Goal: Task Accomplishment & Management: Use online tool/utility

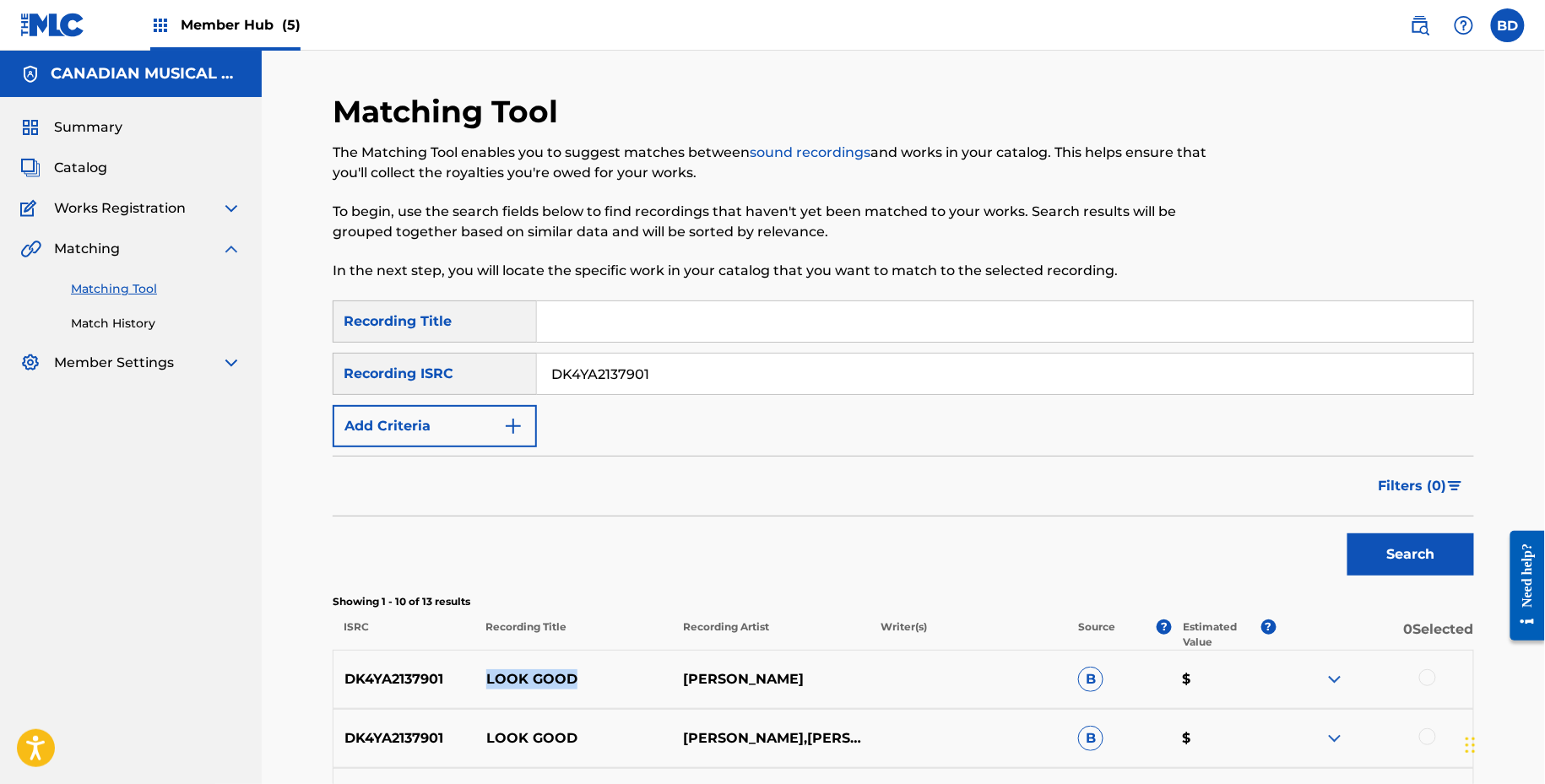
click at [580, 377] on input "DK4YA2137901" at bounding box center [1004, 375] width 937 height 41
paste input "INS922000397"
click at [1348, 534] on button "Search" at bounding box center [1411, 555] width 127 height 43
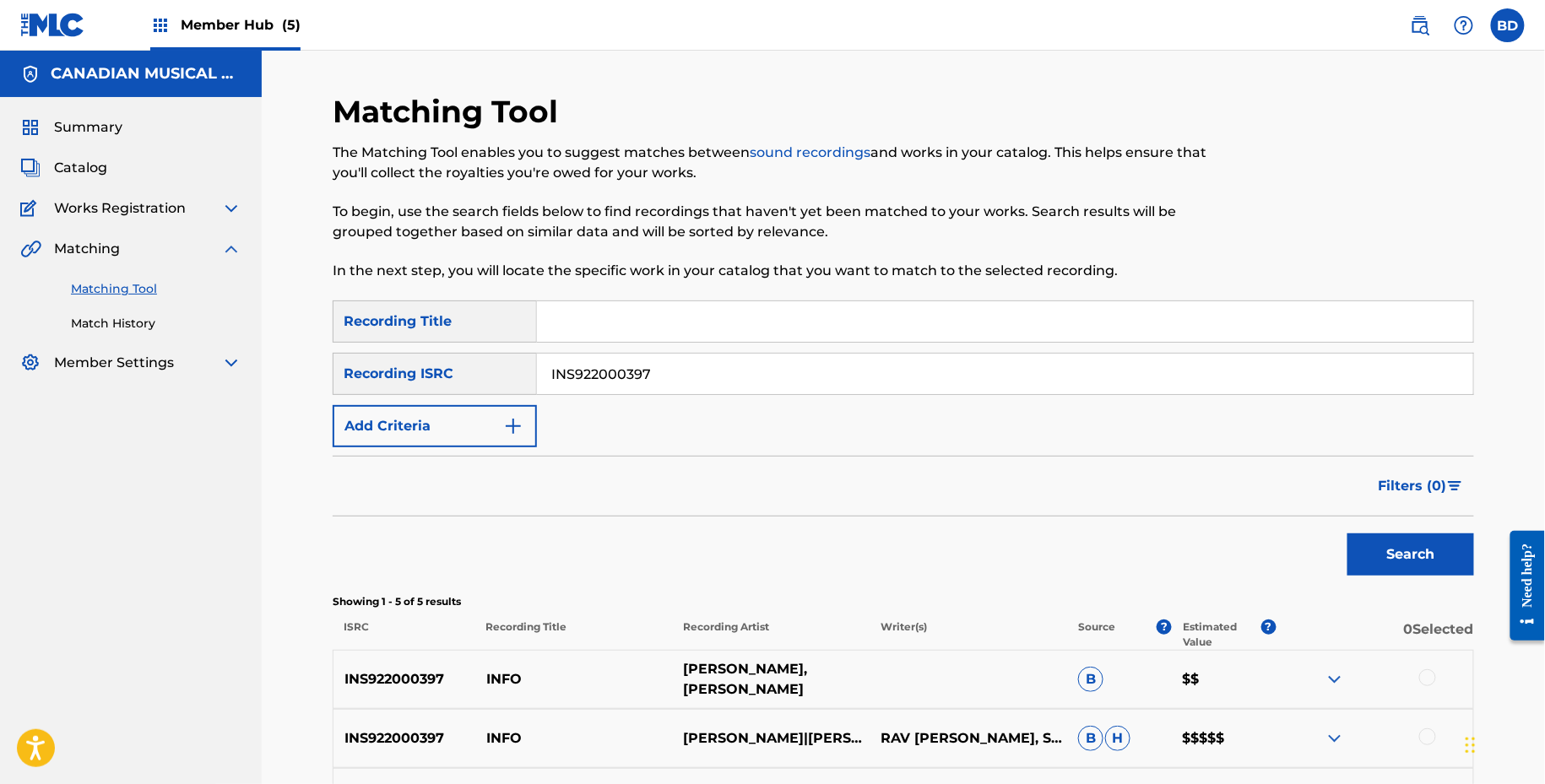
scroll to position [326, 0]
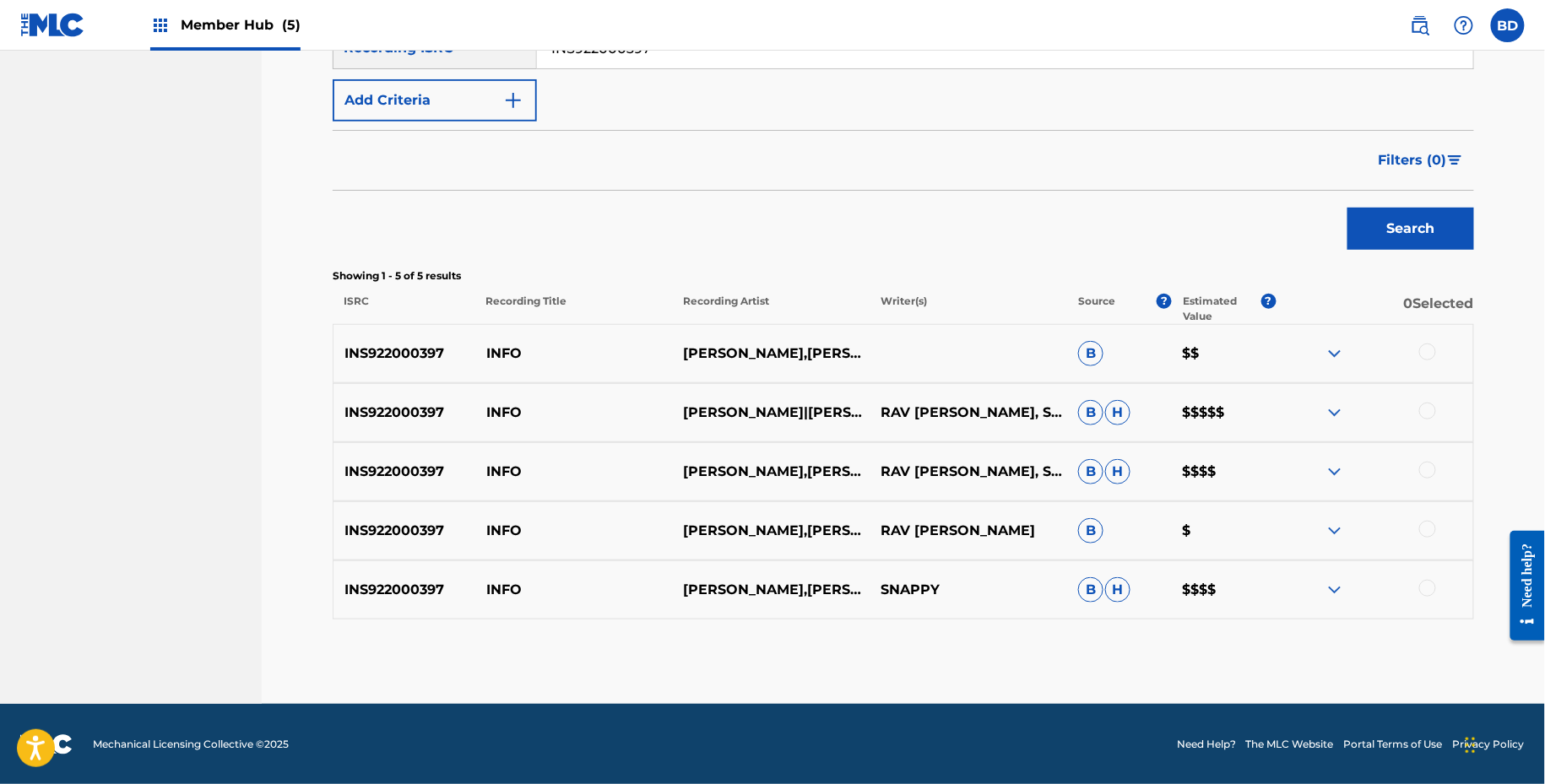
click at [516, 472] on p "INFO" at bounding box center [575, 472] width 198 height 20
copy p
click at [515, 465] on p "INFO" at bounding box center [575, 472] width 198 height 20
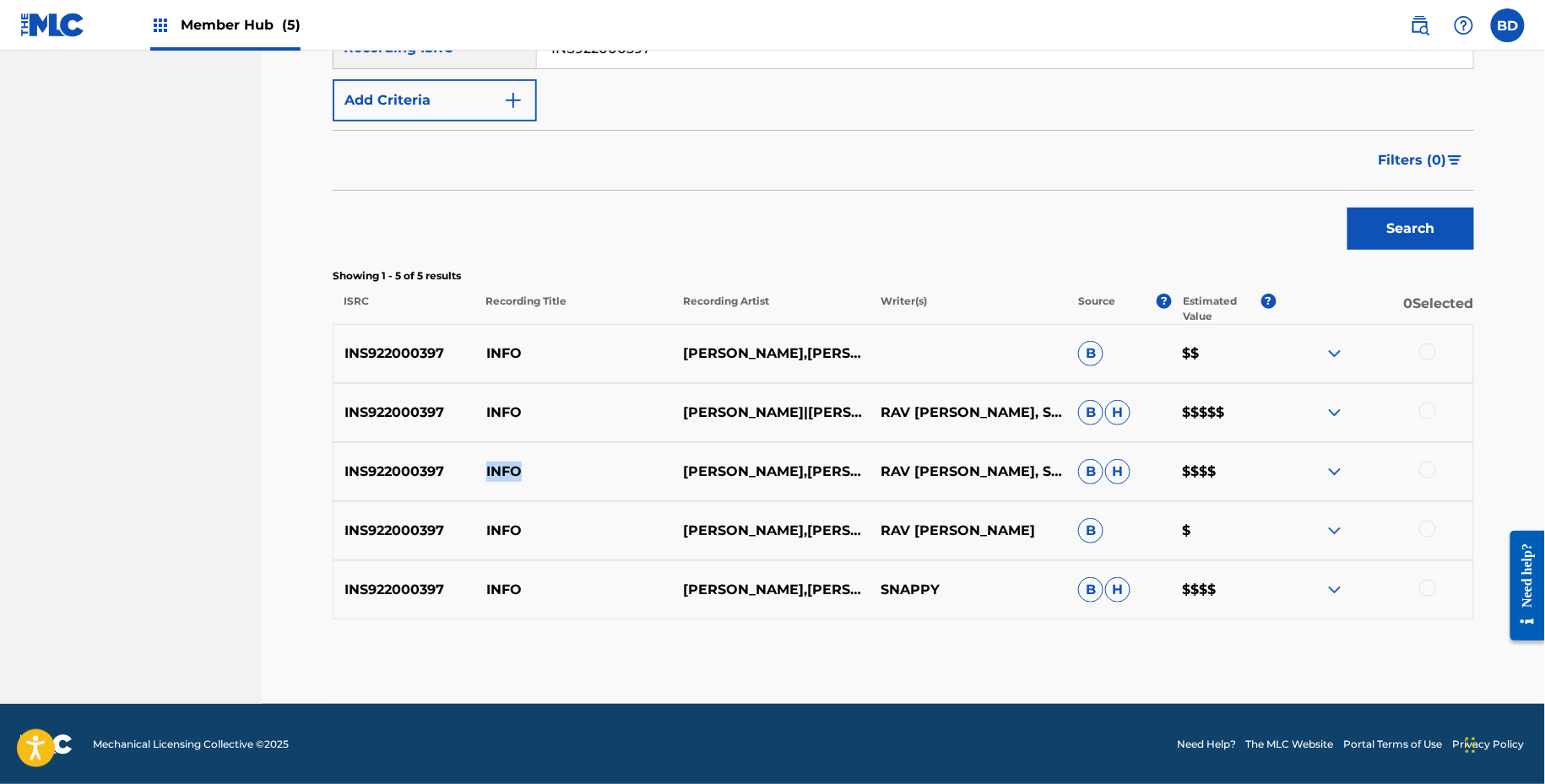
copy p "INFO"
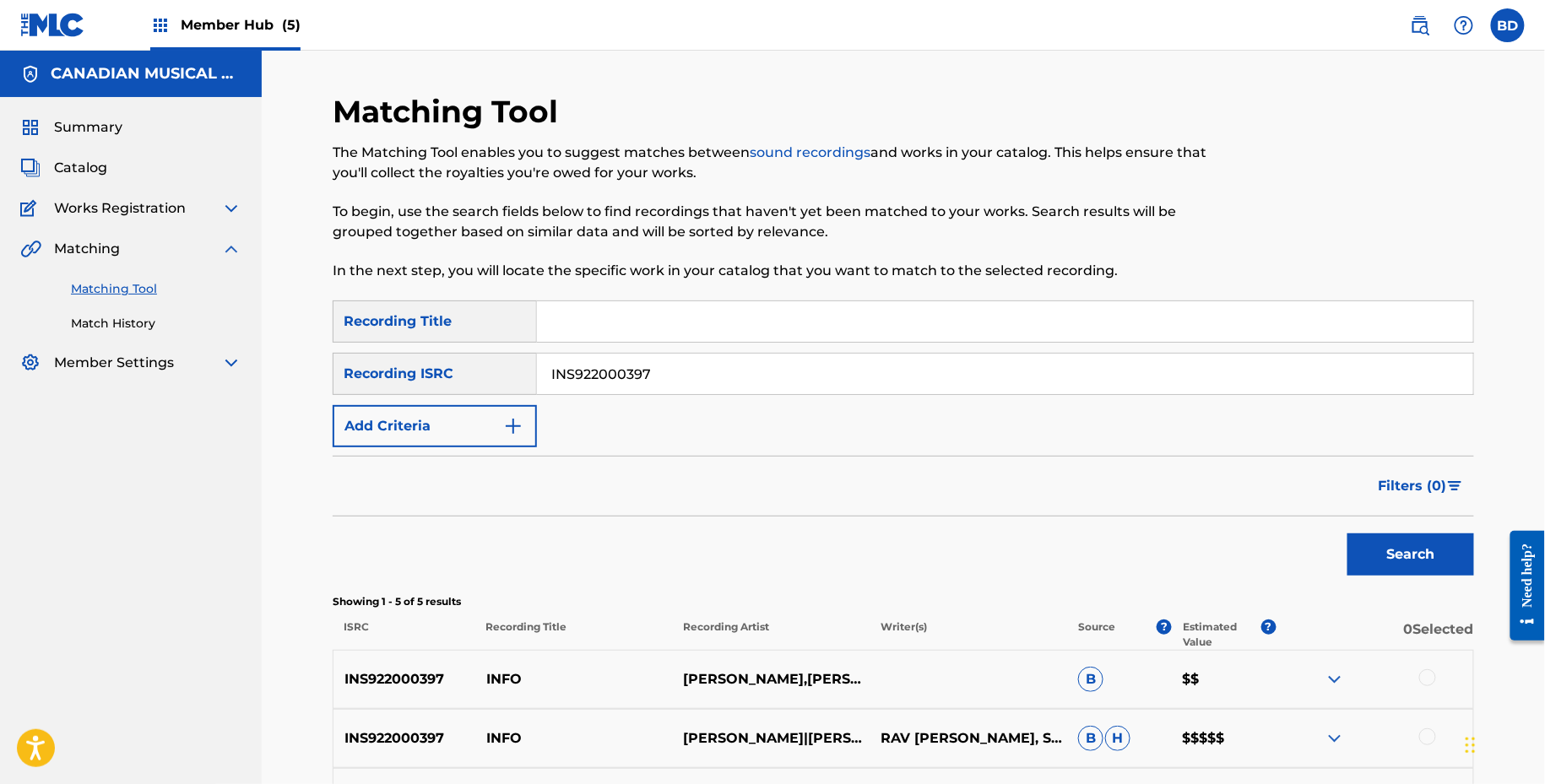
click at [698, 366] on input "INS922000397" at bounding box center [1004, 375] width 937 height 41
paste input "QZMER2489184"
type input "QZMER2489184"
click at [1348, 534] on button "Search" at bounding box center [1411, 555] width 127 height 43
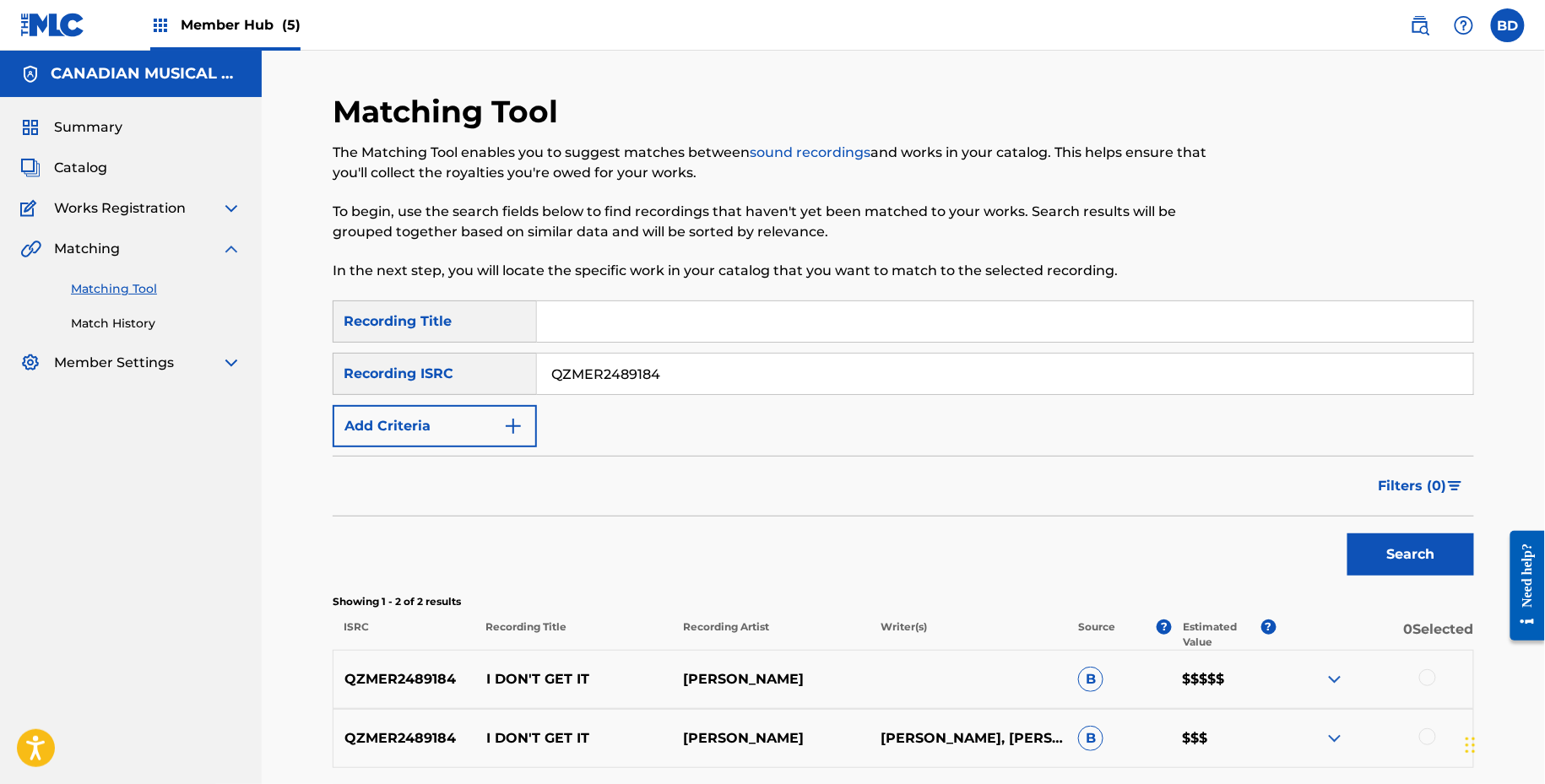
scroll to position [148, 0]
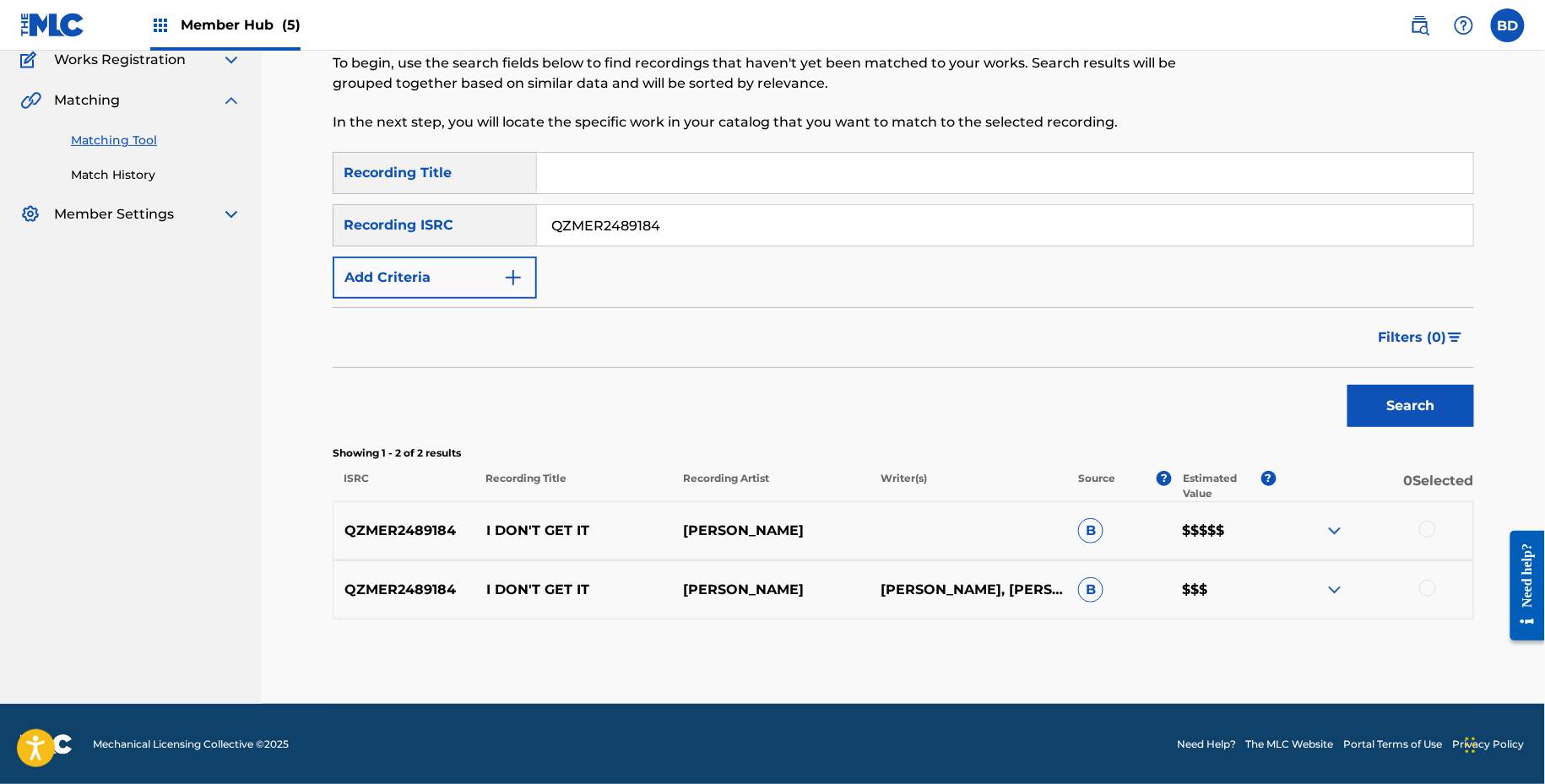
click at [564, 529] on p "I DON'T GET IT" at bounding box center [575, 531] width 198 height 20
copy p "I DON'T GET IT"
click at [1340, 586] on img at bounding box center [1334, 590] width 20 height 20
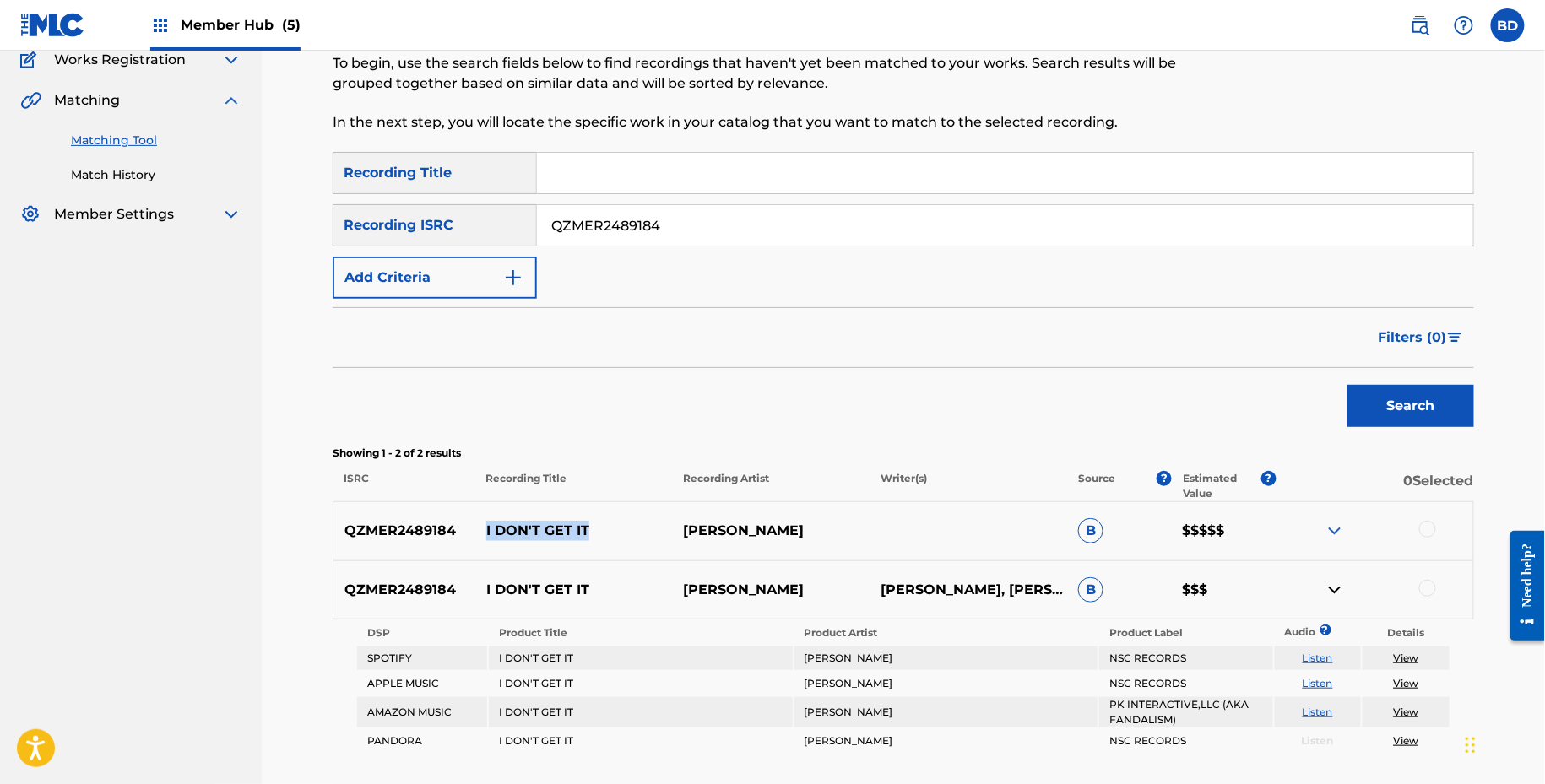
click at [1340, 532] on img at bounding box center [1334, 531] width 20 height 20
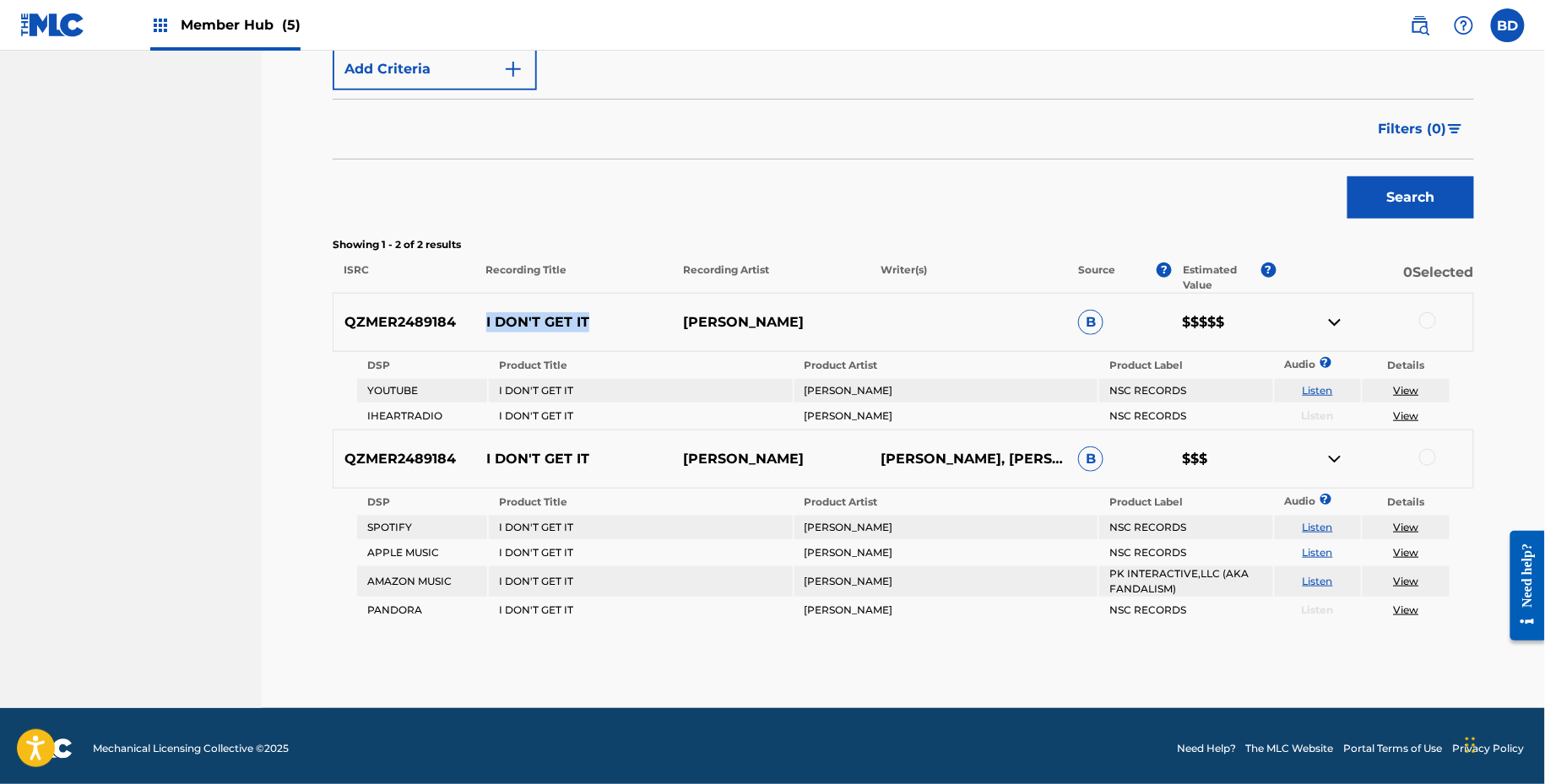
scroll to position [360, 0]
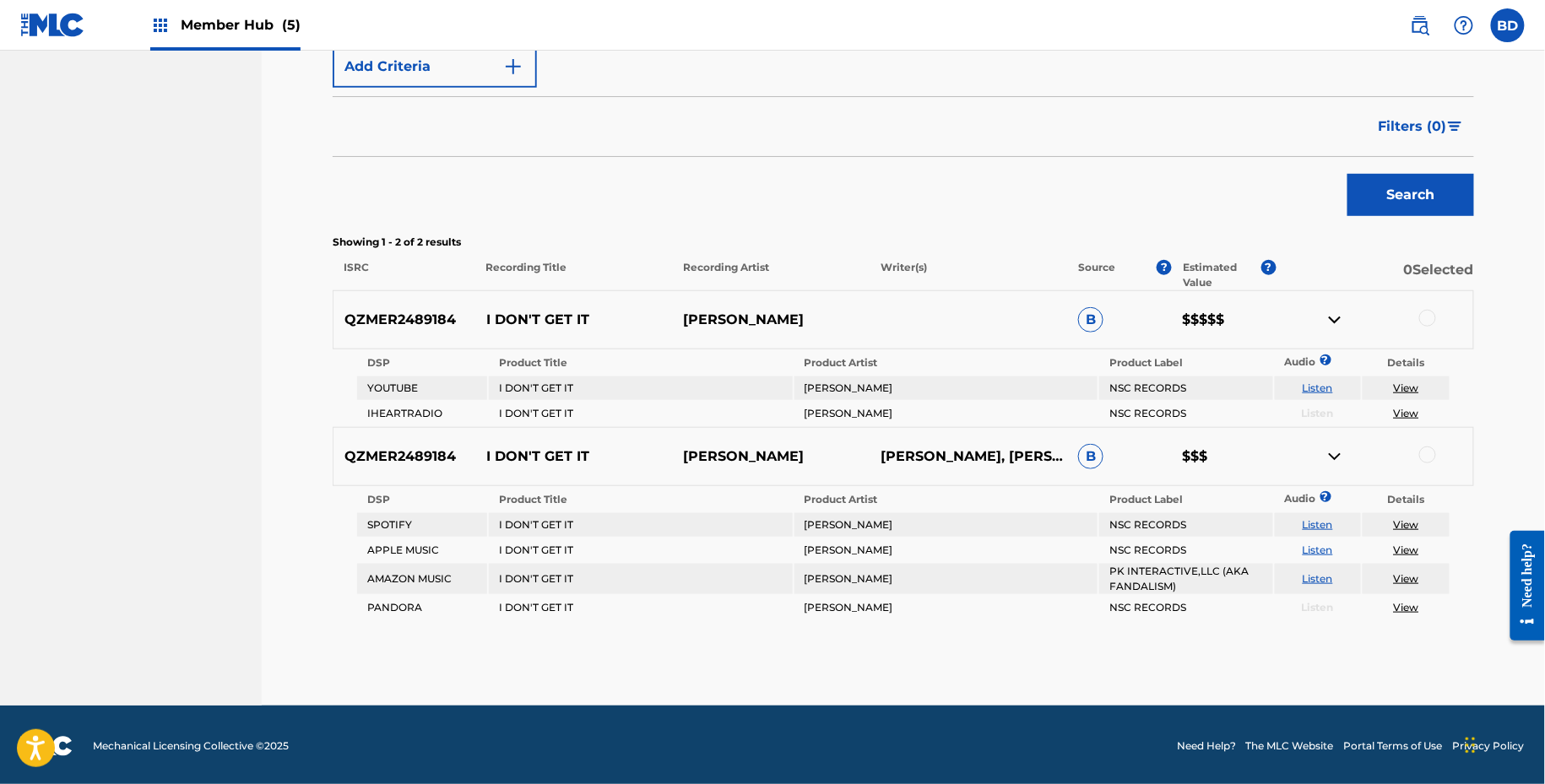
click at [1428, 447] on div at bounding box center [1428, 454] width 16 height 16
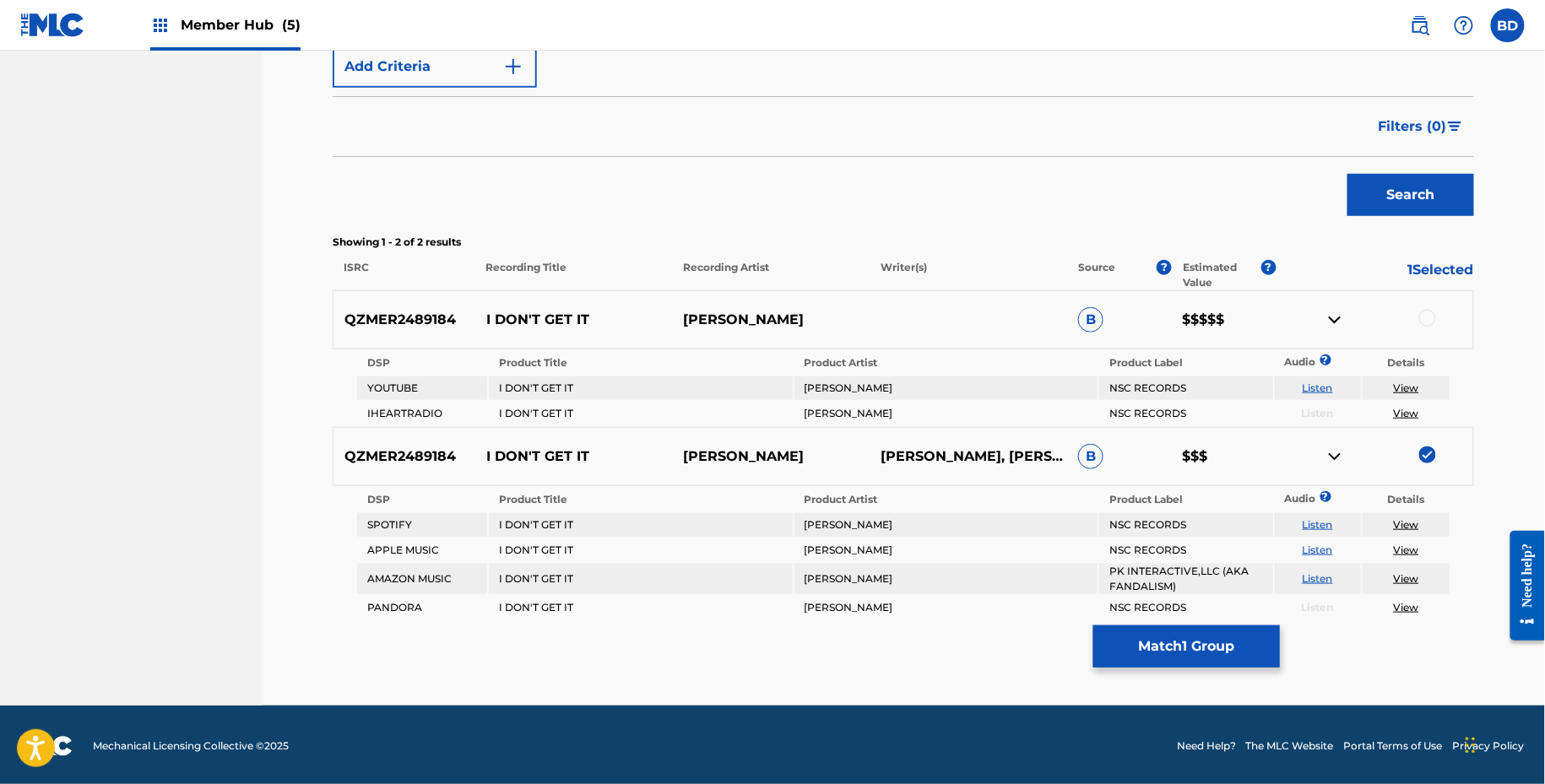
click at [1335, 463] on img at bounding box center [1334, 456] width 20 height 20
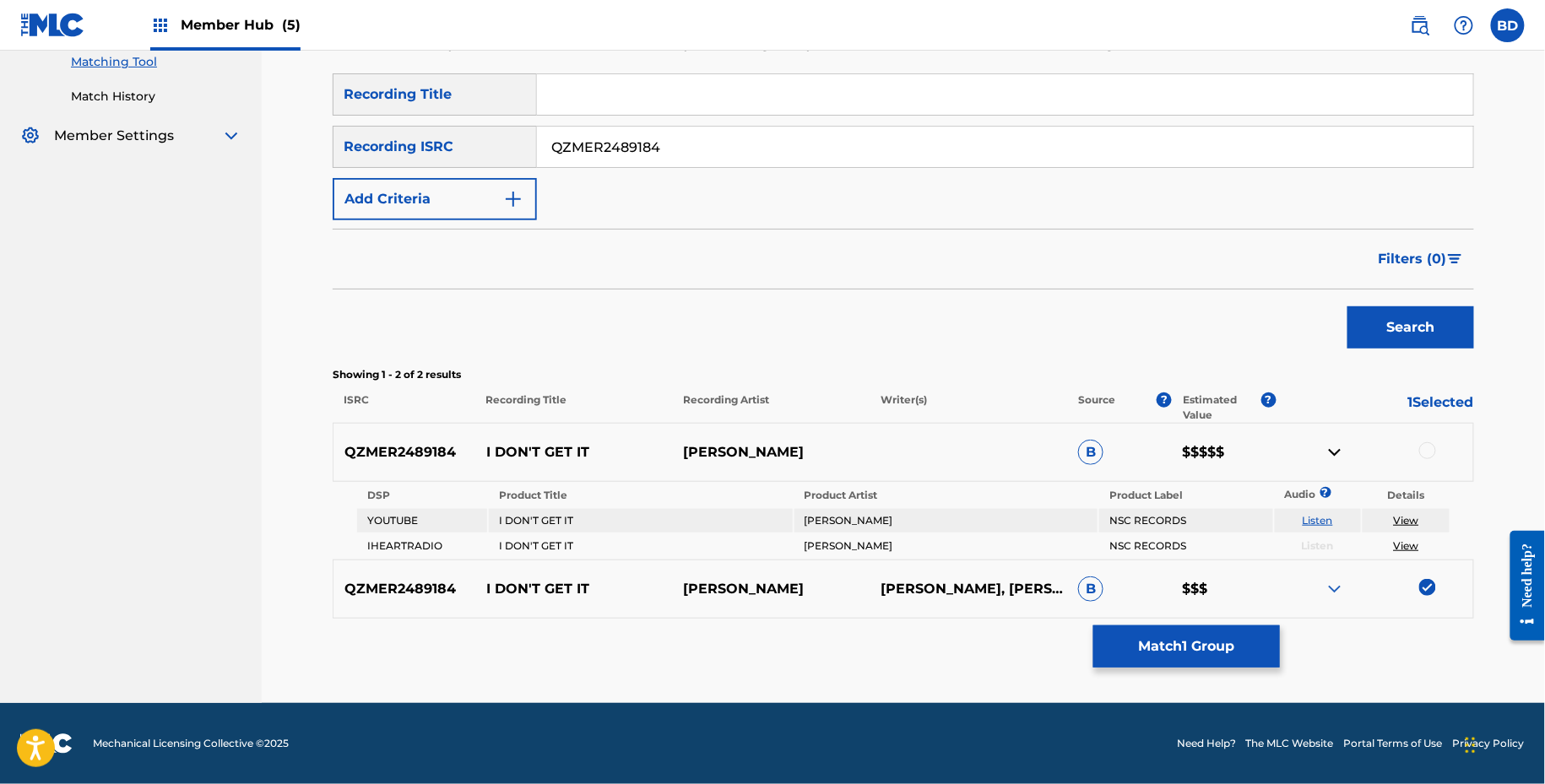
scroll to position [226, 0]
click at [1423, 451] on div at bounding box center [1428, 451] width 16 height 16
click at [1184, 663] on button "Match 2 Groups" at bounding box center [1187, 647] width 186 height 43
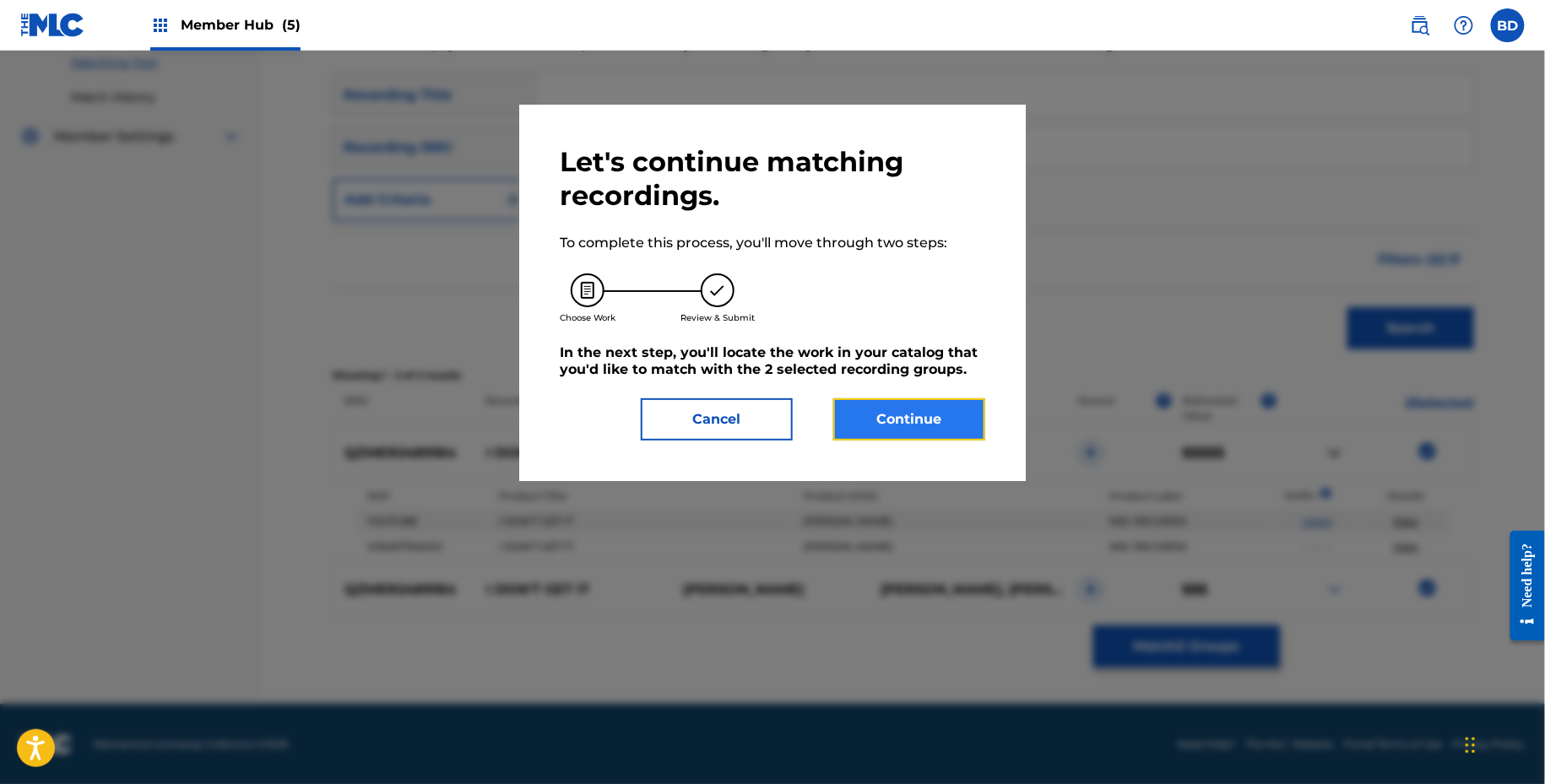
click at [913, 418] on button "Continue" at bounding box center [909, 420] width 152 height 43
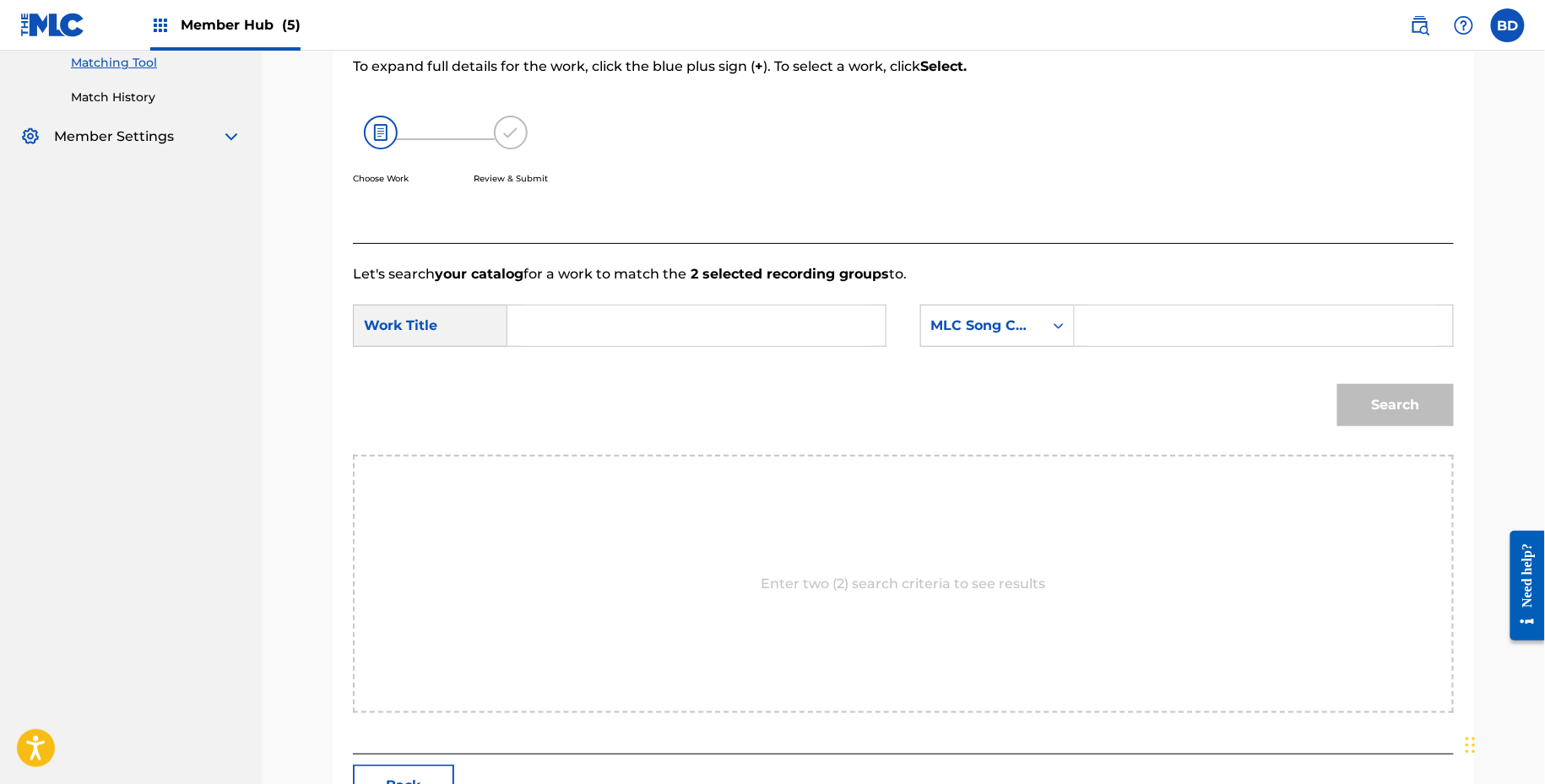
click at [1176, 320] on input "Search Form" at bounding box center [1264, 326] width 349 height 41
paste input "IY6HTI"
type input "IY6HTI"
click at [809, 321] on input "Search Form" at bounding box center [697, 326] width 349 height 41
type input "i"
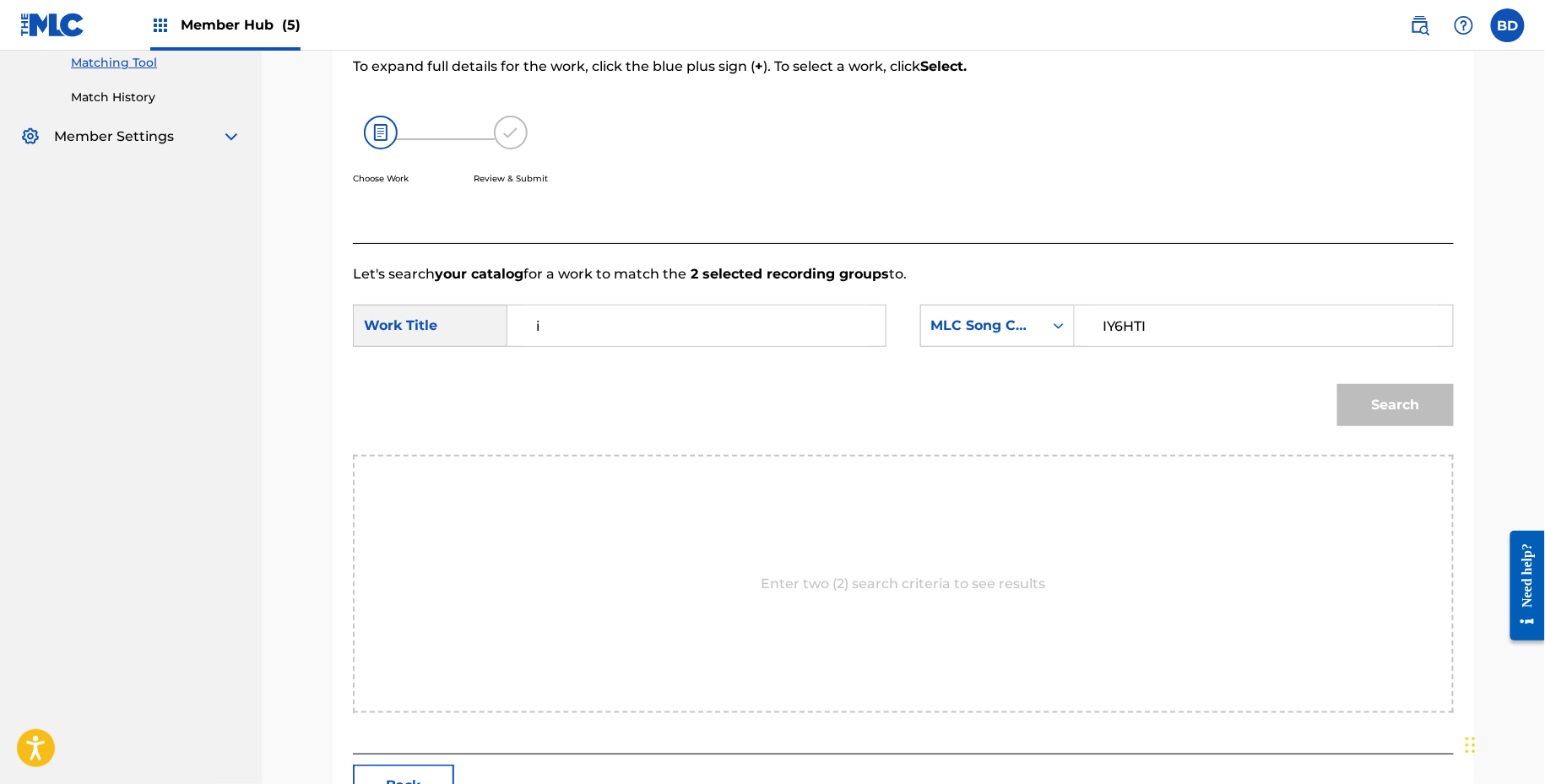
click at [1337, 384] on button "Search" at bounding box center [1396, 406] width 116 height 43
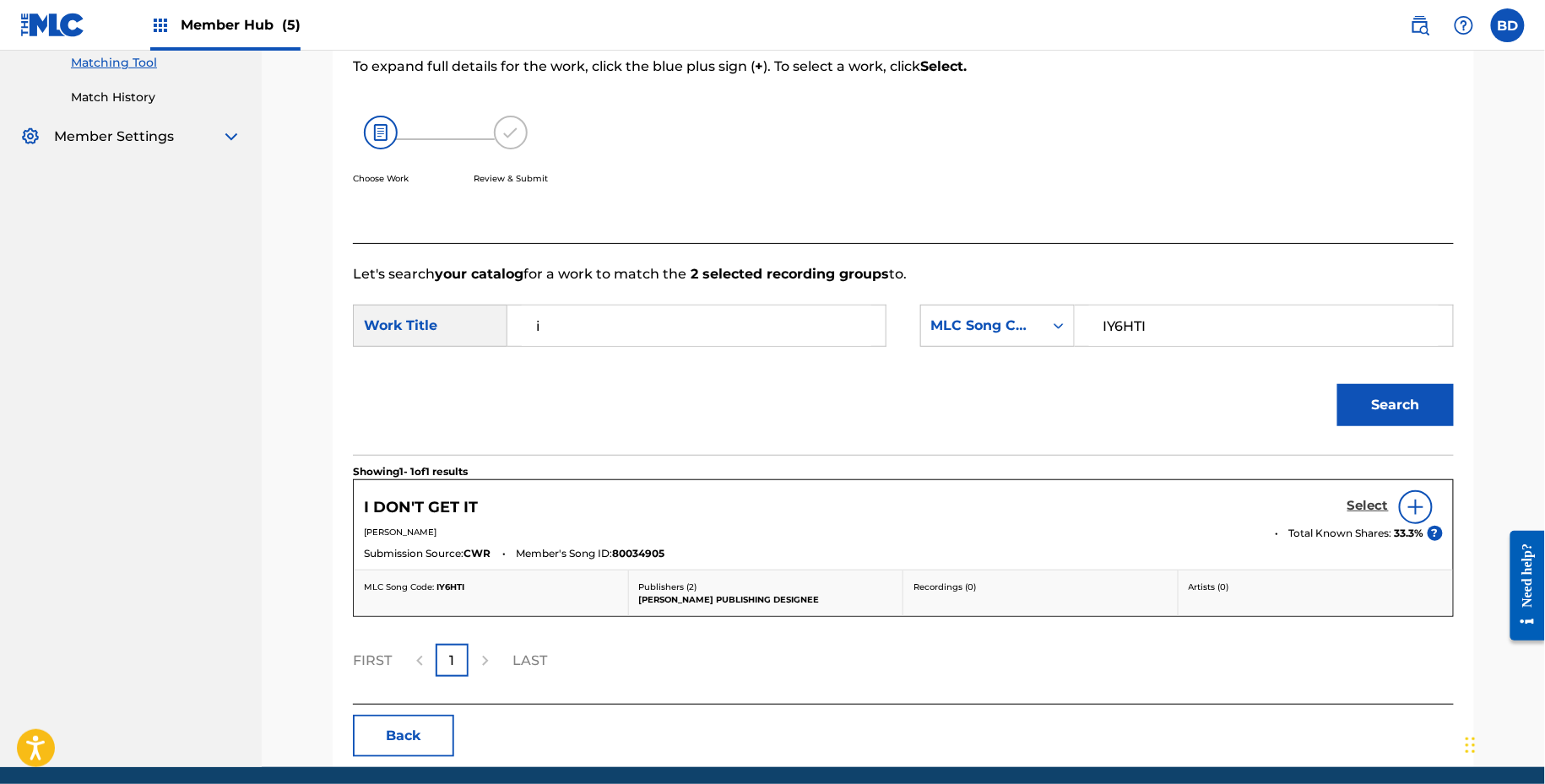
click at [1369, 498] on h5 "Select" at bounding box center [1368, 506] width 42 height 16
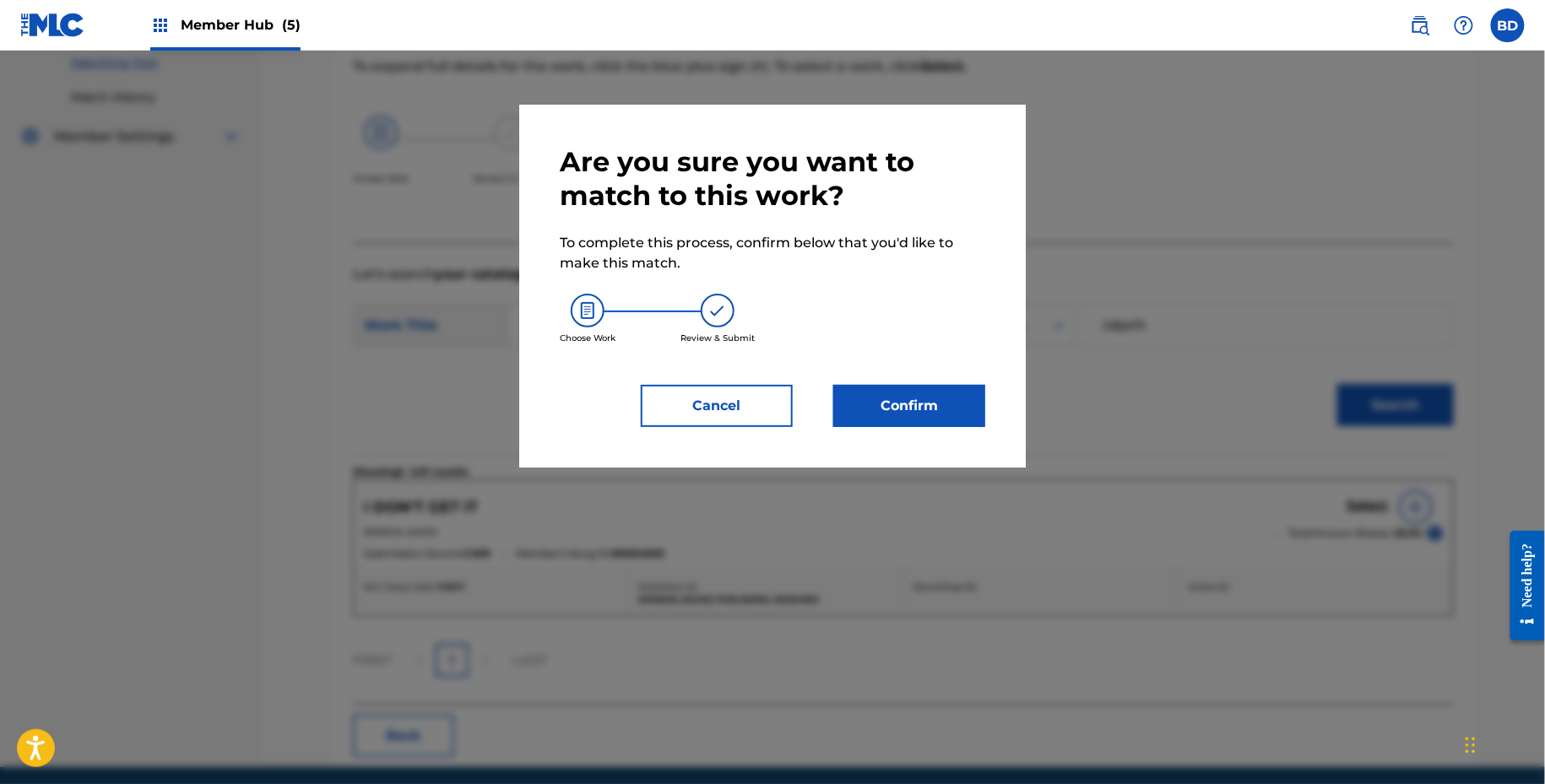
click at [907, 366] on div "Are you sure you want to match to this work? To complete this process, confirm …" at bounding box center [772, 286] width 426 height 282
click at [911, 399] on button "Confirm" at bounding box center [909, 407] width 152 height 43
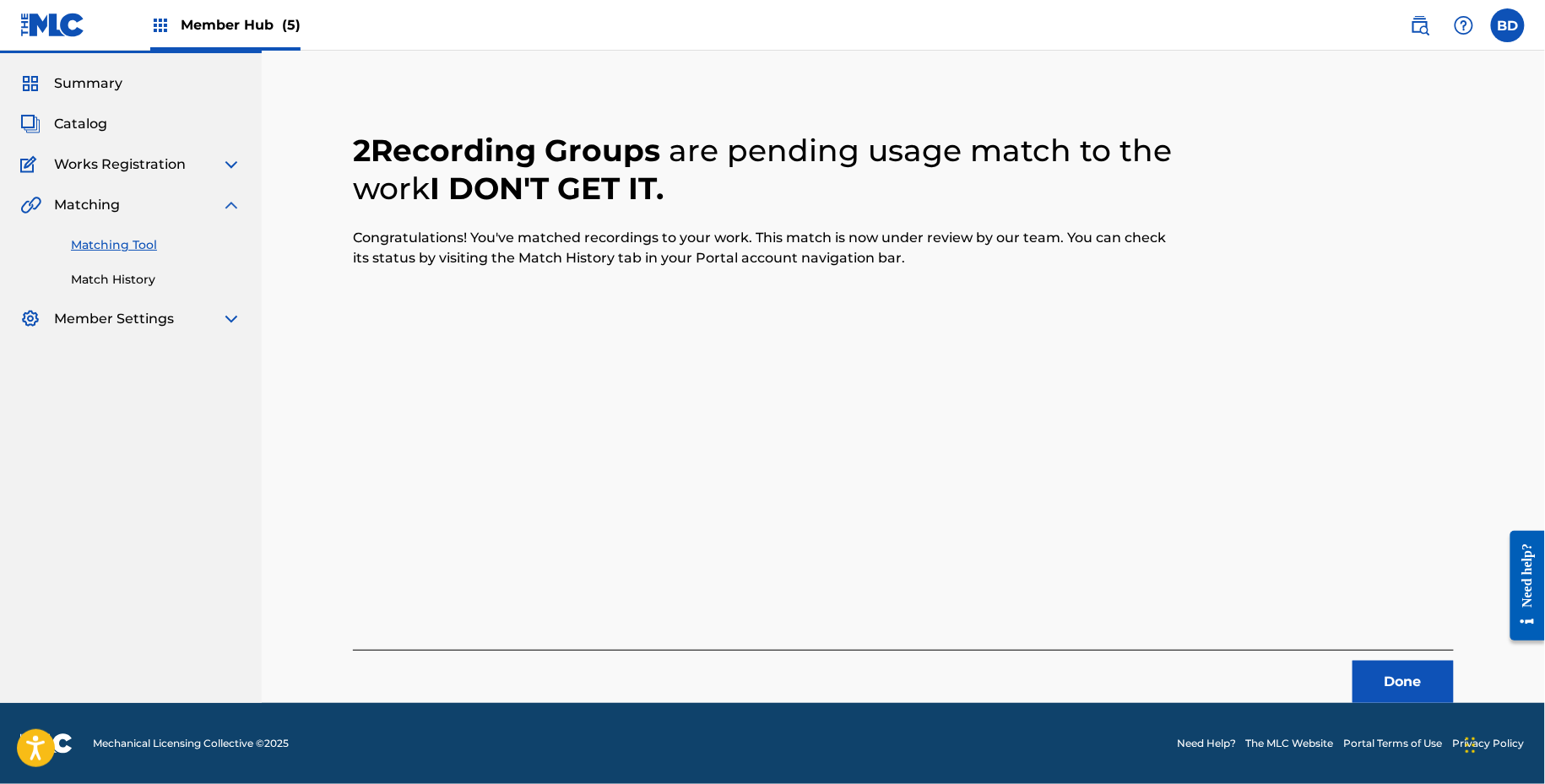
scroll to position [43, 0]
click at [140, 272] on link "Match History" at bounding box center [156, 280] width 171 height 17
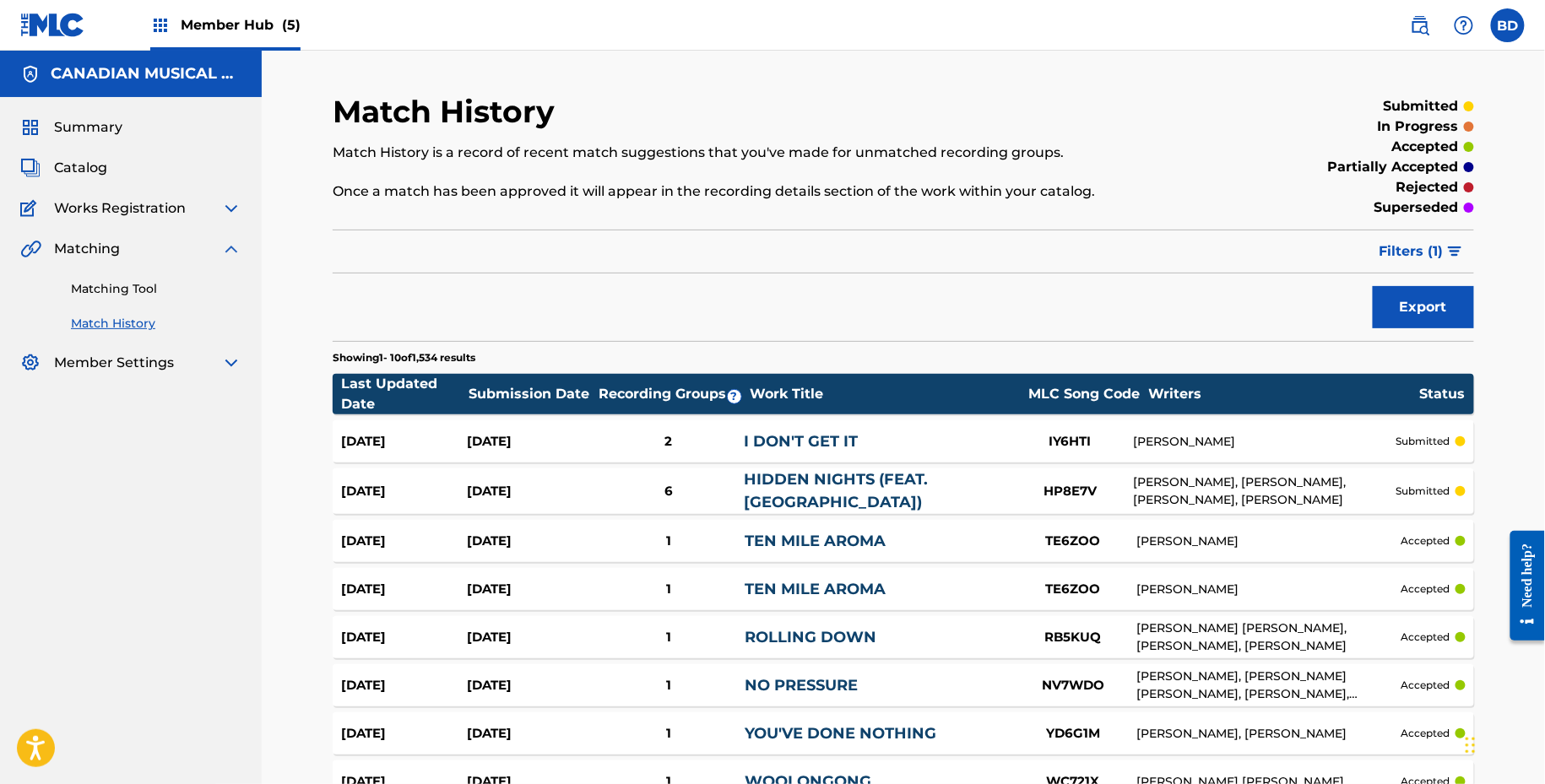
click at [514, 428] on div "Sep 30, 2025 Sep 30, 2025 2 I DON'T GET IT IY6HTI AARON POLLOCK submitted" at bounding box center [904, 441] width 1141 height 43
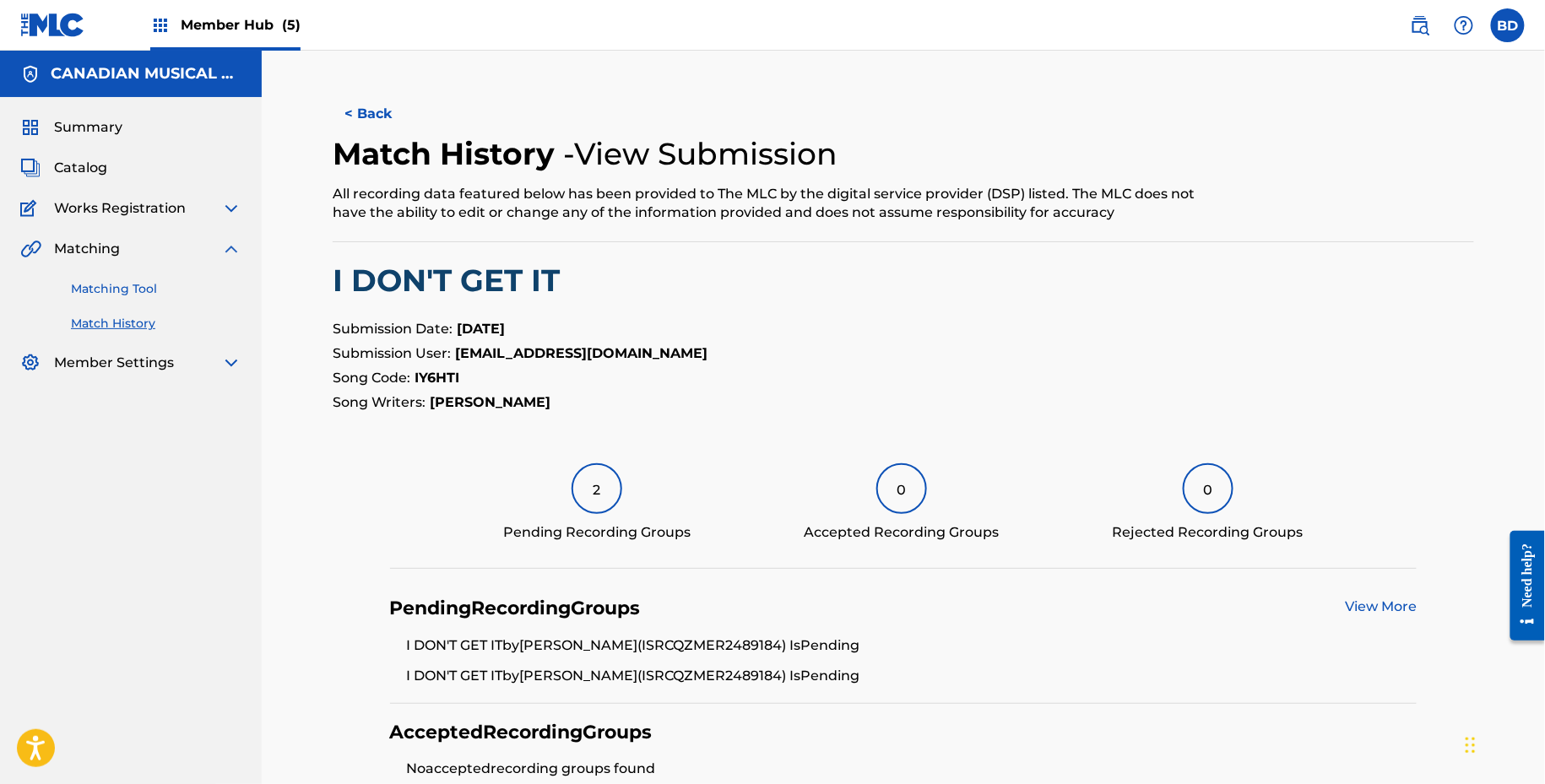
click at [148, 296] on link "Matching Tool" at bounding box center [156, 289] width 171 height 17
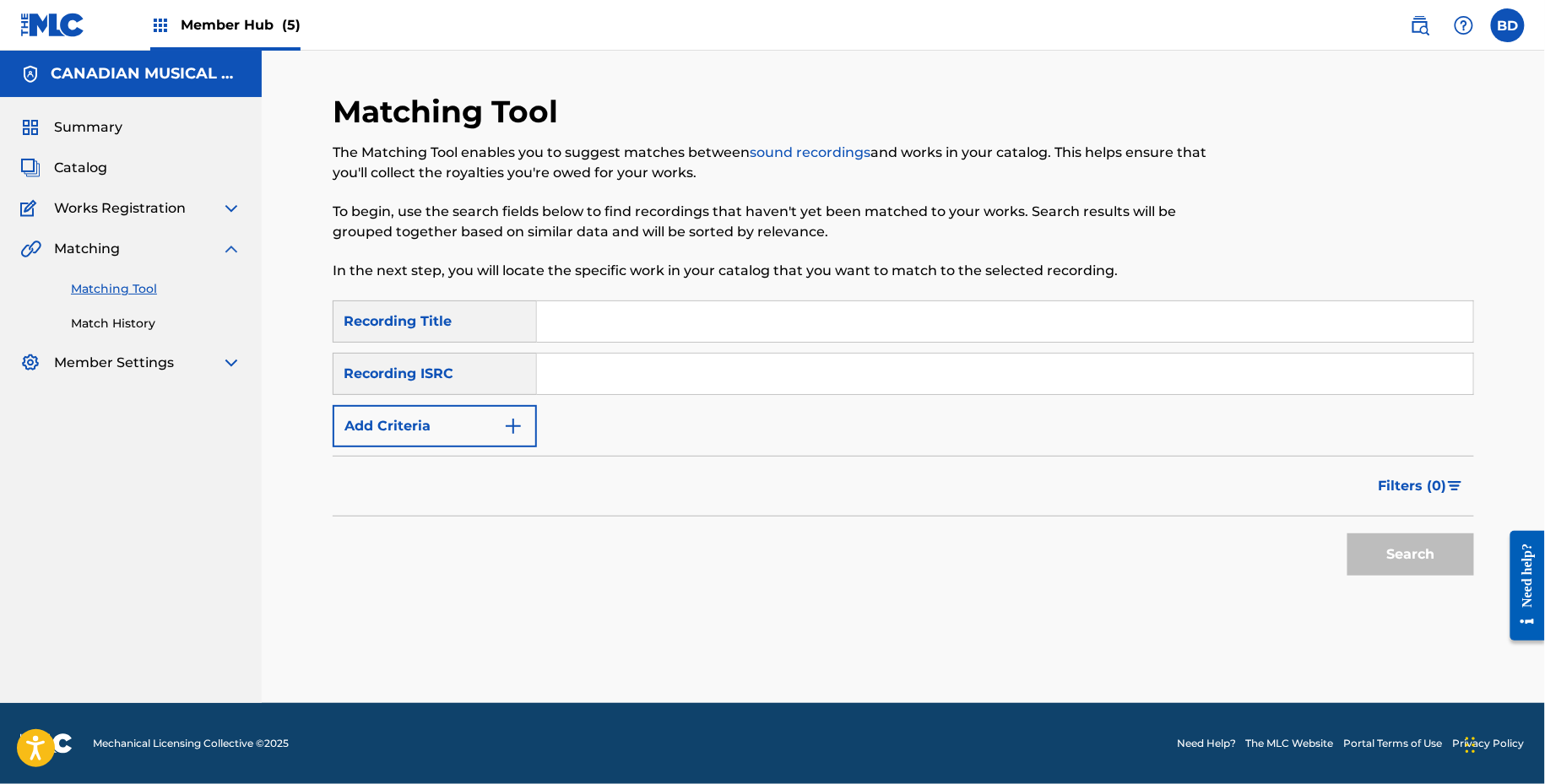
click at [603, 367] on input "Search Form" at bounding box center [1004, 375] width 937 height 41
paste input "US6R21493027"
click at [1348, 534] on button "Search" at bounding box center [1411, 555] width 127 height 43
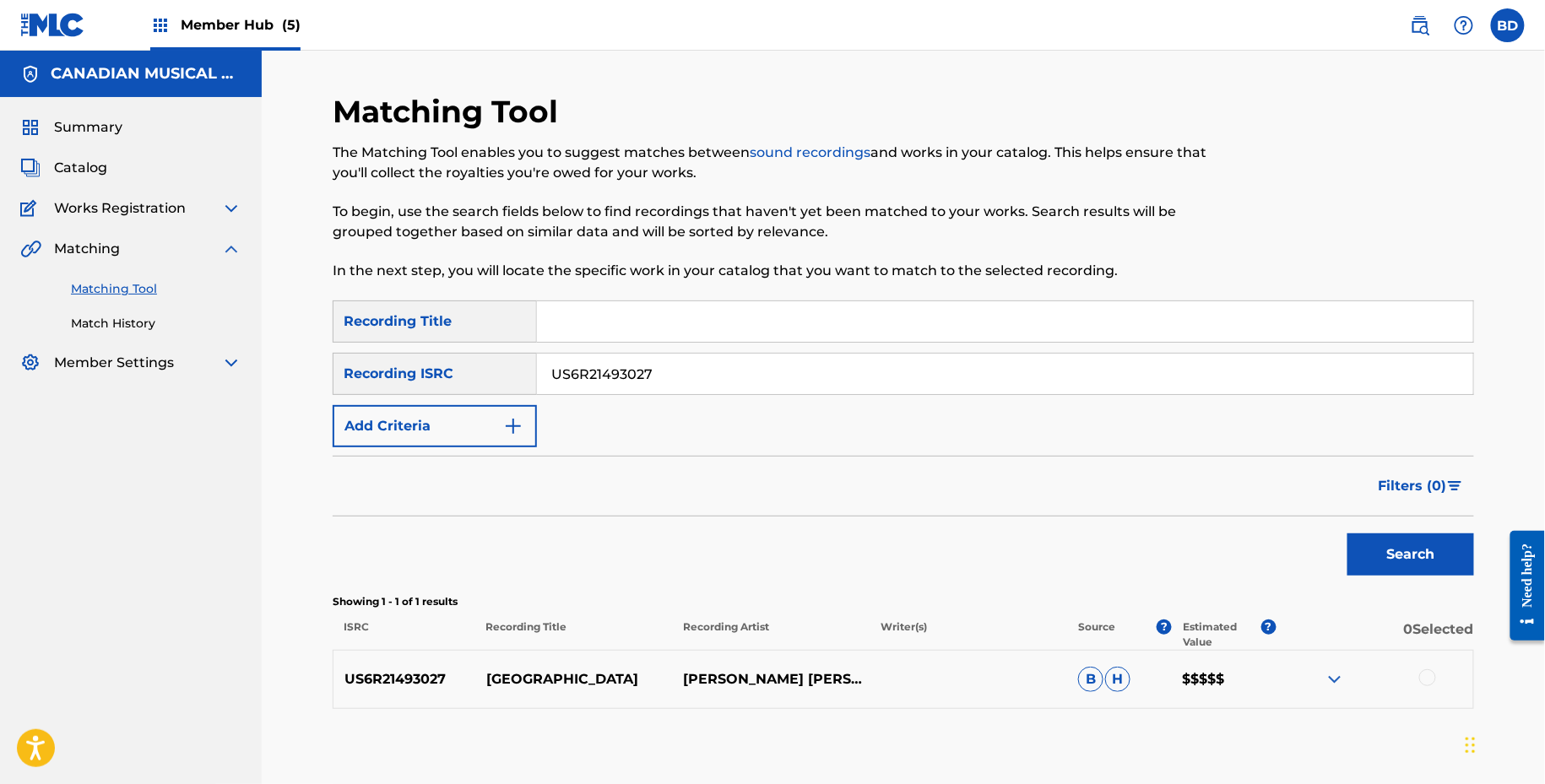
click at [536, 673] on p "BELLWOODS PARK" at bounding box center [575, 679] width 198 height 20
copy p "BELLWOODS PARK"
click at [690, 369] on input "US6R21493027" at bounding box center [1004, 375] width 937 height 41
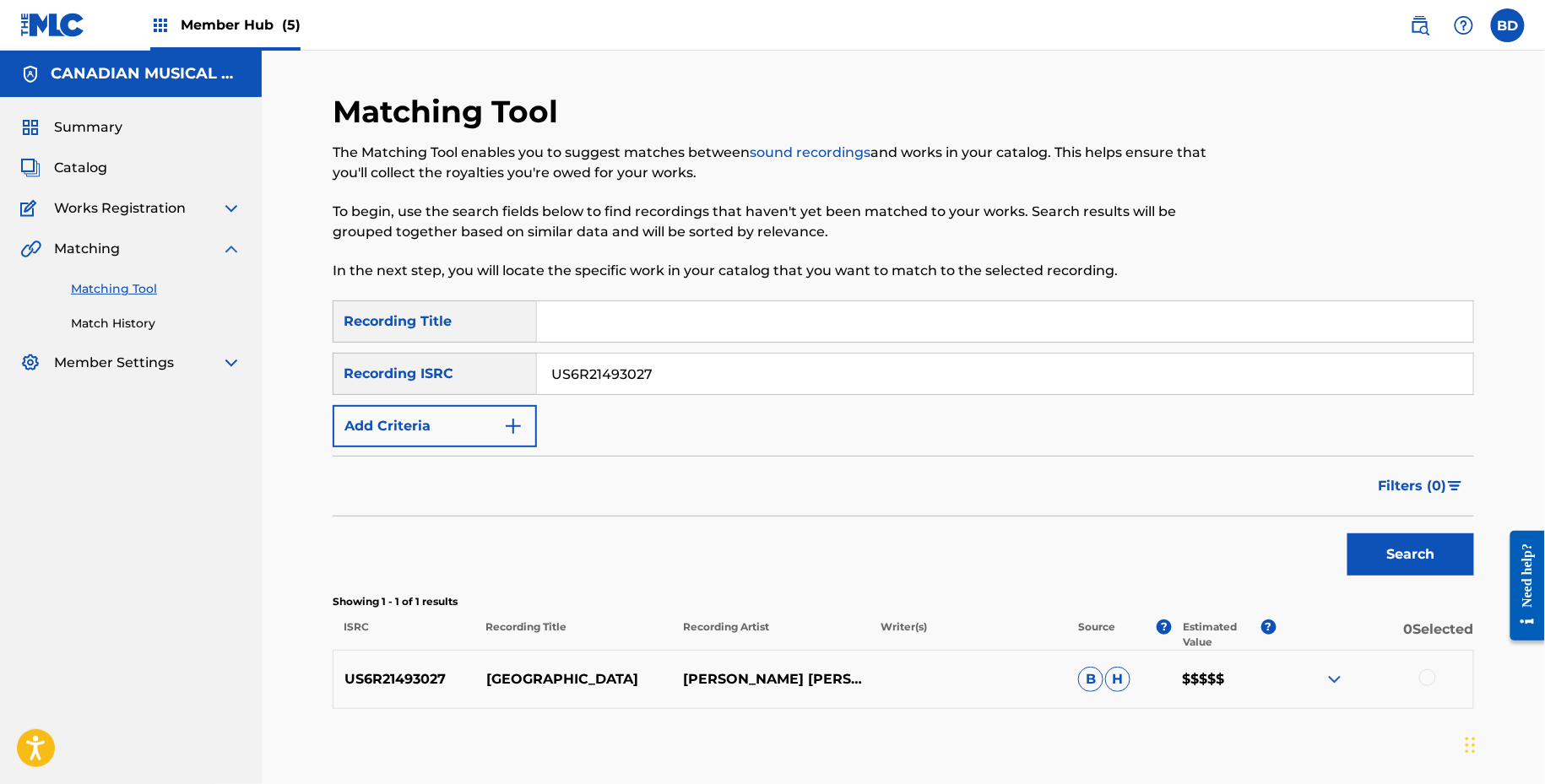
click at [690, 369] on input "US6R21493027" at bounding box center [1004, 375] width 937 height 41
paste input "TCAFP2156793"
click at [1348, 534] on button "Search" at bounding box center [1411, 555] width 127 height 43
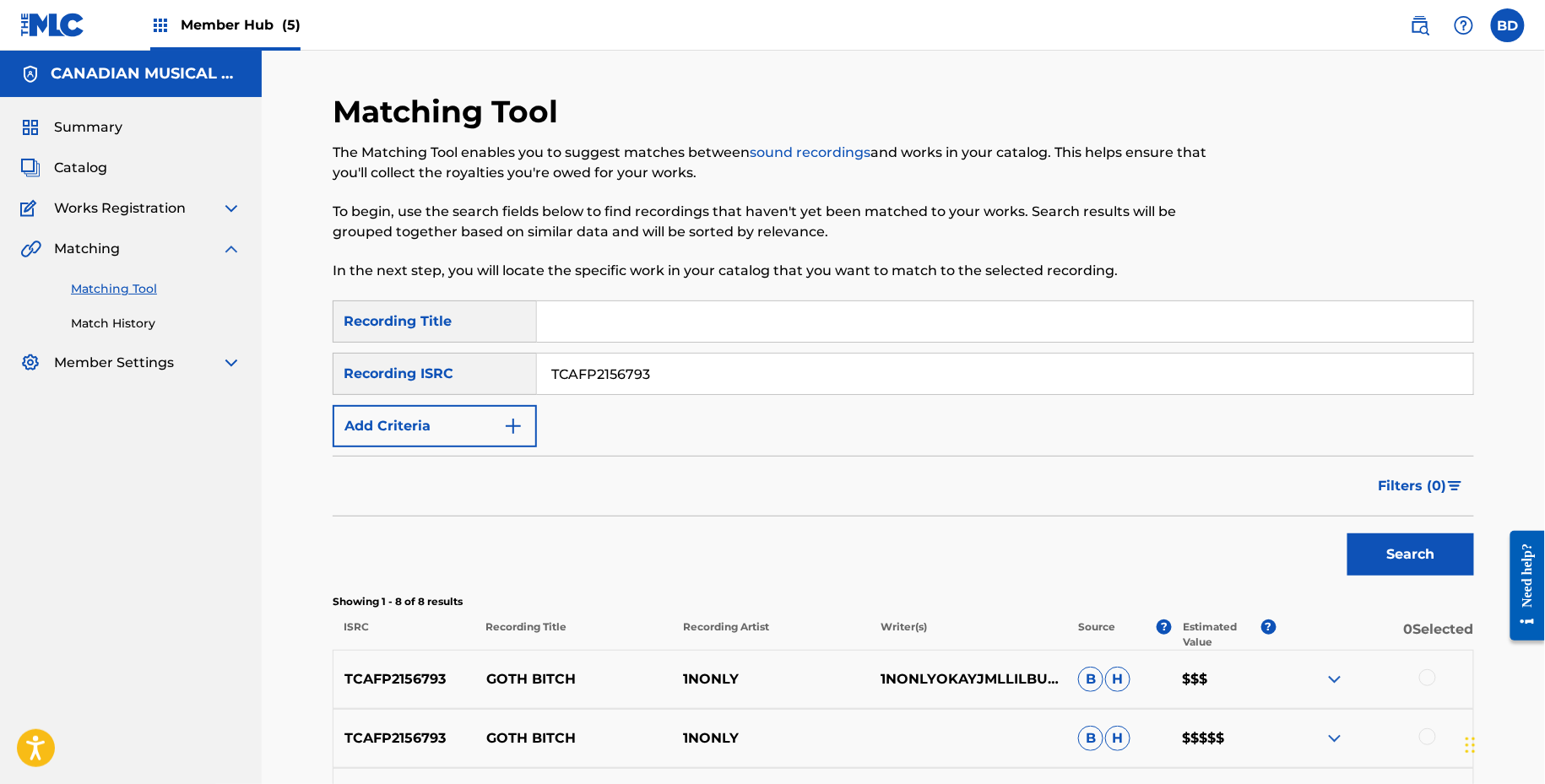
click at [520, 681] on p "GOTH BITCH" at bounding box center [575, 679] width 198 height 20
copy p "GOTH BITCH"
click at [750, 362] on input "TCAFP2156793" at bounding box center [1004, 375] width 937 height 41
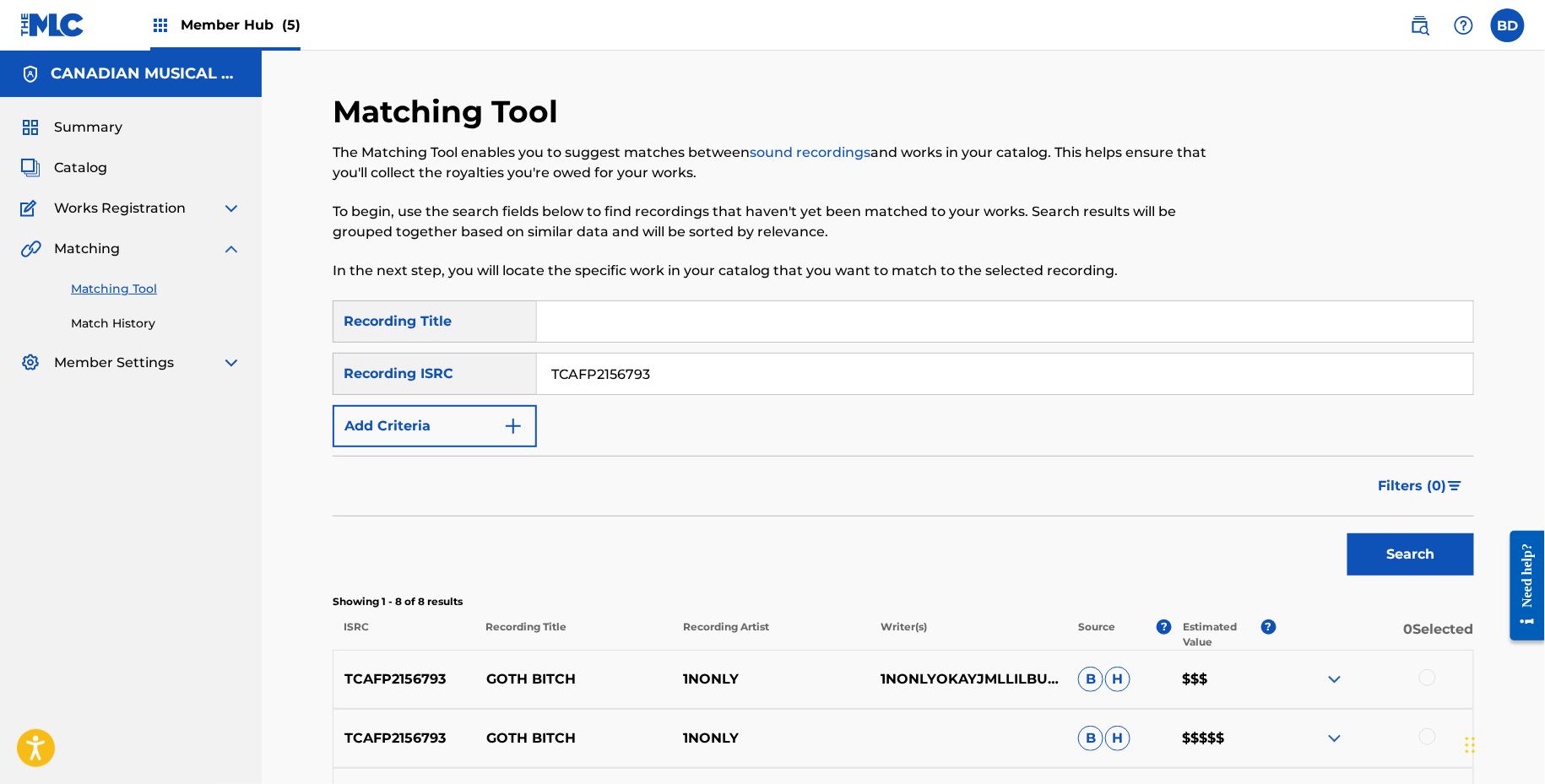
click at [750, 362] on input "TCAFP2156793" at bounding box center [1004, 375] width 937 height 41
paste input "QZK6L2074964"
click at [1348, 534] on button "Search" at bounding box center [1411, 555] width 127 height 43
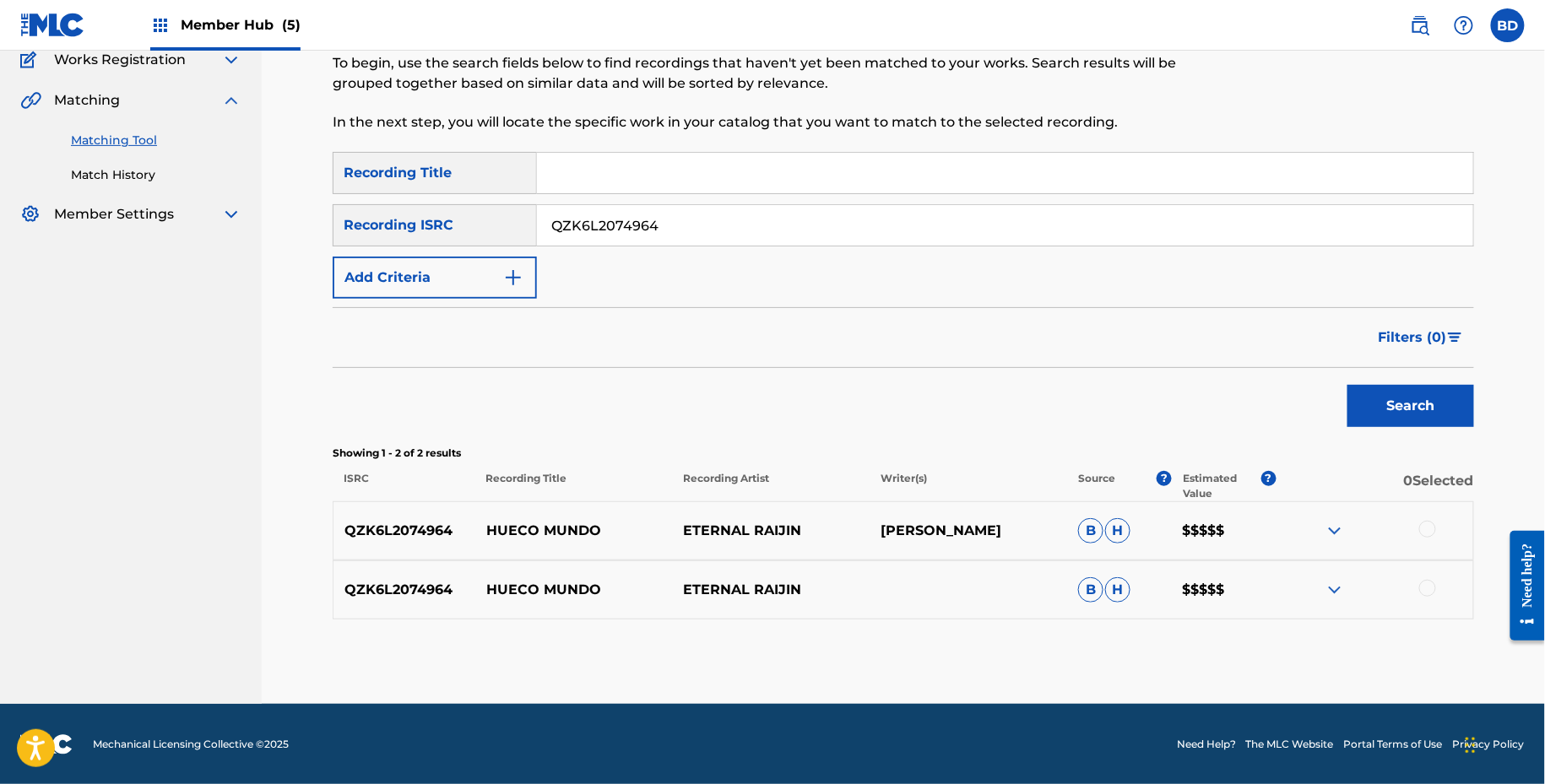
click at [544, 513] on div "QZK6L2074964 HUECO MUNDO ETERNAL RAIJIN DEONTE ANTIONE SMOOT B H $$$$$" at bounding box center [904, 531] width 1141 height 59
copy p "HUECO MUNDO"
click at [750, 217] on input "QZK6L2074964" at bounding box center [1004, 225] width 937 height 41
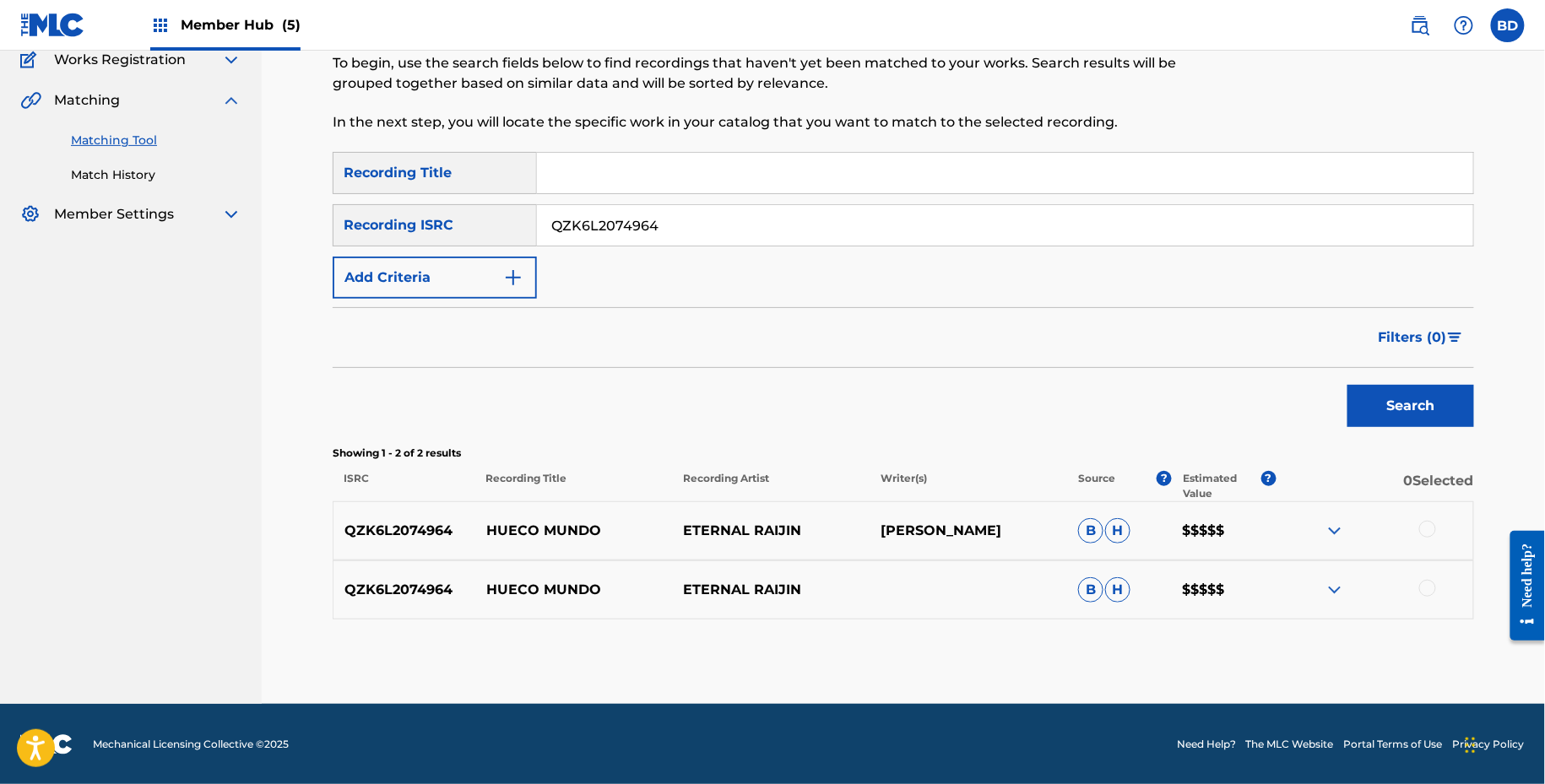
click at [750, 217] on input "QZK6L2074964" at bounding box center [1004, 225] width 937 height 41
paste input "USUM72113900"
type input "USUM72113900"
click at [1348, 385] on button "Search" at bounding box center [1411, 407] width 127 height 43
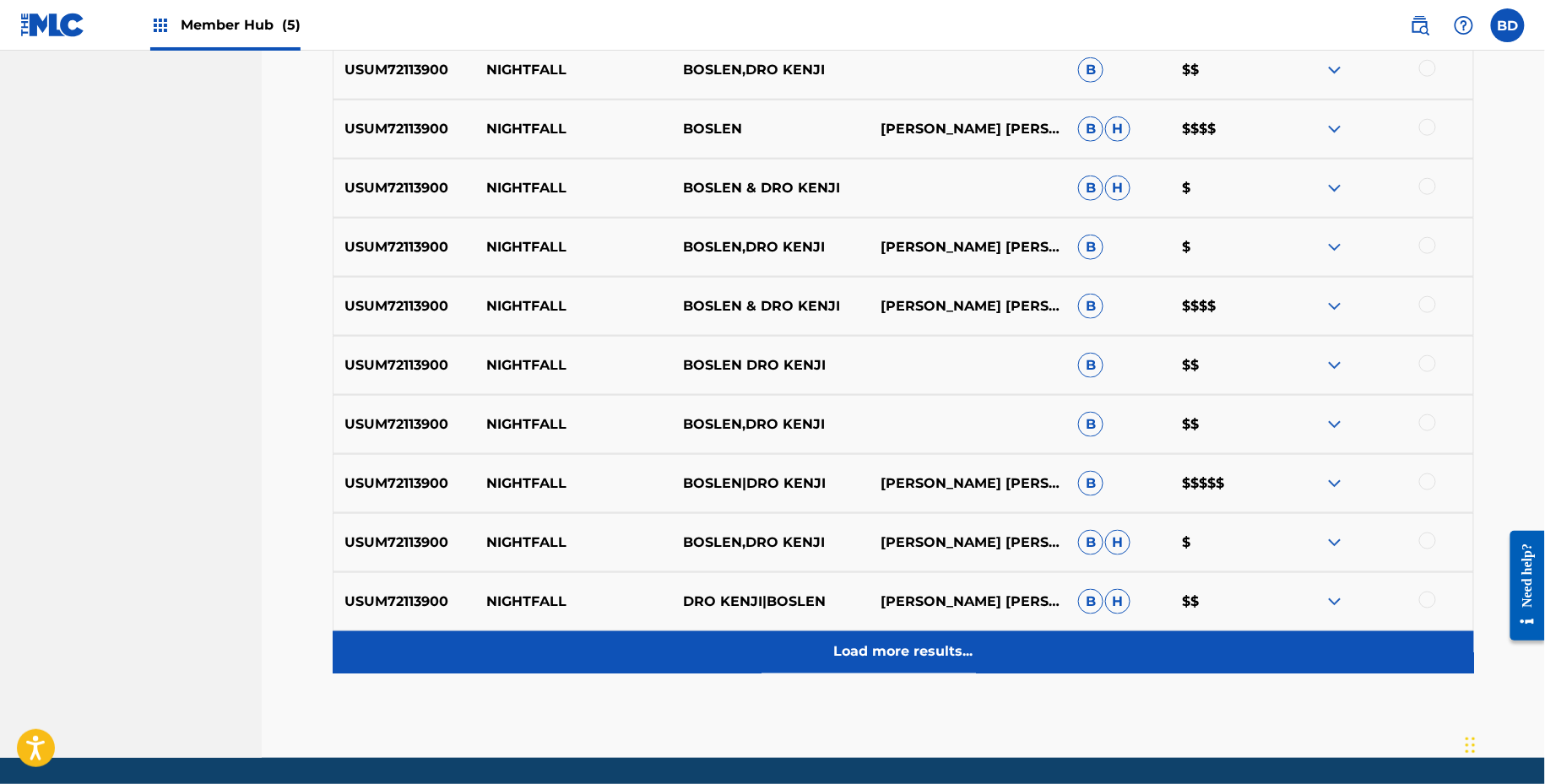
click at [1313, 648] on div "Load more results..." at bounding box center [904, 653] width 1141 height 43
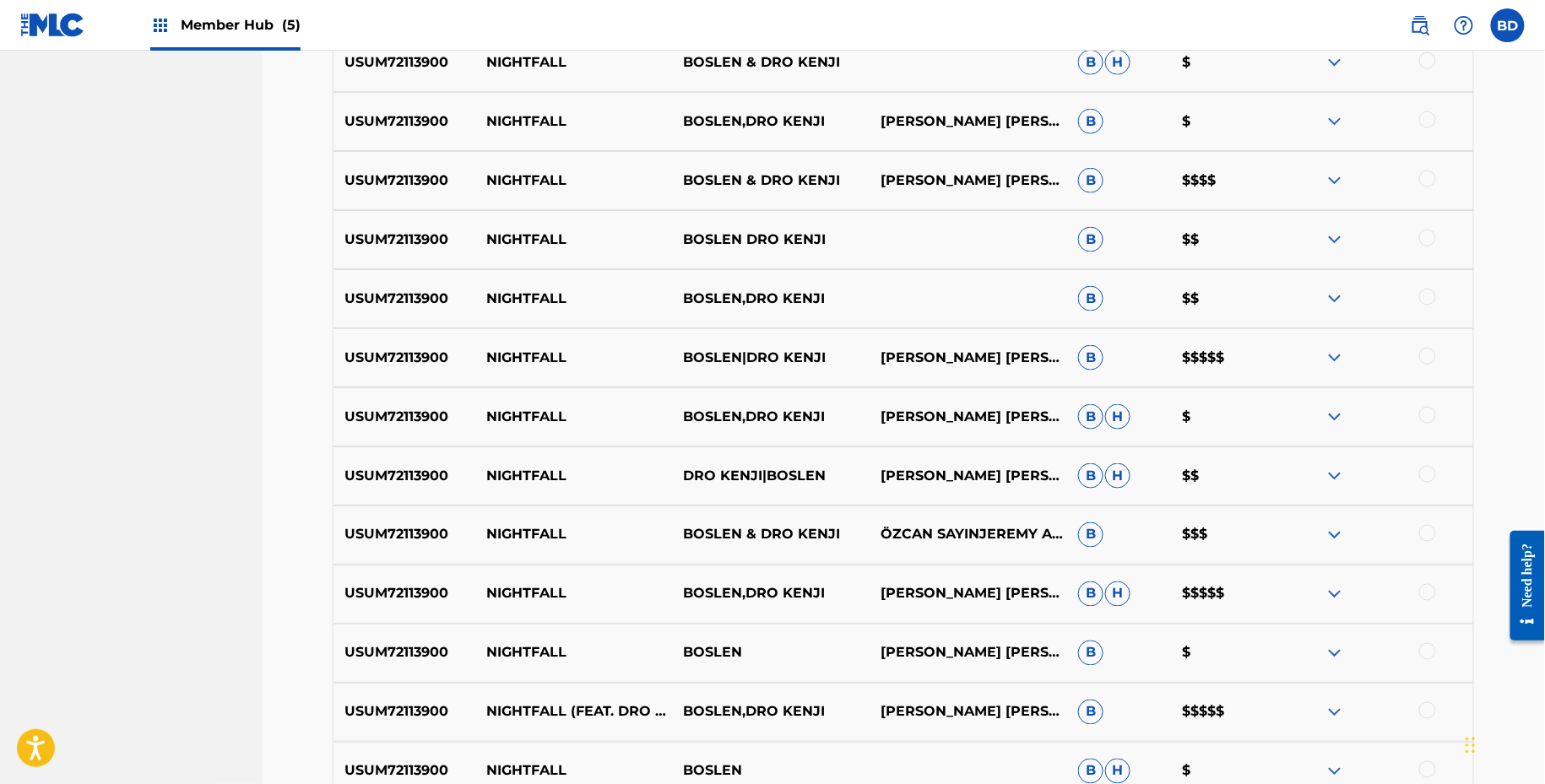
scroll to position [976, 0]
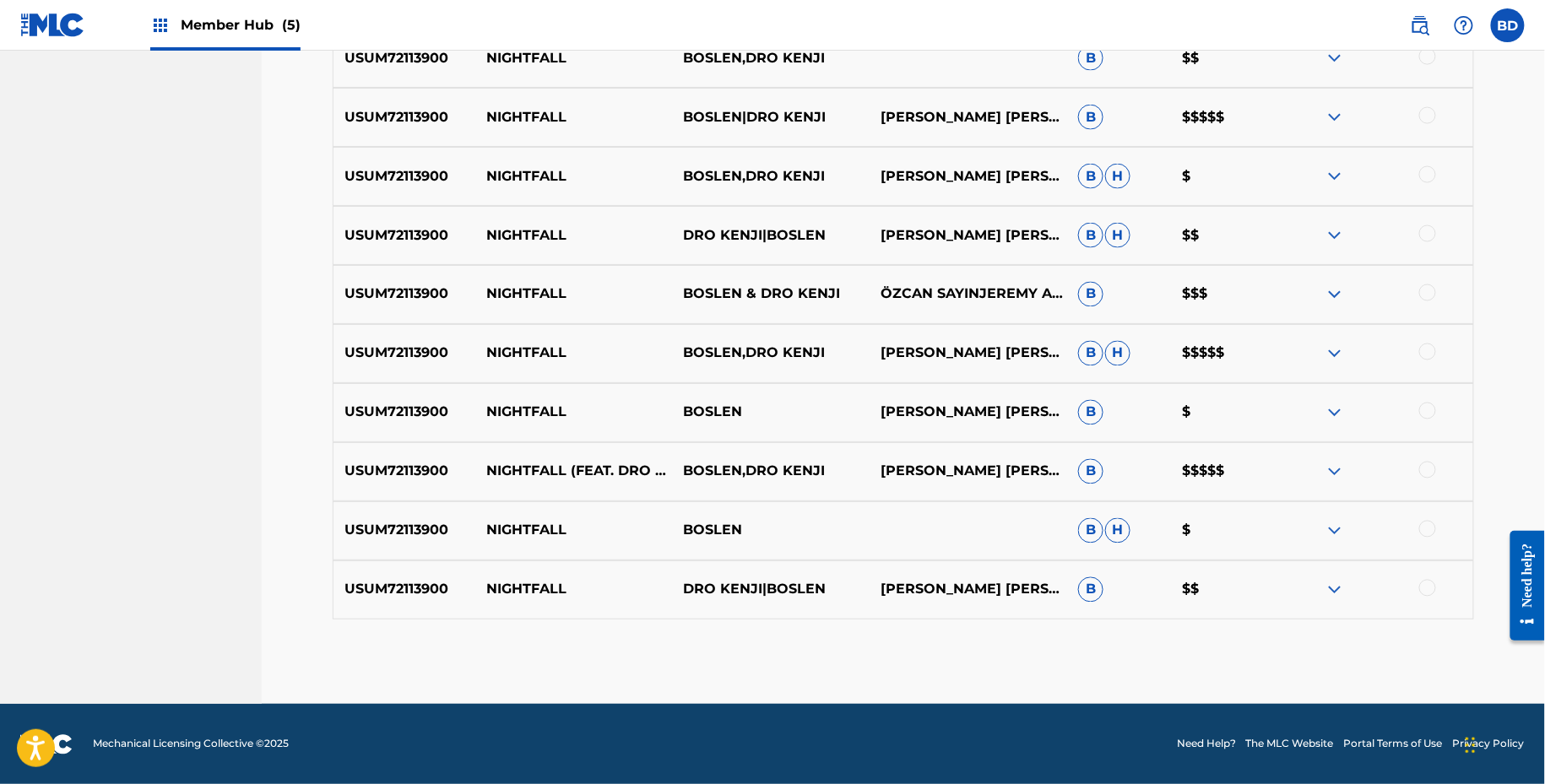
click at [552, 405] on p "NIGHTFALL" at bounding box center [575, 412] width 198 height 20
copy p "NIGHTFALL"
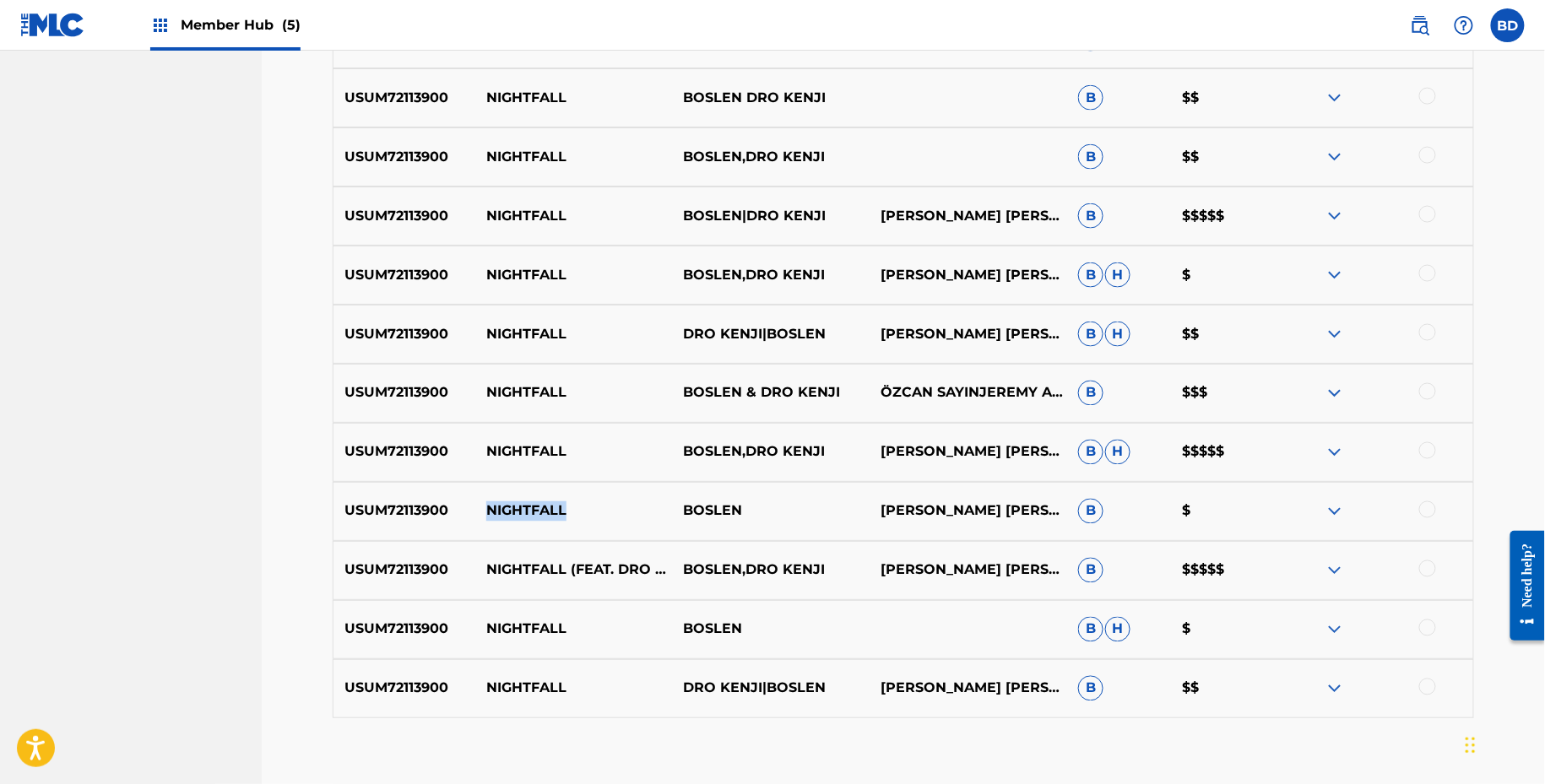
scroll to position [869, 0]
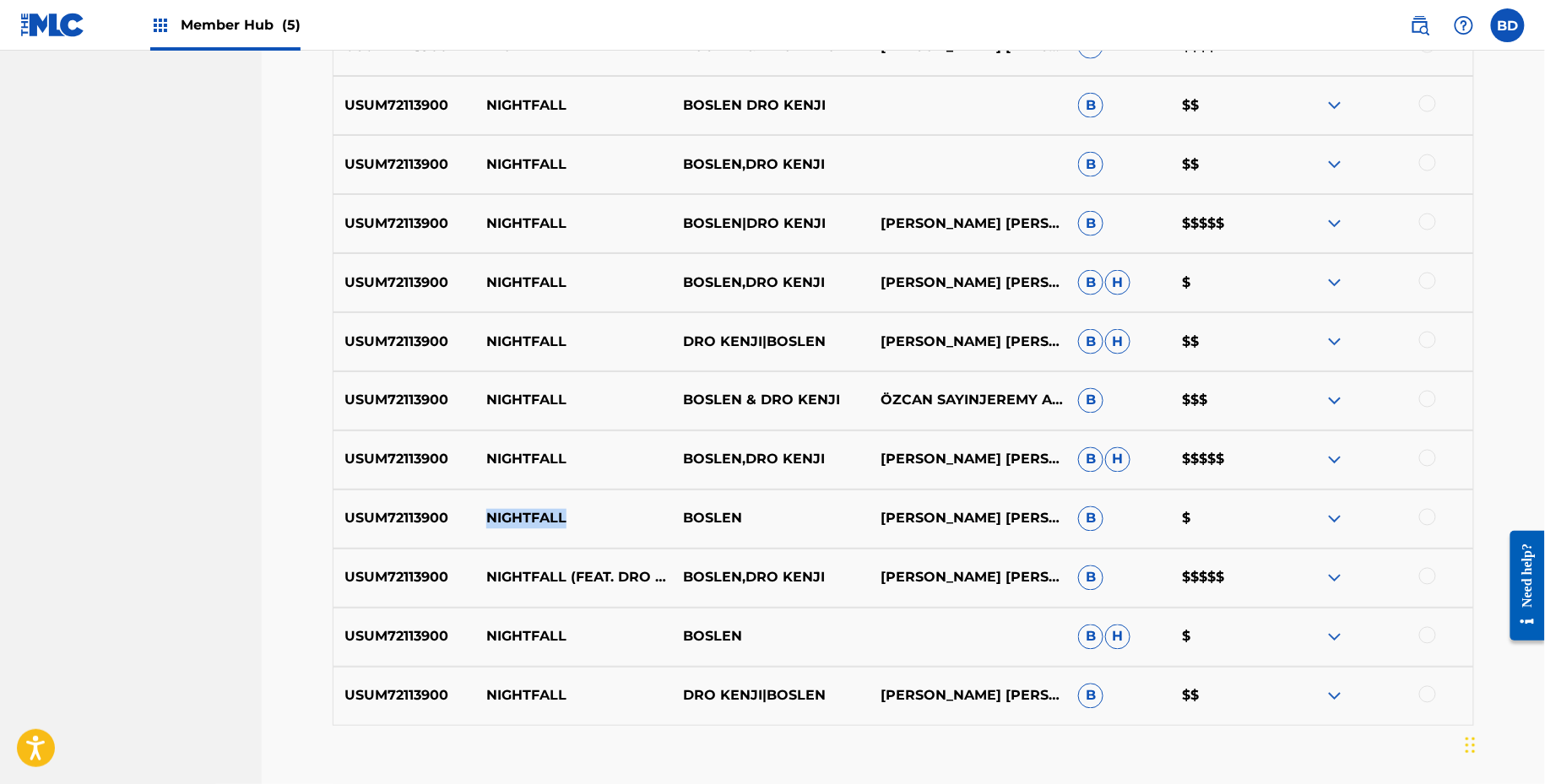
click at [1330, 693] on img at bounding box center [1334, 696] width 20 height 20
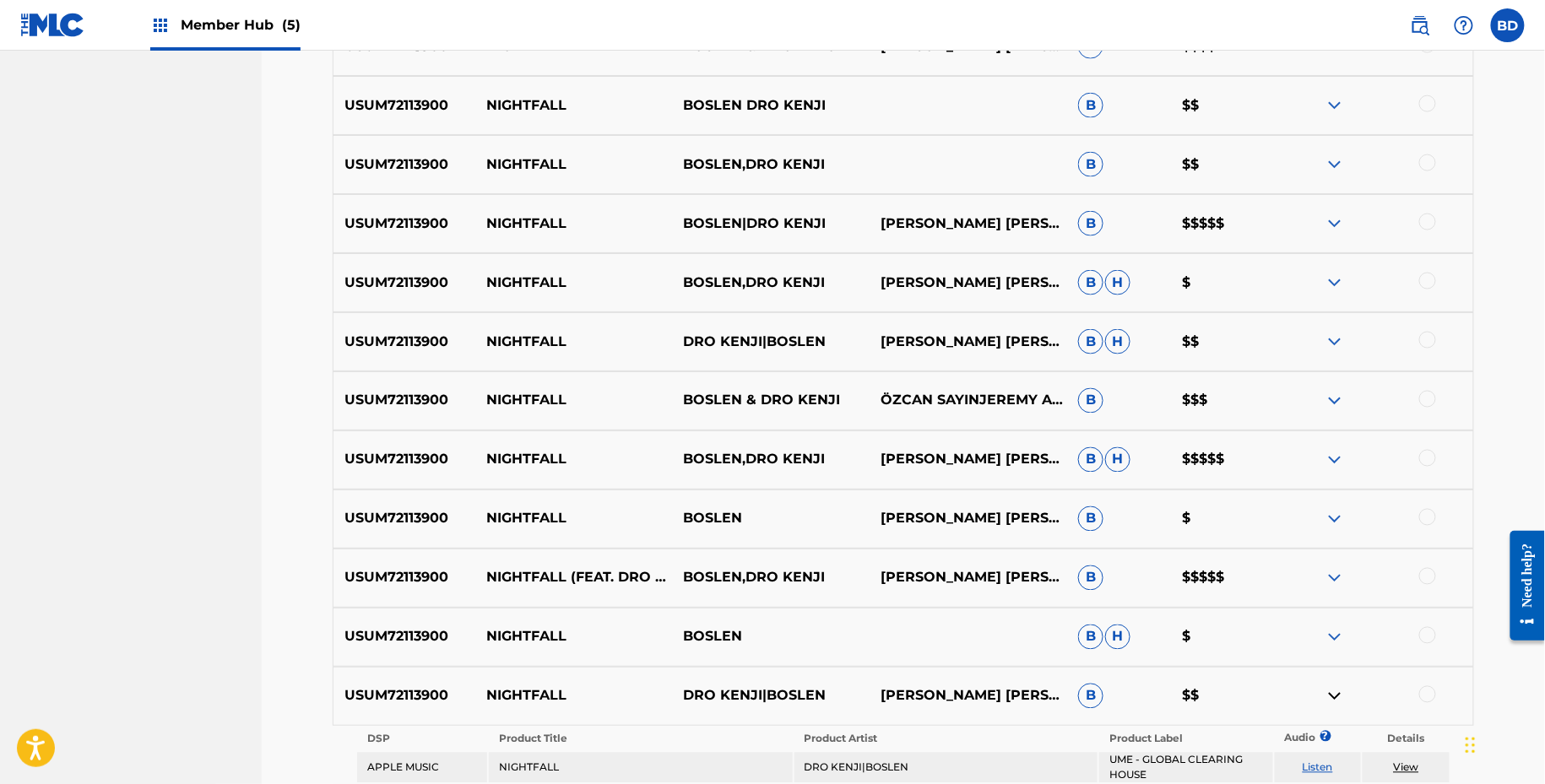
click at [1330, 646] on div "USUM72113900 NIGHTFALL BOSLEN B H $" at bounding box center [904, 637] width 1141 height 59
click at [1332, 628] on img at bounding box center [1334, 637] width 20 height 20
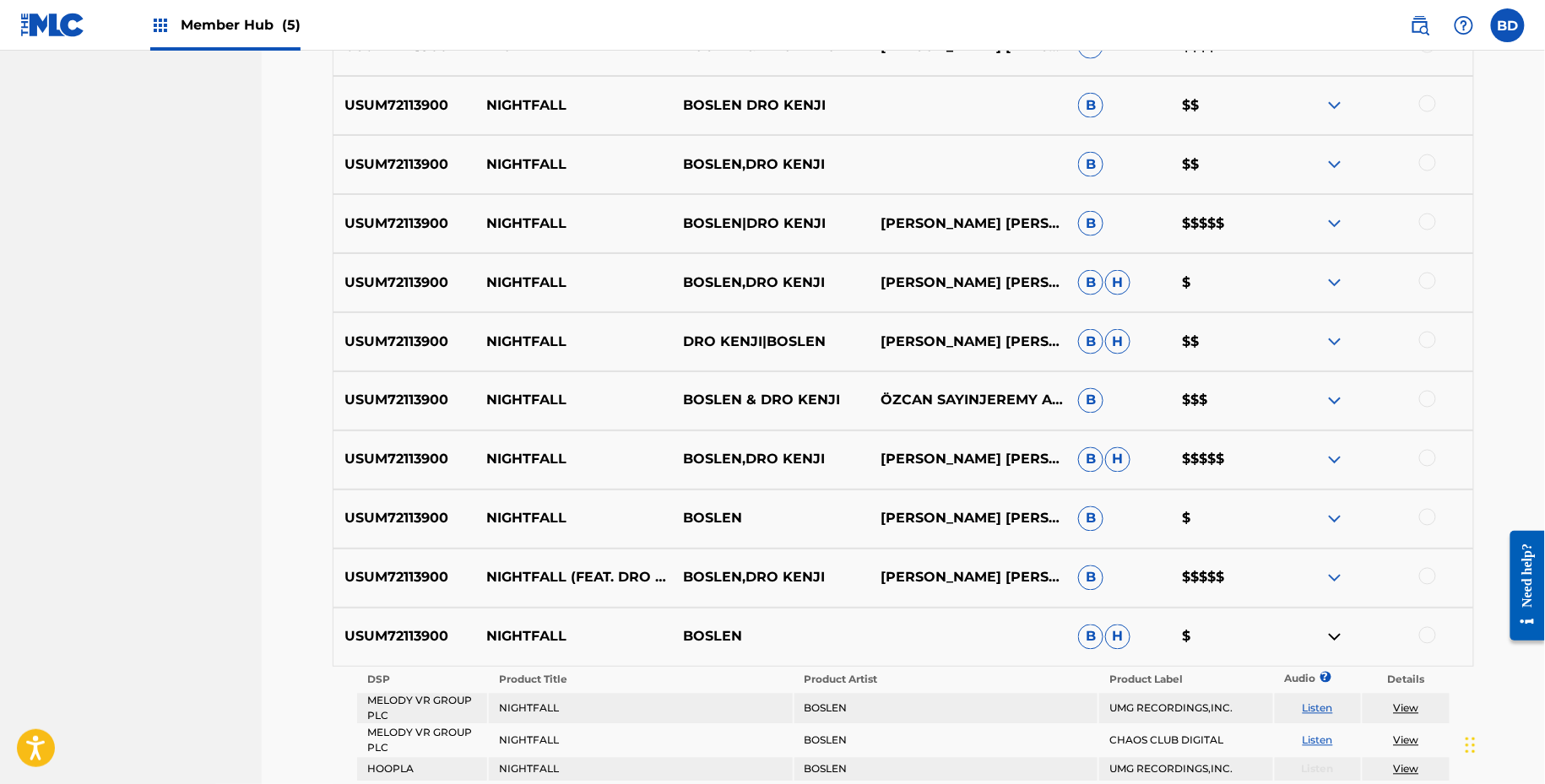
click at [1332, 581] on img at bounding box center [1334, 578] width 20 height 20
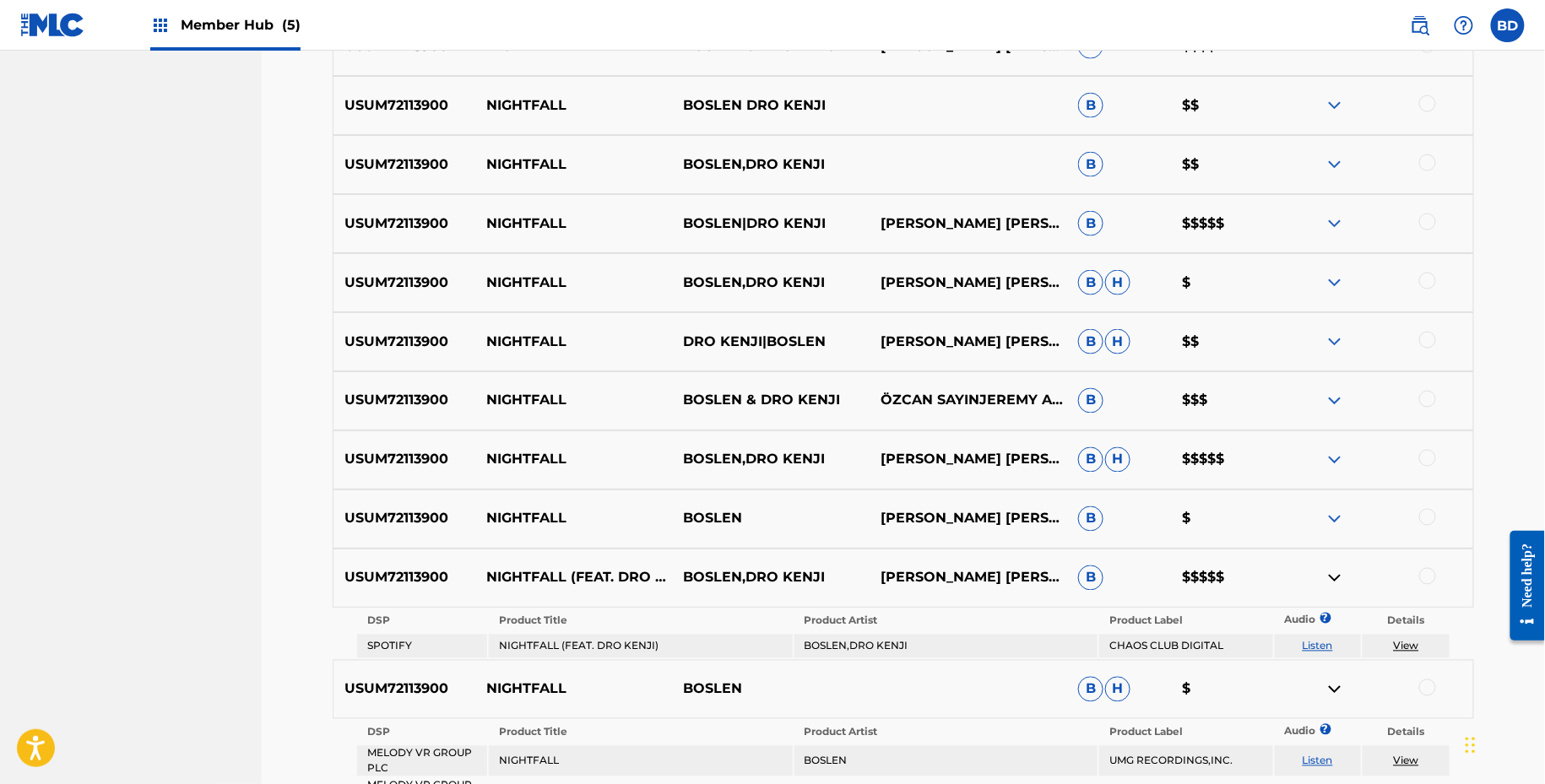
click at [1347, 497] on div "USUM72113900 NIGHTFALL BOSLEN CORBEN NIKK BOWEN, JEREMY ALAIN, OZCAN SAYIN B $" at bounding box center [904, 519] width 1141 height 59
click at [1339, 515] on img at bounding box center [1334, 519] width 20 height 20
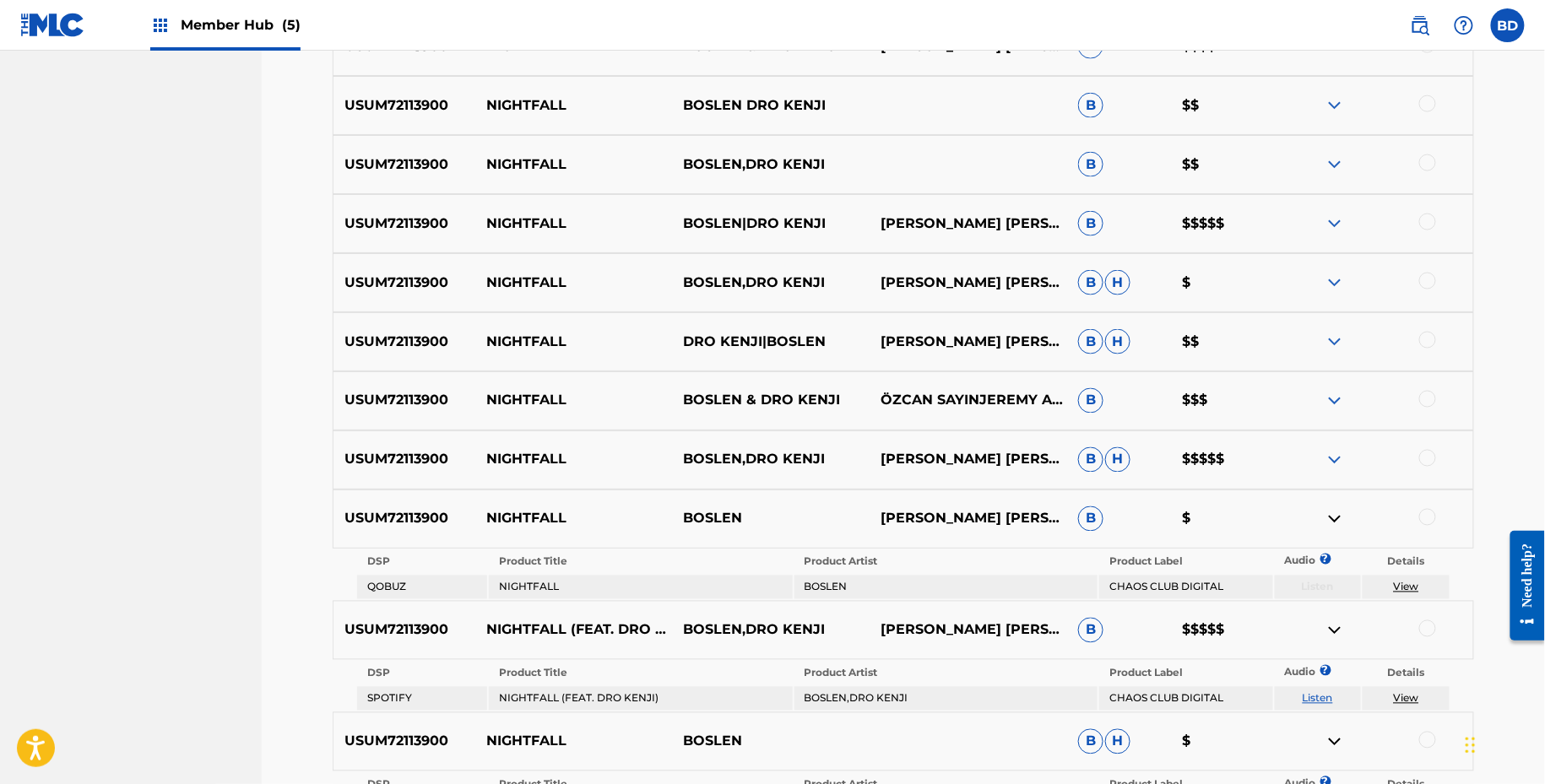
click at [1339, 450] on img at bounding box center [1334, 460] width 20 height 20
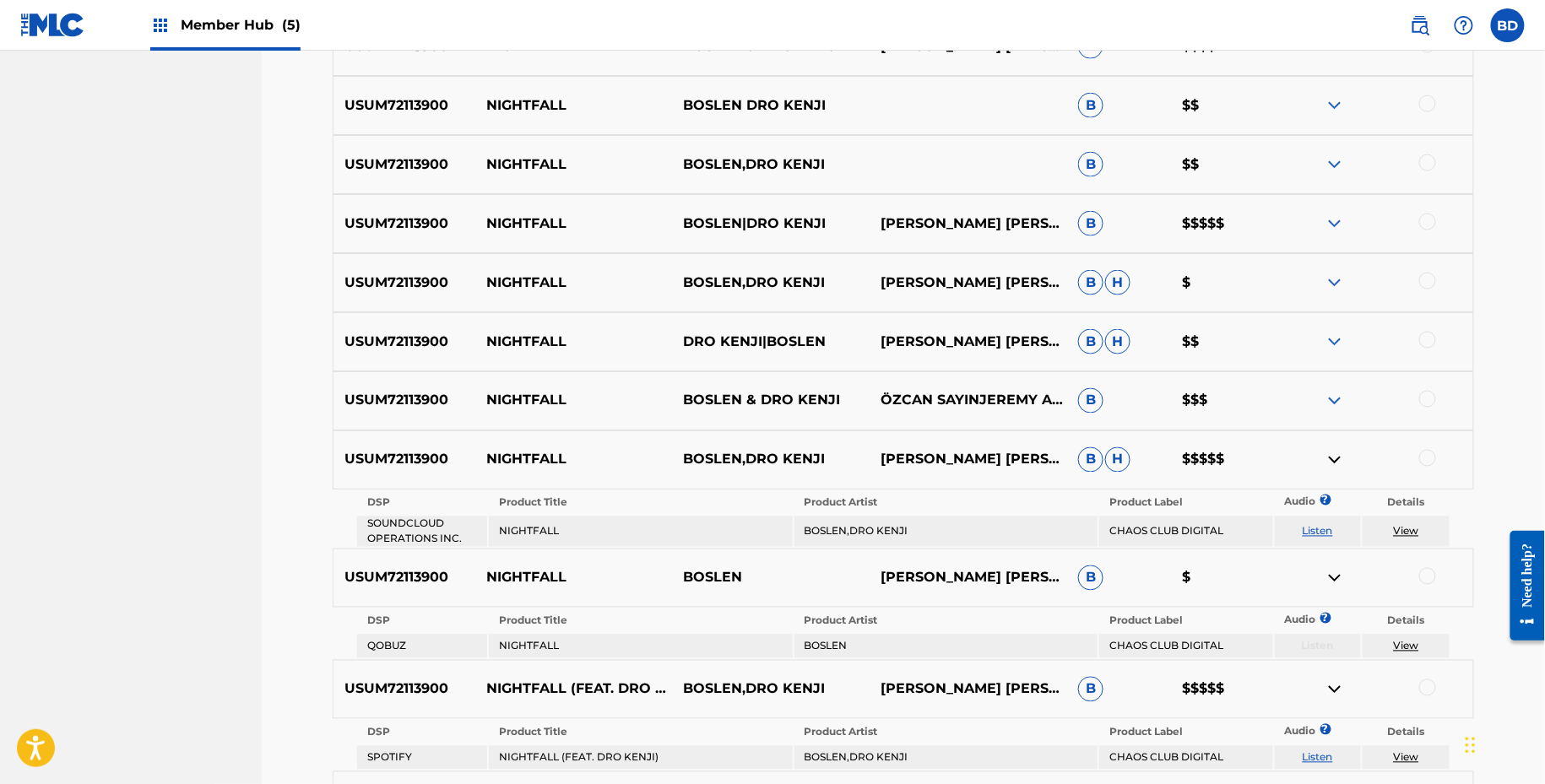
click at [1339, 397] on img at bounding box center [1334, 401] width 20 height 20
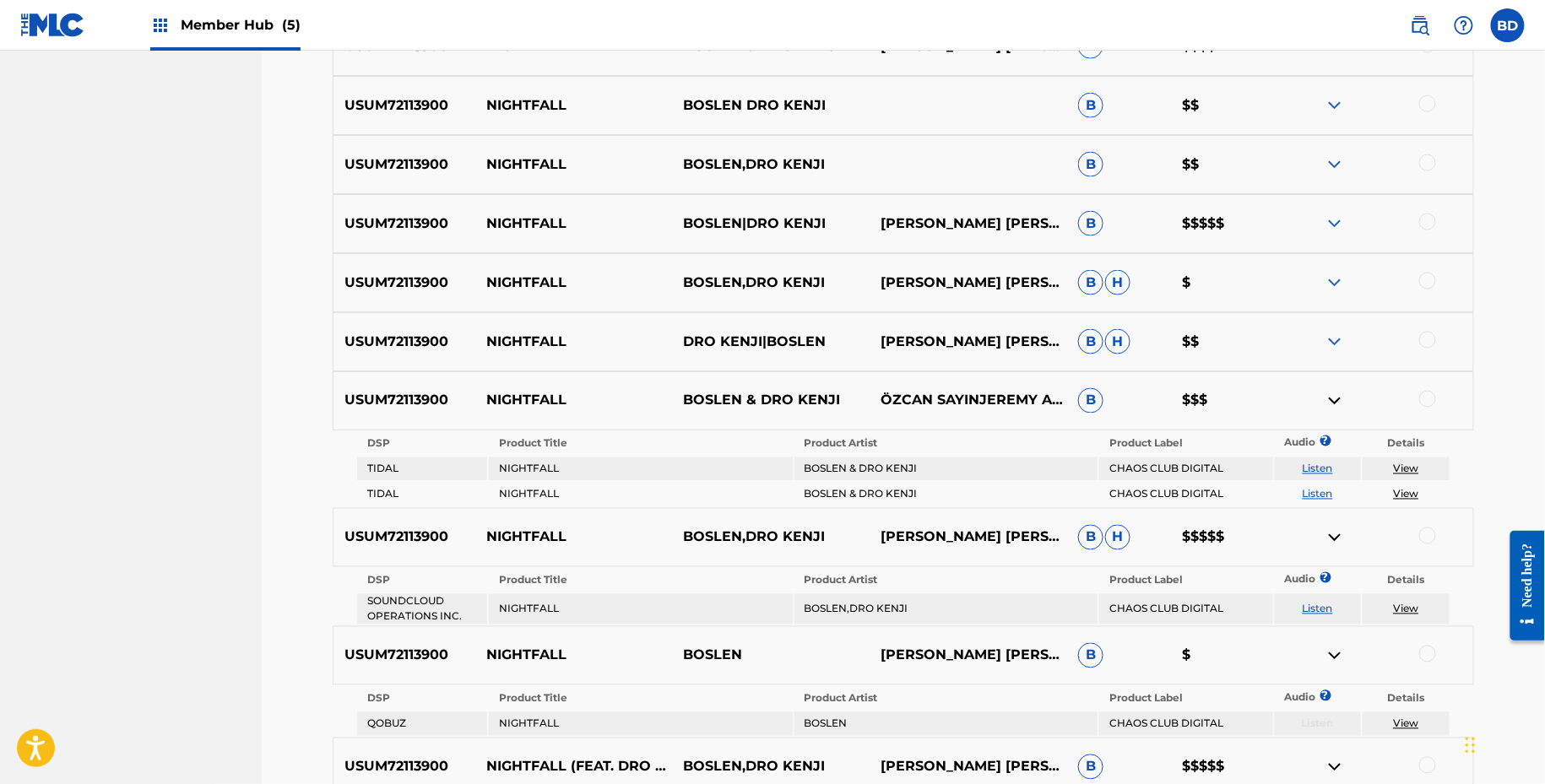
click at [1338, 341] on img at bounding box center [1334, 342] width 20 height 20
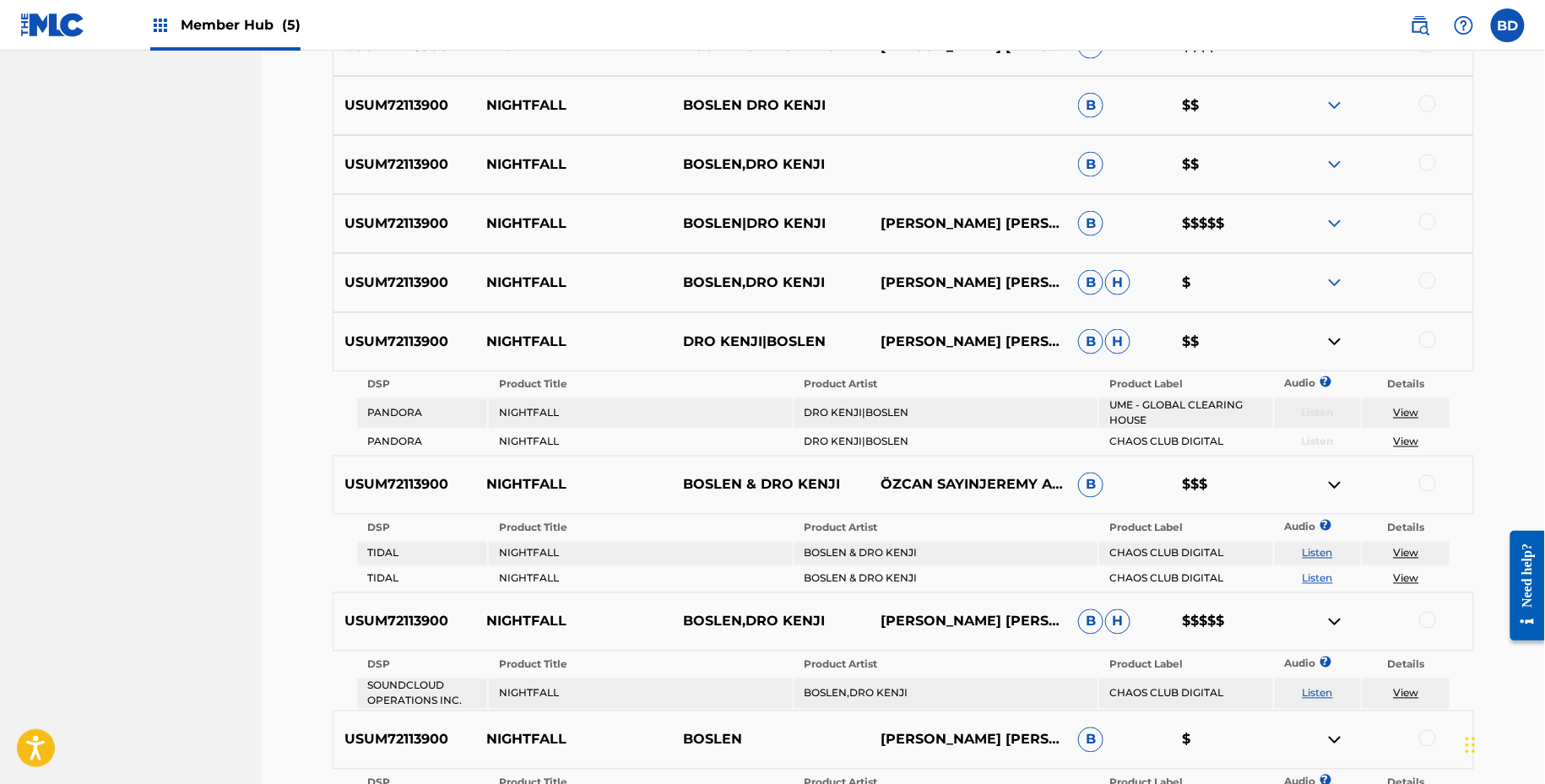
click at [1338, 289] on img at bounding box center [1334, 282] width 20 height 20
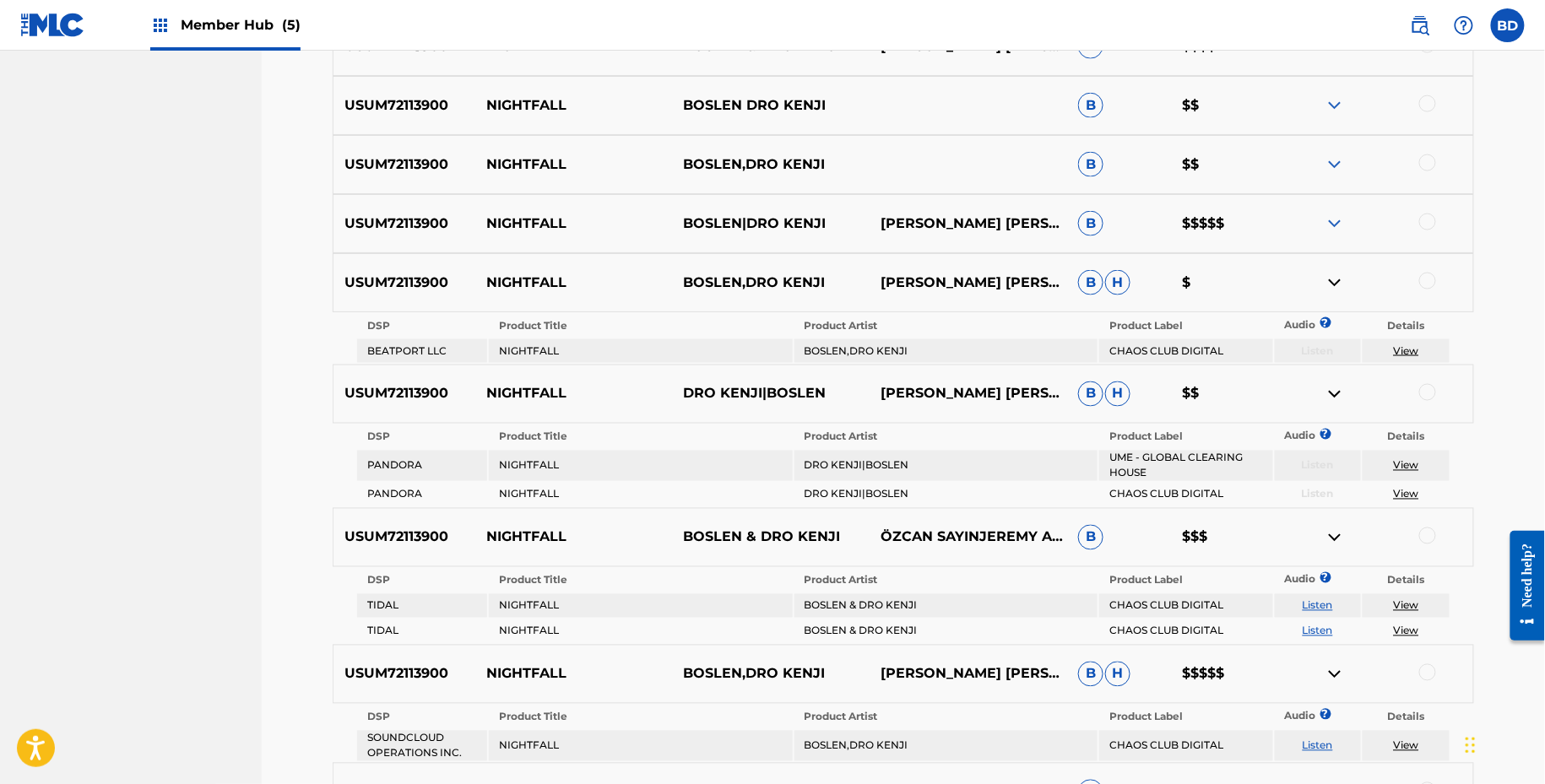
click at [1355, 185] on div "USUM72113900 NIGHTFALL BOSLEN,DRO KENJI B $$" at bounding box center [904, 164] width 1141 height 59
click at [1345, 206] on div "USUM72113900 NIGHTFALL BOSLEN|DRO KENJI CORBEN NIKK BOWEN, JEREMY ALAIN, OZCAN …" at bounding box center [904, 223] width 1141 height 59
click at [1335, 213] on img at bounding box center [1334, 223] width 20 height 20
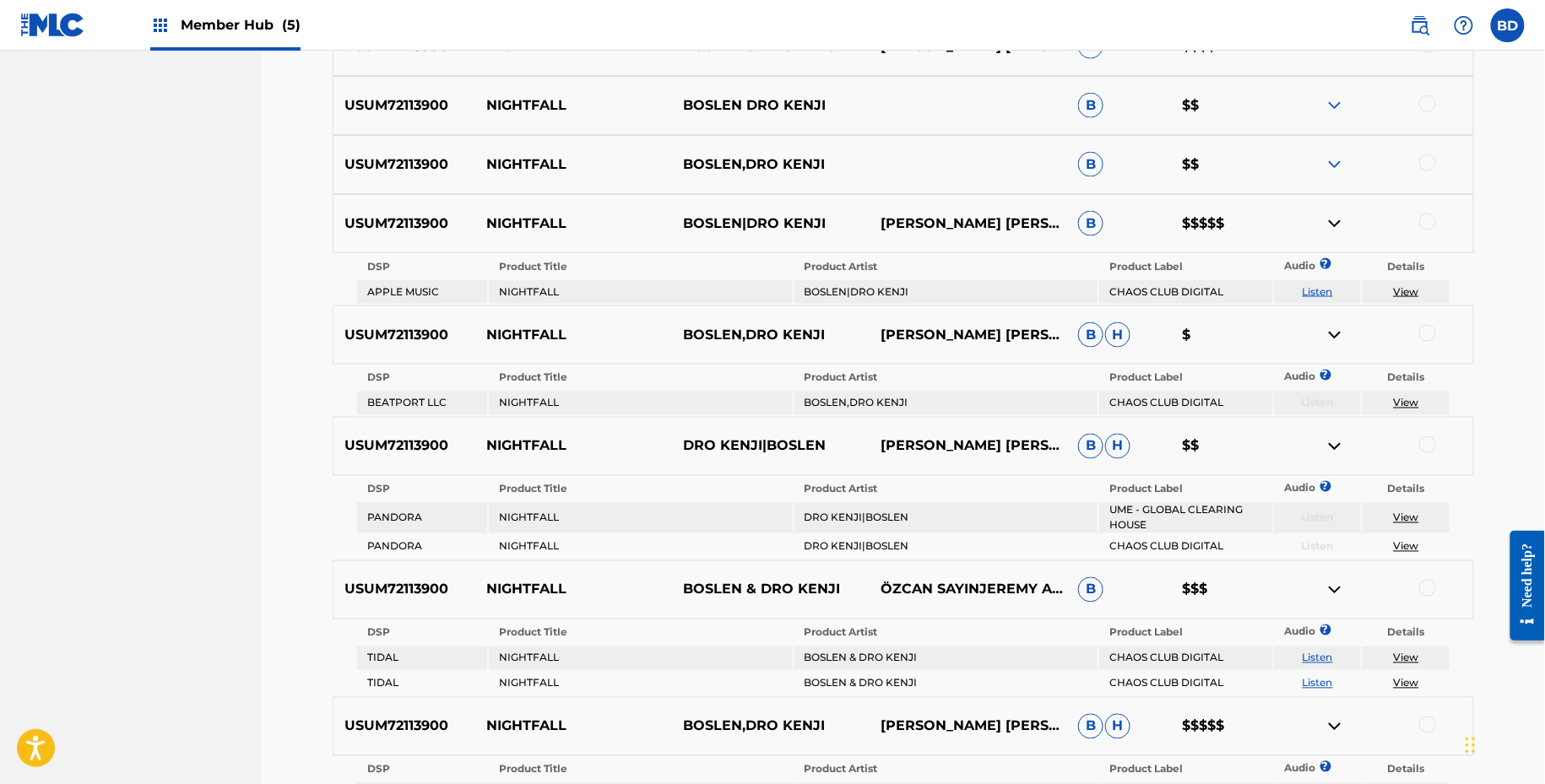
click at [1335, 171] on img at bounding box center [1334, 164] width 20 height 20
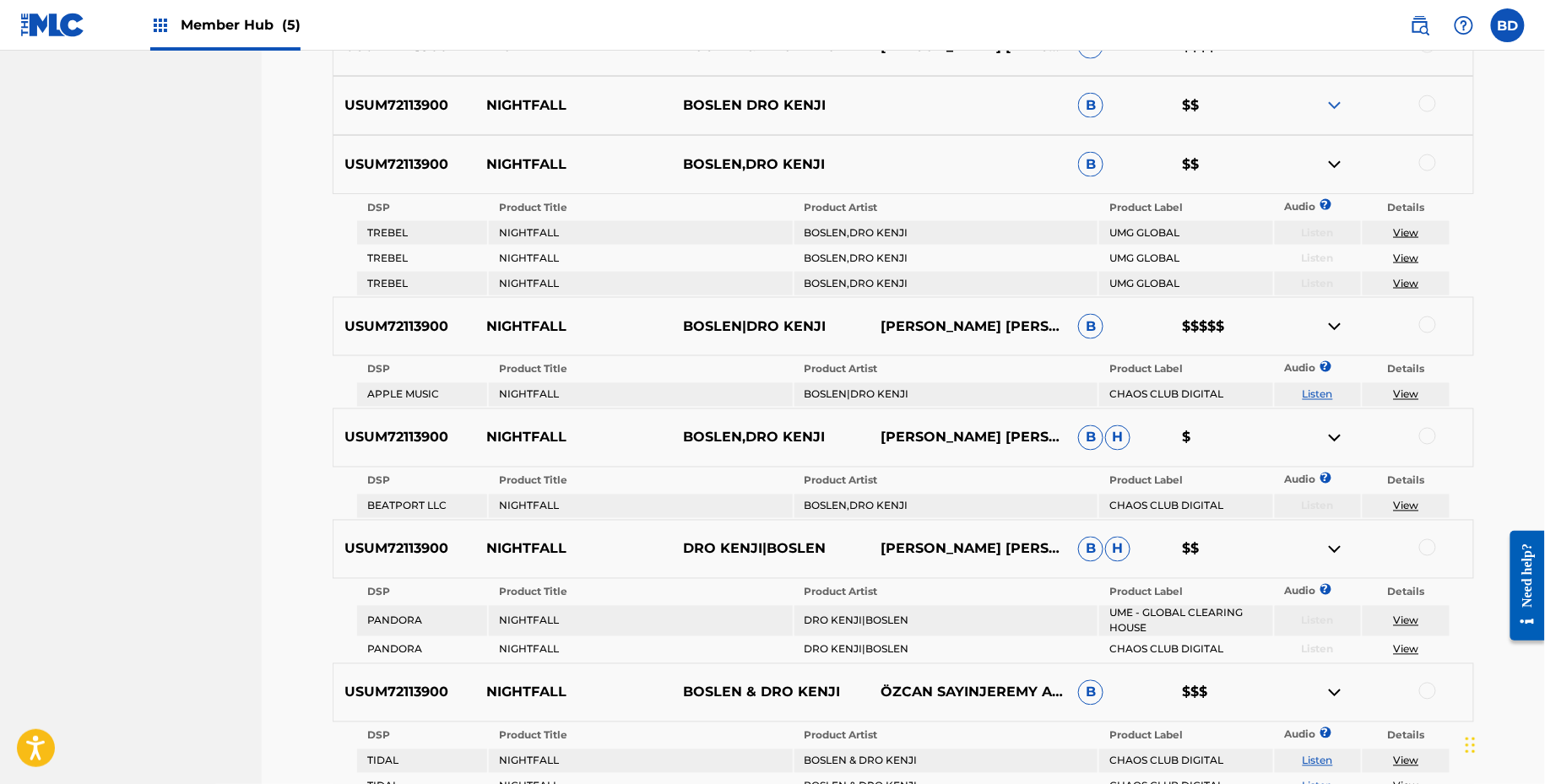
click at [1335, 107] on img at bounding box center [1334, 105] width 20 height 20
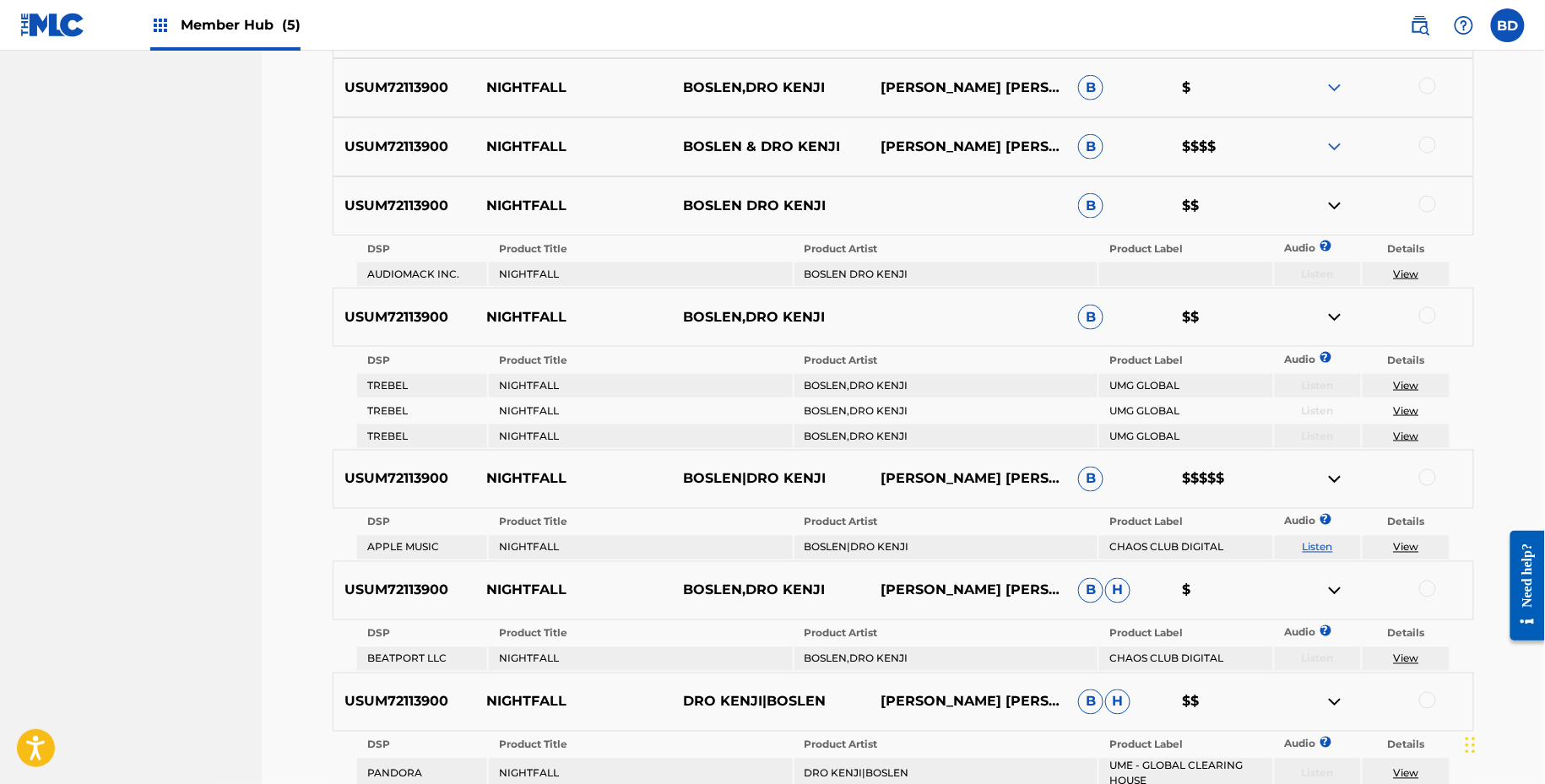
scroll to position [660, 0]
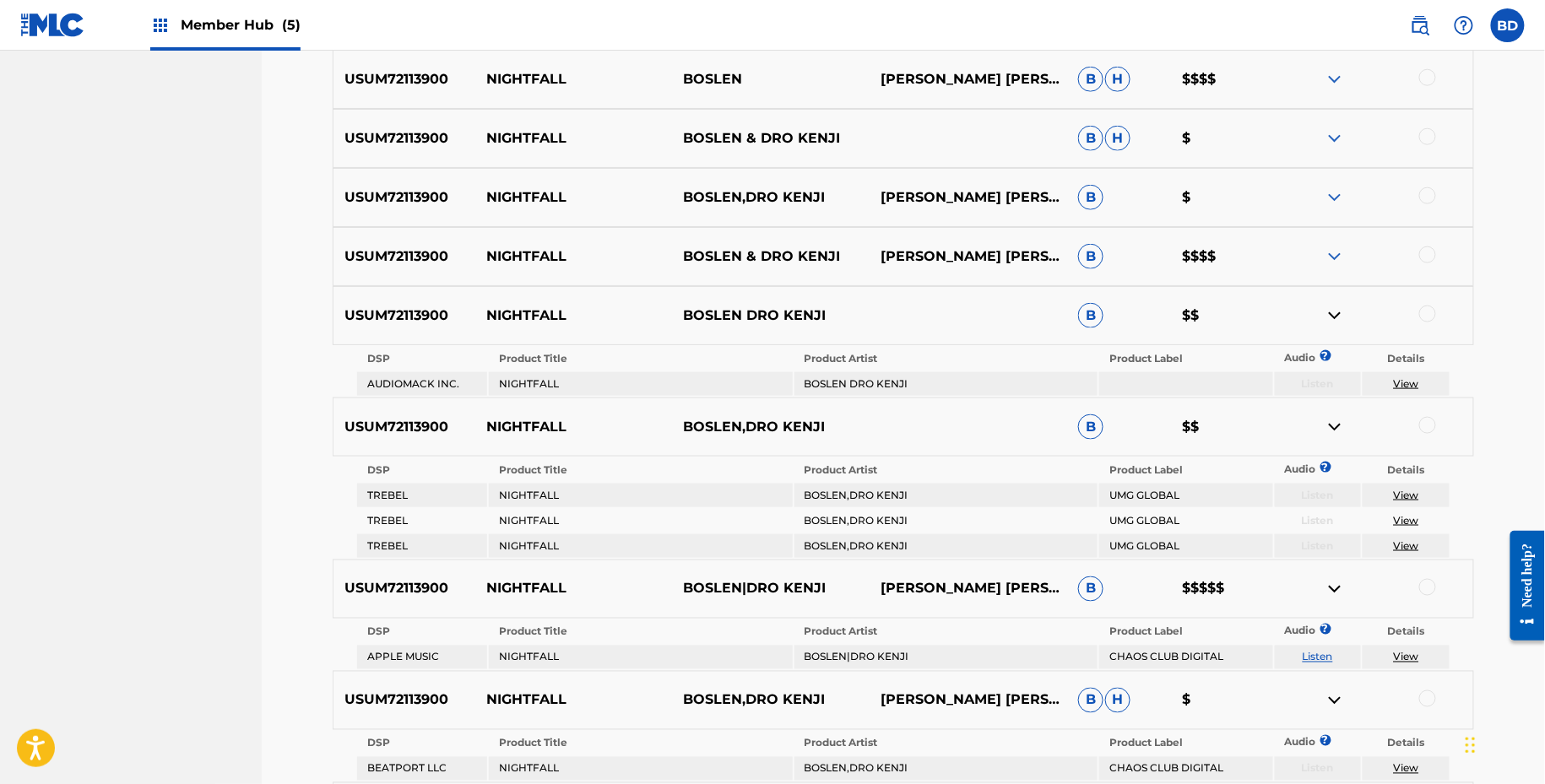
click at [1340, 259] on img at bounding box center [1334, 256] width 20 height 20
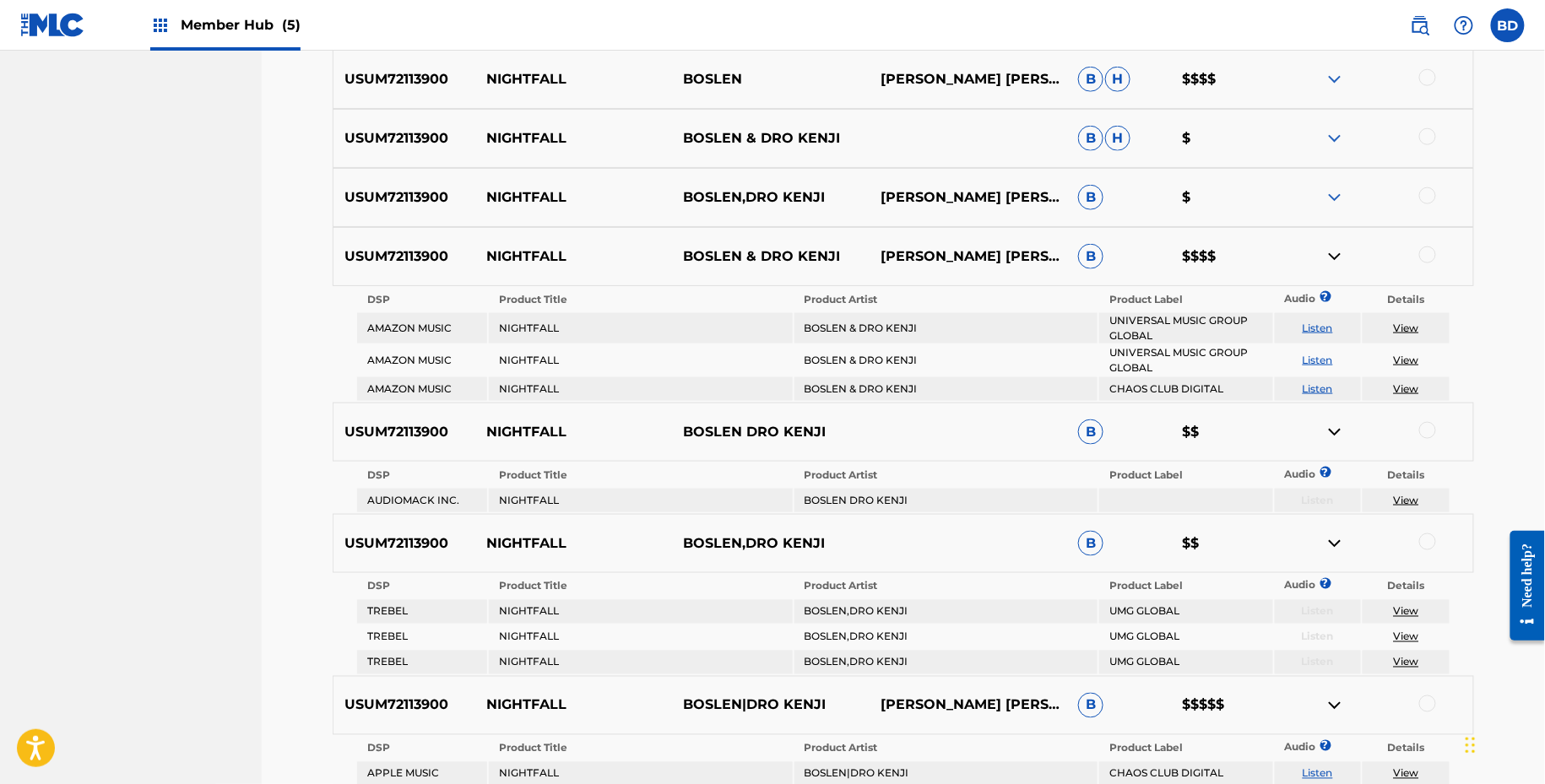
click at [1340, 193] on img at bounding box center [1334, 197] width 20 height 20
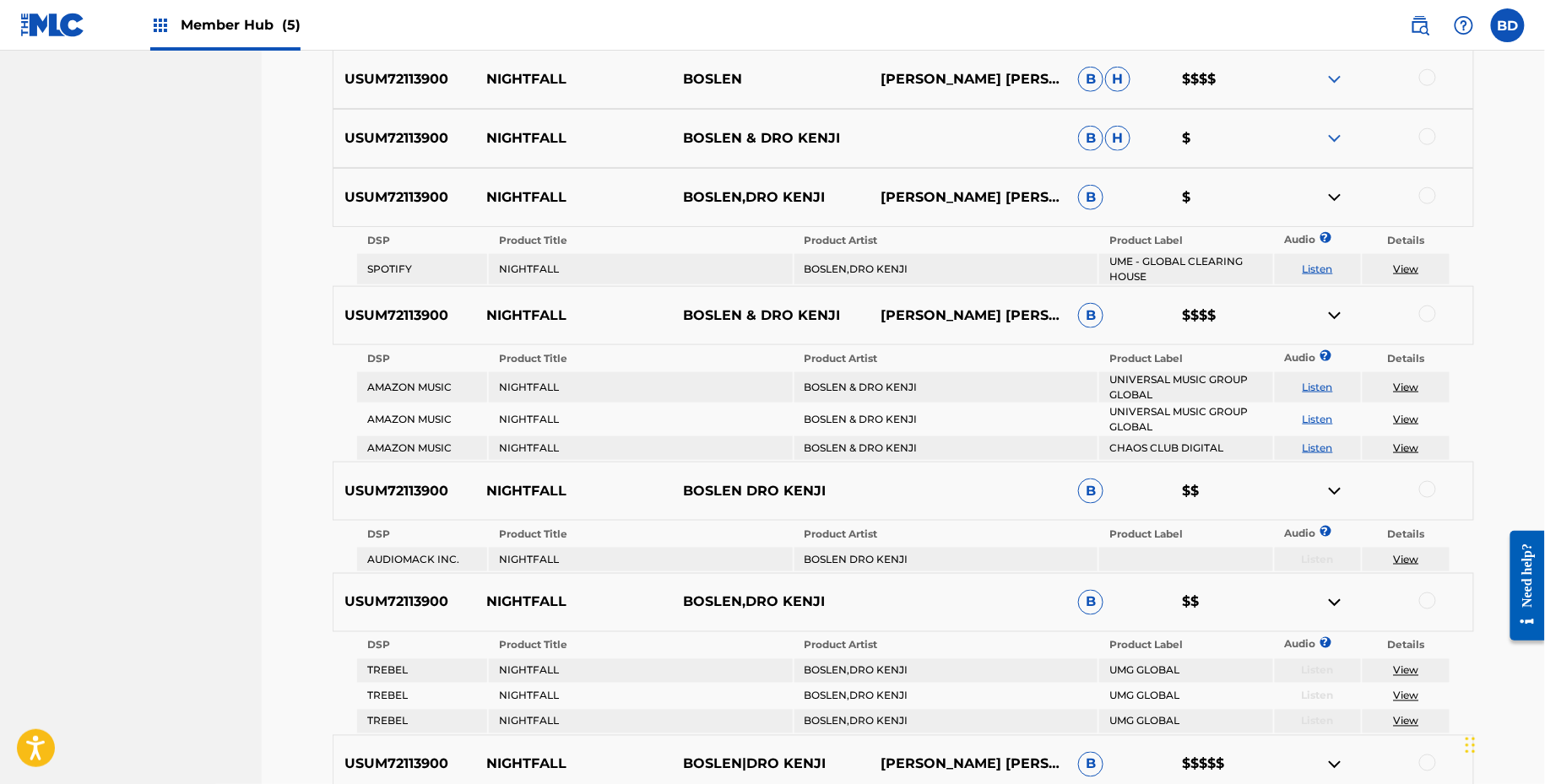
click at [1335, 141] on img at bounding box center [1334, 138] width 20 height 20
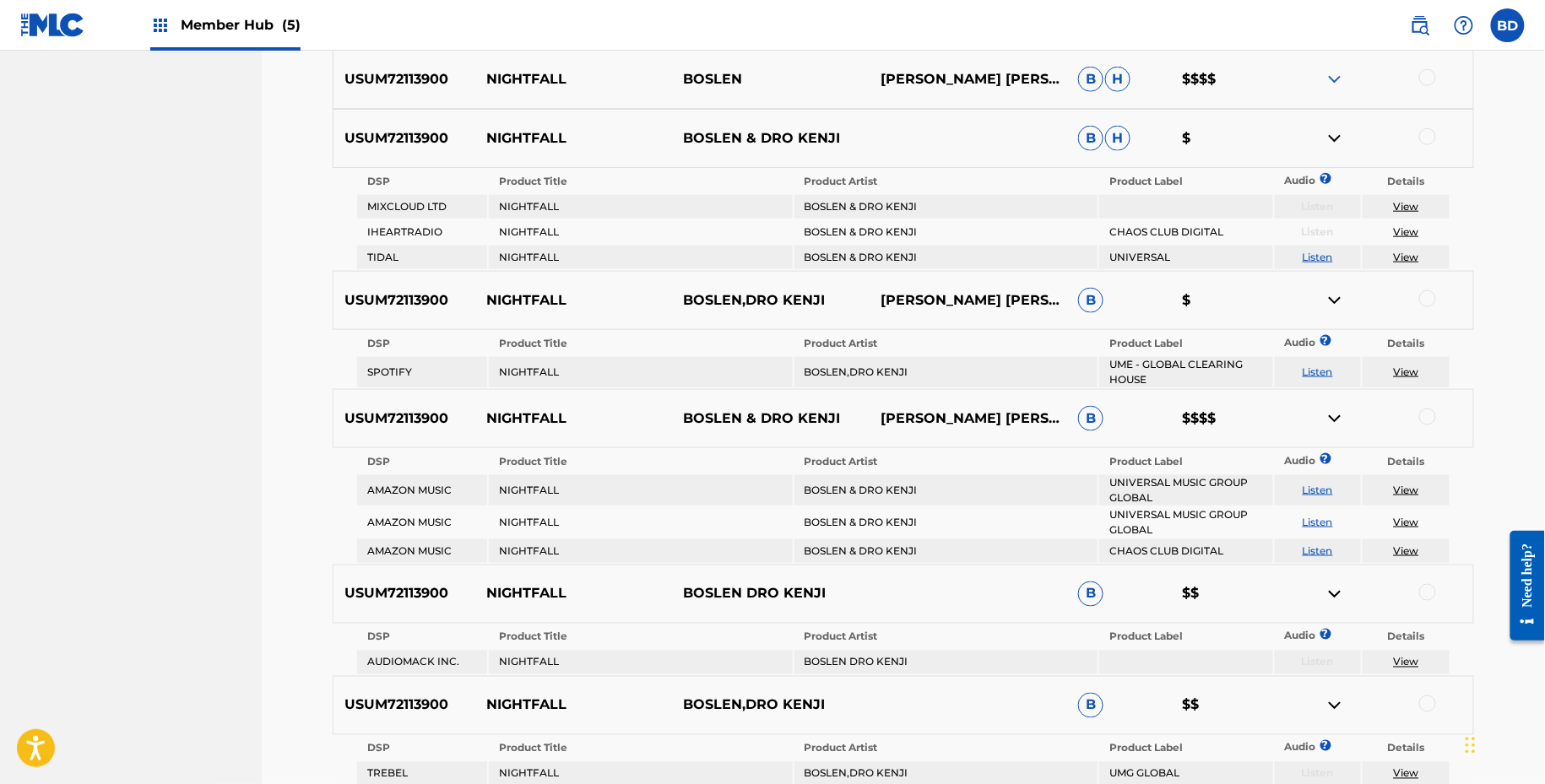
click at [1334, 76] on img at bounding box center [1334, 79] width 20 height 20
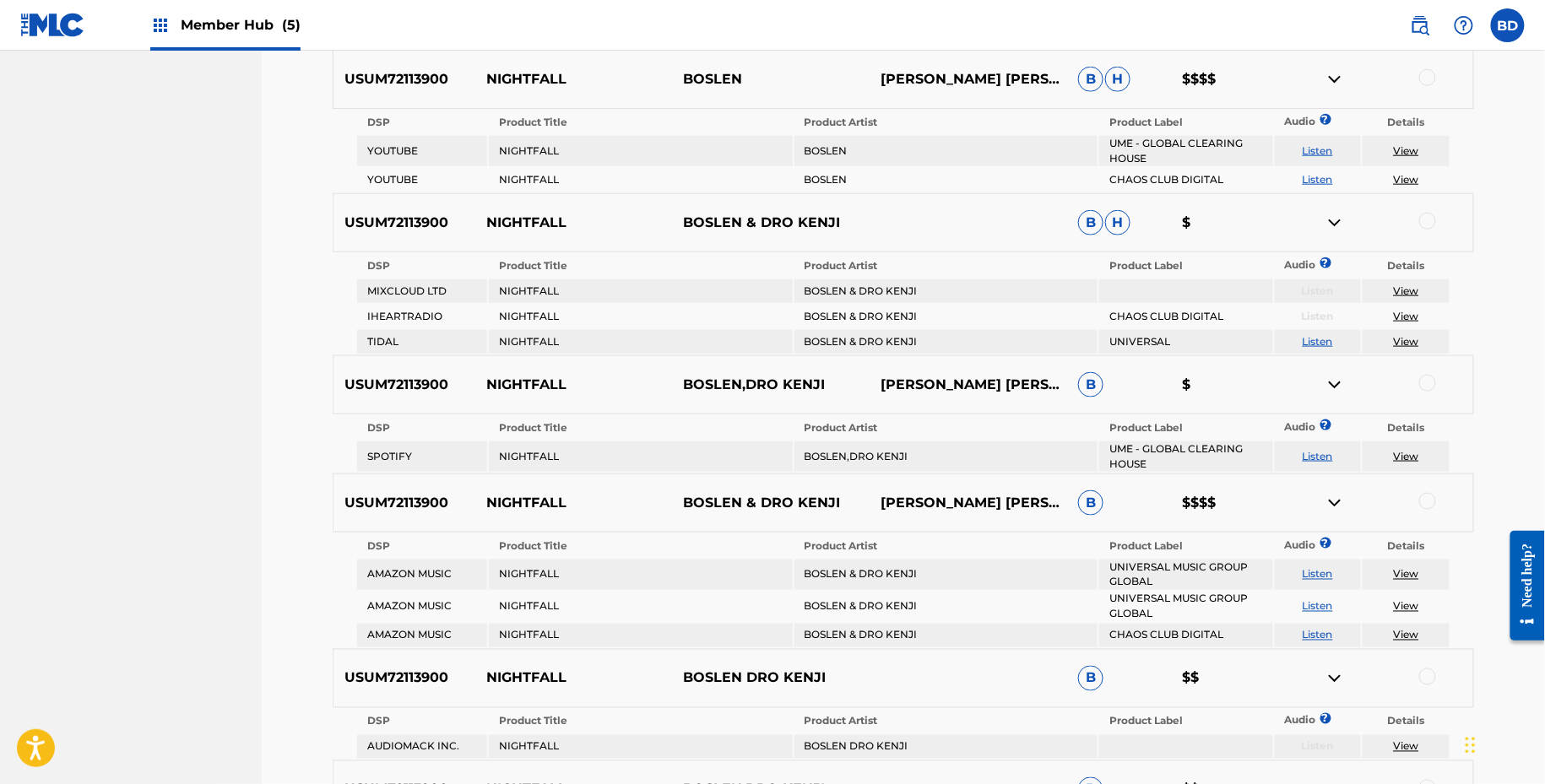
scroll to position [498, 0]
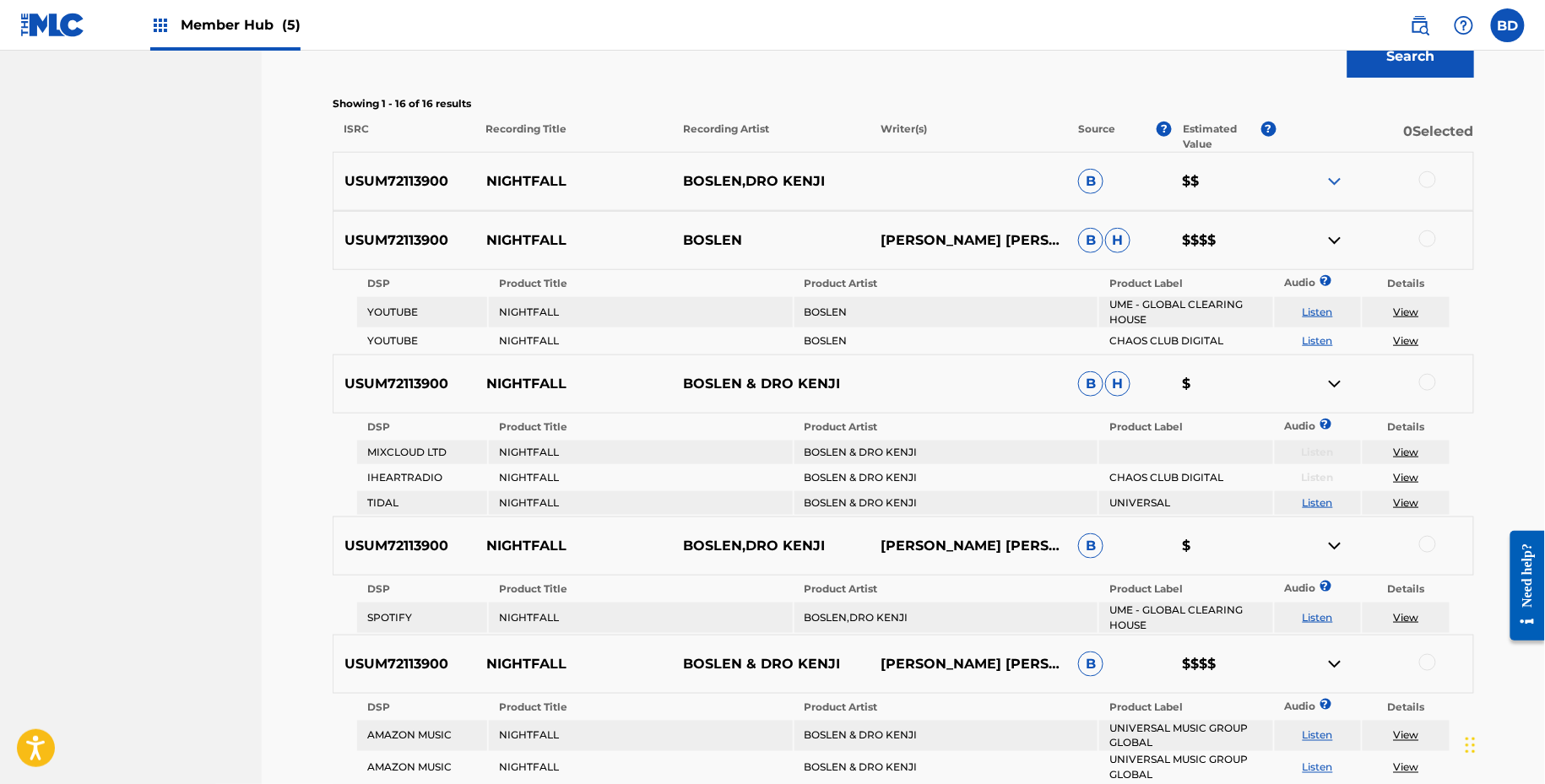
click at [1333, 198] on div "USUM72113900 NIGHTFALL BOSLEN,DRO KENJI B $$" at bounding box center [904, 181] width 1141 height 59
click at [1334, 172] on img at bounding box center [1334, 181] width 20 height 20
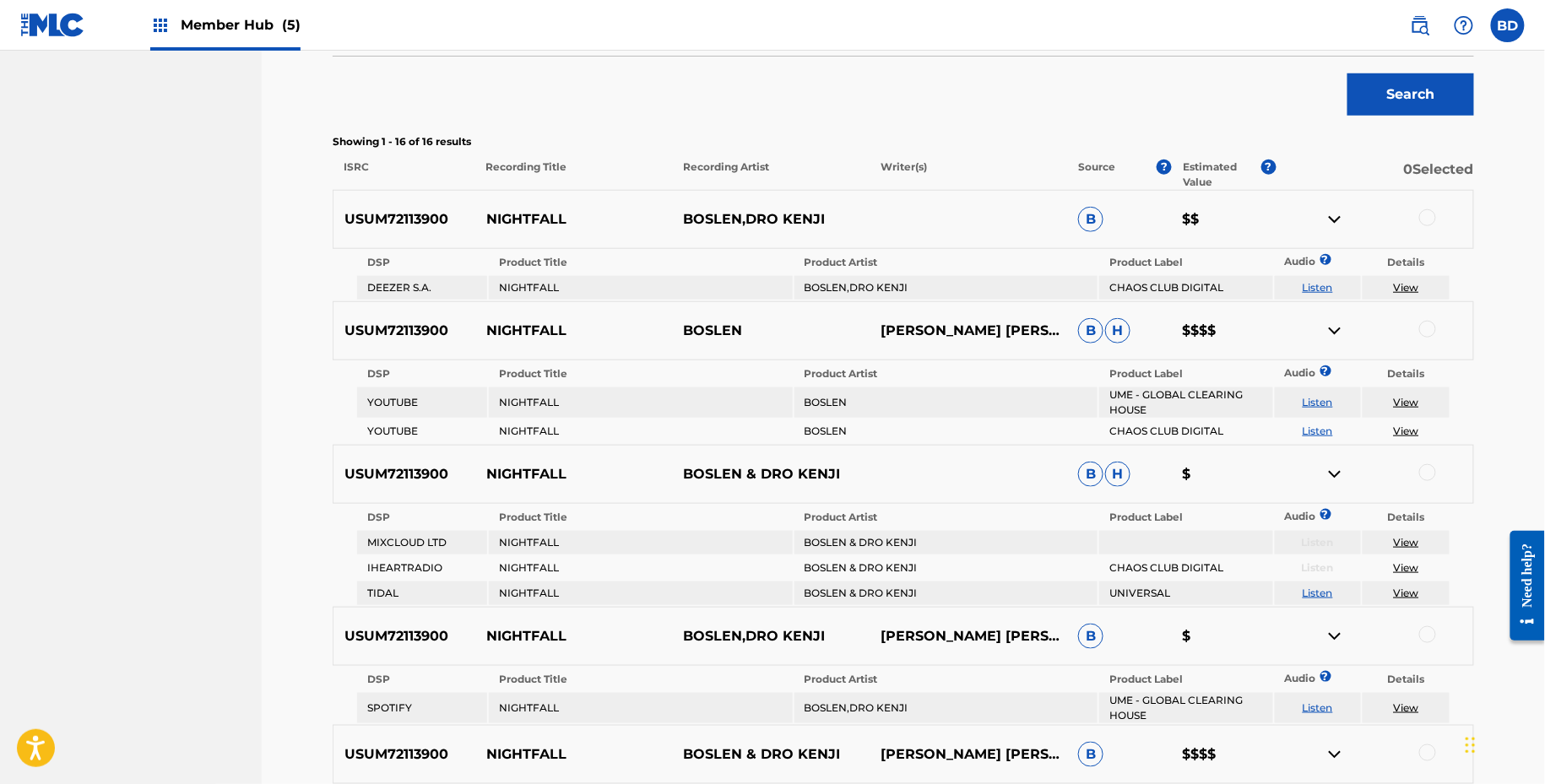
scroll to position [464, 0]
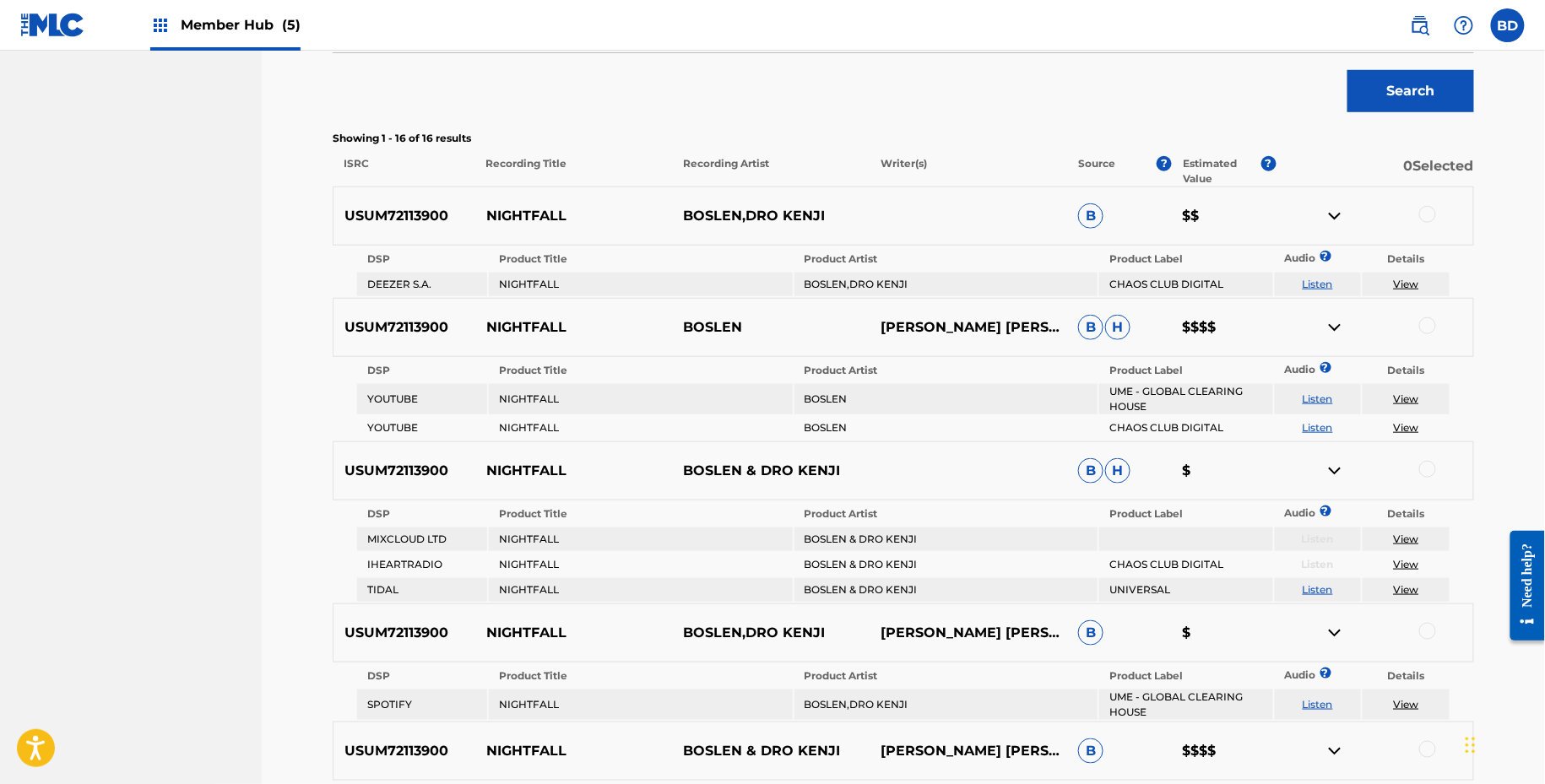
click at [1430, 212] on div at bounding box center [1428, 213] width 16 height 16
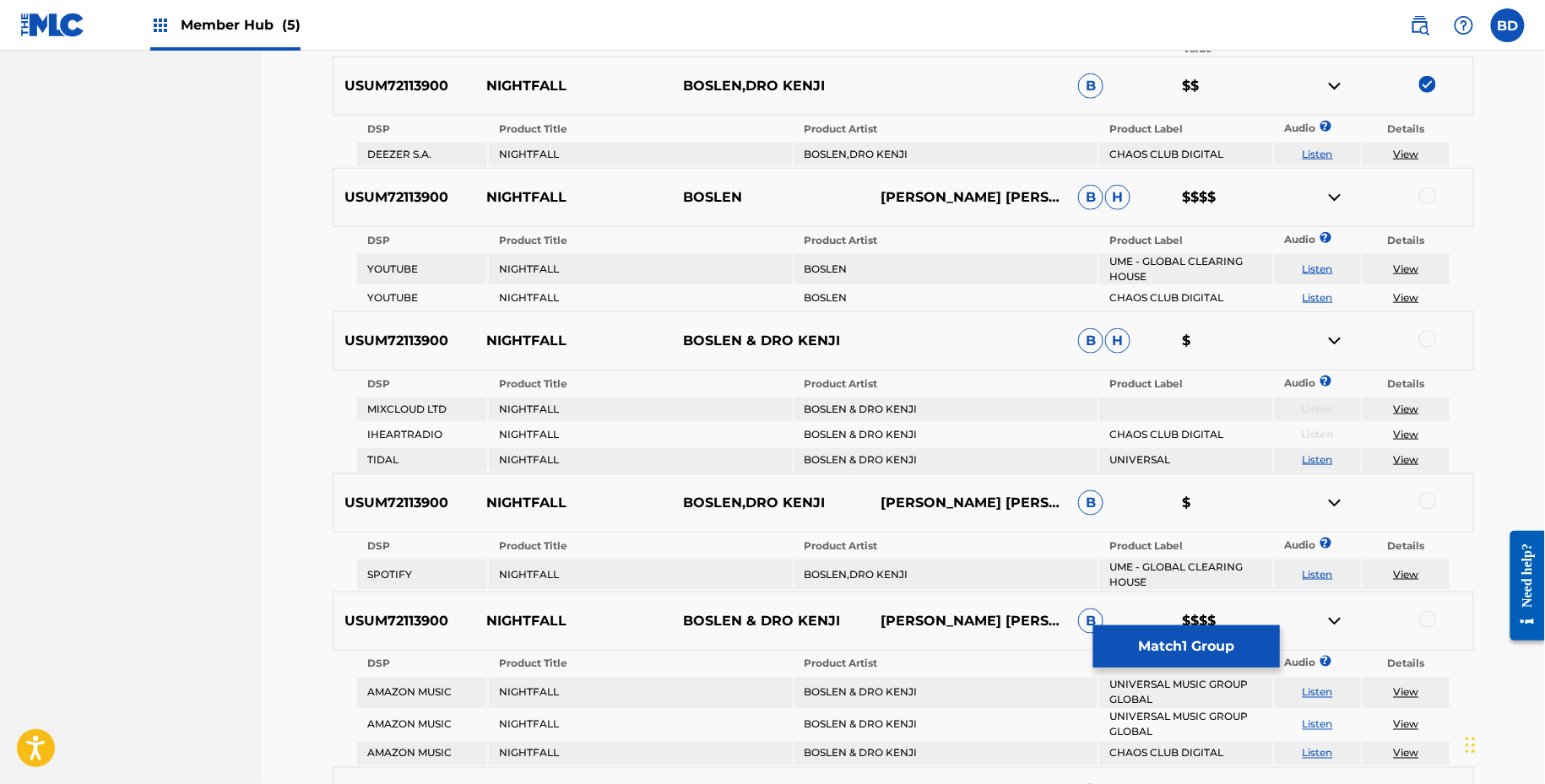
scroll to position [604, 0]
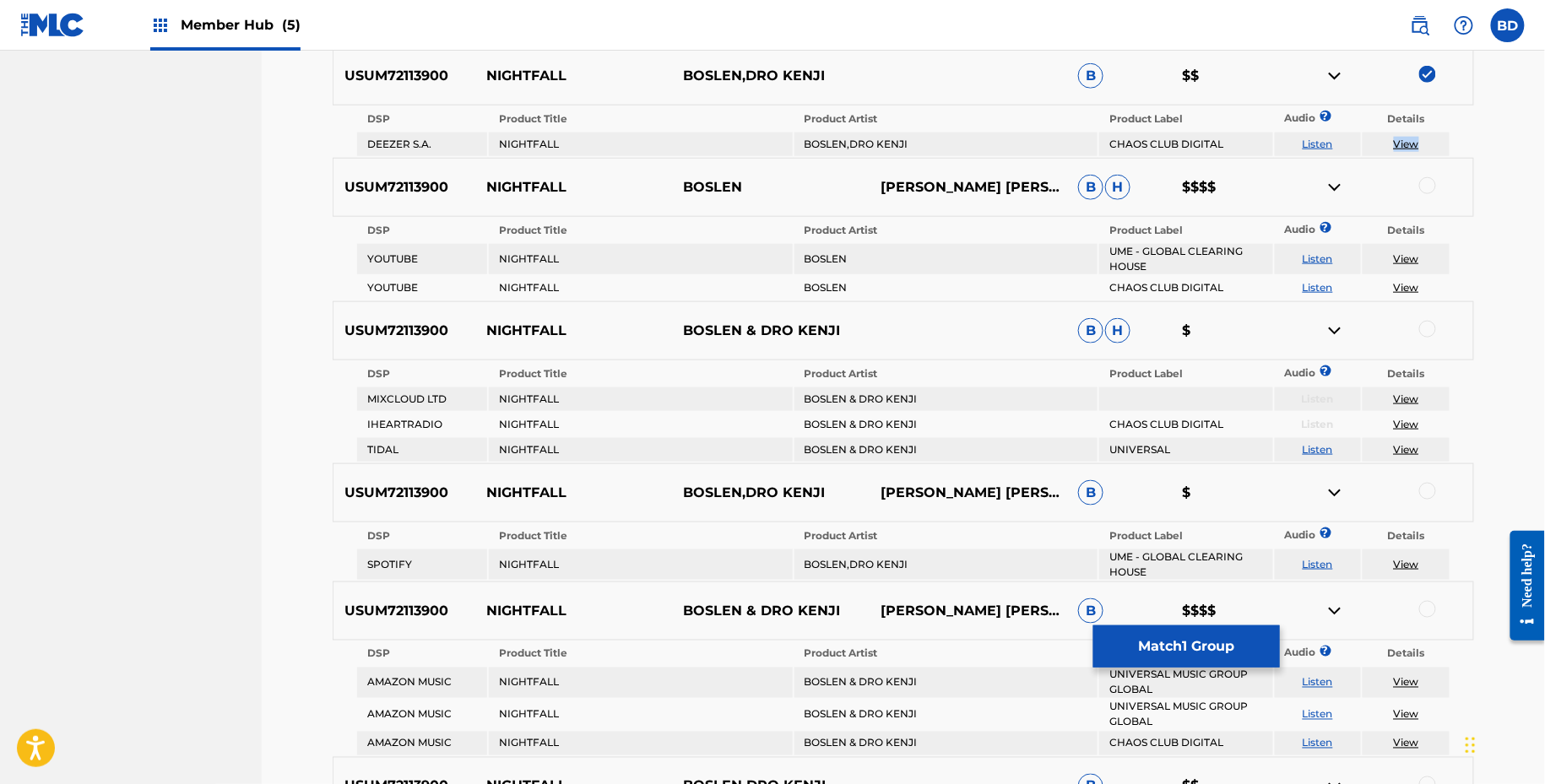
click at [1342, 72] on img at bounding box center [1334, 76] width 20 height 20
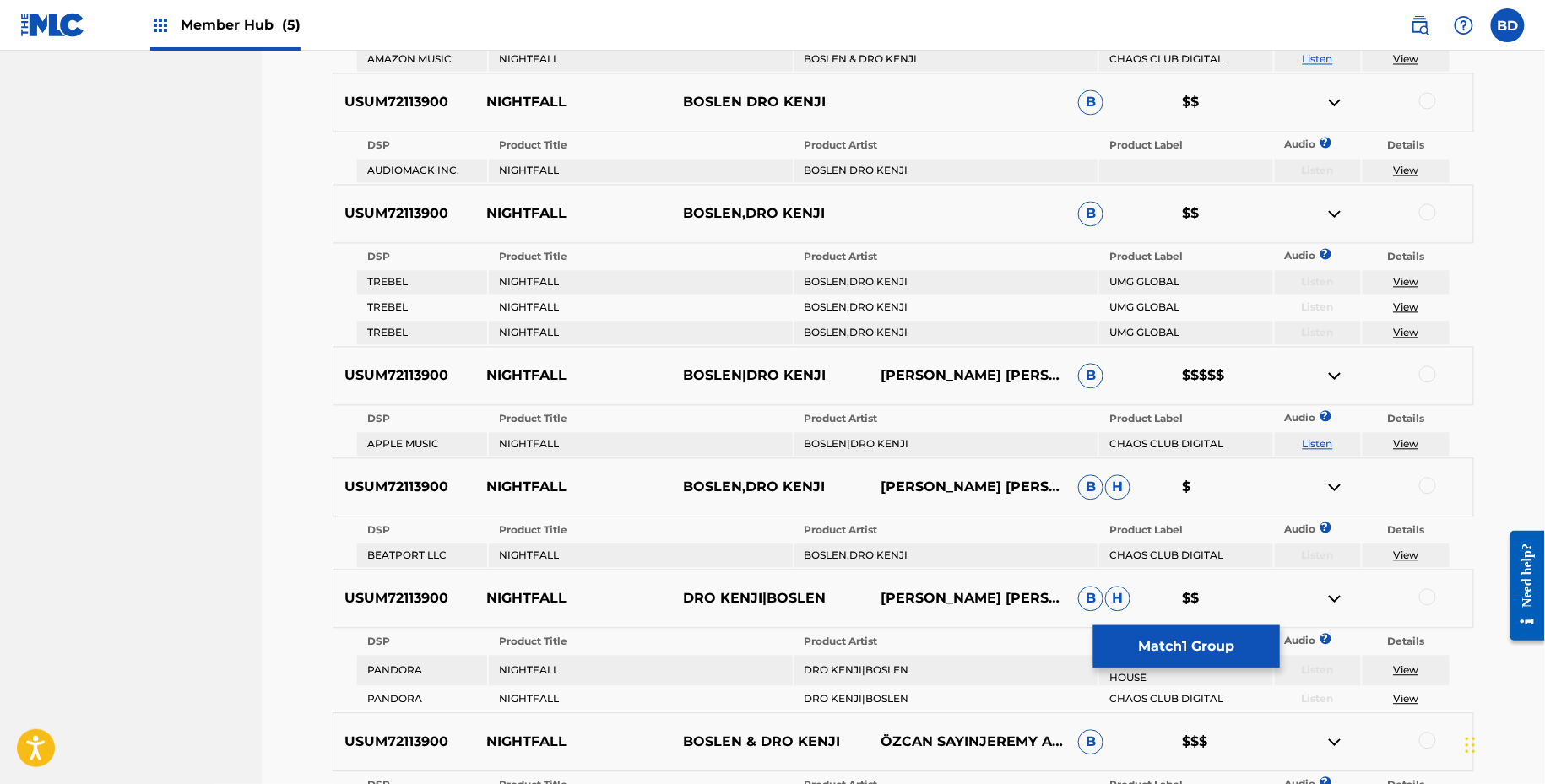
scroll to position [1245, 0]
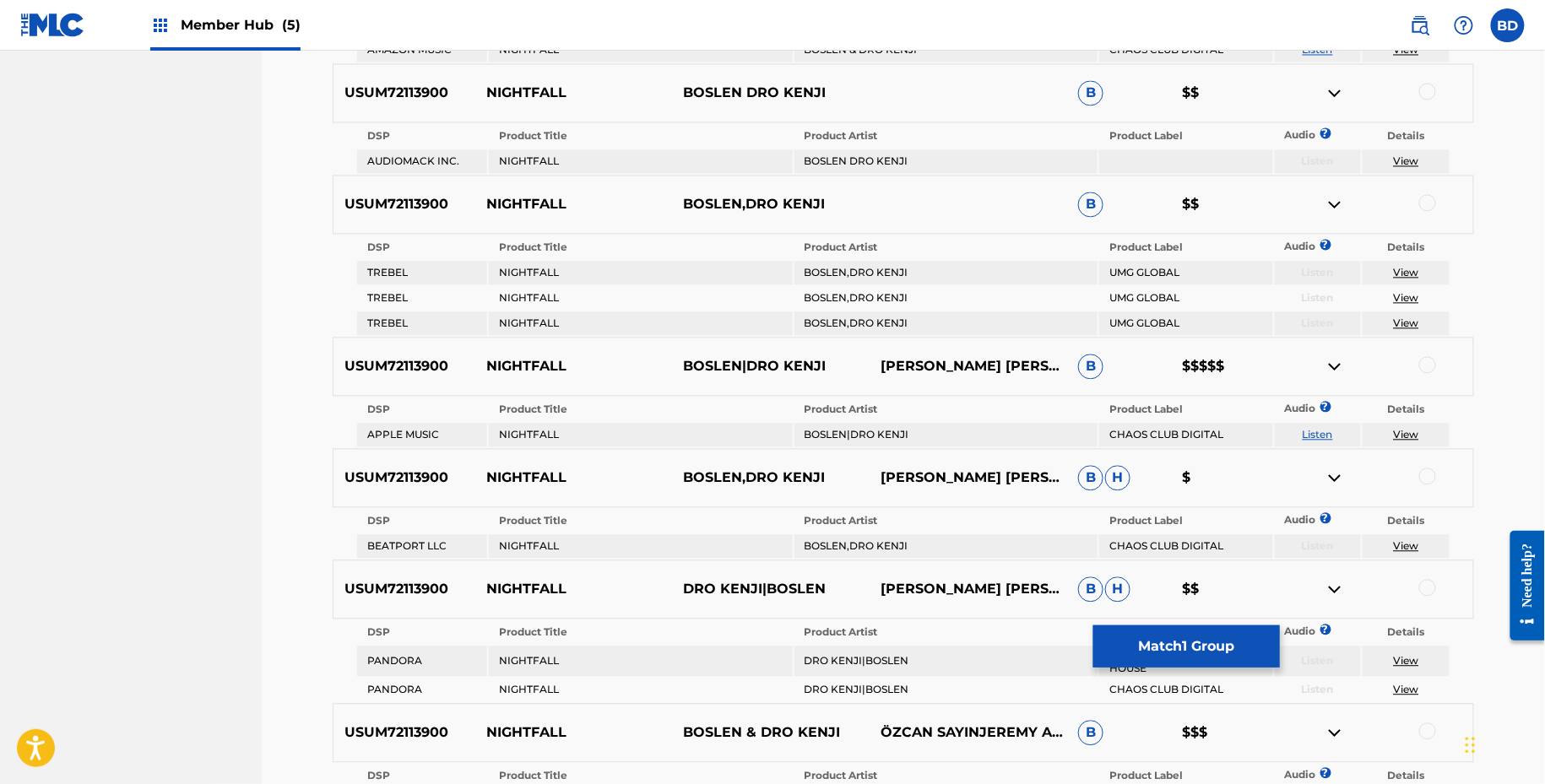
click at [1437, 79] on div "USUM72113900 NIGHTFALL BOSLEN DRO KENJI B $$" at bounding box center [904, 92] width 1141 height 59
click at [1426, 87] on div at bounding box center [1428, 90] width 16 height 16
click at [1335, 90] on img at bounding box center [1334, 92] width 20 height 20
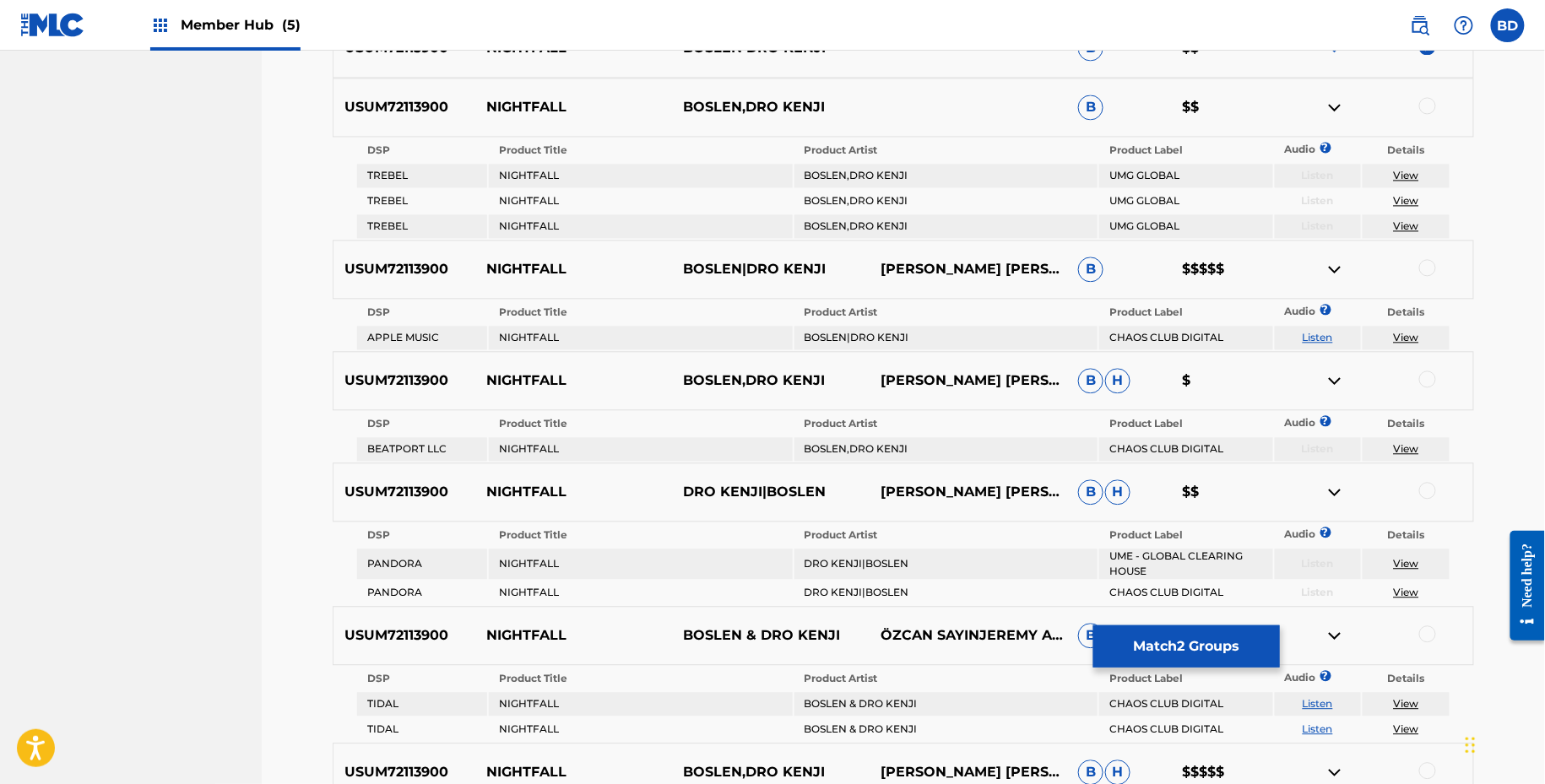
scroll to position [1292, 0]
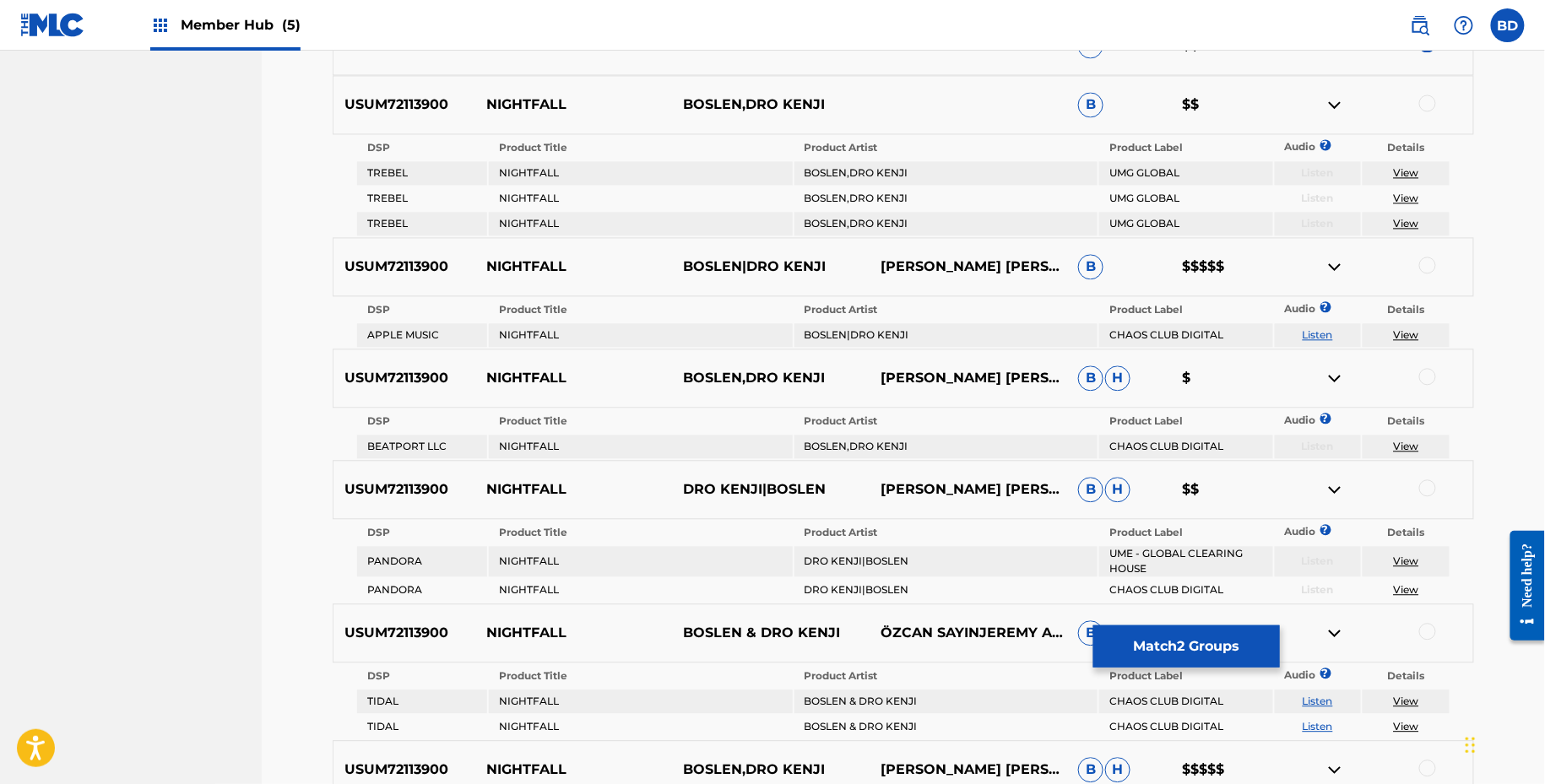
click at [1430, 94] on div at bounding box center [1428, 102] width 16 height 16
drag, startPoint x: 1425, startPoint y: 222, endPoint x: 1368, endPoint y: 222, distance: 57.0
click at [1382, 222] on td "View" at bounding box center [1406, 223] width 87 height 23
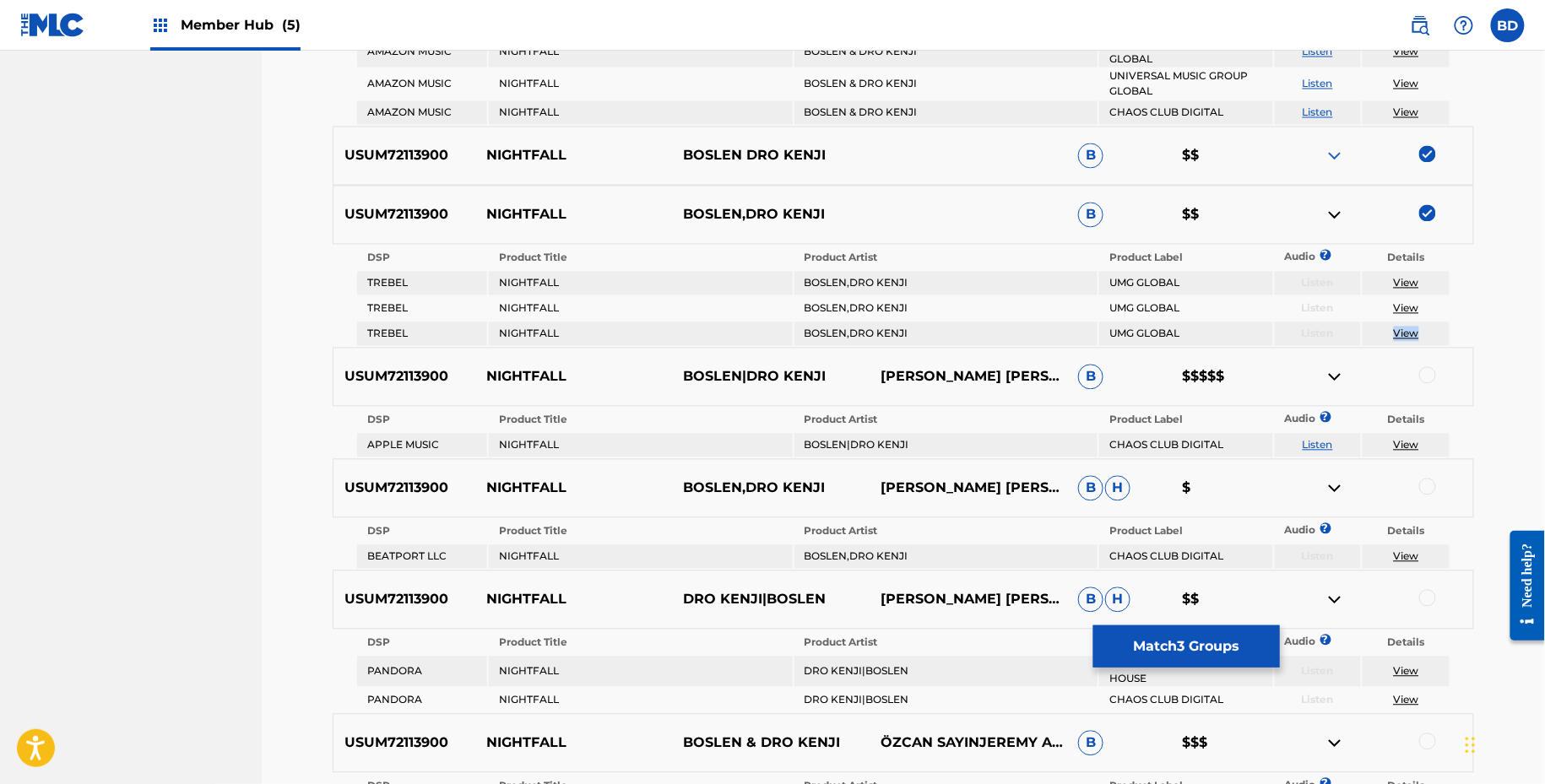
scroll to position [1307, 0]
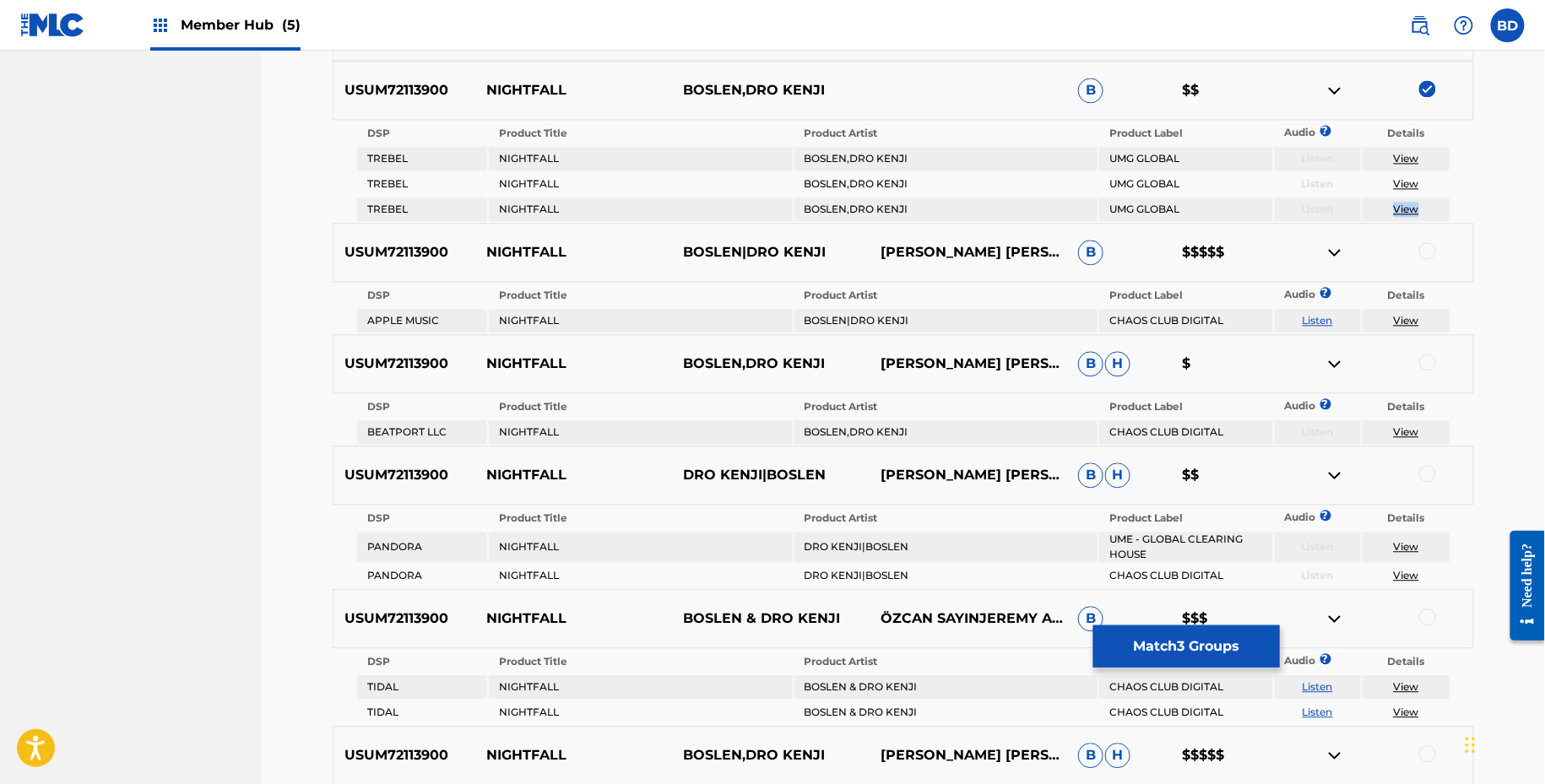
click at [1338, 92] on img at bounding box center [1334, 90] width 20 height 20
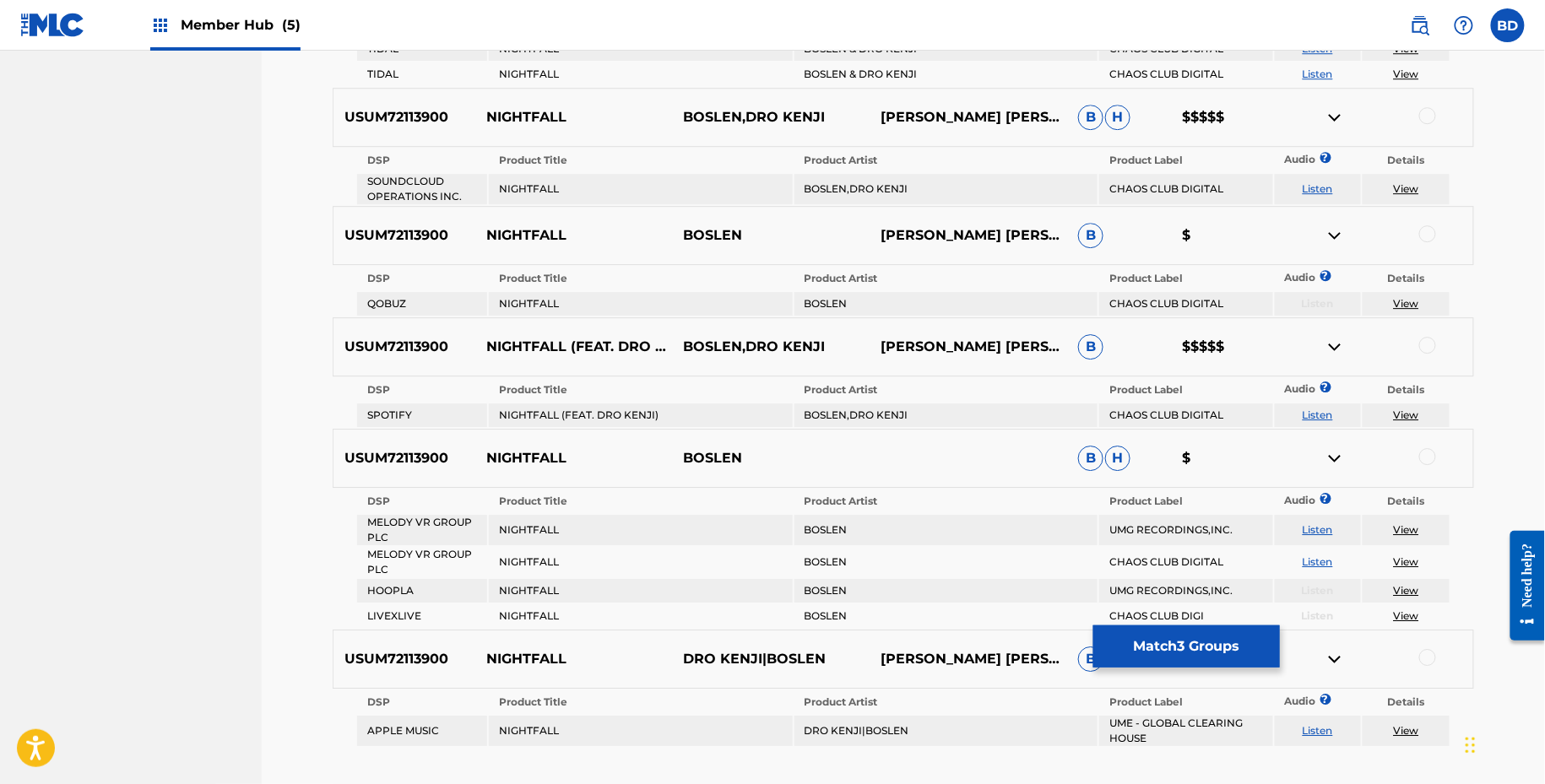
scroll to position [1965, 0]
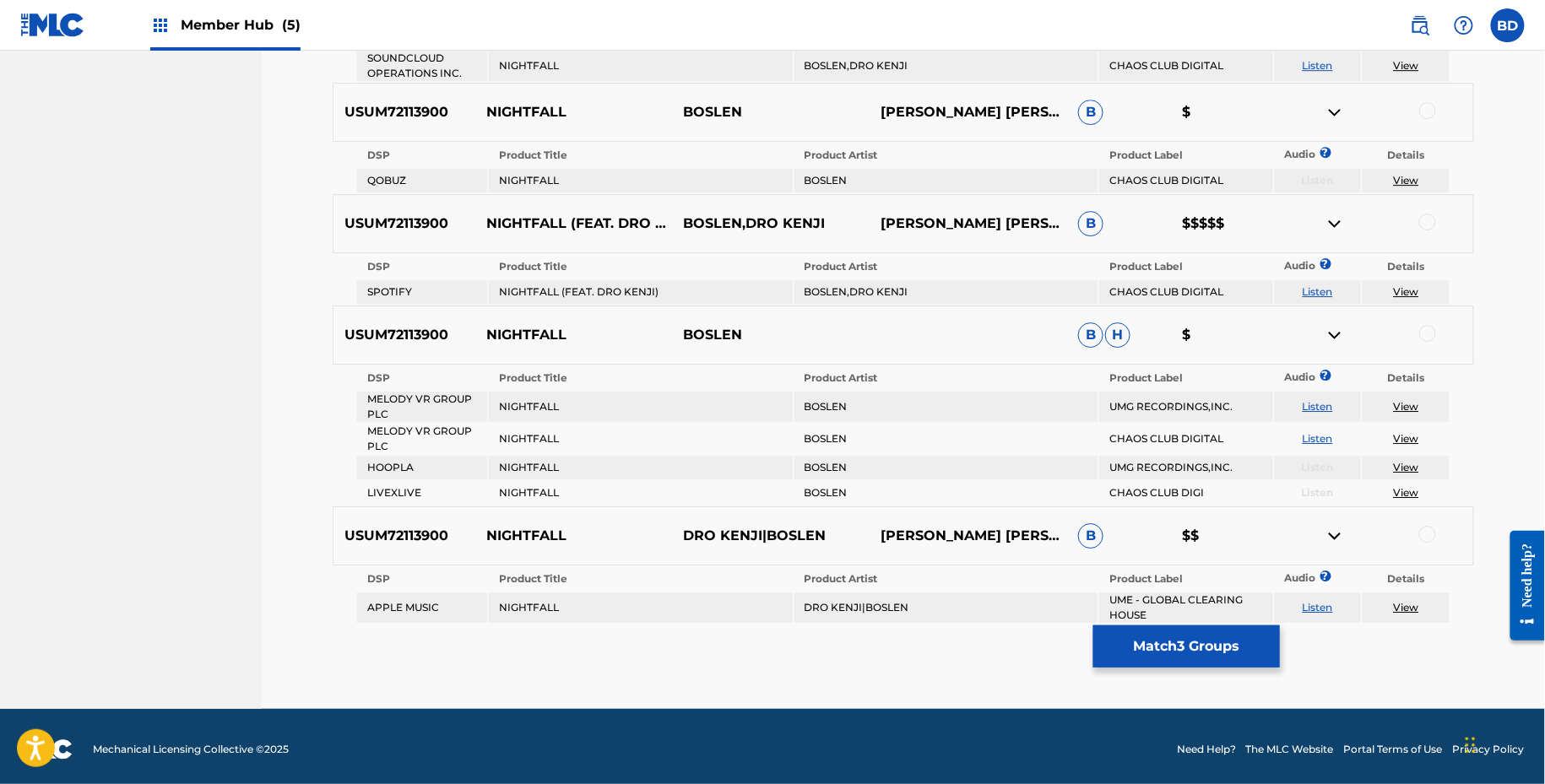
click at [1432, 526] on div at bounding box center [1428, 534] width 16 height 16
click at [1335, 526] on img at bounding box center [1334, 536] width 20 height 20
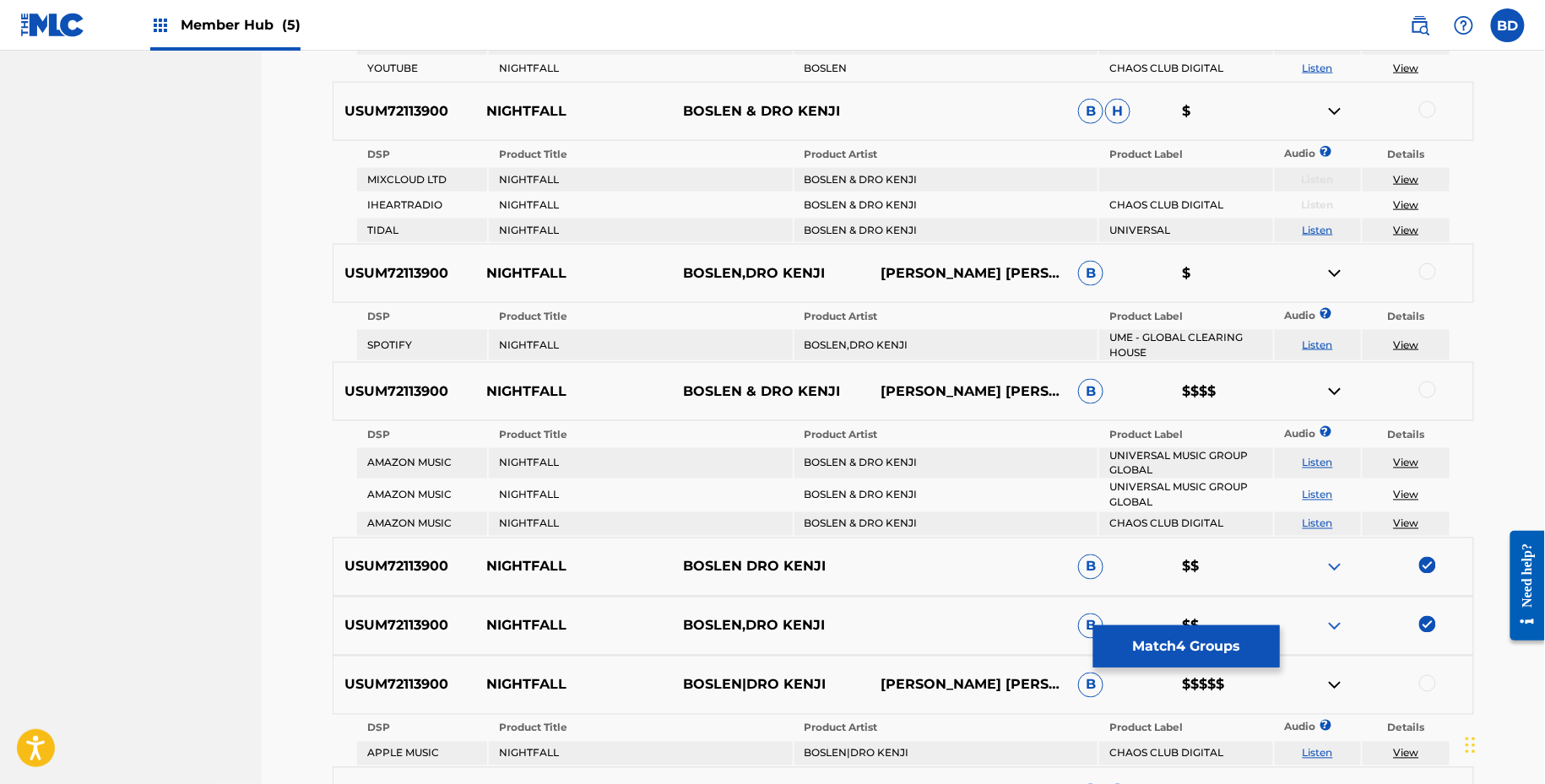
scroll to position [795, 0]
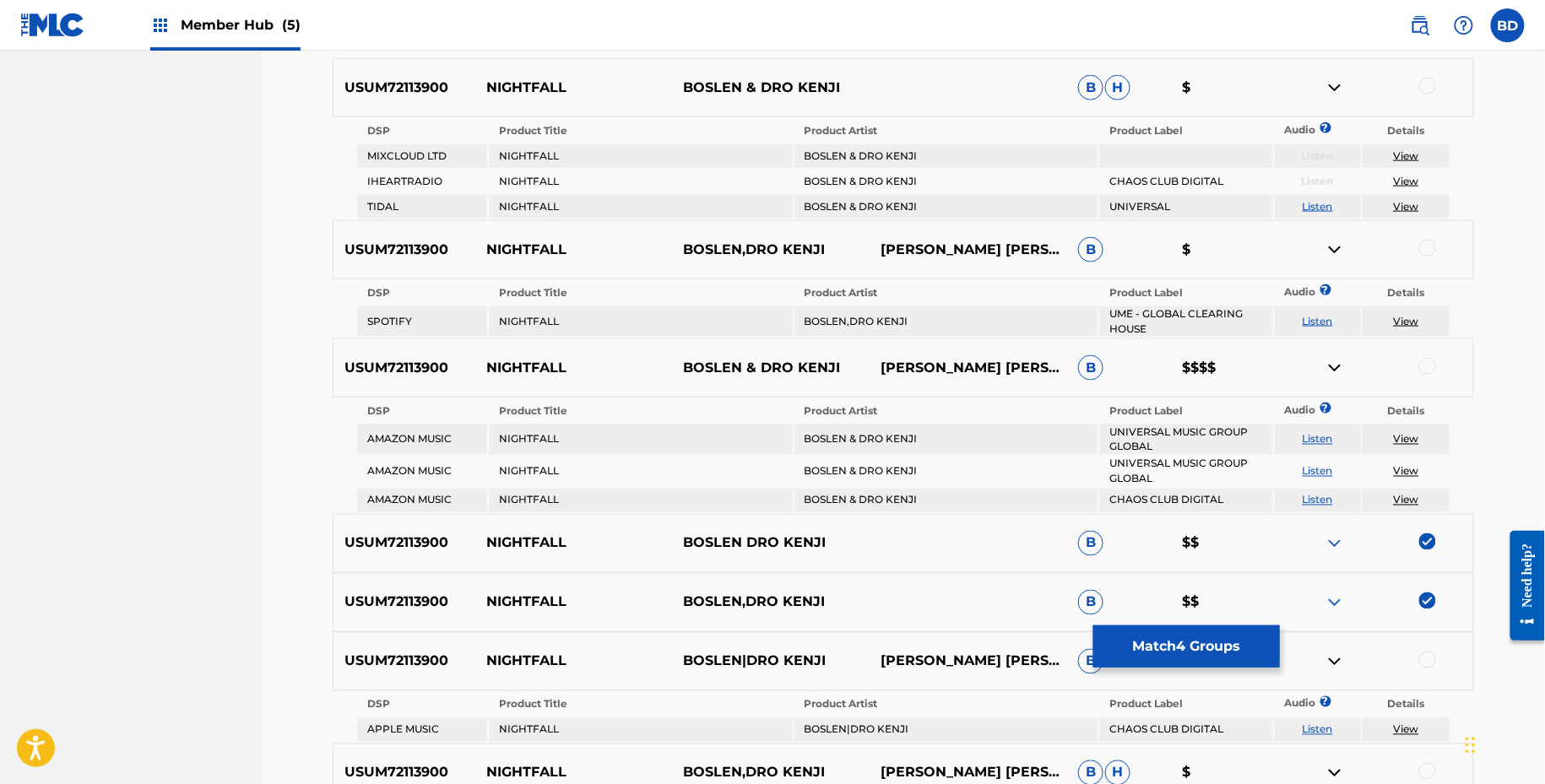
click at [1433, 85] on div at bounding box center [1428, 85] width 16 height 16
click at [1338, 82] on img at bounding box center [1334, 87] width 20 height 20
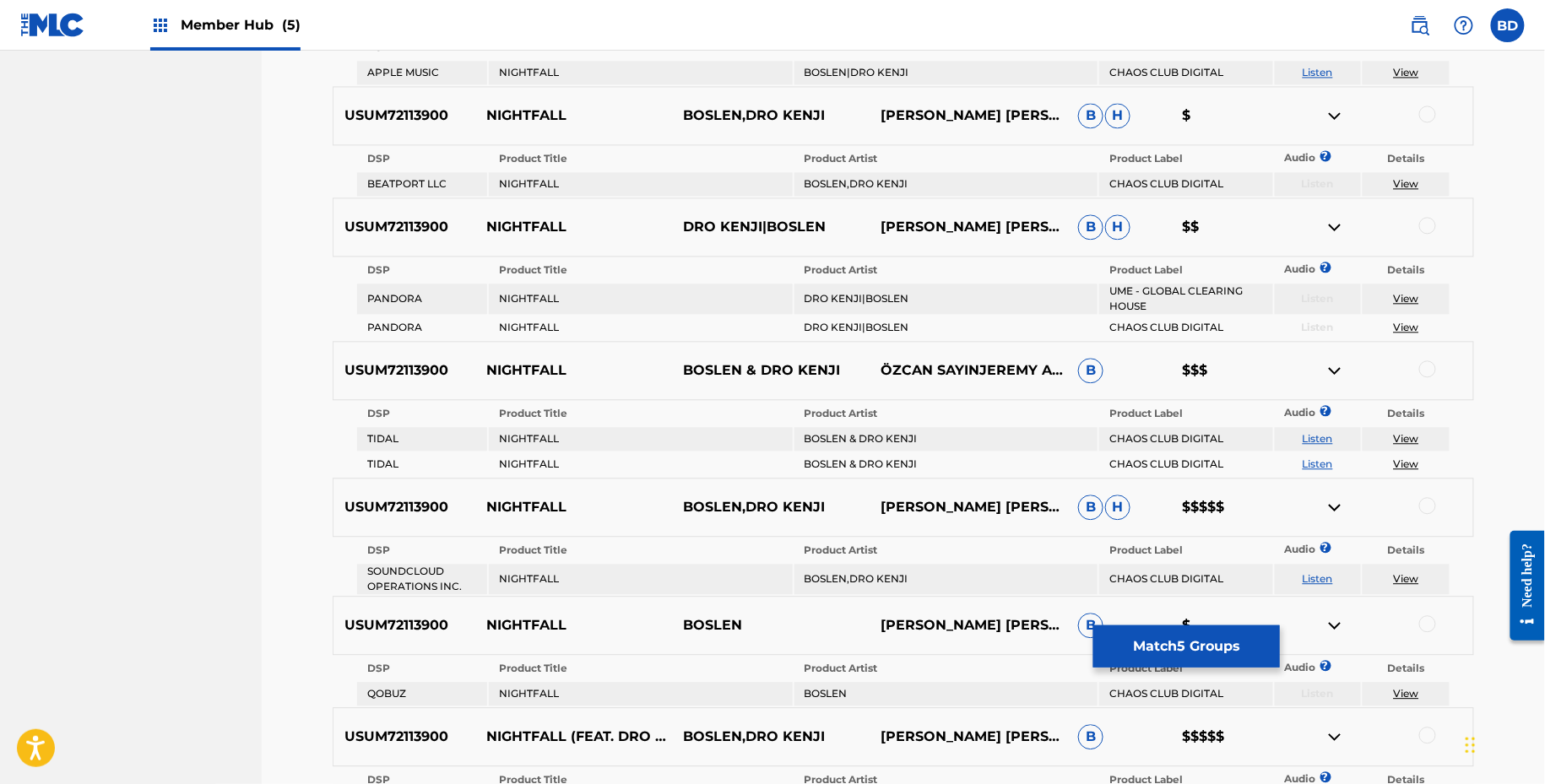
scroll to position [1356, 0]
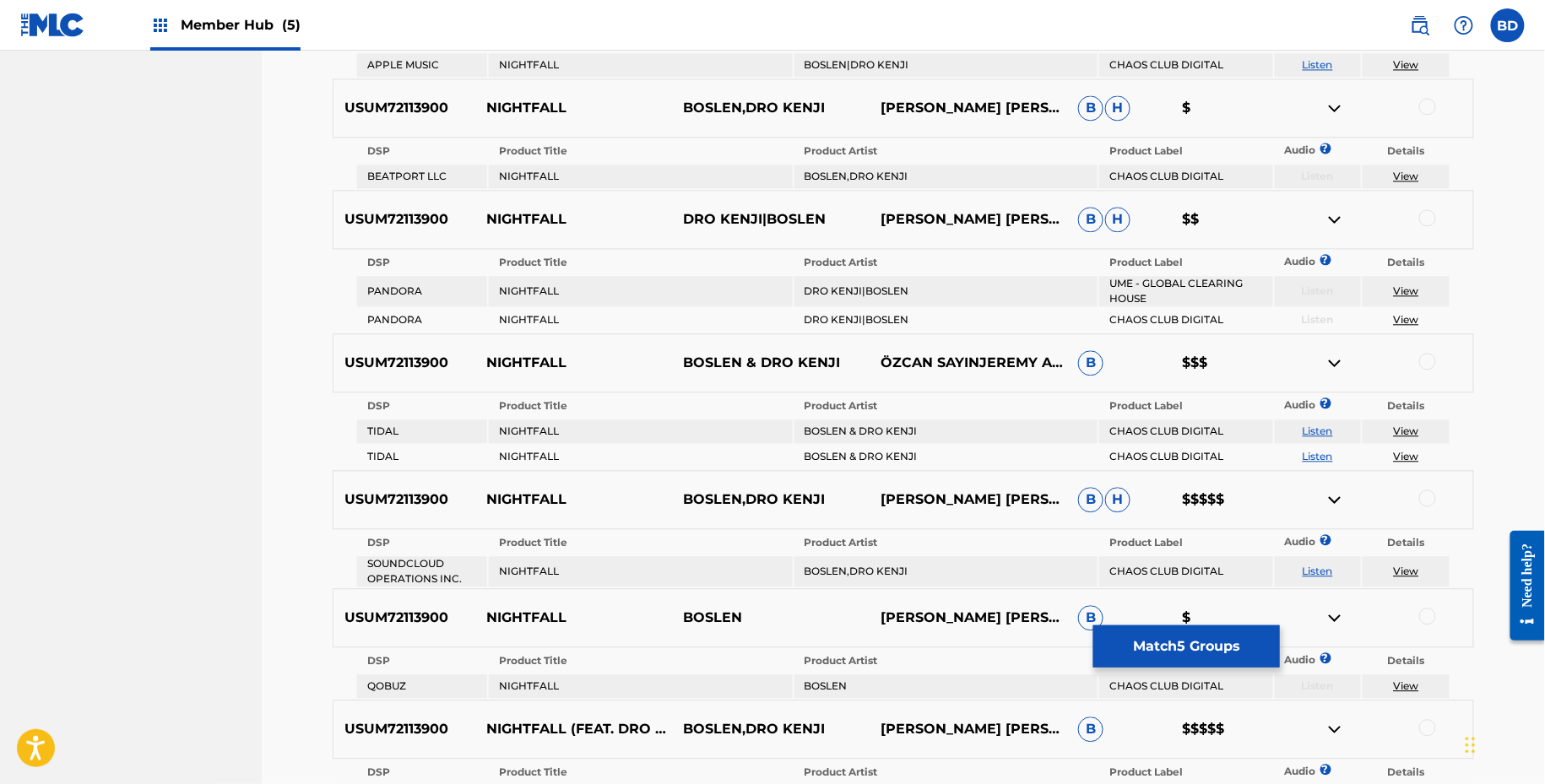
click at [1427, 106] on div at bounding box center [1428, 106] width 16 height 16
drag, startPoint x: 1426, startPoint y: 166, endPoint x: 1346, endPoint y: 166, distance: 80.0
click at [1353, 166] on tr "BEATPORT LLC NIGHTFALL BOSLEN,DRO KENJI CHAOS CLUB DIGITAL Listen View" at bounding box center [904, 177] width 1093 height 23
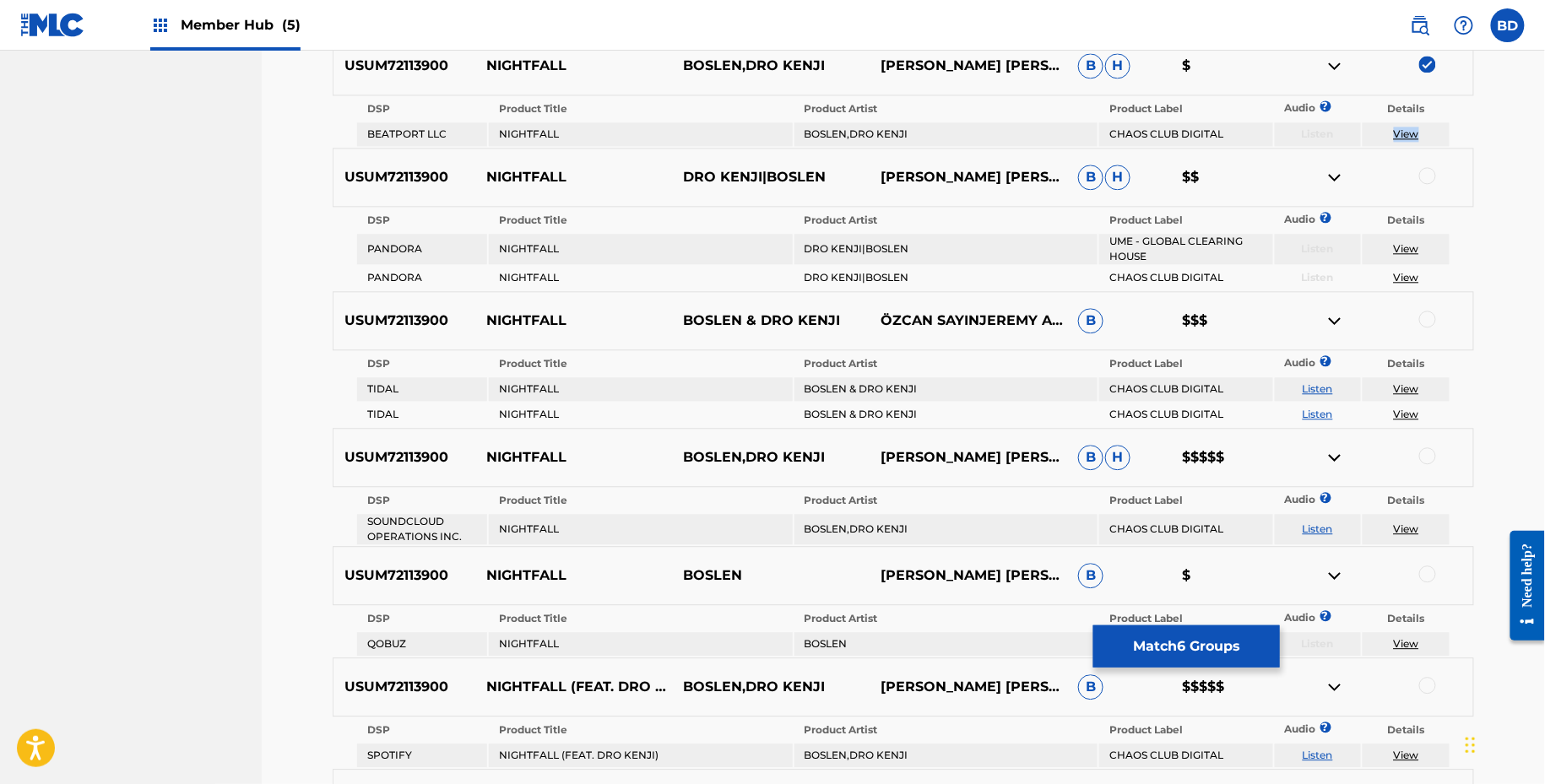
scroll to position [1385, 0]
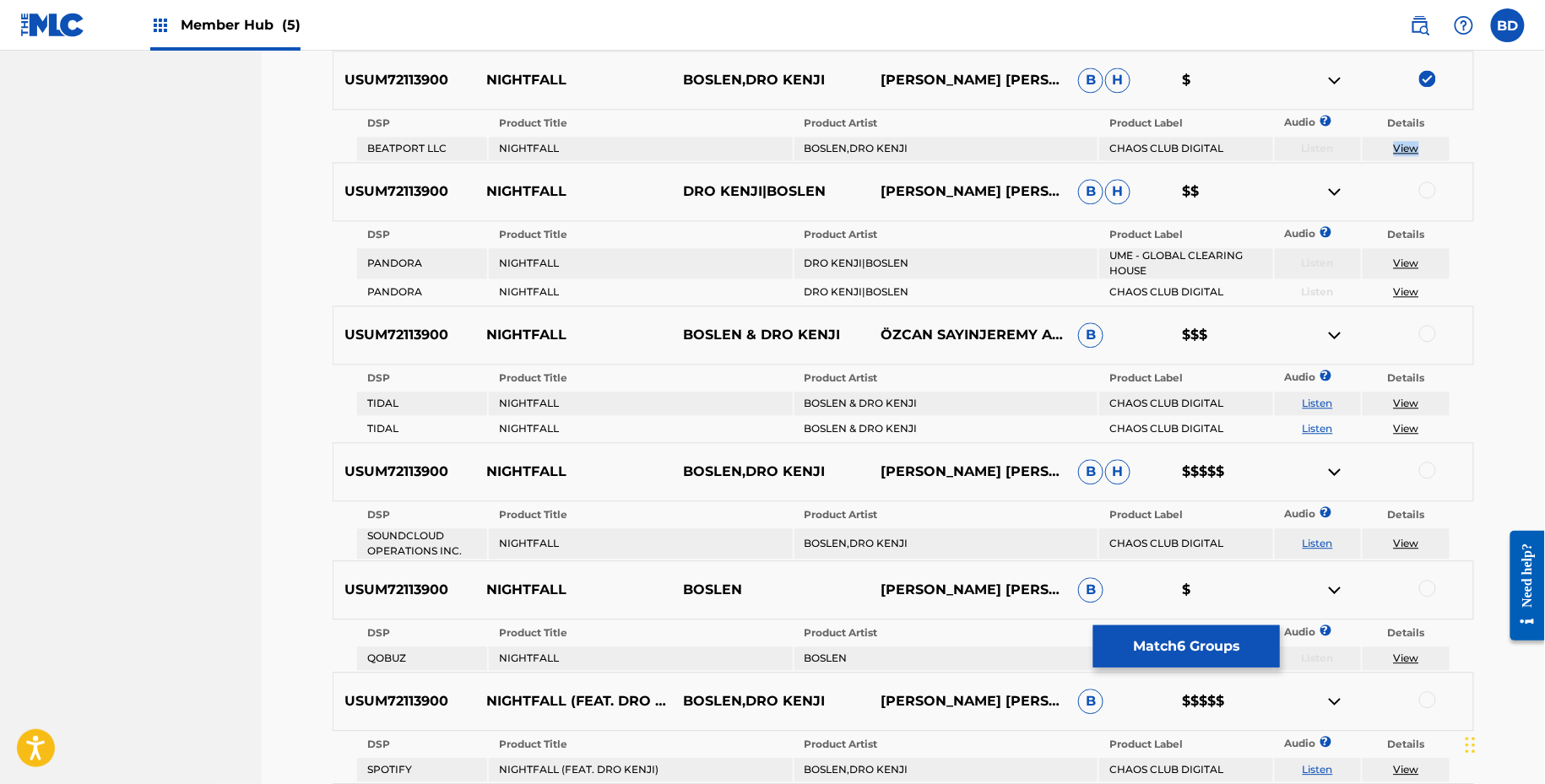
click at [1336, 78] on img at bounding box center [1334, 80] width 20 height 20
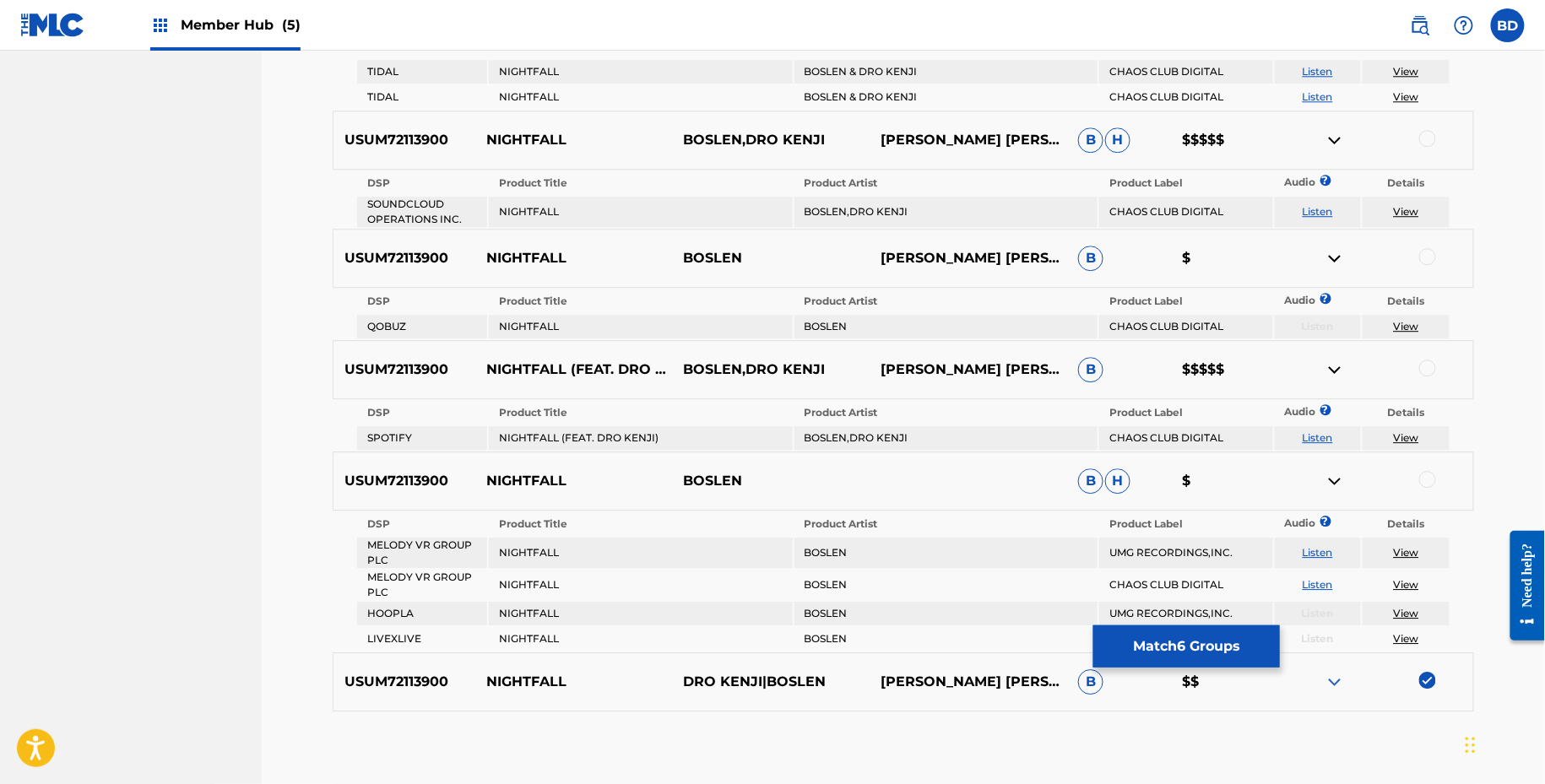
scroll to position [1751, 0]
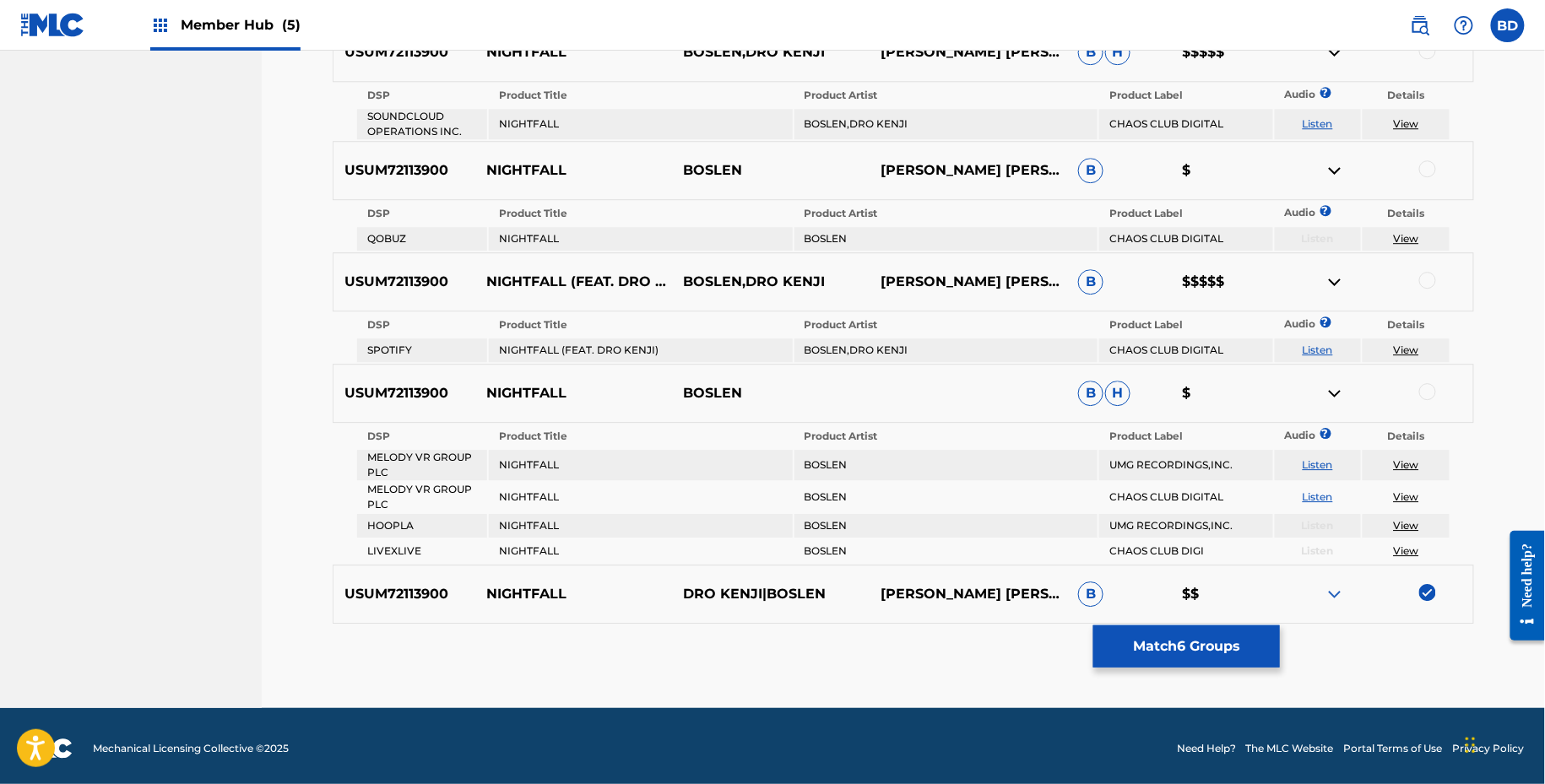
click at [1427, 390] on div at bounding box center [1428, 391] width 16 height 16
click at [1337, 385] on img at bounding box center [1334, 393] width 20 height 20
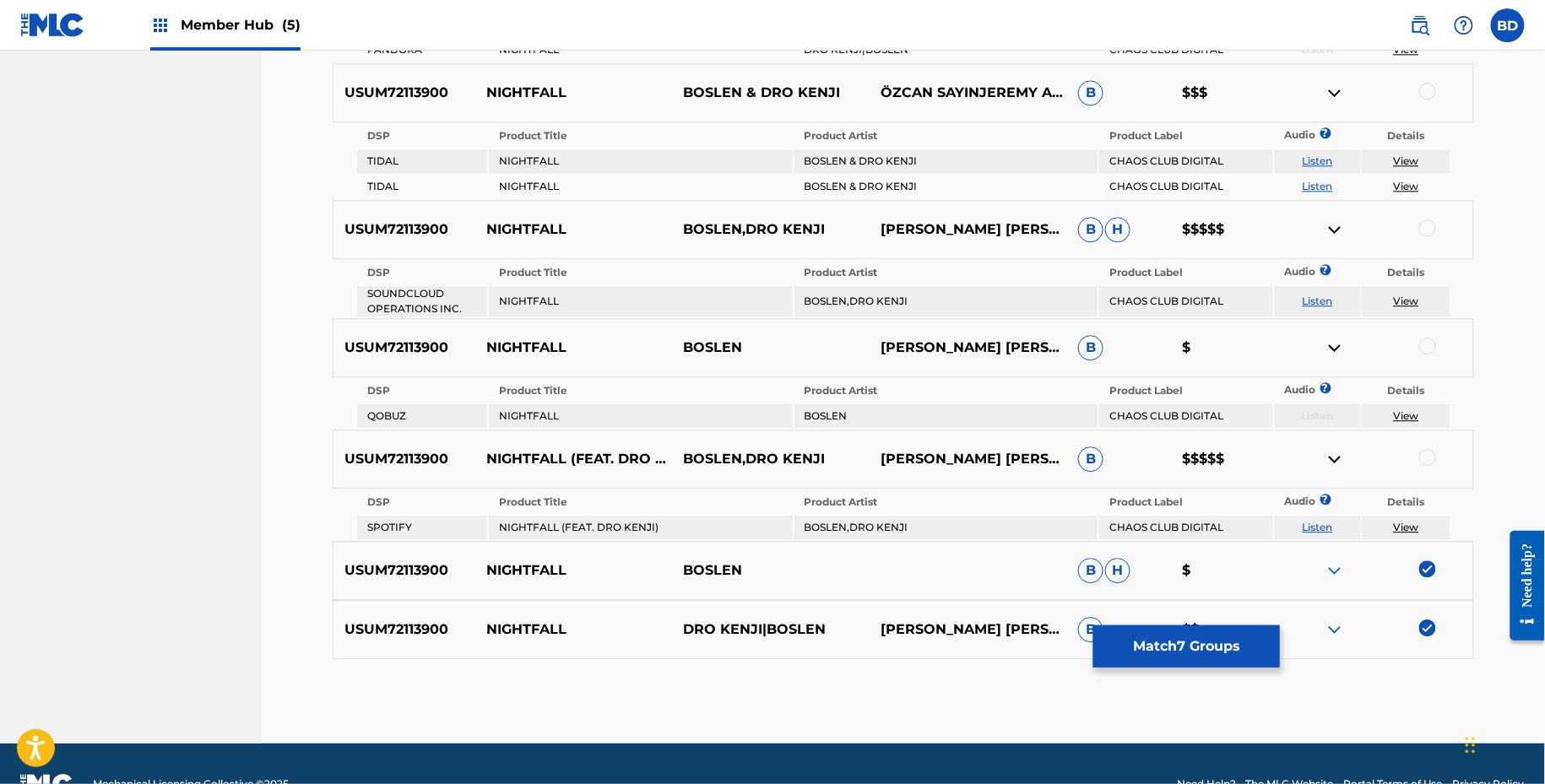
scroll to position [1577, 0]
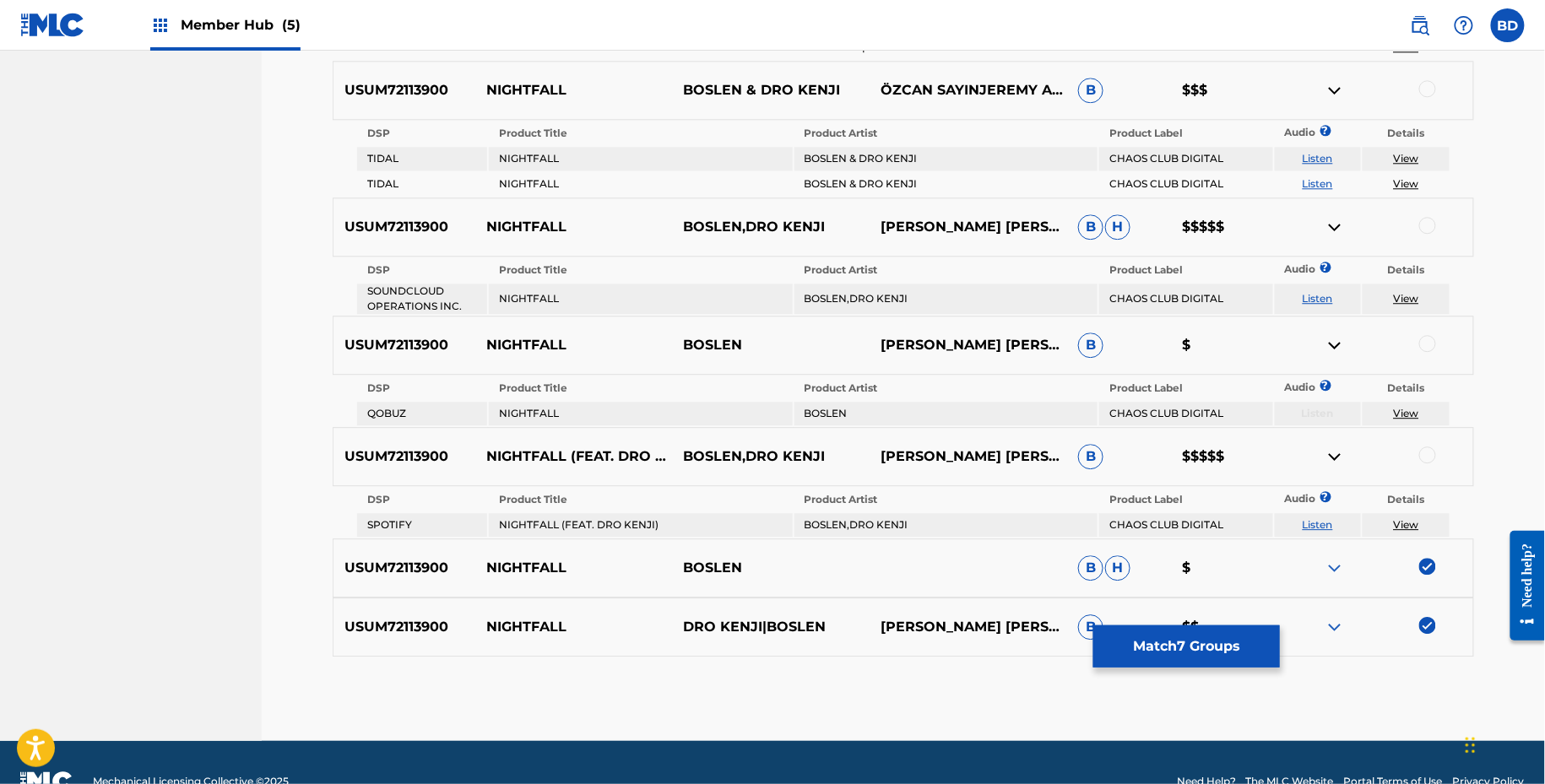
click at [1420, 84] on div at bounding box center [1428, 88] width 16 height 16
click at [1337, 87] on img at bounding box center [1334, 90] width 20 height 20
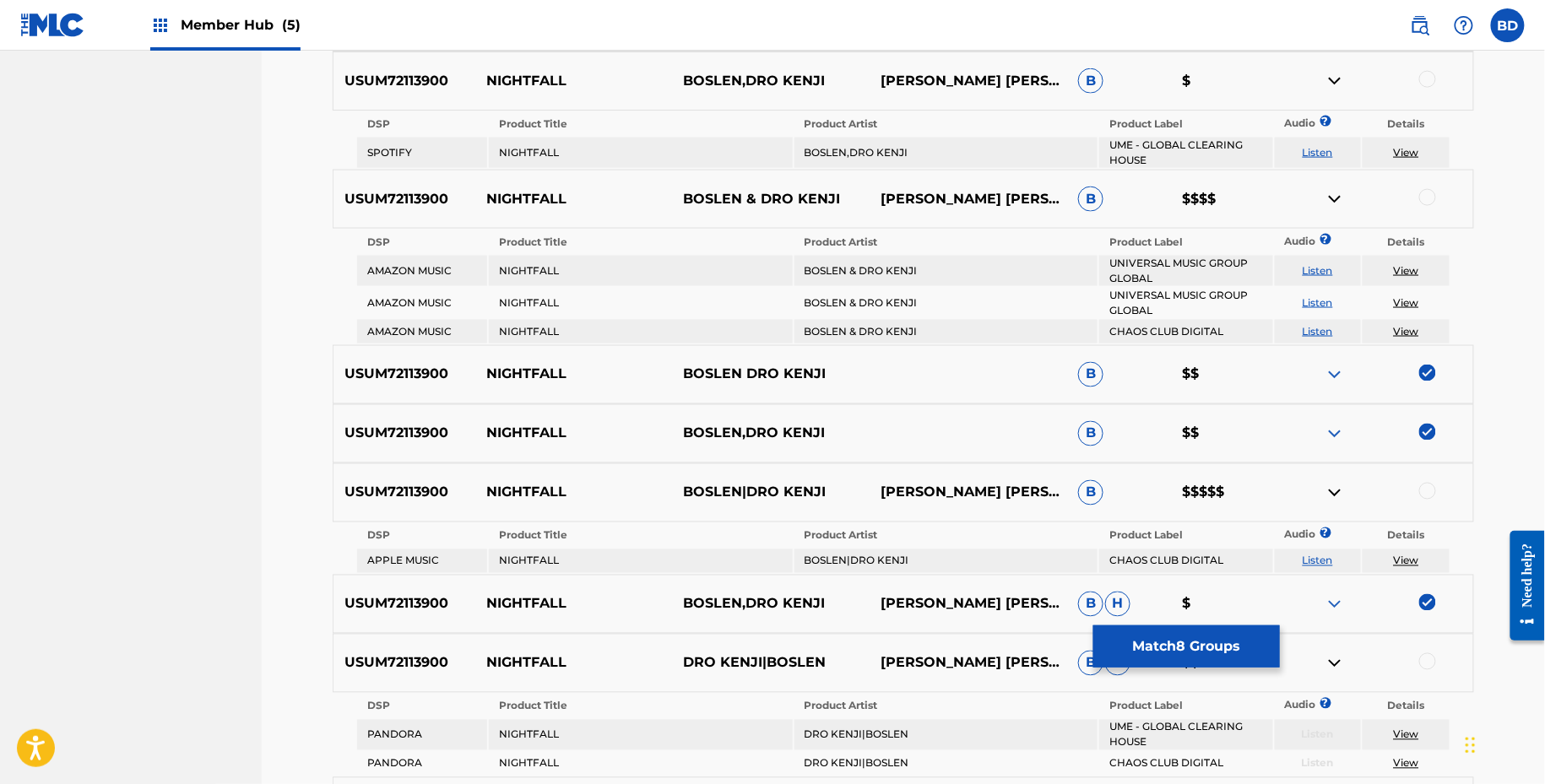
scroll to position [856, 0]
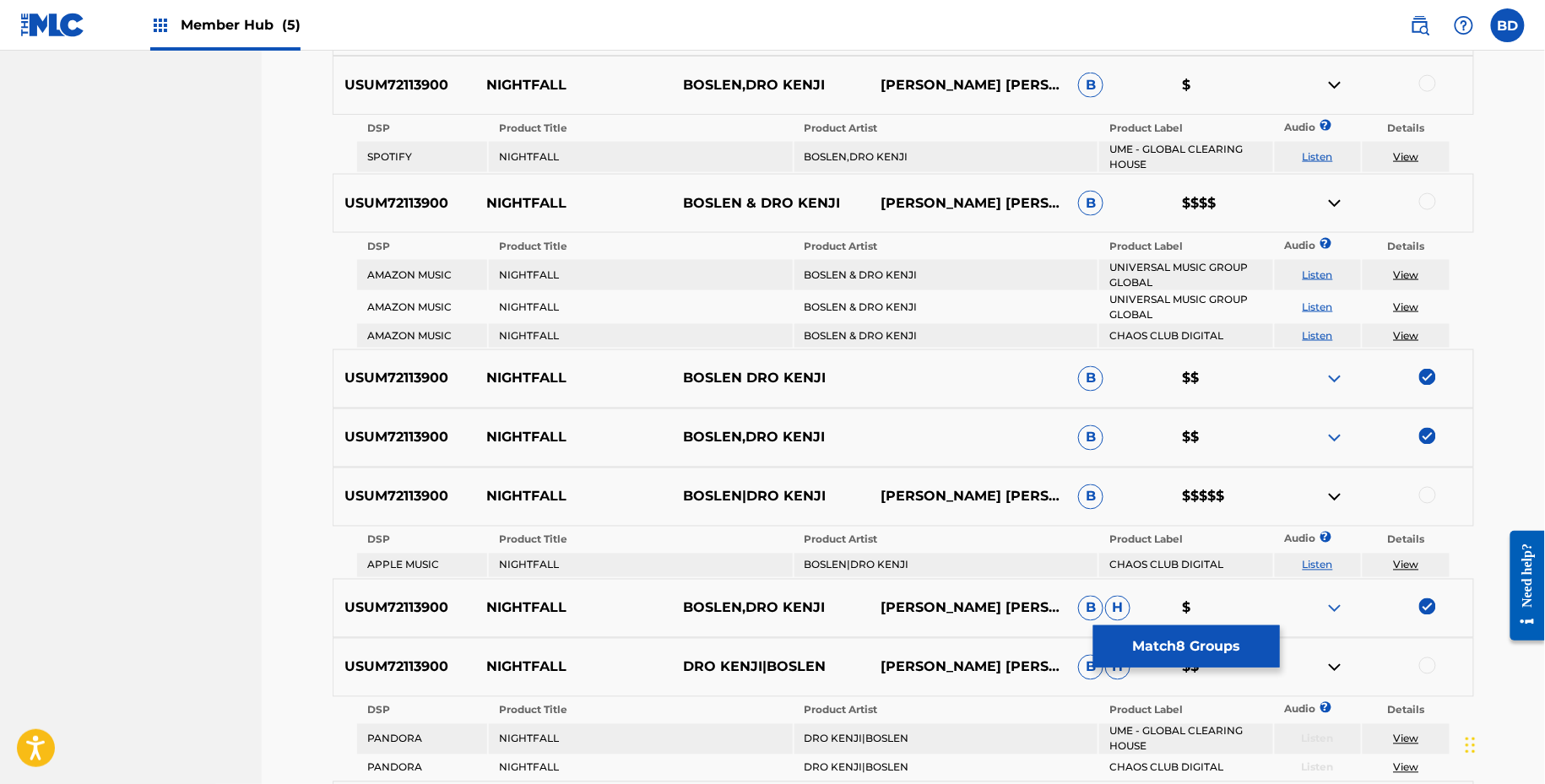
click at [1427, 90] on div at bounding box center [1375, 84] width 198 height 20
click at [1433, 94] on div "USUM72113900 NIGHTFALL BOSLEN,DRO KENJI CORBEN NIKK BOWEN, JEREMY ALAIN, ÖZCAN …" at bounding box center [904, 84] width 1141 height 59
click at [1432, 82] on div at bounding box center [1428, 82] width 16 height 16
click at [1338, 82] on img at bounding box center [1334, 84] width 20 height 20
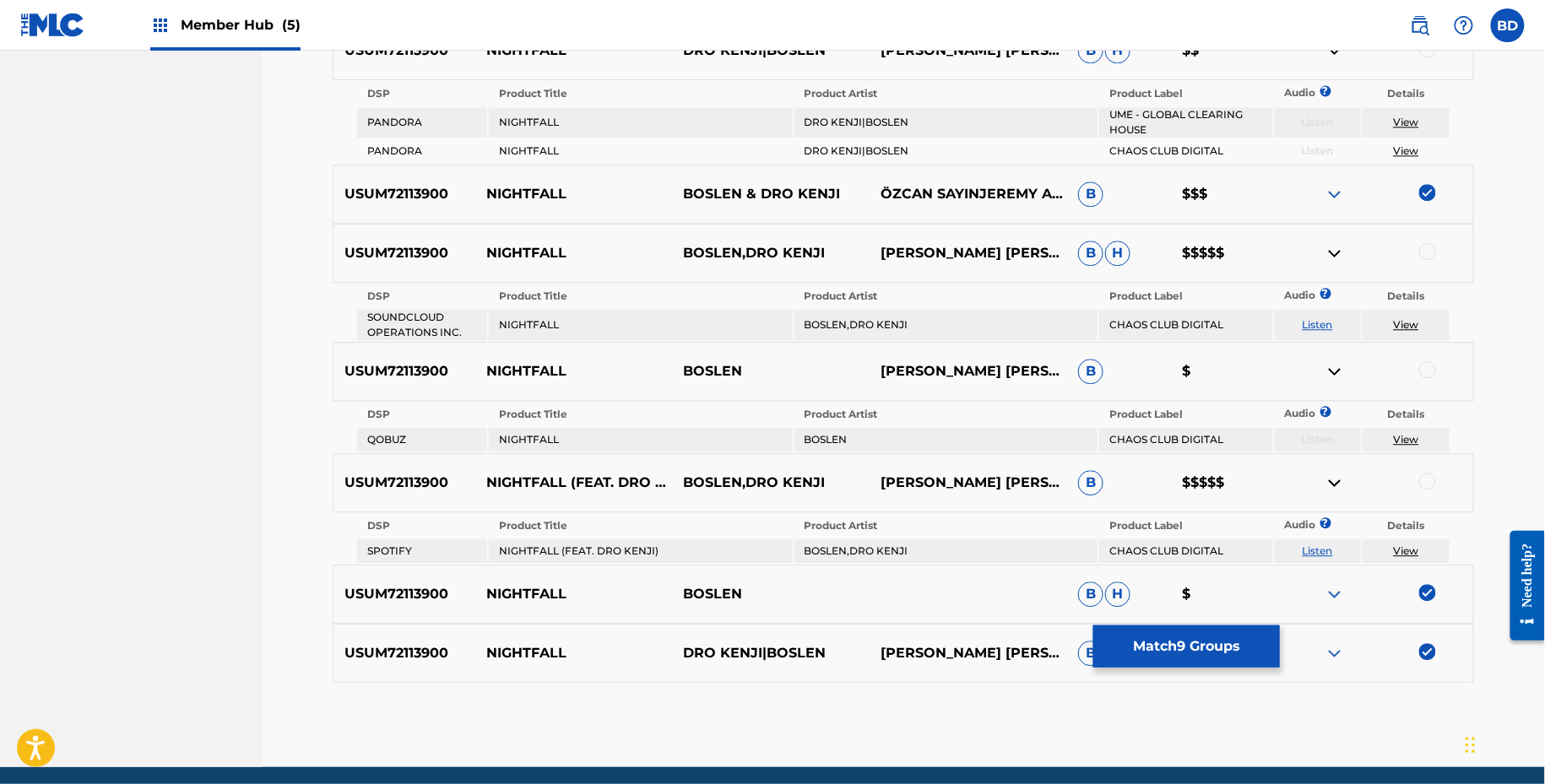
scroll to position [1475, 0]
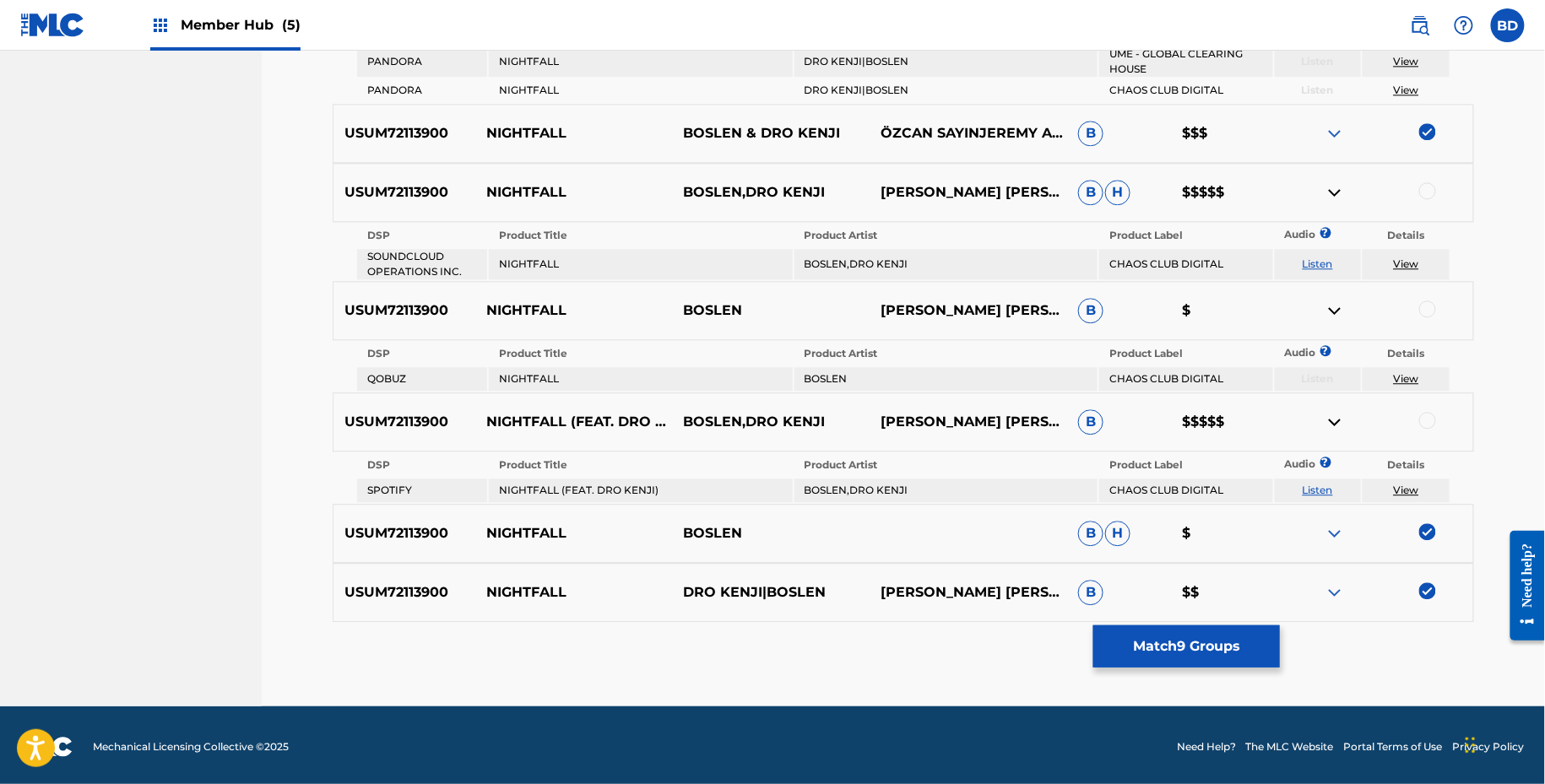
click at [1426, 306] on div at bounding box center [1428, 309] width 16 height 16
click at [1333, 309] on img at bounding box center [1334, 310] width 20 height 20
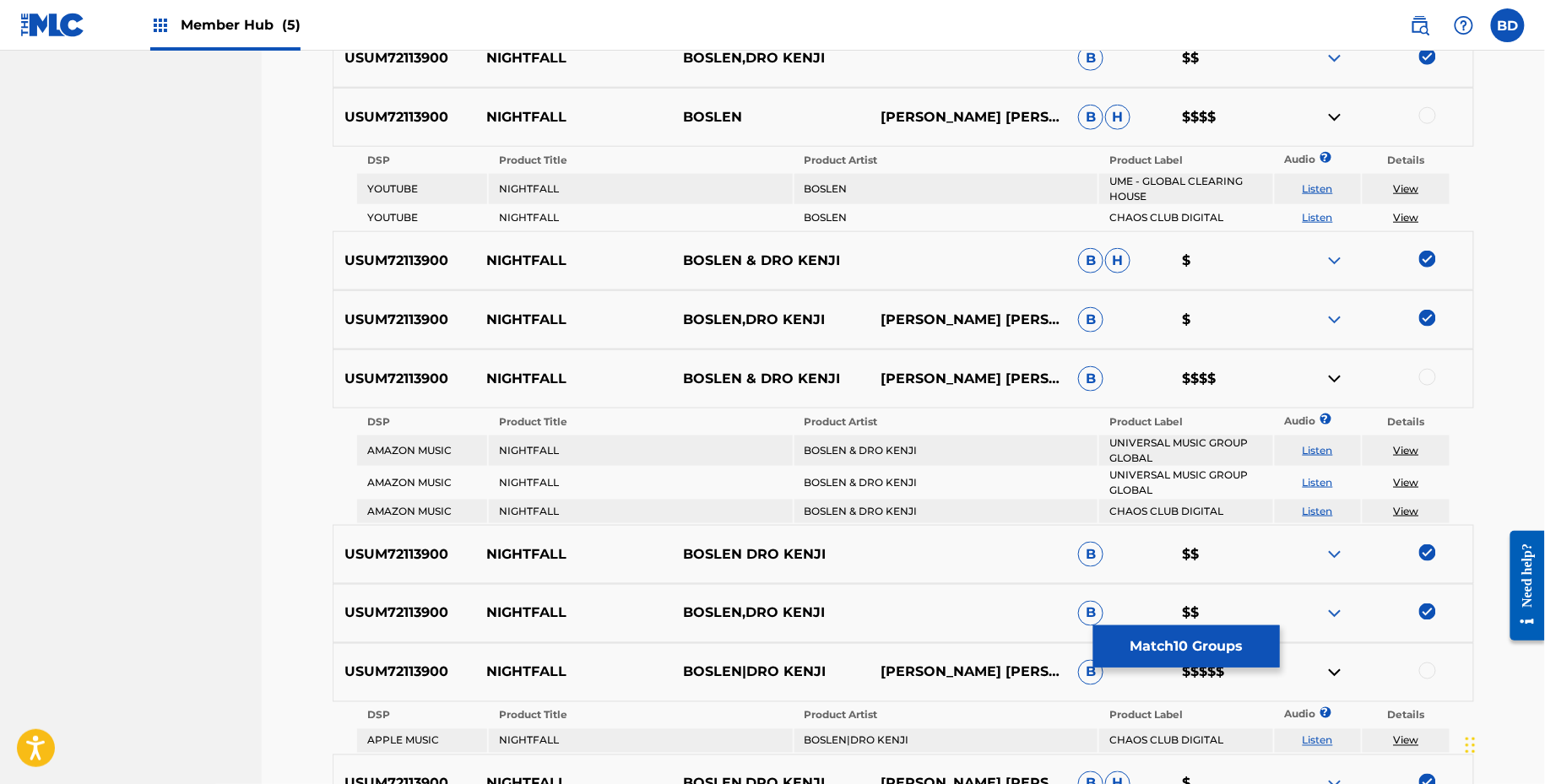
scroll to position [629, 0]
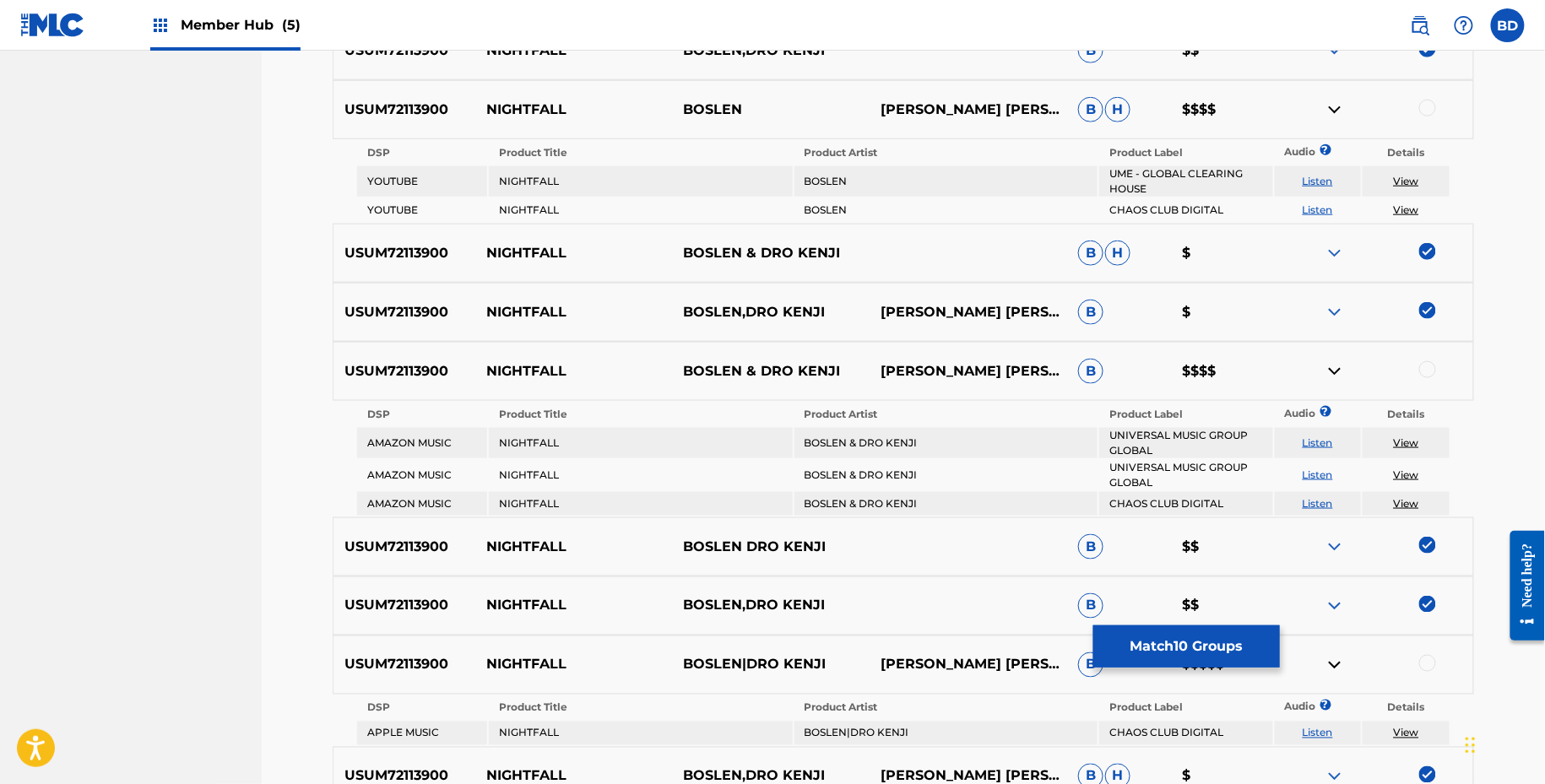
click at [1430, 100] on div at bounding box center [1428, 108] width 16 height 16
click at [1333, 103] on img at bounding box center [1334, 110] width 20 height 20
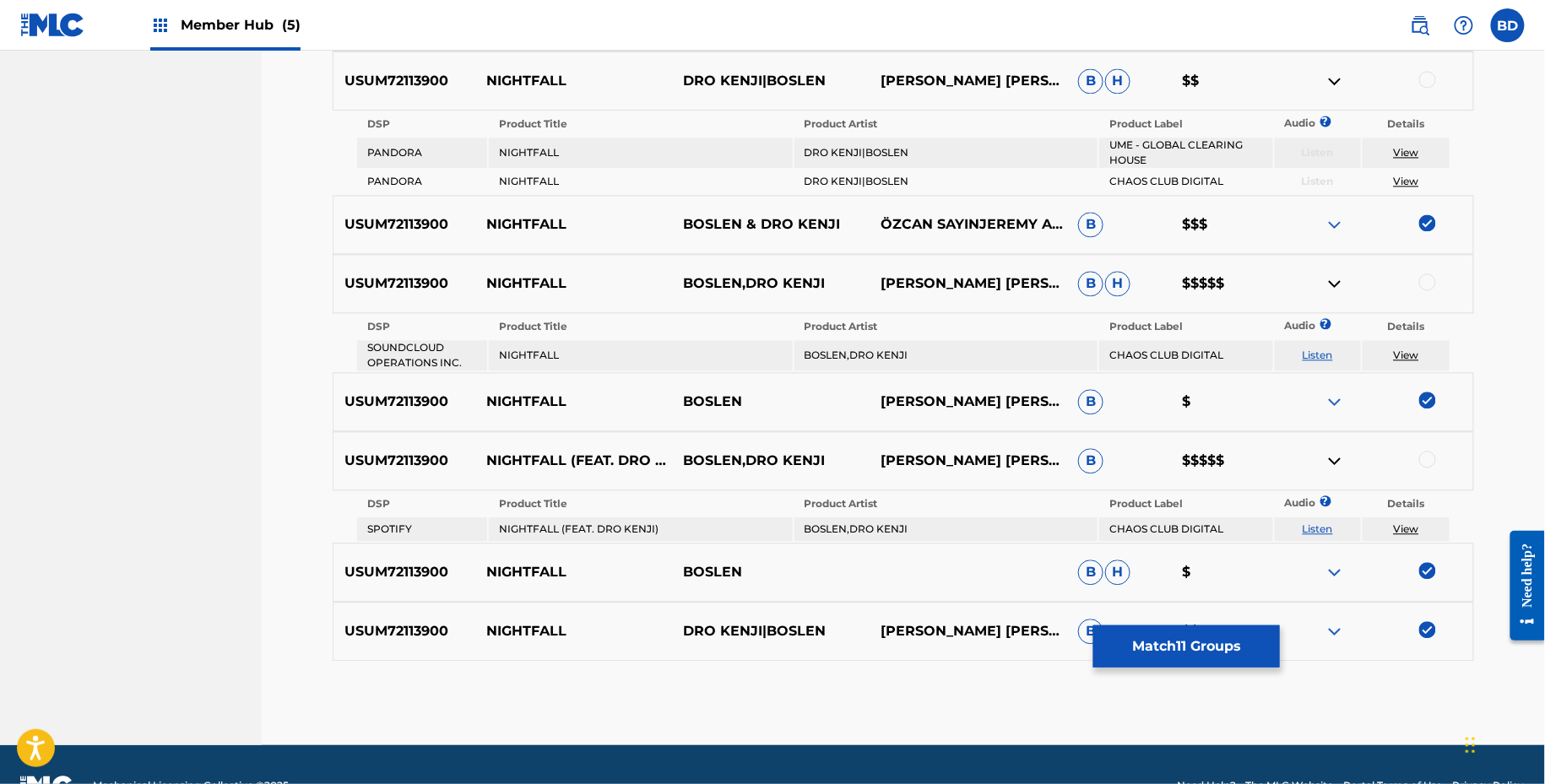
scroll to position [1303, 0]
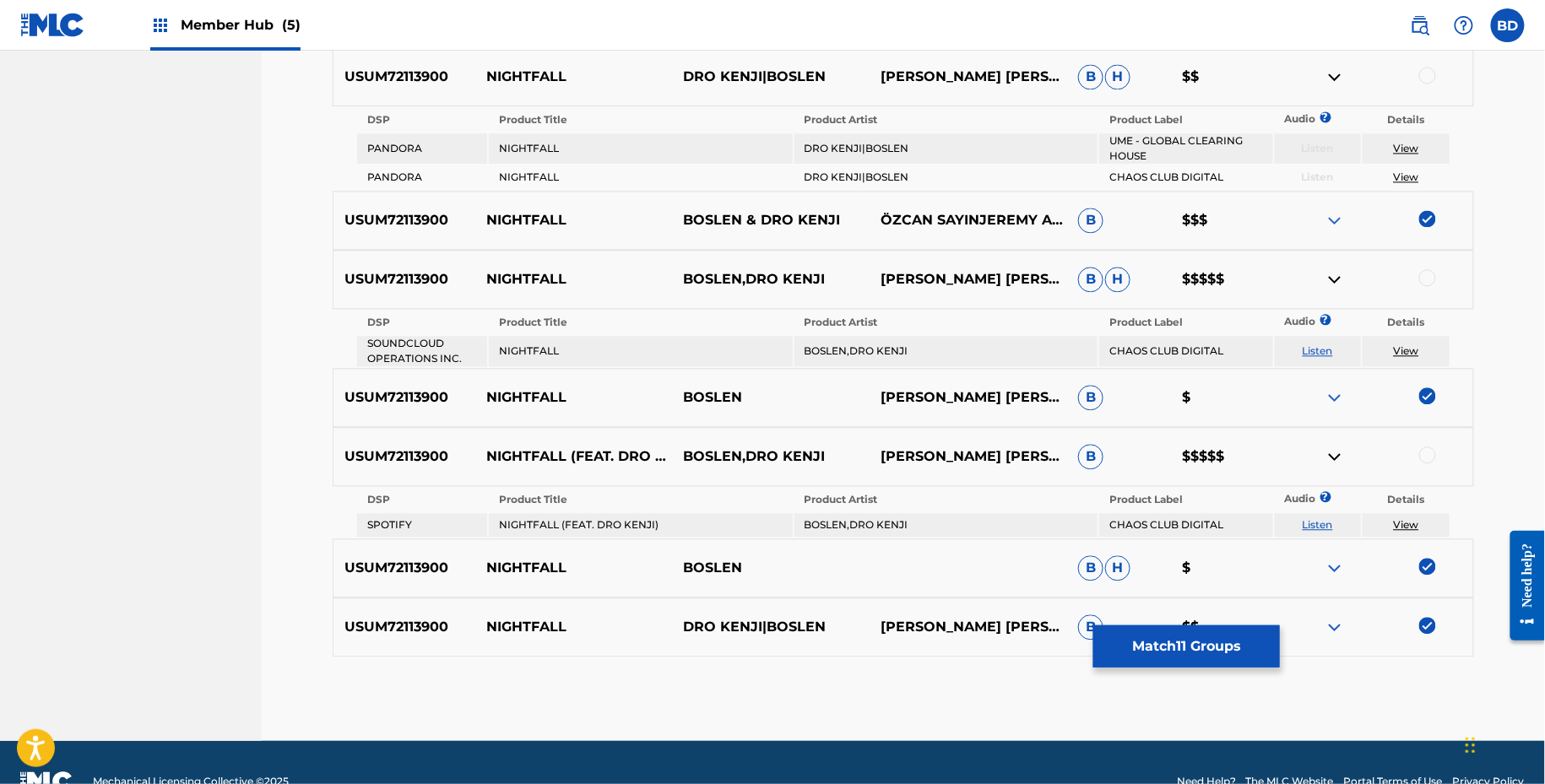
click at [1431, 78] on div at bounding box center [1428, 75] width 16 height 16
click at [1333, 82] on img at bounding box center [1334, 77] width 20 height 20
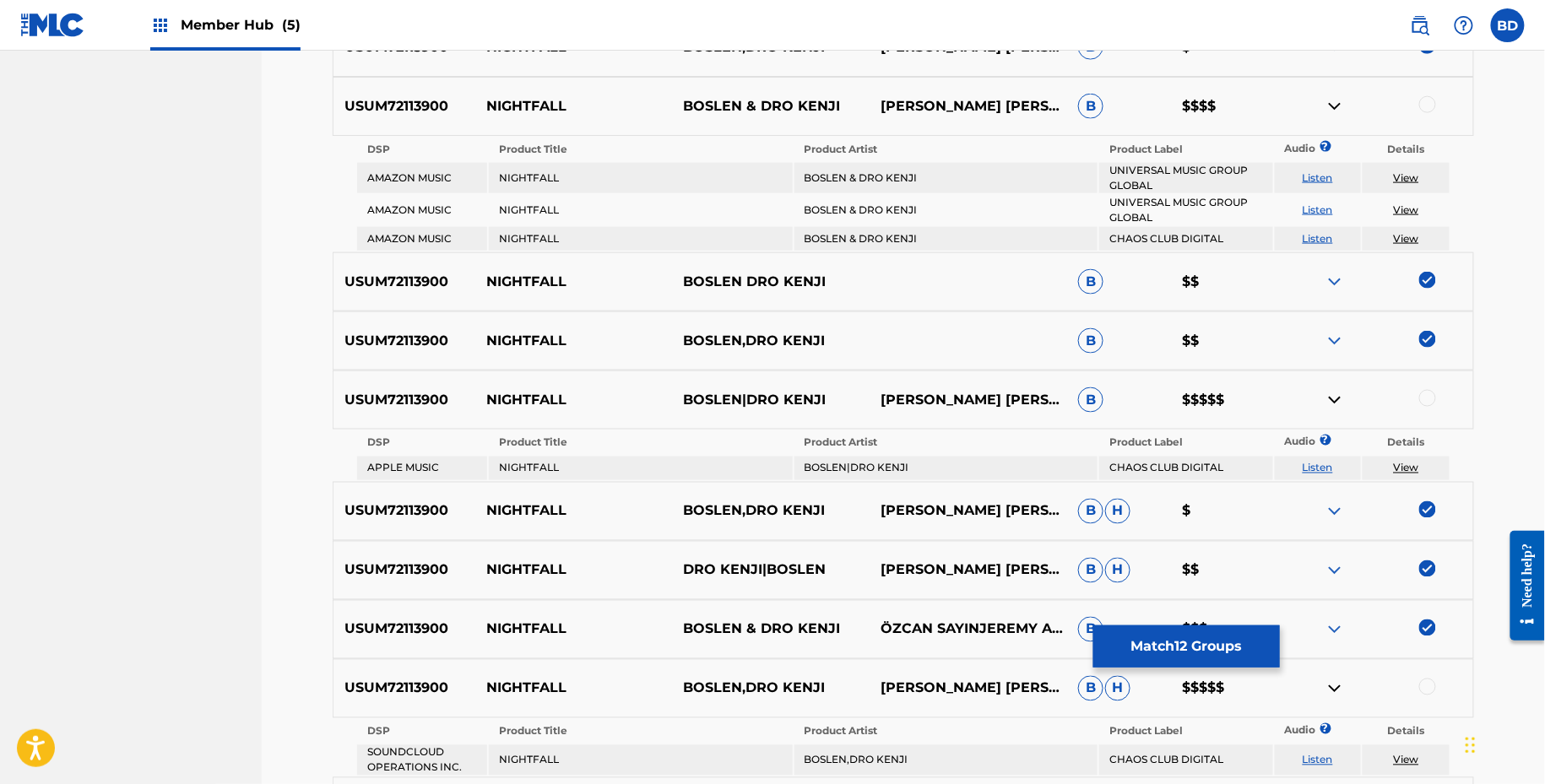
scroll to position [813, 0]
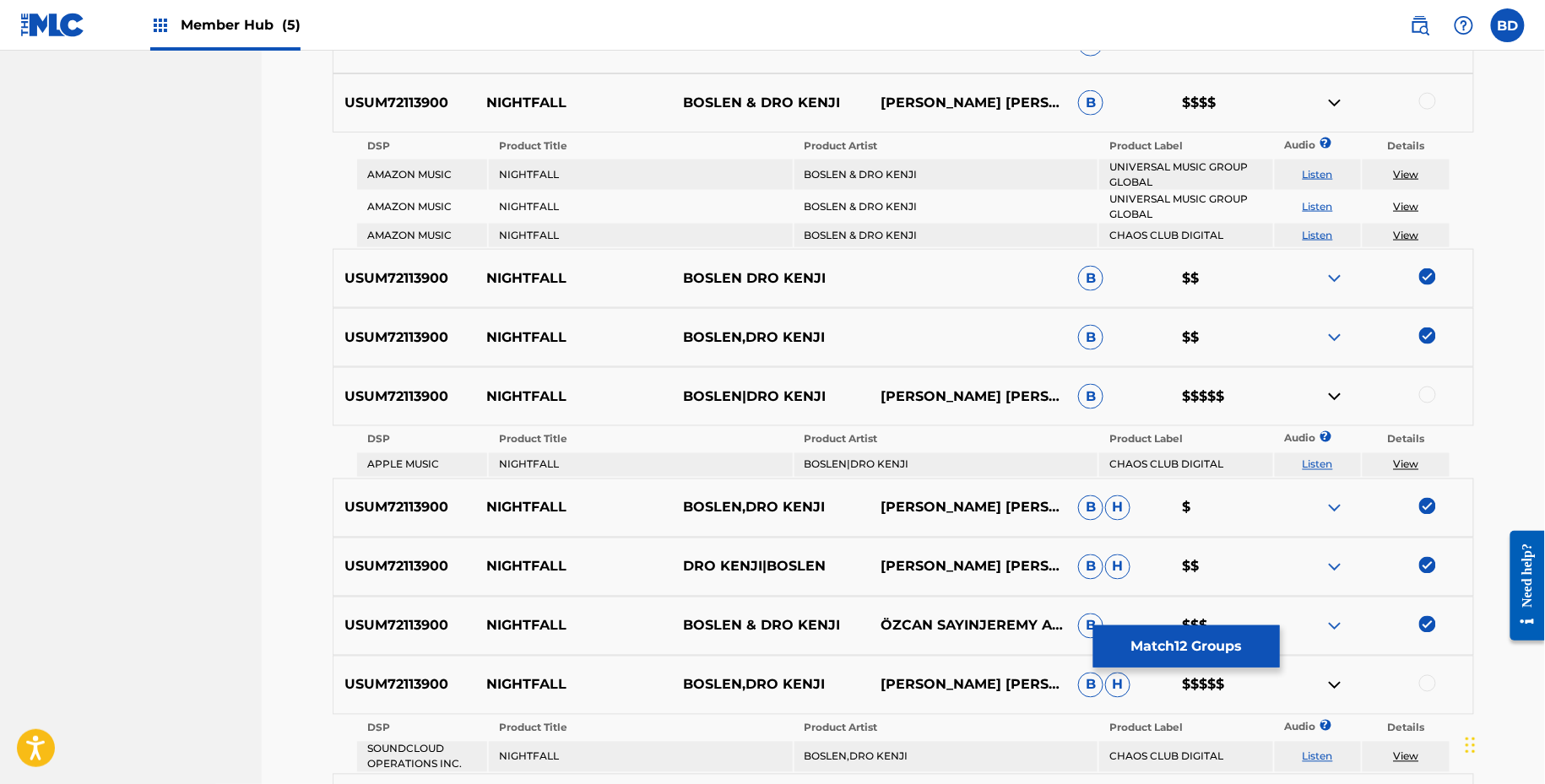
click at [1426, 97] on div at bounding box center [1428, 101] width 16 height 16
click at [1335, 101] on img at bounding box center [1334, 103] width 20 height 20
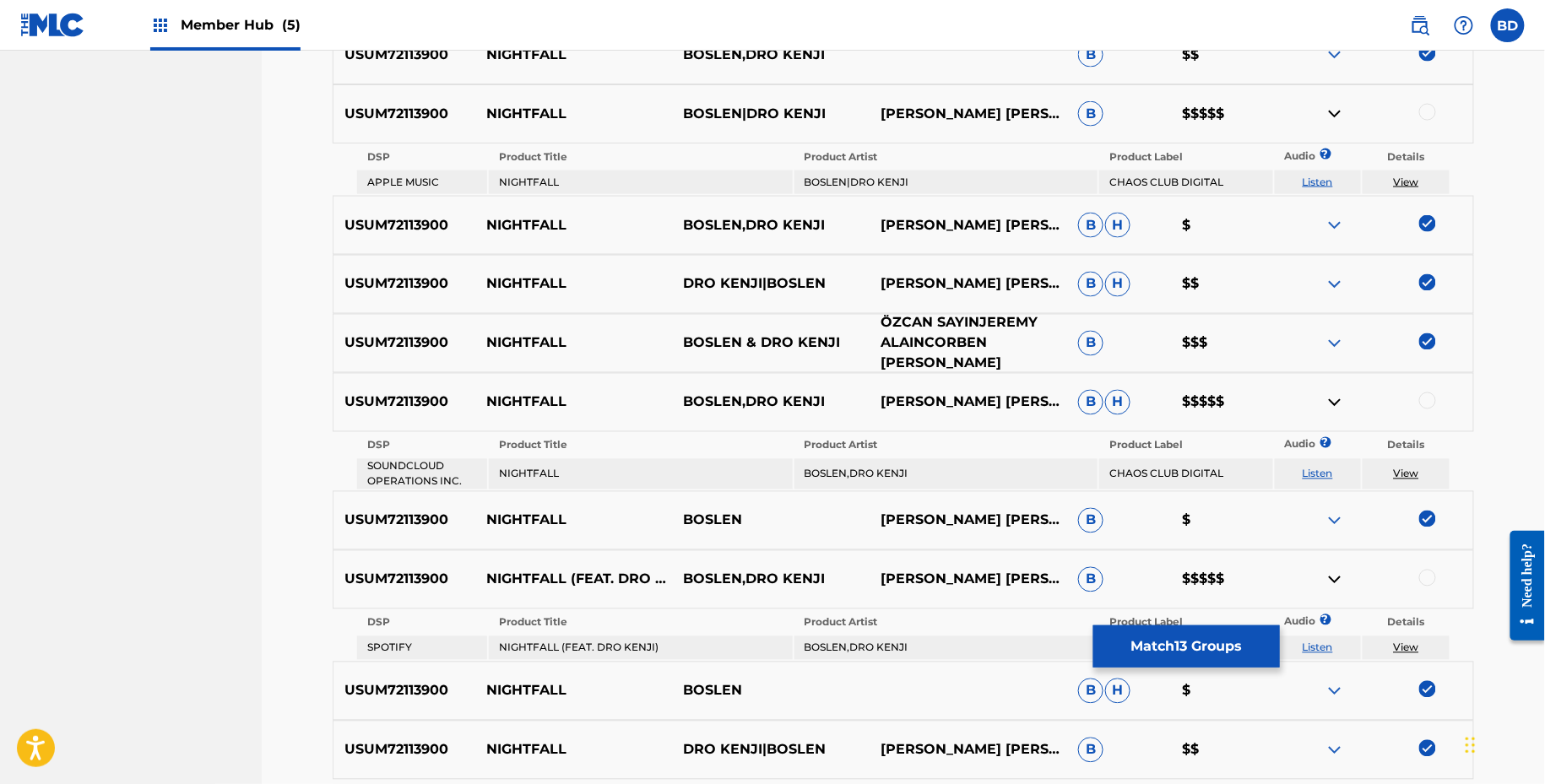
scroll to position [996, 0]
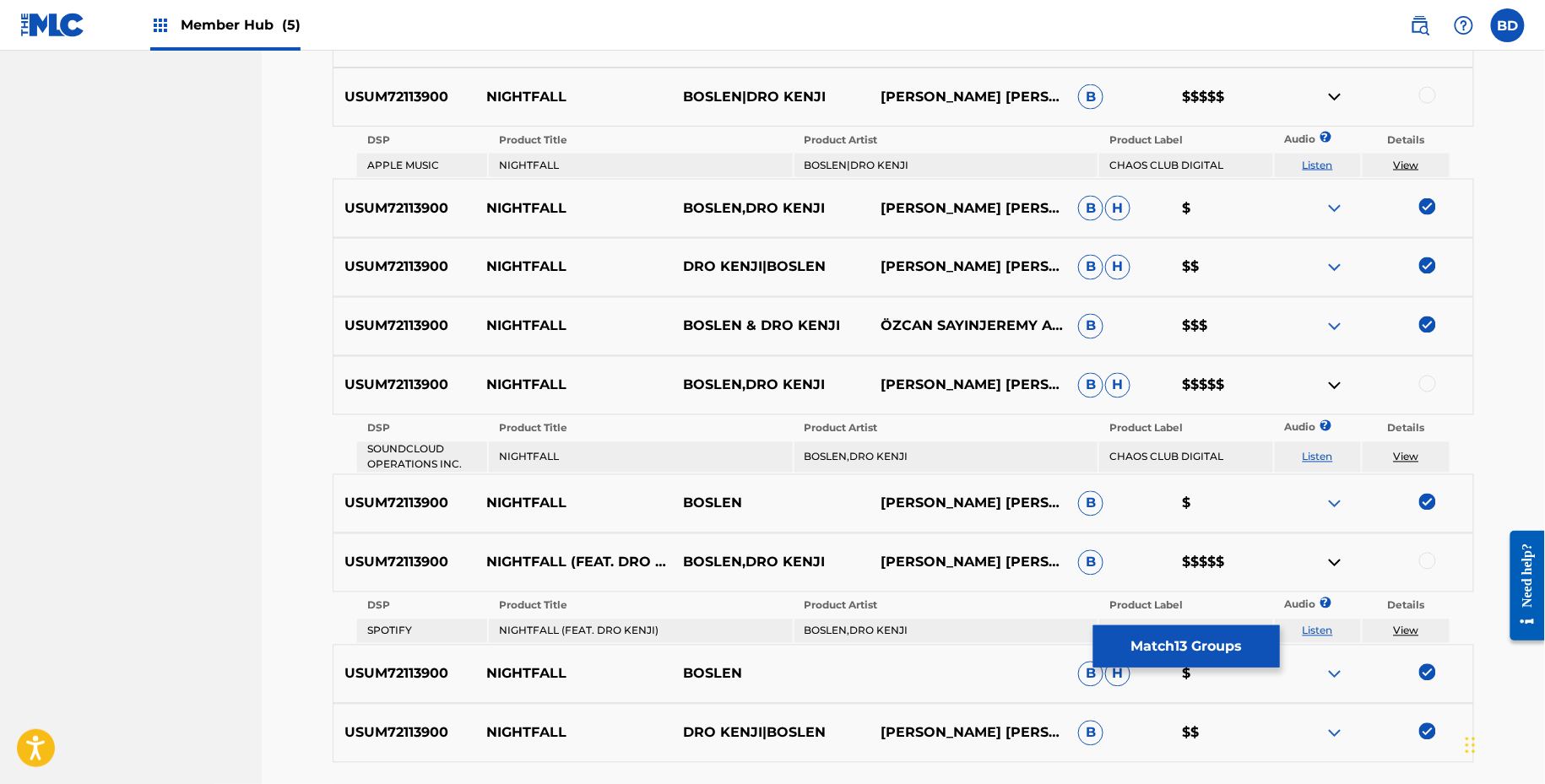
click at [1427, 100] on div at bounding box center [1428, 95] width 16 height 16
click at [1333, 93] on img at bounding box center [1334, 97] width 20 height 20
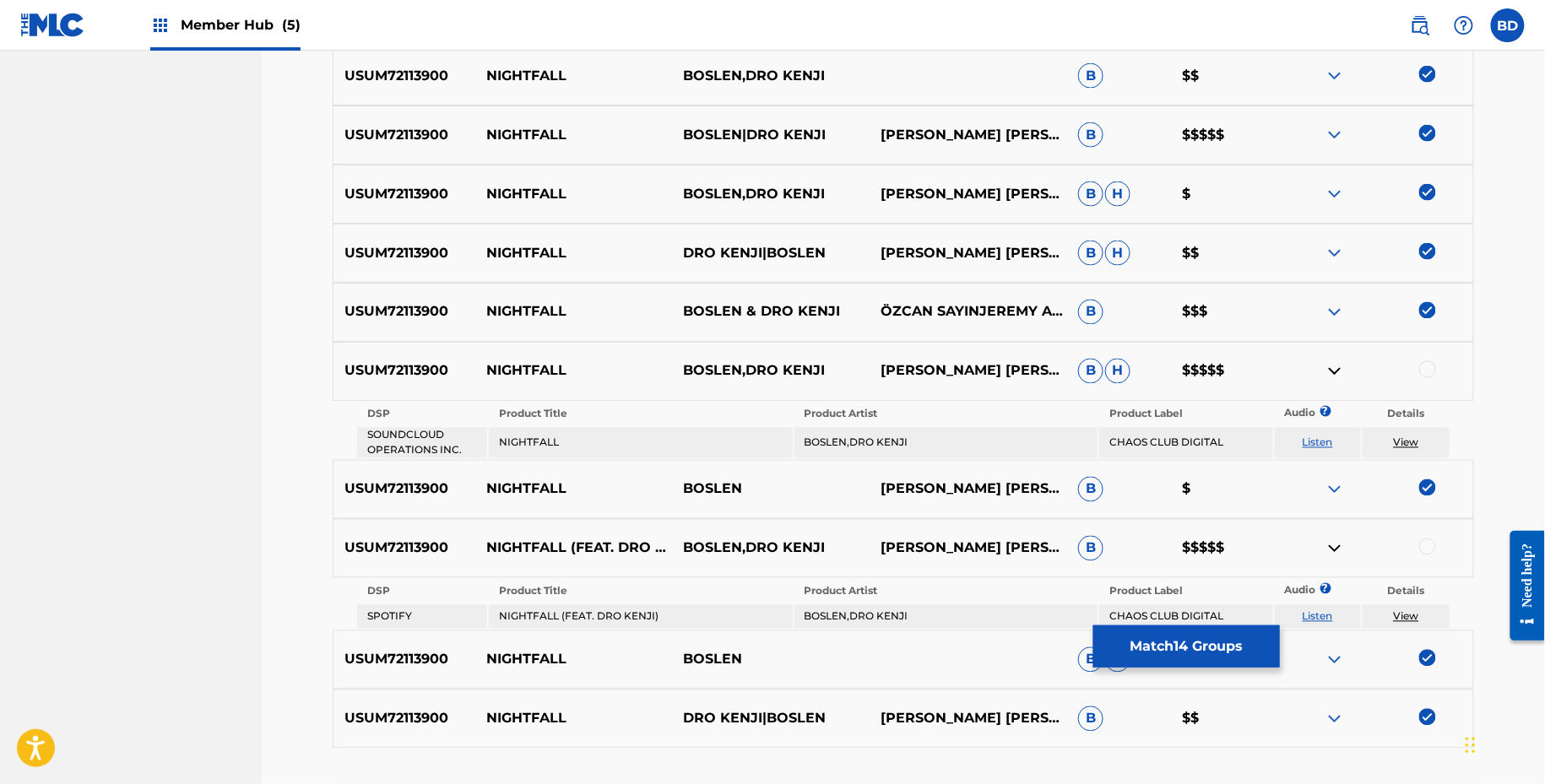
scroll to position [1087, 0]
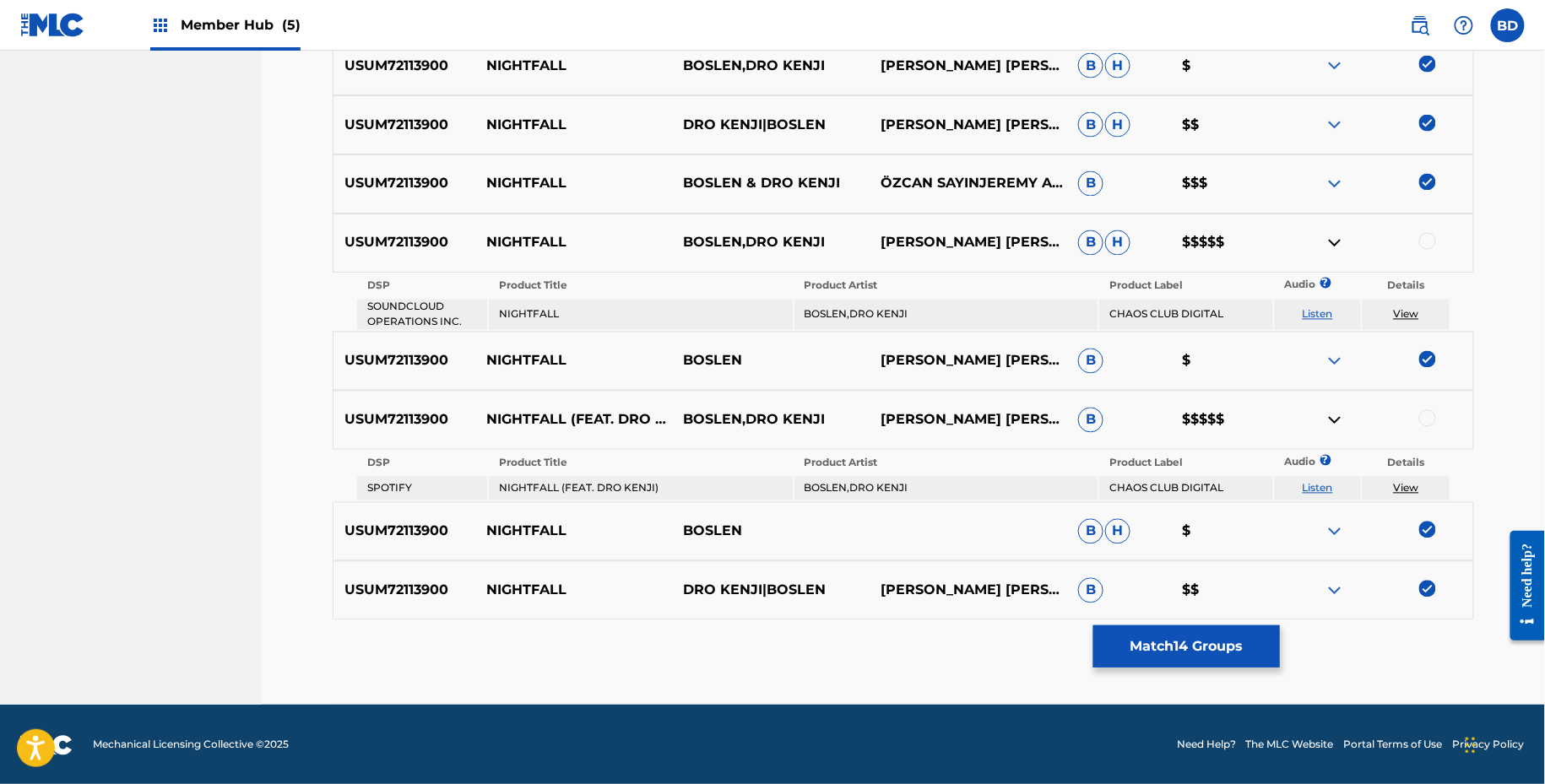
click at [1432, 240] on div at bounding box center [1428, 241] width 16 height 16
click at [1327, 243] on img at bounding box center [1334, 243] width 20 height 20
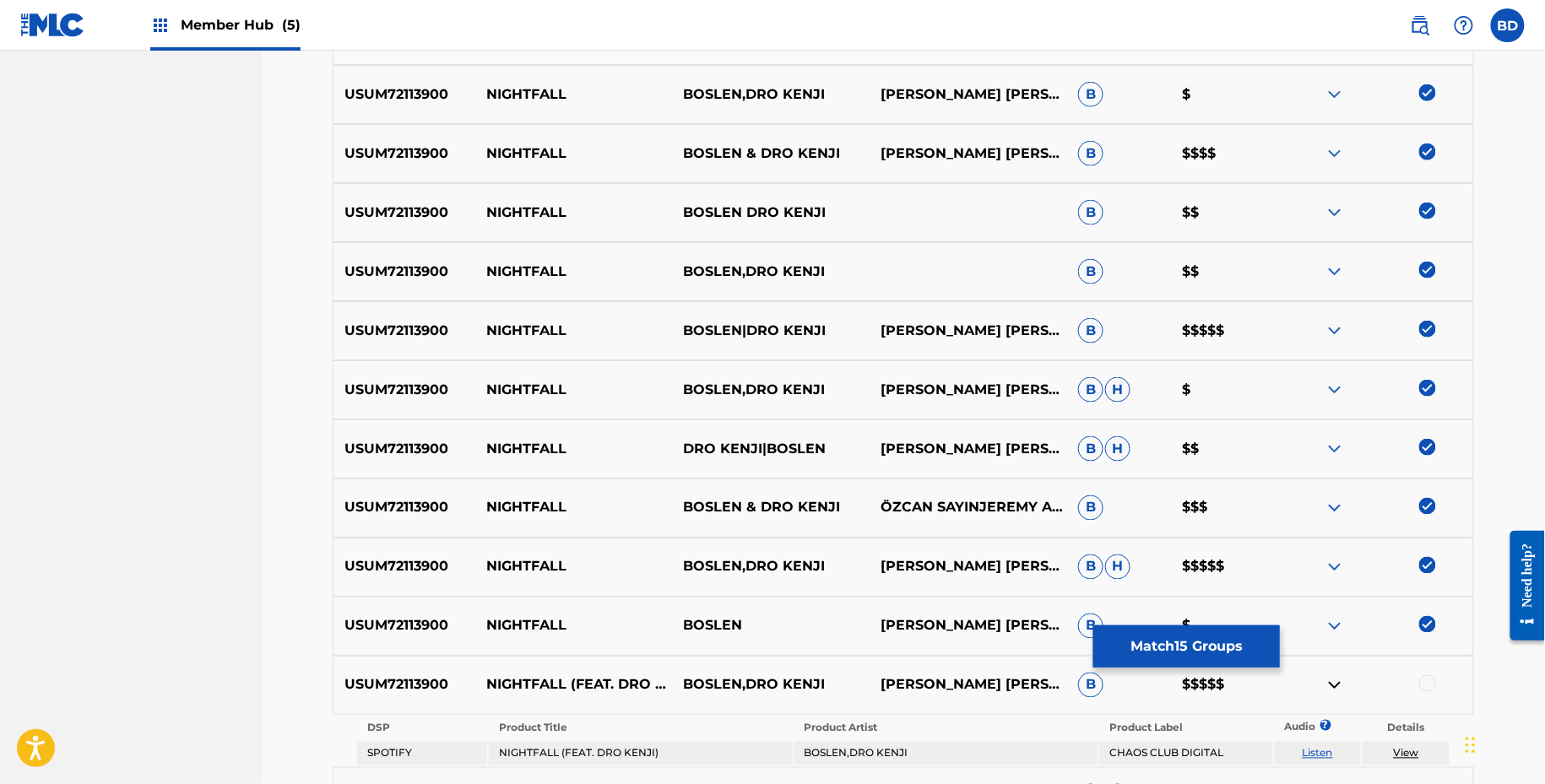
scroll to position [1029, 0]
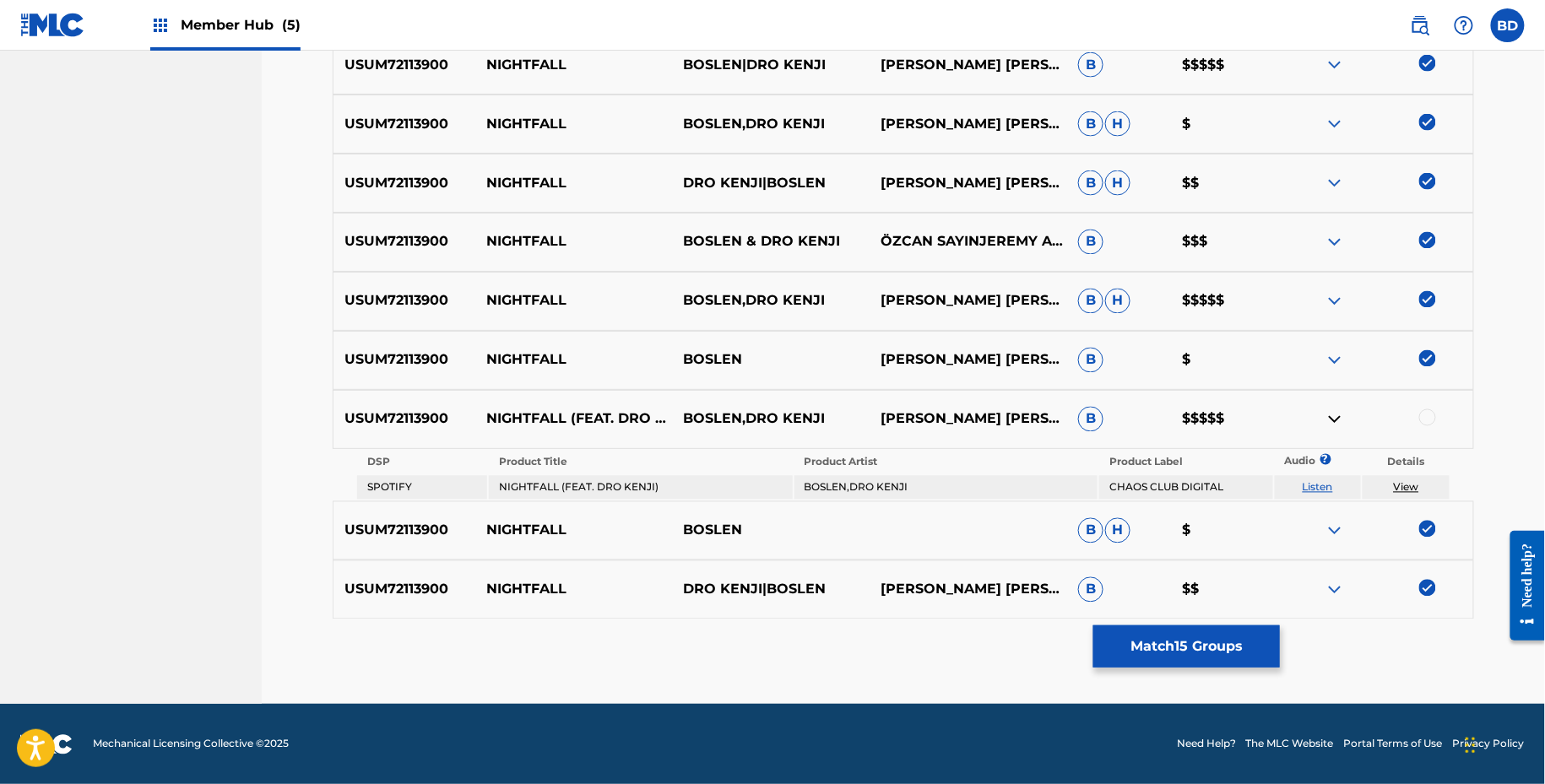
click at [1427, 417] on div at bounding box center [1428, 417] width 16 height 16
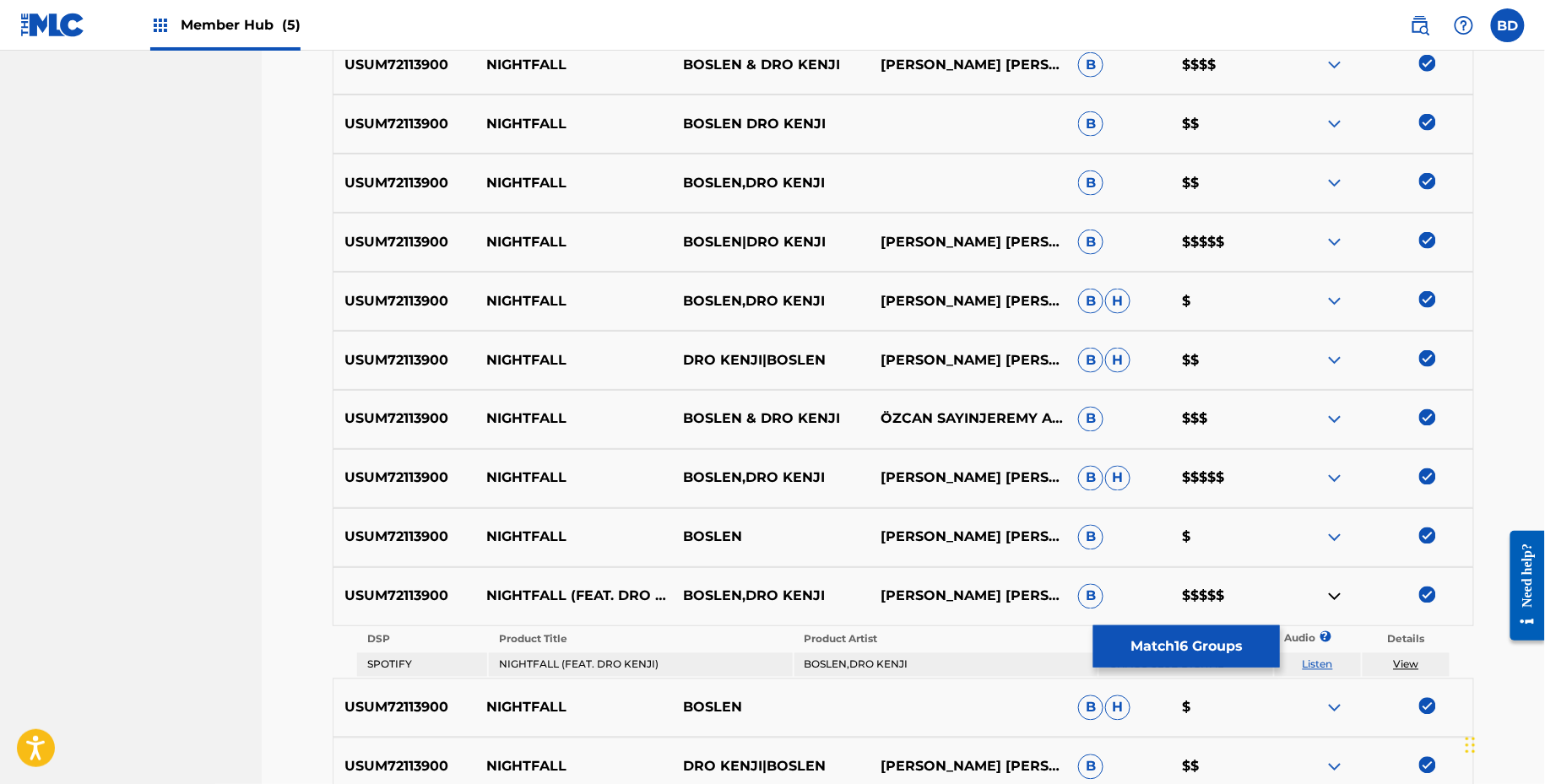
scroll to position [429, 0]
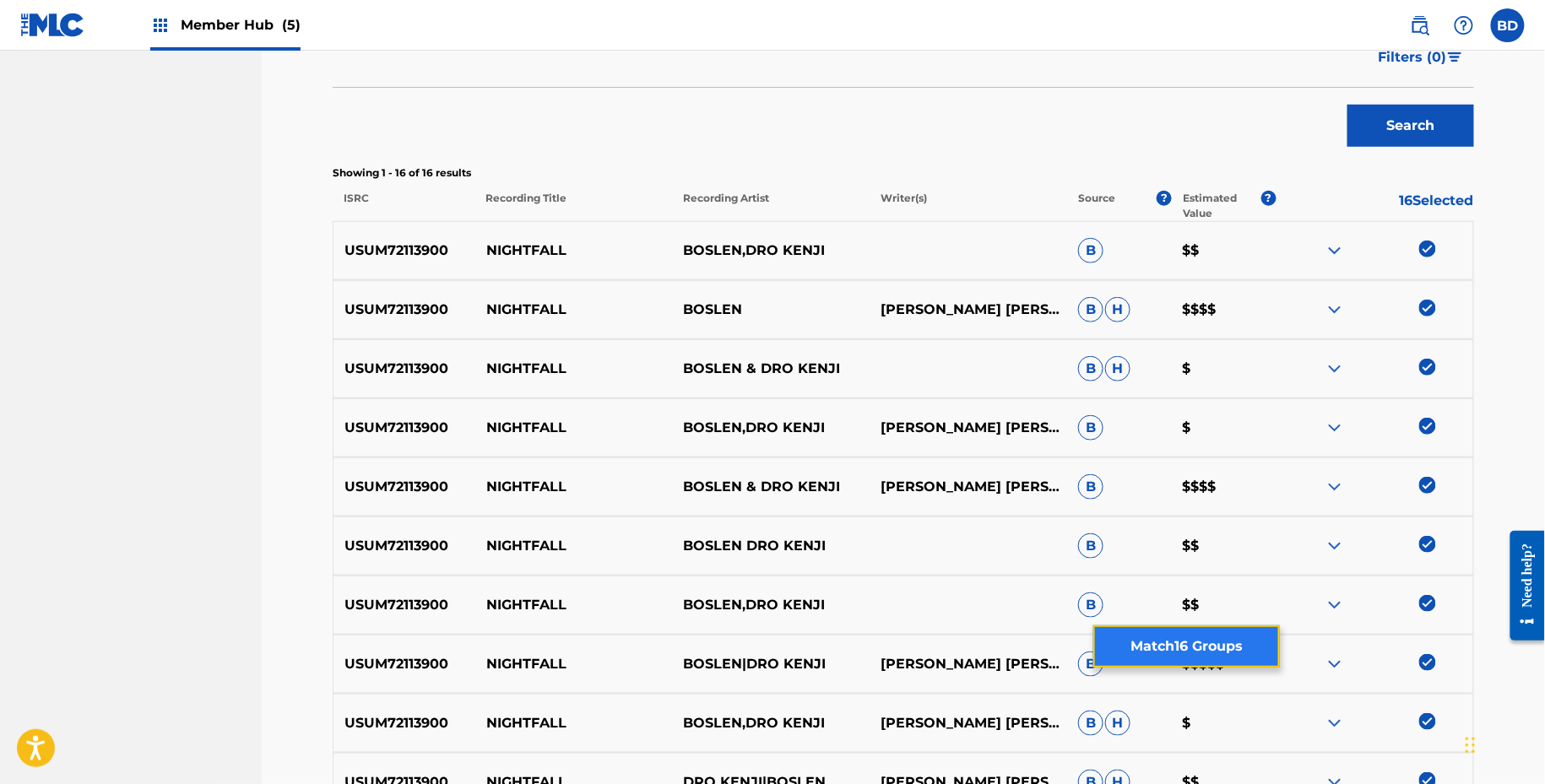
click at [1166, 638] on button "Match 16 Groups" at bounding box center [1187, 647] width 186 height 43
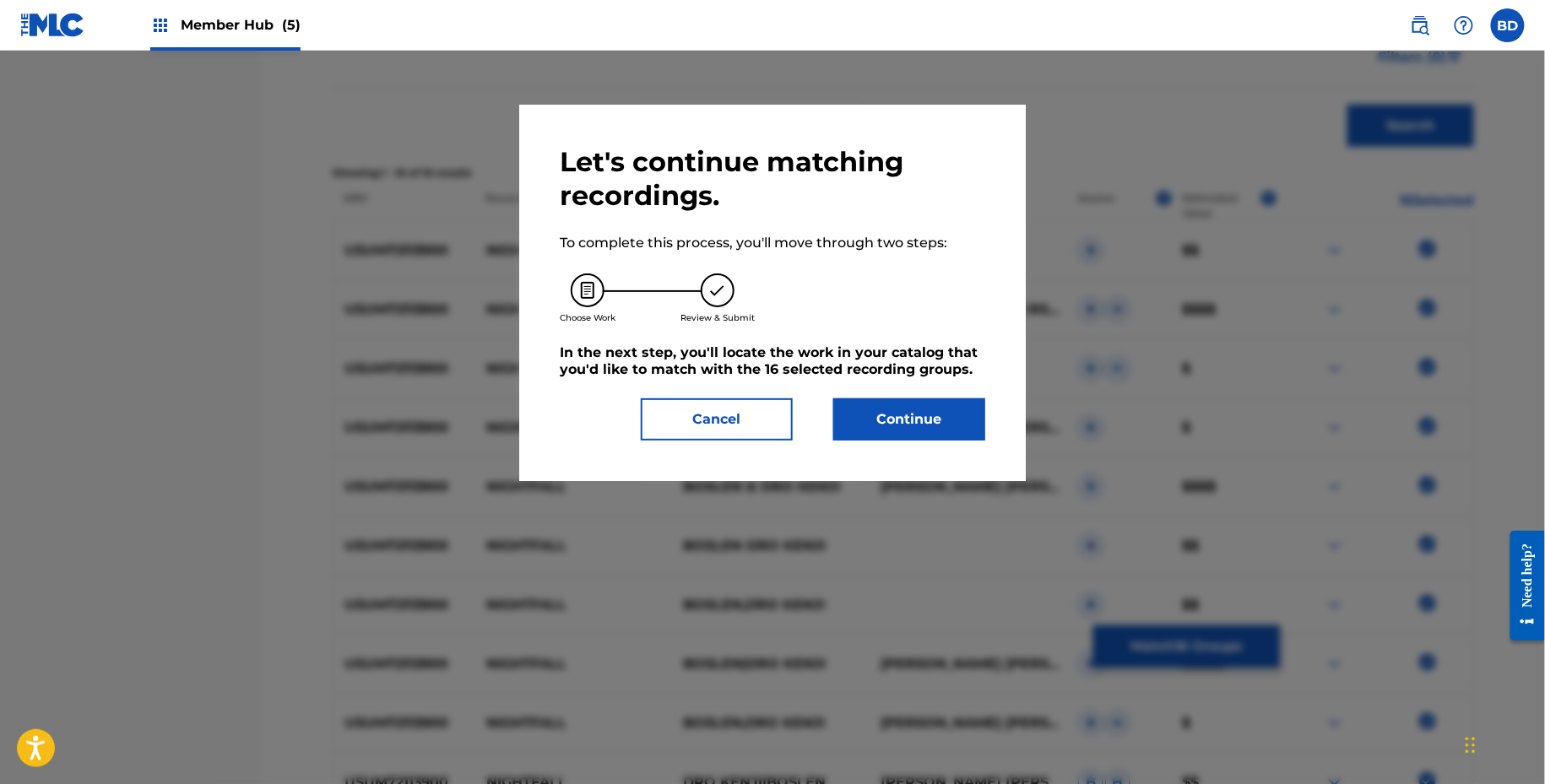
click at [906, 396] on div "Let's continue matching recordings. To complete this process, you'll move throu…" at bounding box center [772, 293] width 426 height 296
click at [906, 412] on button "Continue" at bounding box center [909, 420] width 152 height 43
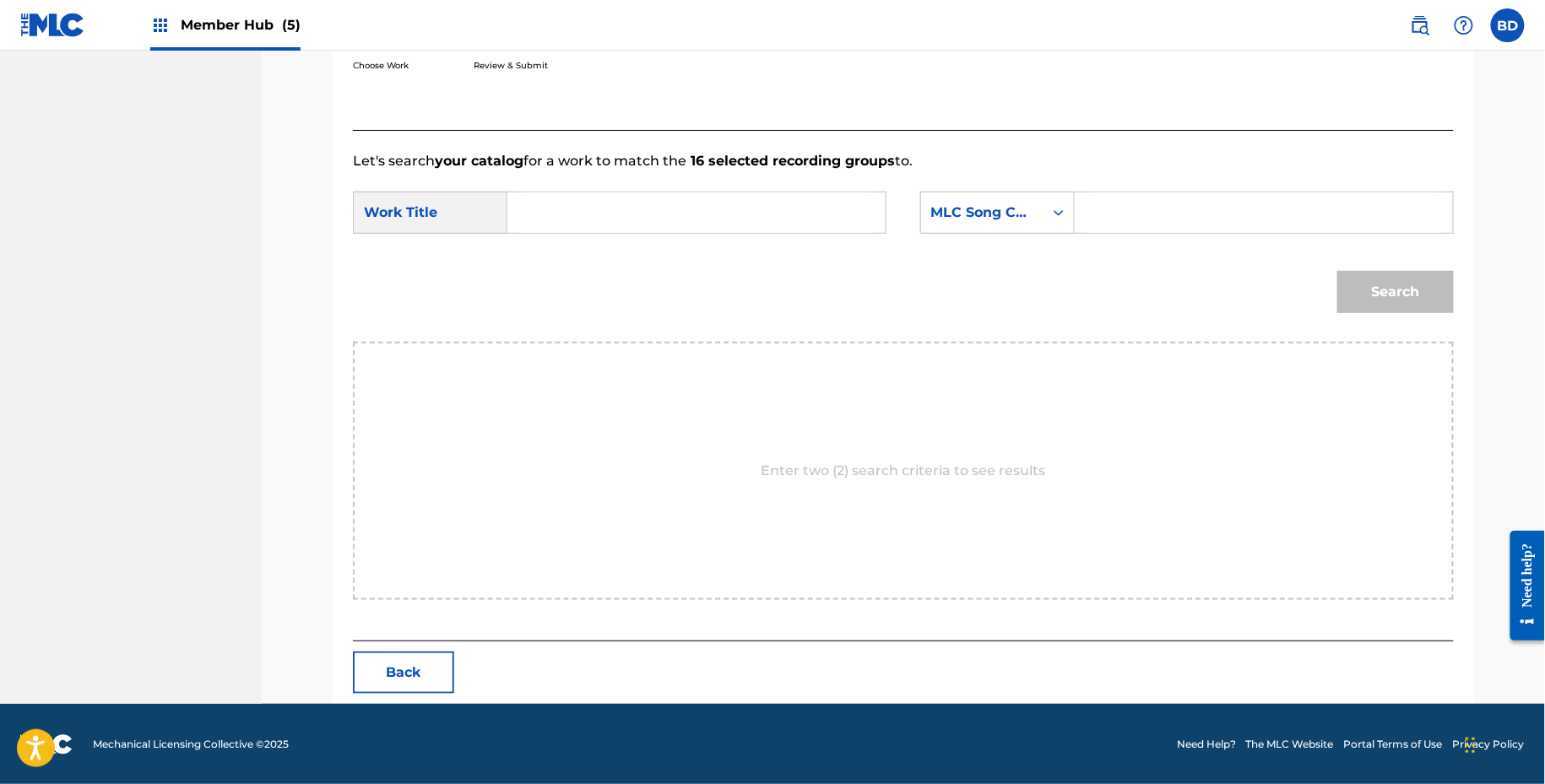
click at [1121, 226] on input "Search Form" at bounding box center [1264, 212] width 349 height 41
paste input "N97VH4"
type input "N97VH4"
click at [784, 217] on input "Search Form" at bounding box center [697, 212] width 349 height 41
type input "nightfall"
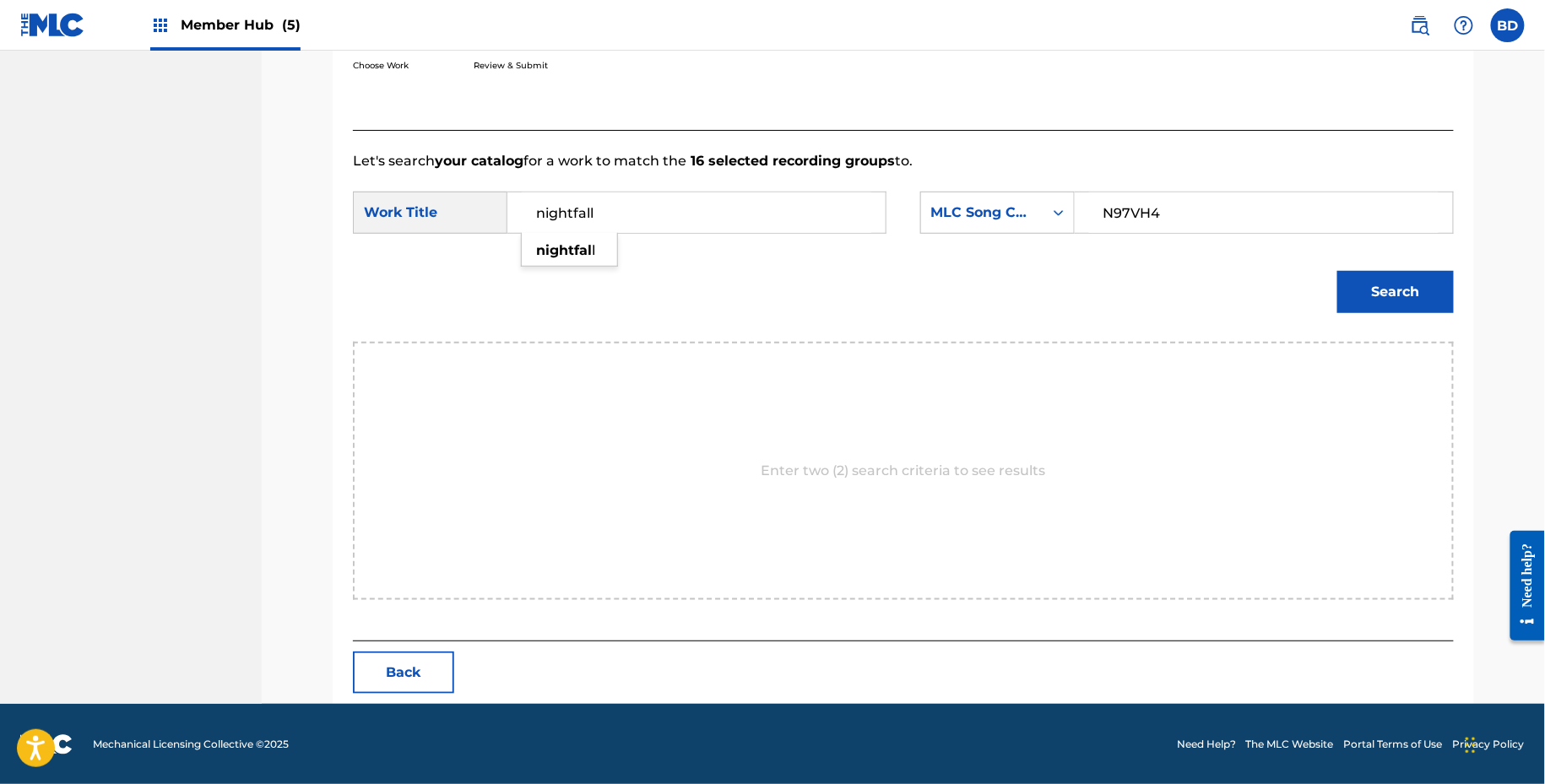
click at [1337, 271] on button "Search" at bounding box center [1396, 292] width 116 height 43
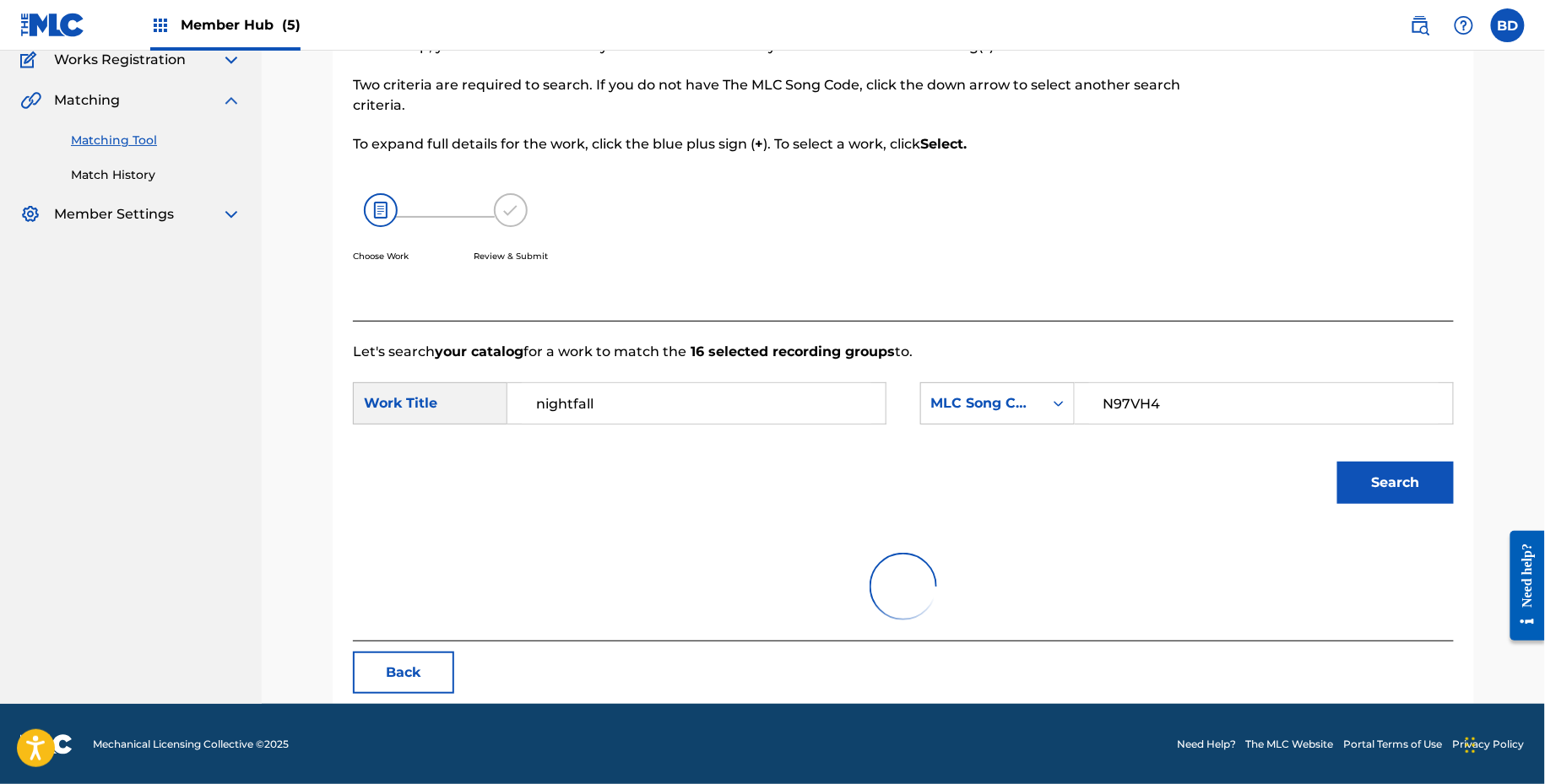
scroll to position [288, 0]
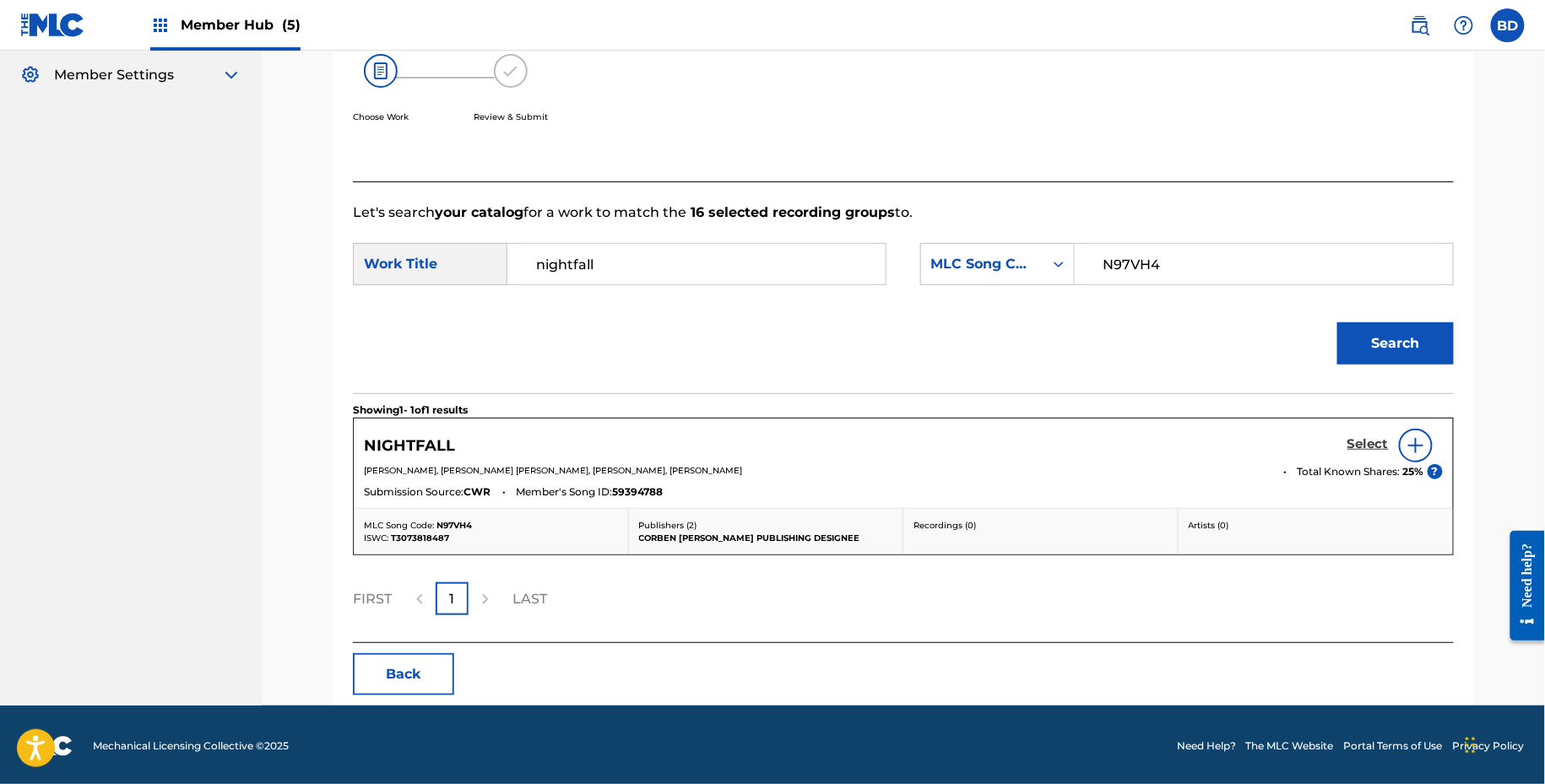
click at [1374, 441] on h5 "Select" at bounding box center [1368, 444] width 42 height 16
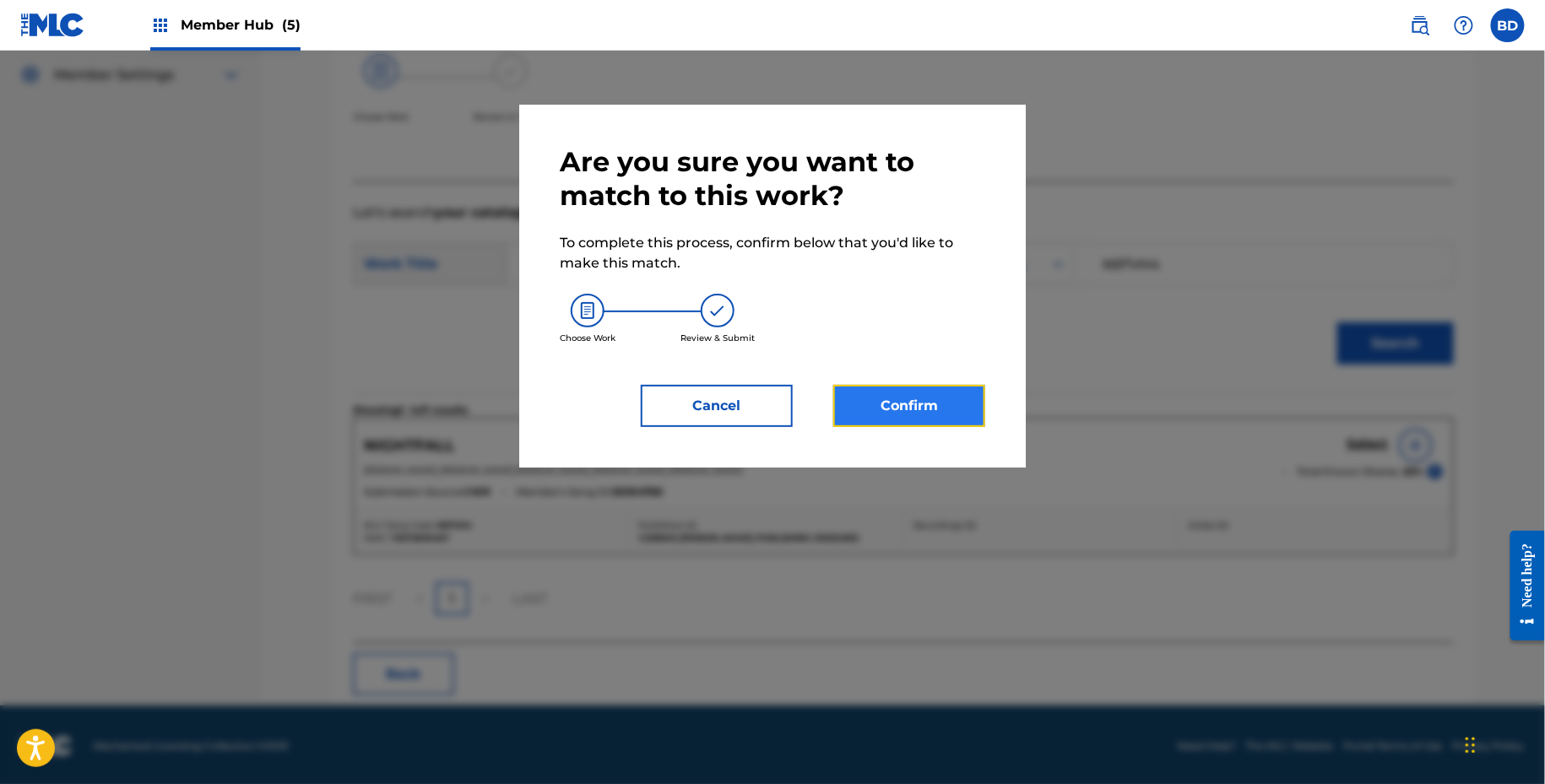
click at [908, 414] on button "Confirm" at bounding box center [909, 407] width 152 height 43
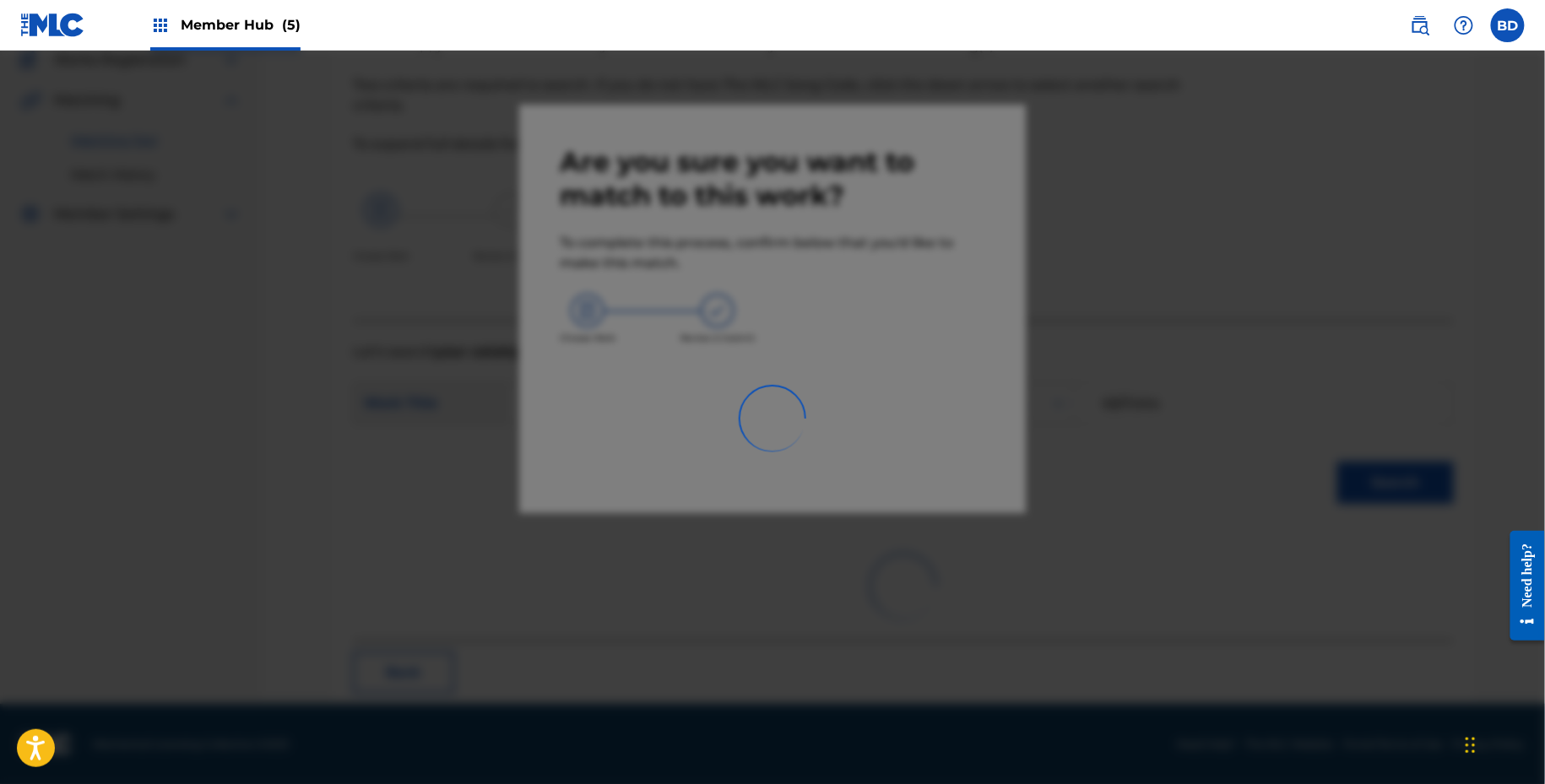
scroll to position [43, 0]
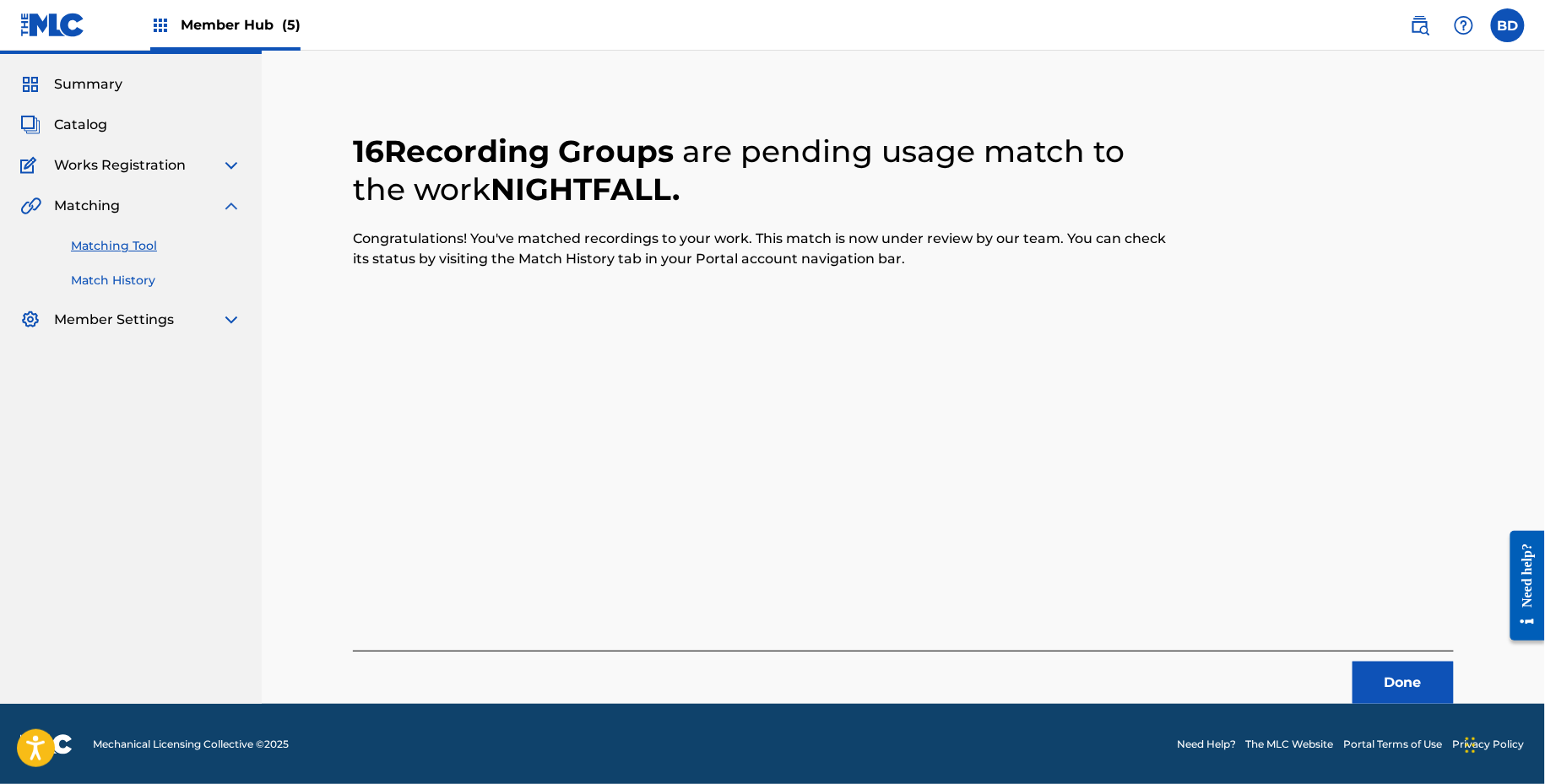
click at [184, 280] on link "Match History" at bounding box center [156, 280] width 171 height 17
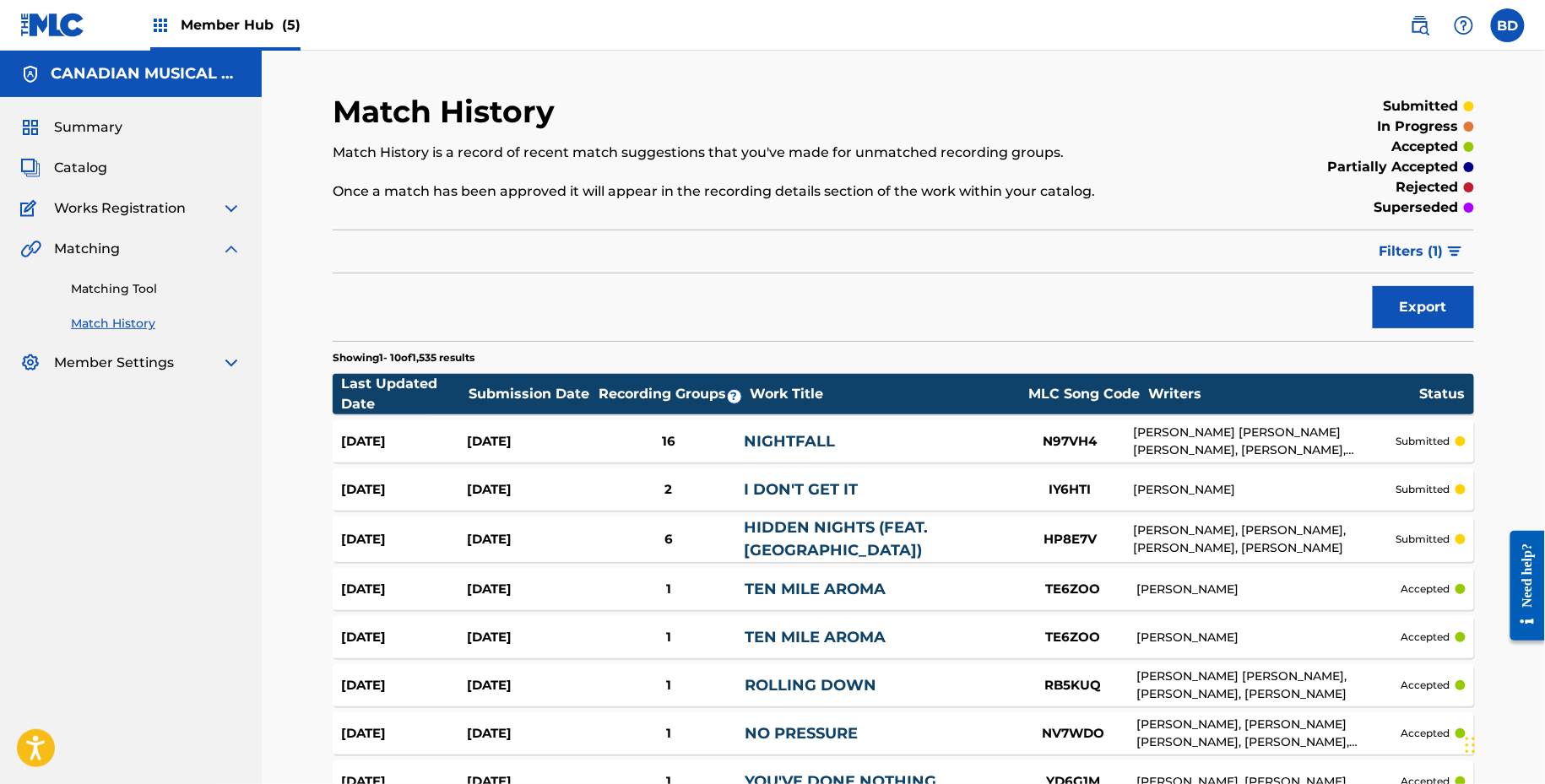
click at [707, 440] on div "16" at bounding box center [669, 441] width 151 height 19
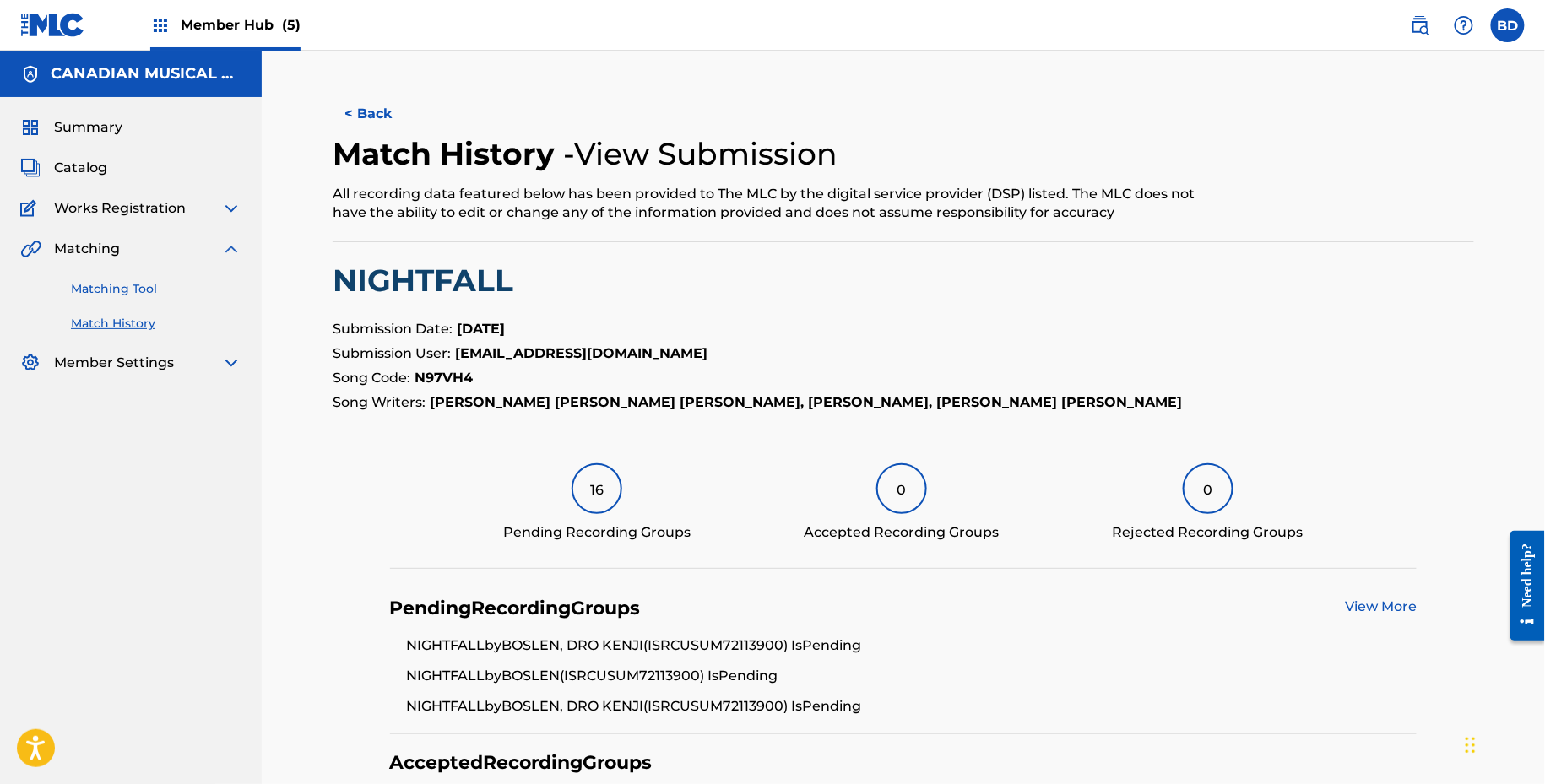
click at [130, 293] on link "Matching Tool" at bounding box center [156, 289] width 171 height 17
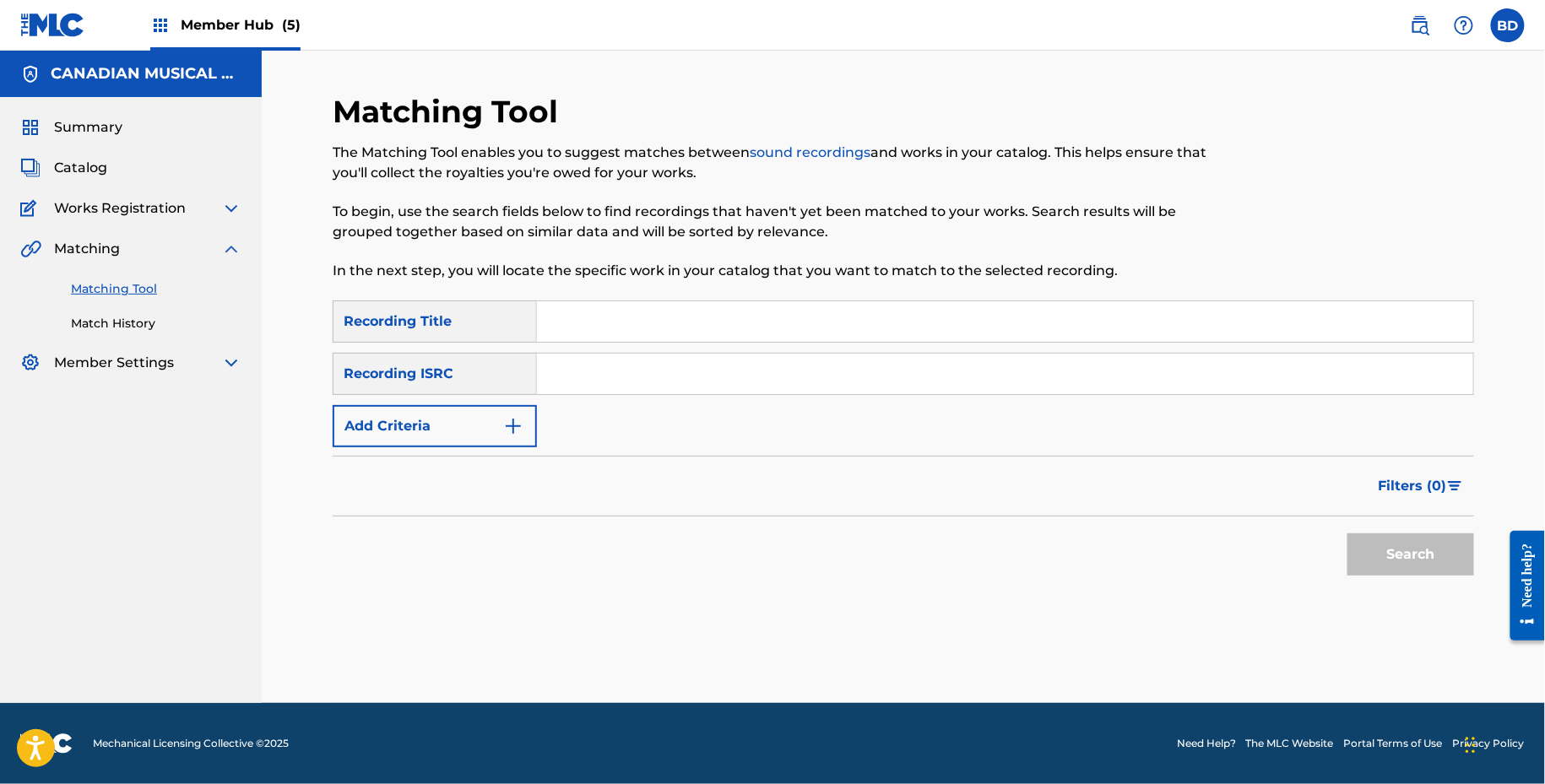
click at [641, 371] on input "Search Form" at bounding box center [1004, 375] width 937 height 41
paste input "TCADQ1801450"
click at [1348, 534] on button "Search" at bounding box center [1411, 555] width 127 height 43
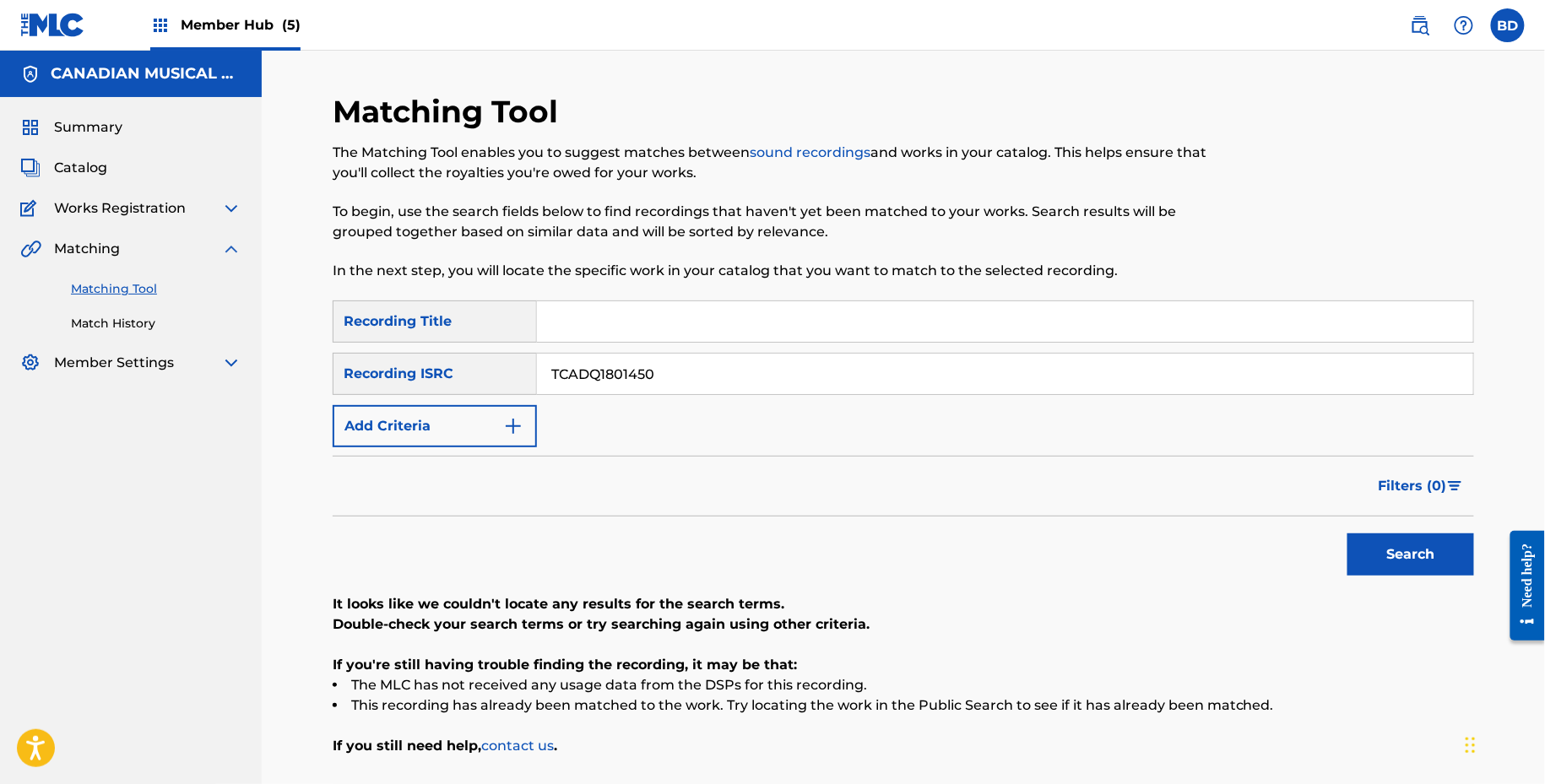
click at [666, 362] on input "TCADQ1801450" at bounding box center [1004, 375] width 937 height 41
paste input "S1883341"
click at [1348, 534] on button "Search" at bounding box center [1411, 555] width 127 height 43
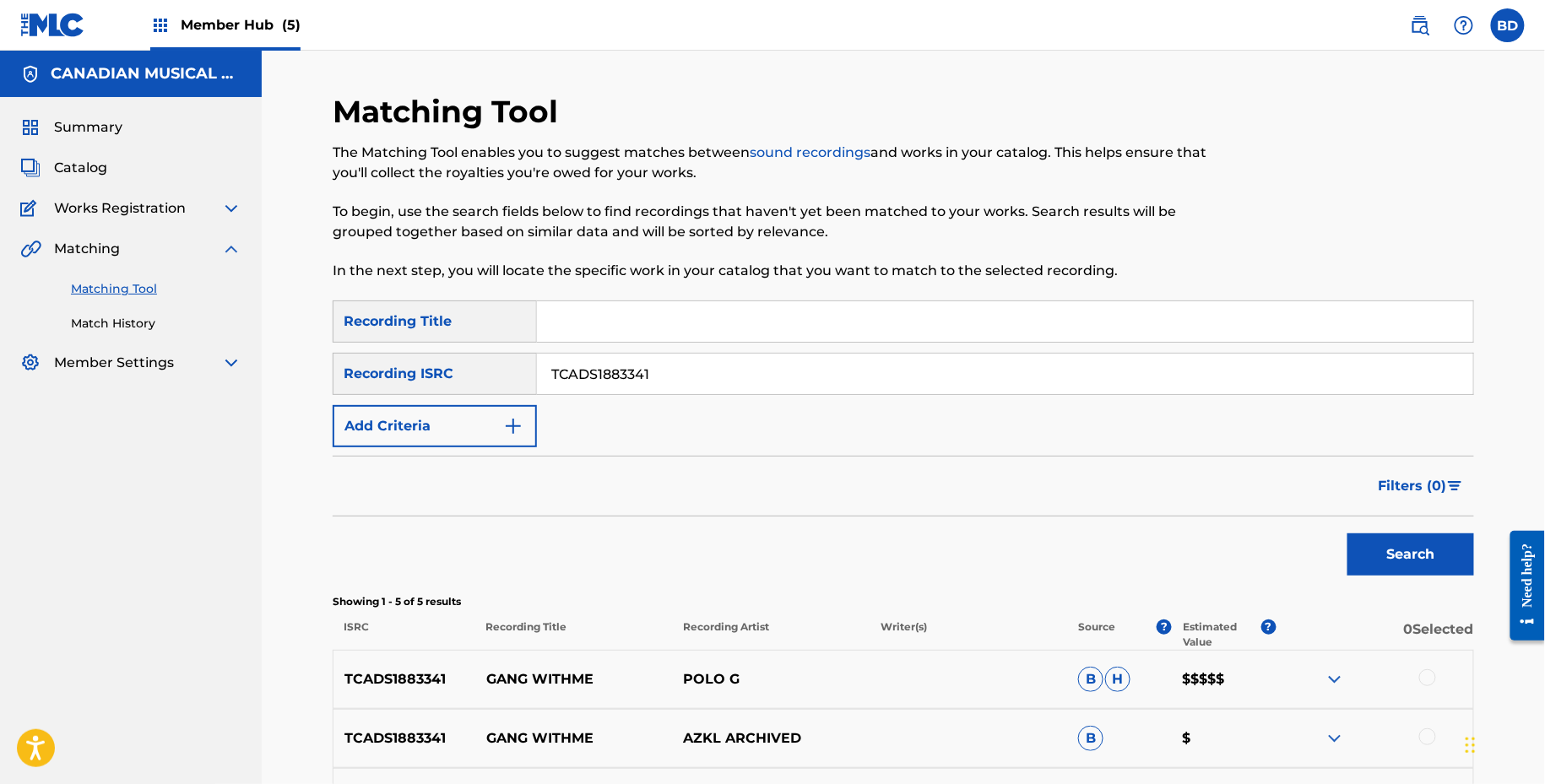
scroll to position [309, 0]
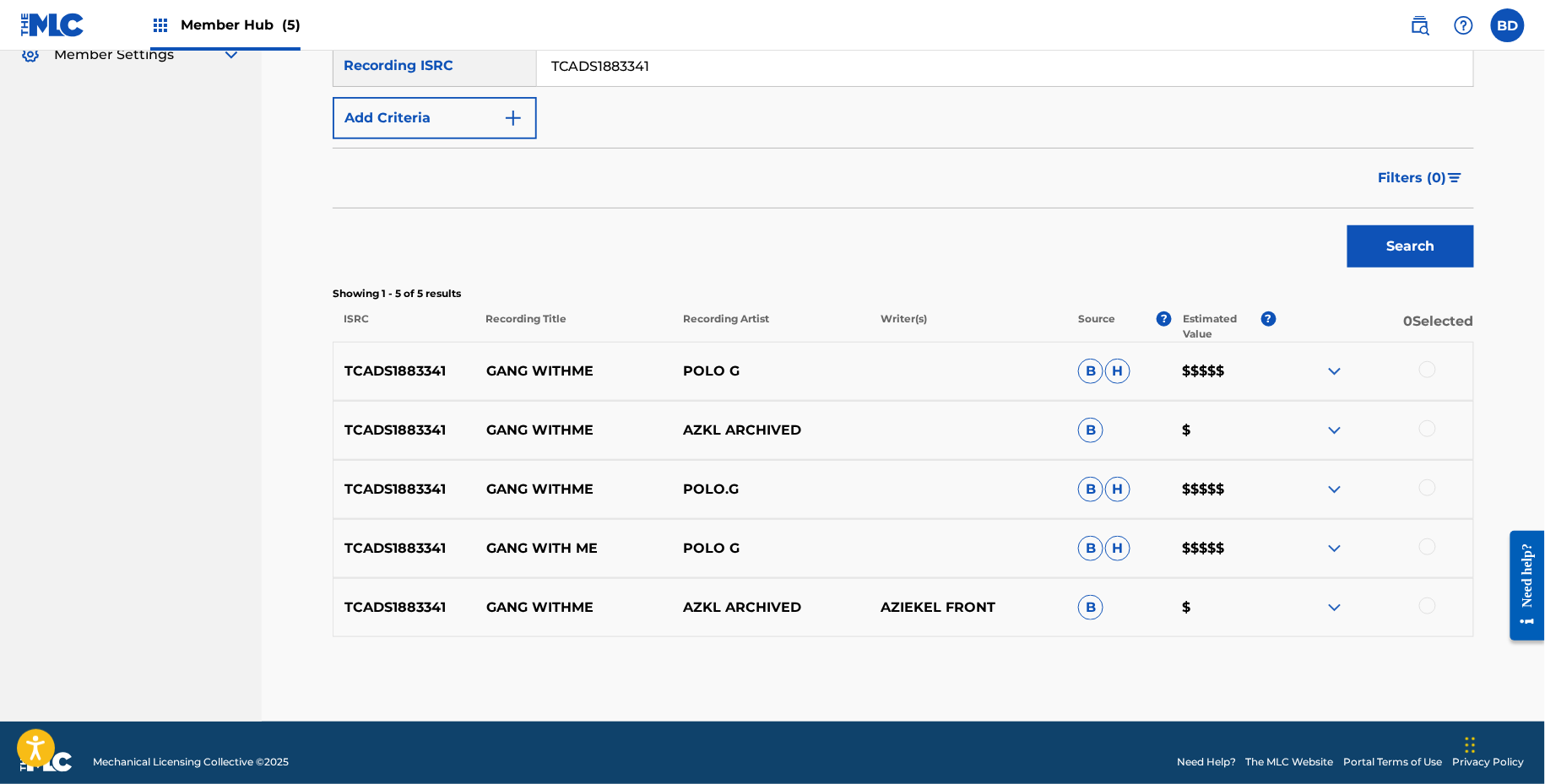
click at [1336, 603] on img at bounding box center [1334, 607] width 20 height 20
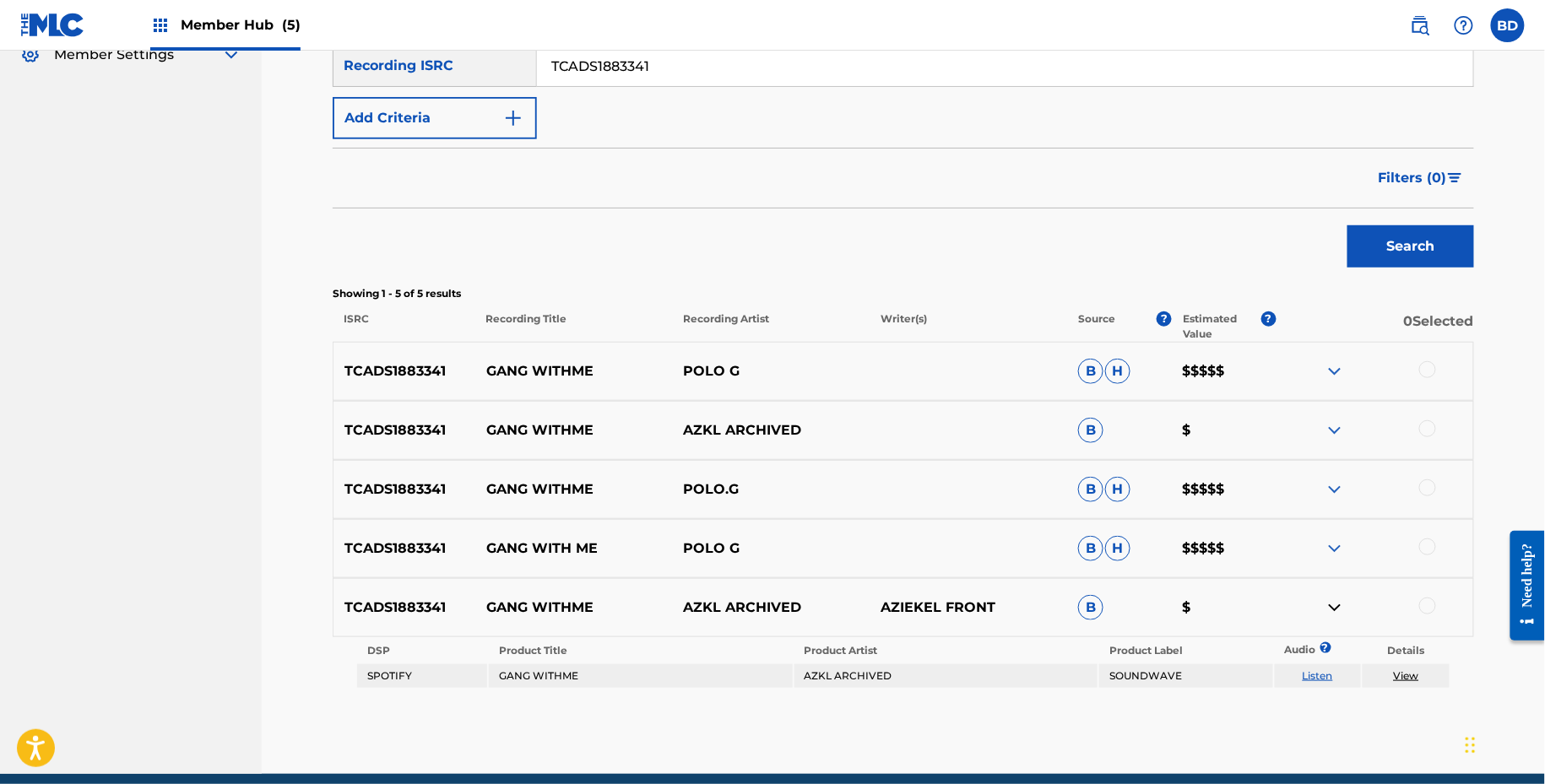
click at [1336, 551] on img at bounding box center [1334, 548] width 20 height 20
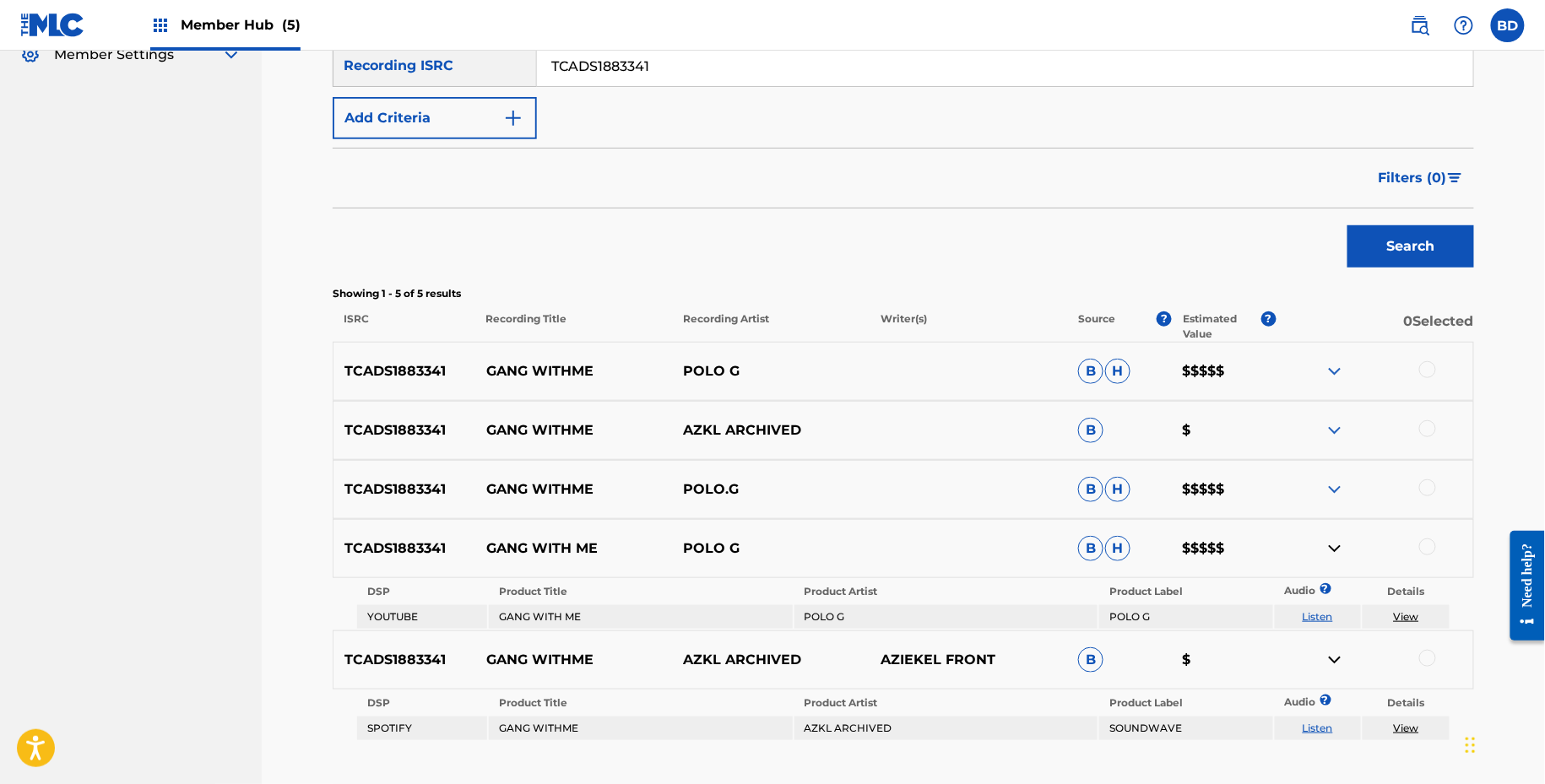
click at [1336, 494] on img at bounding box center [1334, 489] width 20 height 20
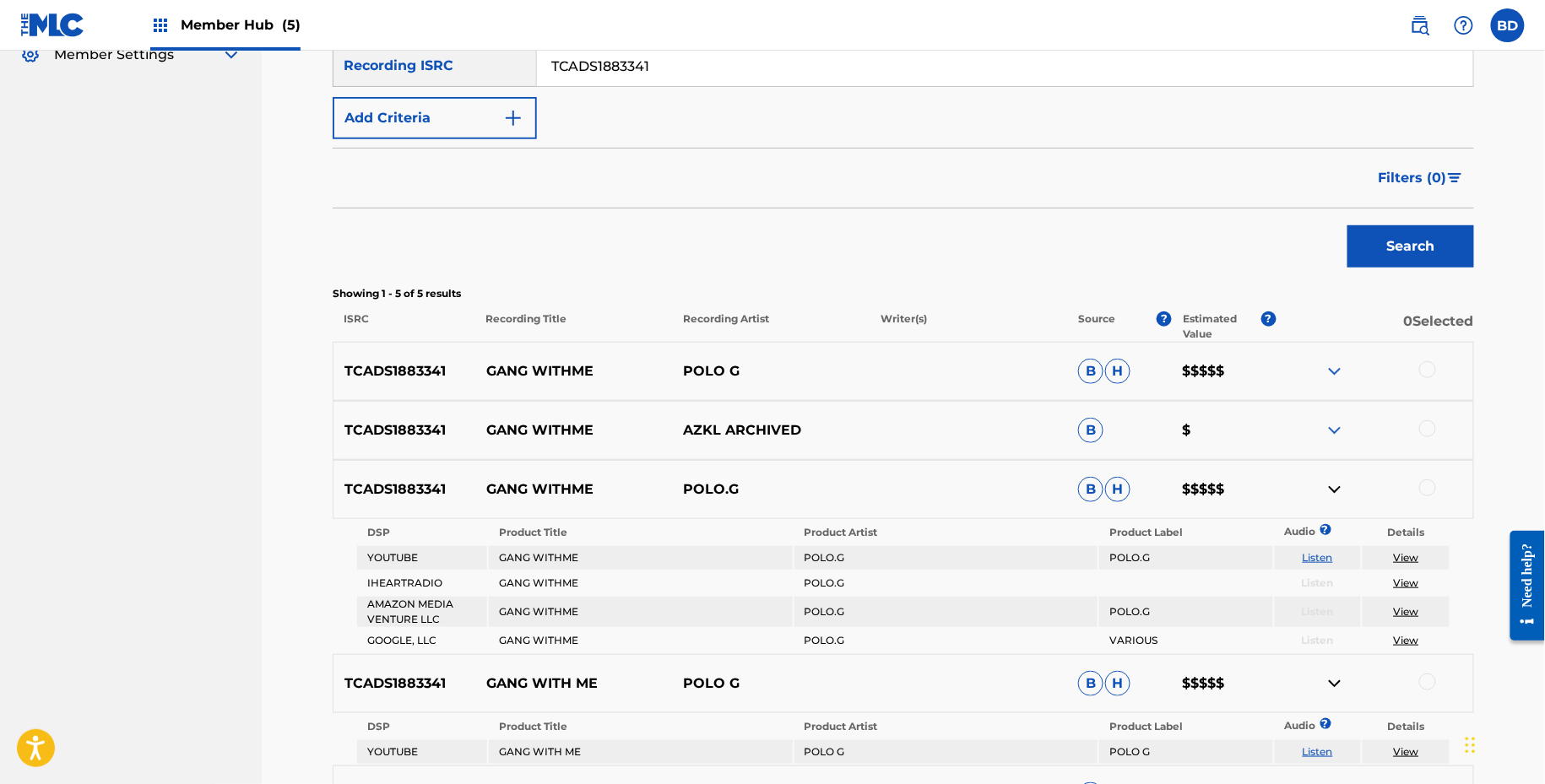
click at [1339, 412] on div "TCADS1883341 GANG WITHME AZKL ARCHIVED B $" at bounding box center [904, 430] width 1141 height 59
click at [1337, 421] on img at bounding box center [1334, 430] width 20 height 20
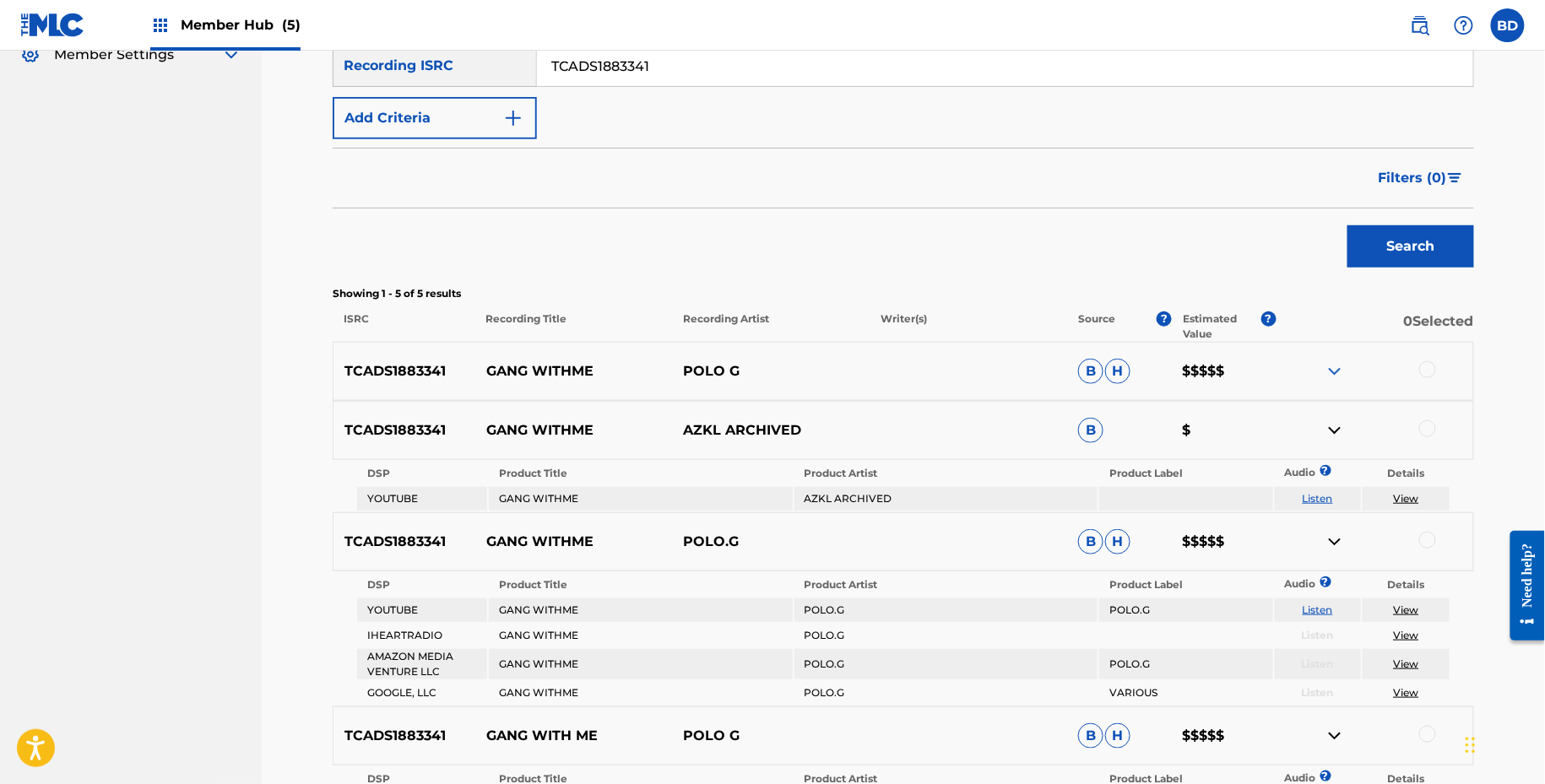
click at [1337, 361] on img at bounding box center [1334, 371] width 20 height 20
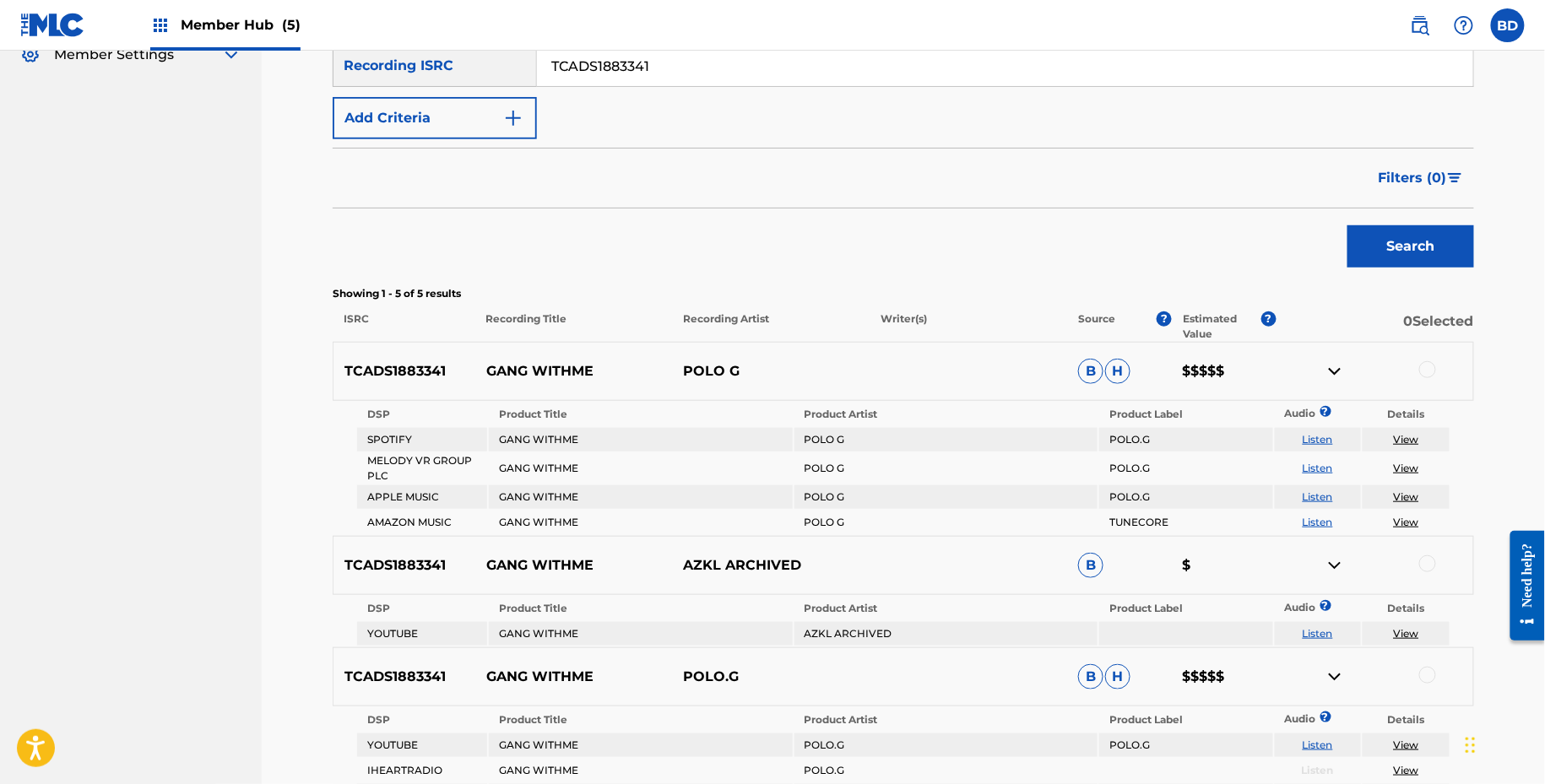
click at [574, 364] on p "GANG WITHME" at bounding box center [575, 371] width 198 height 20
copy p "GANG WITHME"
click at [769, 81] on input "TCADS1883341" at bounding box center [1004, 66] width 937 height 41
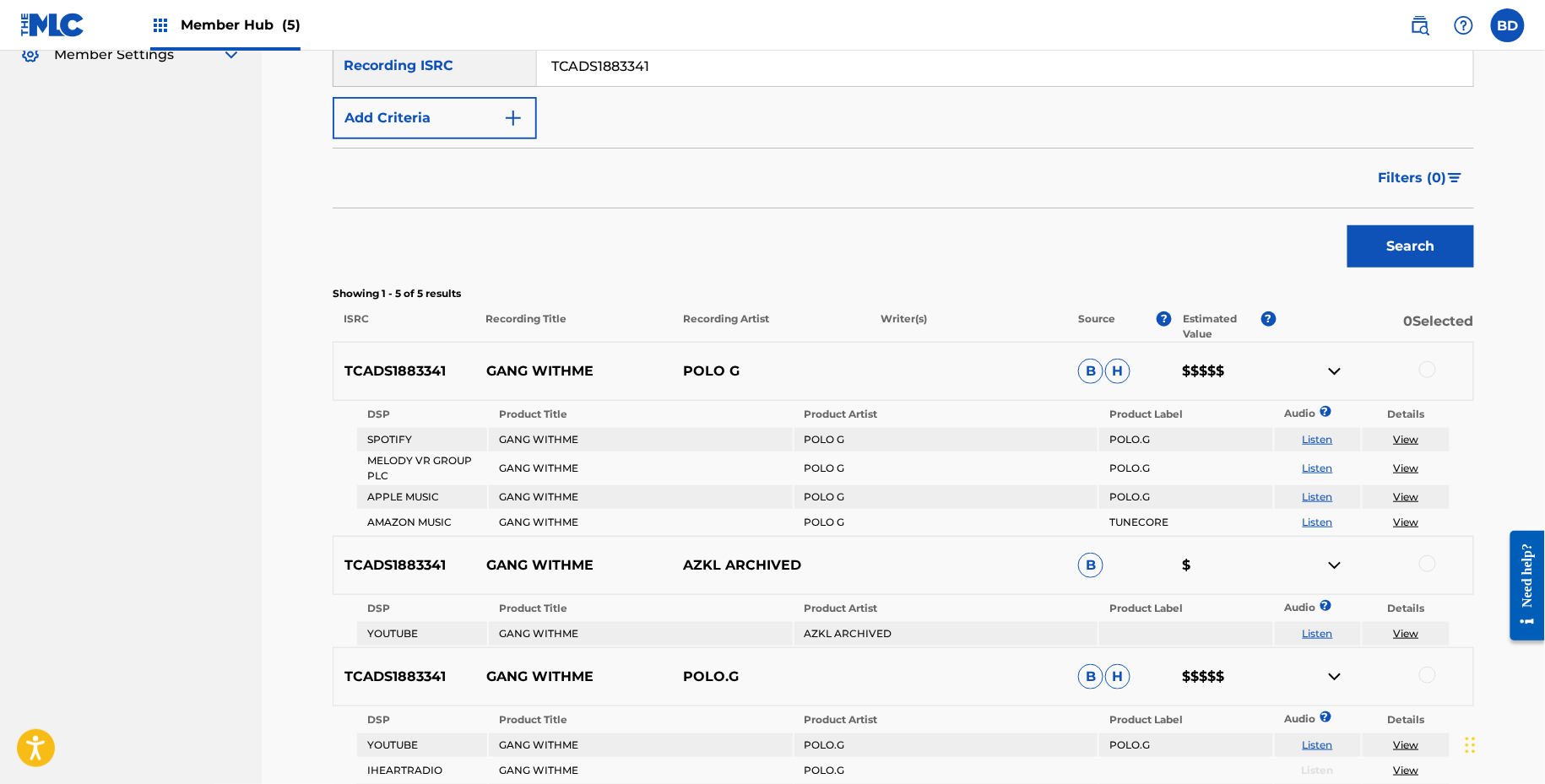
click at [769, 81] on input "TCADS1883341" at bounding box center [1004, 66] width 937 height 41
paste input "QZFZ42125802"
type input "QZFZ42125802"
click at [1348, 225] on button "Search" at bounding box center [1411, 246] width 127 height 43
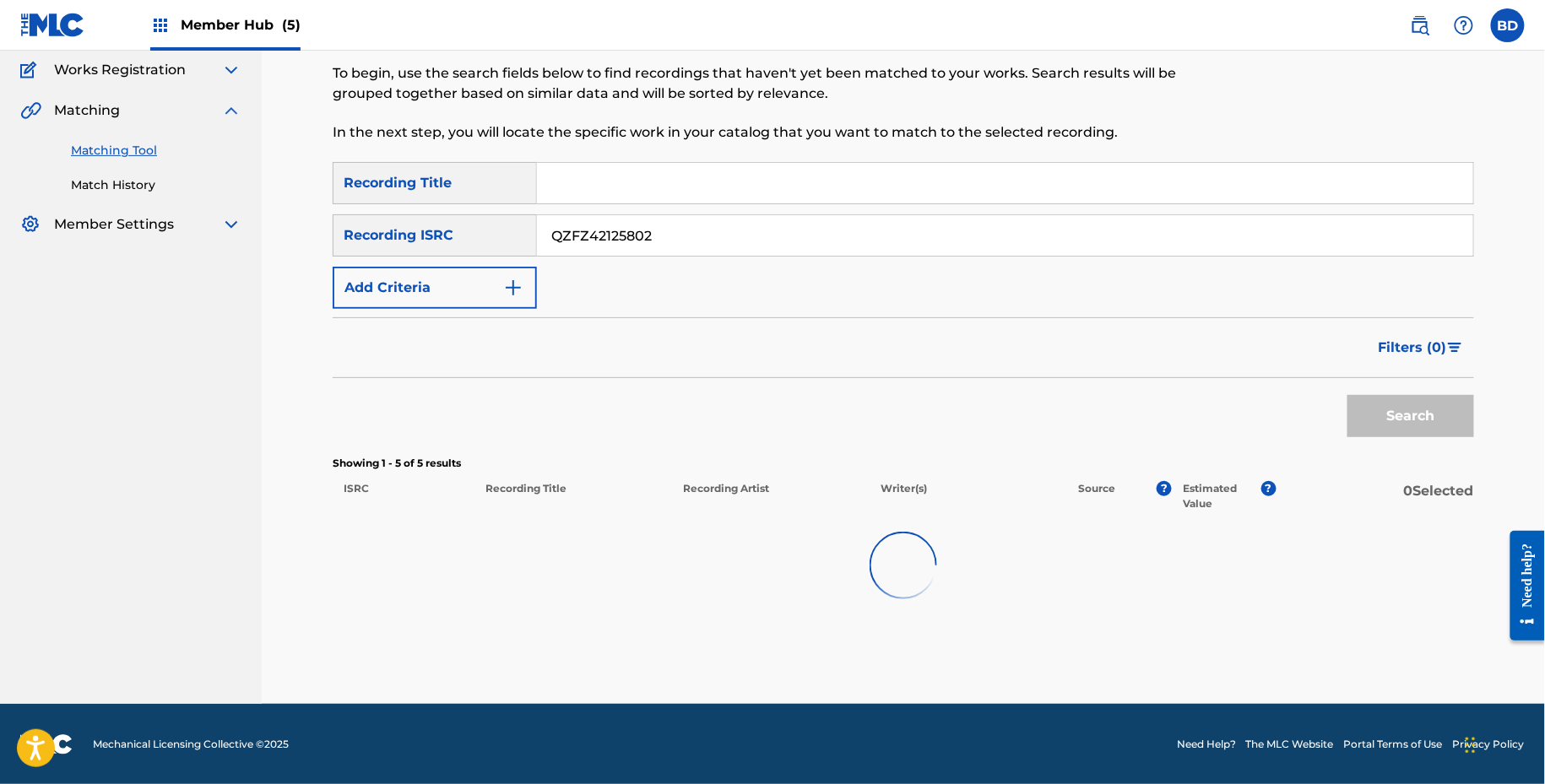
scroll to position [208, 0]
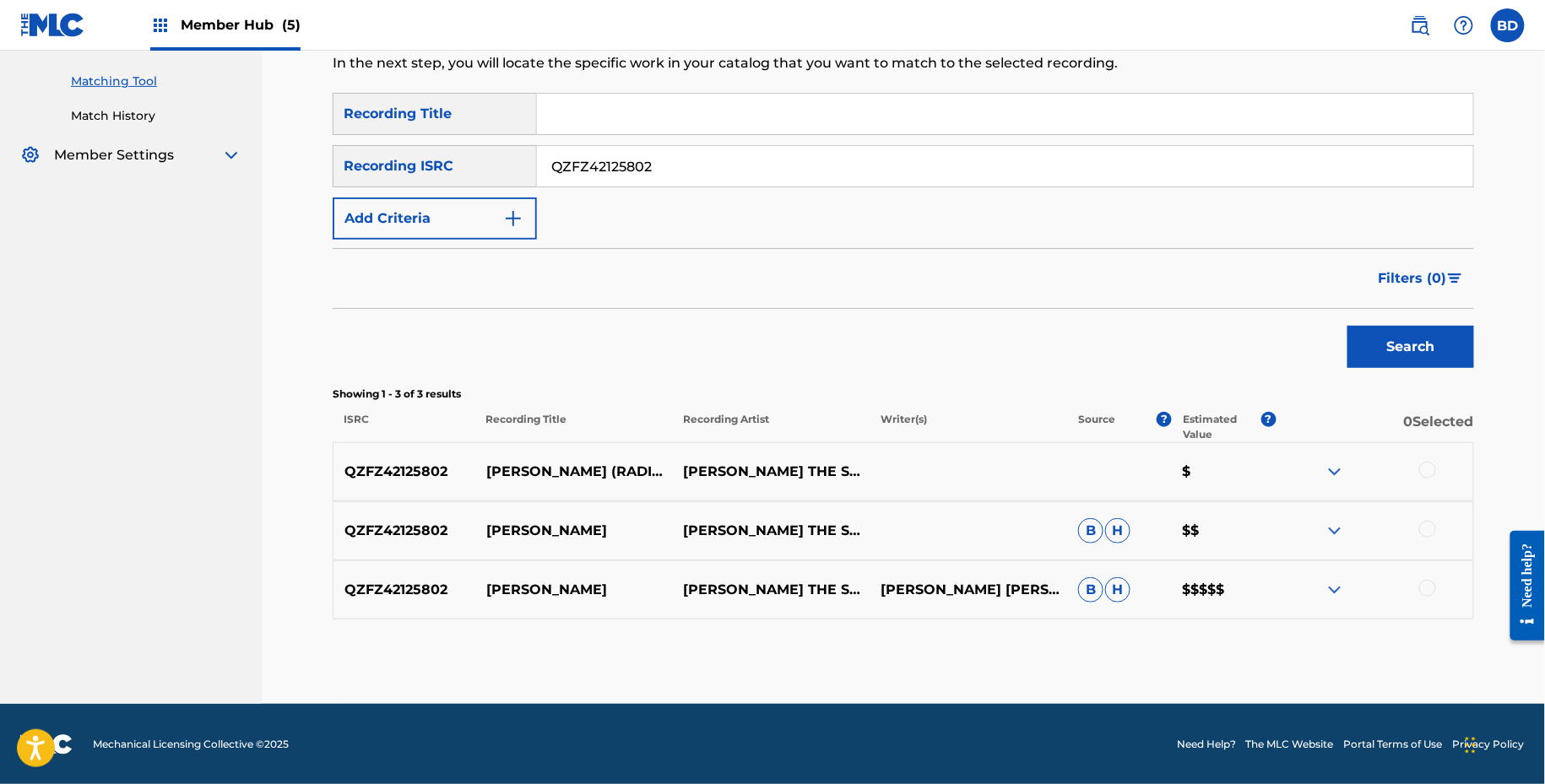
click at [1336, 589] on img at bounding box center [1334, 590] width 20 height 20
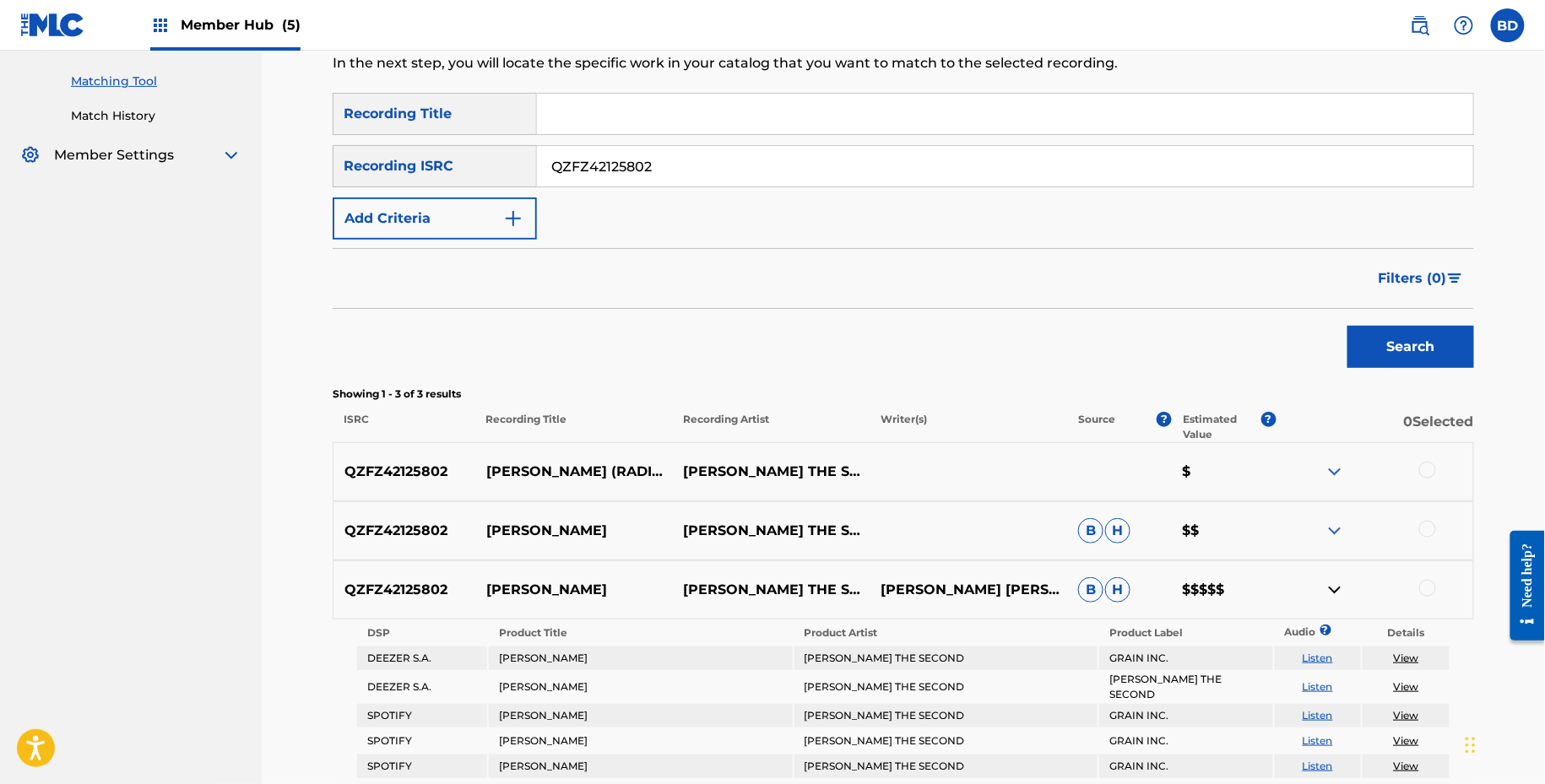
click at [1336, 516] on div "QZFZ42125802 INTRES-TING CLAIRMONT THE SECOND B H $$" at bounding box center [904, 531] width 1141 height 59
click at [1336, 530] on img at bounding box center [1334, 531] width 20 height 20
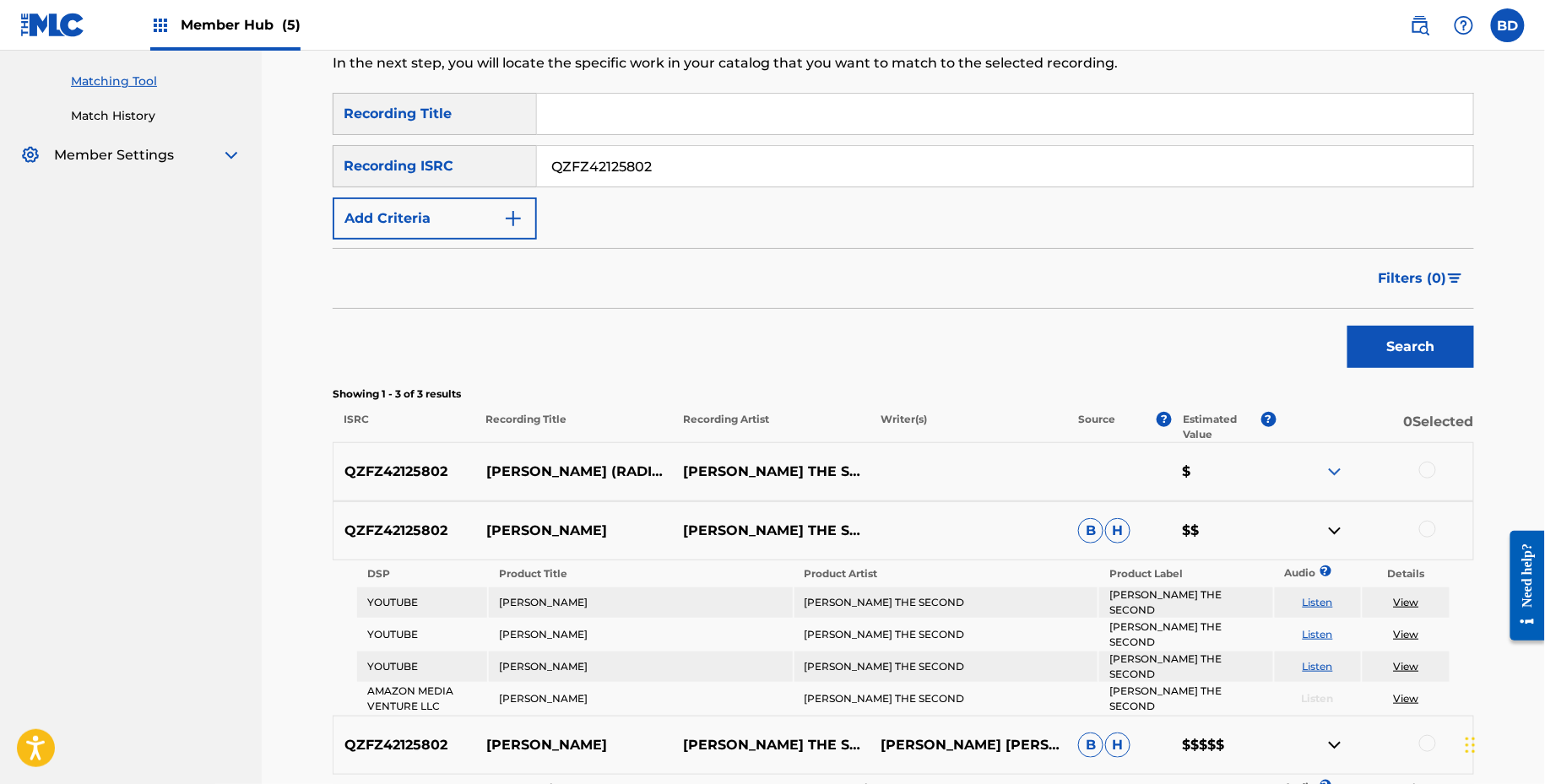
click at [506, 531] on p "INTRES-TING" at bounding box center [575, 531] width 198 height 20
copy p "INTRES-TING"
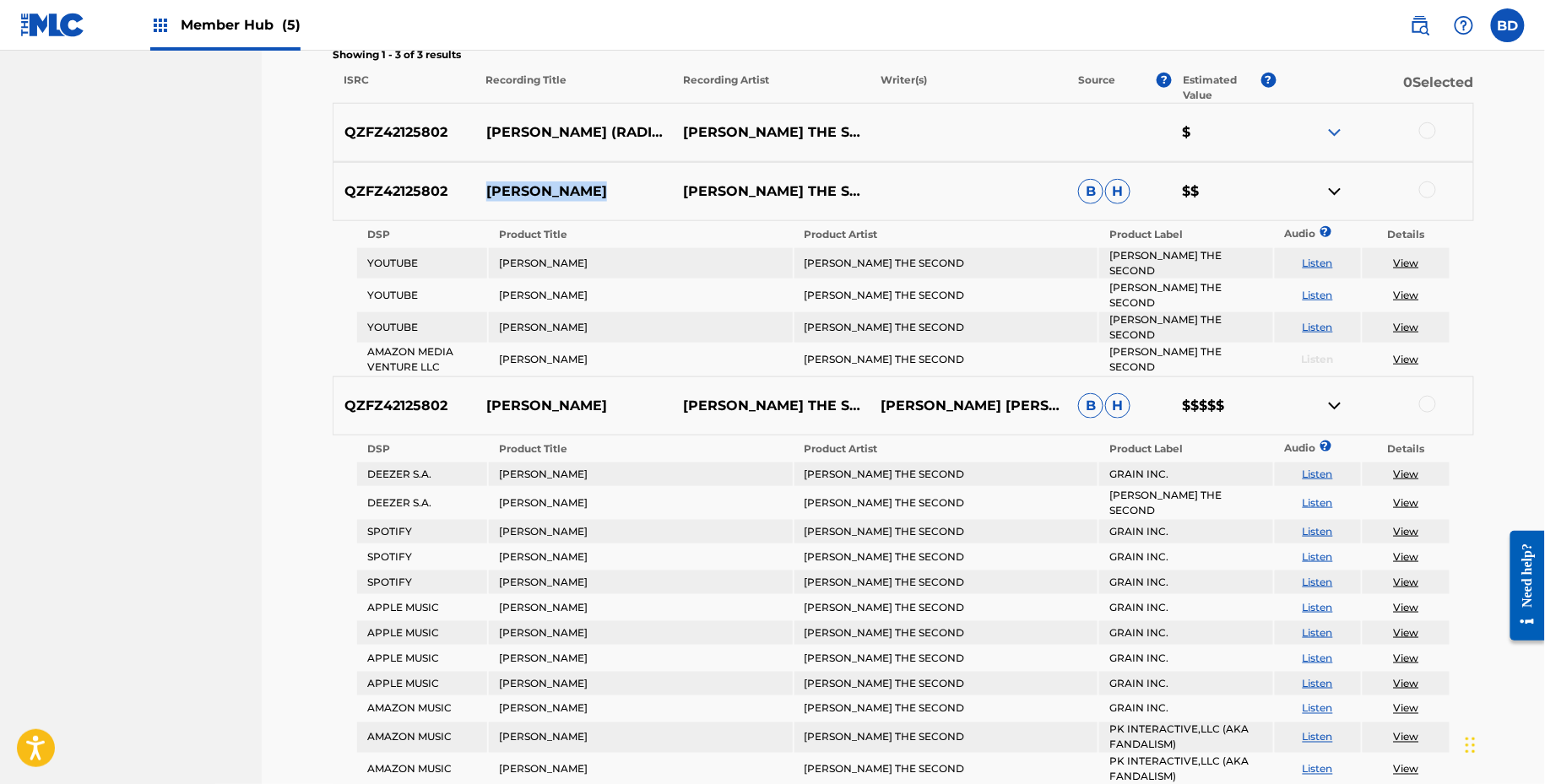
scroll to position [591, 0]
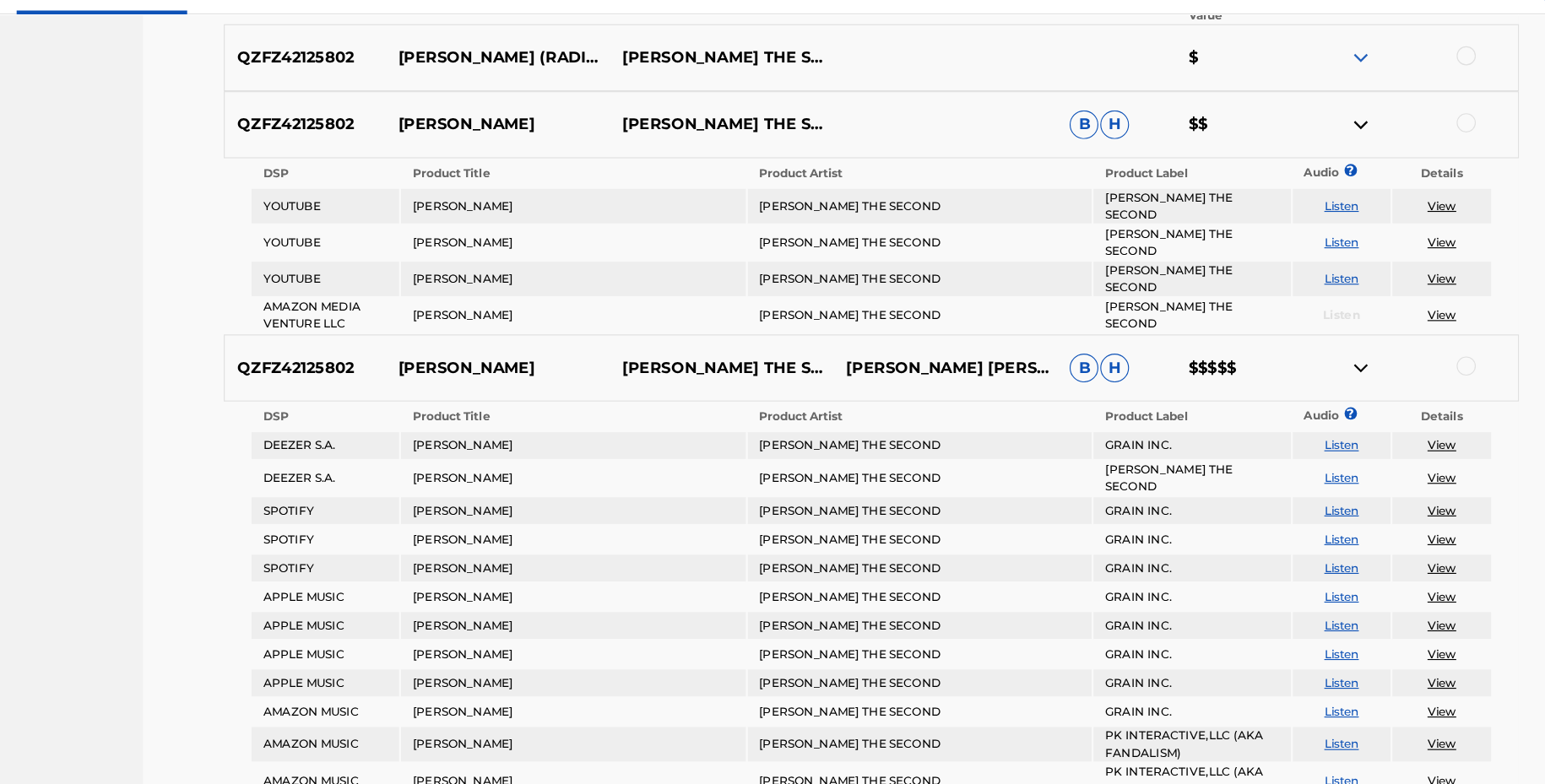
click at [1429, 151] on div at bounding box center [1428, 146] width 16 height 16
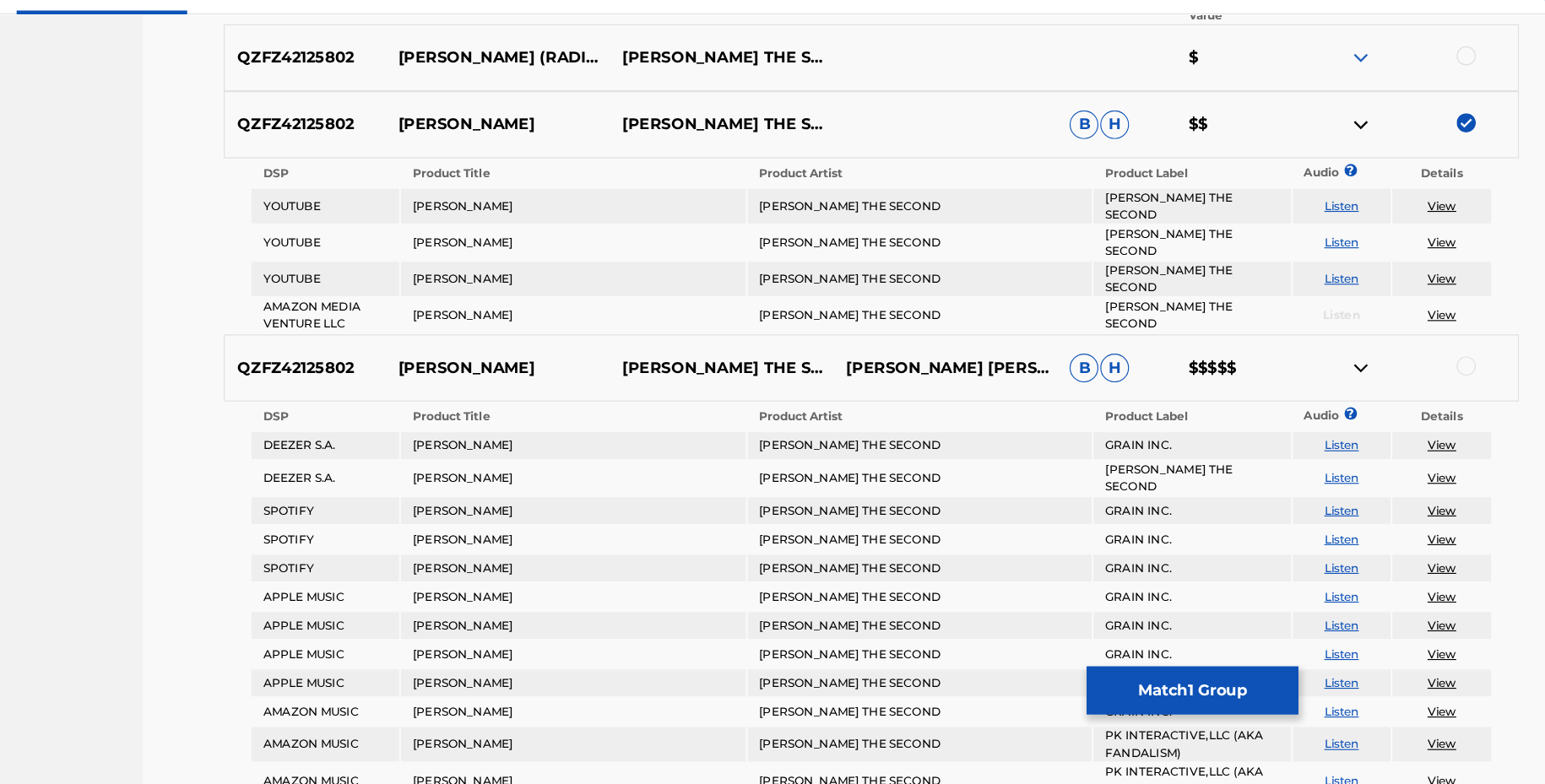
click at [1332, 142] on img at bounding box center [1334, 147] width 20 height 20
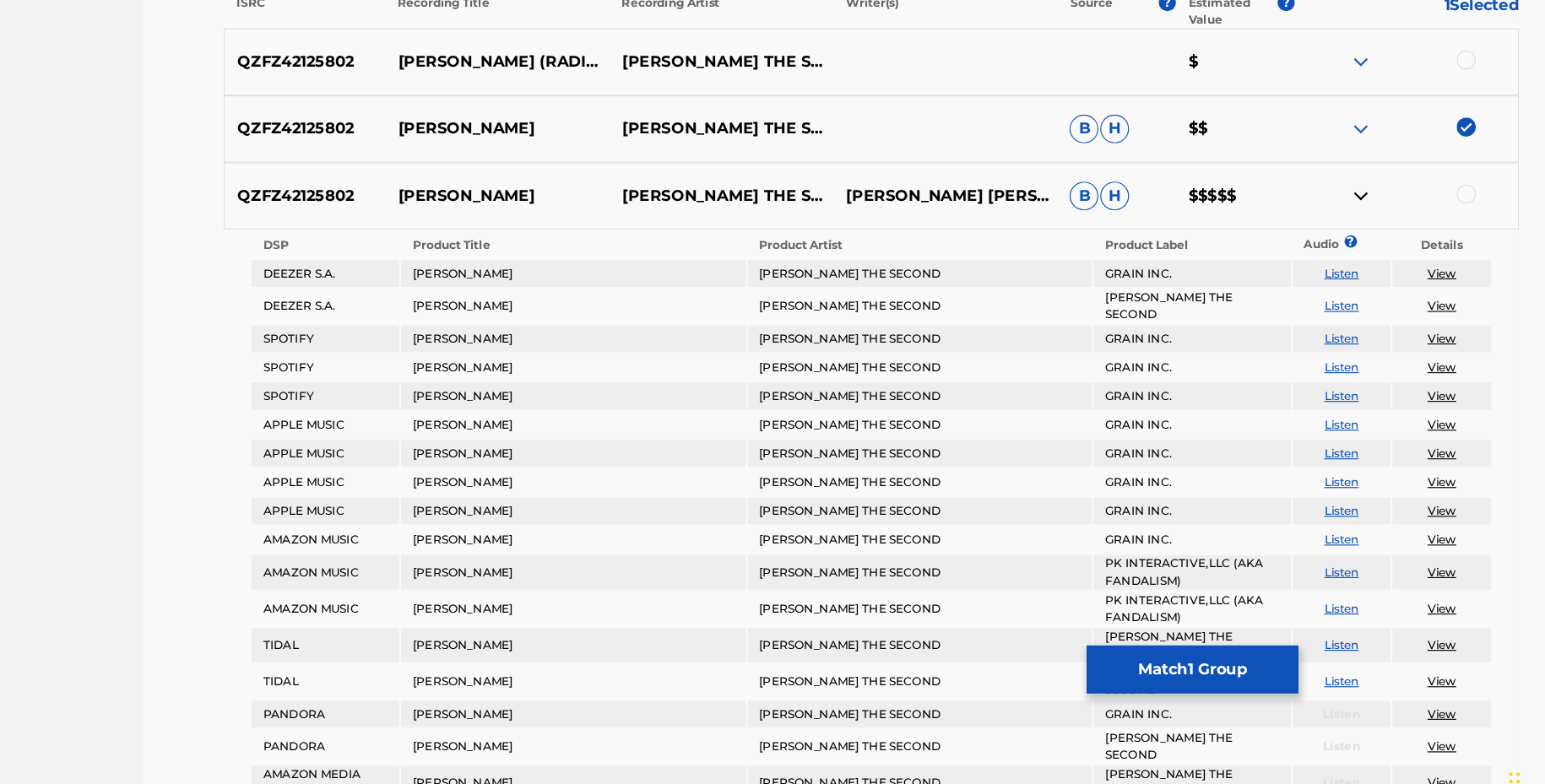
scroll to position [582, 0]
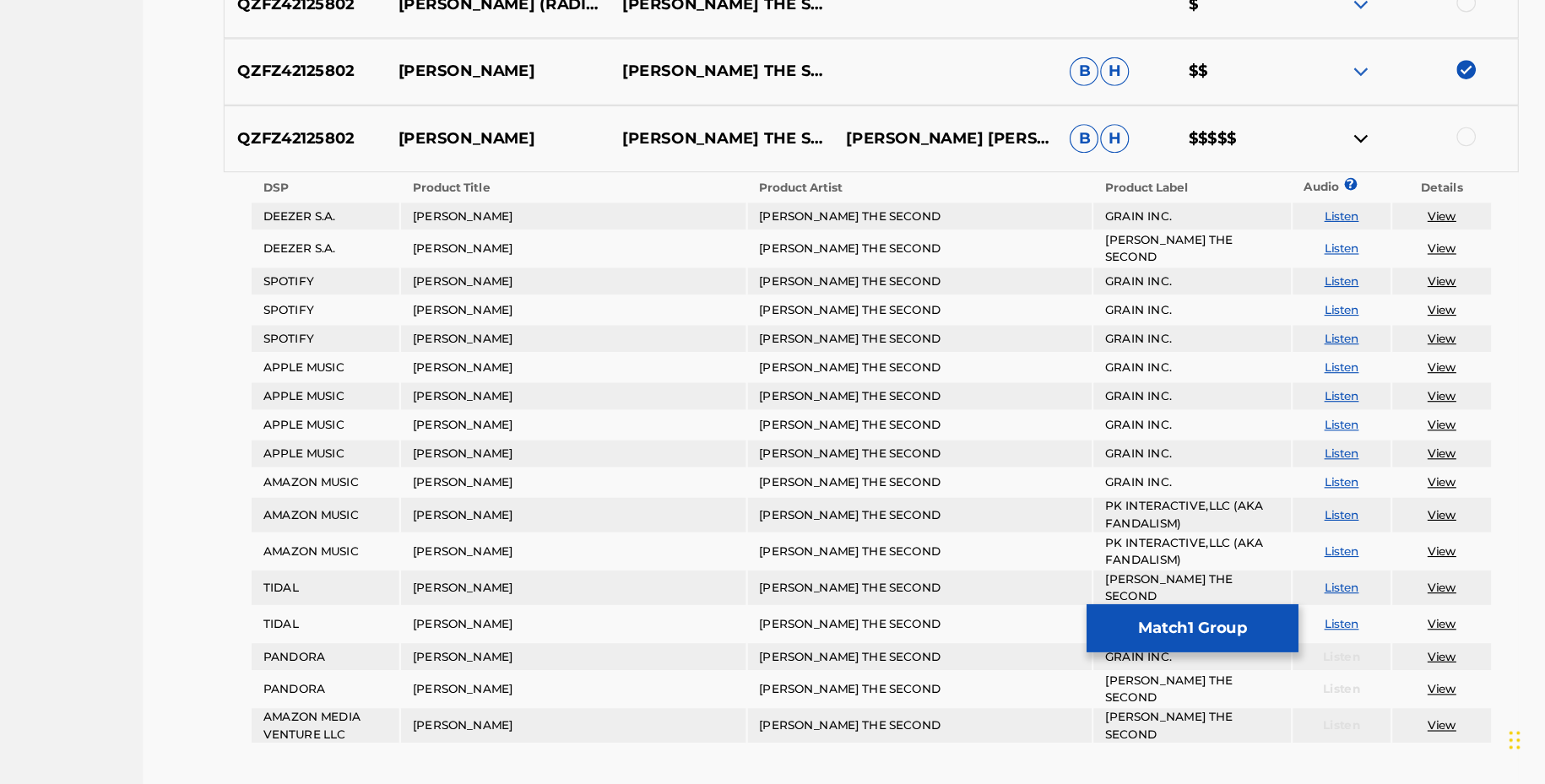
click at [1431, 205] on div at bounding box center [1428, 212] width 16 height 16
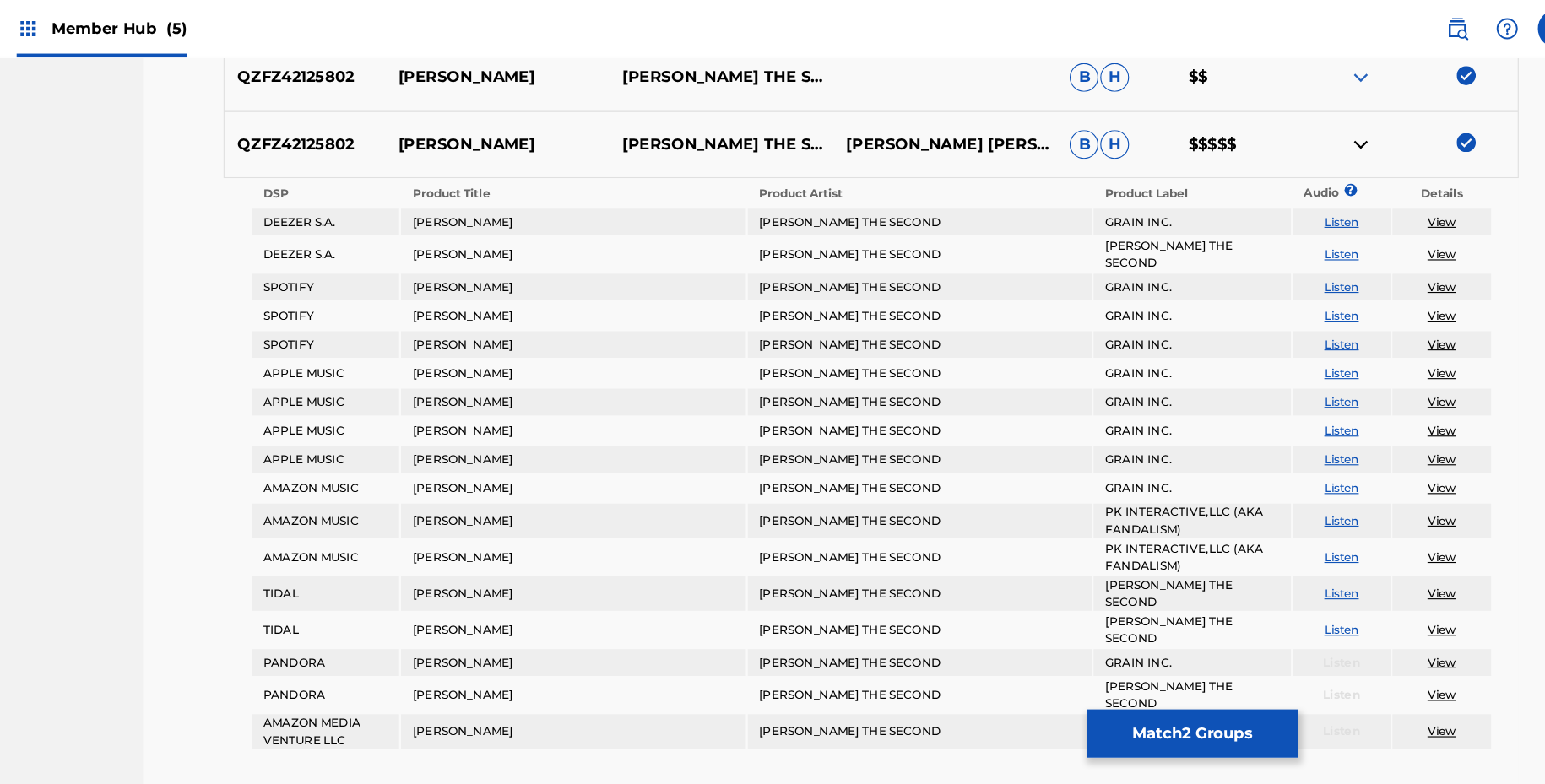
scroll to position [576, 0]
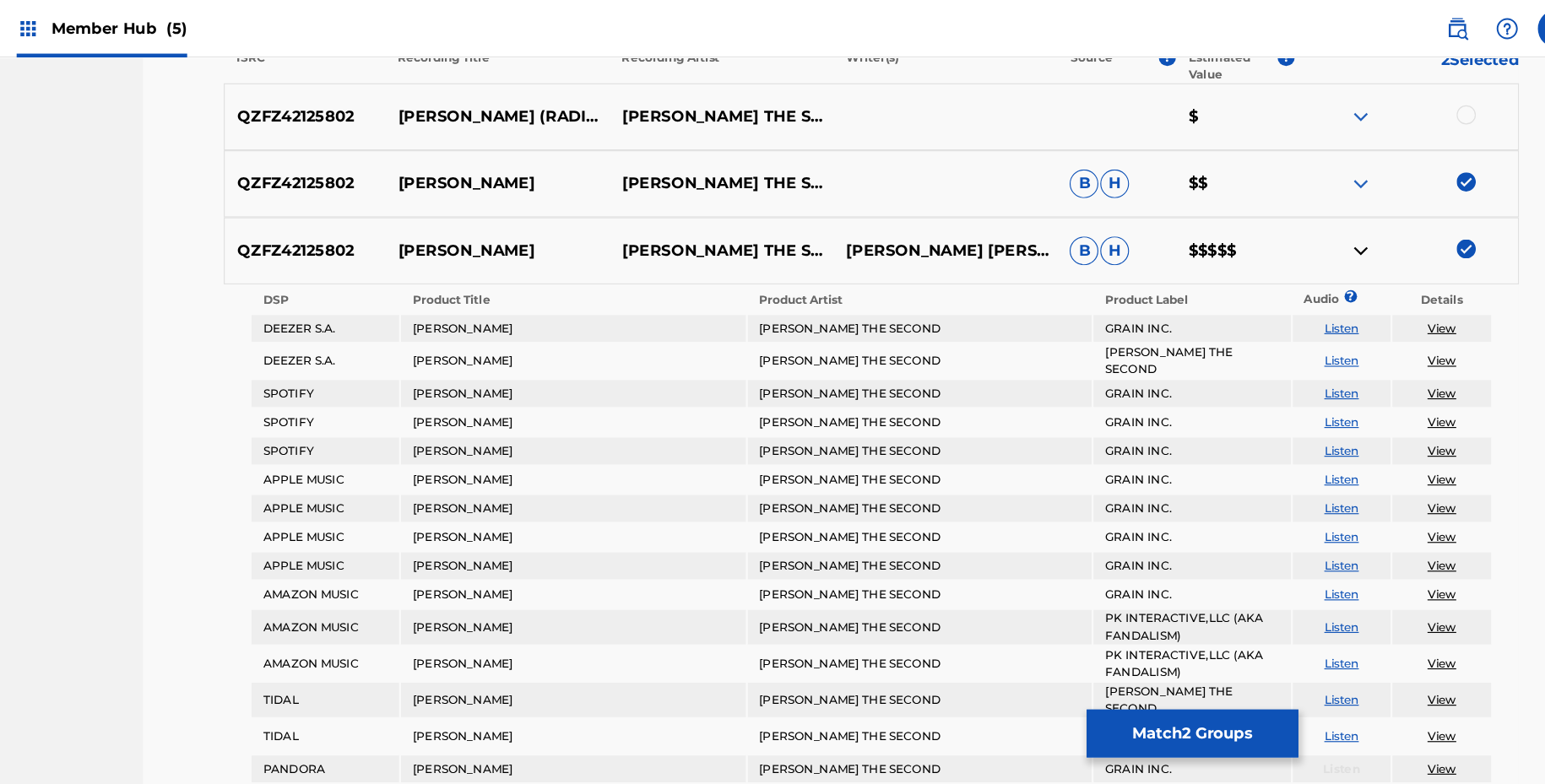
click at [1329, 172] on div "QZFZ42125802 INTRES-TING CLAIRMONT THE SECOND B H $$" at bounding box center [904, 162] width 1141 height 59
click at [1329, 157] on img at bounding box center [1334, 162] width 20 height 20
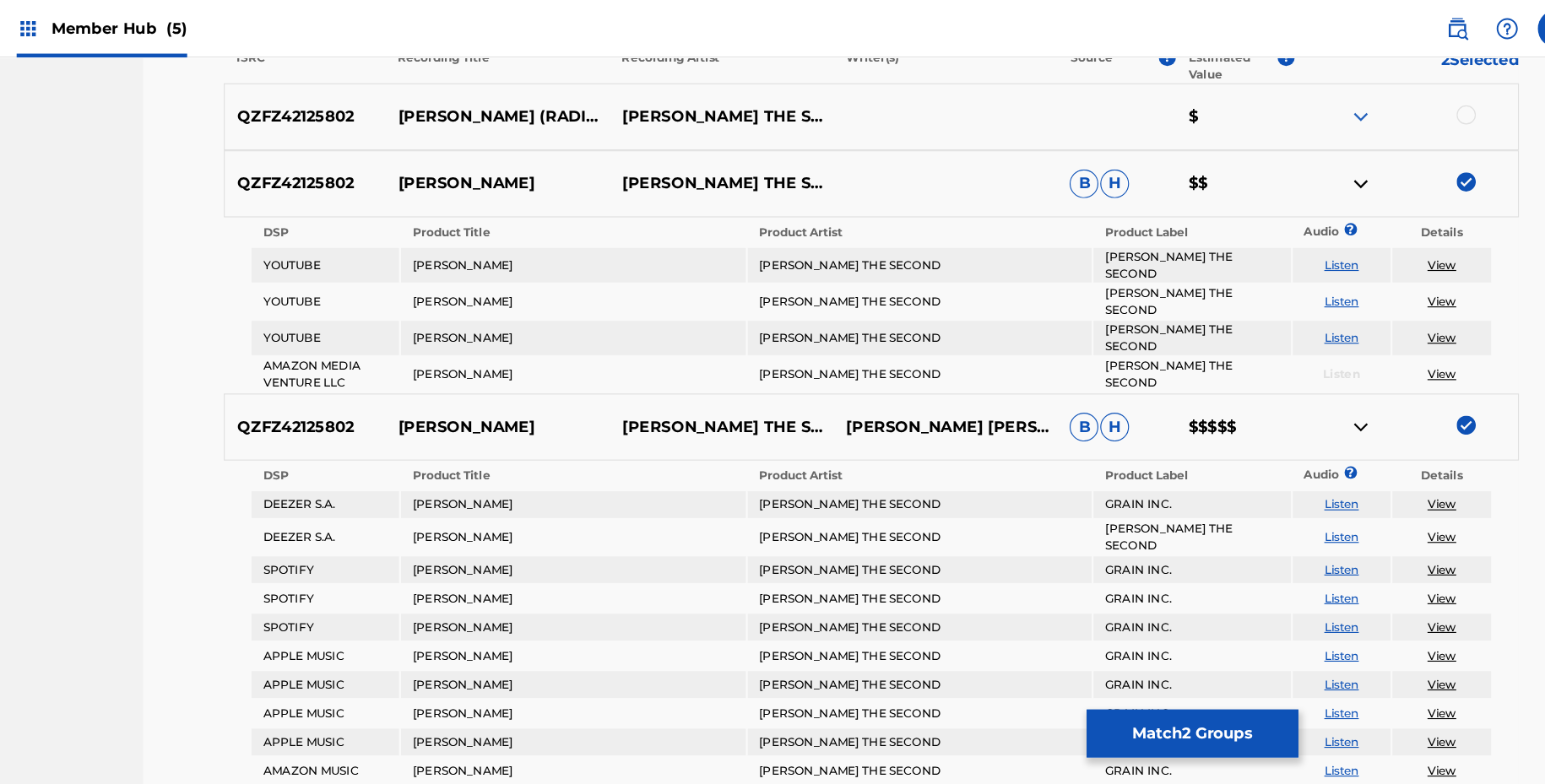
click at [1335, 159] on img at bounding box center [1334, 162] width 20 height 20
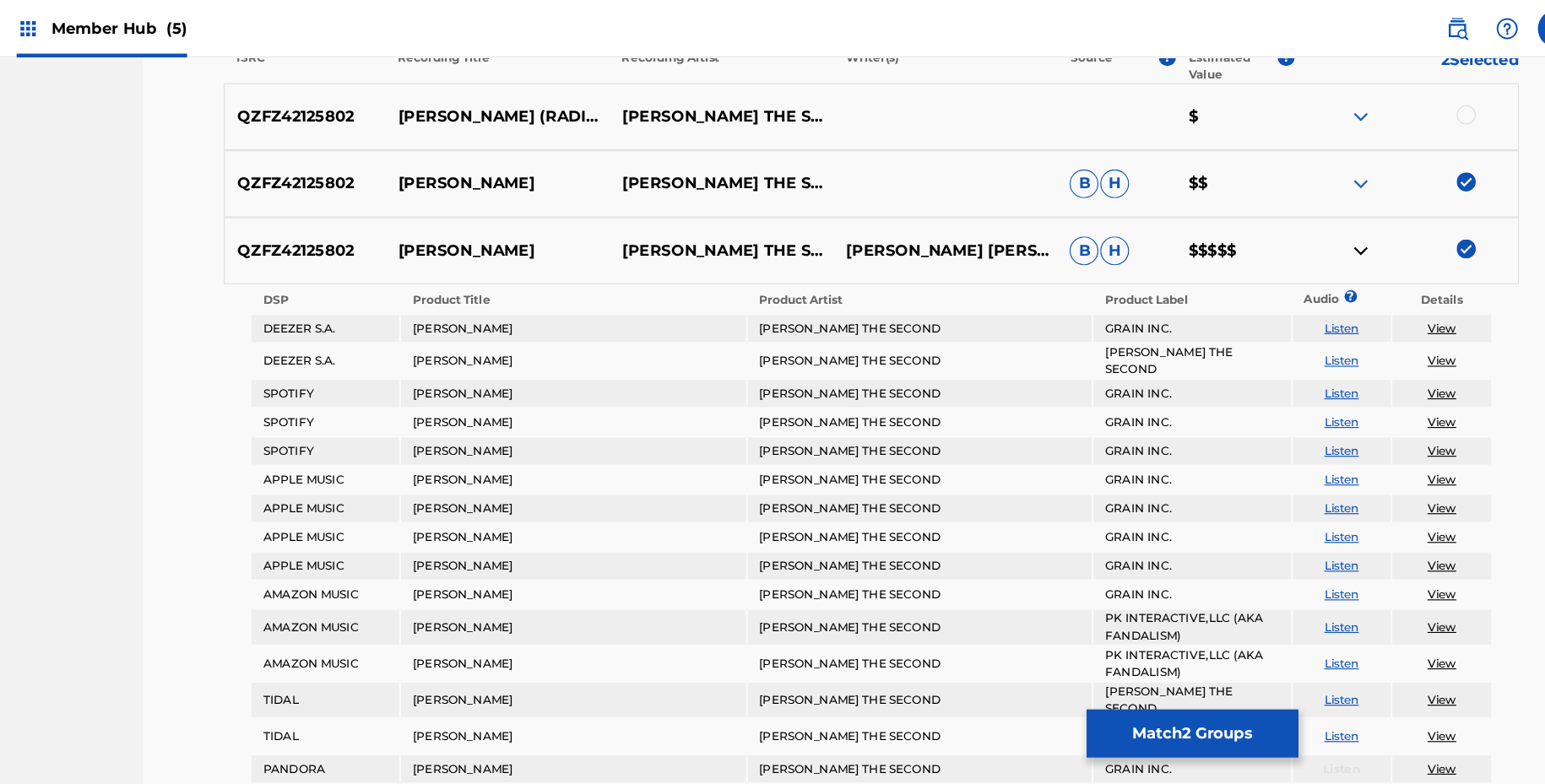
click at [1335, 157] on img at bounding box center [1334, 162] width 20 height 20
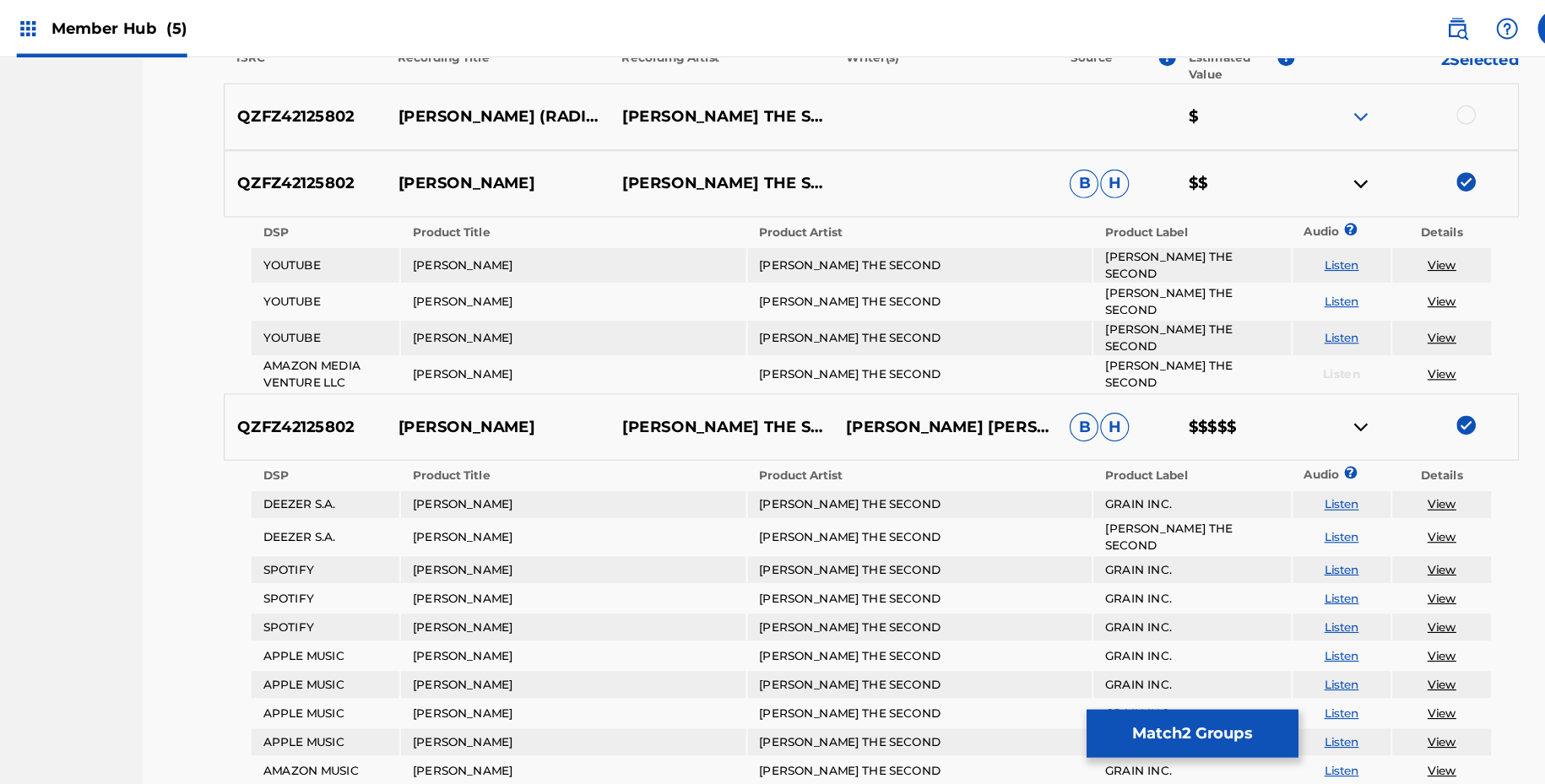
click at [1335, 157] on img at bounding box center [1334, 162] width 20 height 20
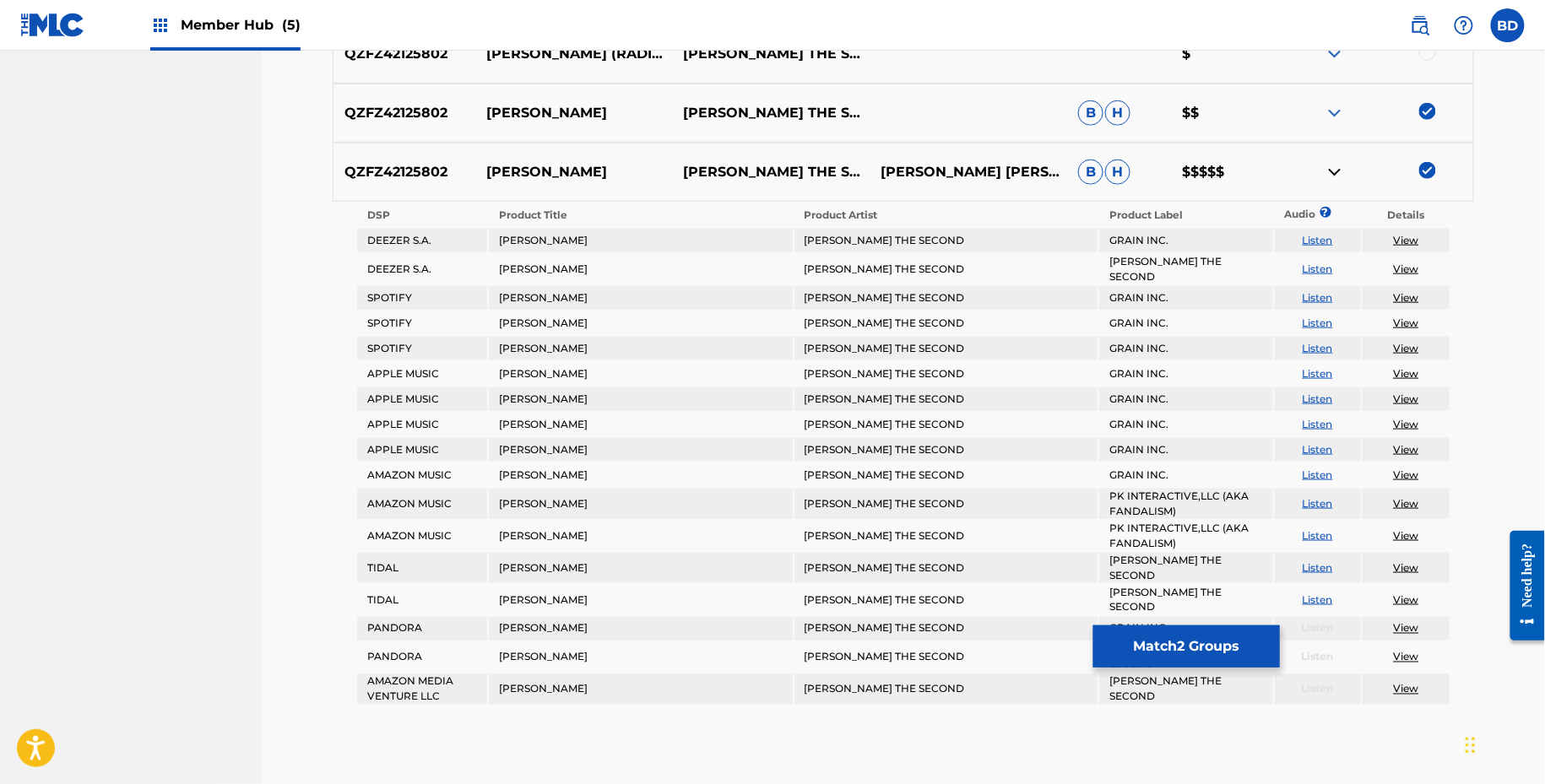
scroll to position [628, 0]
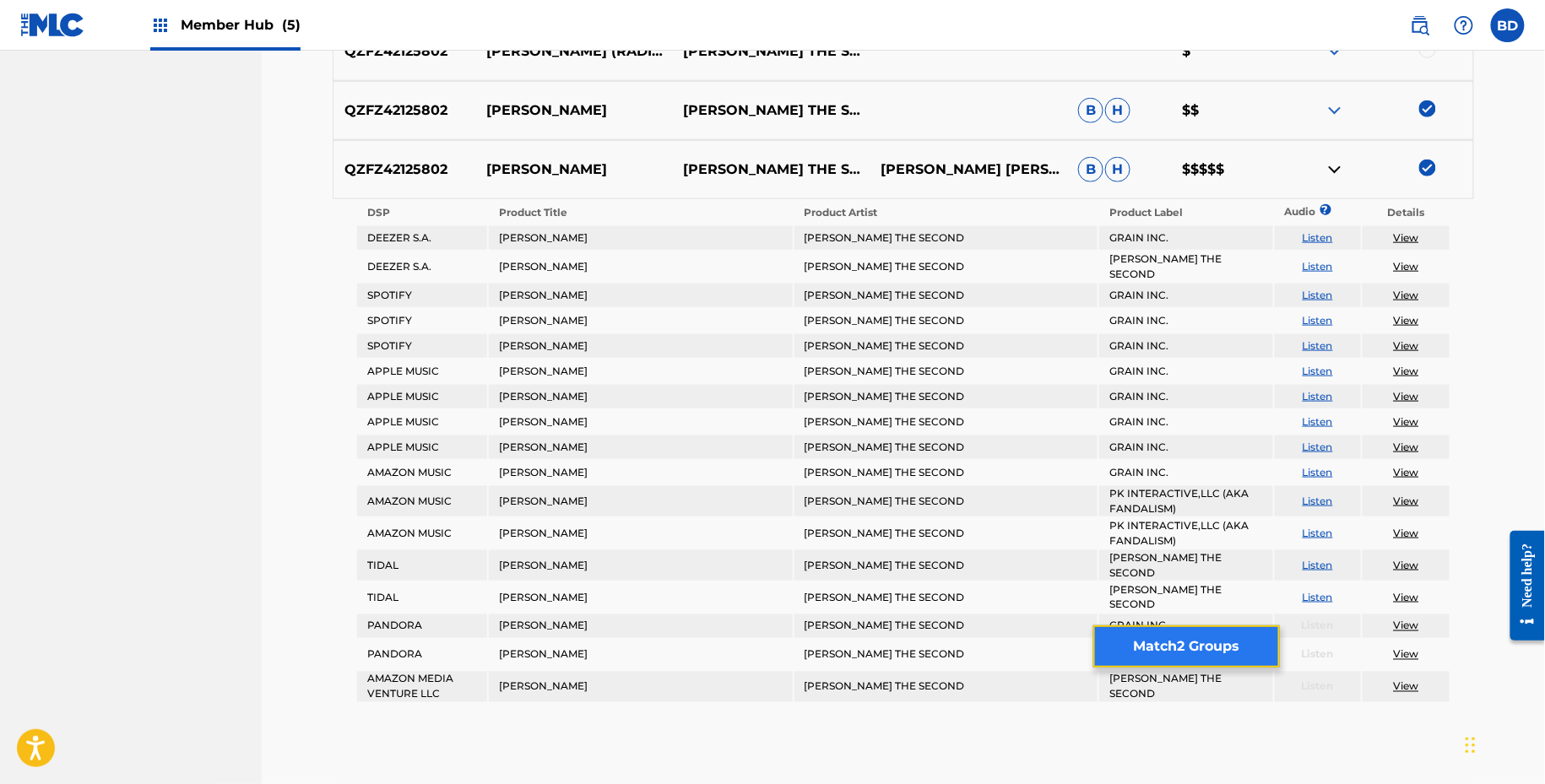
click at [1154, 648] on button "Match 2 Groups" at bounding box center [1187, 647] width 186 height 43
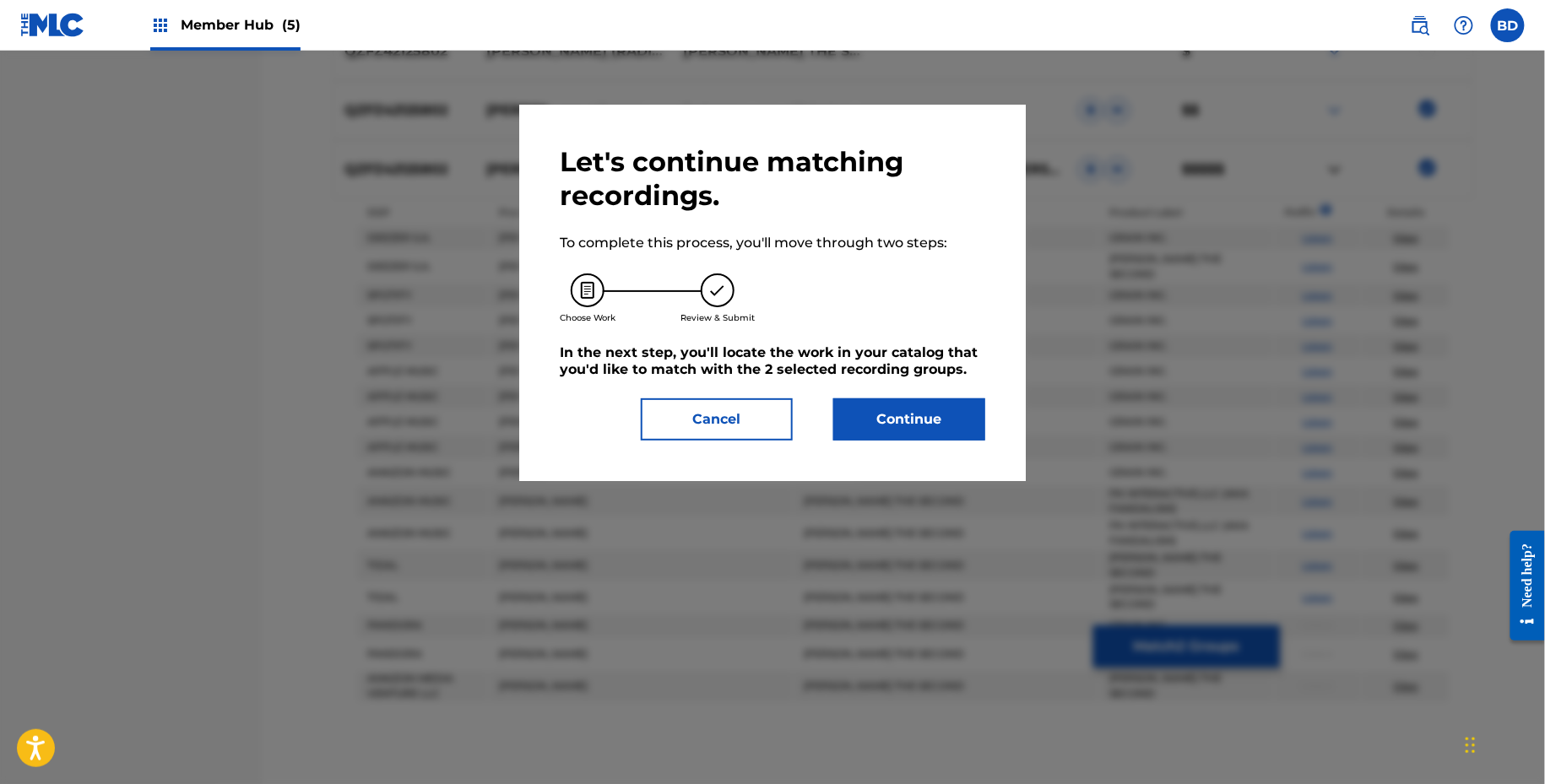
click at [942, 382] on div "Let's continue matching recordings. To complete this process, you'll move throu…" at bounding box center [772, 293] width 426 height 296
click at [939, 411] on button "Continue" at bounding box center [909, 420] width 152 height 43
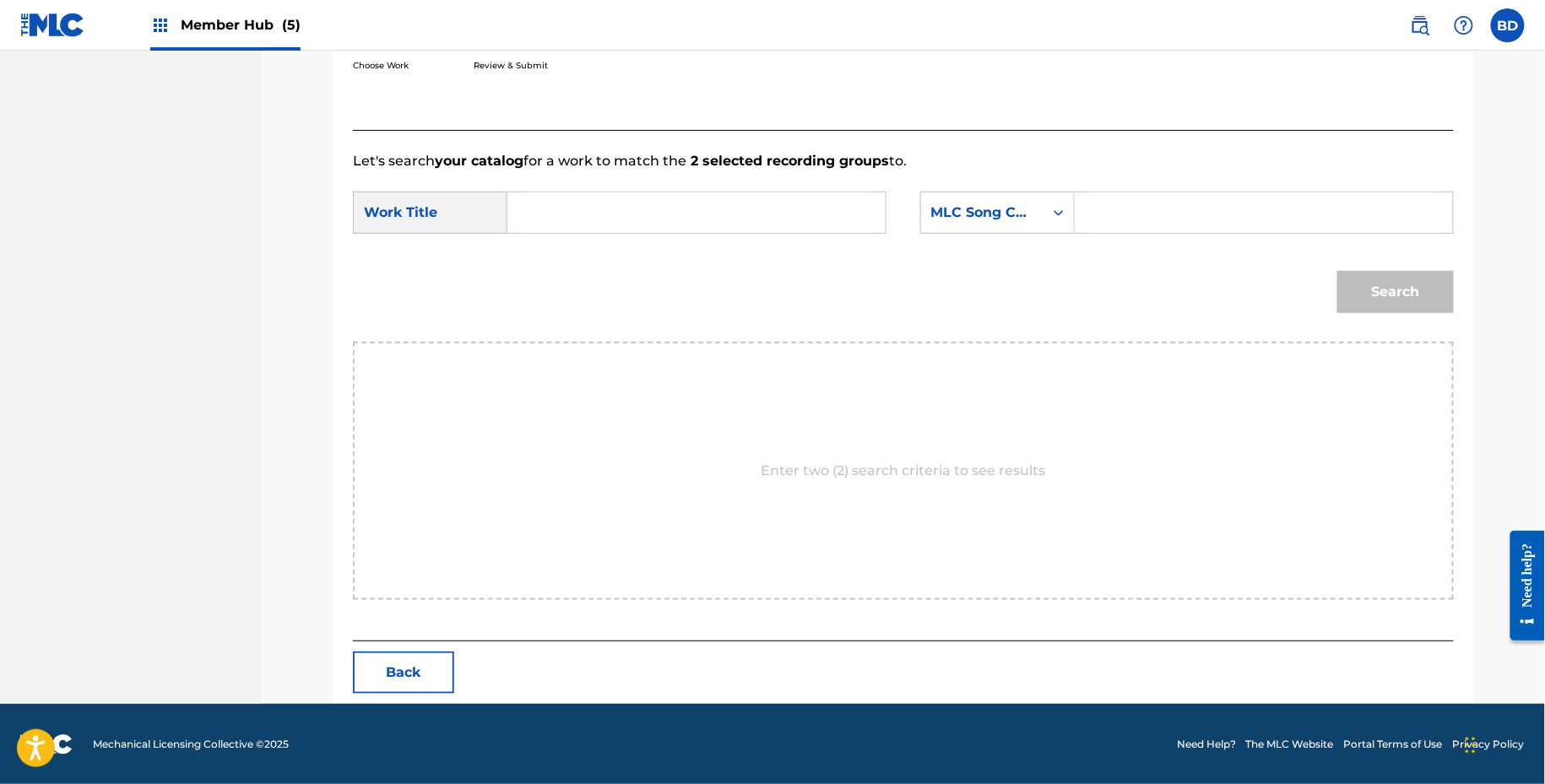
click at [1099, 213] on input "Search Form" at bounding box center [1264, 212] width 349 height 41
paste input "IY5VD0"
type input "IY5VD0"
click at [783, 224] on input "Search Form" at bounding box center [697, 212] width 349 height 41
type input "interes-ting"
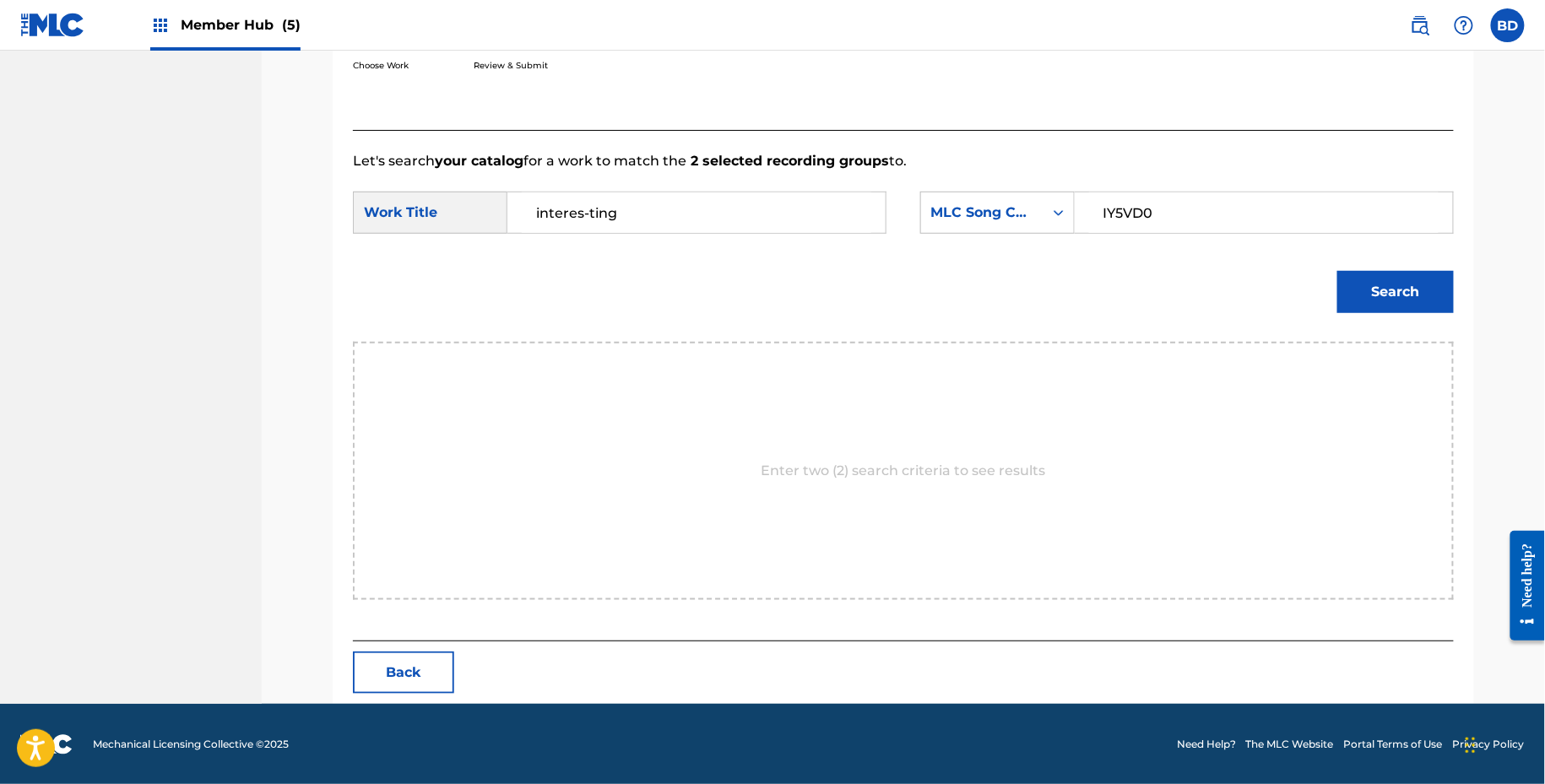
click at [1337, 271] on button "Search" at bounding box center [1396, 292] width 116 height 43
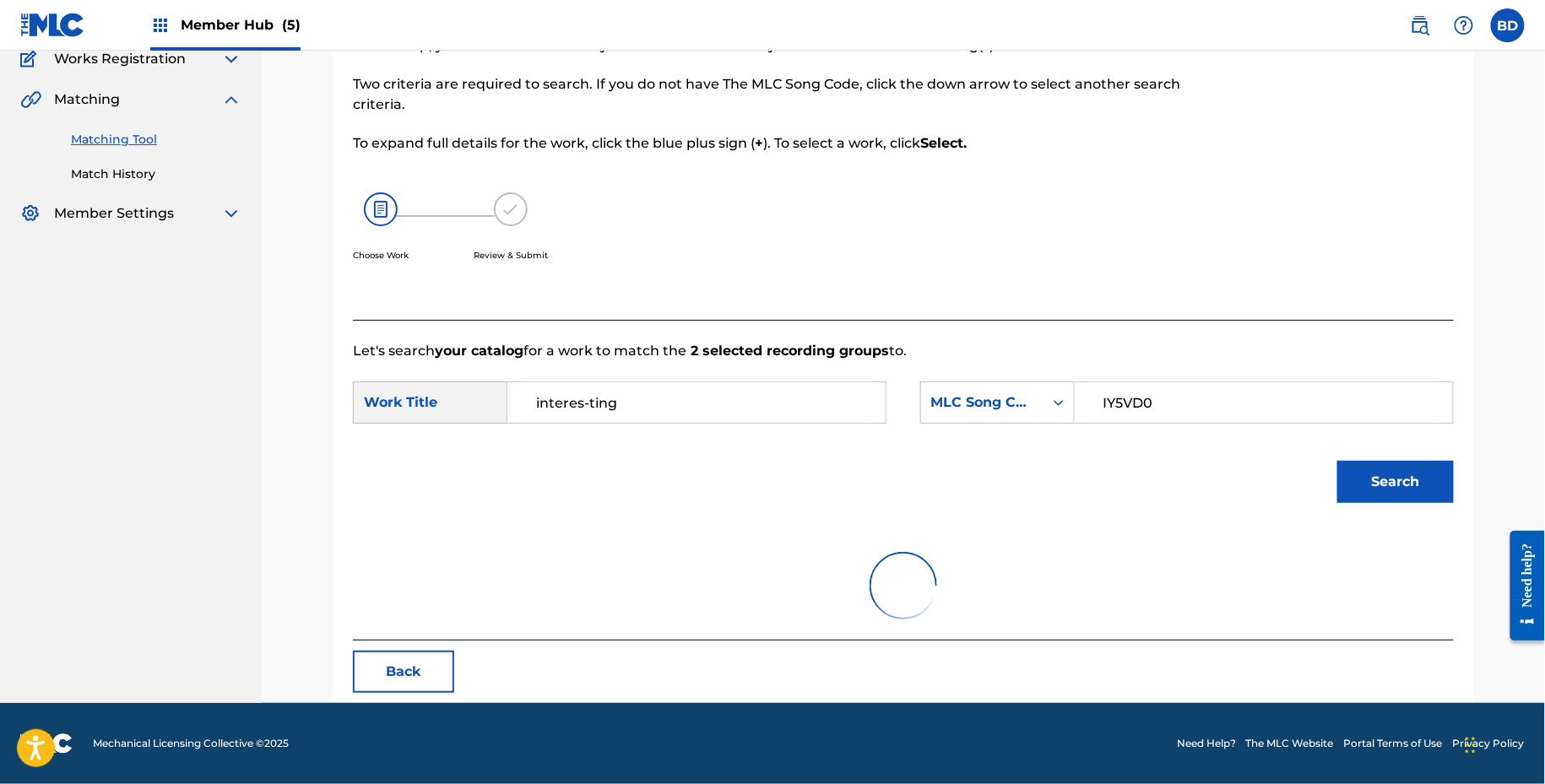
scroll to position [148, 0]
click at [825, 217] on div "Choose Work Review & Submit" at bounding box center [777, 237] width 848 height 128
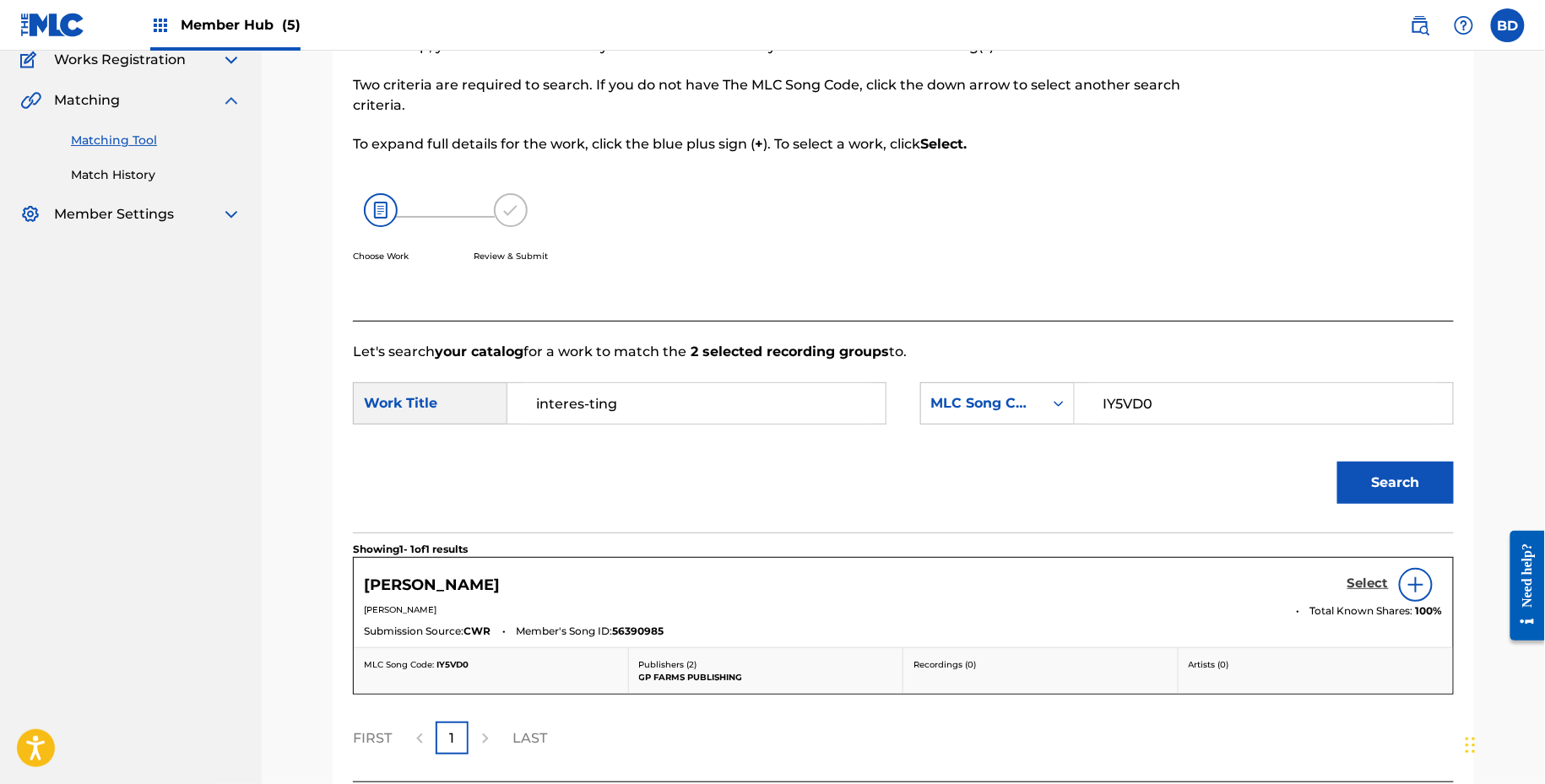
click at [1360, 578] on h5 "Select" at bounding box center [1368, 583] width 42 height 16
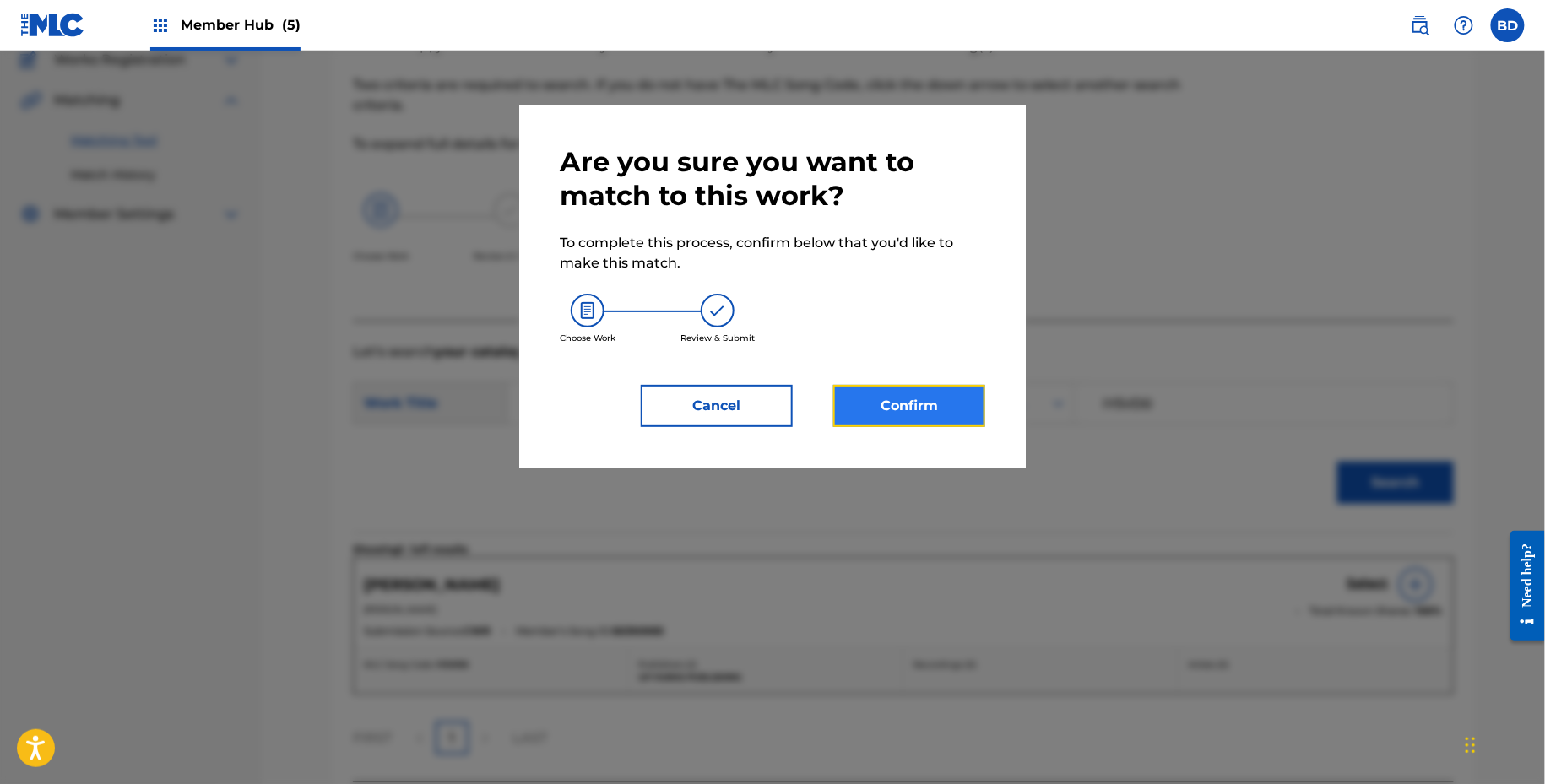
click at [890, 401] on button "Confirm" at bounding box center [909, 407] width 152 height 43
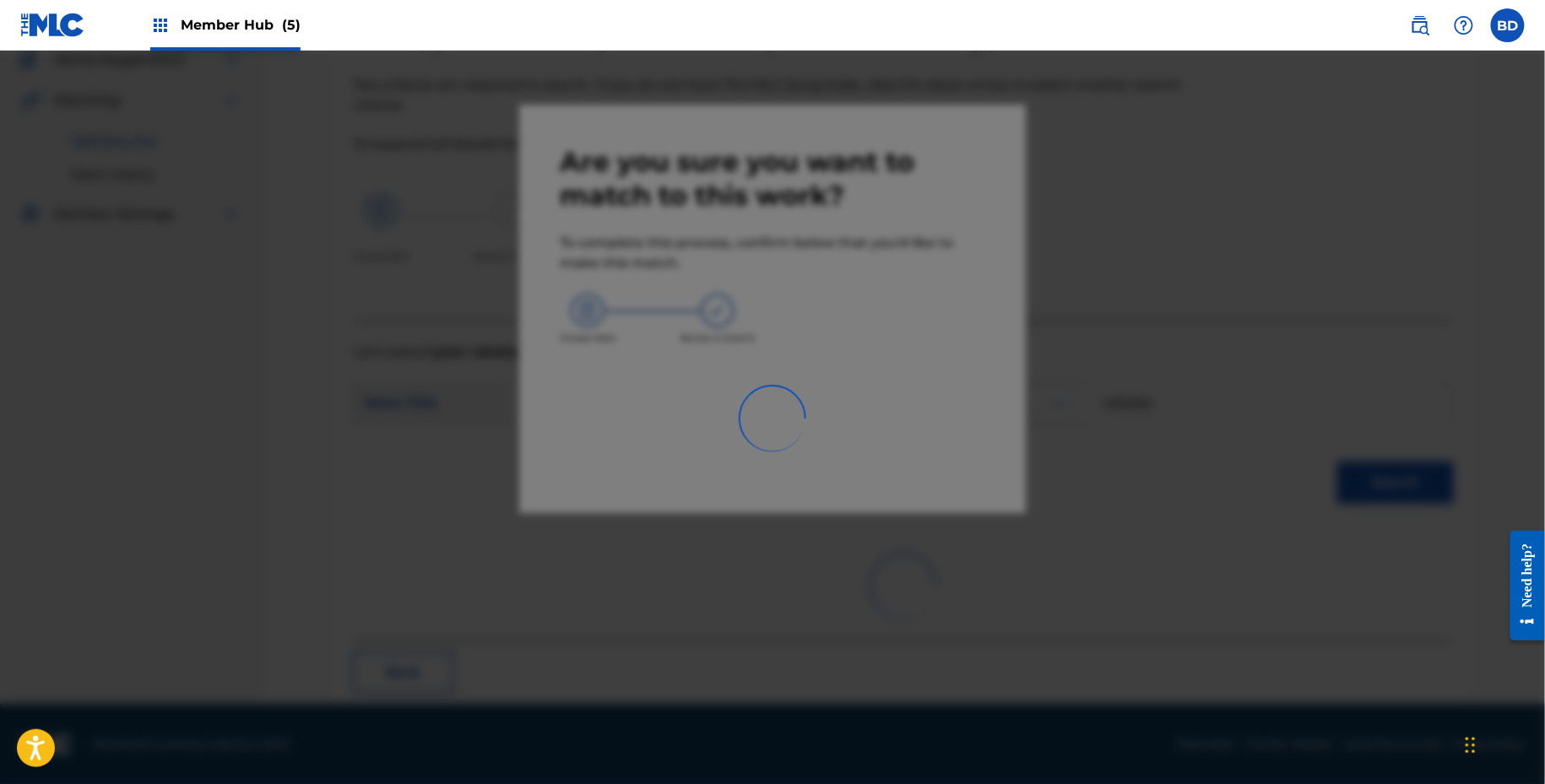
scroll to position [43, 0]
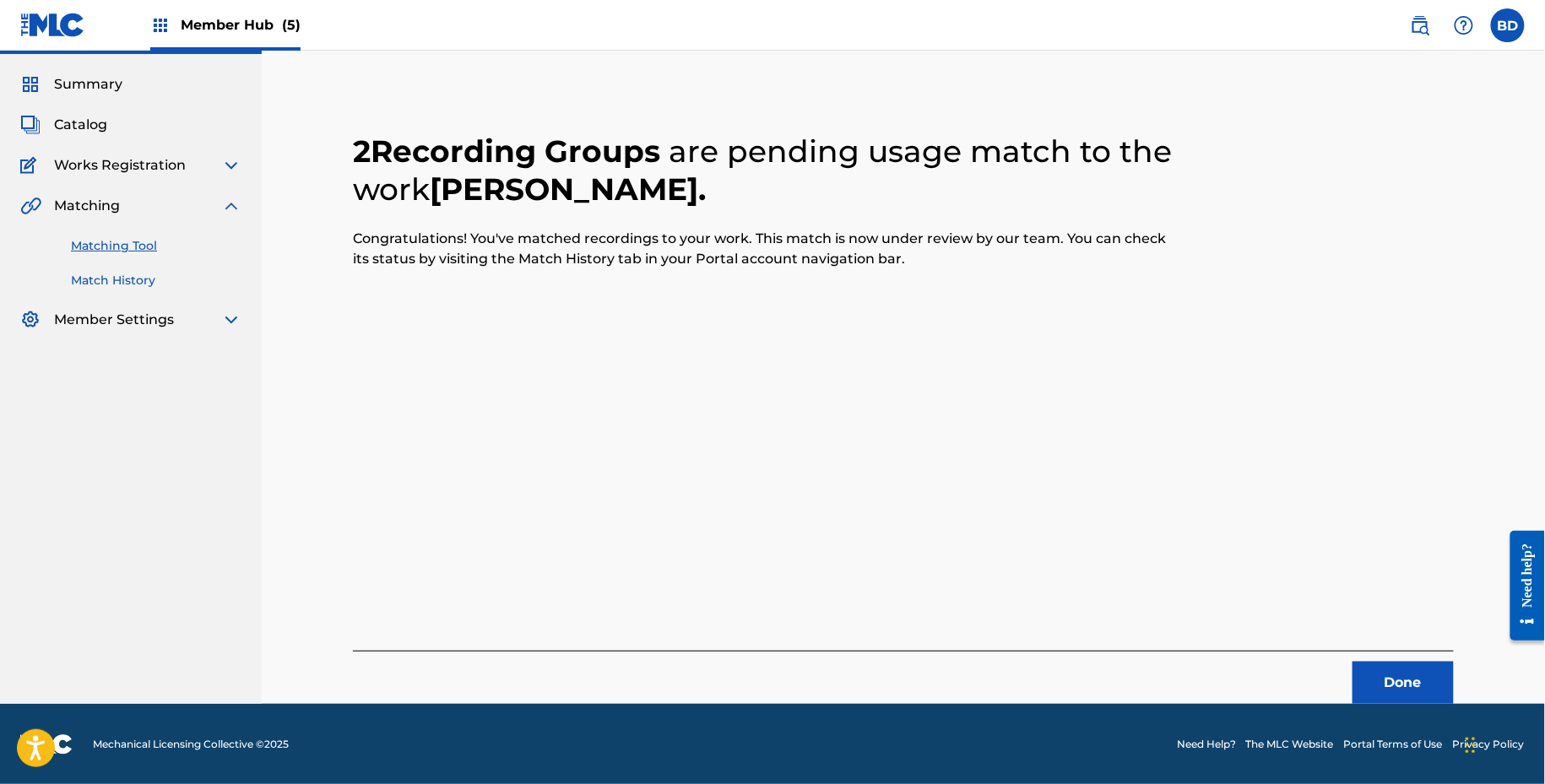
click at [145, 282] on link "Match History" at bounding box center [156, 280] width 171 height 17
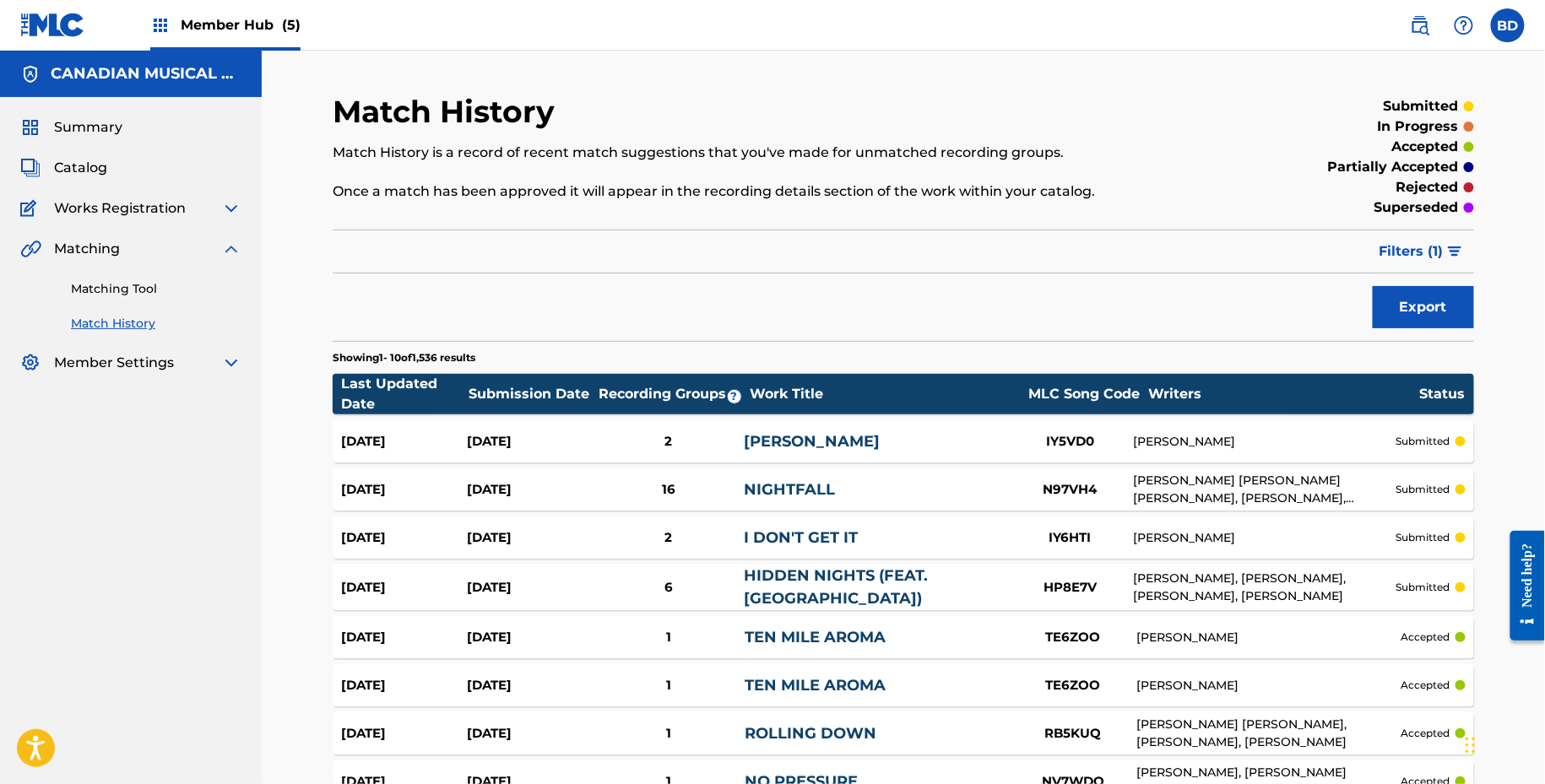
click at [821, 428] on div "Sep 30, 2025 Sep 30, 2025 2 INTRES-TING IY5VD0 CLAIRMONT HUMPHREY submitted" at bounding box center [904, 441] width 1141 height 43
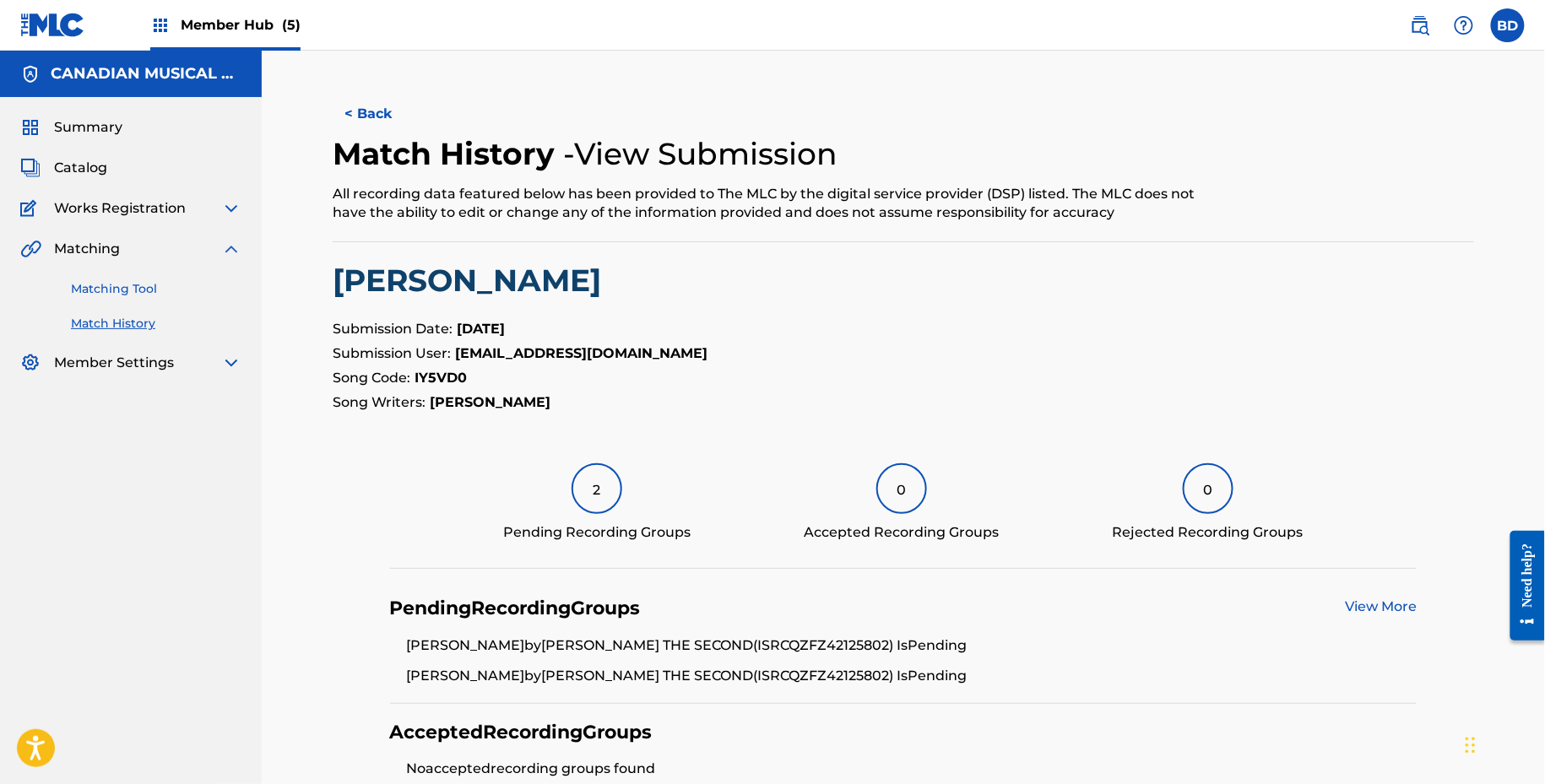
click at [186, 291] on link "Matching Tool" at bounding box center [156, 289] width 171 height 17
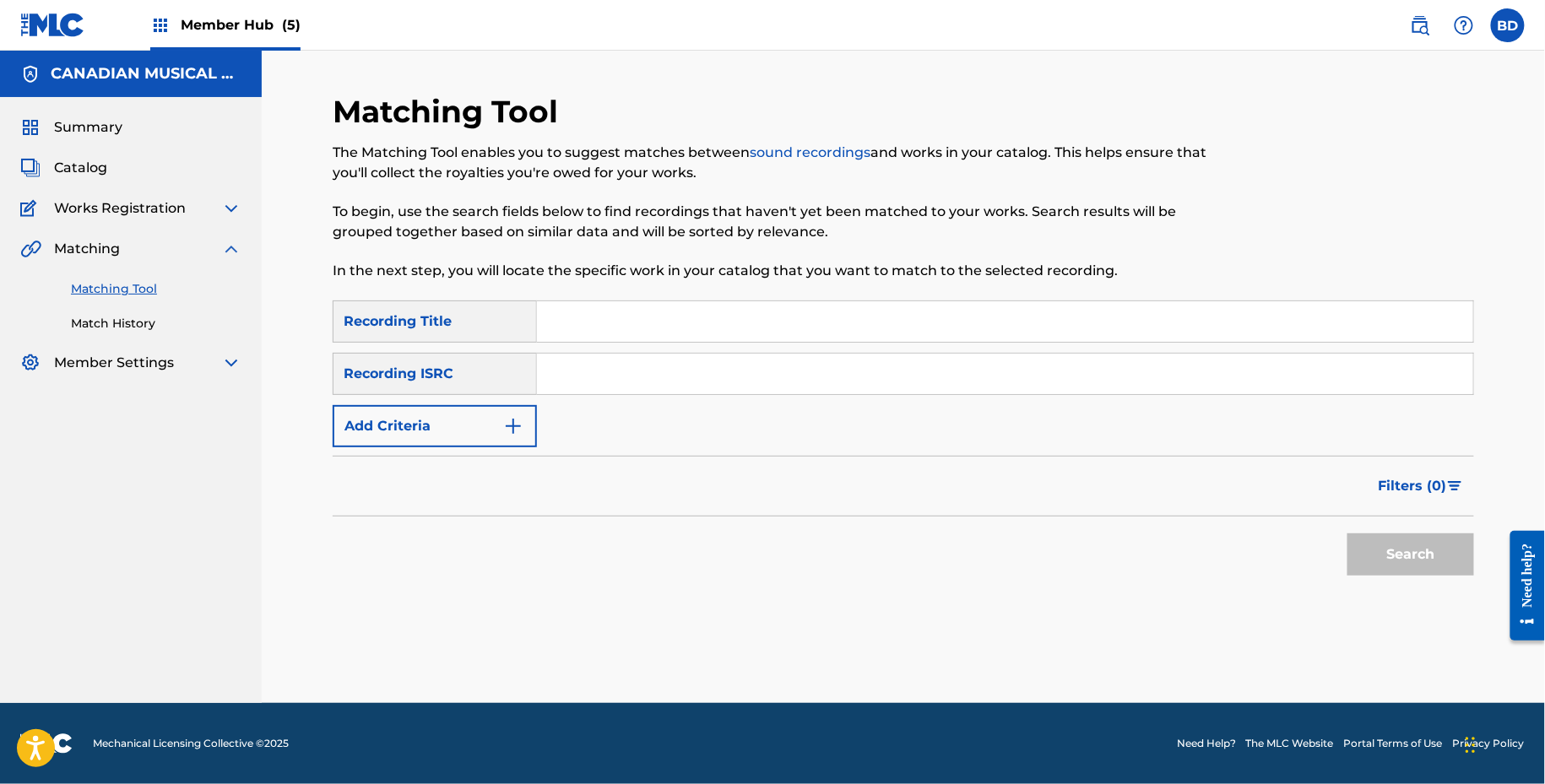
click at [738, 382] on input "Search Form" at bounding box center [1004, 375] width 937 height 41
paste input "QZWFK2384758"
click at [1348, 534] on button "Search" at bounding box center [1411, 555] width 127 height 43
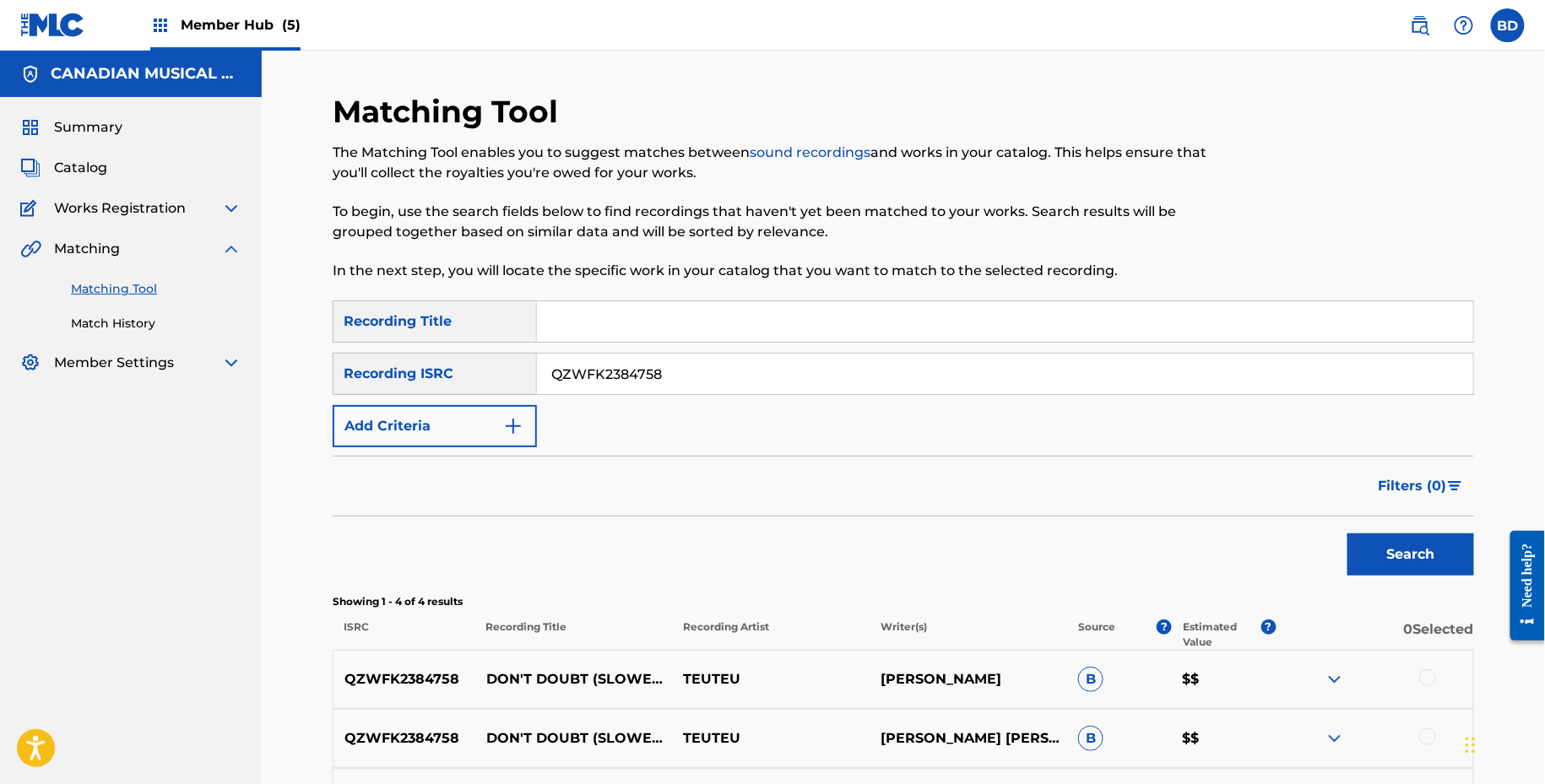
scroll to position [267, 0]
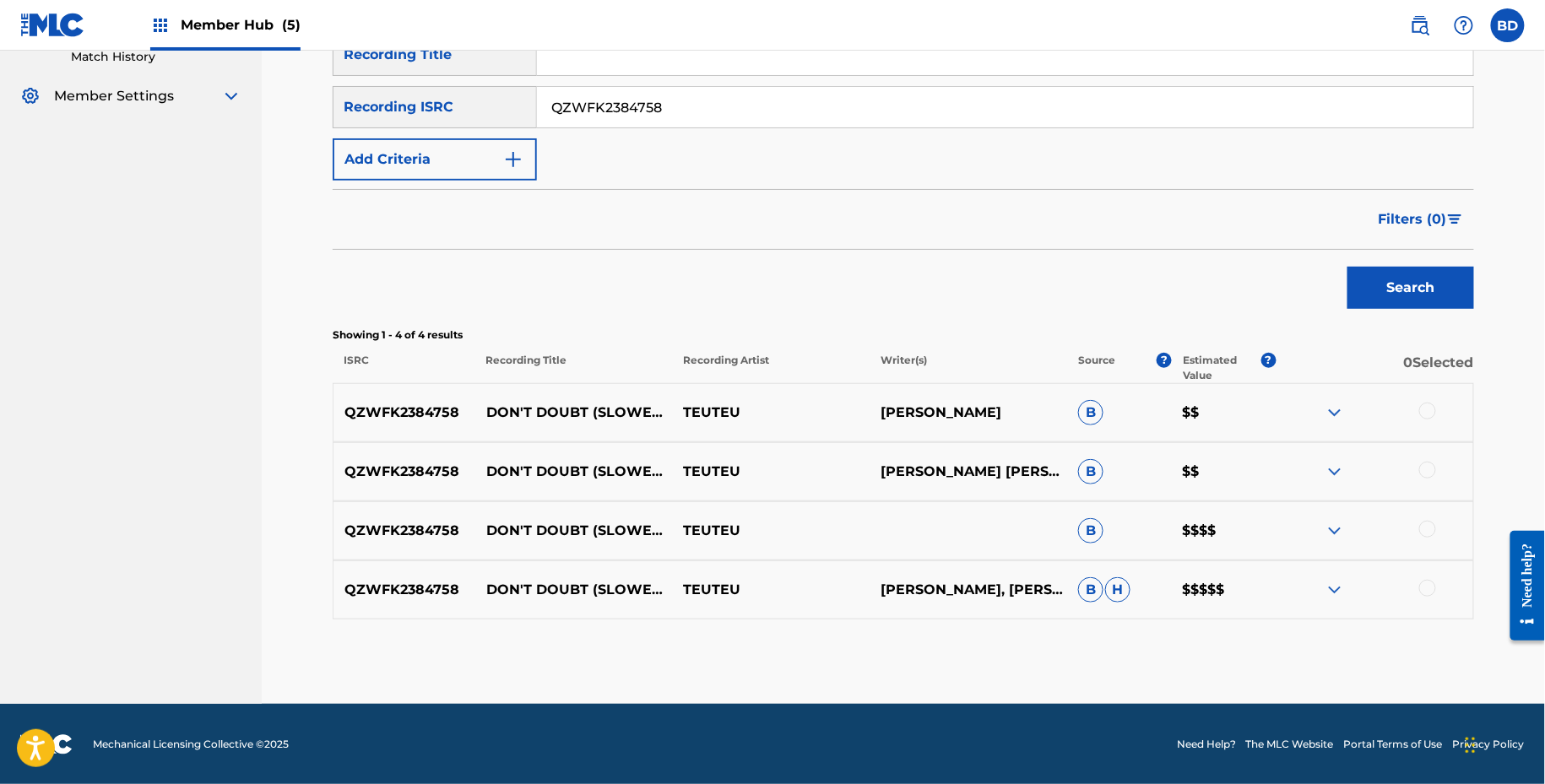
click at [1329, 589] on img at bounding box center [1334, 590] width 20 height 20
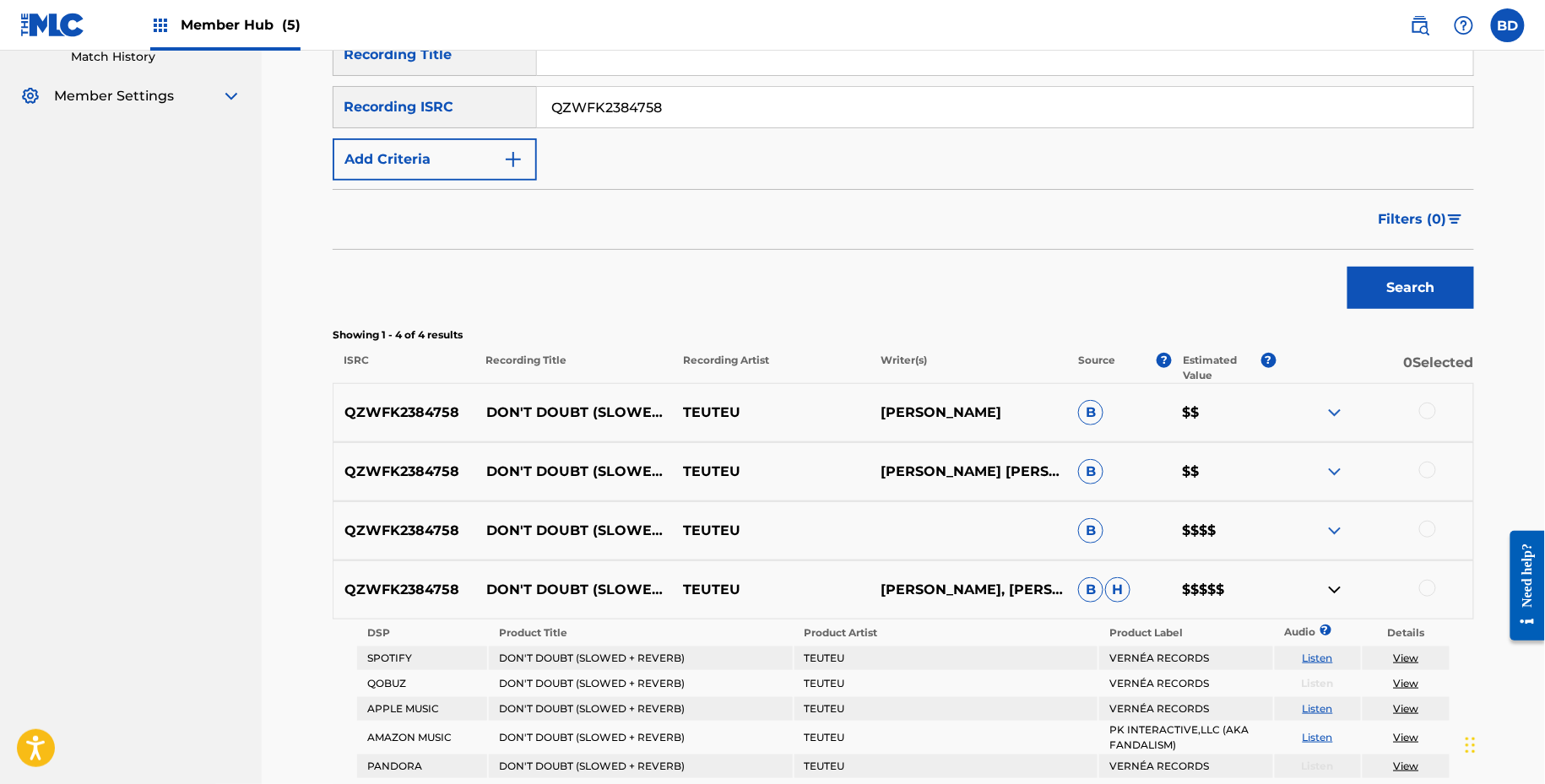
click at [1329, 538] on img at bounding box center [1334, 531] width 20 height 20
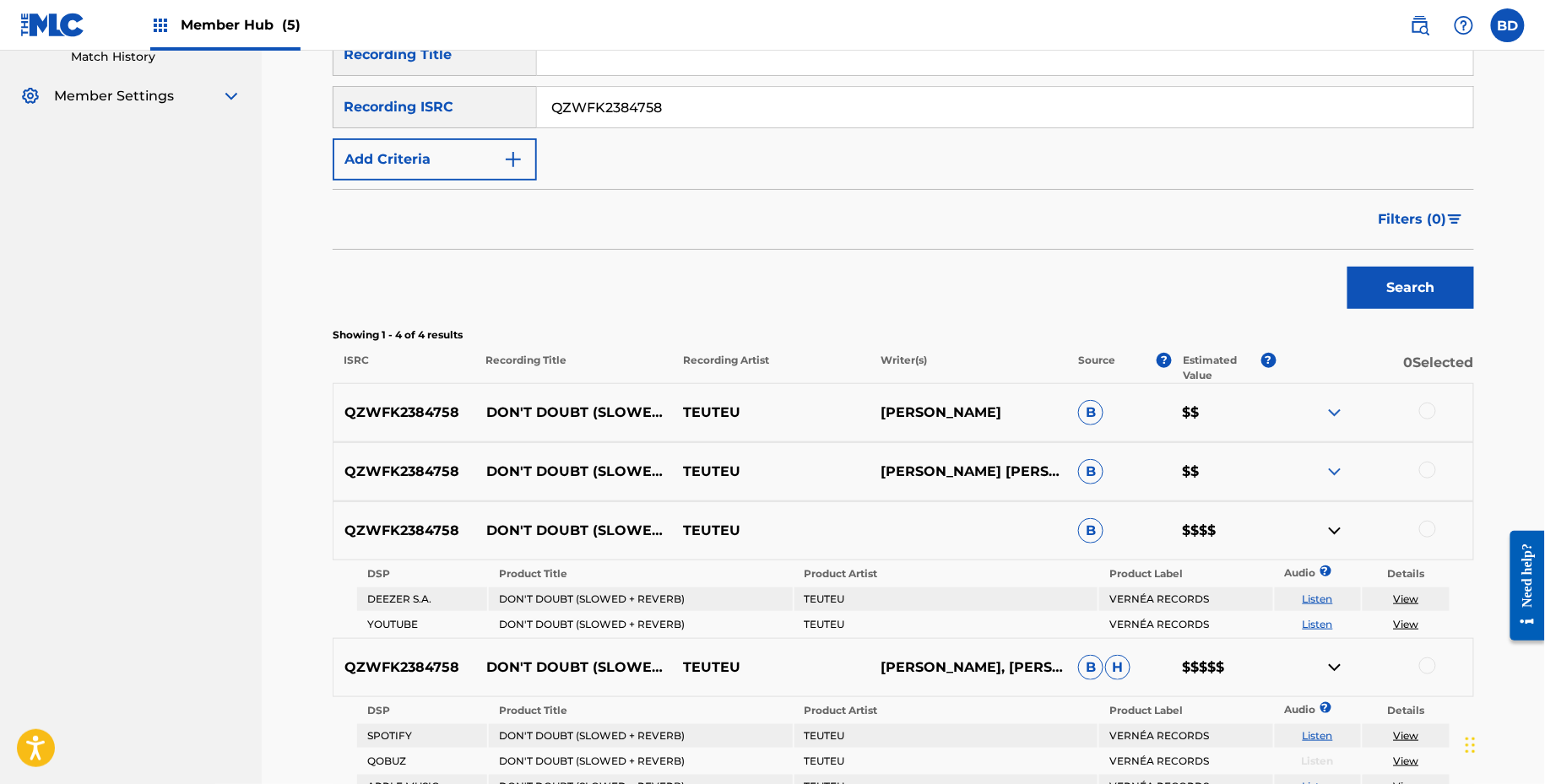
click at [1332, 451] on div "QZWFK2384758 DON'T DOUBT (SLOWED + REVERB) TEUTEU MANUEL TRABUCCOMATHIEU GUILLO…" at bounding box center [904, 472] width 1141 height 59
click at [1335, 468] on img at bounding box center [1334, 472] width 20 height 20
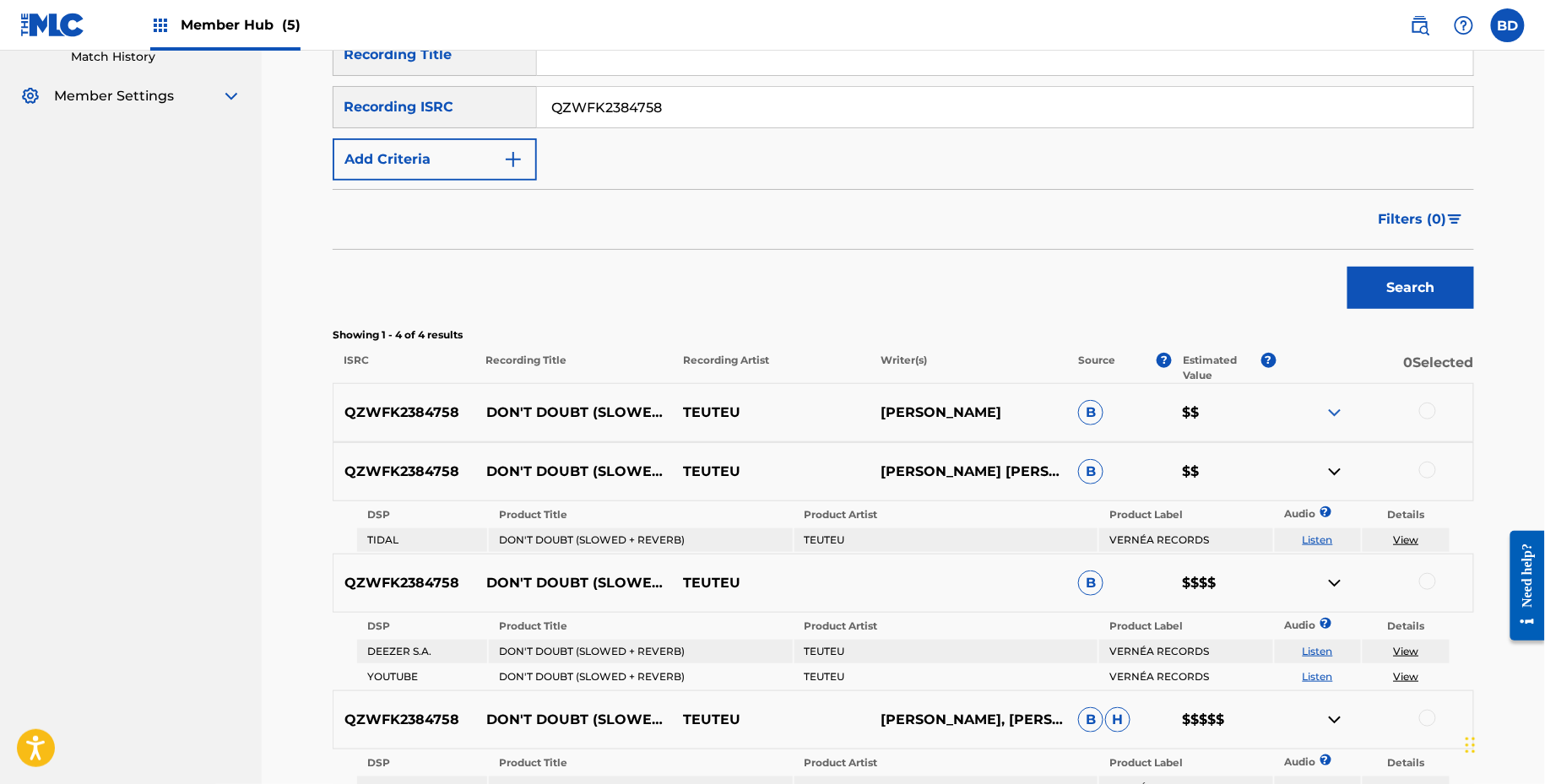
click at [1336, 389] on div "QZWFK2384758 DON'T DOUBT (SLOWED + REVERB) TEUTEU MATHIEU GUILLOT B $$" at bounding box center [904, 412] width 1141 height 59
click at [1336, 406] on img at bounding box center [1334, 412] width 20 height 20
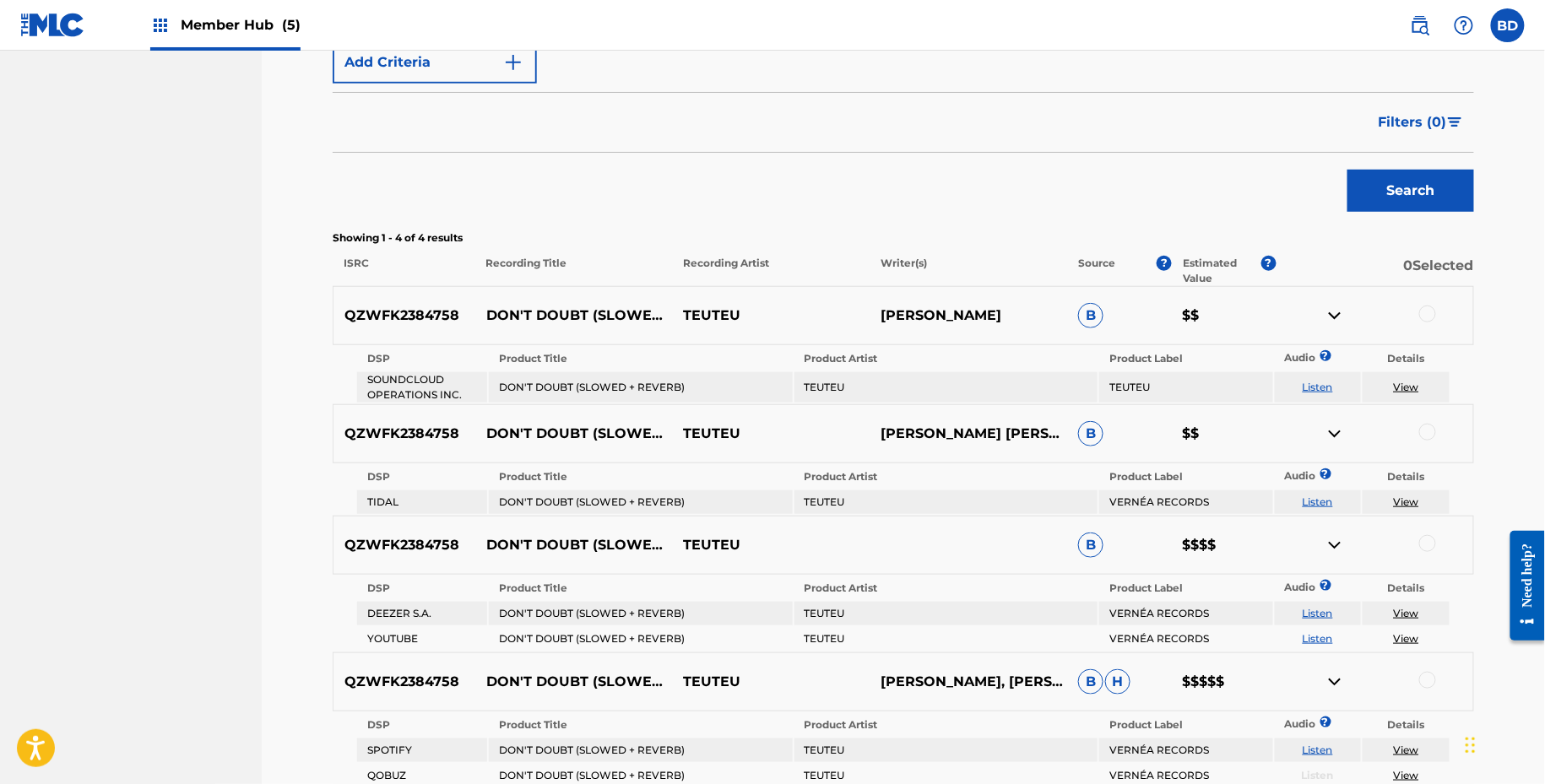
scroll to position [380, 0]
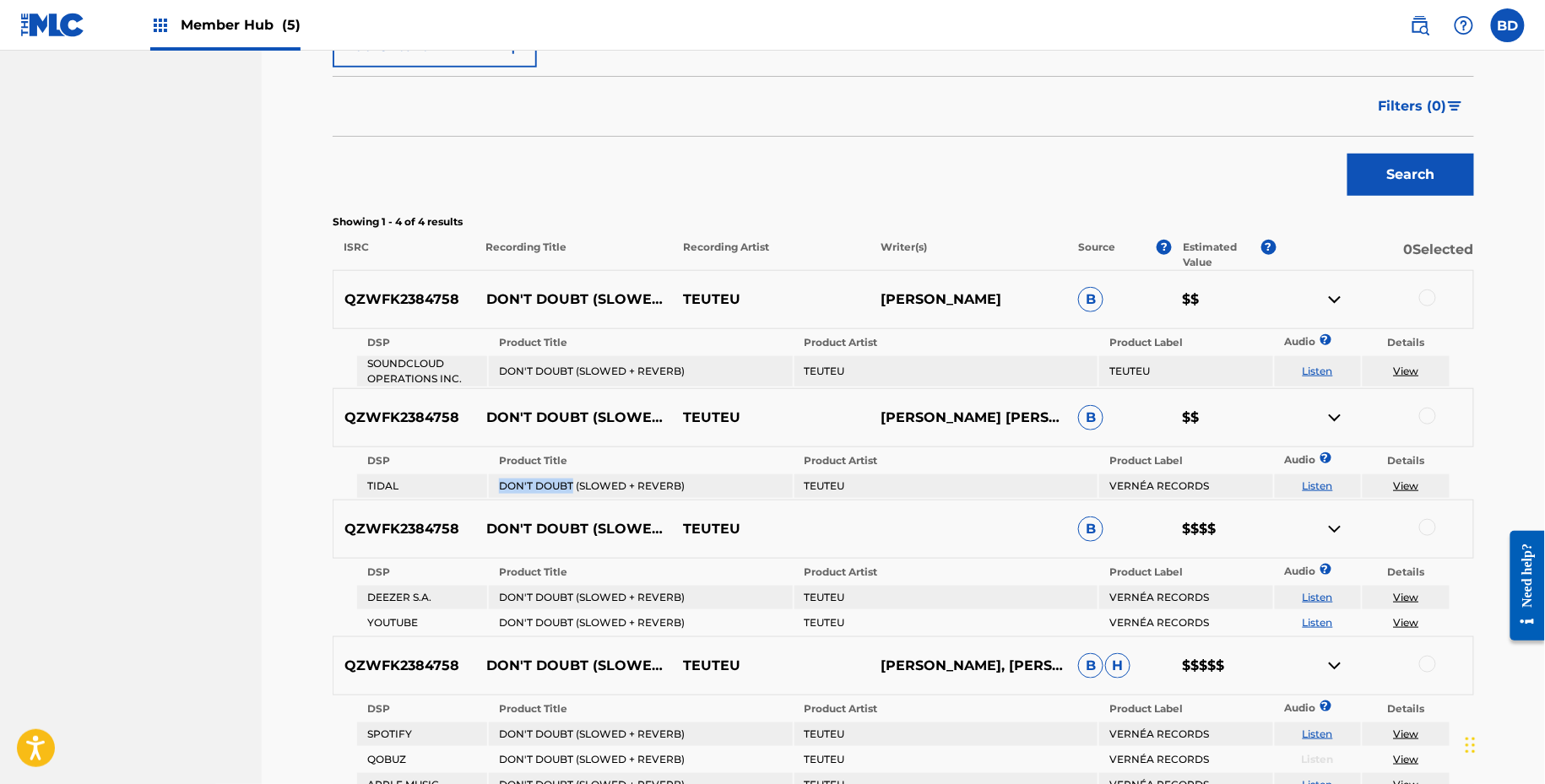
drag, startPoint x: 498, startPoint y: 487, endPoint x: 574, endPoint y: 491, distance: 76.1
click at [574, 491] on td "DON'T DOUBT (SLOWED + REVERB)" at bounding box center [641, 486] width 303 height 23
copy td "DON'T DOUBT"
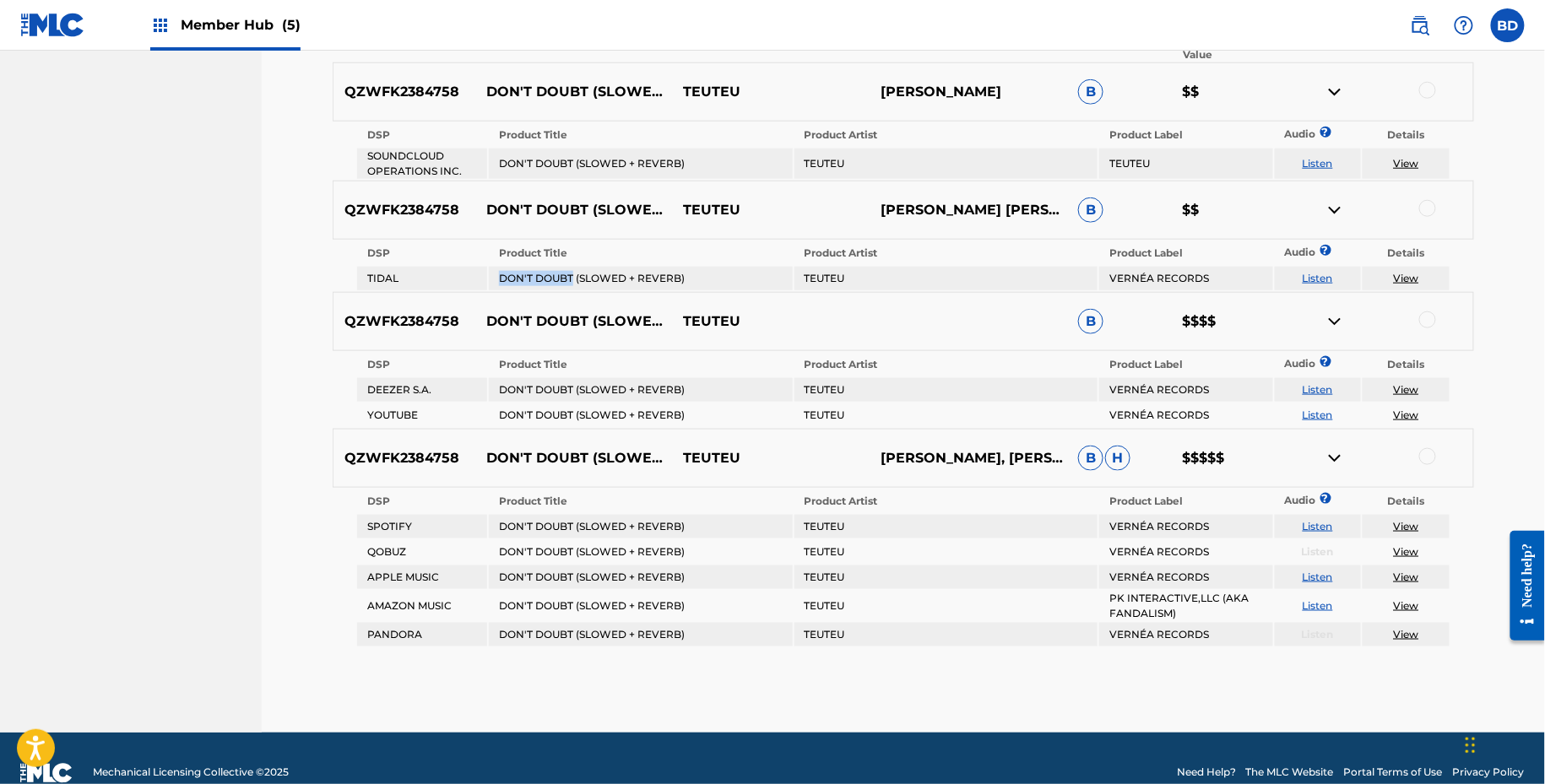
scroll to position [479, 0]
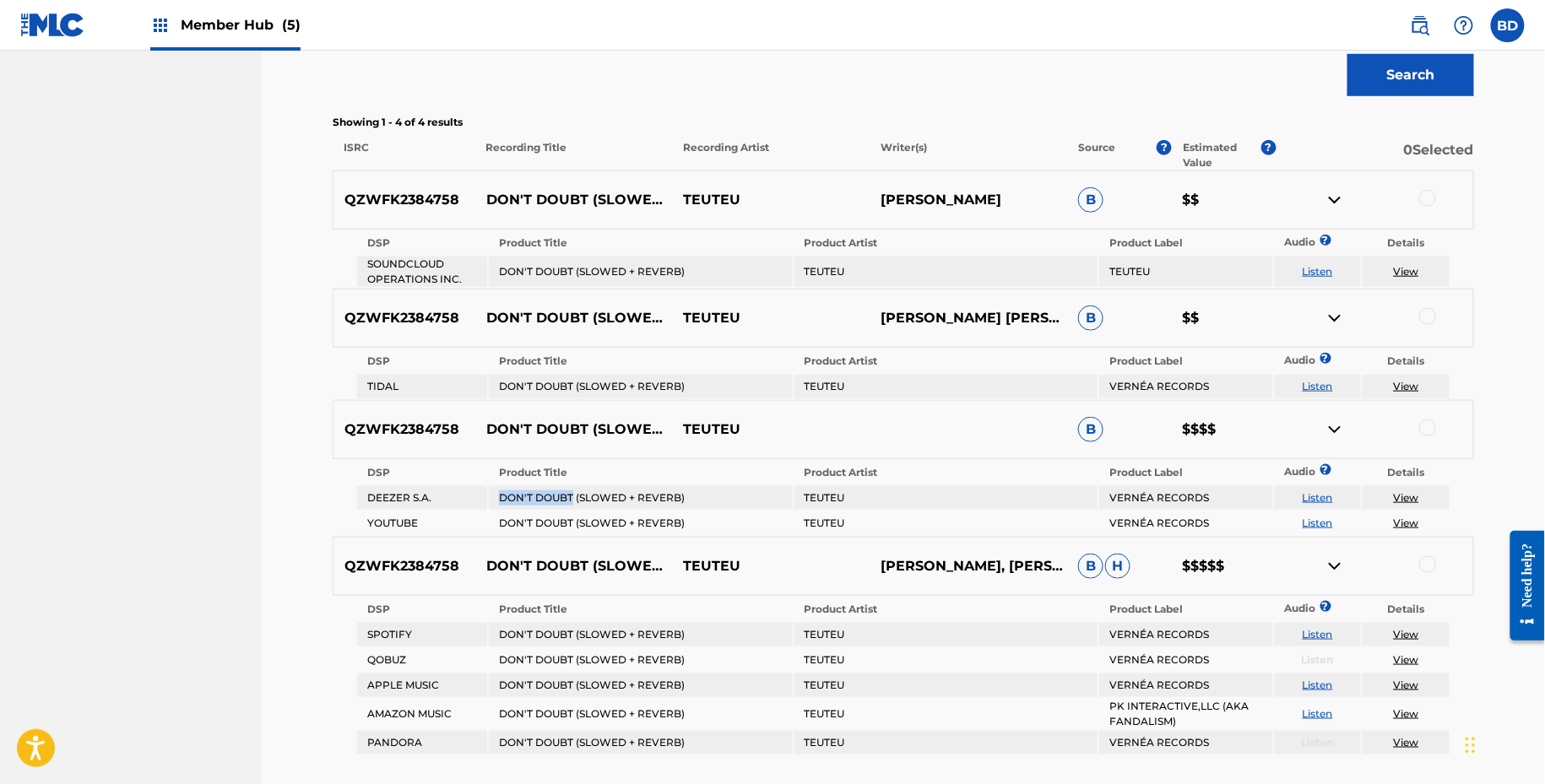
drag, startPoint x: 495, startPoint y: 499, endPoint x: 574, endPoint y: 504, distance: 79.2
click at [573, 504] on td "DON'T DOUBT (SLOWED + REVERB)" at bounding box center [641, 498] width 303 height 23
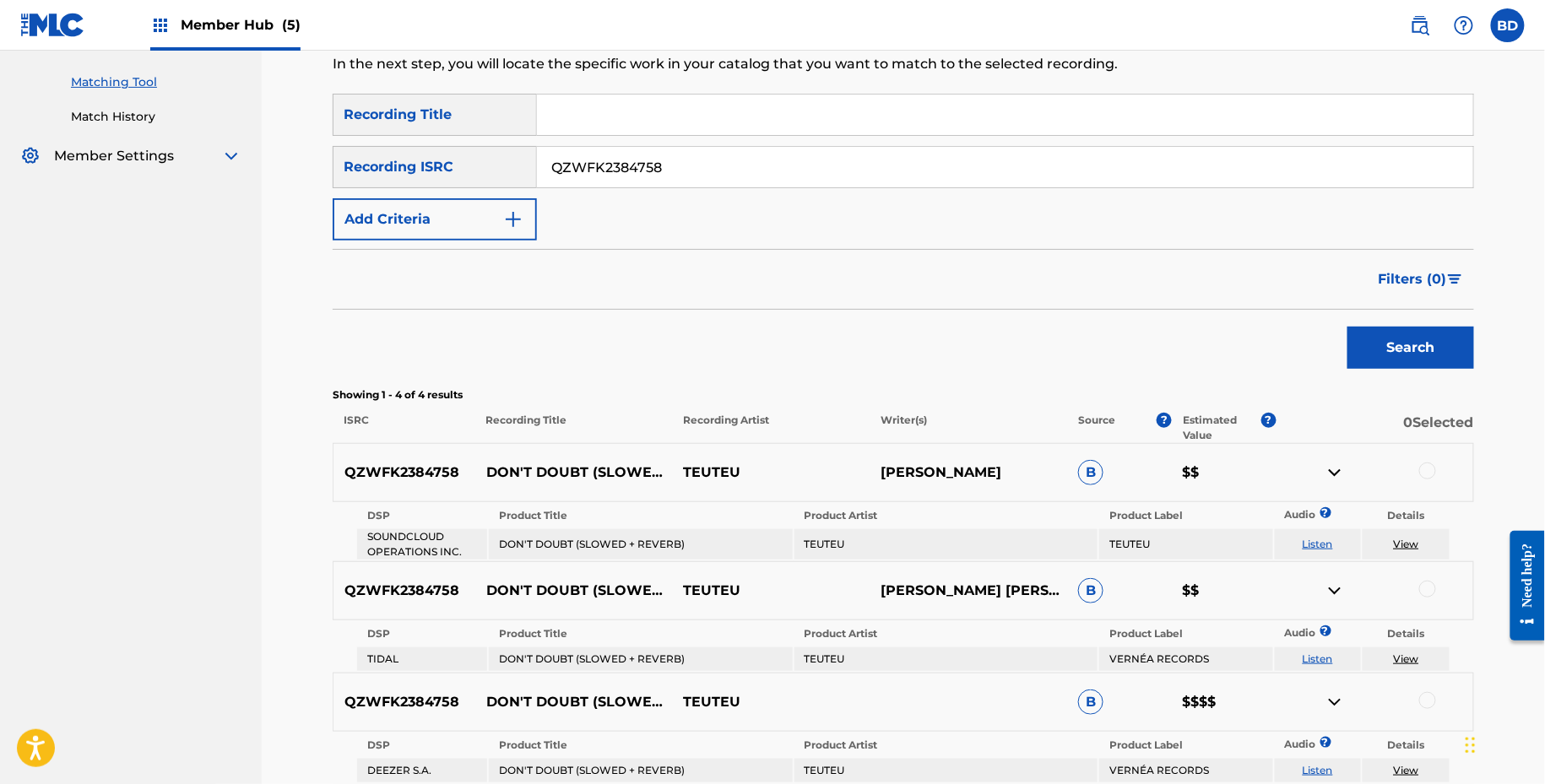
click at [620, 181] on input "QZWFK2384758" at bounding box center [1004, 167] width 937 height 41
paste input "MRSZ2400011"
click at [1348, 327] on button "Search" at bounding box center [1411, 348] width 127 height 43
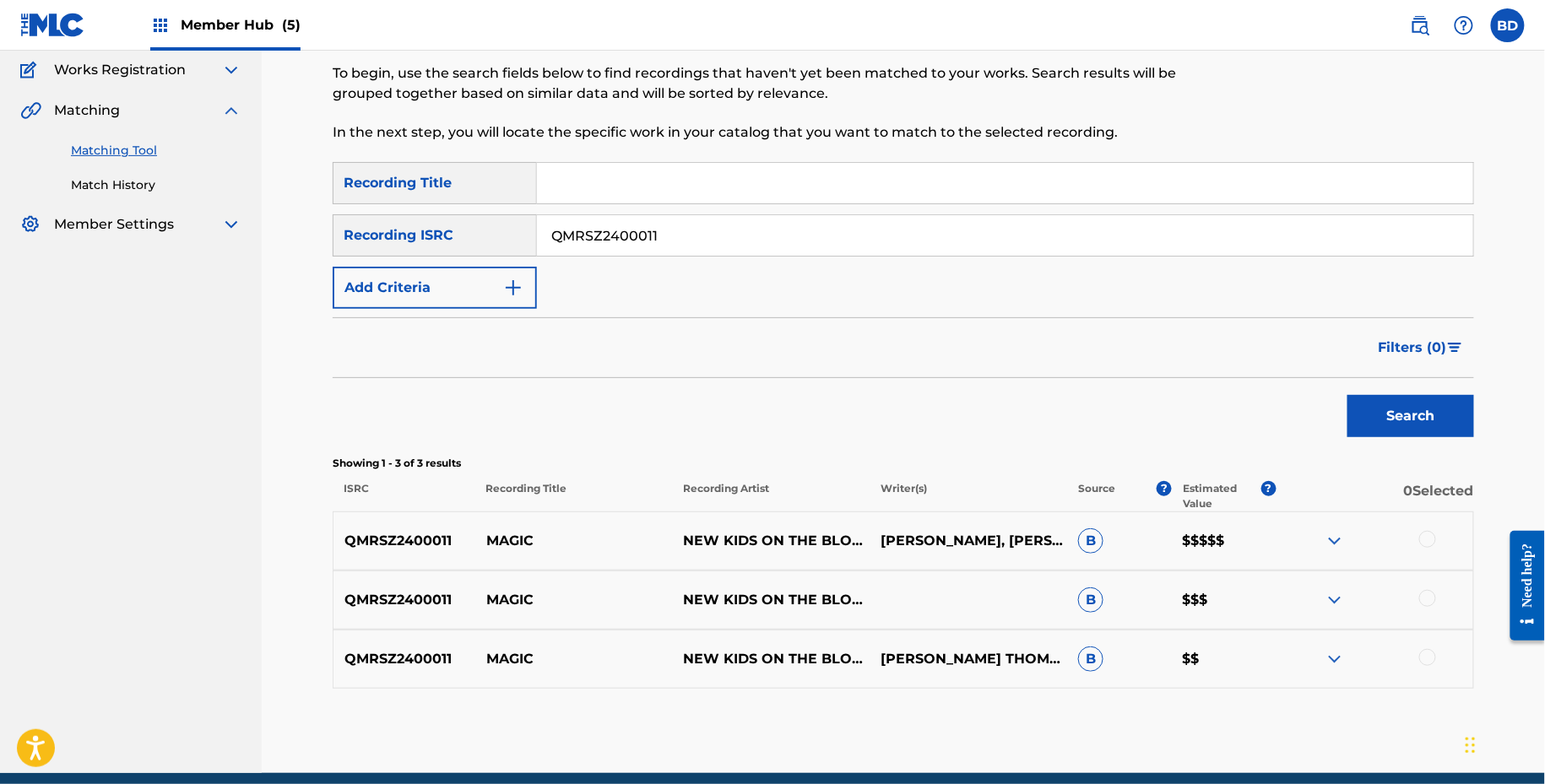
scroll to position [207, 0]
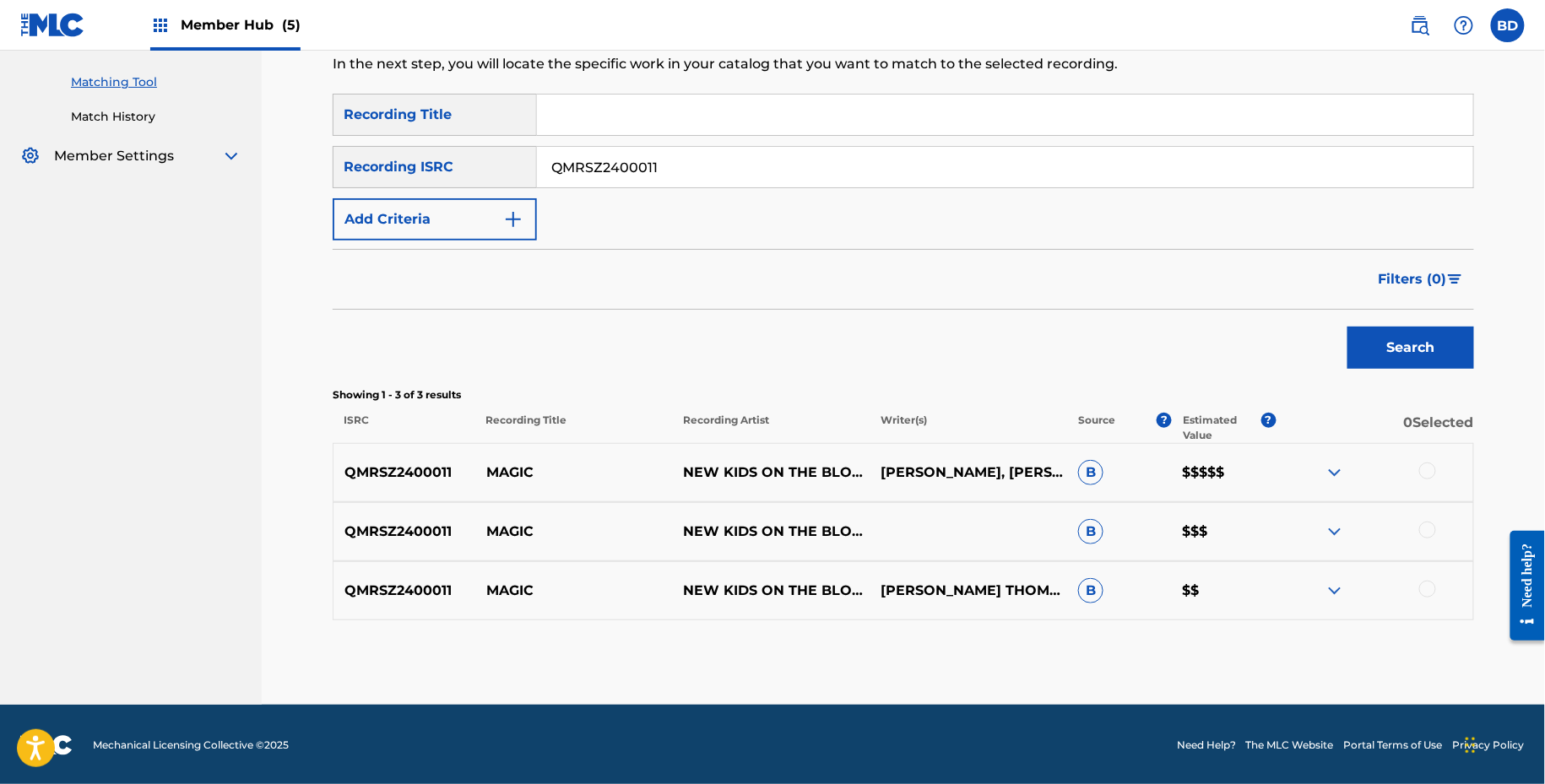
click at [959, 435] on p "Writer(s)" at bounding box center [969, 427] width 198 height 30
click at [1306, 594] on div at bounding box center [1375, 591] width 198 height 20
click at [1335, 589] on img at bounding box center [1334, 591] width 20 height 20
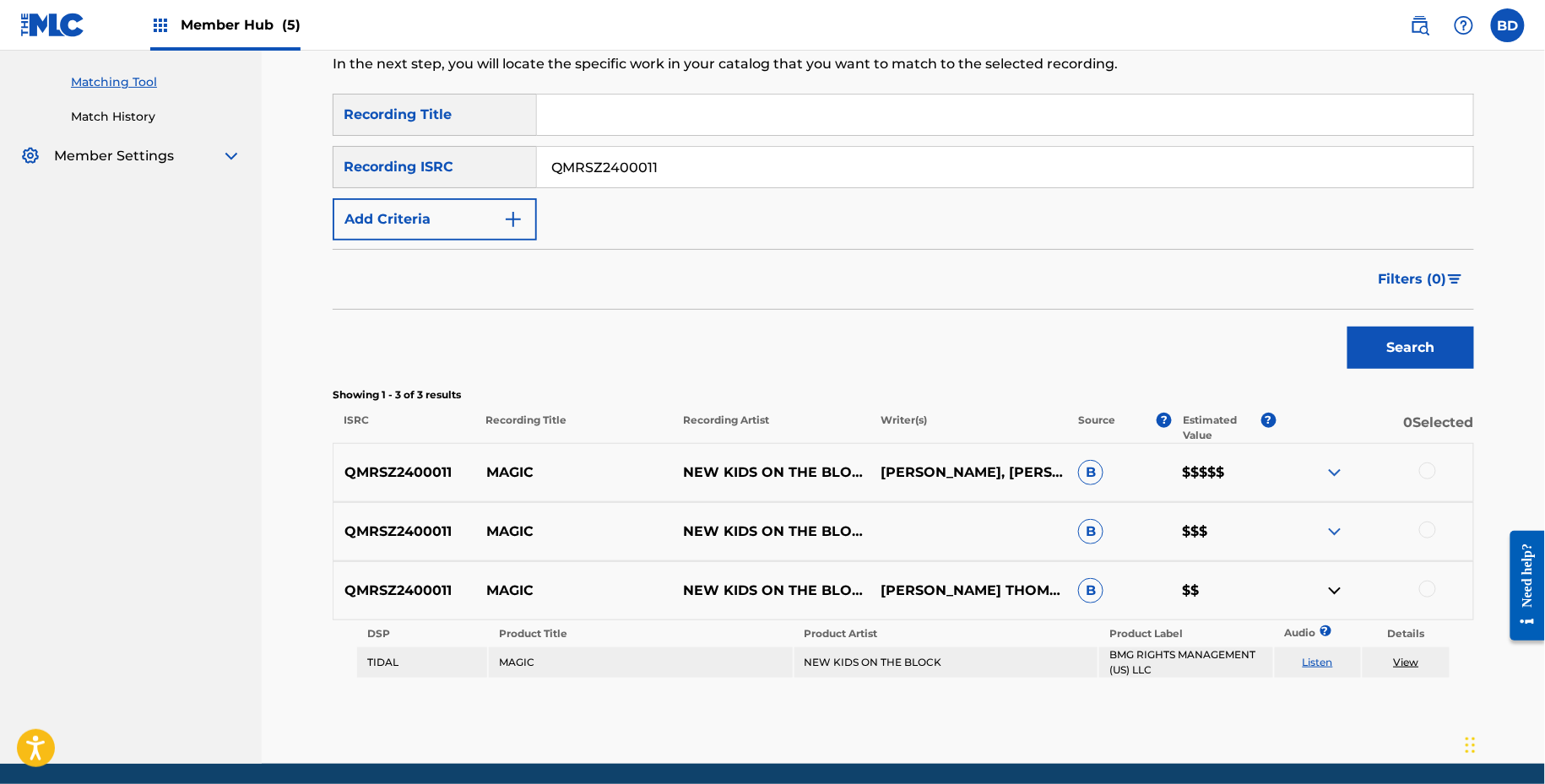
click at [1335, 510] on div "QMRSZ2400011 MAGIC NEW KIDS ON THE BLOCK B $$$" at bounding box center [904, 532] width 1141 height 59
click at [1335, 533] on img at bounding box center [1334, 532] width 20 height 20
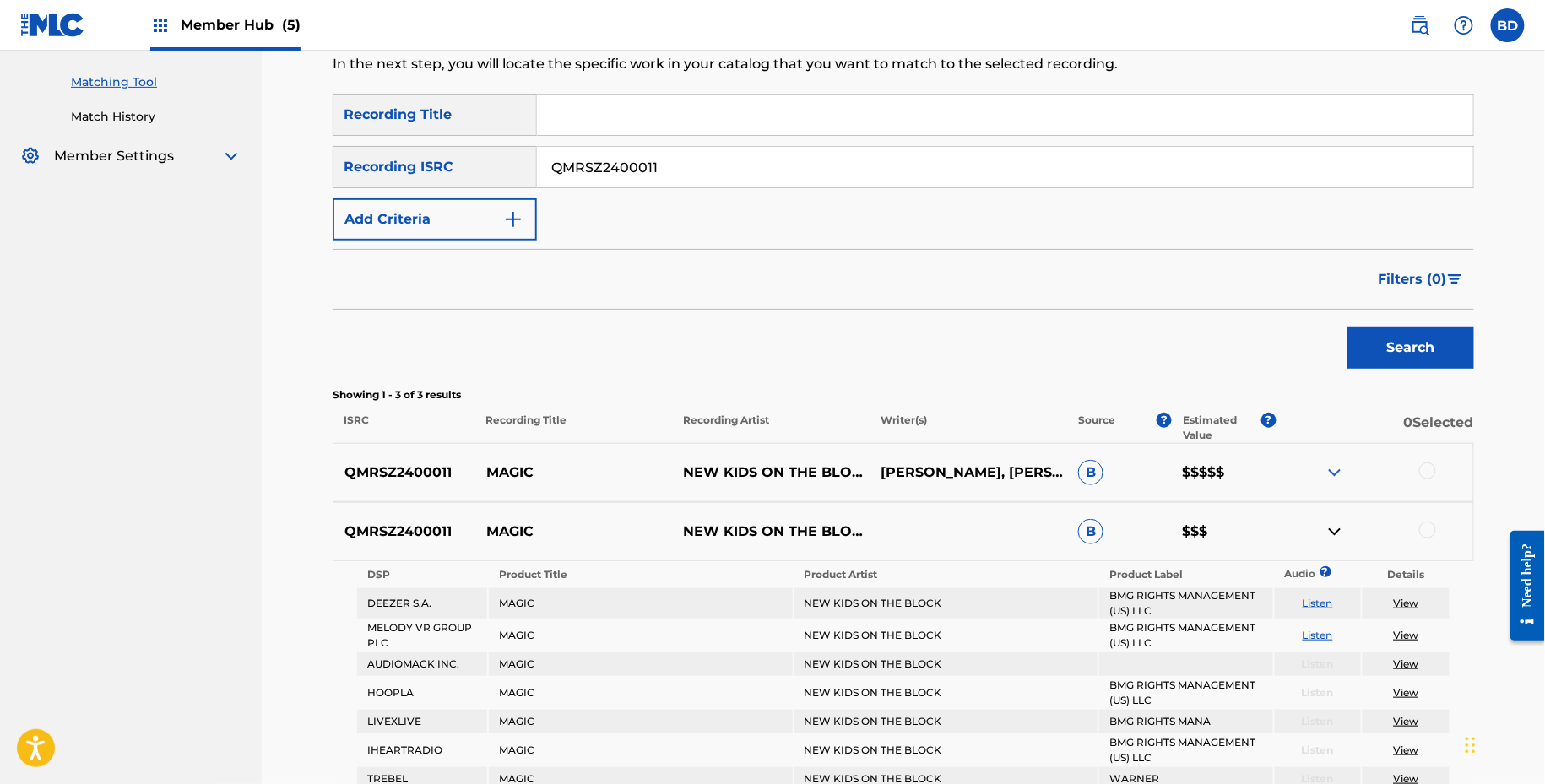
click at [1335, 467] on img at bounding box center [1334, 473] width 20 height 20
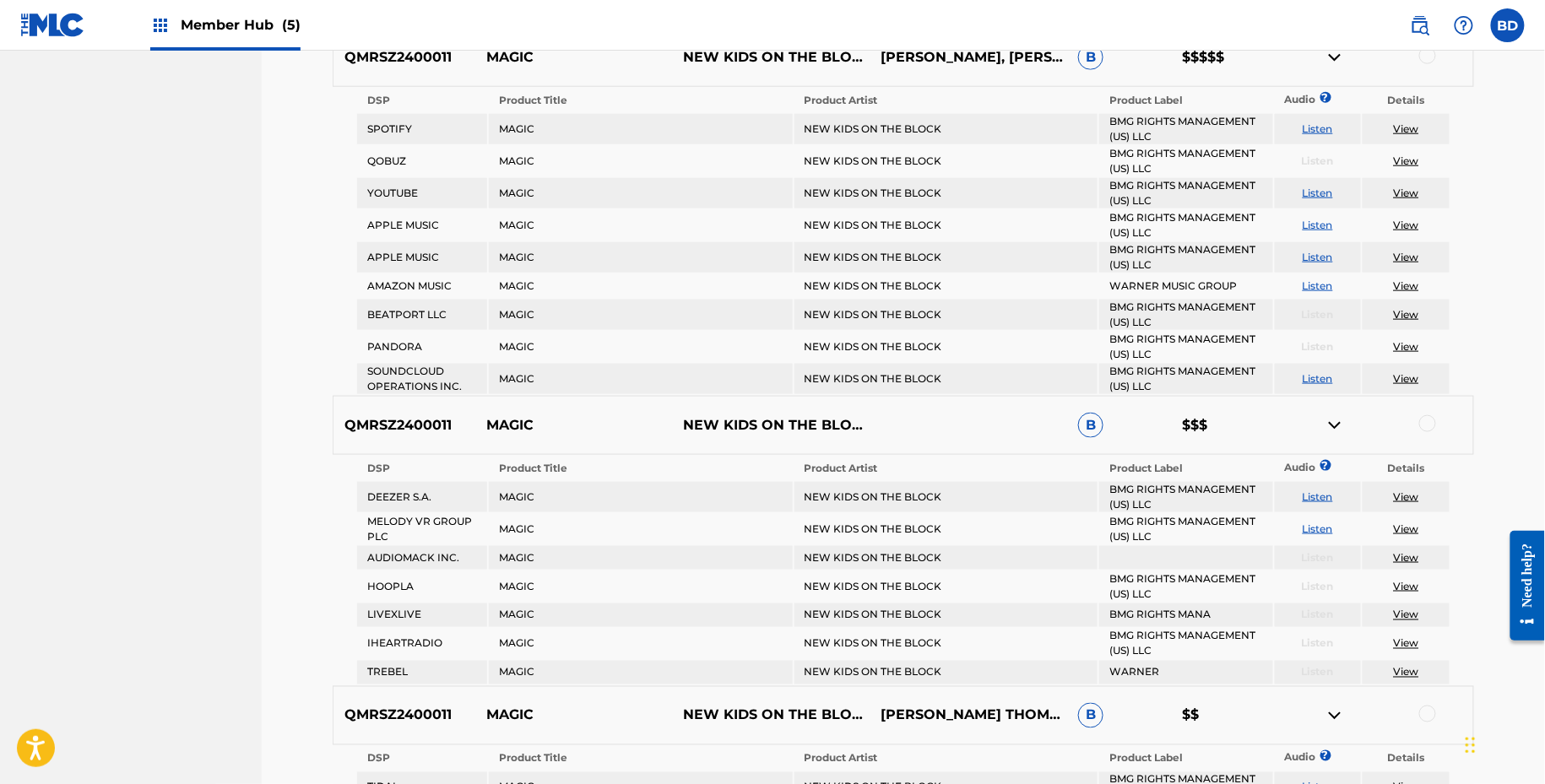
scroll to position [512, 0]
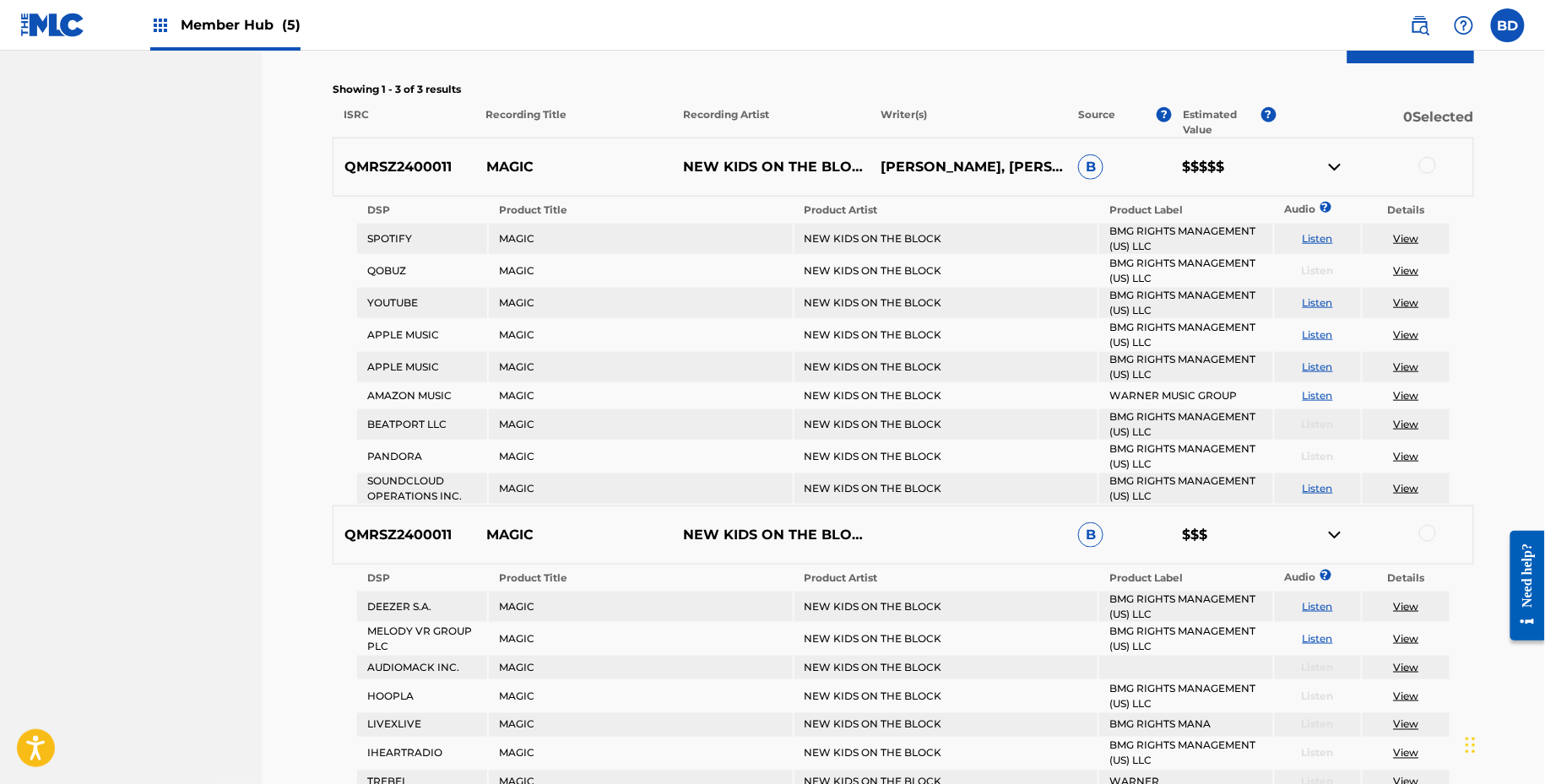
click at [503, 157] on p "MAGIC" at bounding box center [575, 167] width 198 height 20
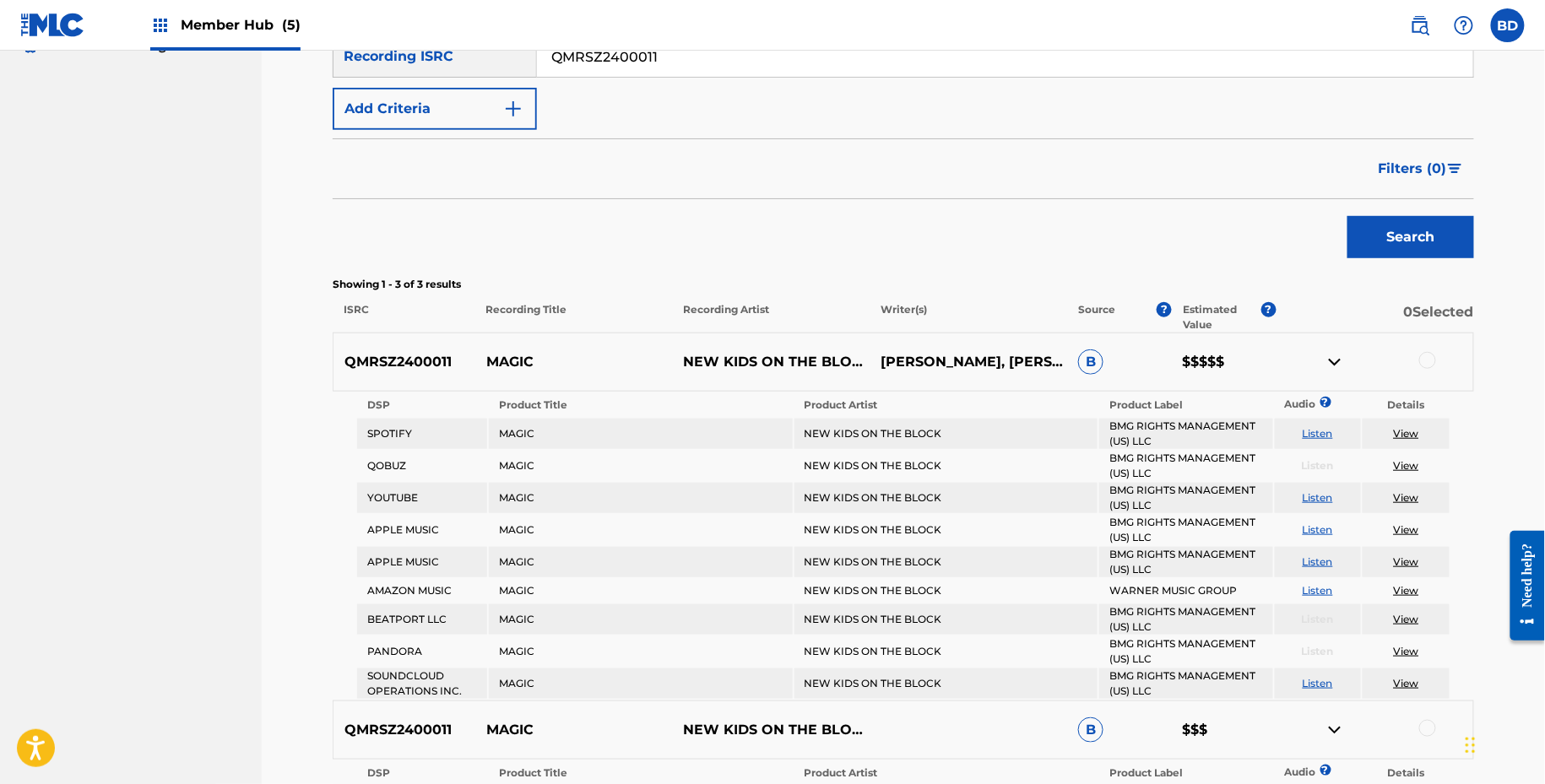
click at [627, 50] on input "QMRSZ2400011" at bounding box center [1004, 56] width 937 height 41
paste input "USY251660080"
click at [1348, 216] on button "Search" at bounding box center [1411, 238] width 127 height 43
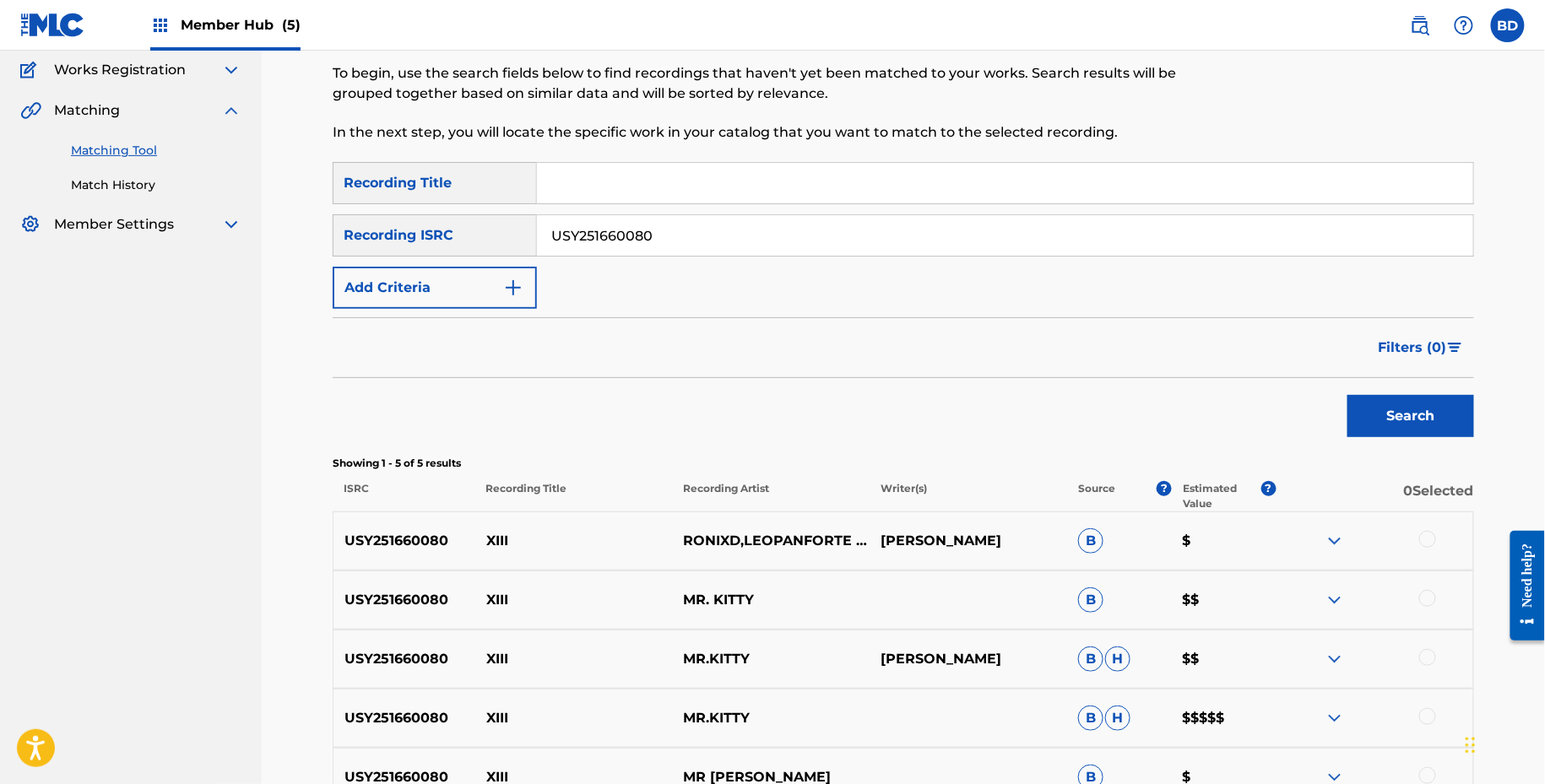
scroll to position [317, 0]
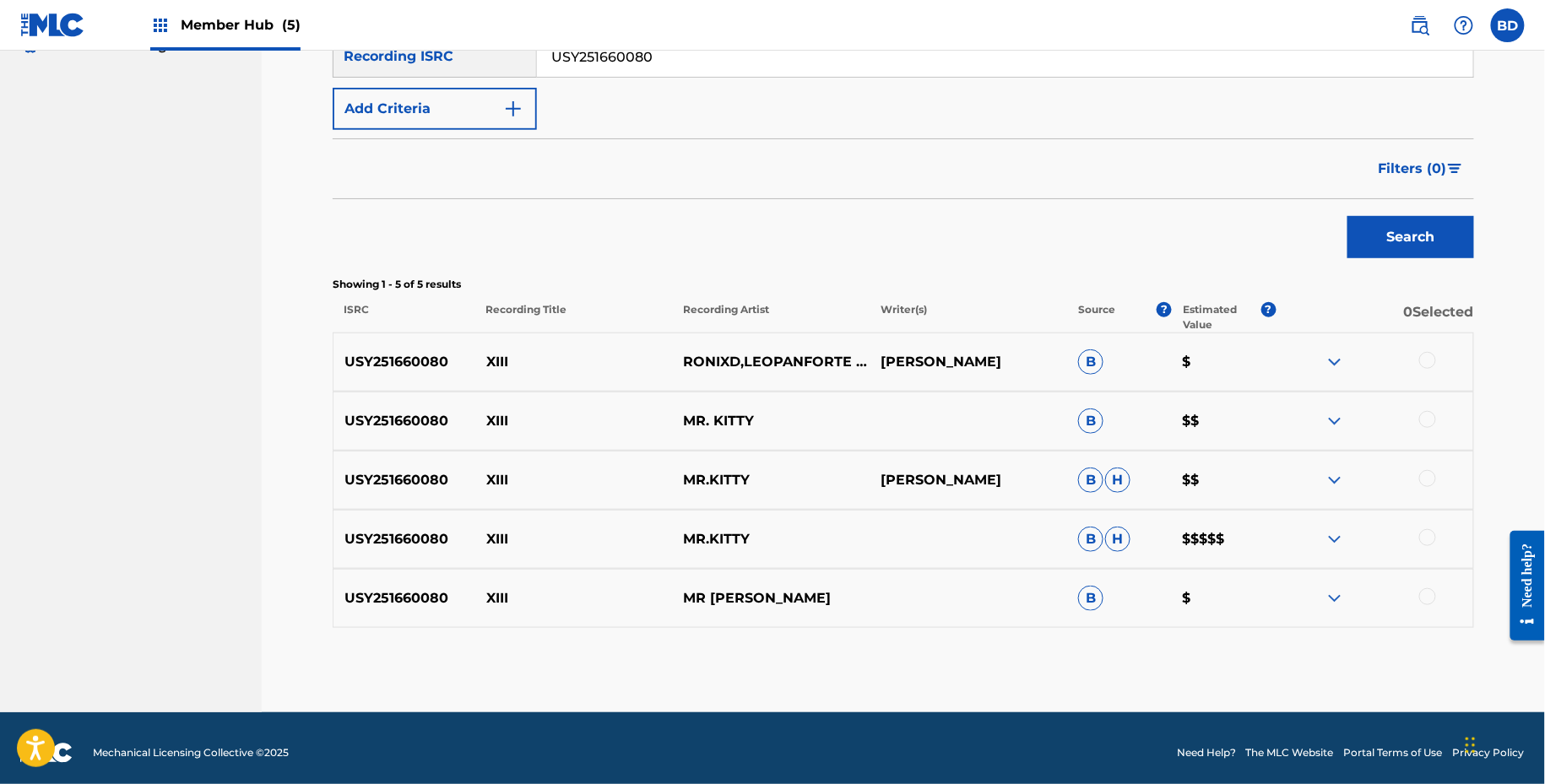
click at [484, 354] on p "XIII" at bounding box center [575, 362] width 198 height 20
click at [584, 68] on input "USY251660080" at bounding box center [1004, 56] width 937 height 41
paste input "INS921901649"
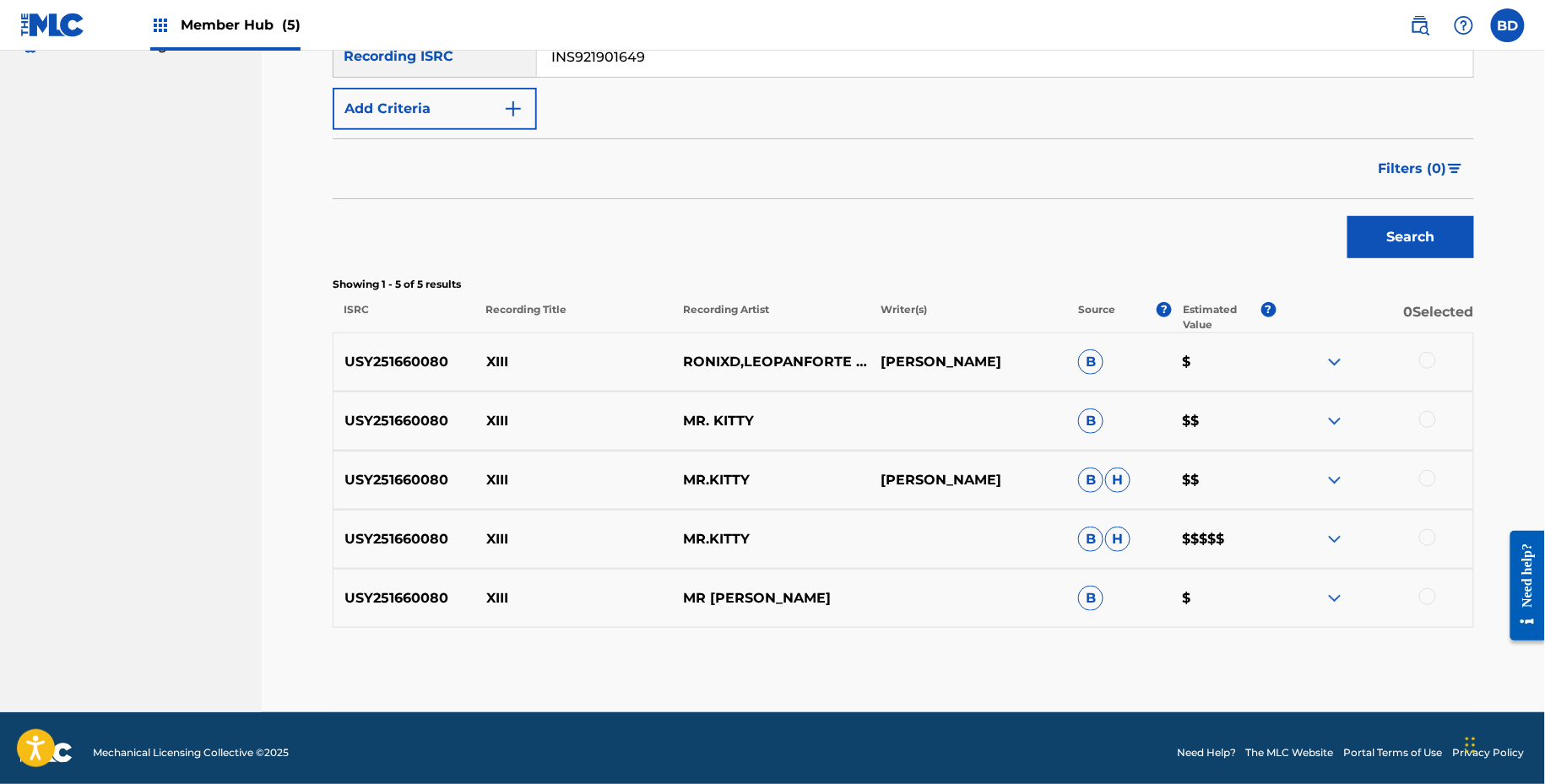
click at [1348, 216] on button "Search" at bounding box center [1411, 238] width 127 height 43
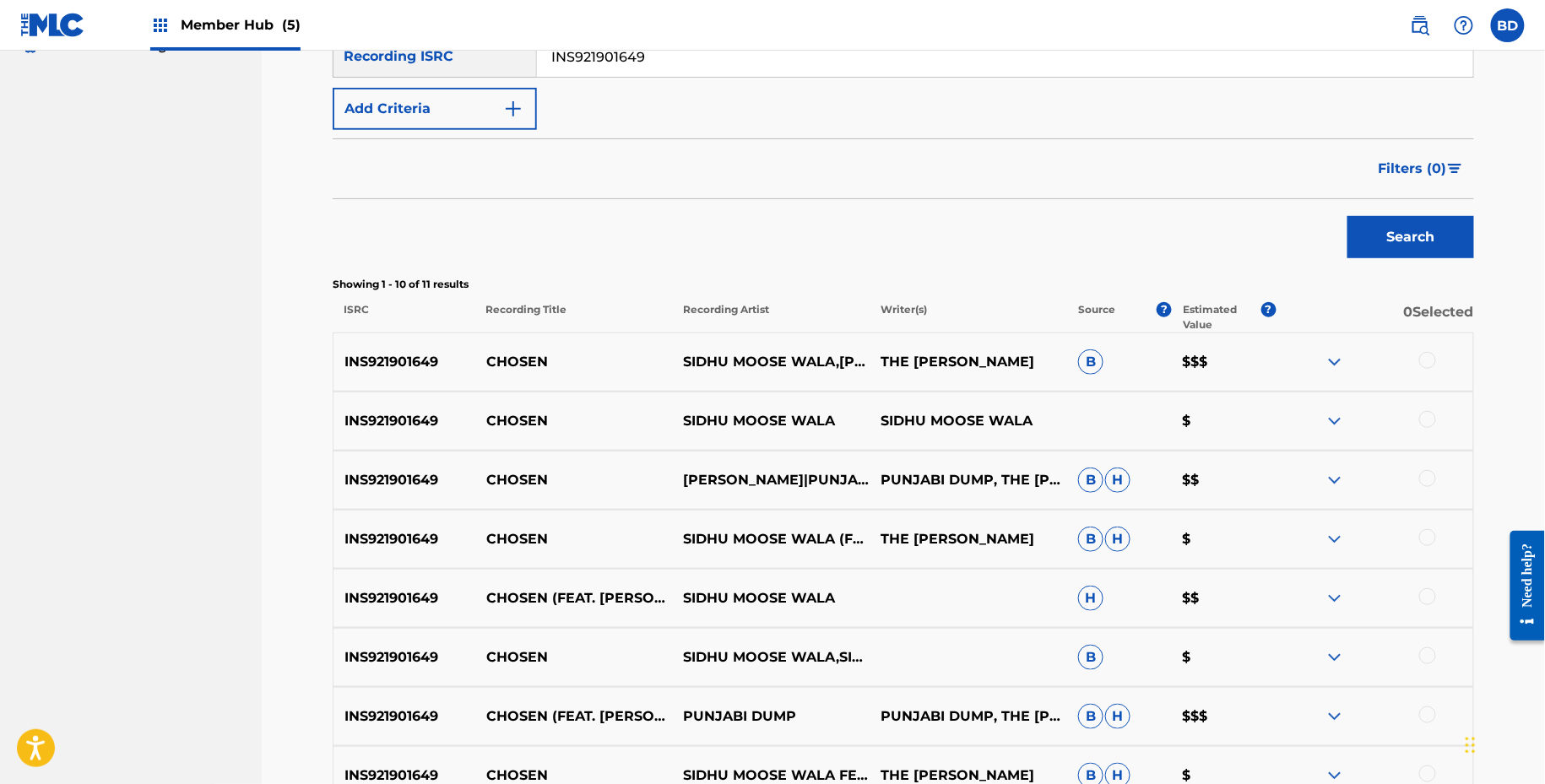
click at [482, 355] on p "CHOSEN" at bounding box center [575, 362] width 198 height 20
click at [595, 65] on input "INS921901649" at bounding box center [1004, 56] width 937 height 41
paste input "QZL38238701"
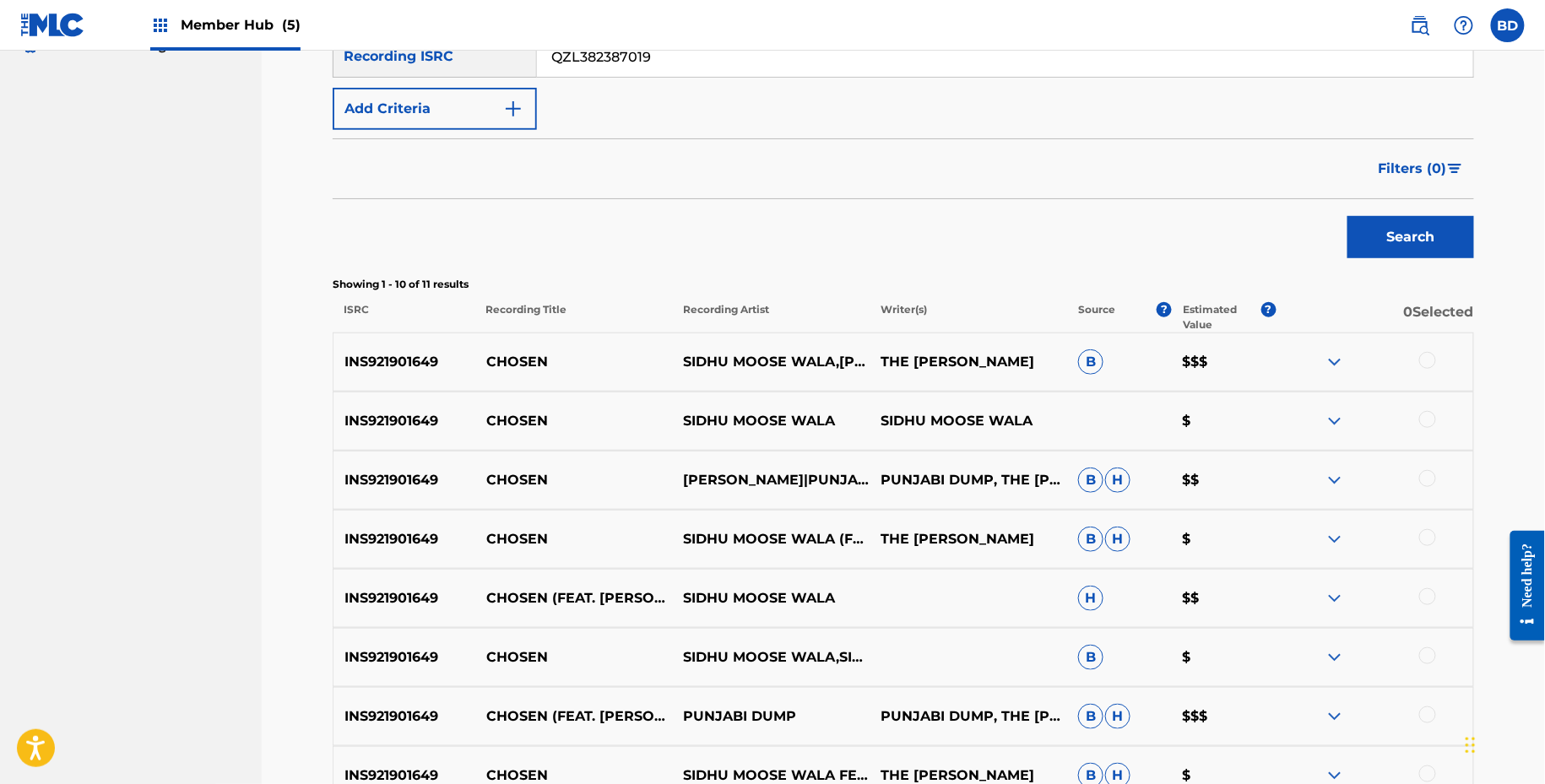
click at [1348, 216] on button "Search" at bounding box center [1411, 238] width 127 height 43
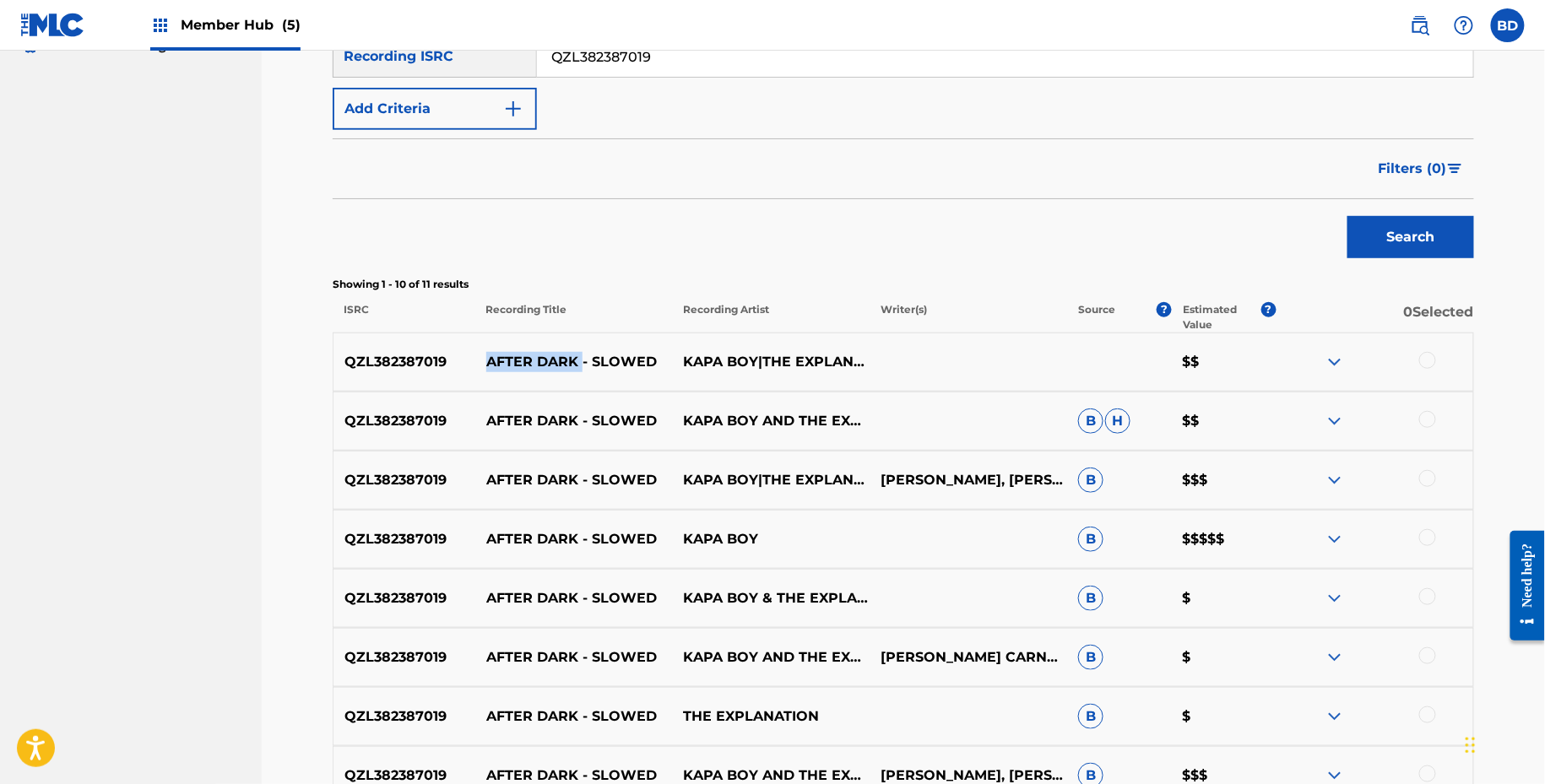
drag, startPoint x: 476, startPoint y: 365, endPoint x: 580, endPoint y: 369, distance: 104.1
click at [580, 367] on p "AFTER DARK - SLOWED" at bounding box center [575, 362] width 198 height 20
click at [591, 52] on input "QZL382387019" at bounding box center [1004, 56] width 937 height 41
paste input "INS921901806"
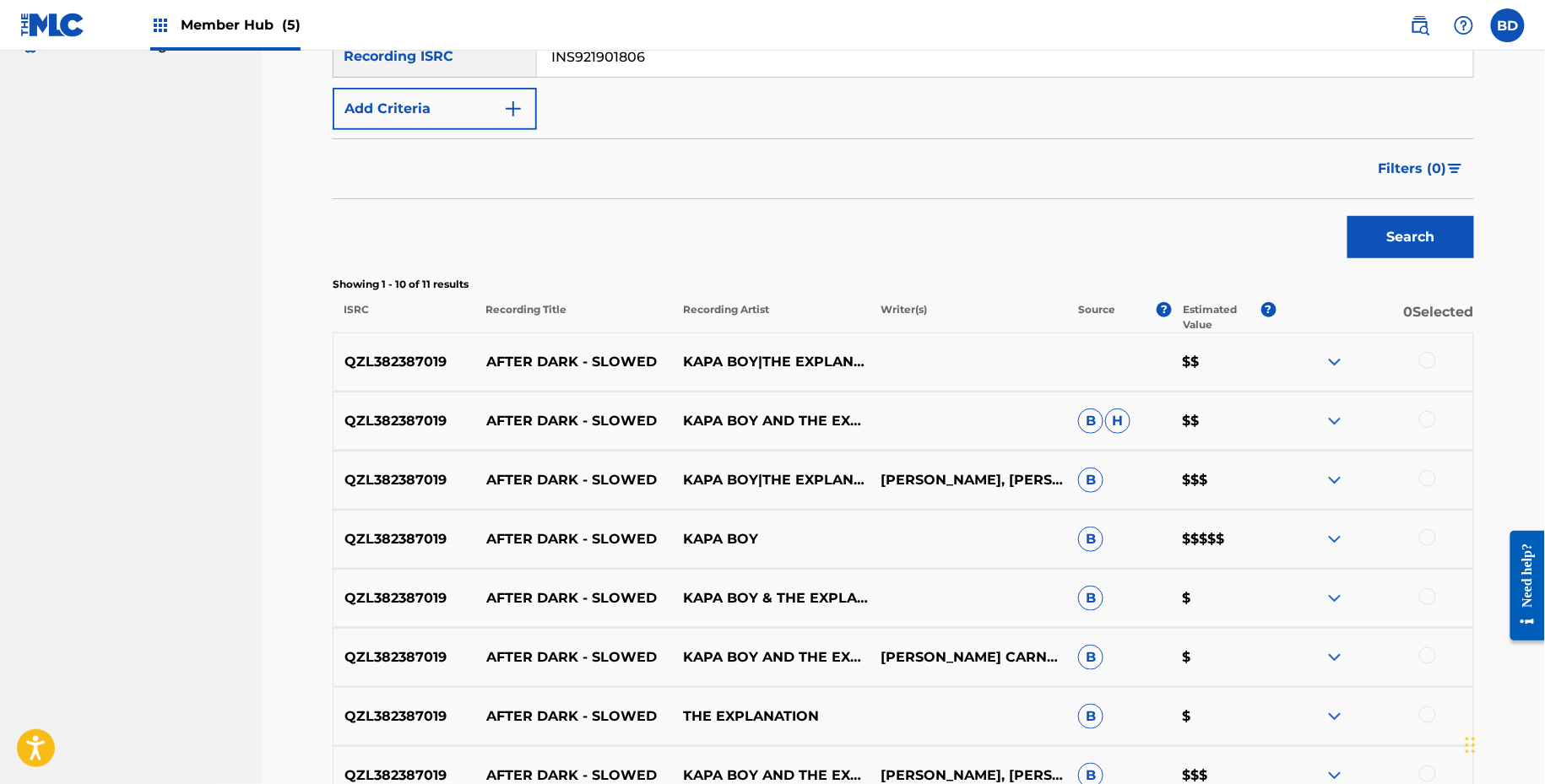
click at [1348, 216] on button "Search" at bounding box center [1411, 238] width 127 height 43
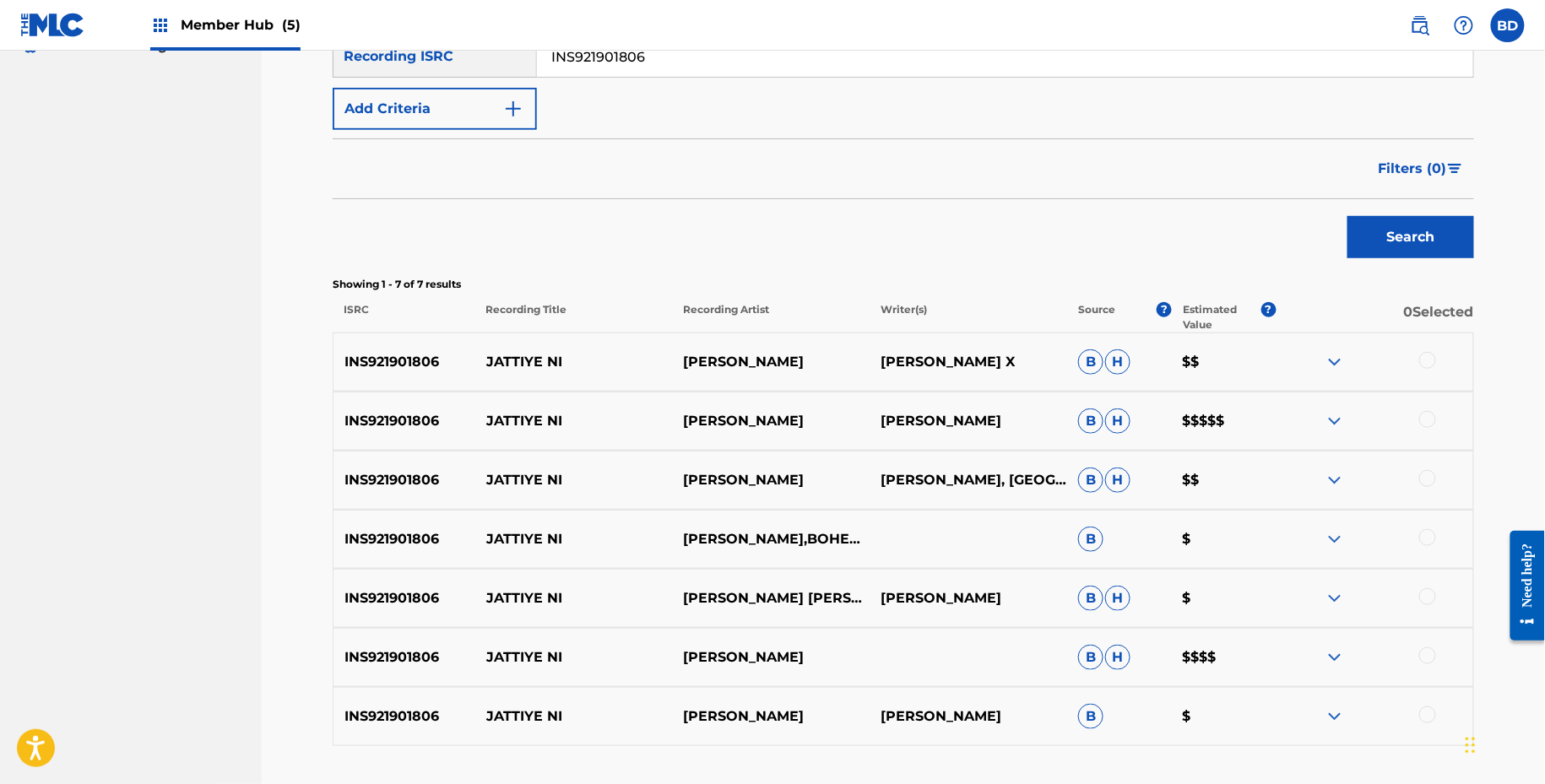
click at [519, 357] on p "JATTIYE NI" at bounding box center [575, 362] width 198 height 20
click at [517, 357] on p "JATTIYE NI" at bounding box center [575, 362] width 198 height 20
click at [636, 62] on input "INS921901806" at bounding box center [1004, 56] width 937 height 41
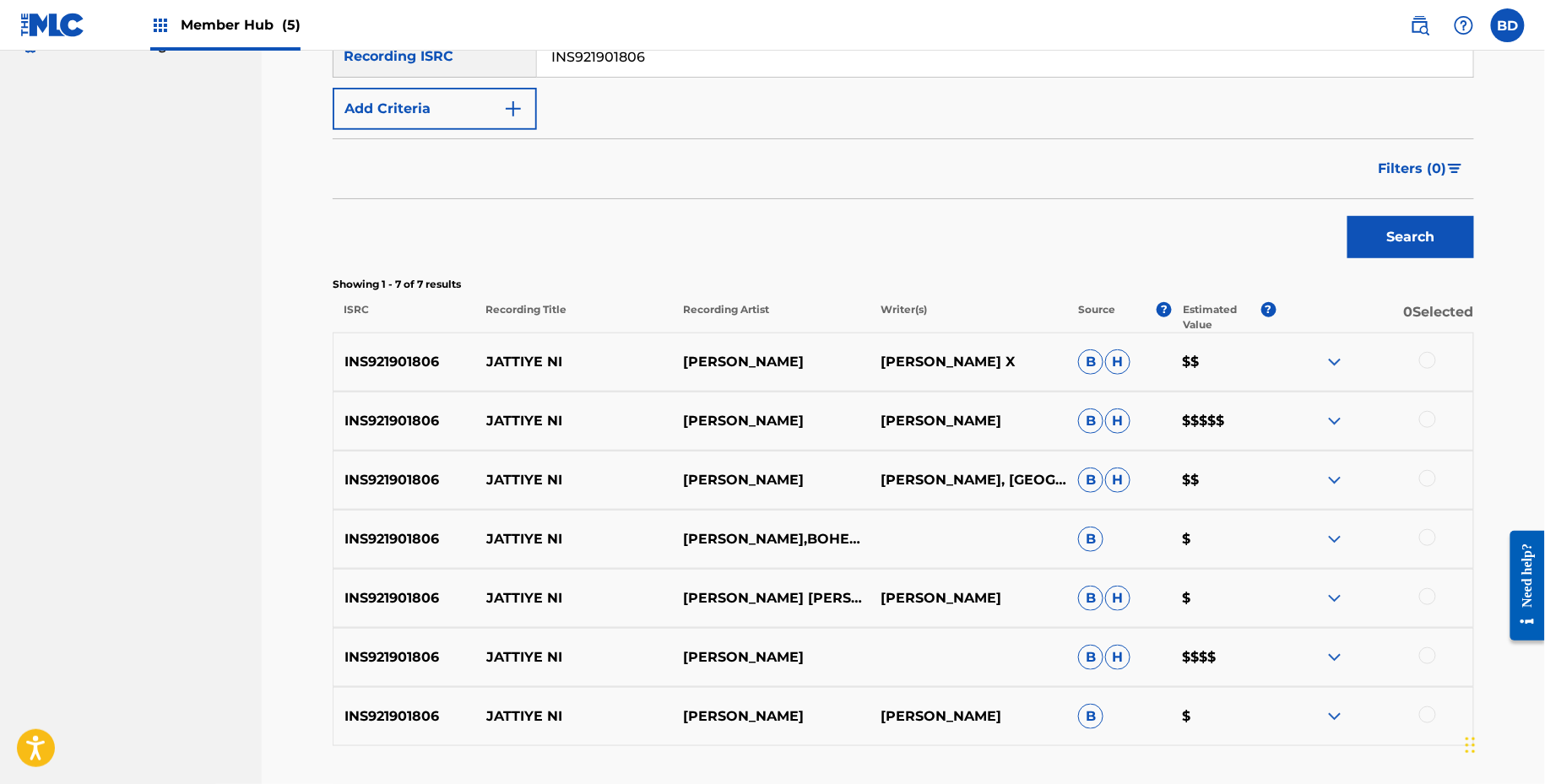
paste input "QM24S192735"
type input "QM24S1927356"
click at [1348, 216] on button "Search" at bounding box center [1411, 238] width 127 height 43
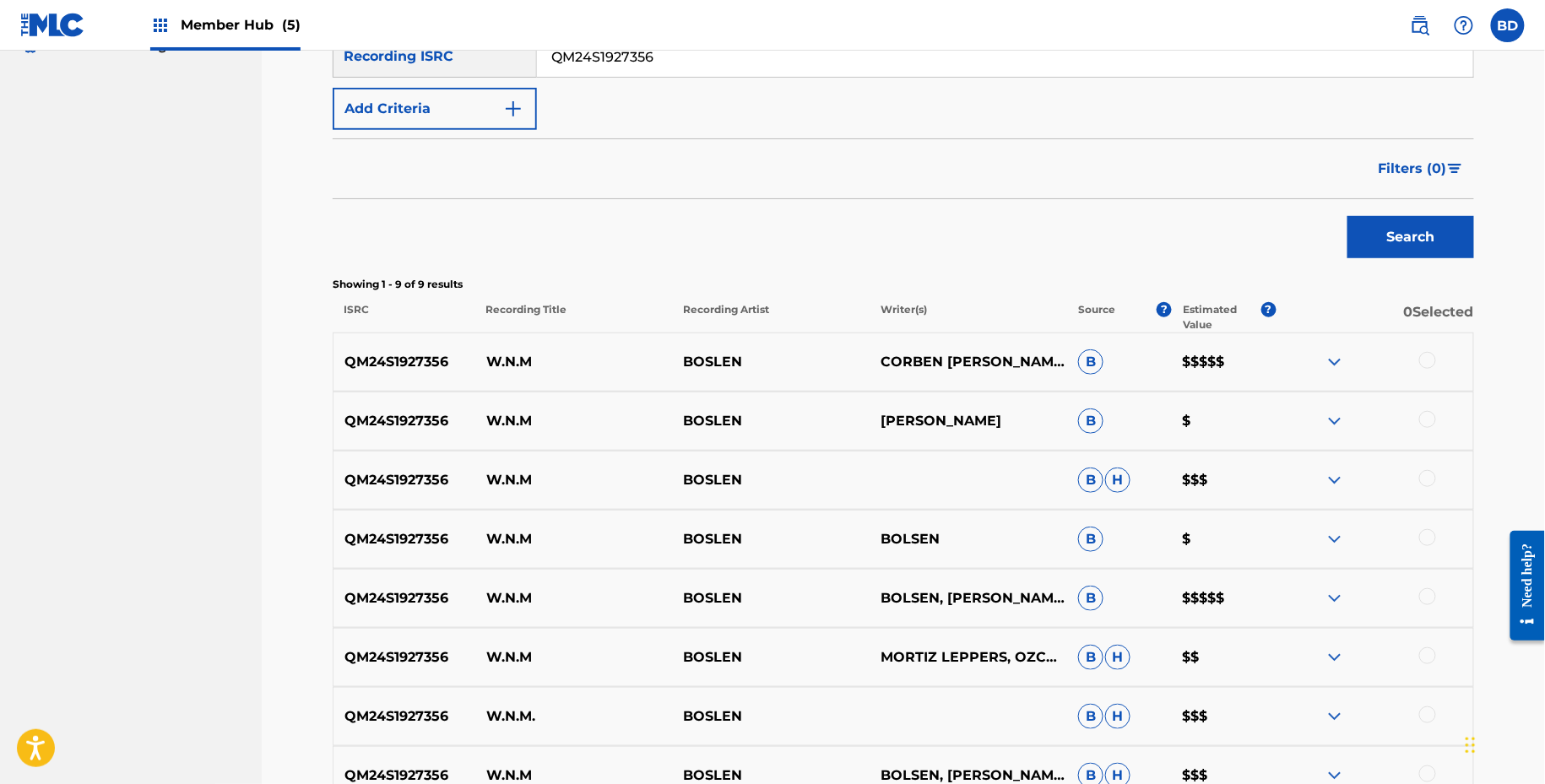
click at [521, 350] on div "QM24S1927356 W.N.M BOSLEN CORBEN NIKK BOWEN, MORTIZ LEPPERS, OZCAN SAYIN B $$$$$" at bounding box center [904, 362] width 1141 height 59
click at [521, 352] on p "W.N.M" at bounding box center [575, 362] width 198 height 20
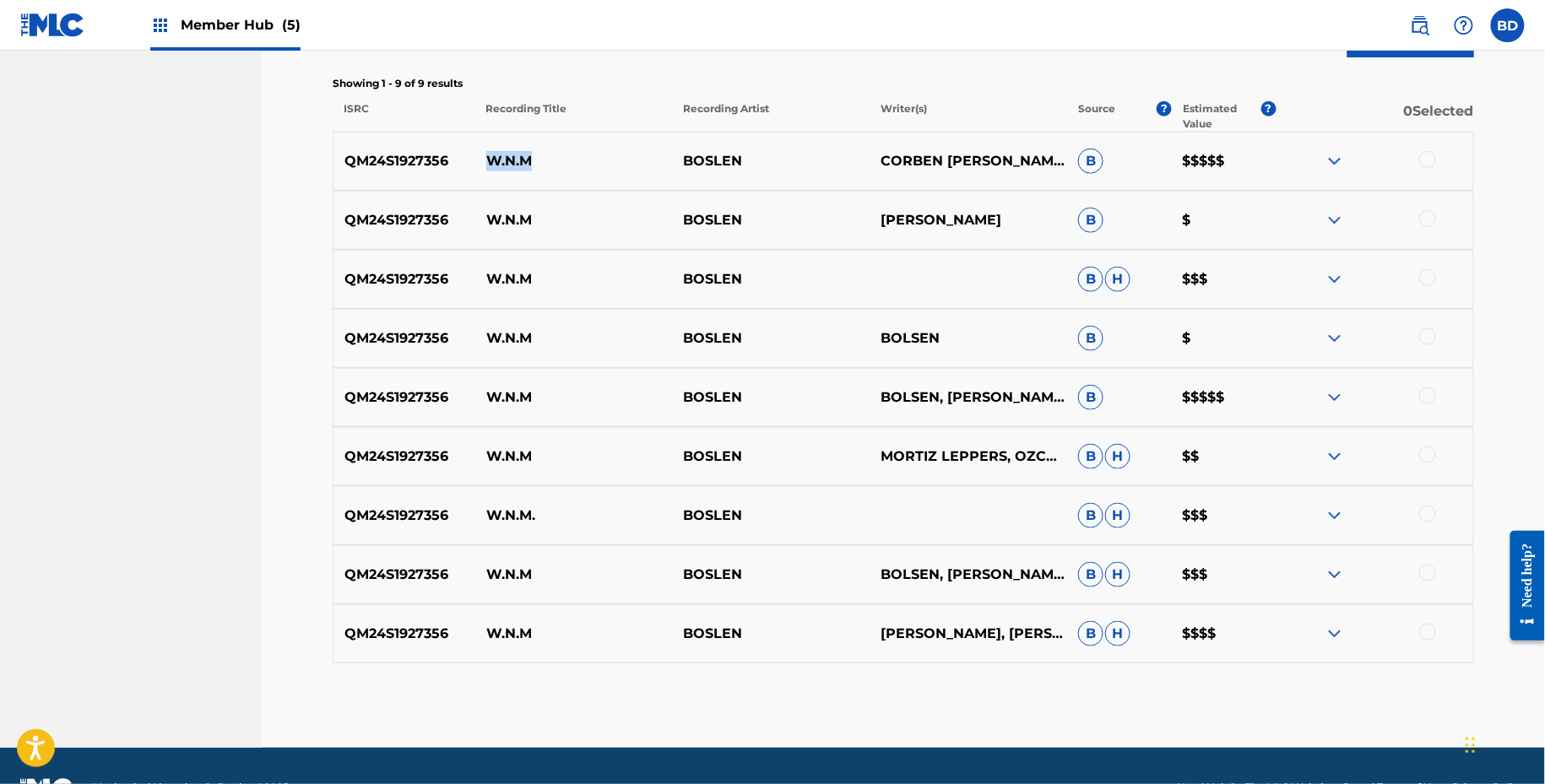
scroll to position [489, 0]
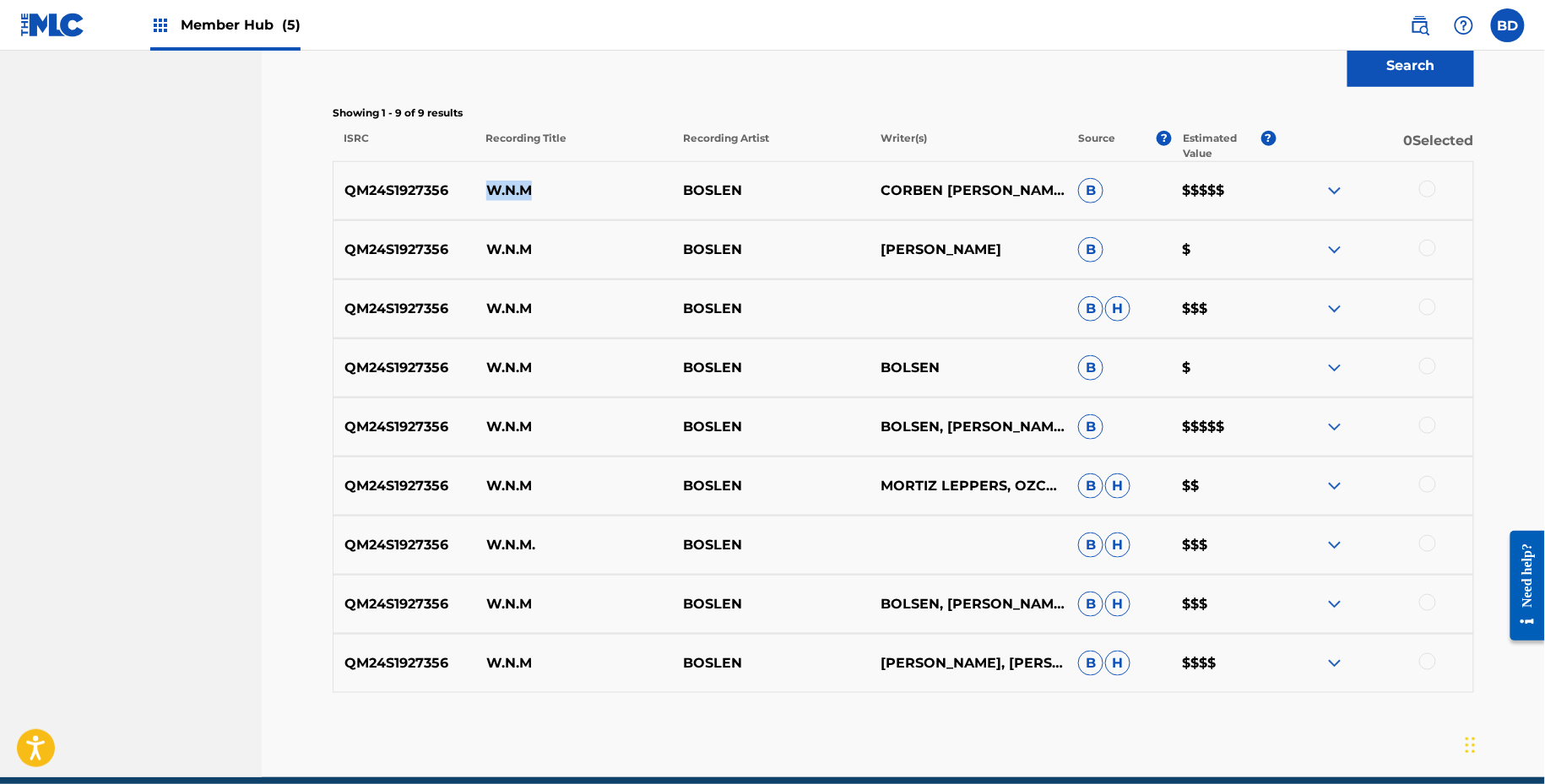
click at [1335, 655] on img at bounding box center [1334, 663] width 20 height 20
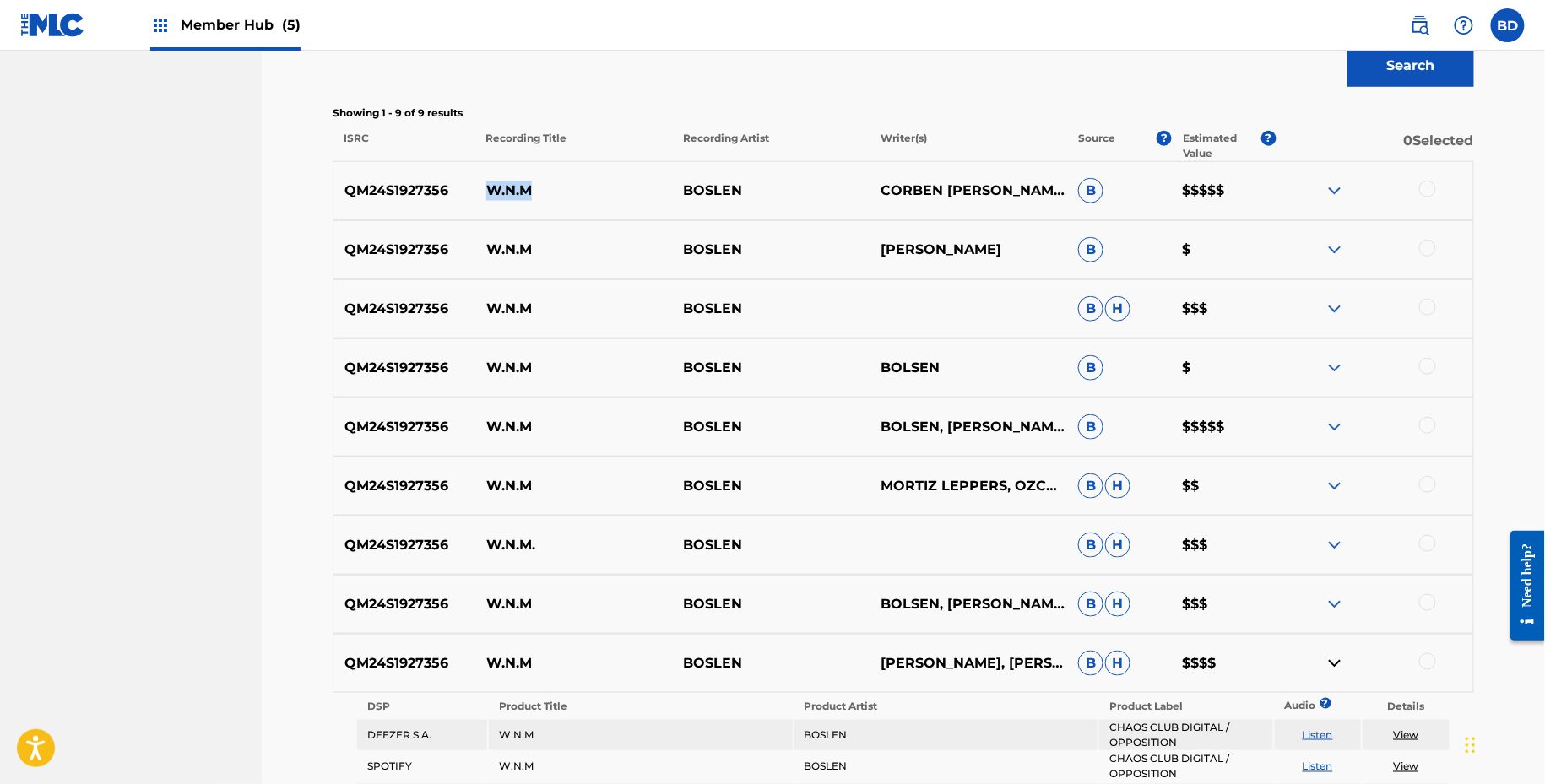
click at [1335, 604] on img at bounding box center [1334, 604] width 20 height 20
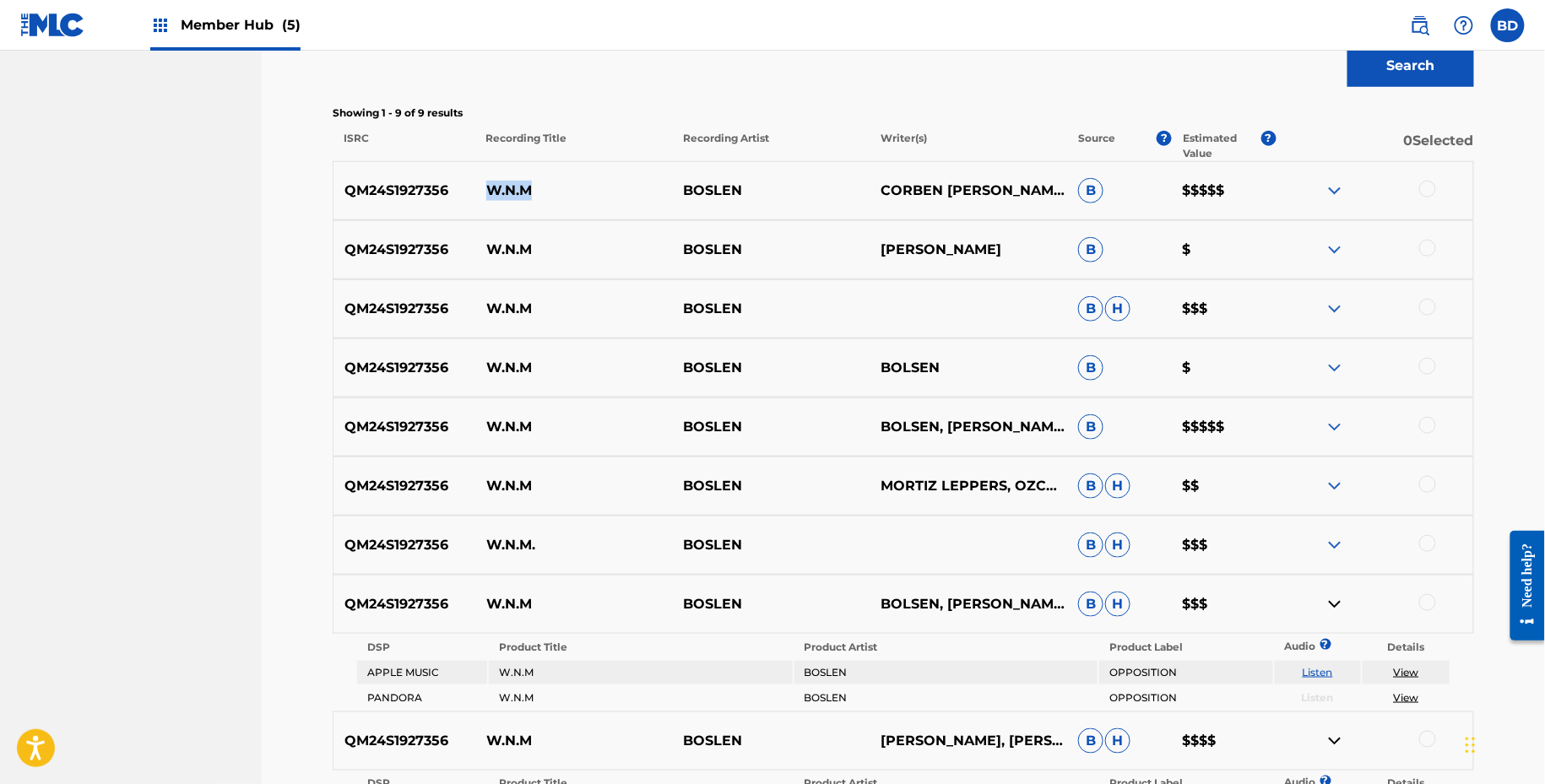
click at [1335, 548] on img at bounding box center [1334, 545] width 20 height 20
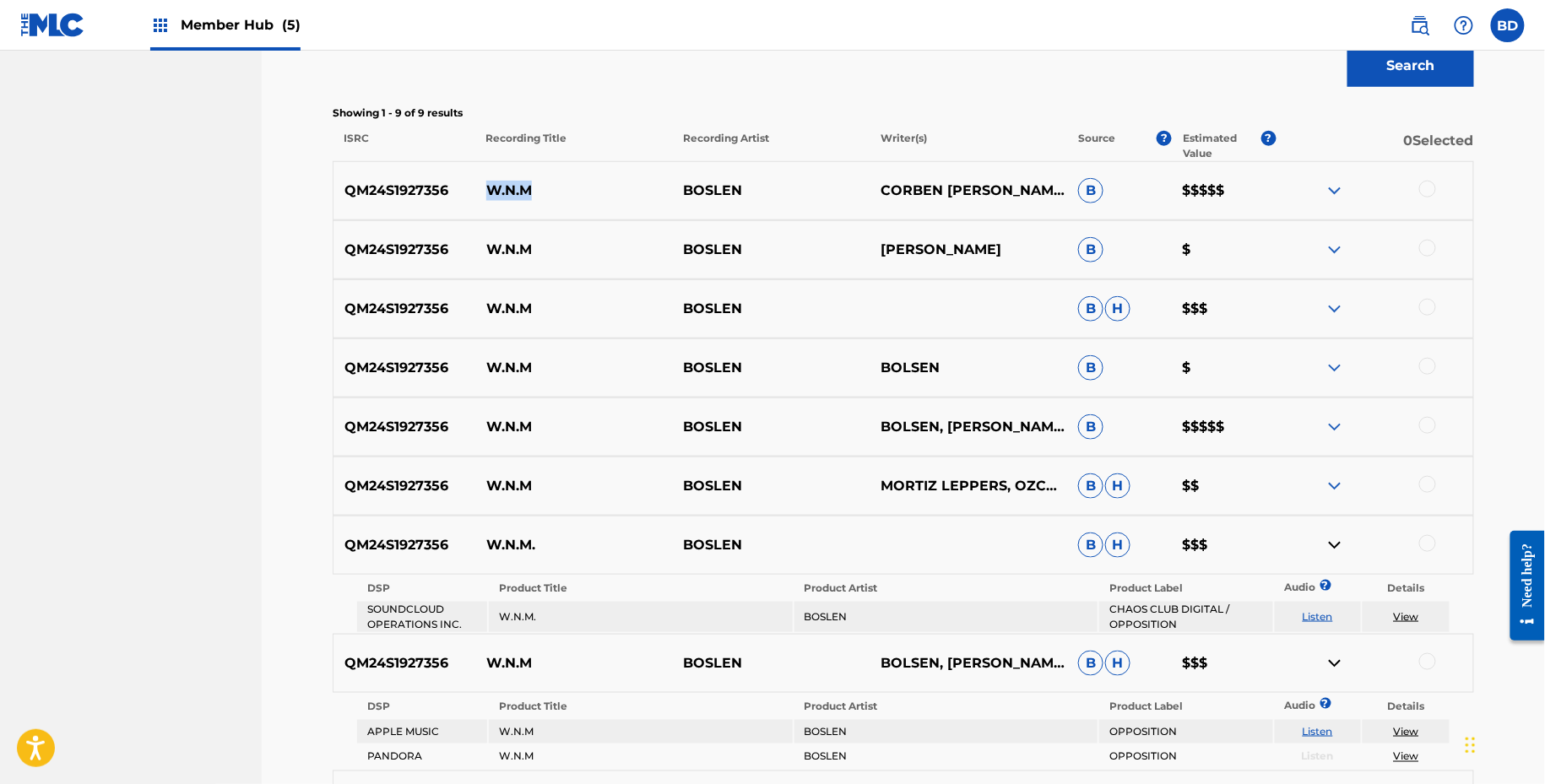
click at [1331, 486] on img at bounding box center [1334, 486] width 20 height 20
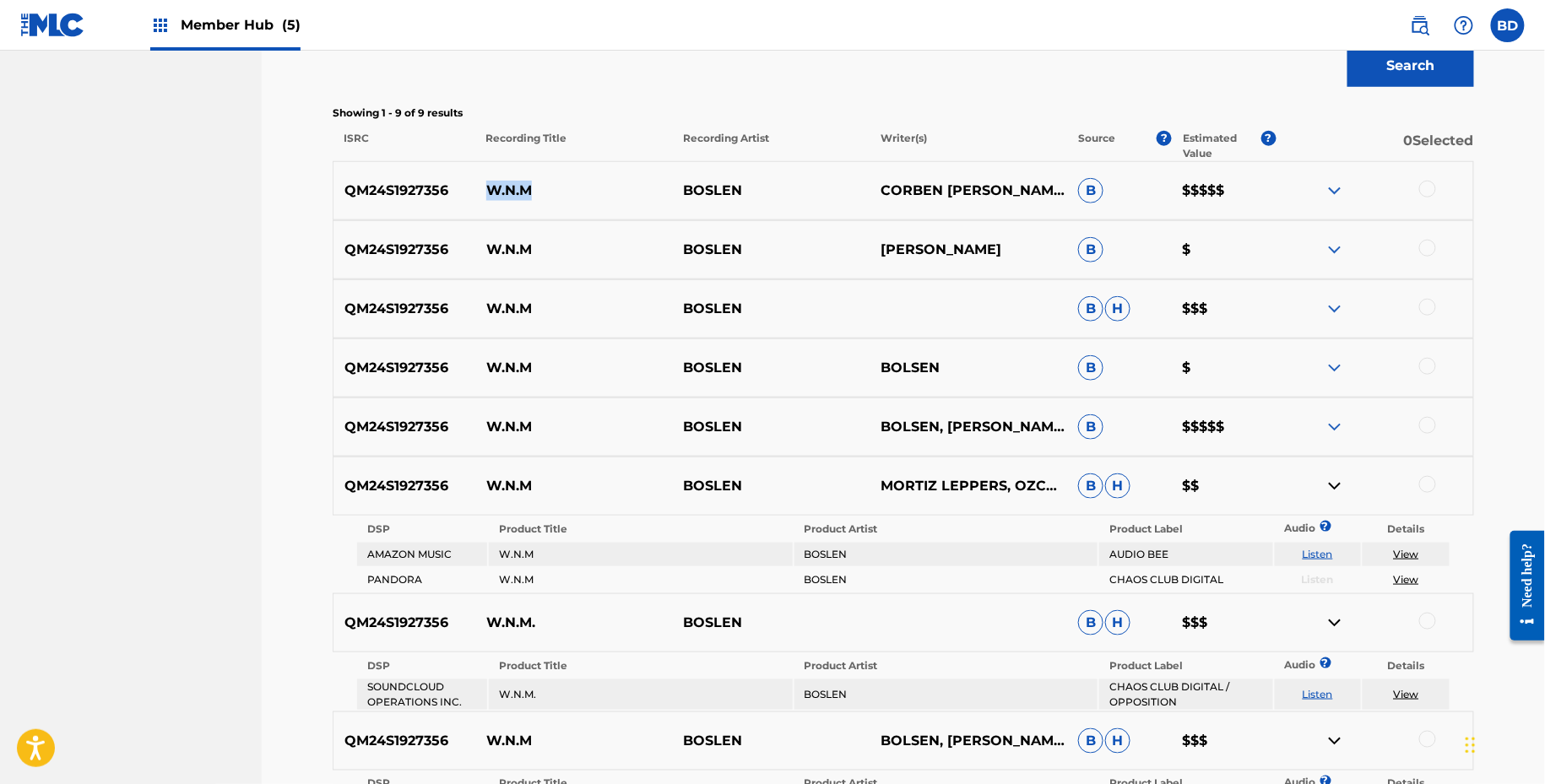
click at [1337, 426] on img at bounding box center [1334, 427] width 20 height 20
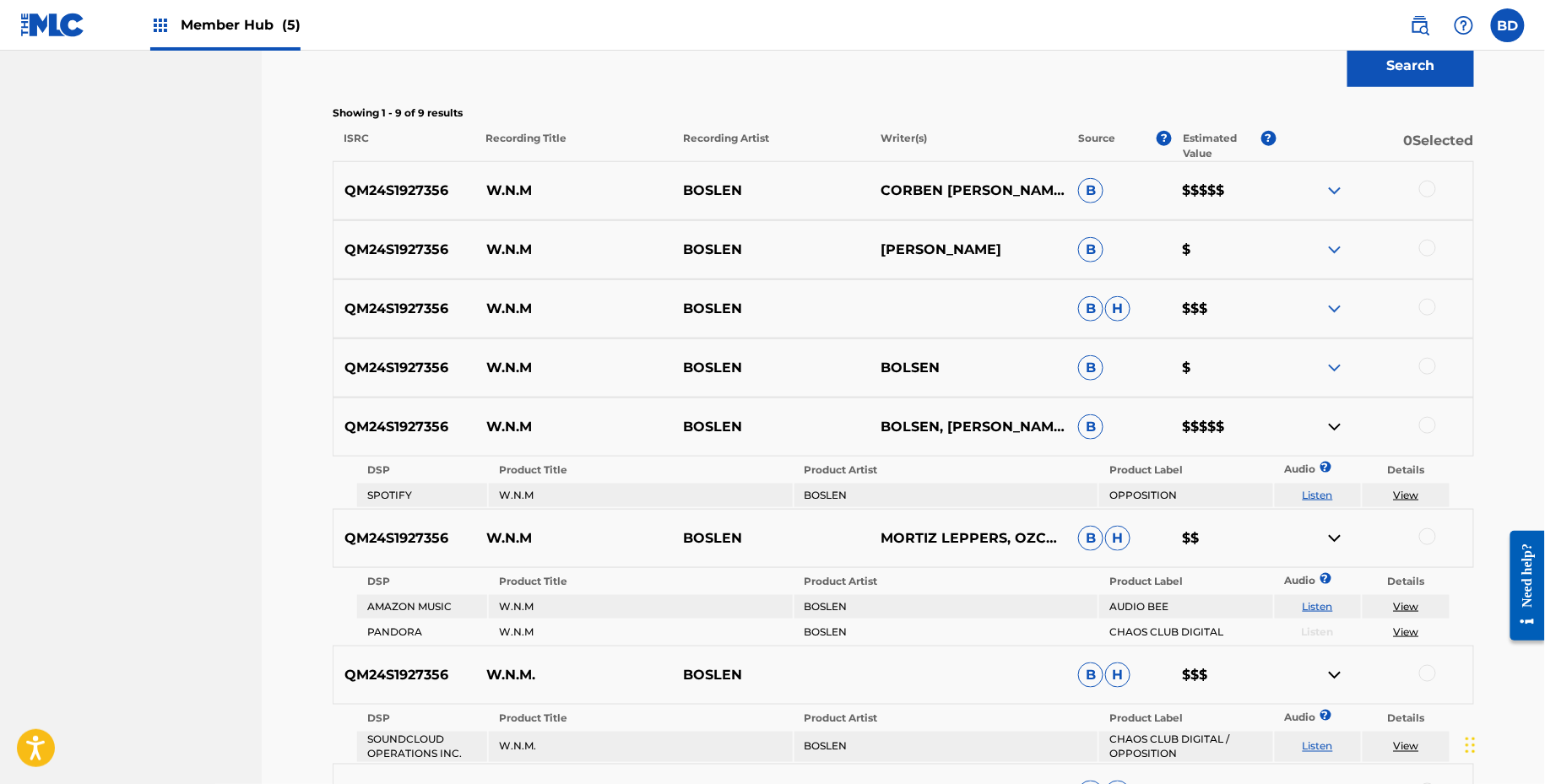
click at [1342, 354] on div "QM24S1927356 W.N.M BOSLEN BOLSEN B $" at bounding box center [904, 368] width 1141 height 59
click at [1333, 365] on img at bounding box center [1334, 368] width 20 height 20
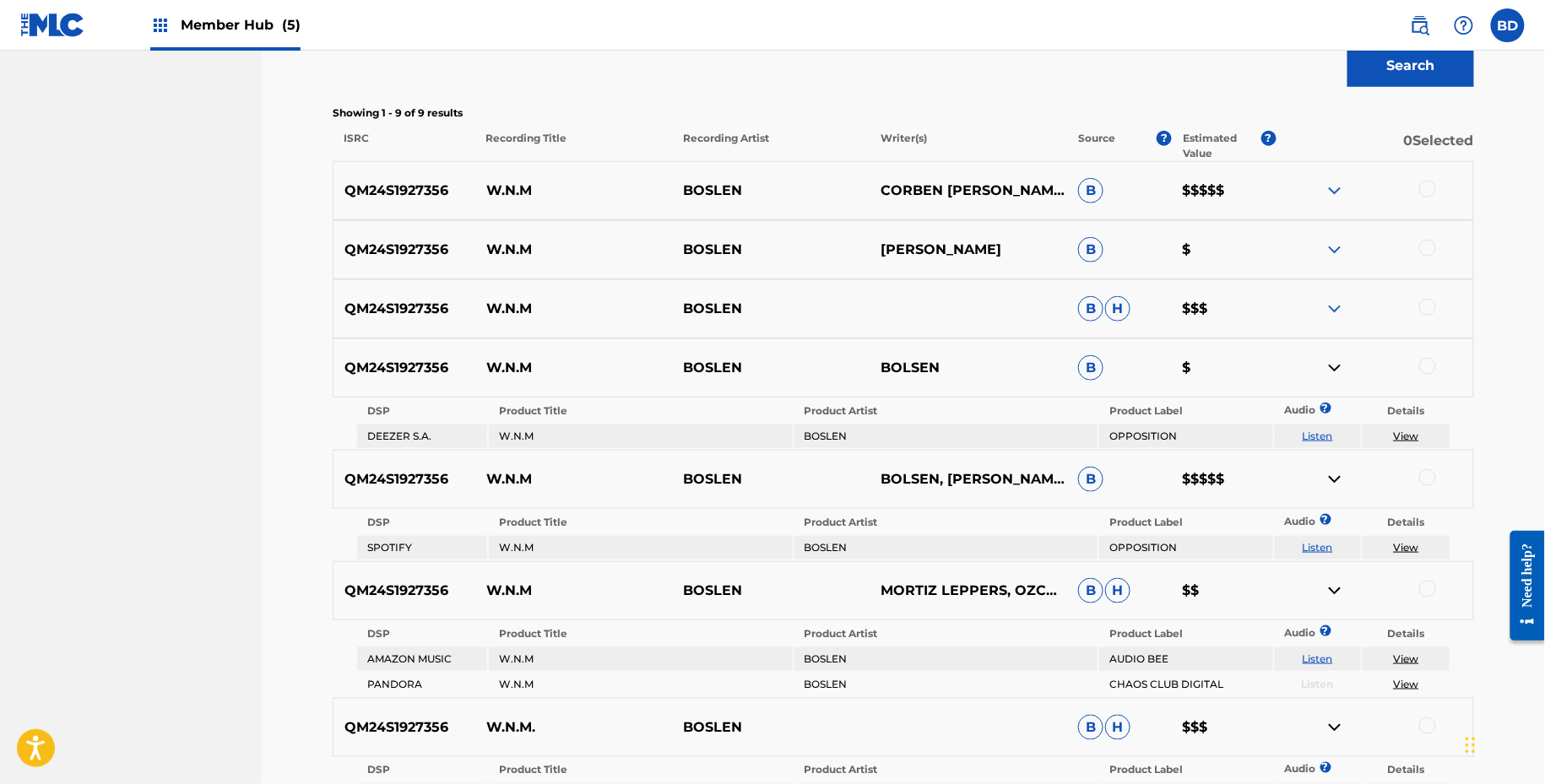
click at [1333, 311] on img at bounding box center [1334, 309] width 20 height 20
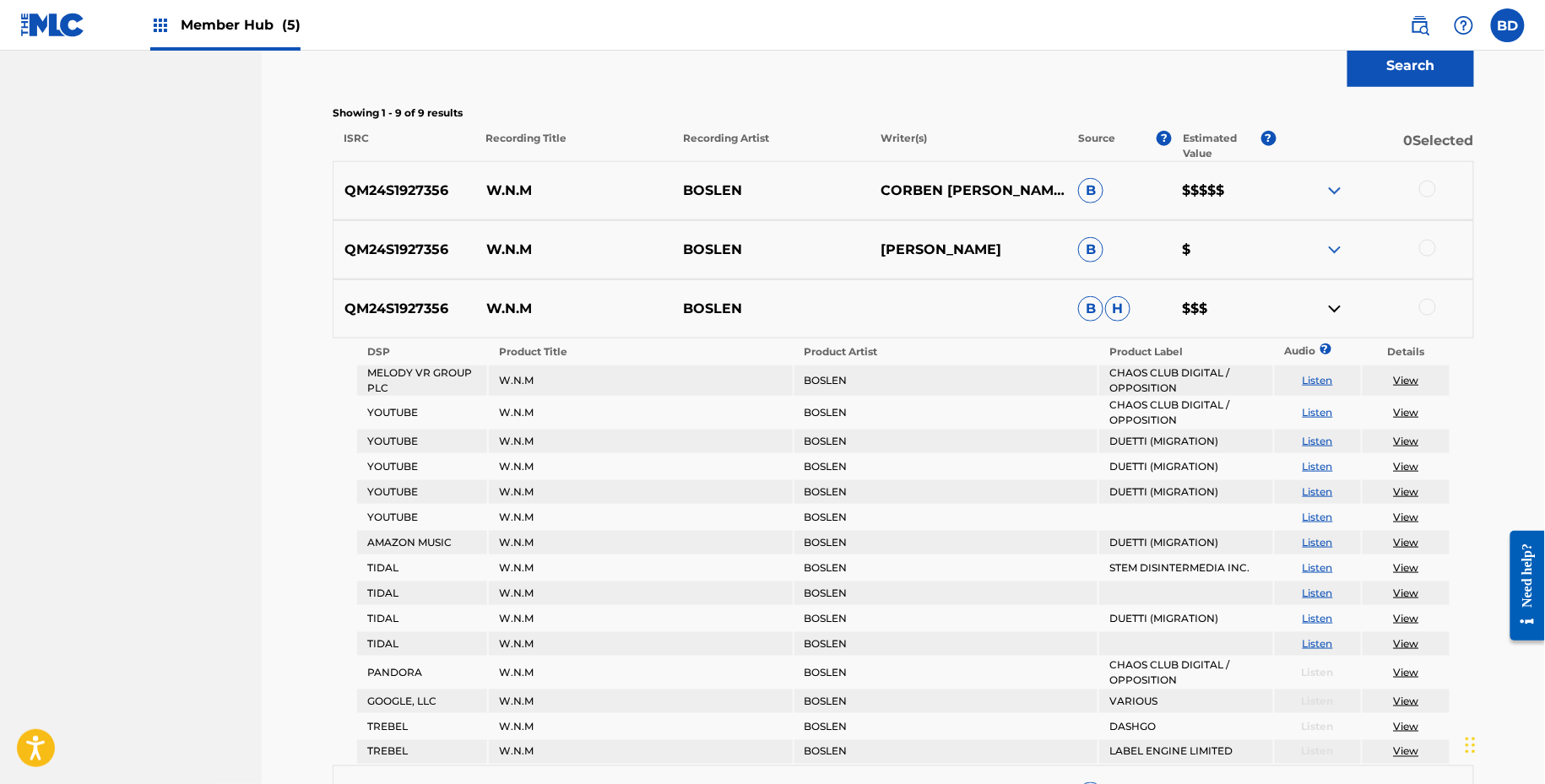
click at [1334, 247] on img at bounding box center [1334, 249] width 20 height 20
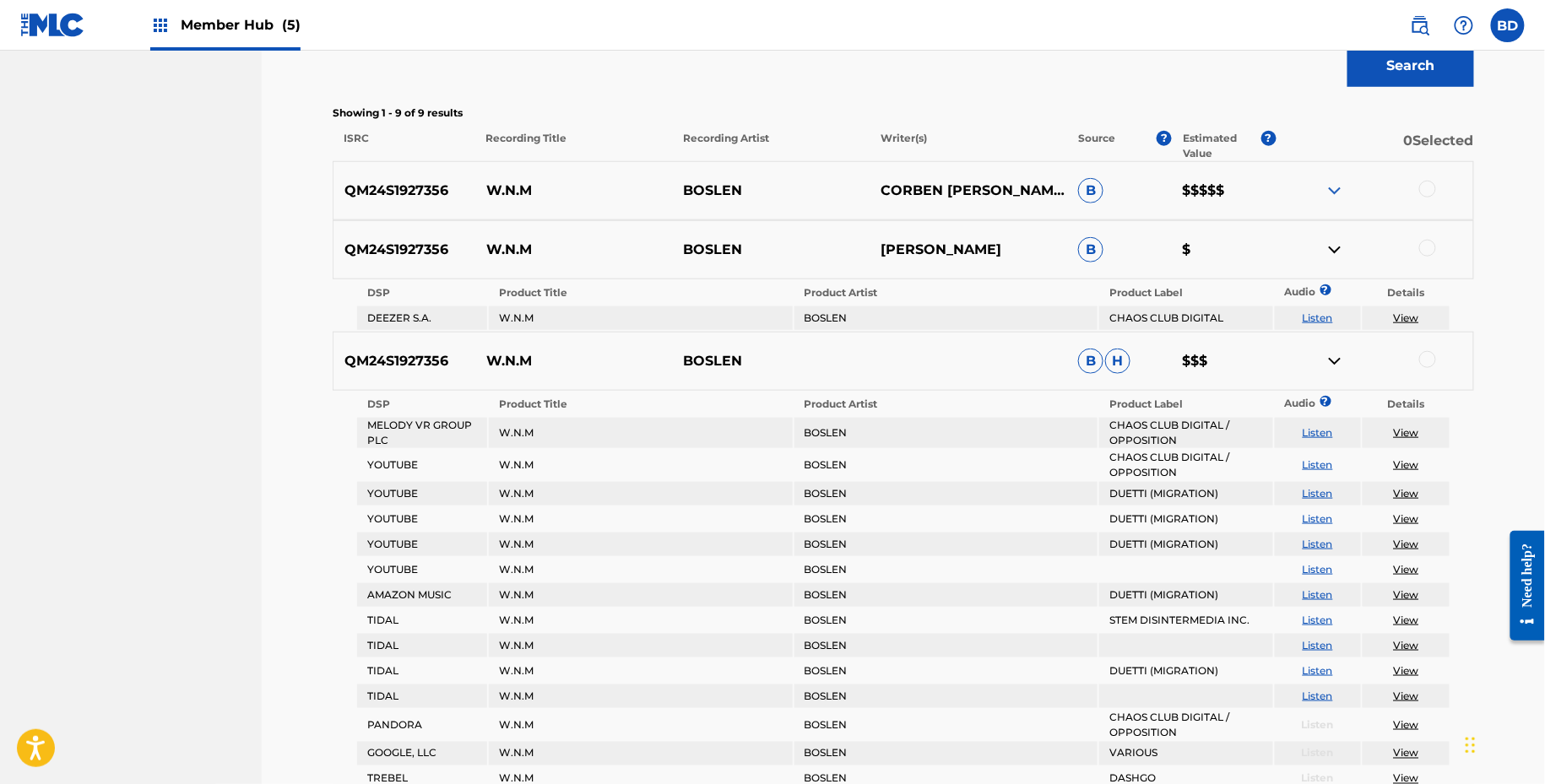
click at [1334, 179] on div "QM24S1927356 W.N.M BOSLEN CORBEN NIKK BOWEN, MORTIZ LEPPERS, OZCAN SAYIN B $$$$$" at bounding box center [904, 190] width 1141 height 59
click at [1334, 183] on img at bounding box center [1334, 190] width 20 height 20
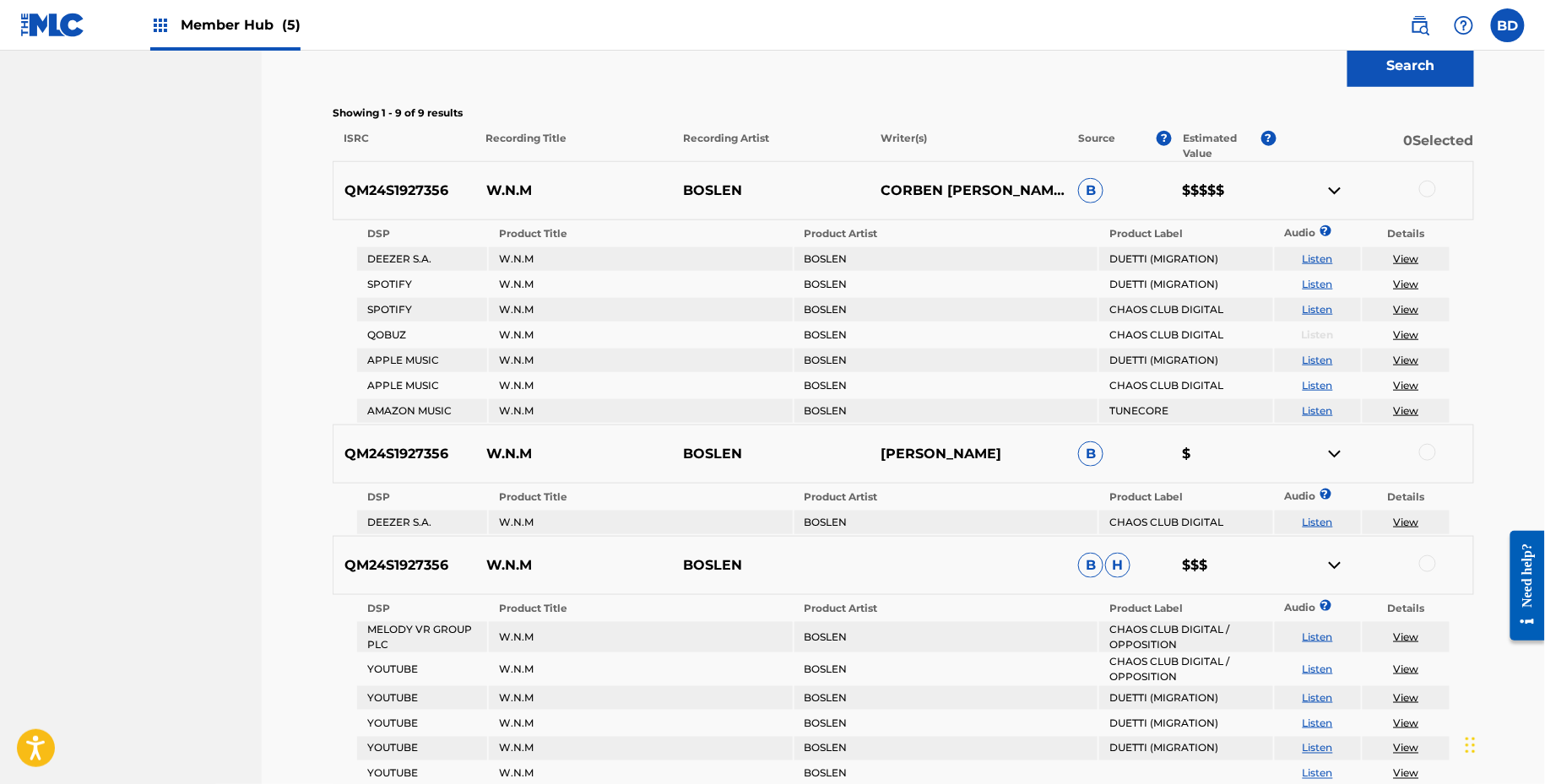
scroll to position [588, 0]
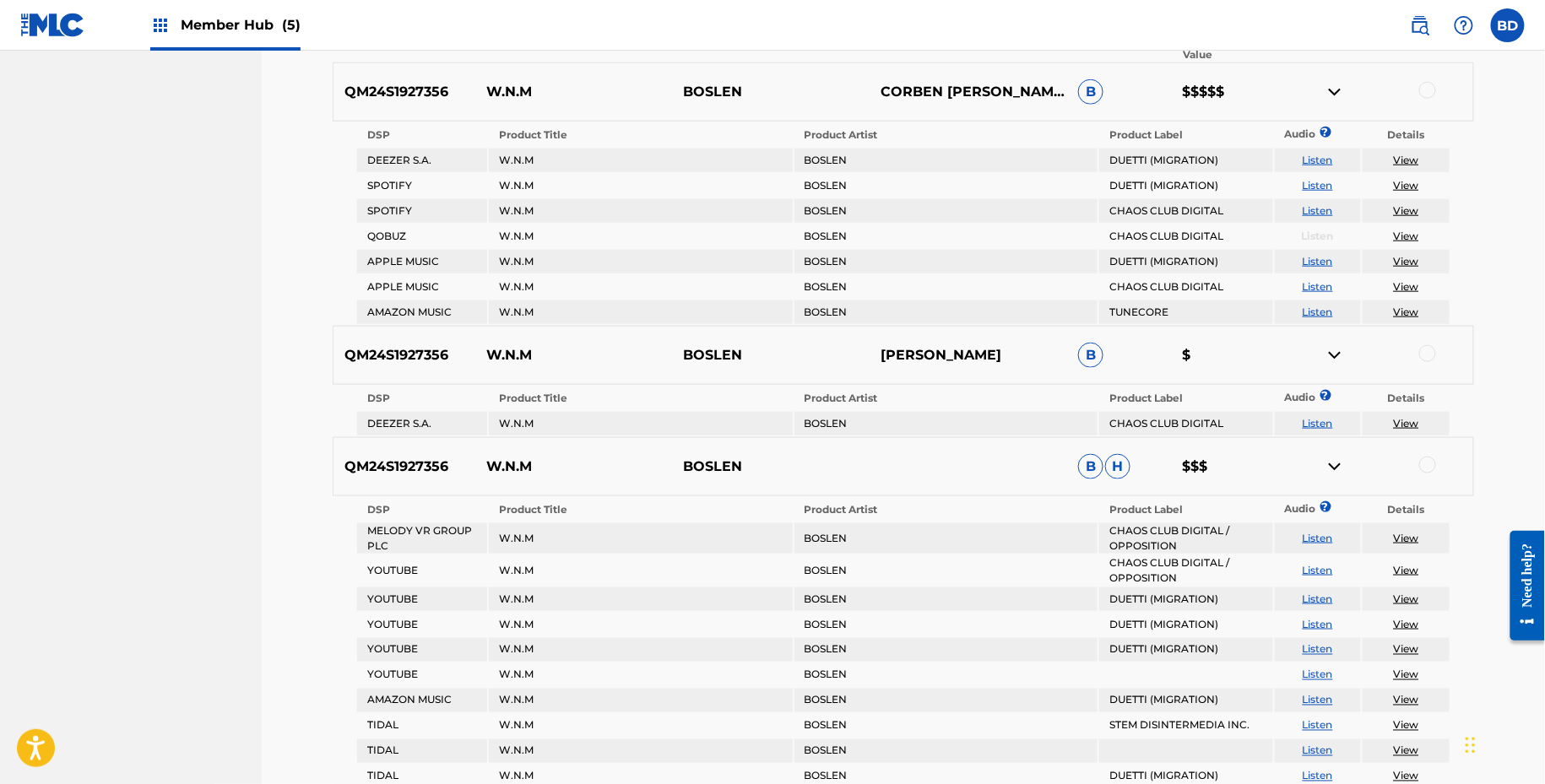
click at [1430, 351] on div at bounding box center [1428, 353] width 16 height 16
click at [1316, 350] on div at bounding box center [1375, 355] width 198 height 20
click at [1326, 350] on img at bounding box center [1334, 355] width 20 height 20
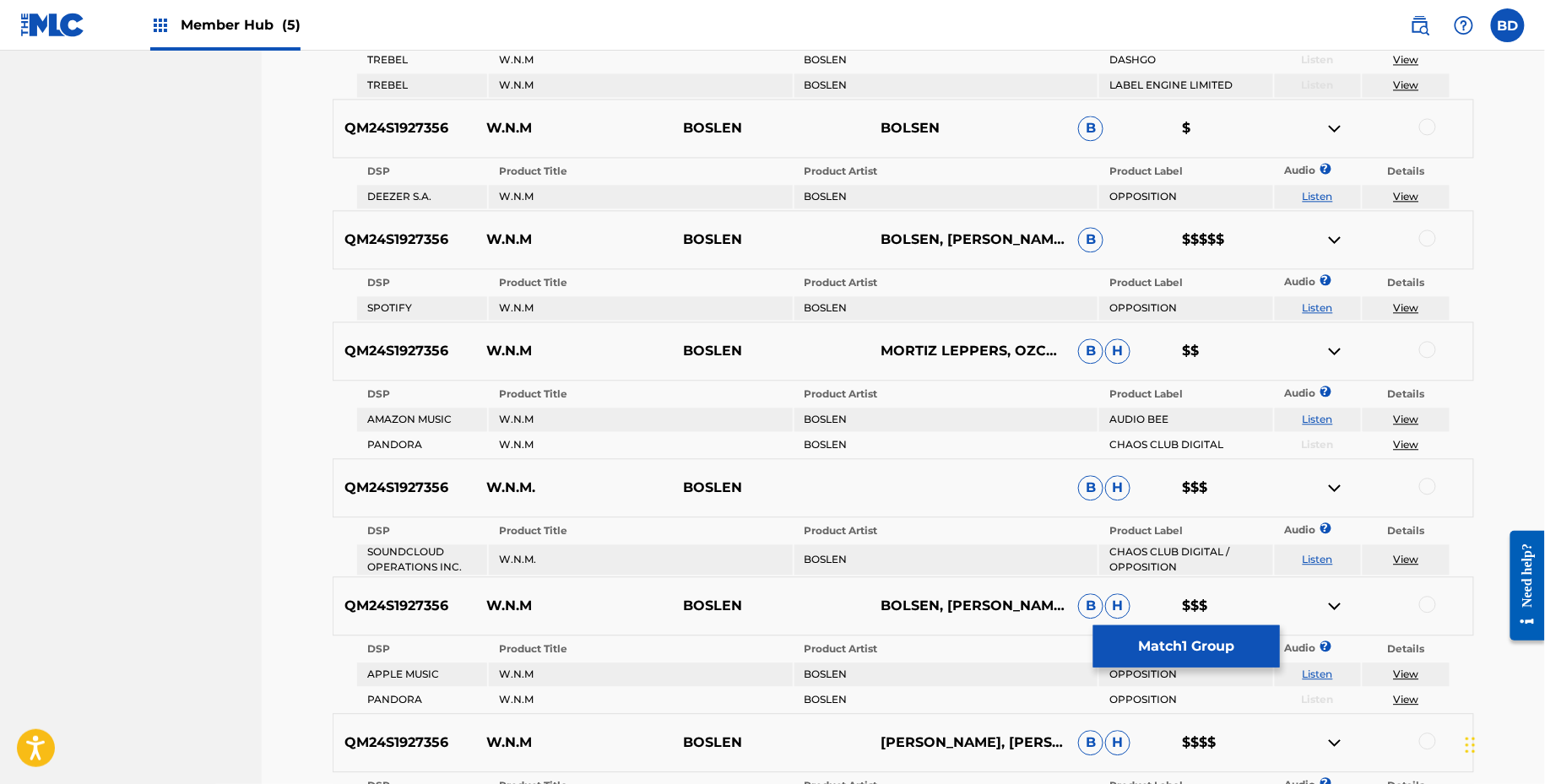
scroll to position [1368, 0]
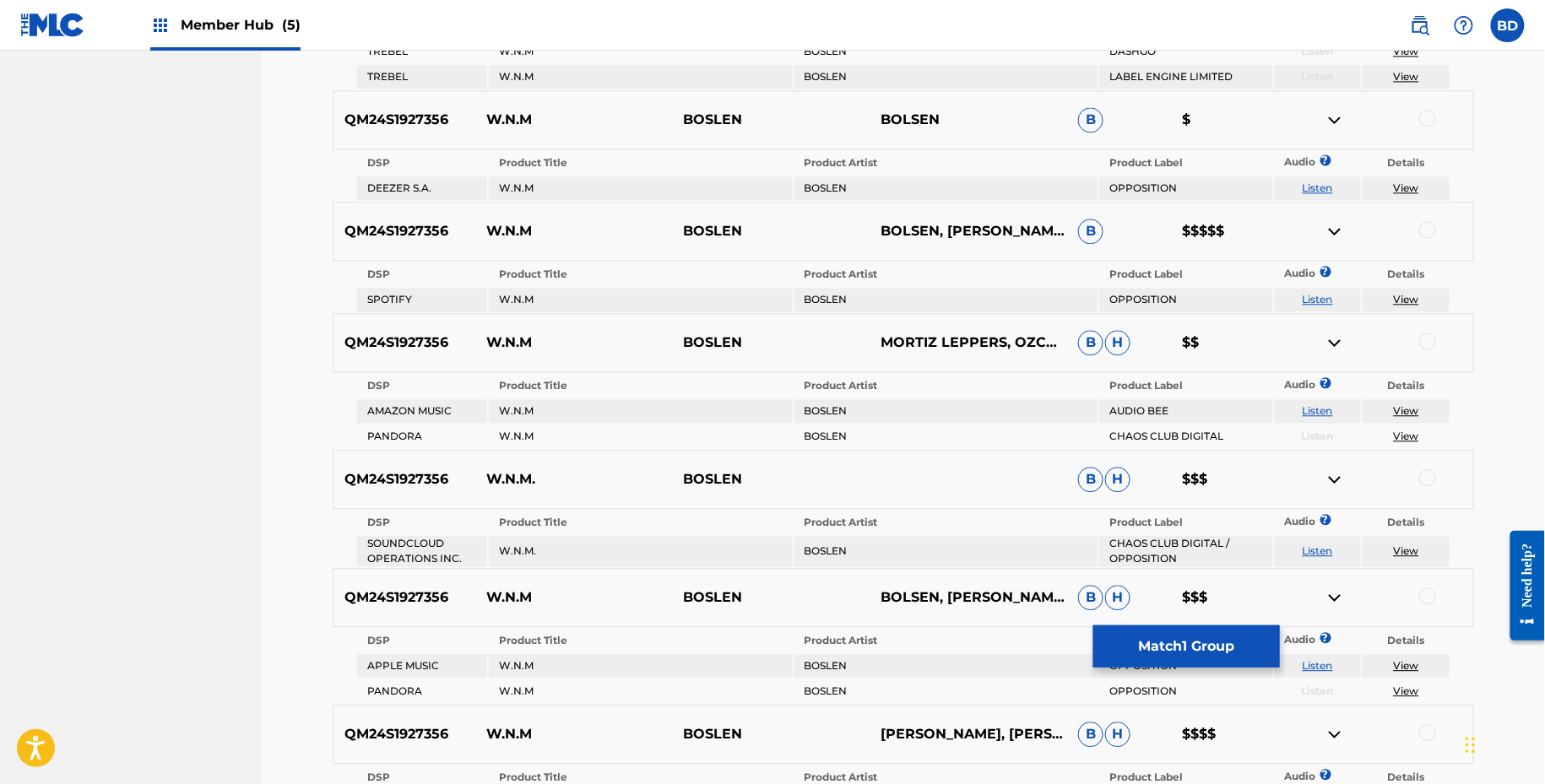
click at [1425, 113] on div at bounding box center [1428, 117] width 16 height 16
click at [1336, 113] on img at bounding box center [1334, 119] width 20 height 20
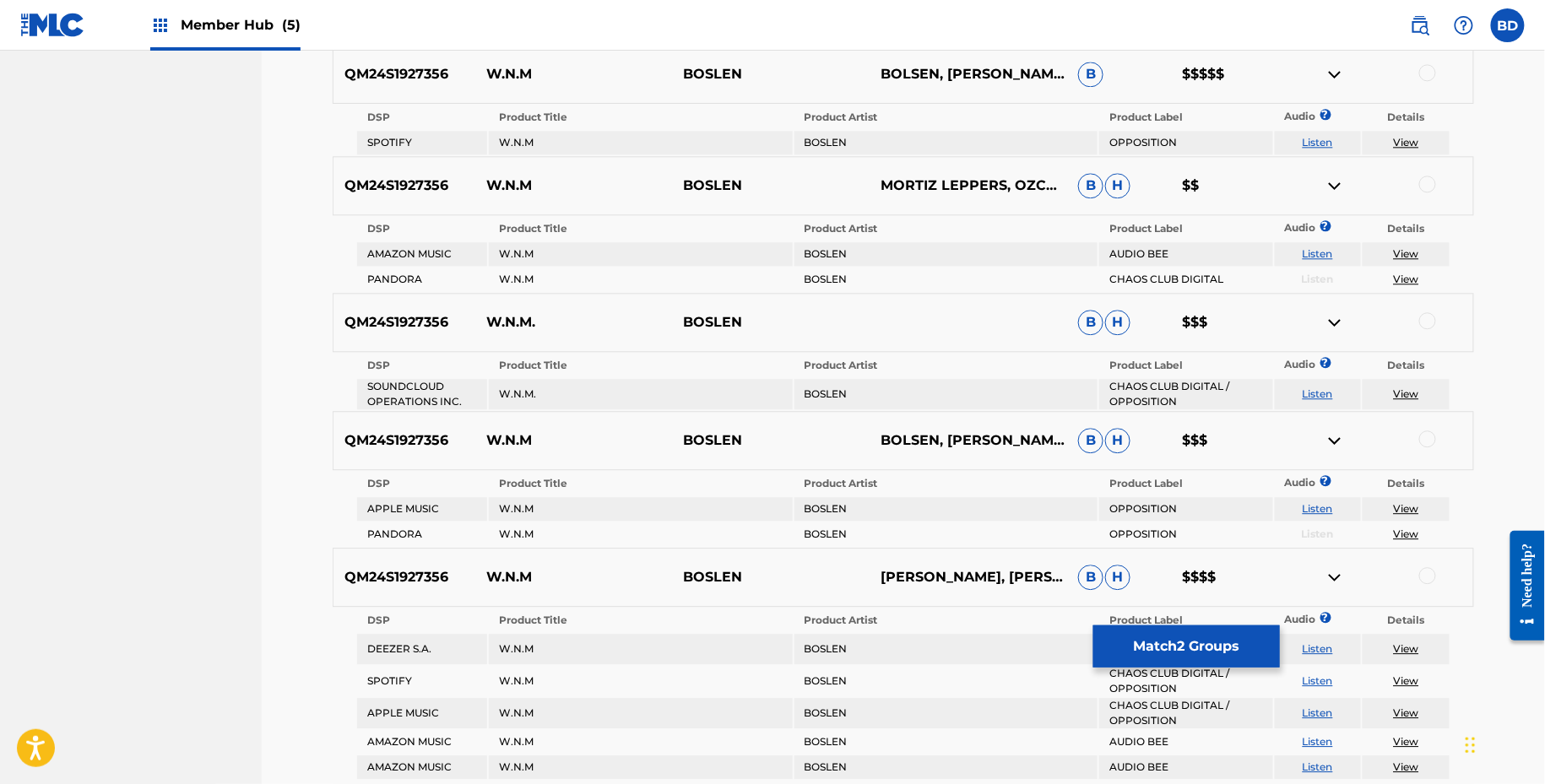
scroll to position [1472, 0]
click at [1429, 65] on div at bounding box center [1428, 73] width 16 height 16
click at [1338, 75] on img at bounding box center [1334, 75] width 20 height 20
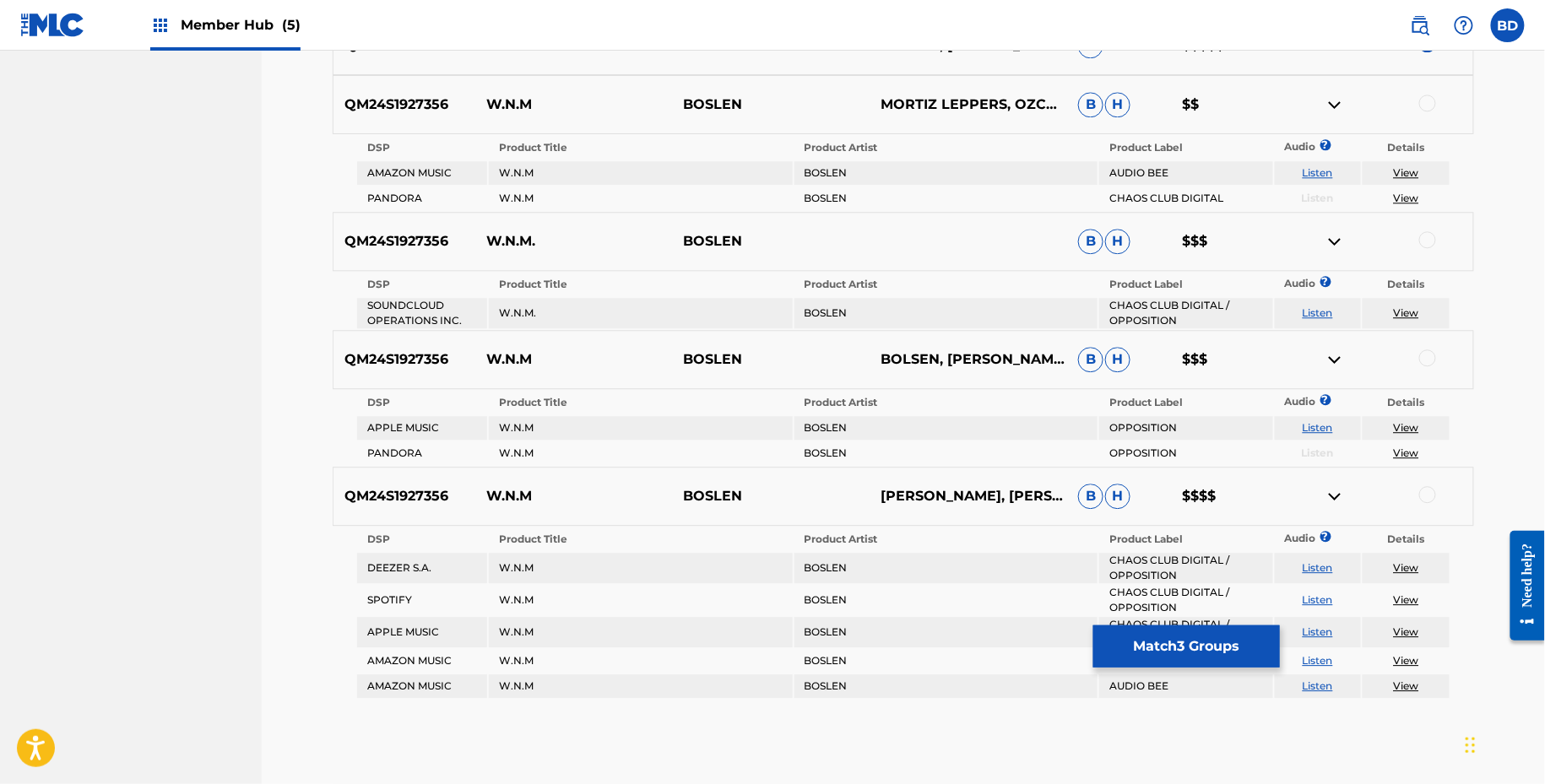
scroll to position [1511, 0]
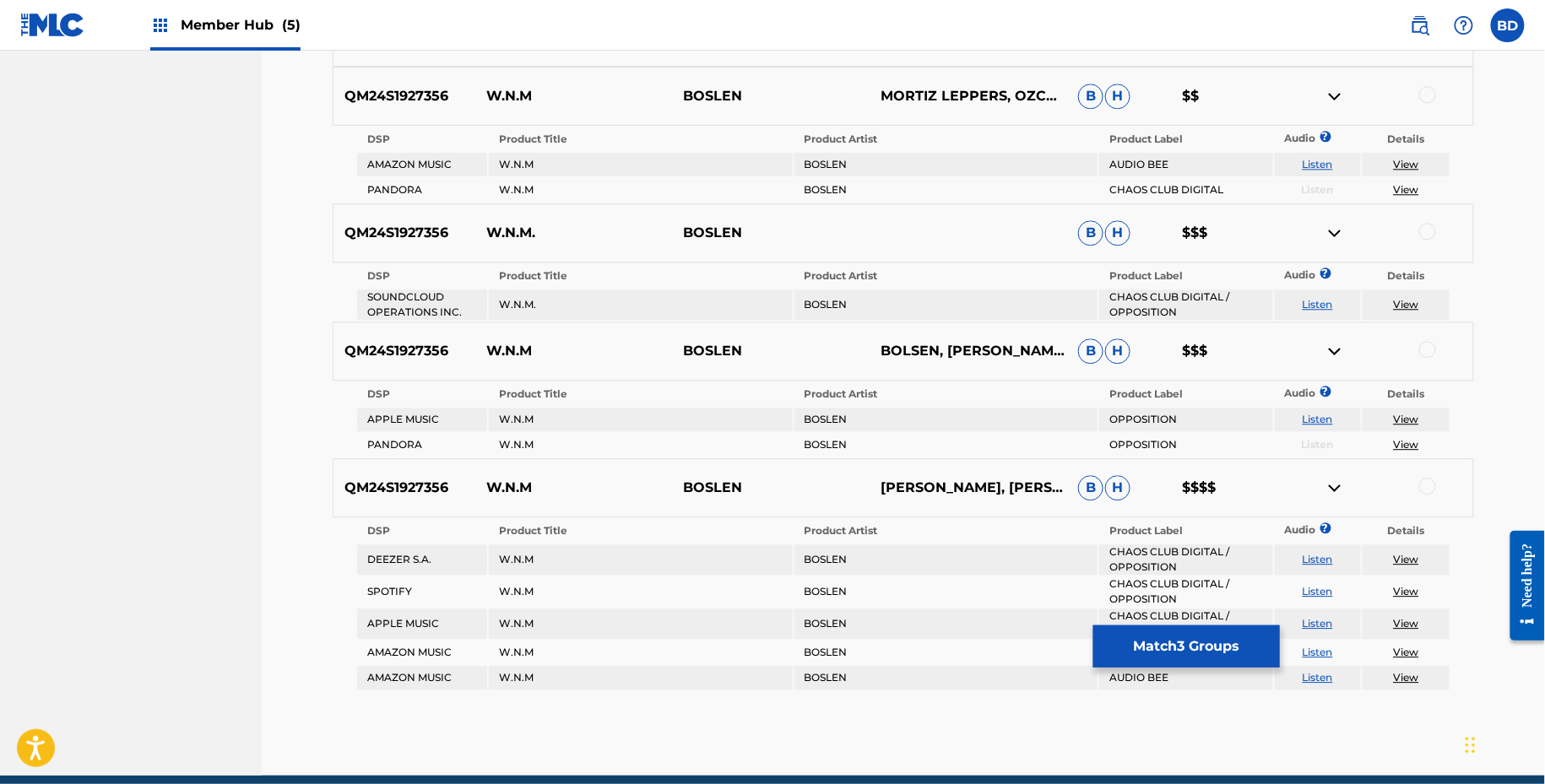
click at [1427, 86] on div at bounding box center [1428, 94] width 16 height 16
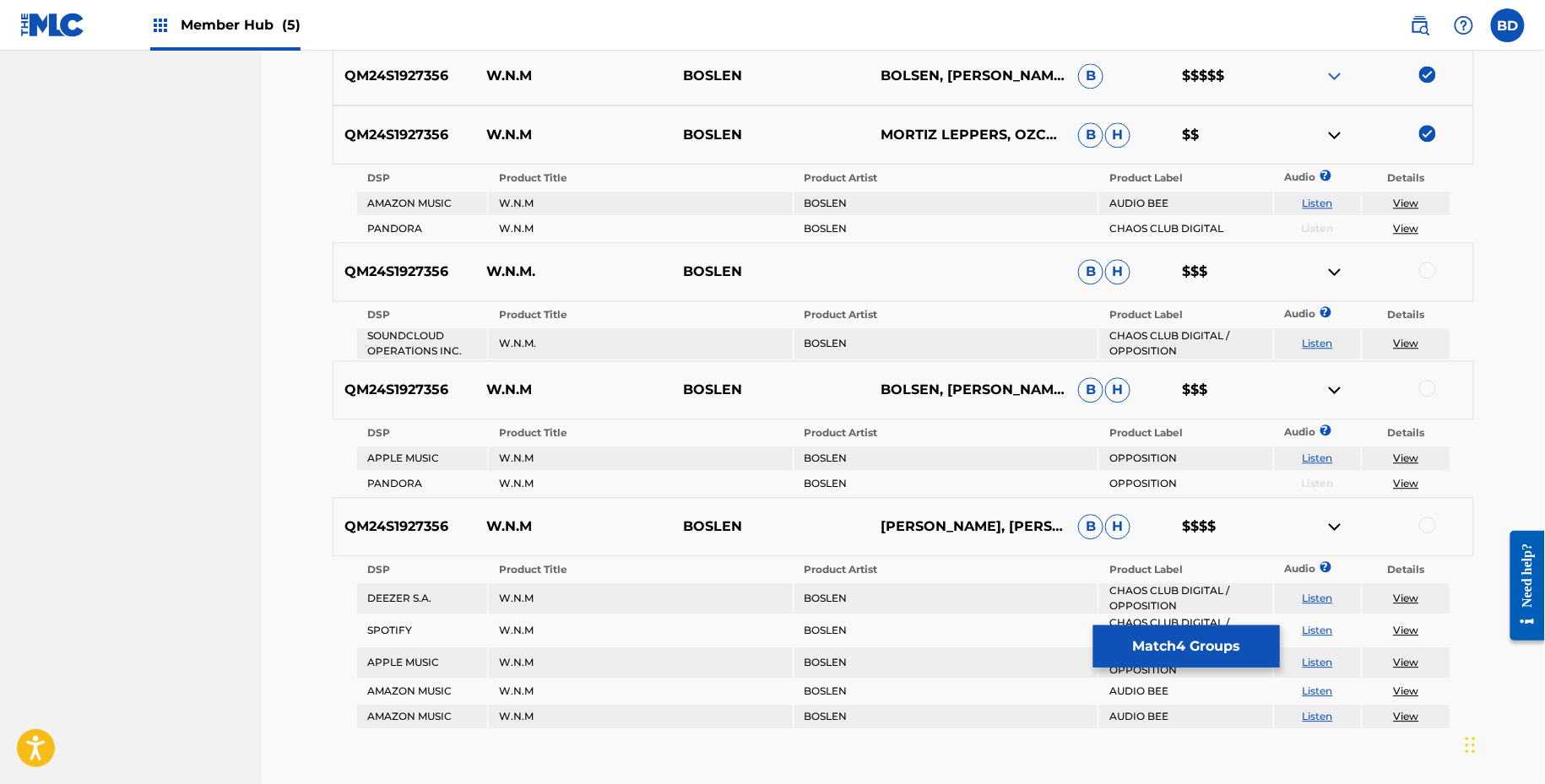
scroll to position [1333, 0]
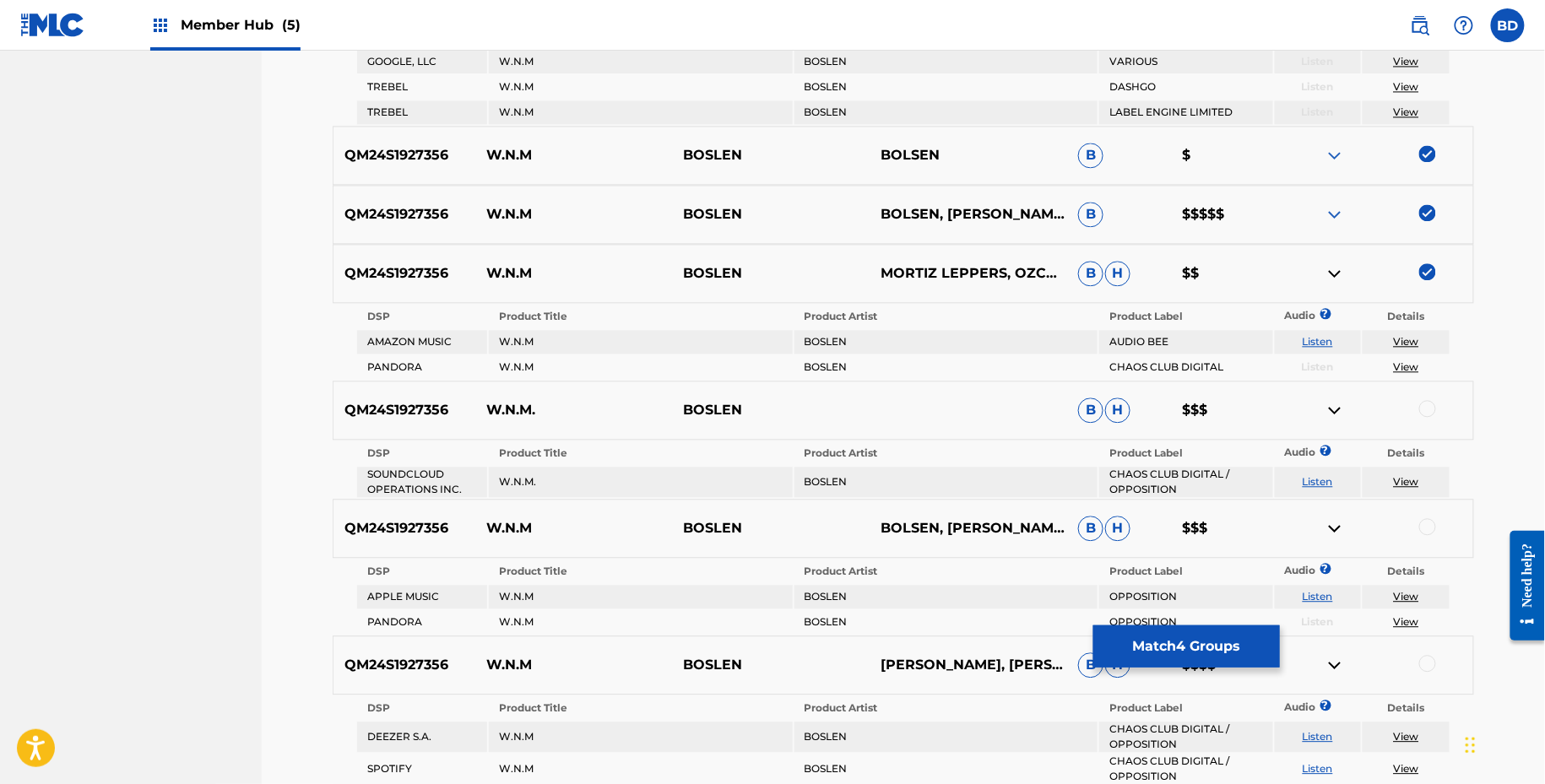
click at [1334, 259] on div "QM24S1927356 W.N.M BOSLEN MORTIZ LEPPERS, OZCAN SAYIN B H $$" at bounding box center [904, 273] width 1141 height 59
click at [1334, 263] on img at bounding box center [1334, 273] width 20 height 20
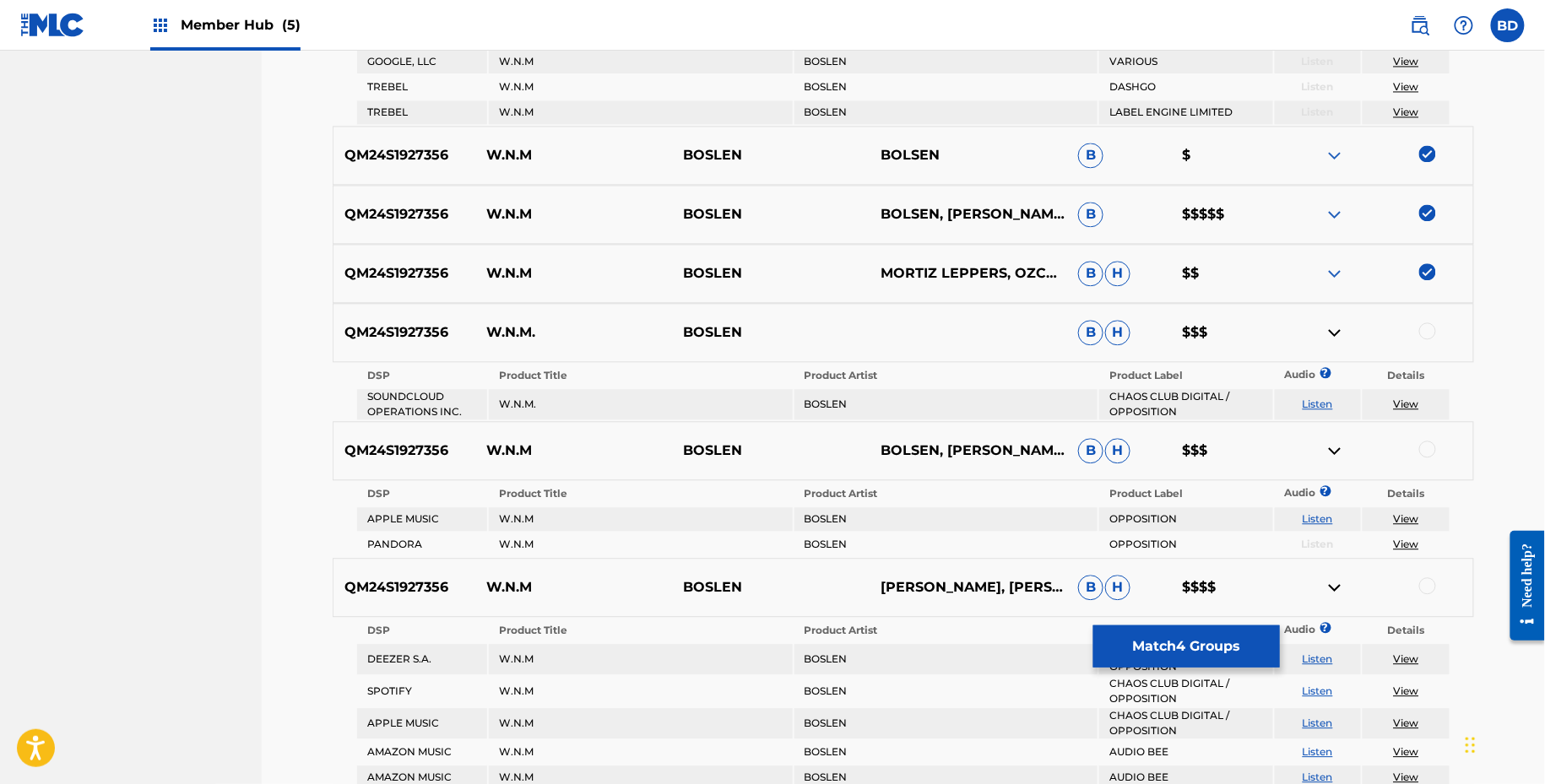
click at [1334, 263] on img at bounding box center [1334, 273] width 20 height 20
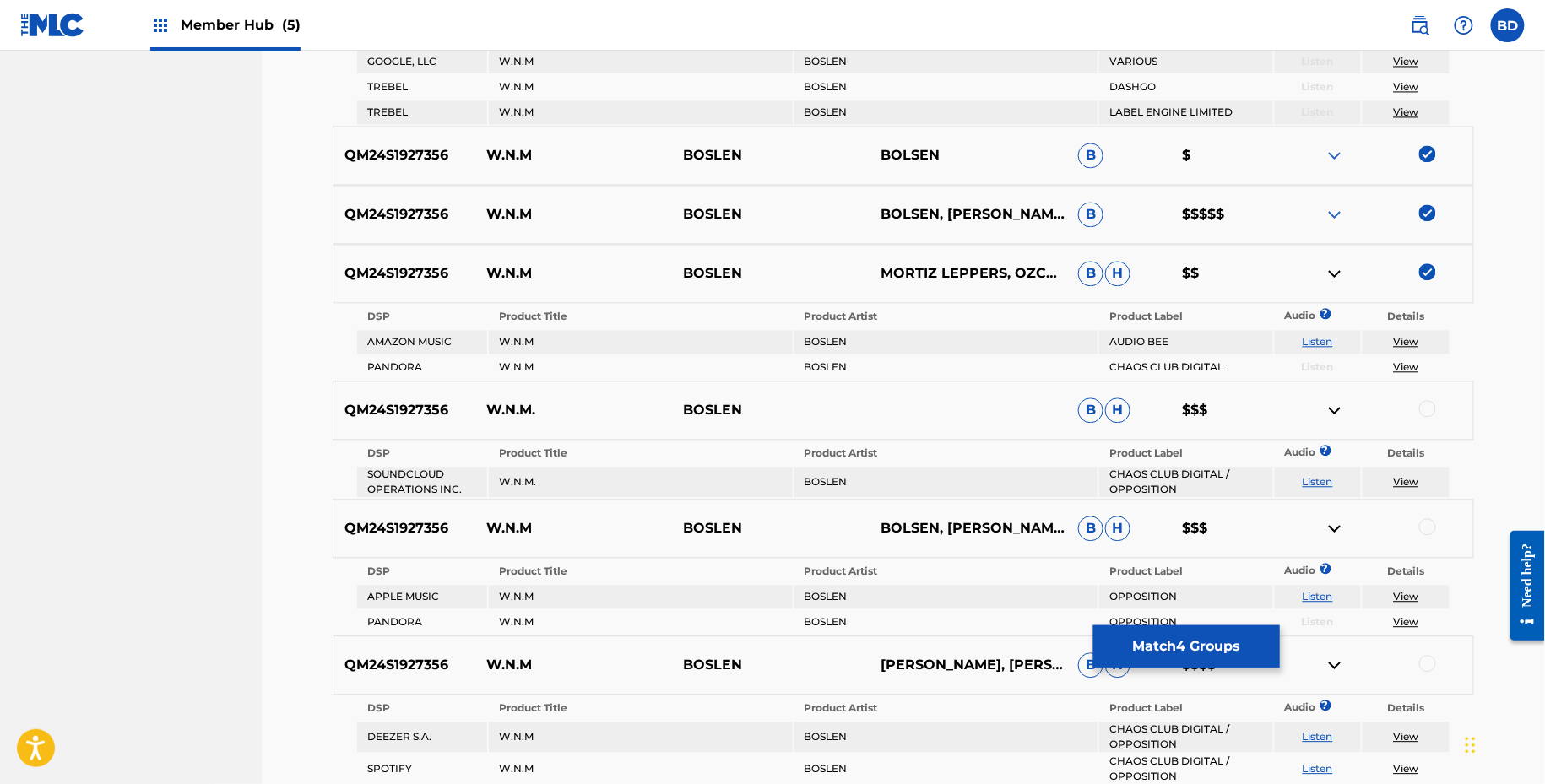
click at [1334, 215] on img at bounding box center [1334, 214] width 20 height 20
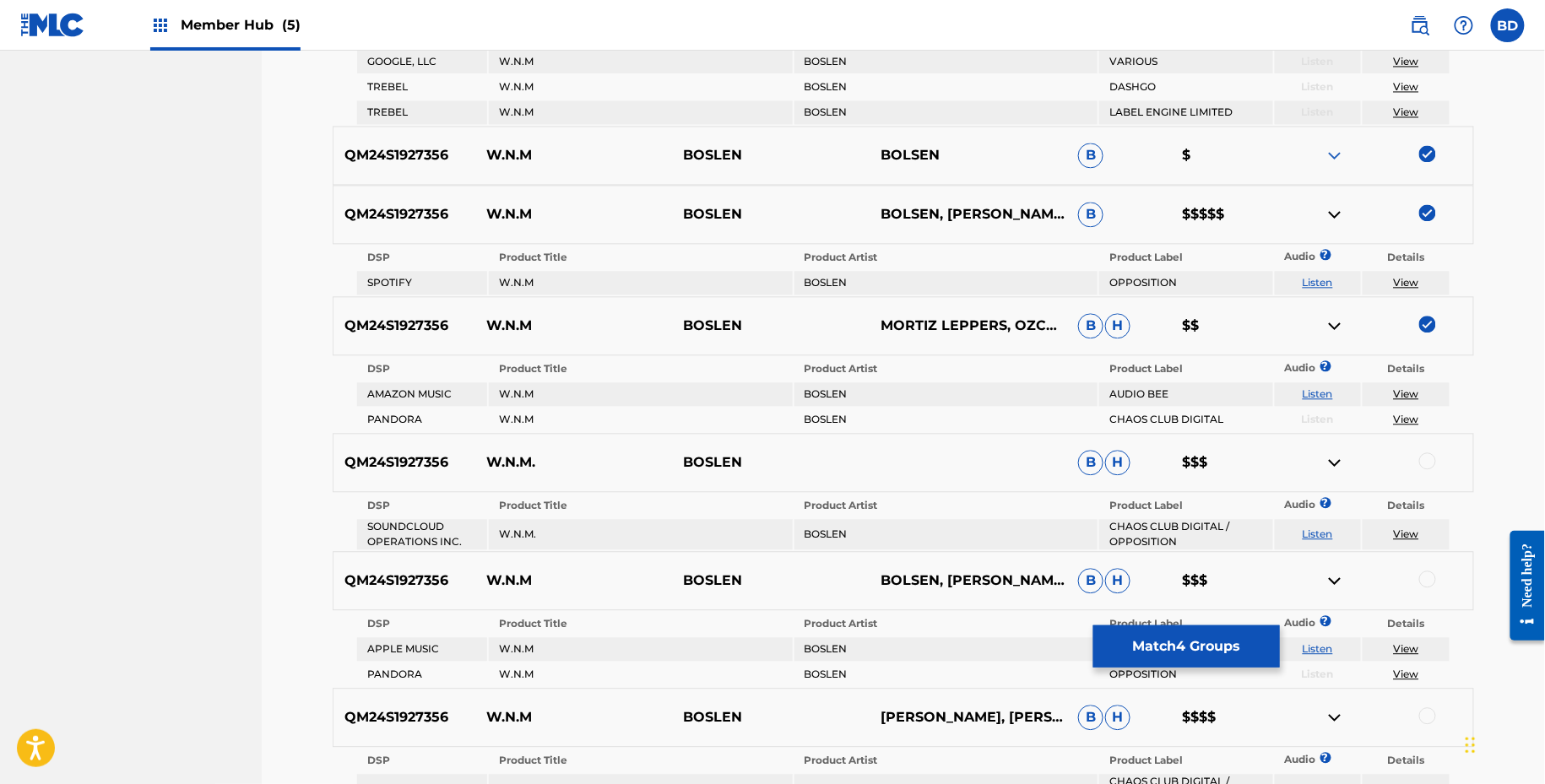
click at [1334, 151] on img at bounding box center [1334, 155] width 20 height 20
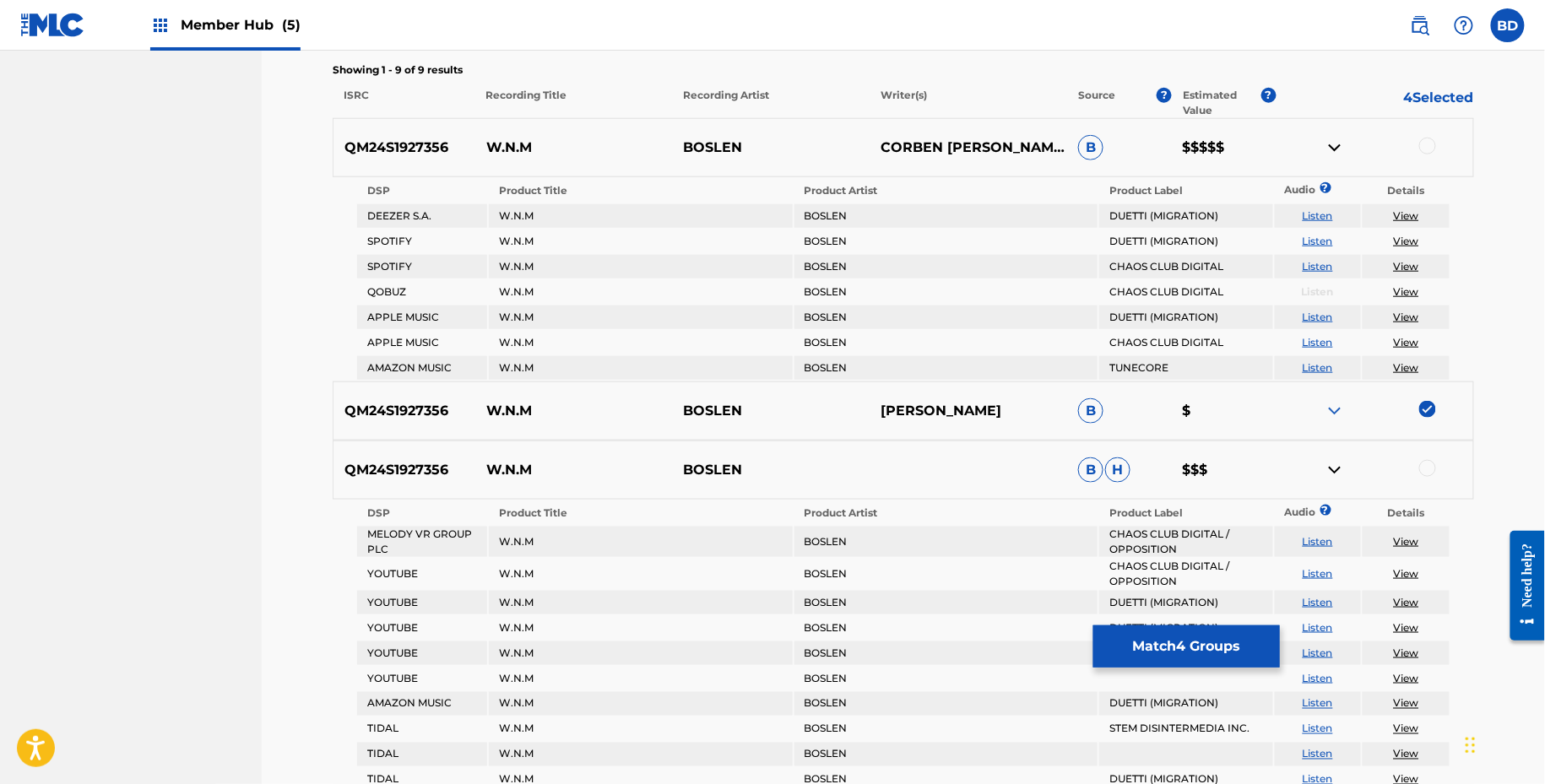
click at [1328, 406] on img at bounding box center [1334, 410] width 20 height 20
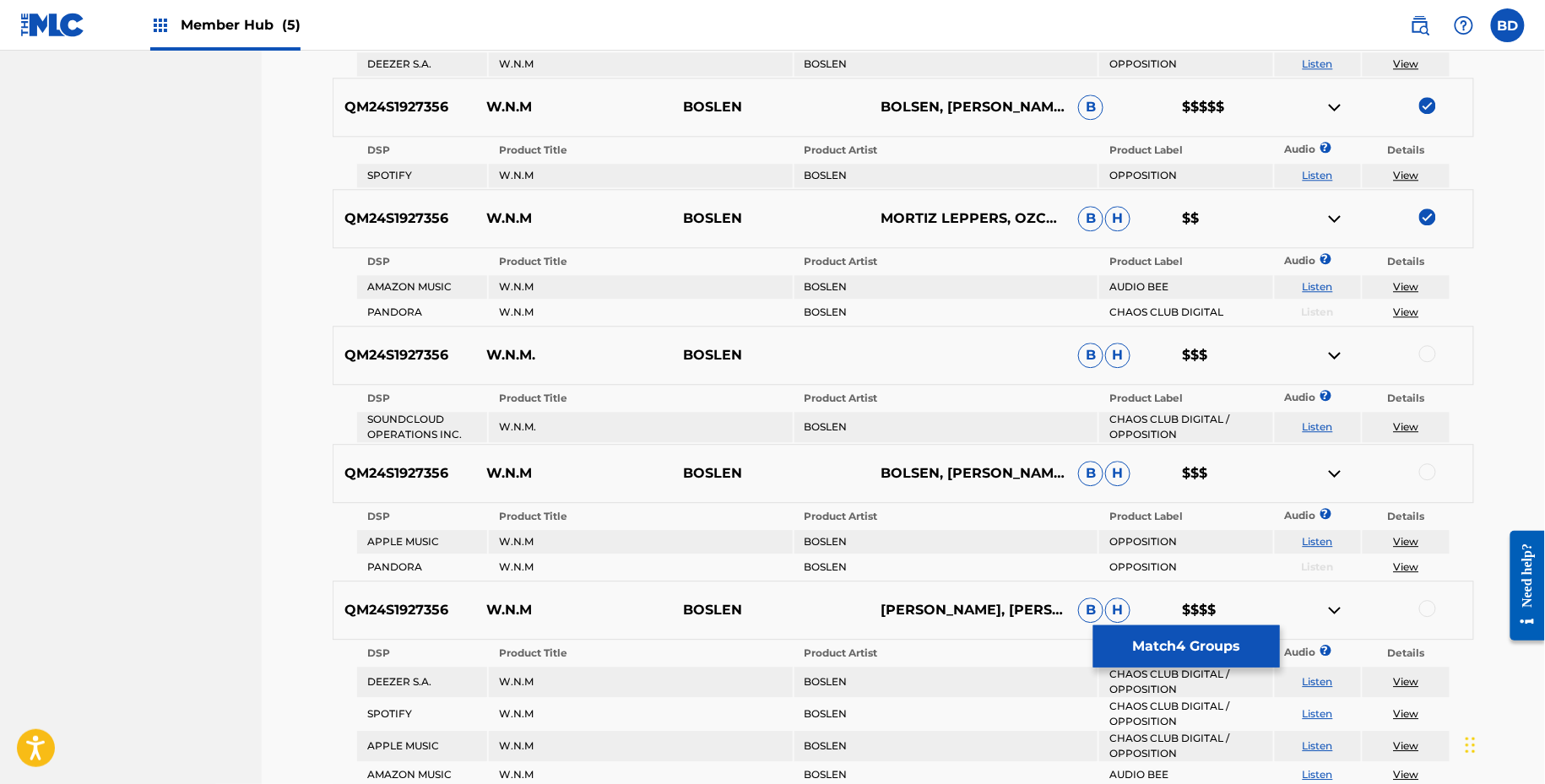
scroll to position [1577, 0]
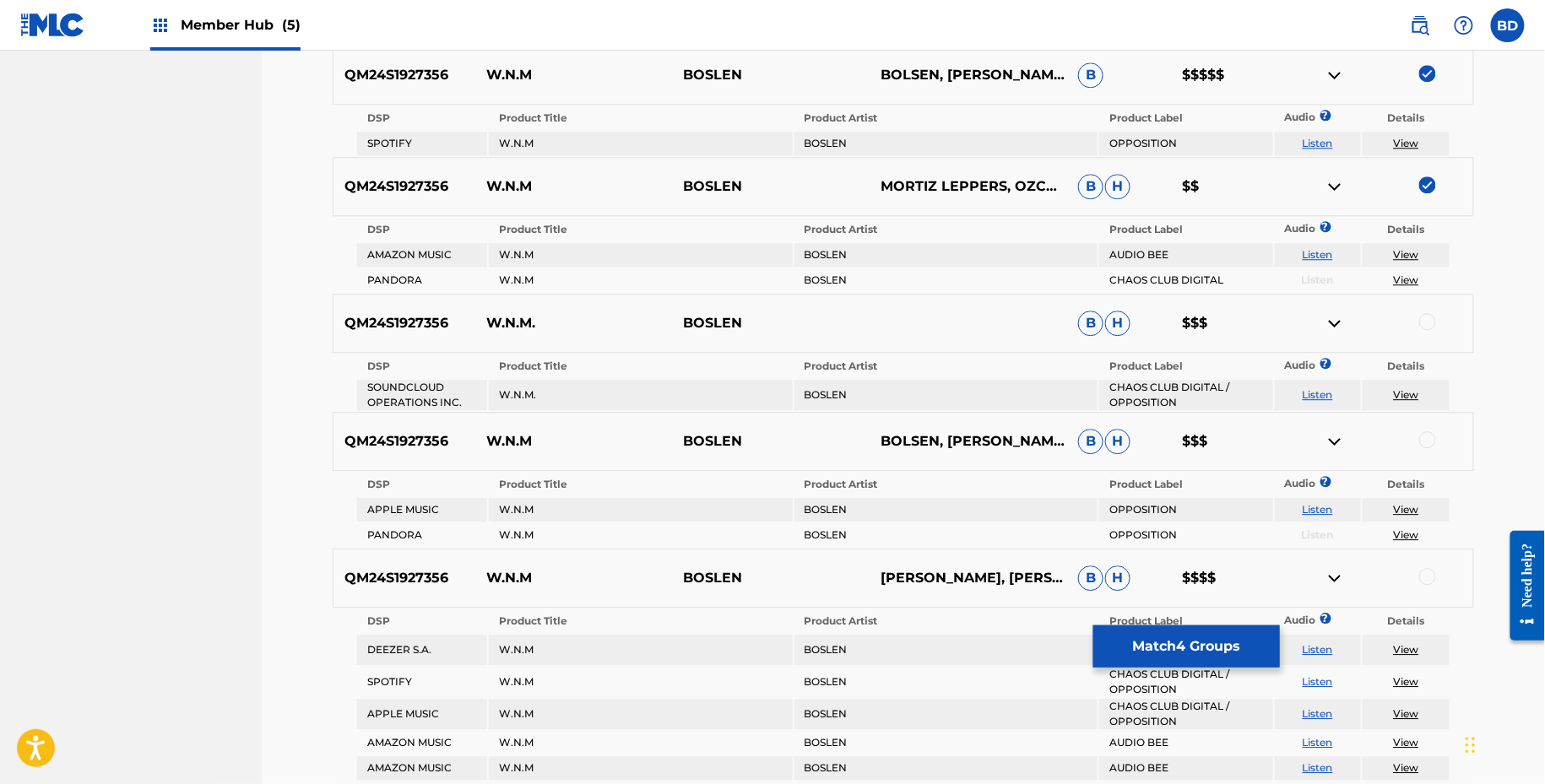
click at [1342, 65] on img at bounding box center [1334, 75] width 20 height 20
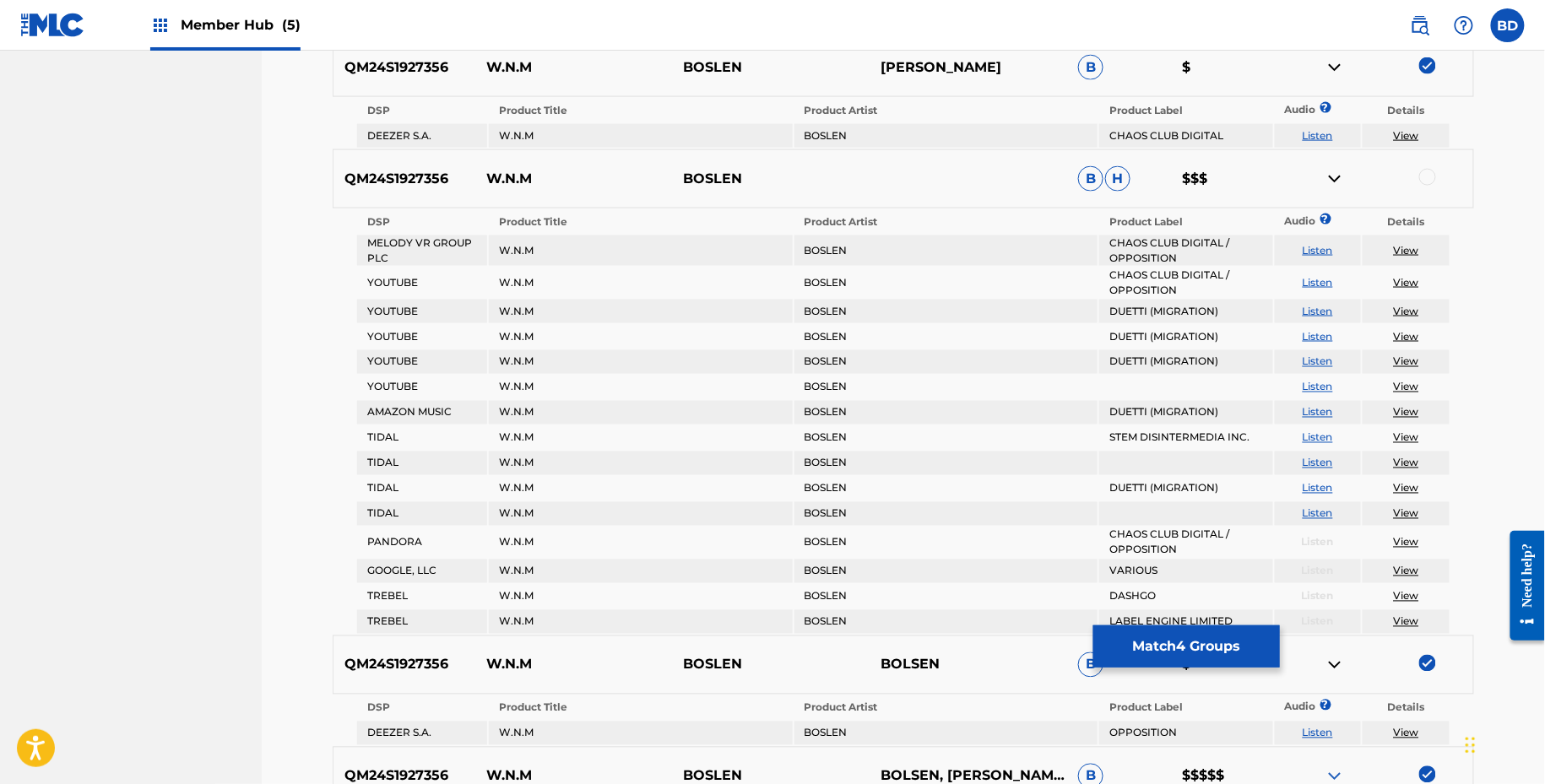
scroll to position [872, 0]
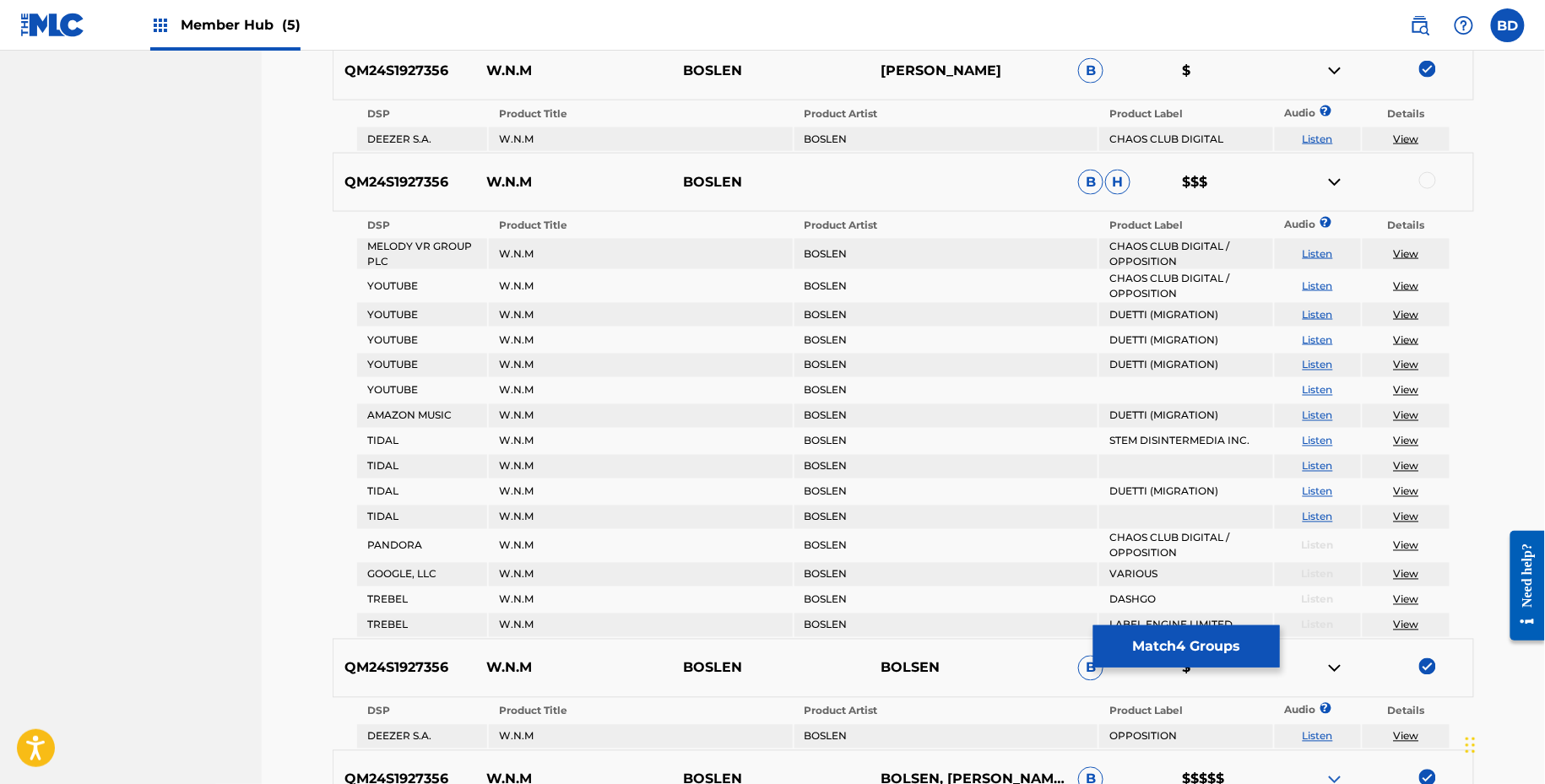
click at [1337, 62] on img at bounding box center [1334, 71] width 20 height 20
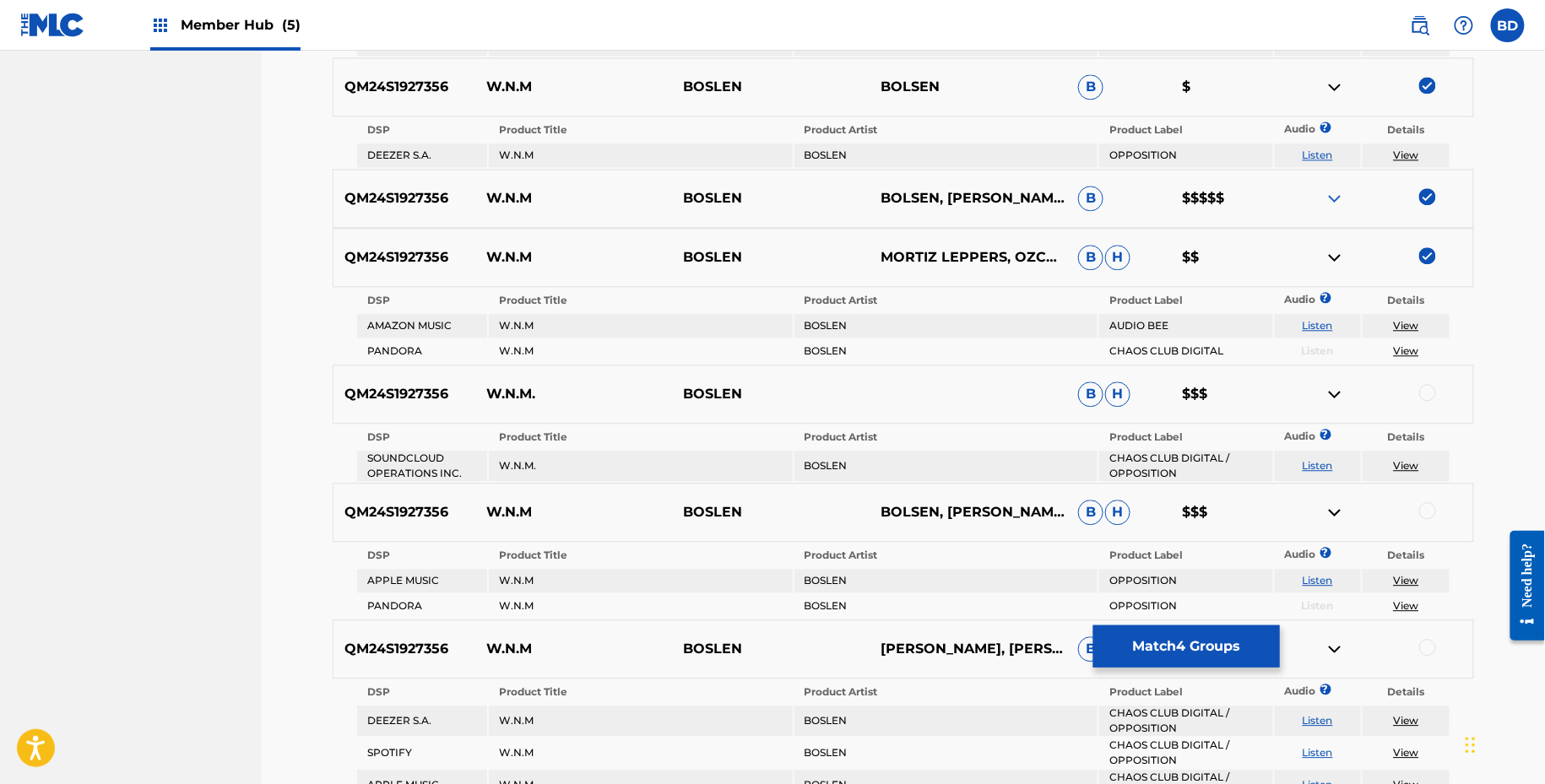
scroll to position [1414, 0]
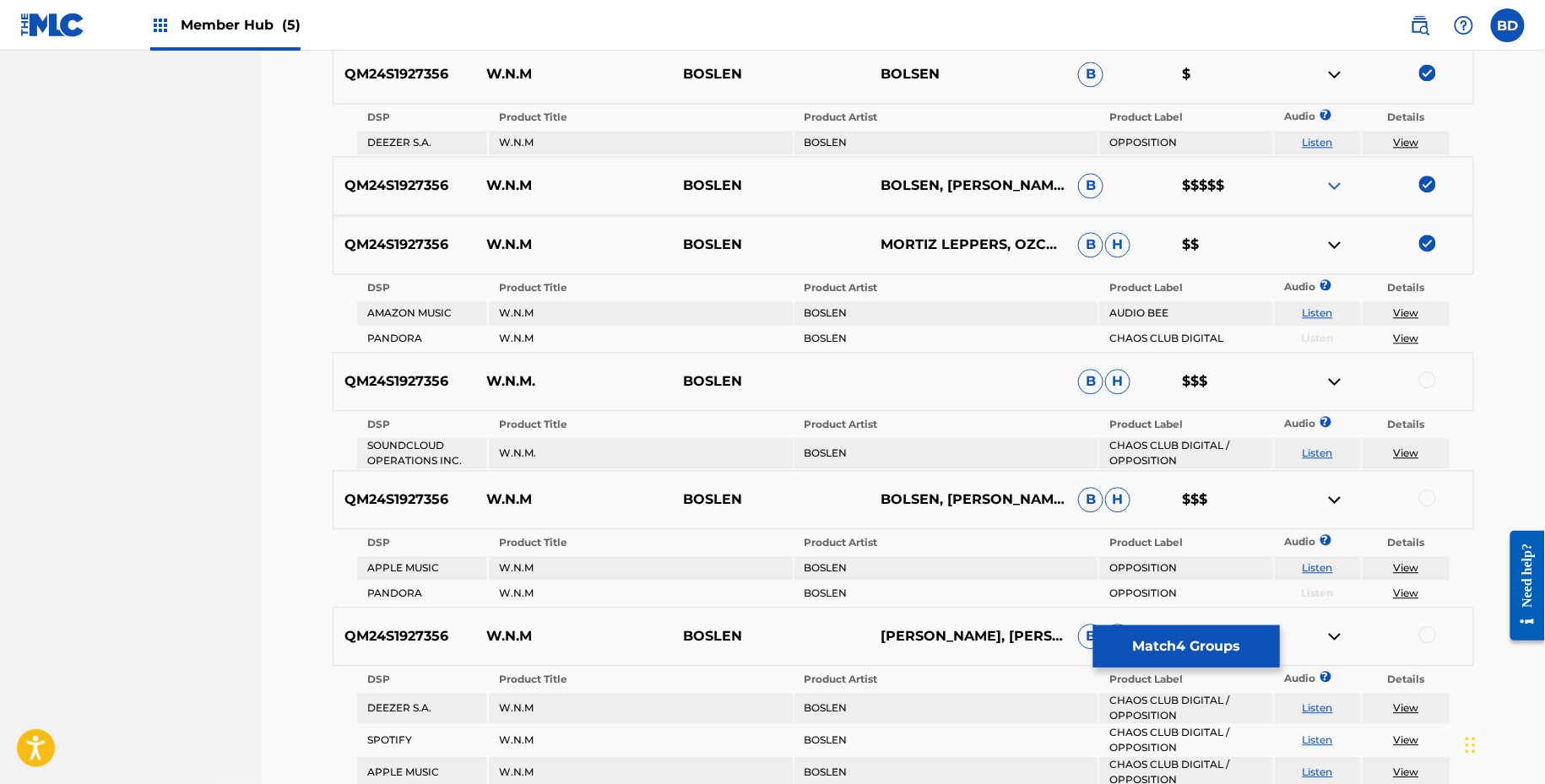
click at [1332, 68] on img at bounding box center [1334, 74] width 20 height 20
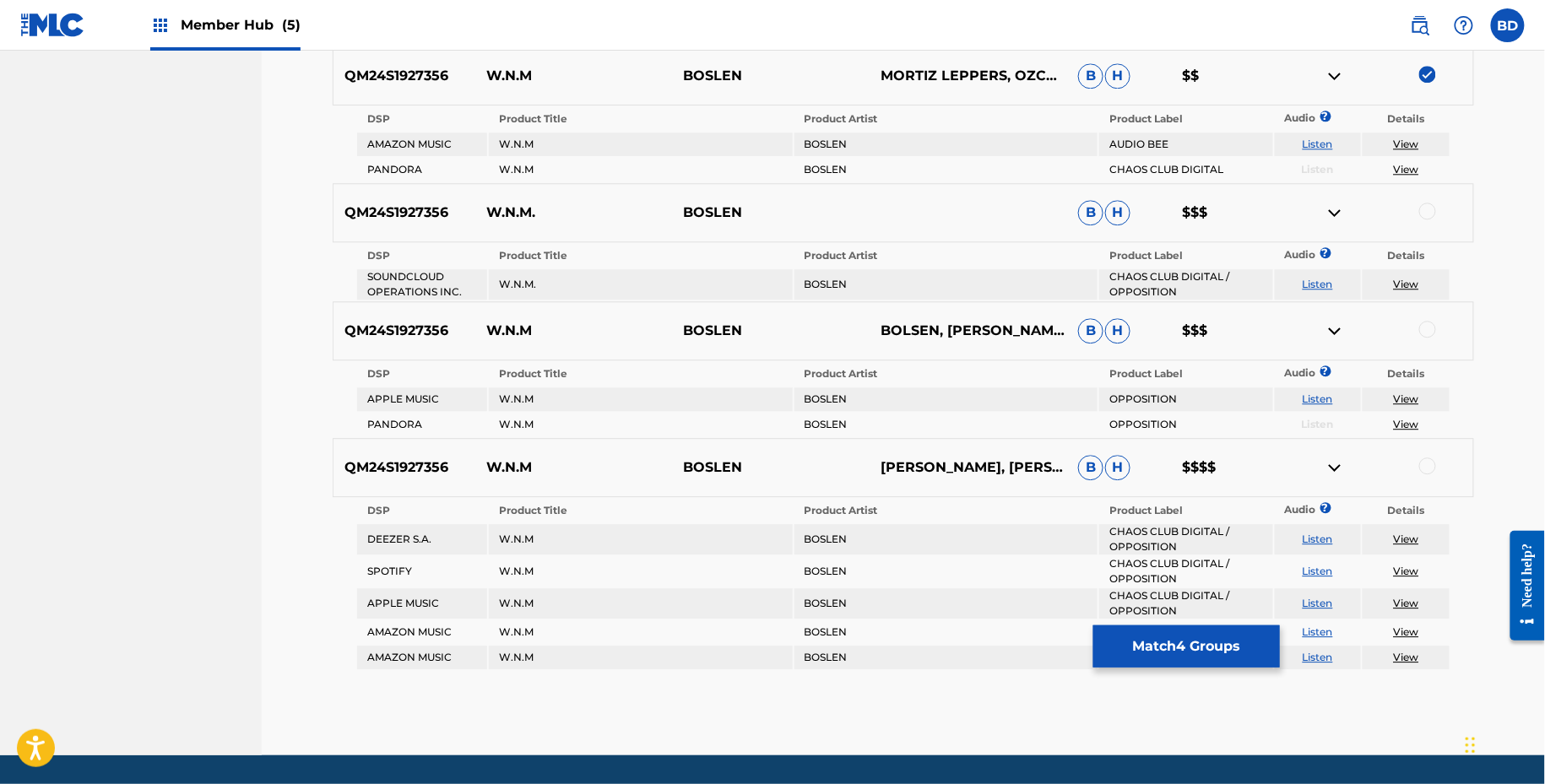
scroll to position [1532, 0]
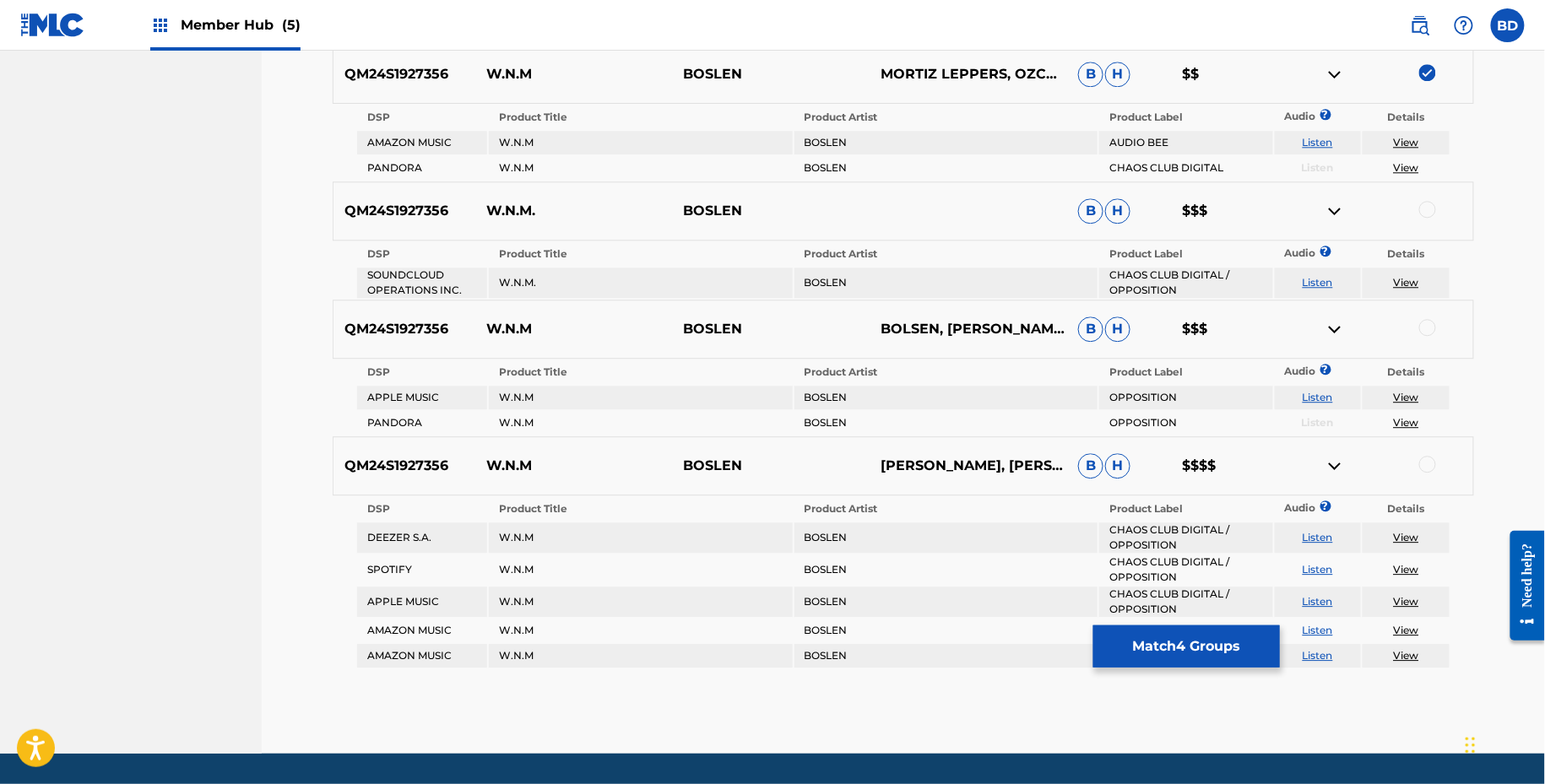
click at [1337, 66] on img at bounding box center [1334, 74] width 20 height 20
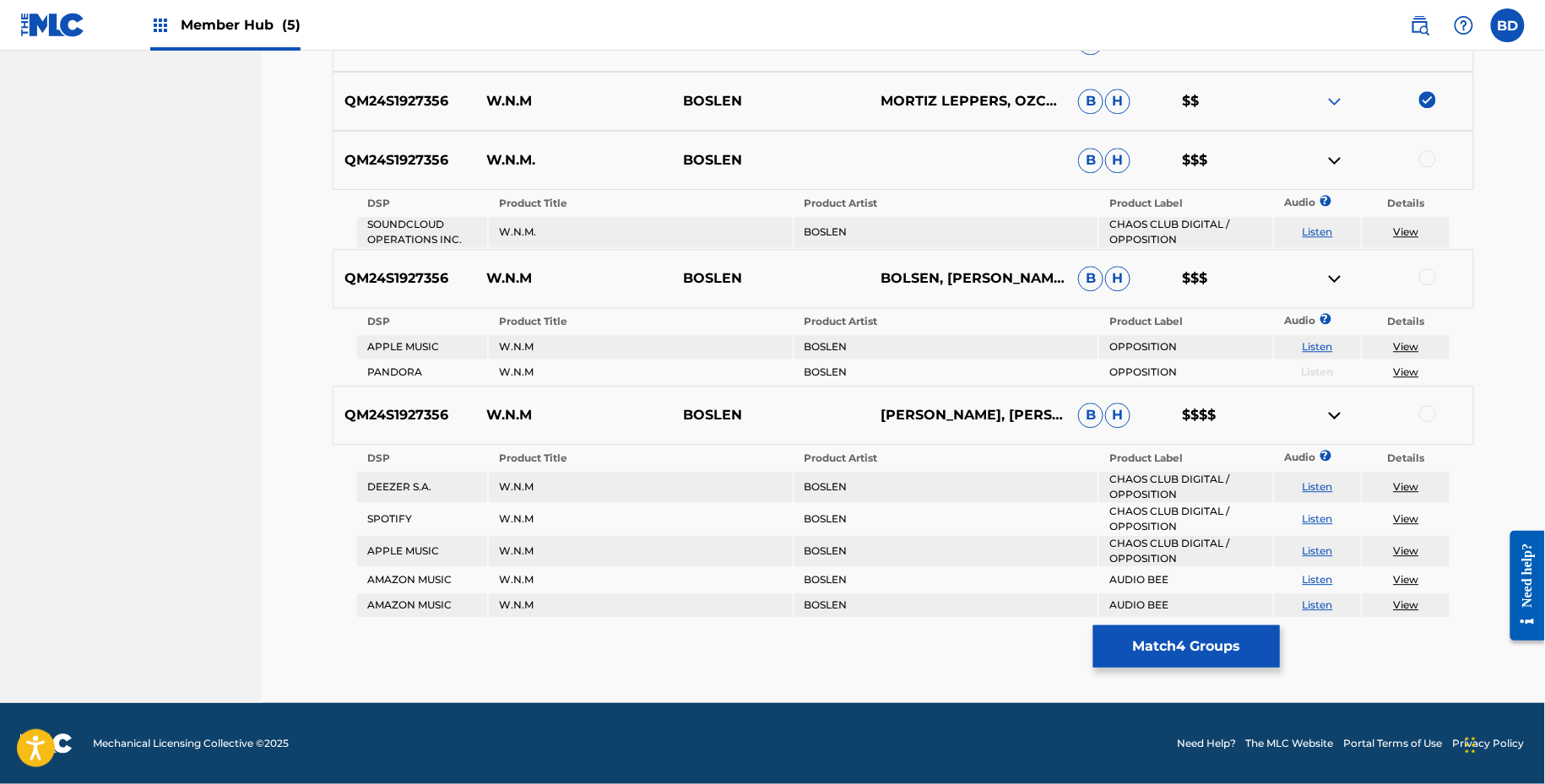
scroll to position [1500, 0]
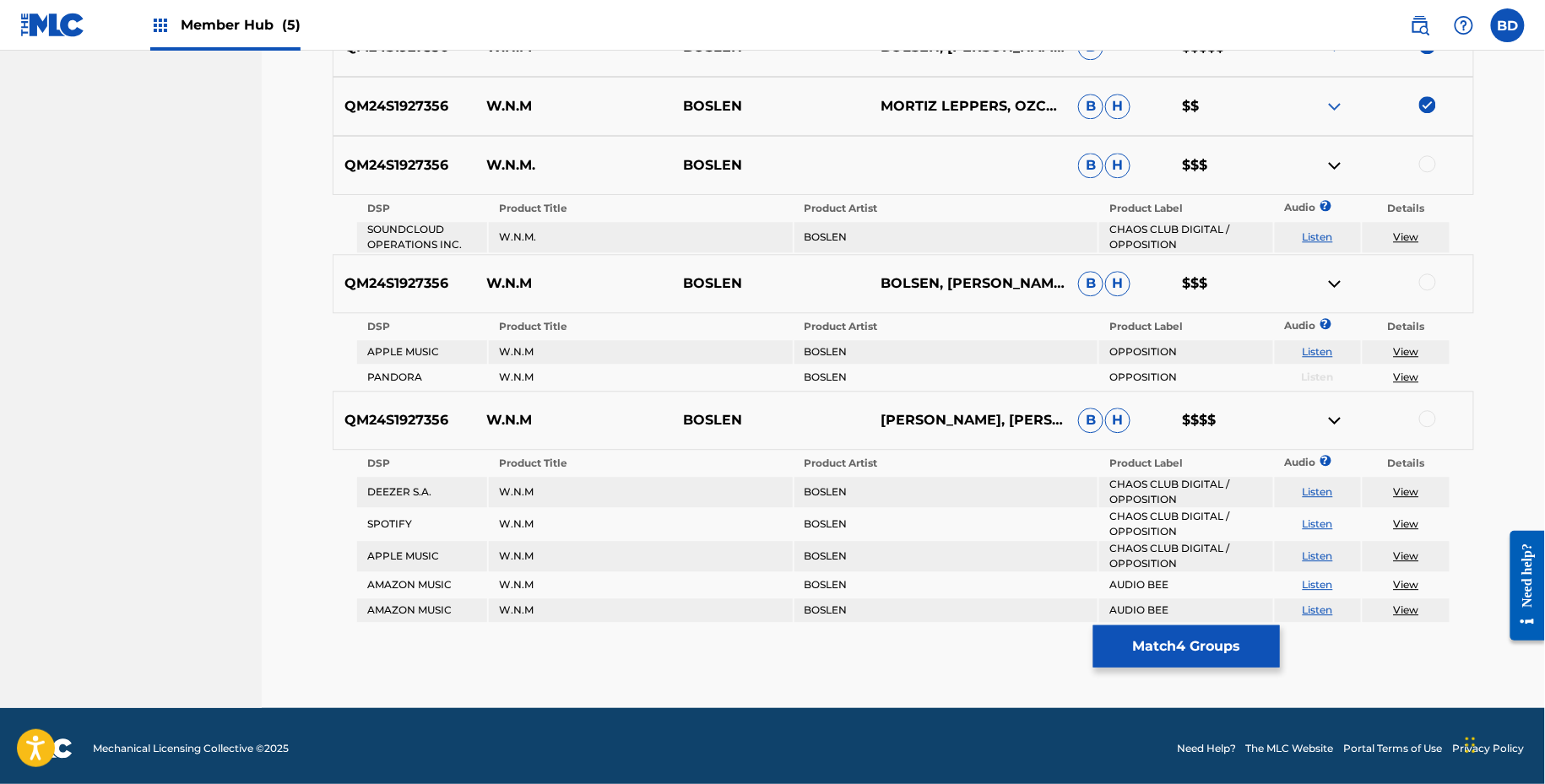
click at [1426, 164] on div at bounding box center [1428, 163] width 16 height 16
click at [1334, 159] on img at bounding box center [1334, 165] width 20 height 20
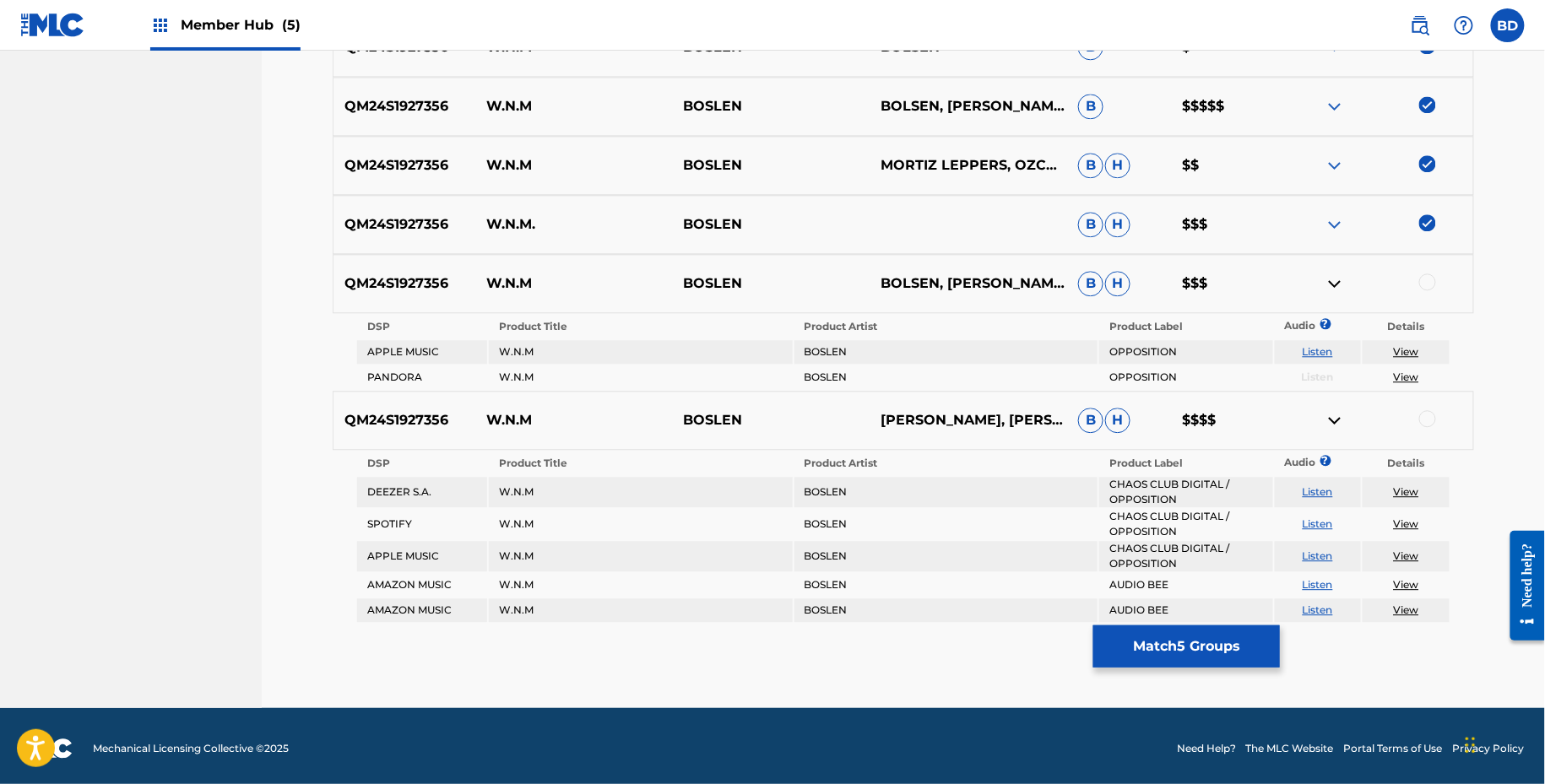
click at [1431, 278] on div at bounding box center [1428, 281] width 16 height 16
click at [1330, 281] on img at bounding box center [1334, 283] width 20 height 20
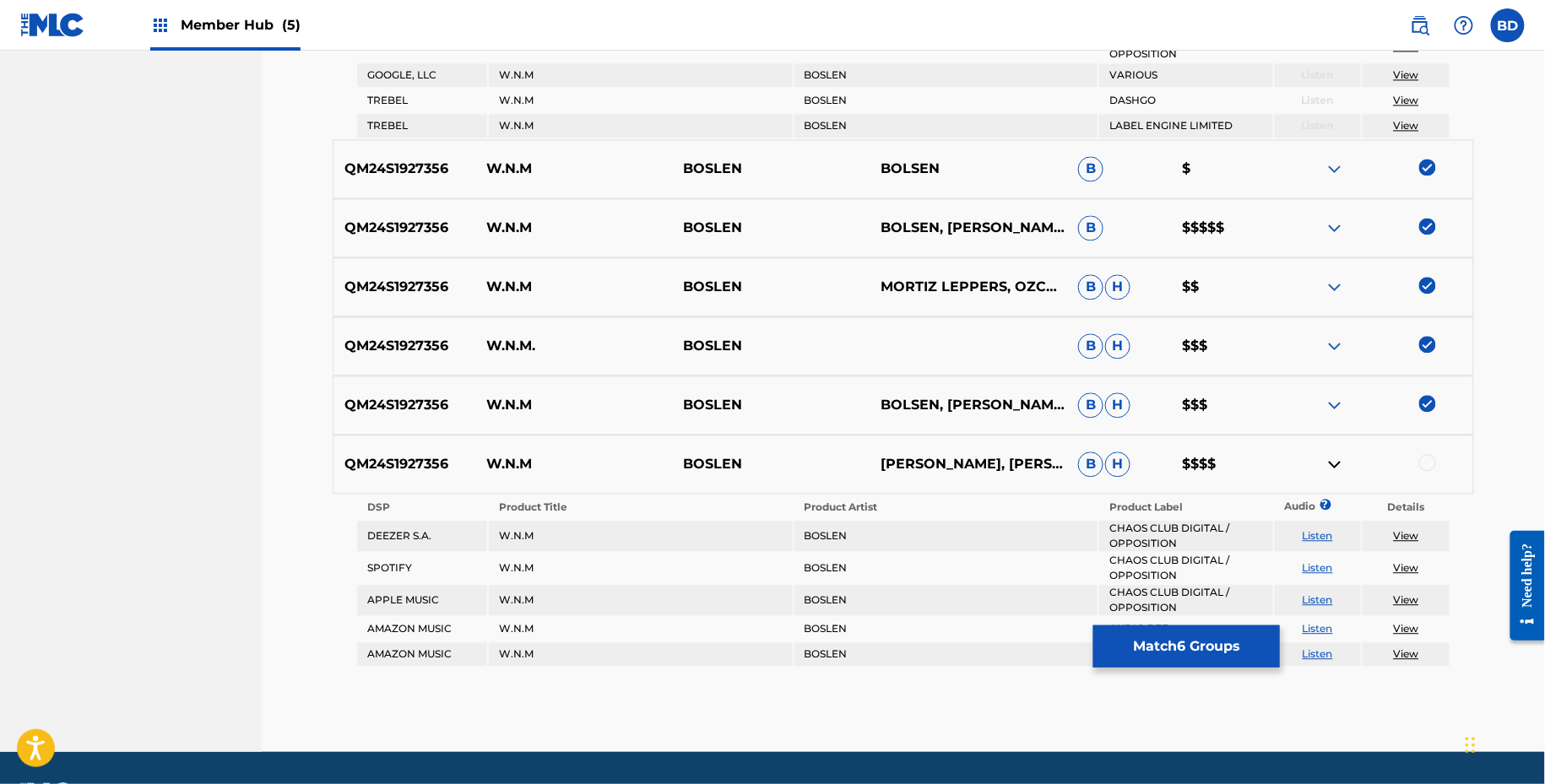
scroll to position [1364, 0]
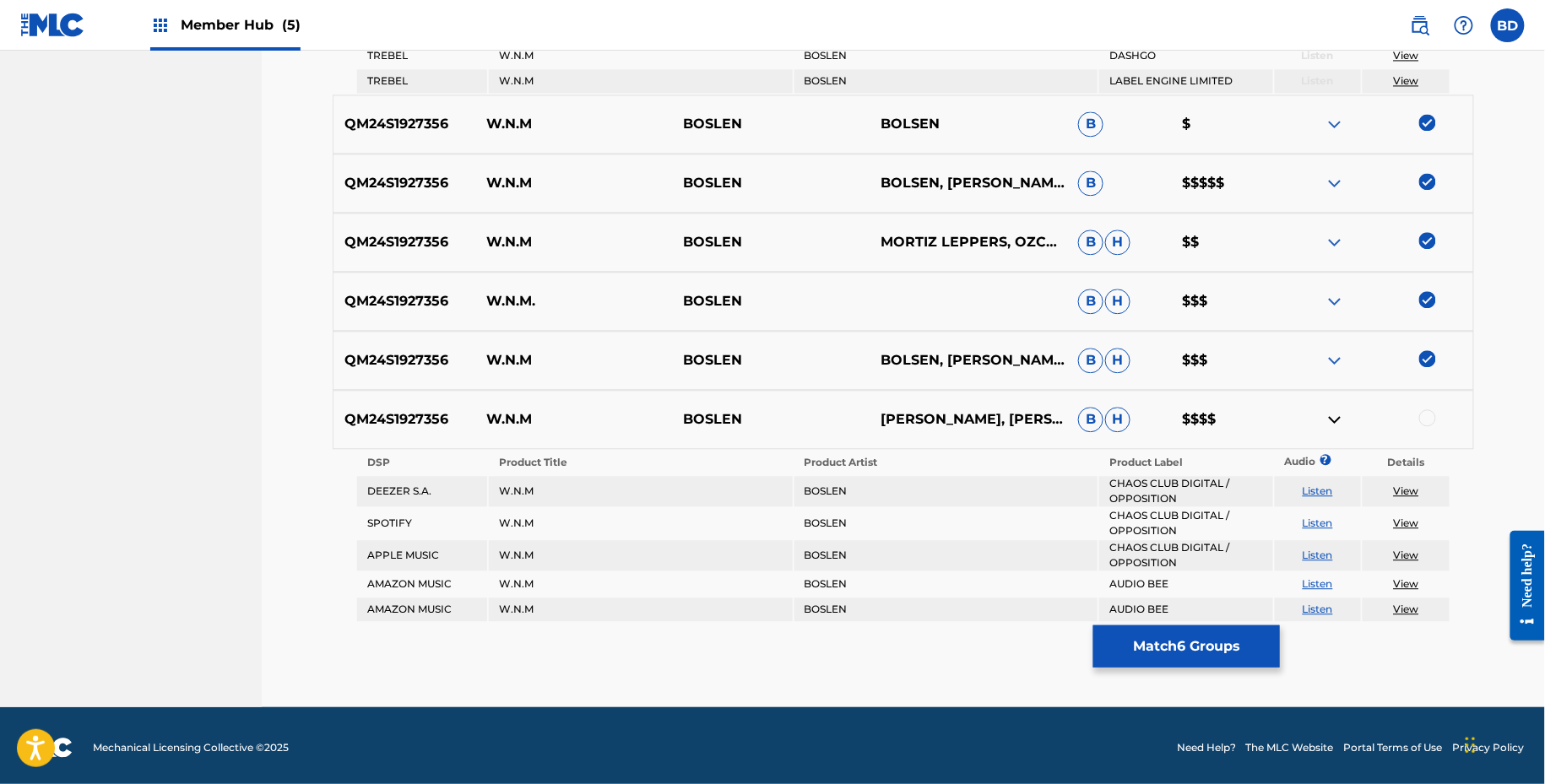
click at [1432, 412] on div at bounding box center [1428, 417] width 16 height 16
click at [1329, 409] on img at bounding box center [1334, 419] width 20 height 20
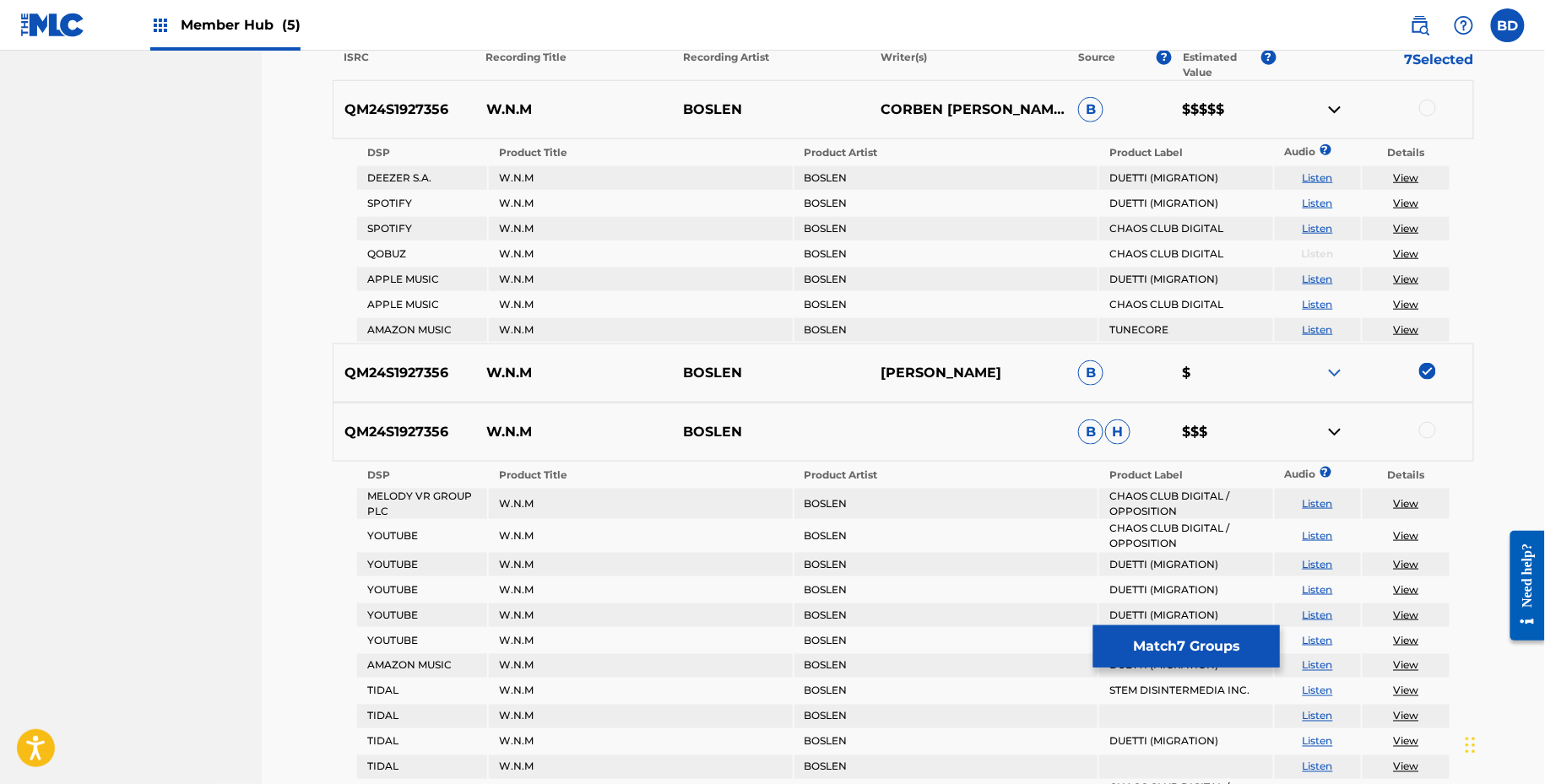
scroll to position [585, 0]
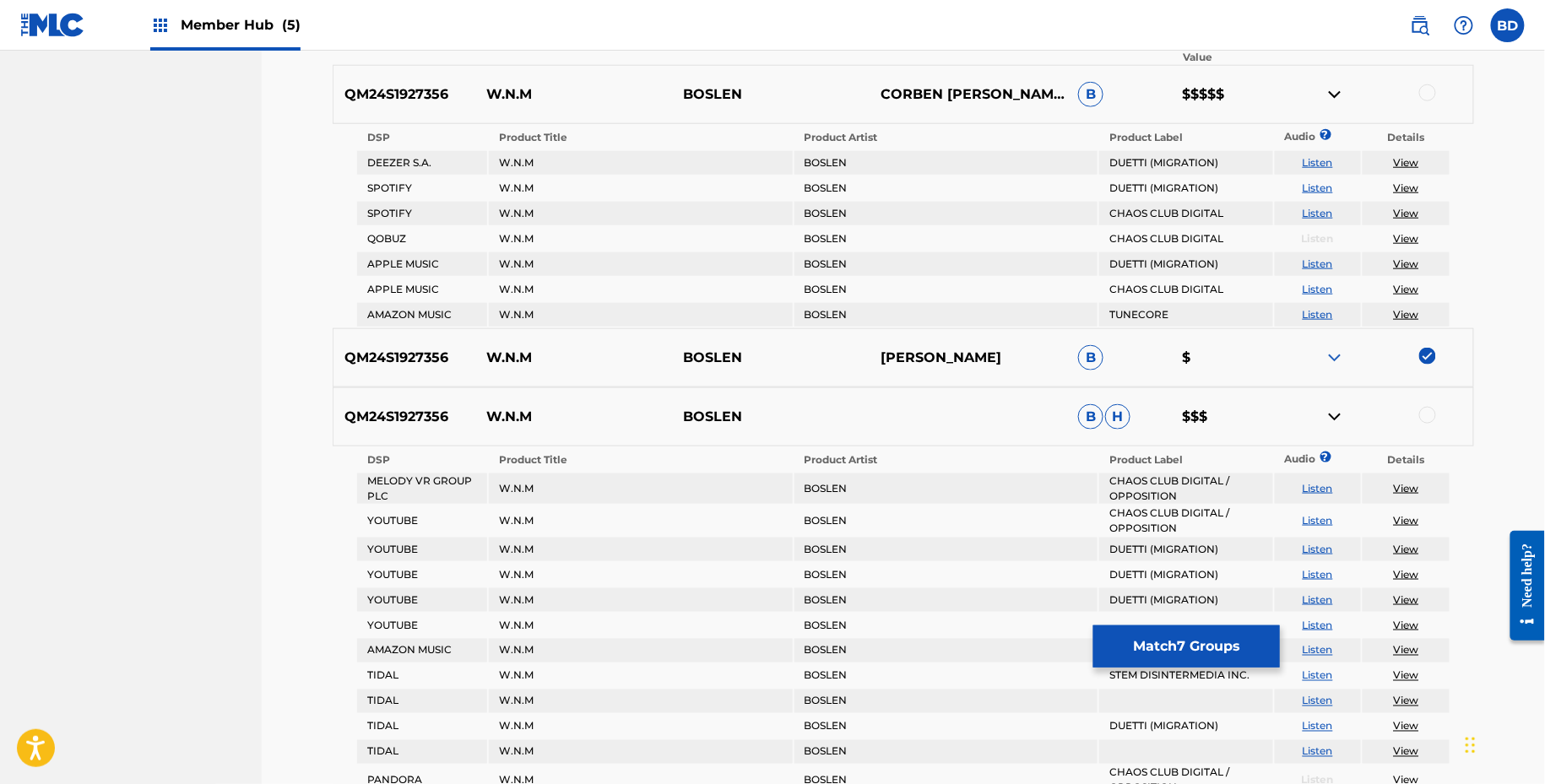
click at [1421, 84] on div at bounding box center [1375, 94] width 198 height 20
click at [1430, 90] on div at bounding box center [1428, 92] width 16 height 16
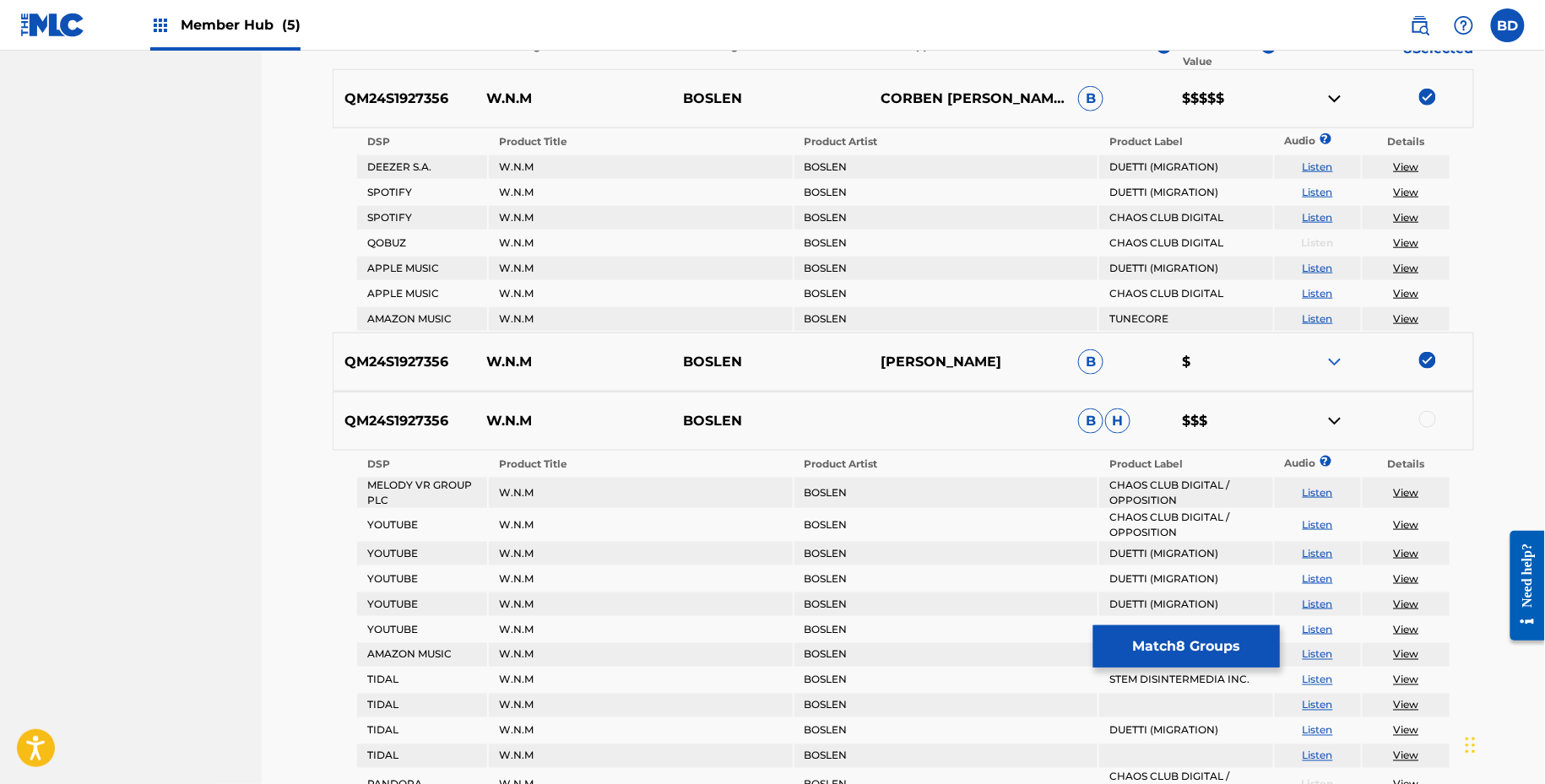
scroll to position [582, 0]
click at [1336, 94] on img at bounding box center [1334, 97] width 20 height 20
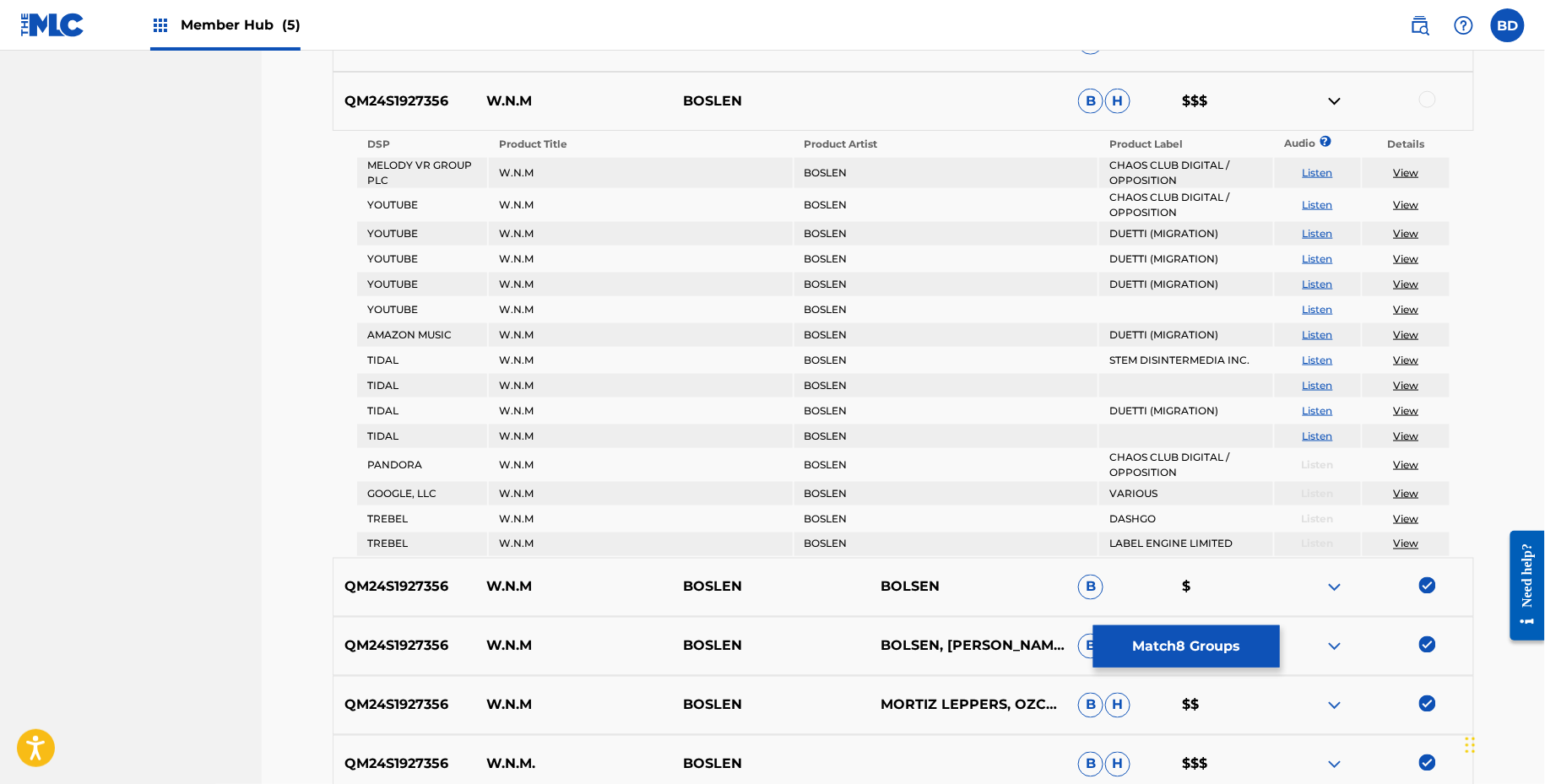
scroll to position [711, 0]
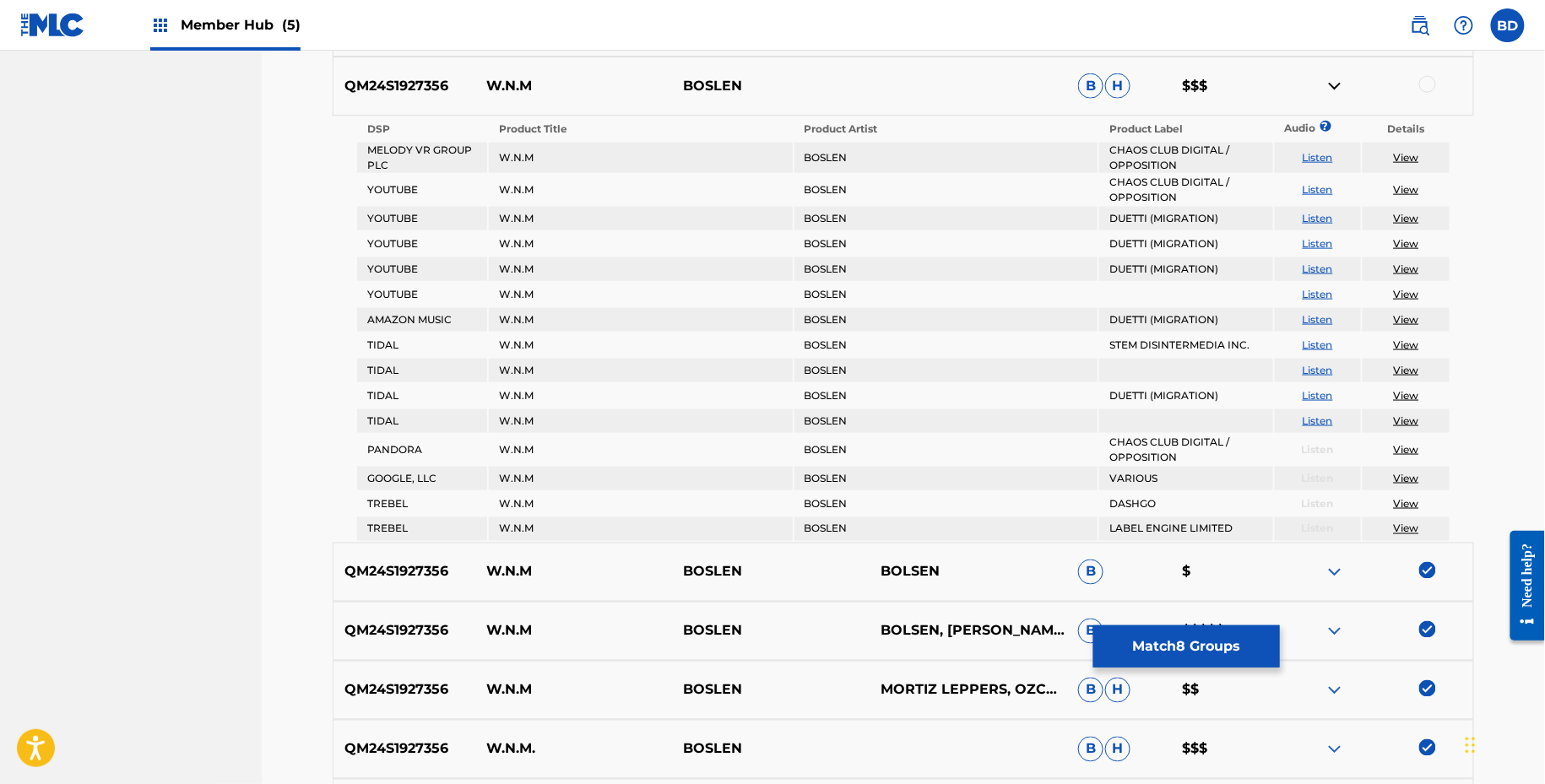
click at [1424, 84] on div at bounding box center [1428, 83] width 16 height 16
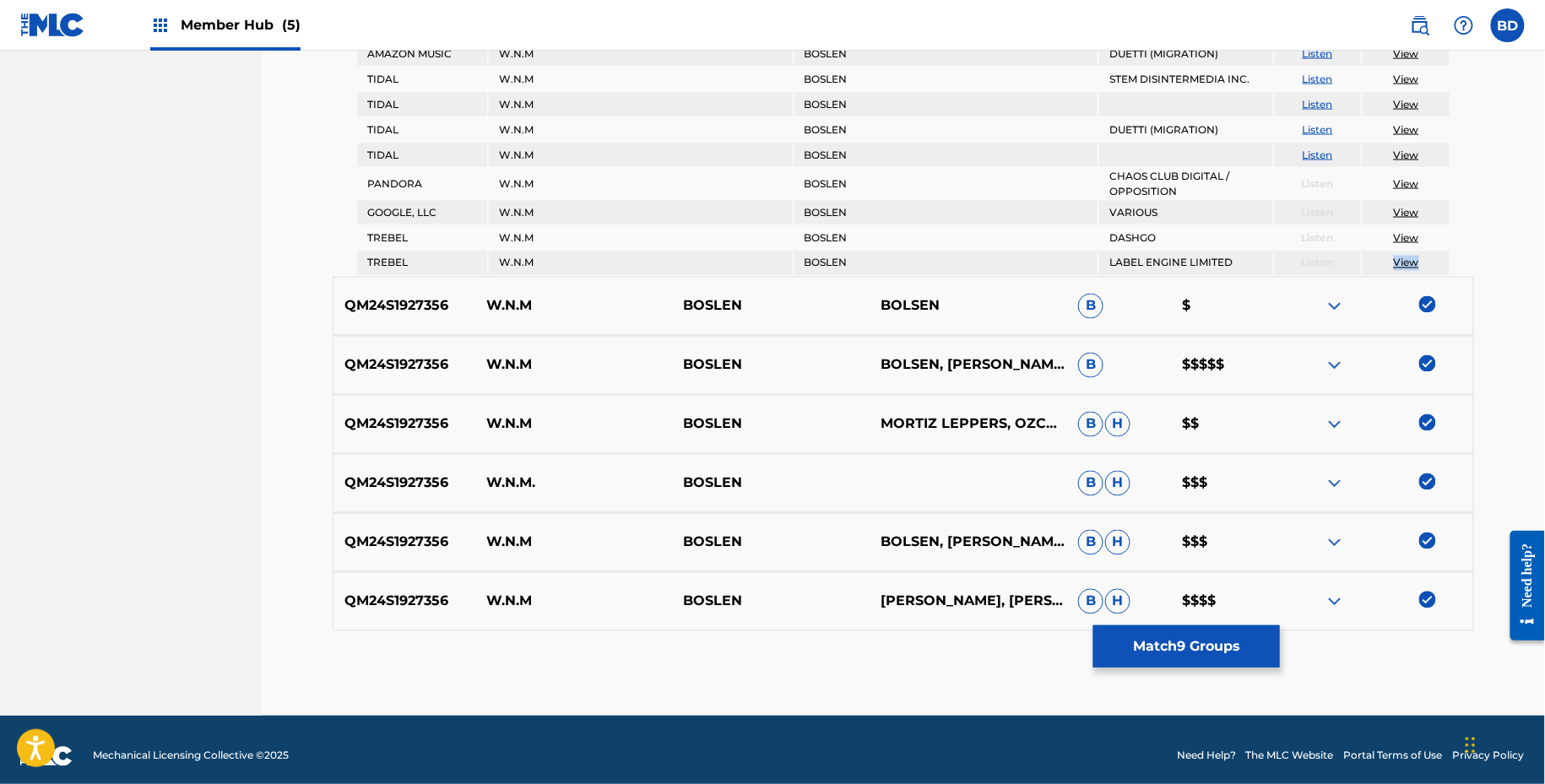
scroll to position [976, 0]
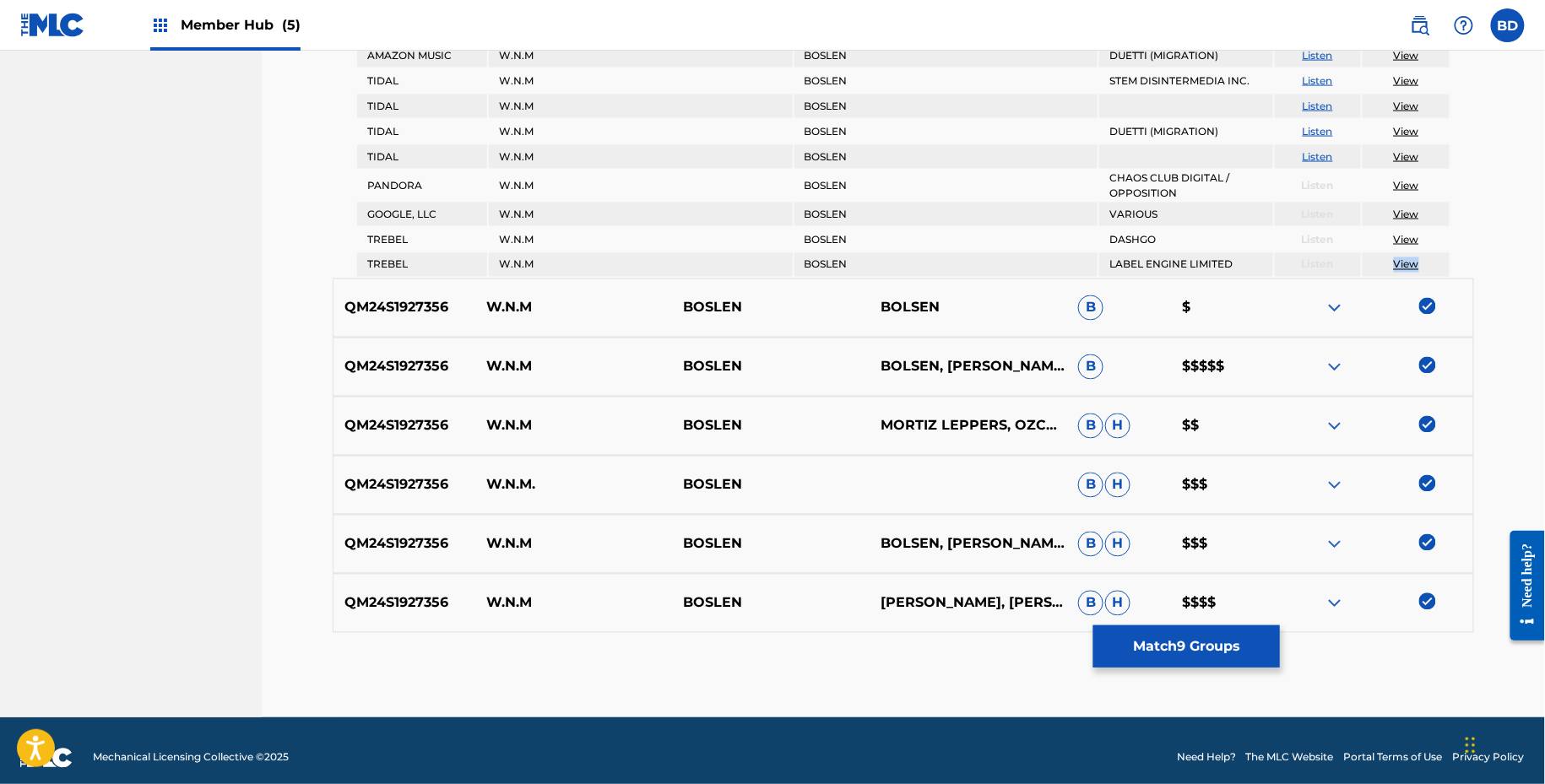
click at [1342, 550] on img at bounding box center [1334, 544] width 20 height 20
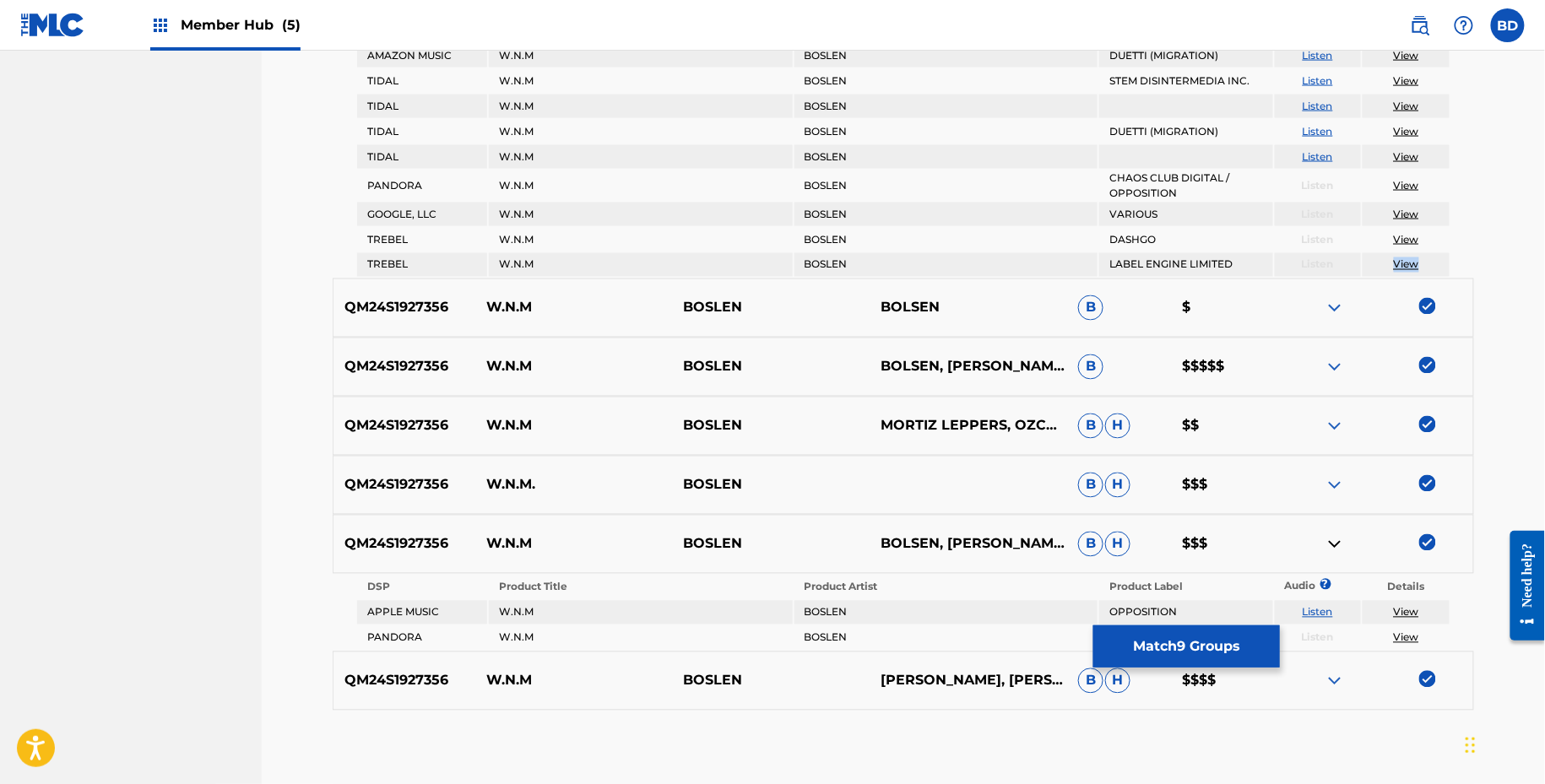
click at [1331, 477] on img at bounding box center [1334, 485] width 20 height 20
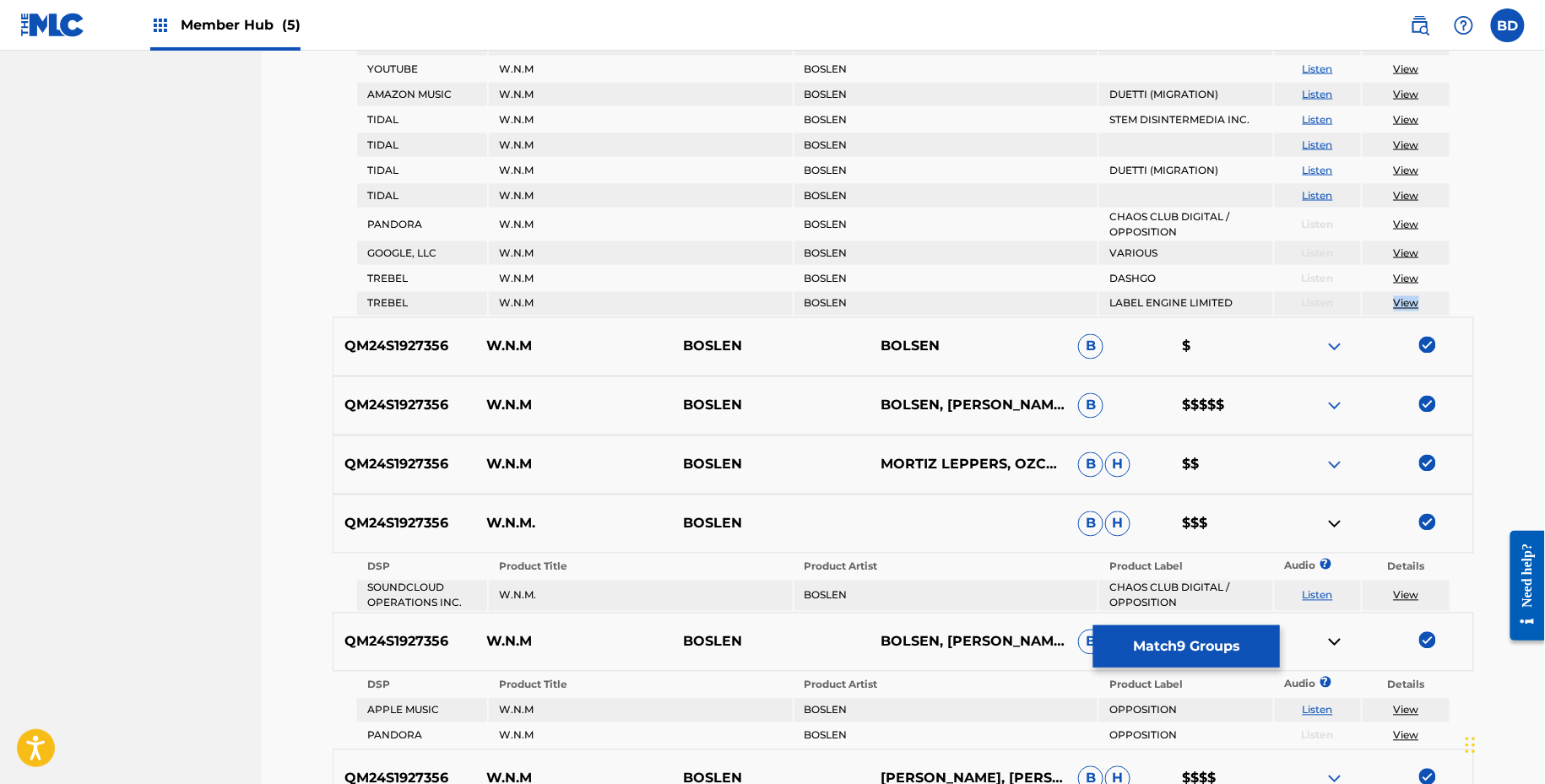
scroll to position [1011, 0]
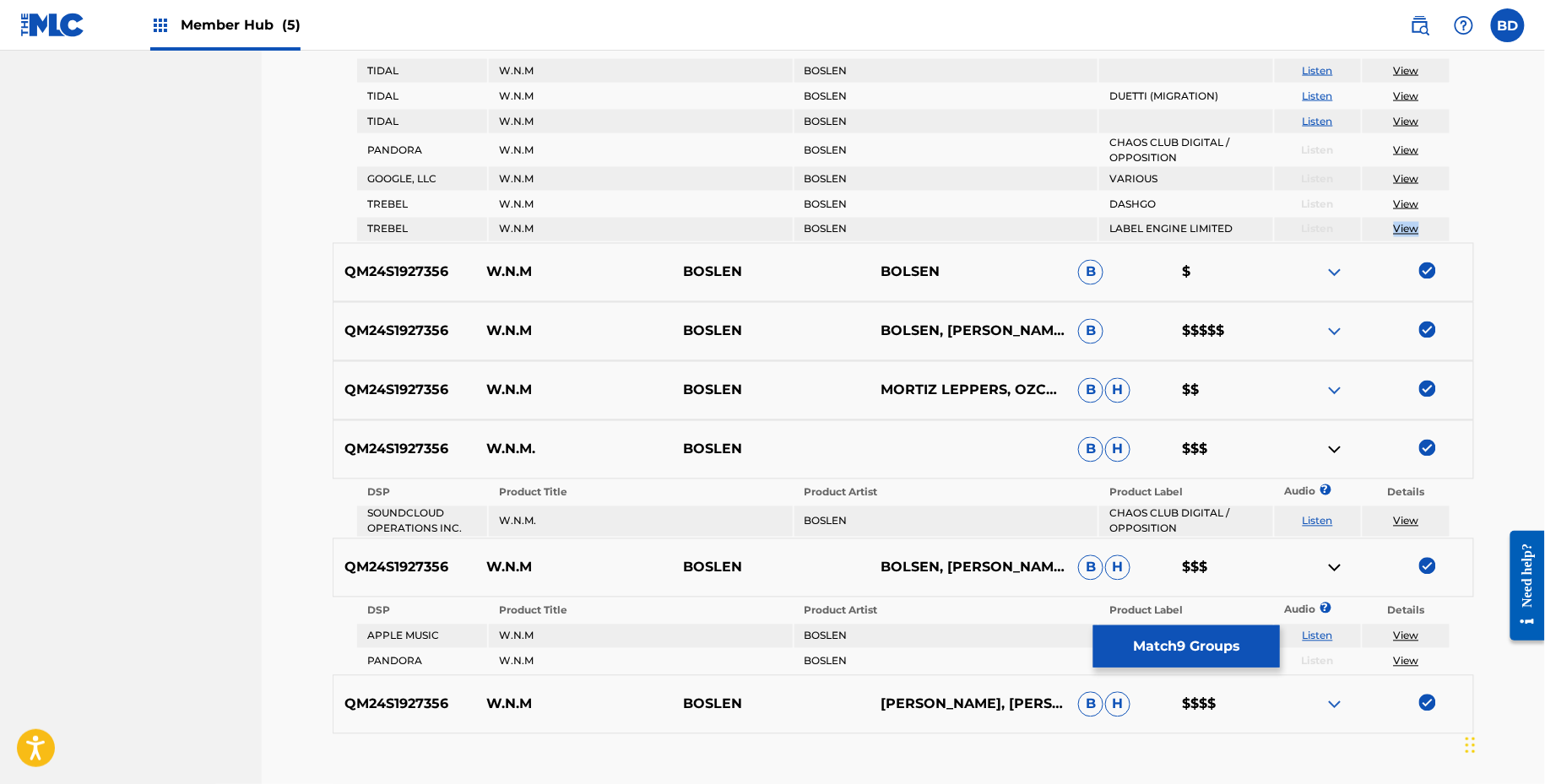
click at [1335, 704] on img at bounding box center [1334, 704] width 20 height 20
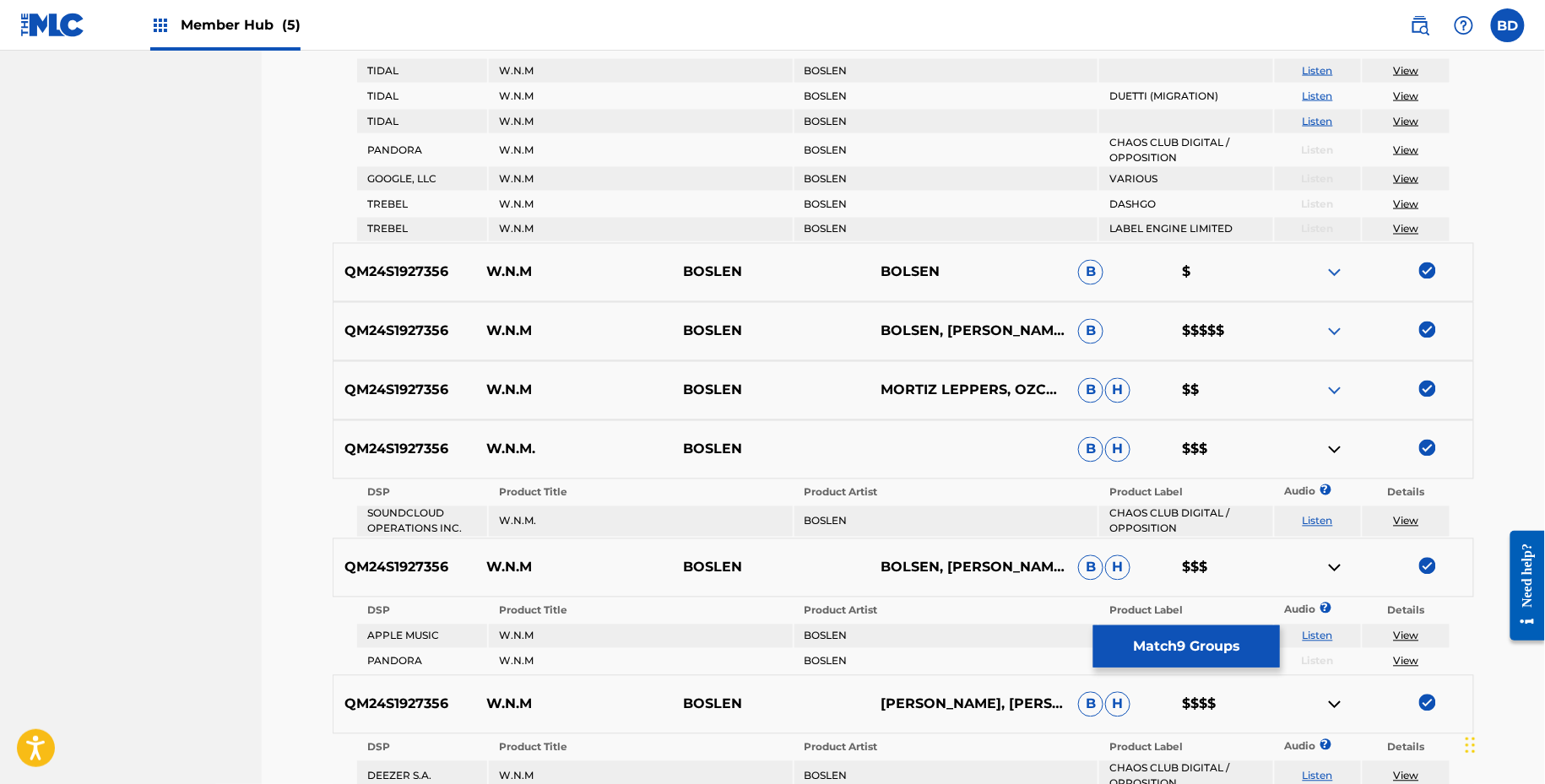
click at [1344, 387] on div at bounding box center [1375, 390] width 198 height 20
click at [1337, 380] on img at bounding box center [1334, 390] width 20 height 20
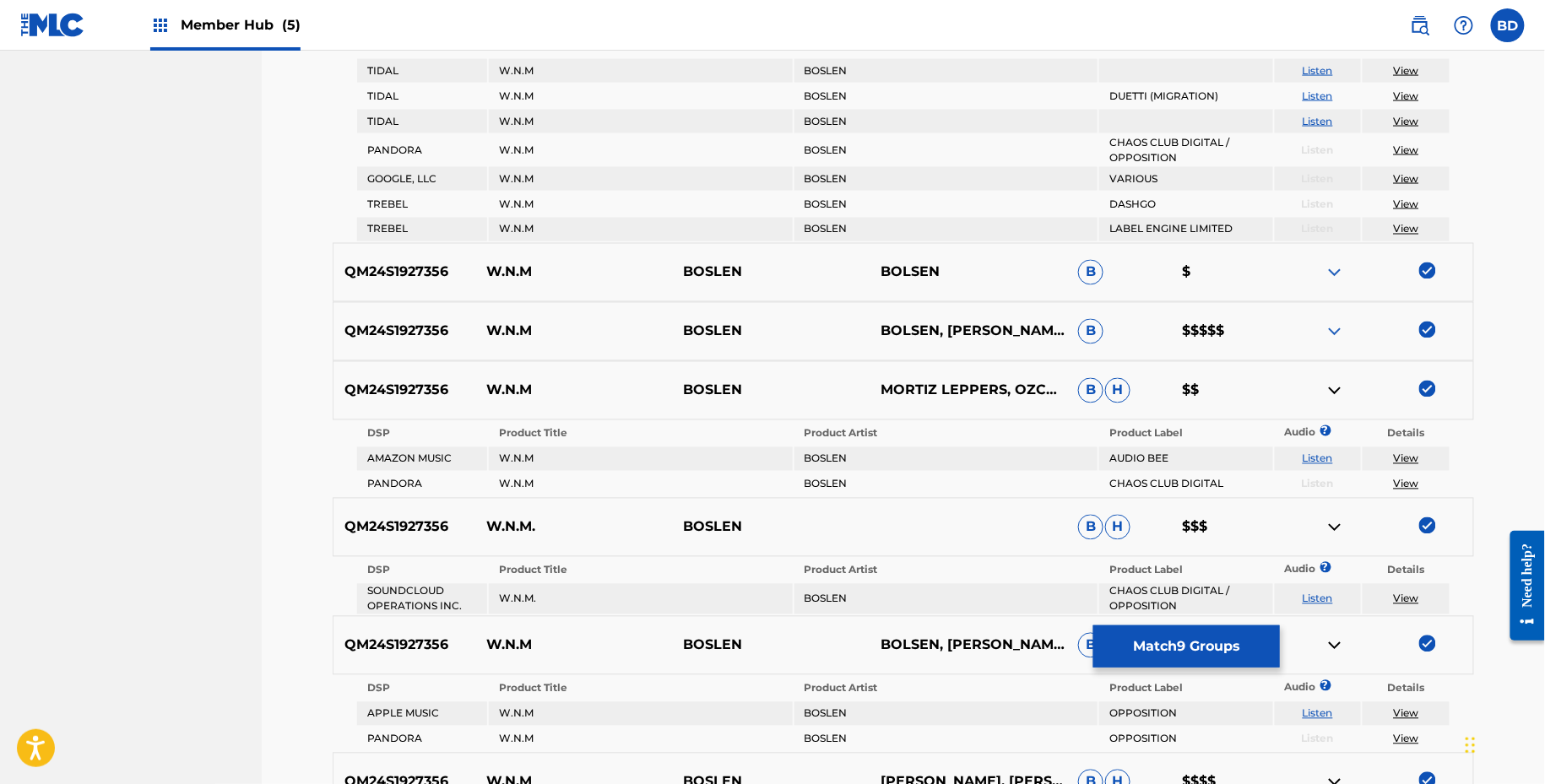
click at [1335, 341] on div "QM24S1927356 W.N.M BOSLEN BOLSEN, CORBEN BOWEN, MORITZ LEPPERS, OZCAN SAYIN B $…" at bounding box center [904, 331] width 1141 height 59
click at [1335, 329] on img at bounding box center [1334, 331] width 20 height 20
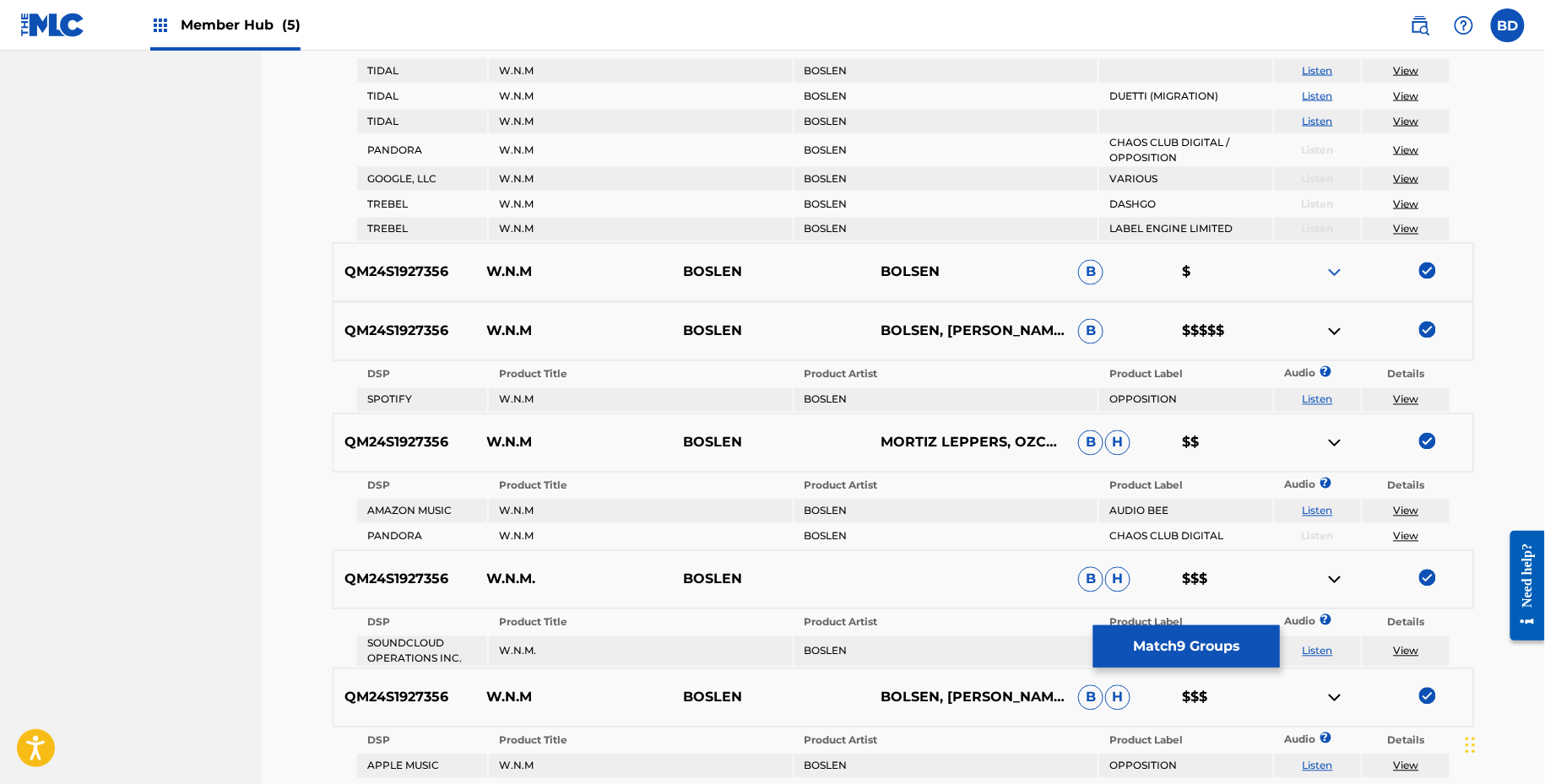
click at [1345, 257] on div "QM24S1927356 W.N.M BOSLEN BOLSEN B $" at bounding box center [904, 273] width 1141 height 59
click at [1335, 269] on img at bounding box center [1334, 273] width 20 height 20
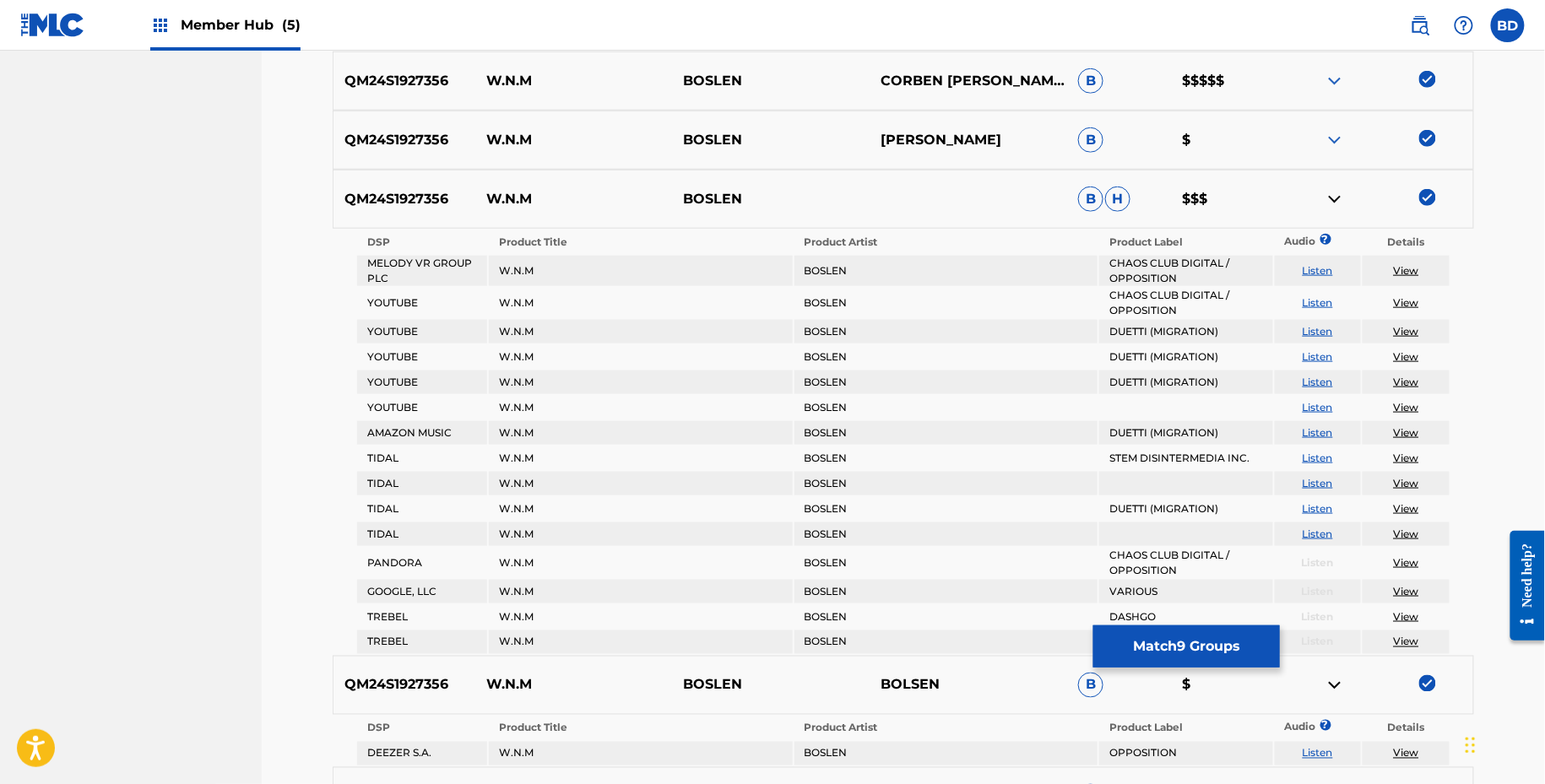
scroll to position [484, 0]
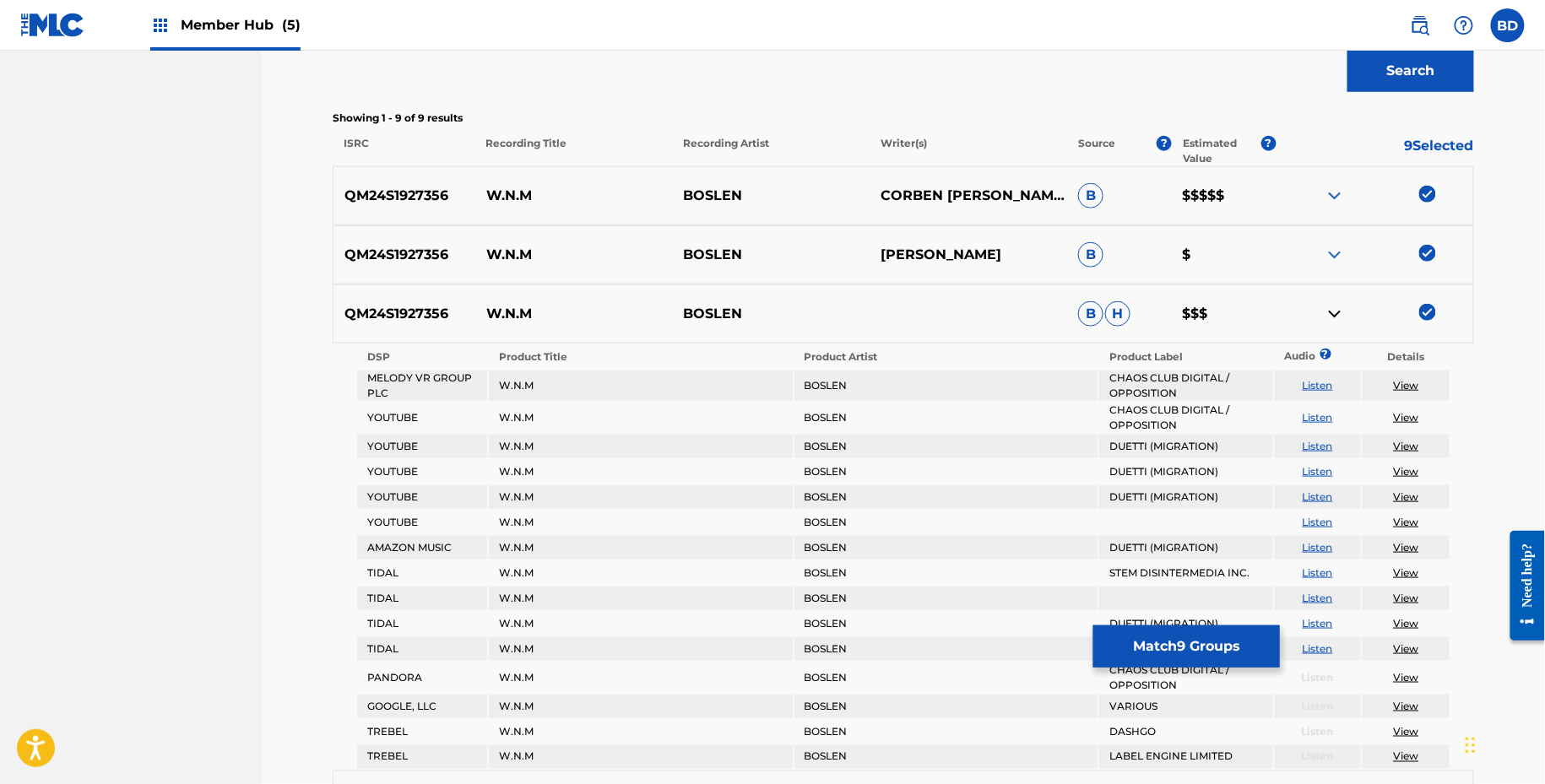
click at [1336, 247] on img at bounding box center [1334, 254] width 20 height 20
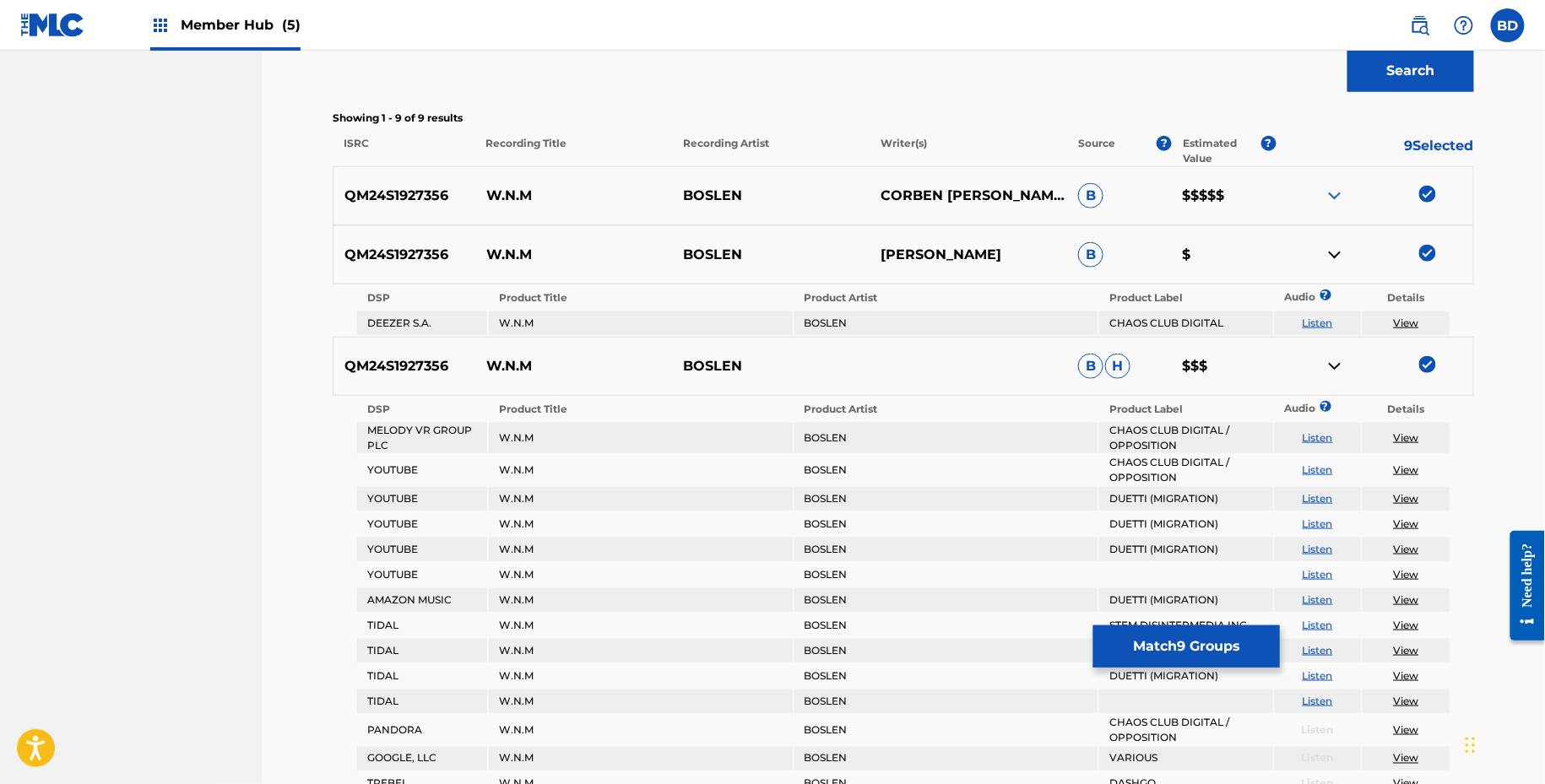
click at [1335, 195] on img at bounding box center [1334, 195] width 20 height 20
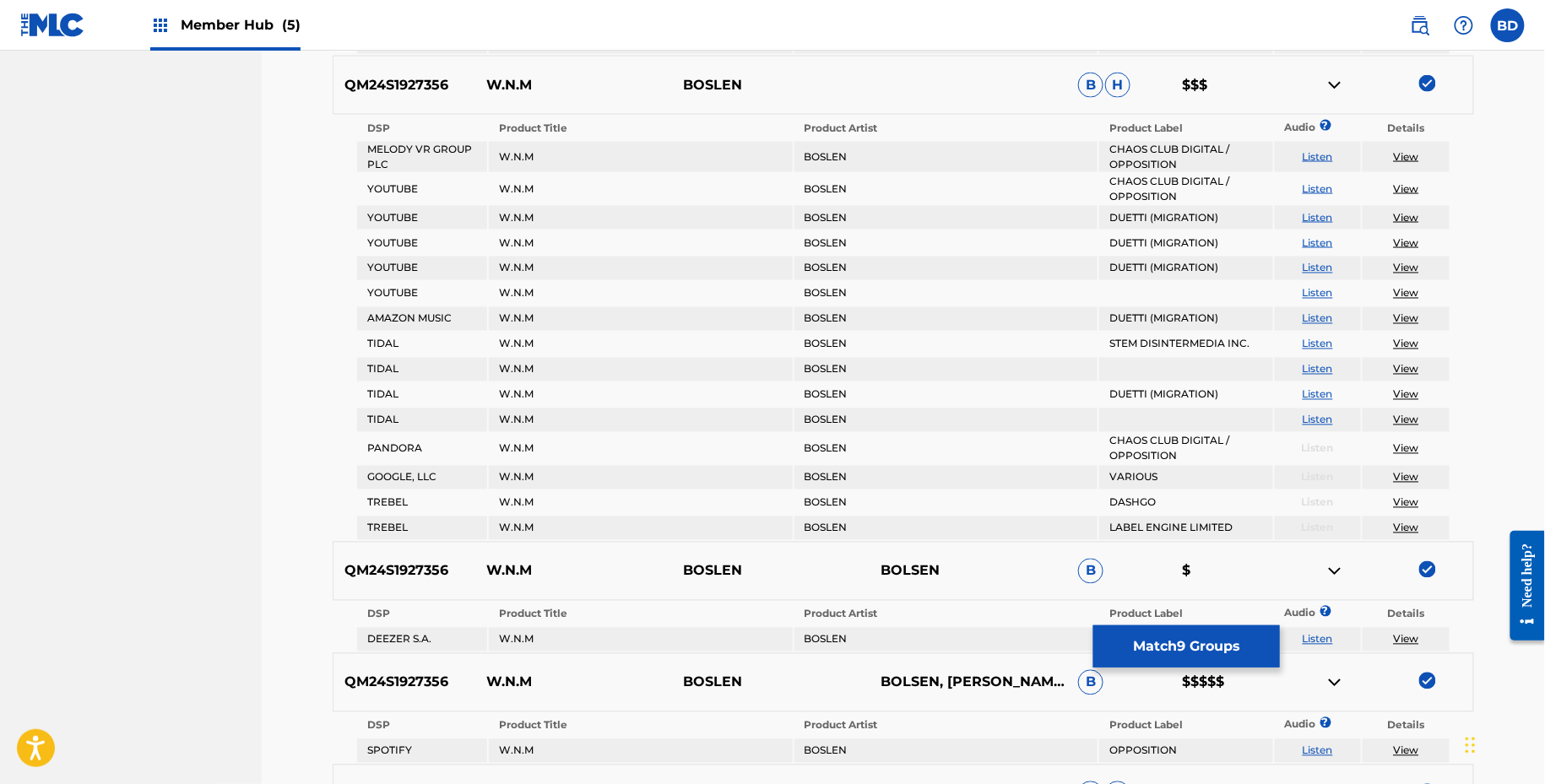
scroll to position [971, 0]
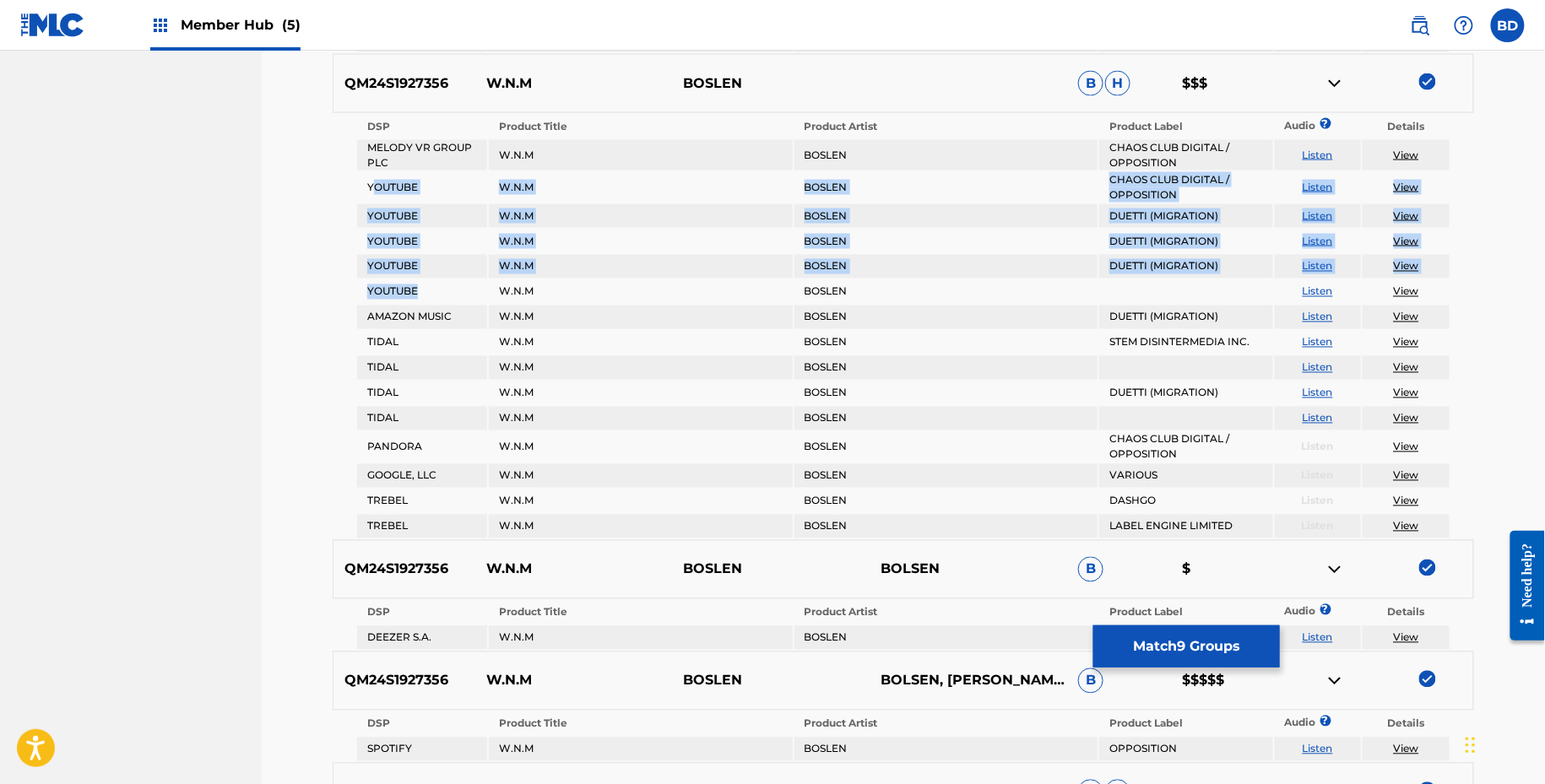
drag, startPoint x: 374, startPoint y: 179, endPoint x: 445, endPoint y: 289, distance: 130.9
click at [445, 289] on tbody "DSP Product Title Product Artist Product Label Audio ? Details MELODY VR GROUP …" at bounding box center [904, 326] width 1093 height 424
click at [1331, 84] on img at bounding box center [1334, 83] width 20 height 20
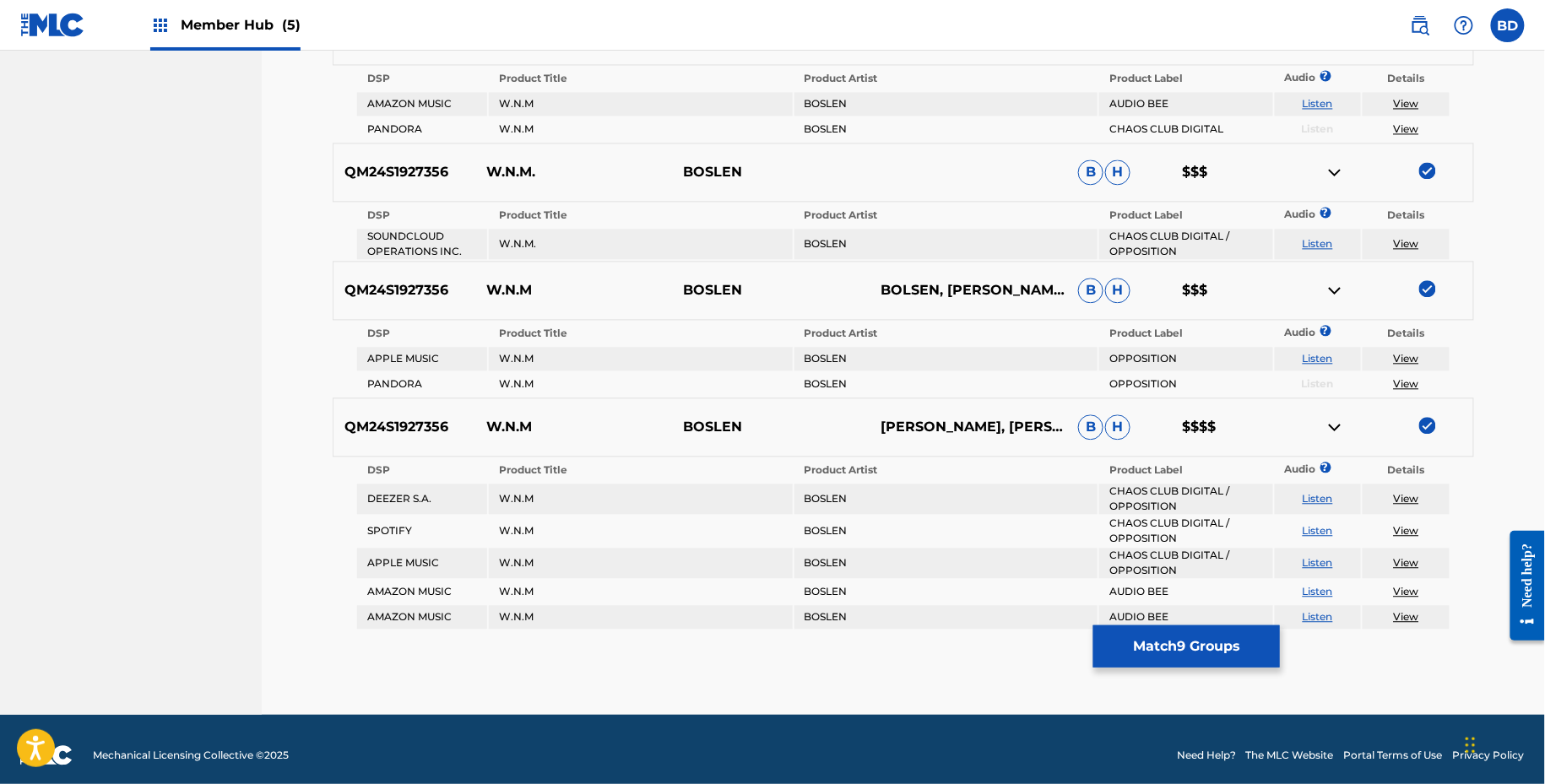
scroll to position [1309, 0]
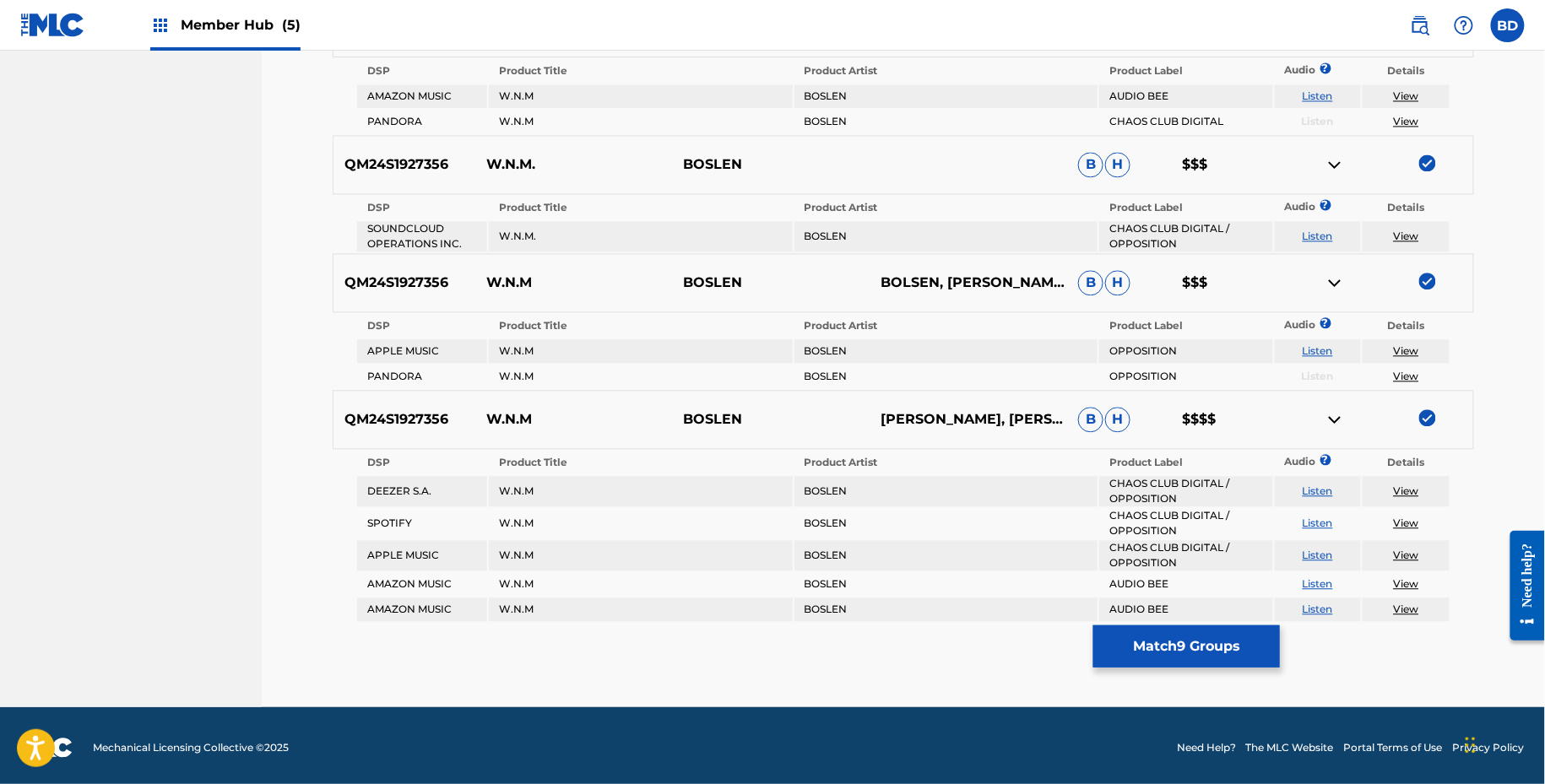
click at [1329, 166] on img at bounding box center [1334, 164] width 20 height 20
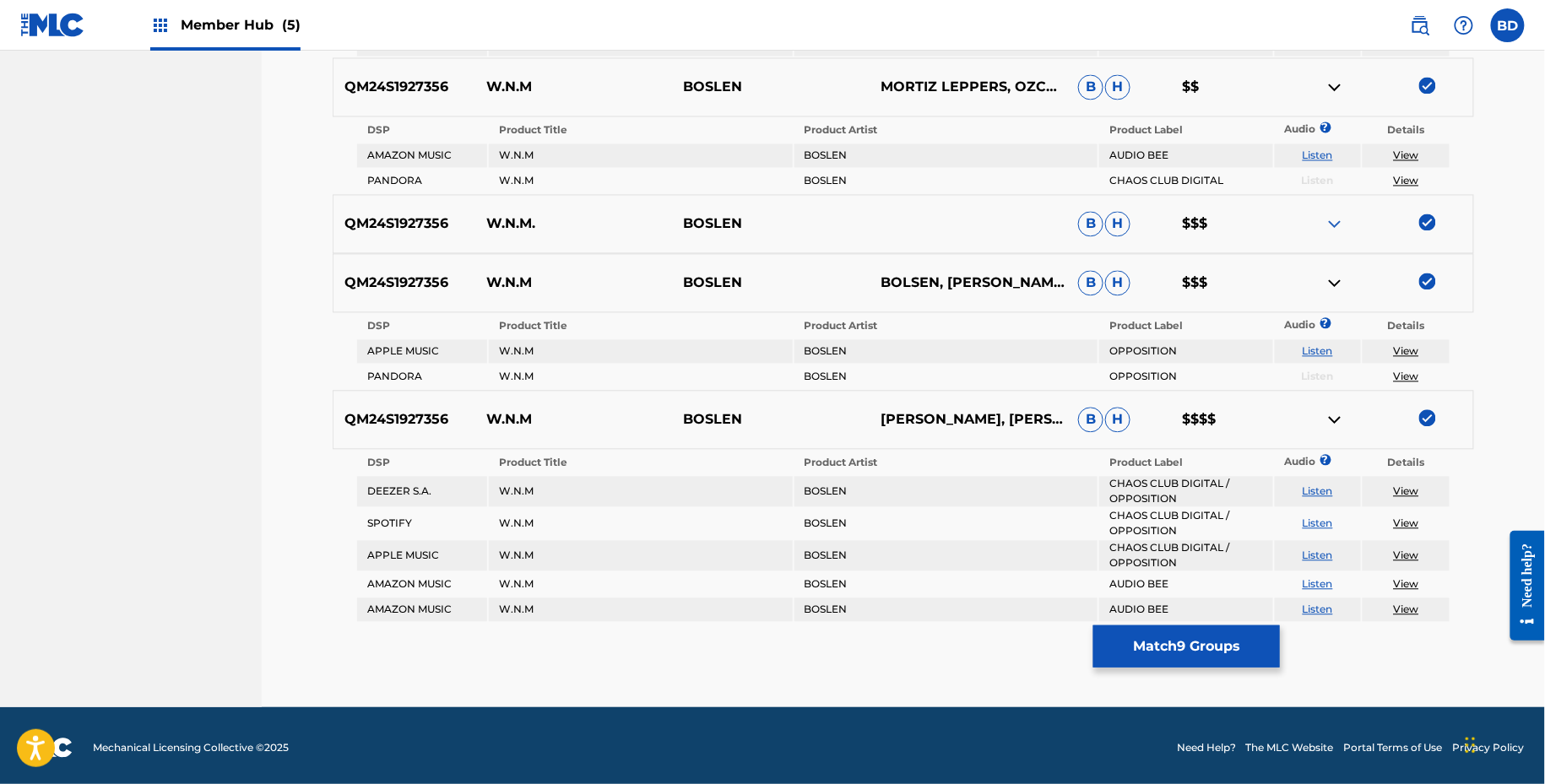
click at [1331, 273] on img at bounding box center [1334, 282] width 20 height 20
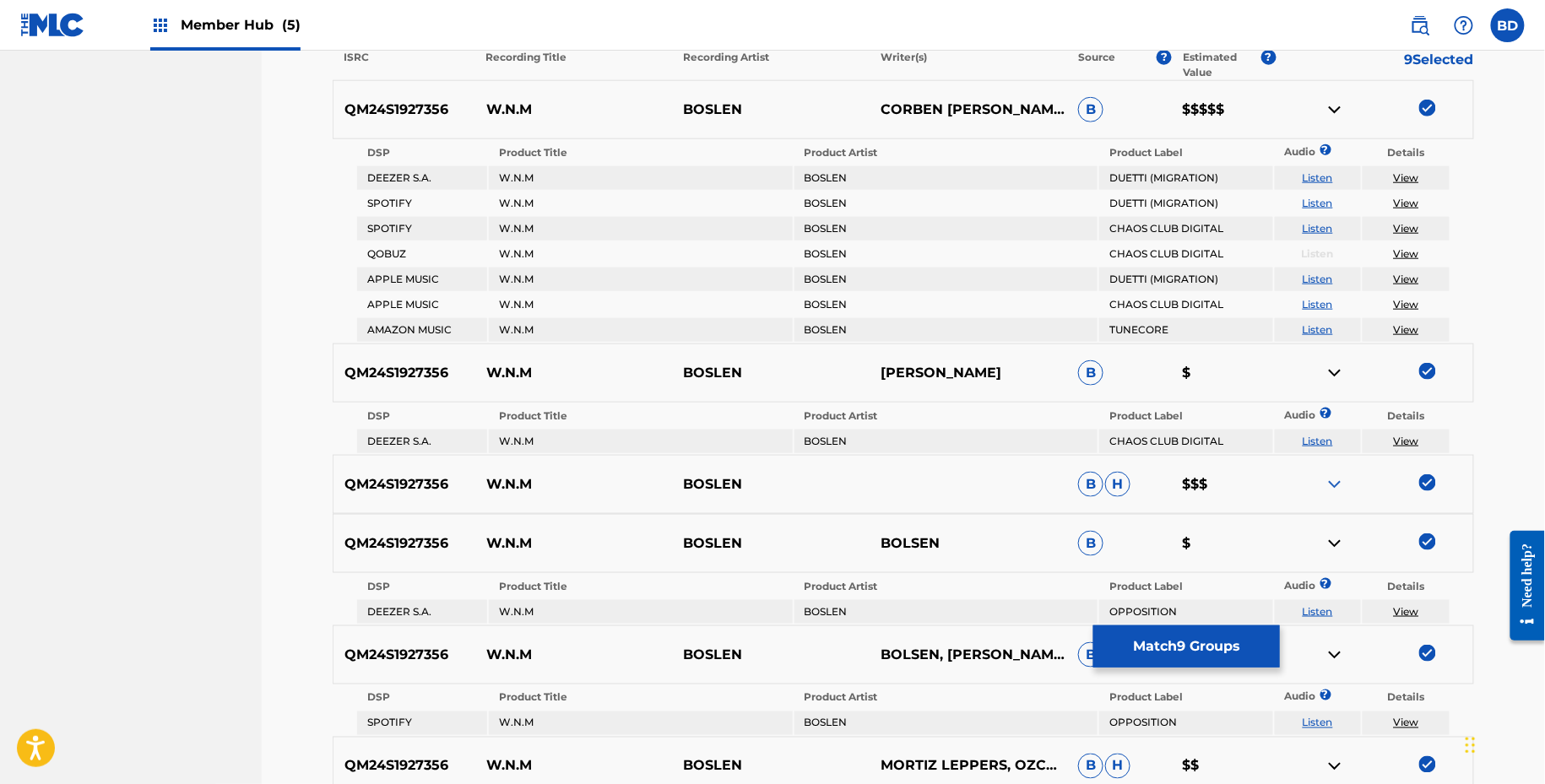
scroll to position [591, 0]
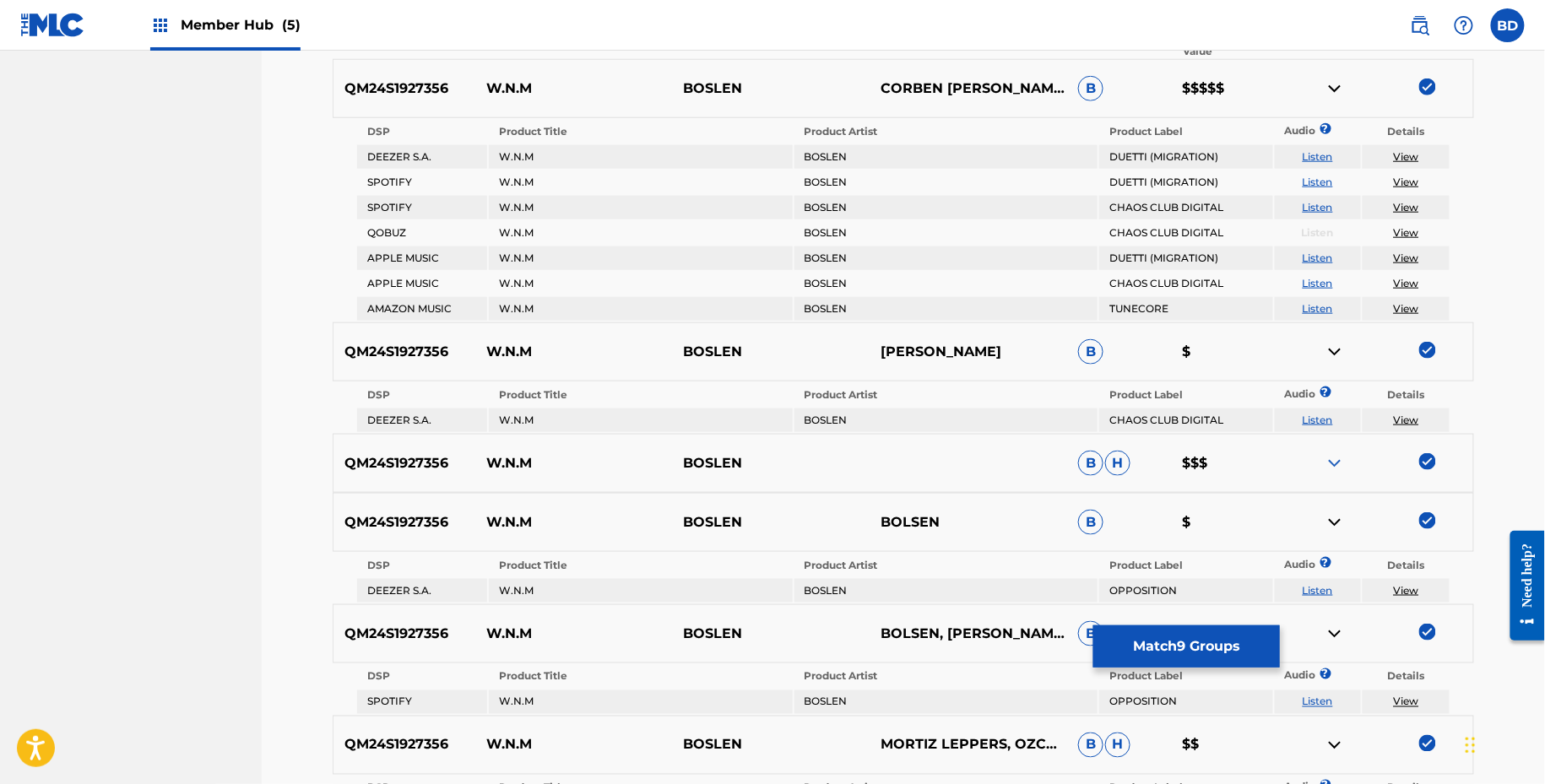
click at [1327, 82] on img at bounding box center [1334, 88] width 20 height 20
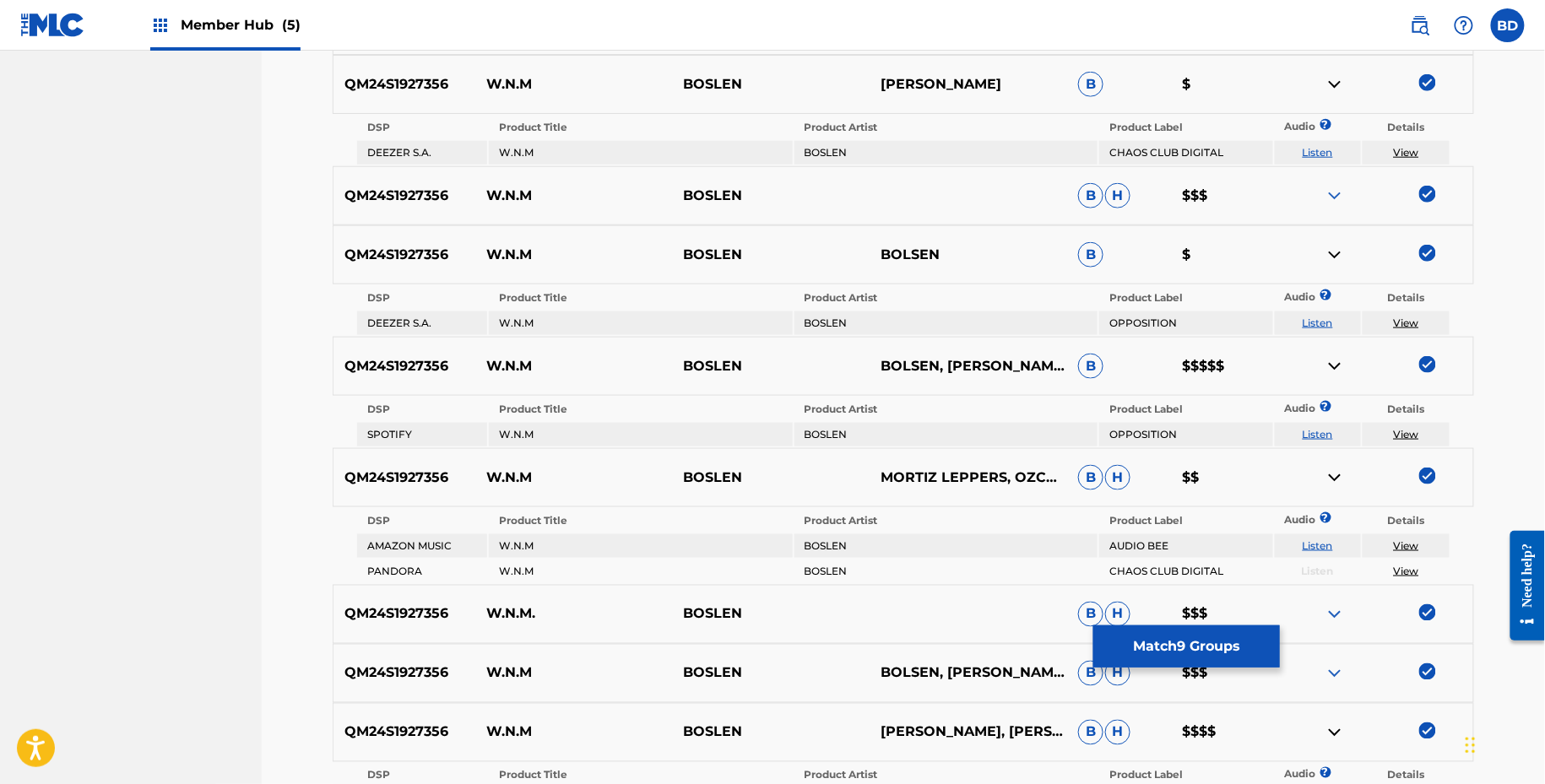
scroll to position [667, 0]
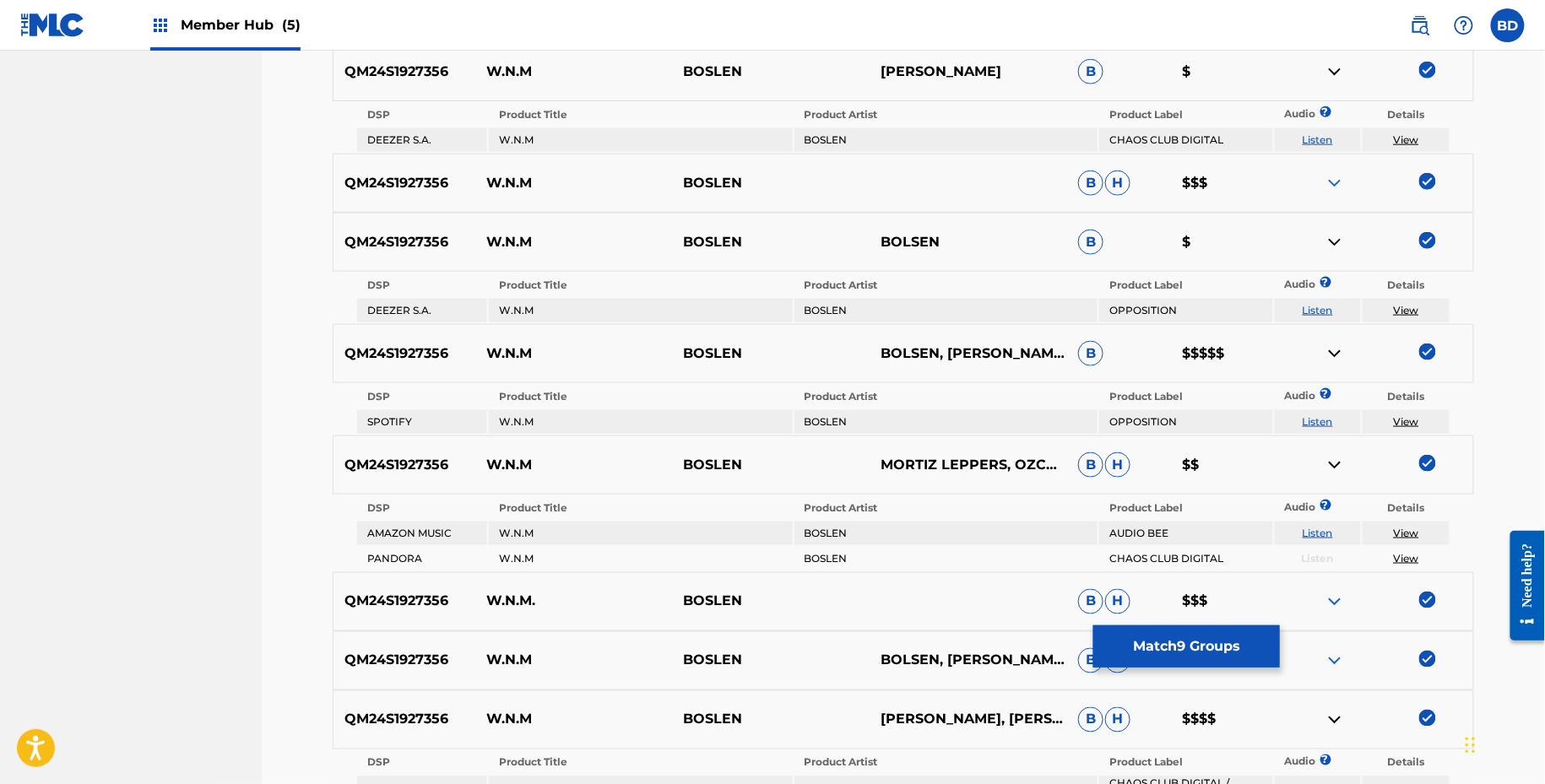
click at [1334, 64] on img at bounding box center [1334, 72] width 20 height 20
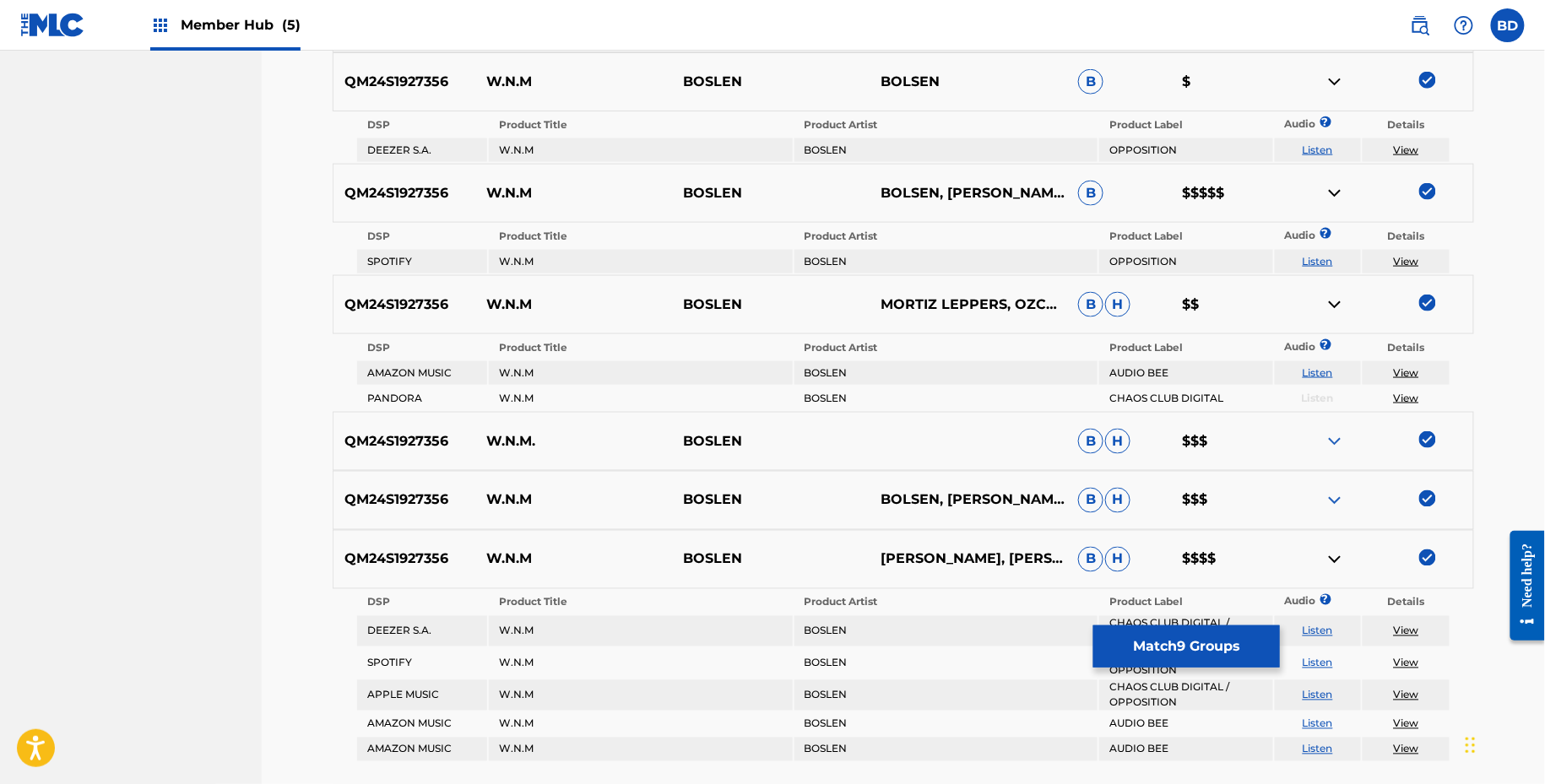
scroll to position [782, 0]
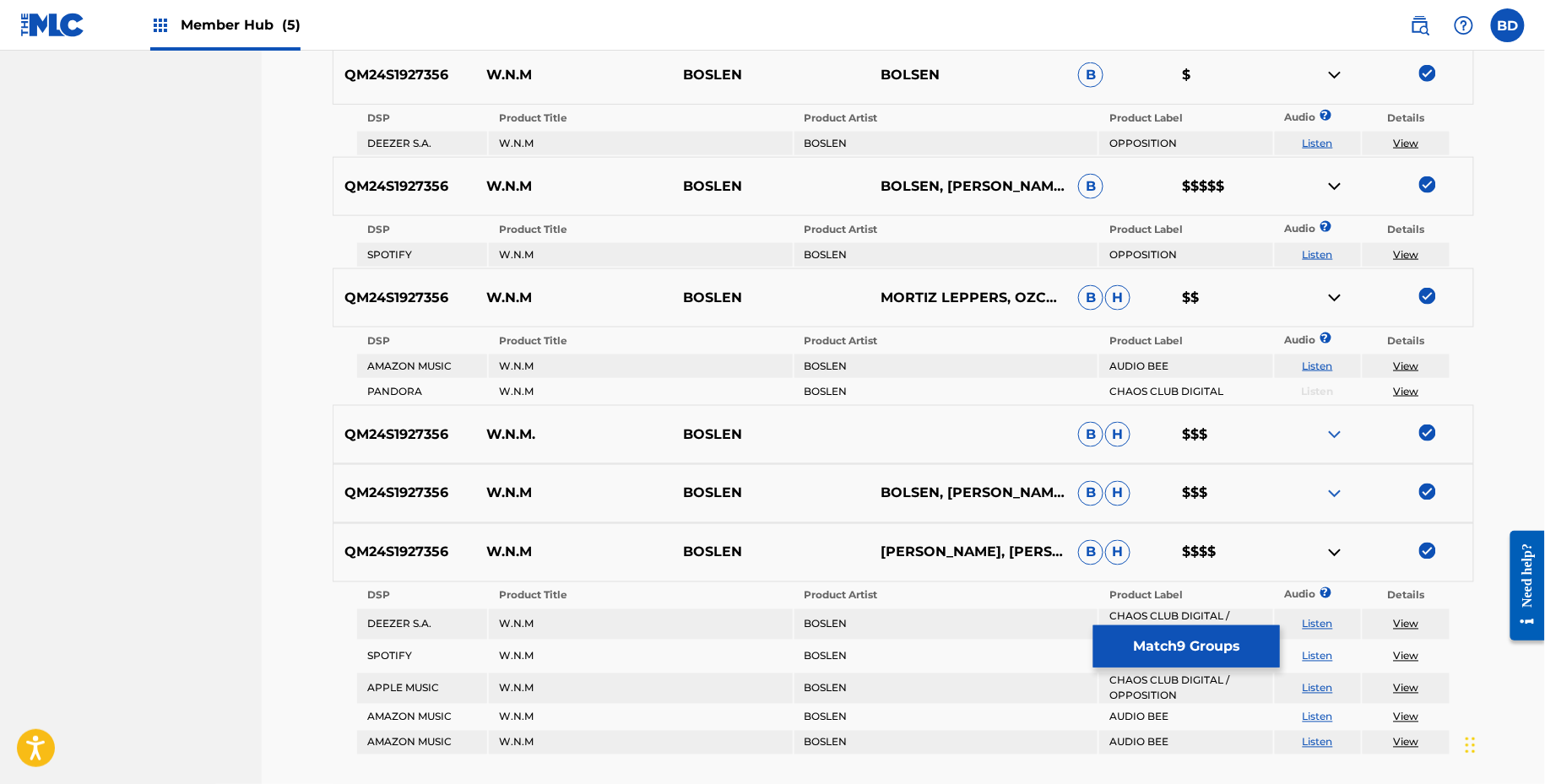
click at [1341, 75] on img at bounding box center [1334, 75] width 20 height 20
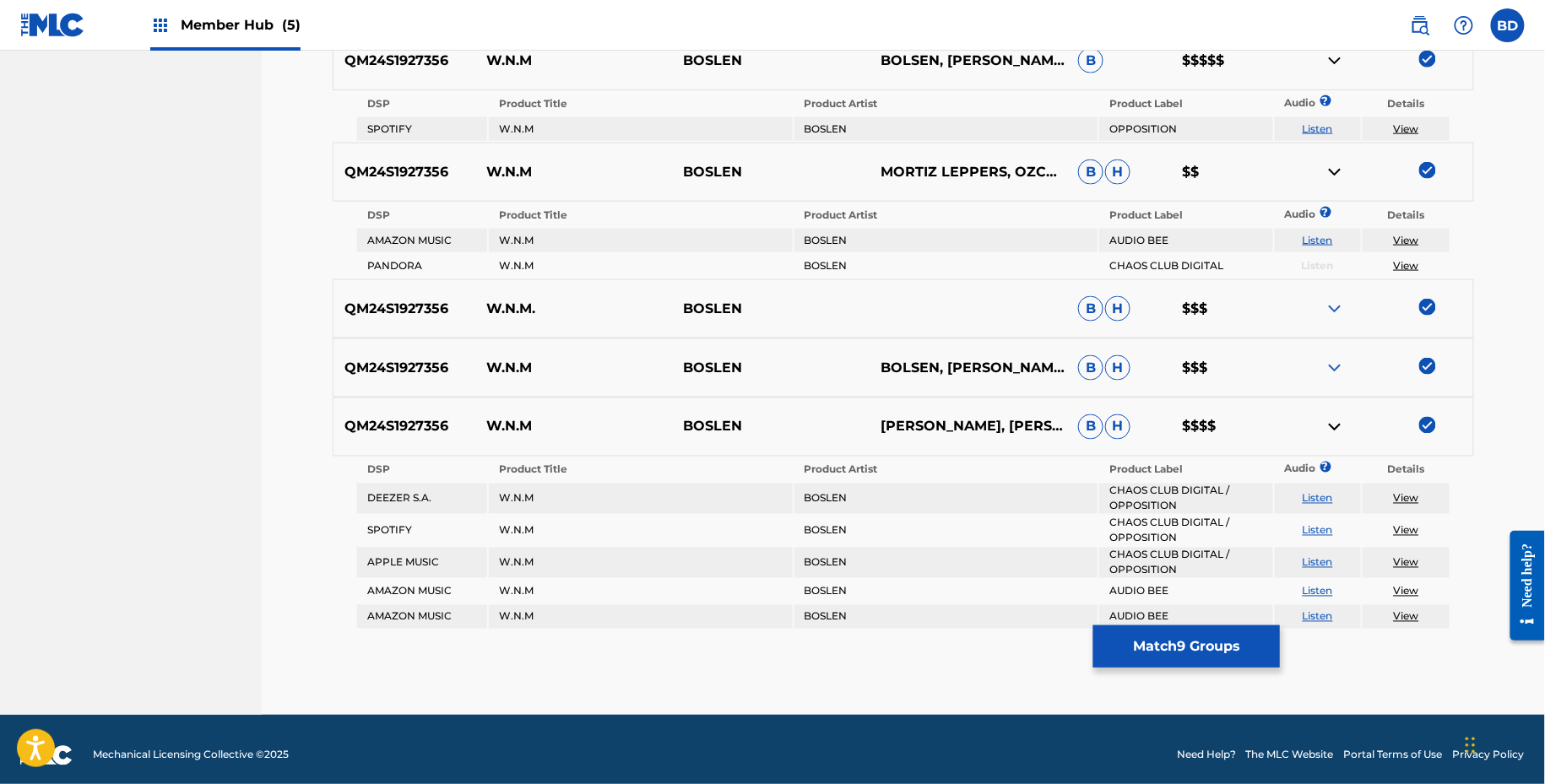
scroll to position [853, 0]
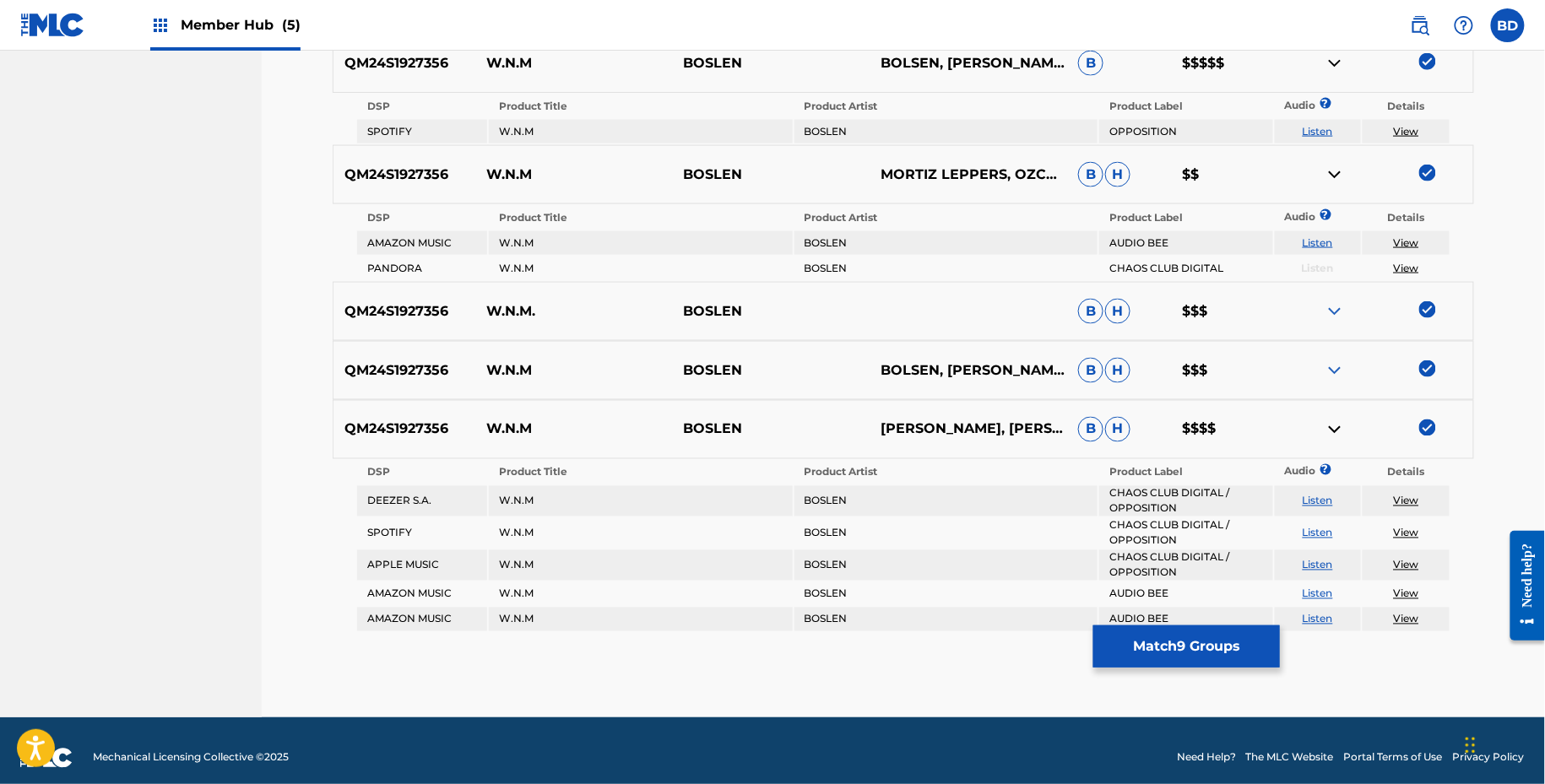
click at [1335, 58] on img at bounding box center [1334, 63] width 20 height 20
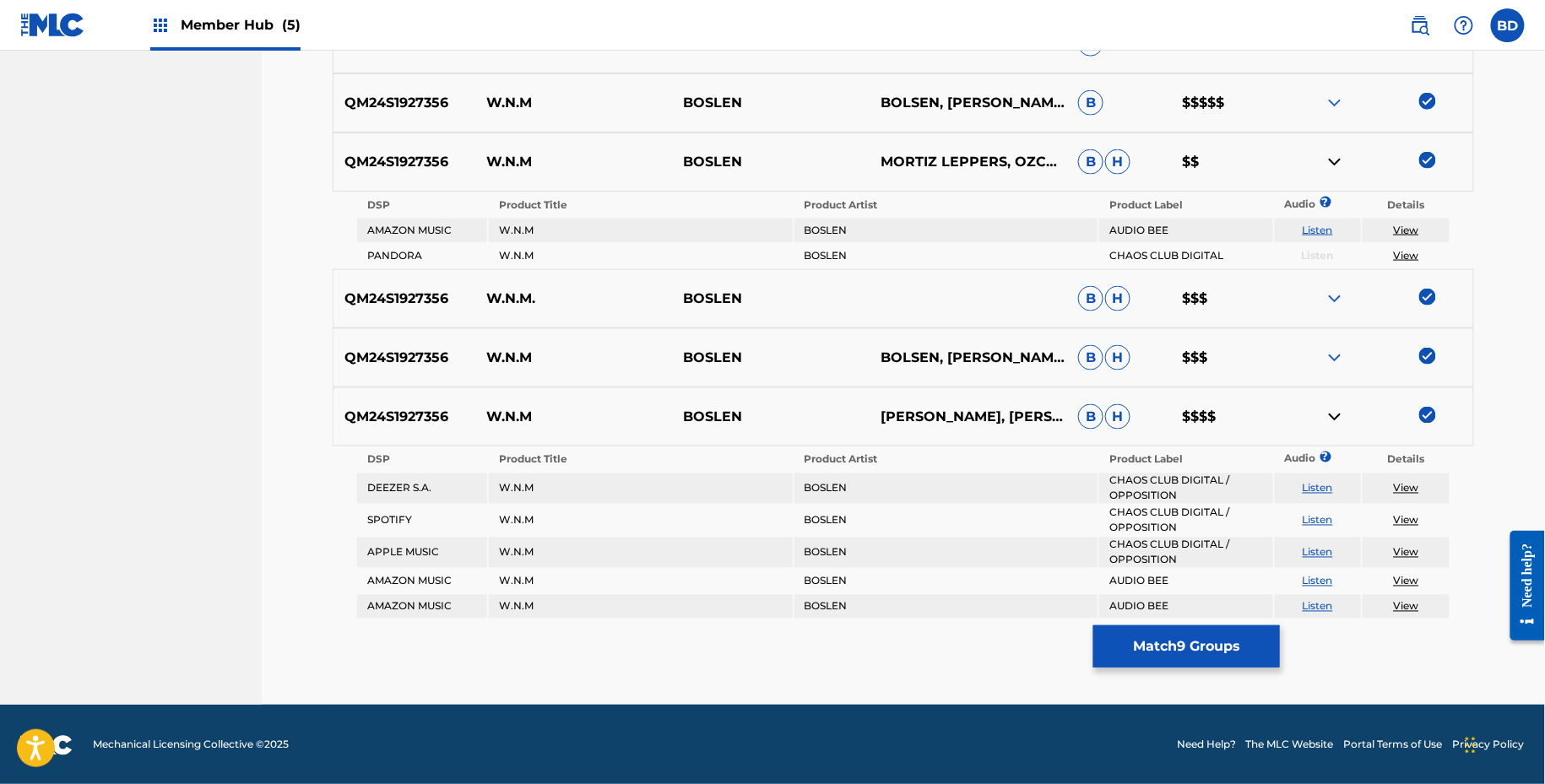
click at [1331, 164] on img at bounding box center [1334, 162] width 20 height 20
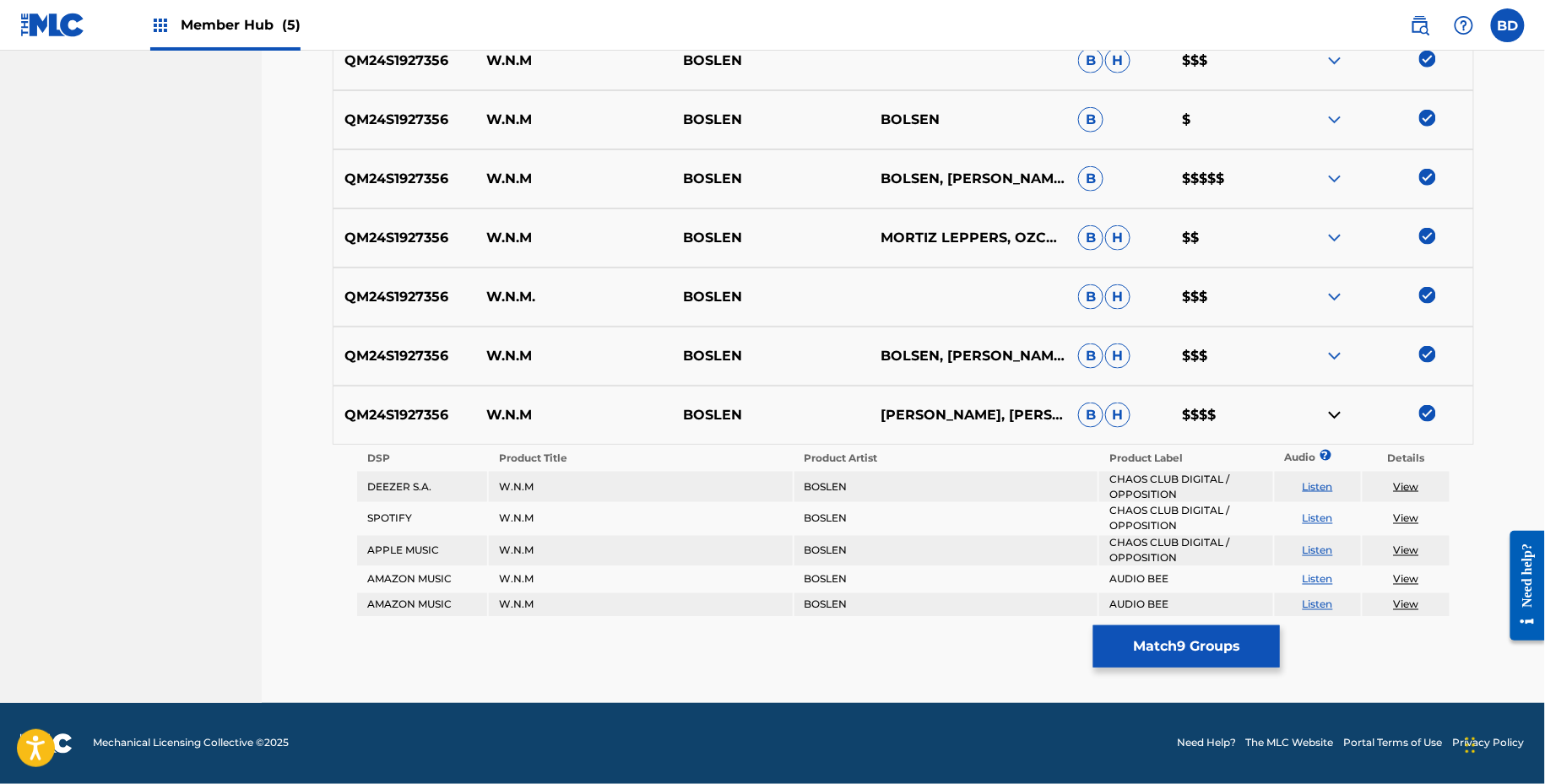
scroll to position [735, 0]
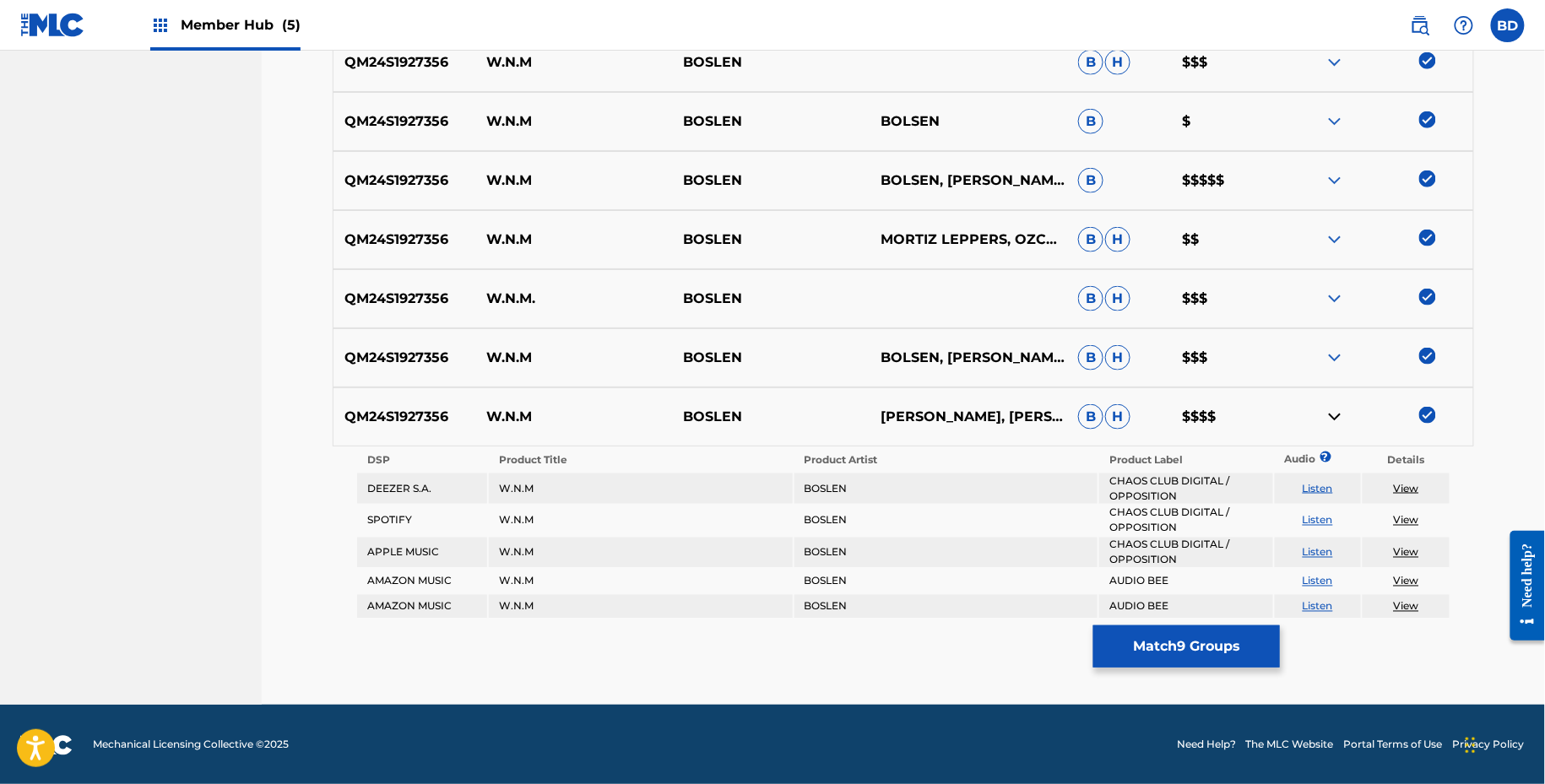
click at [1200, 620] on div "Matching Tool The Matching Tool enables you to suggest matches between sound re…" at bounding box center [904, 31] width 1141 height 1348
click at [1200, 634] on button "Match 9 Groups" at bounding box center [1187, 647] width 186 height 43
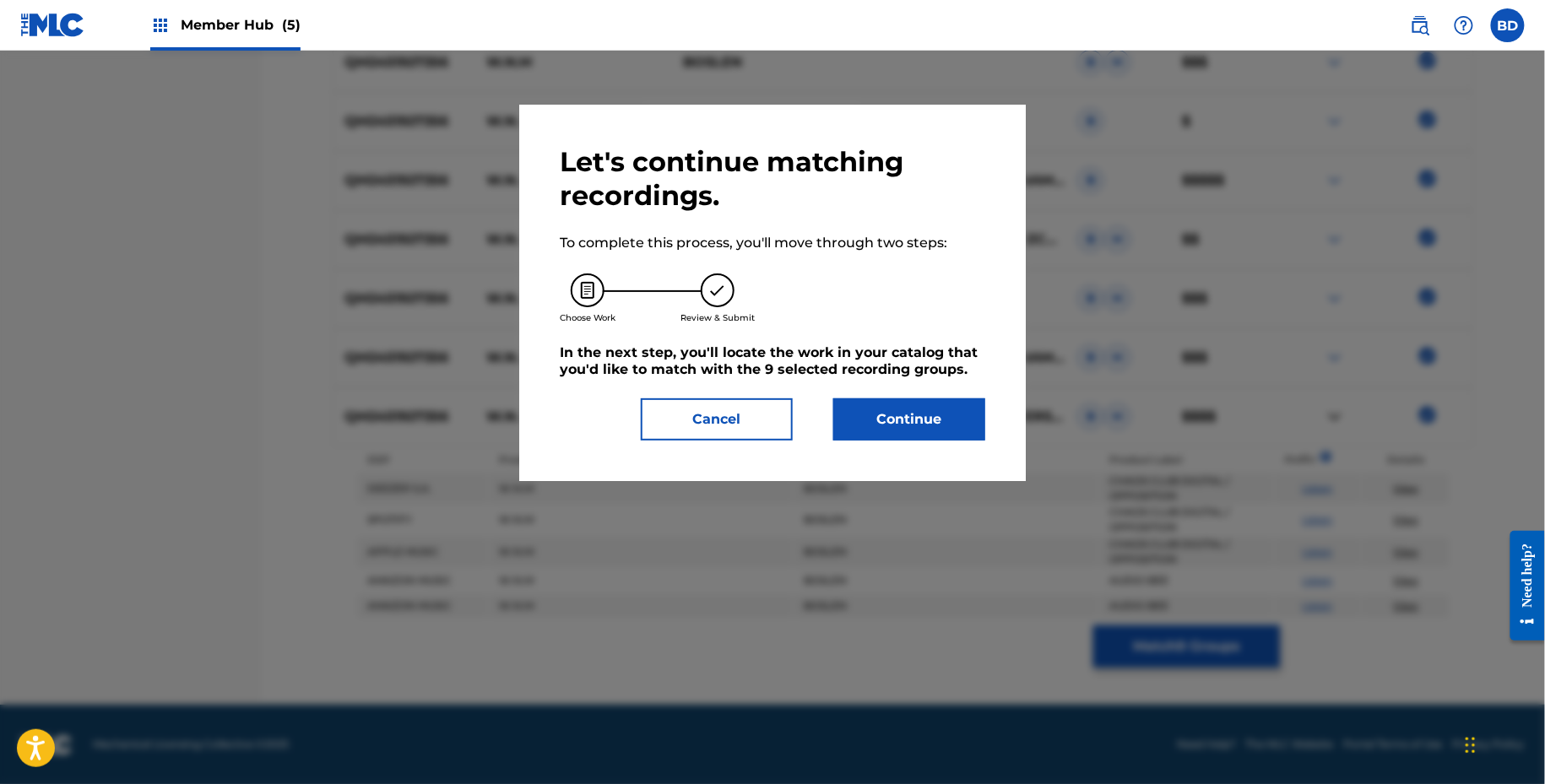
click at [914, 372] on h5 "In the next step, you'll locate the work in your catalog that you'd like to mat…" at bounding box center [772, 361] width 426 height 34
click at [914, 412] on button "Continue" at bounding box center [909, 420] width 152 height 43
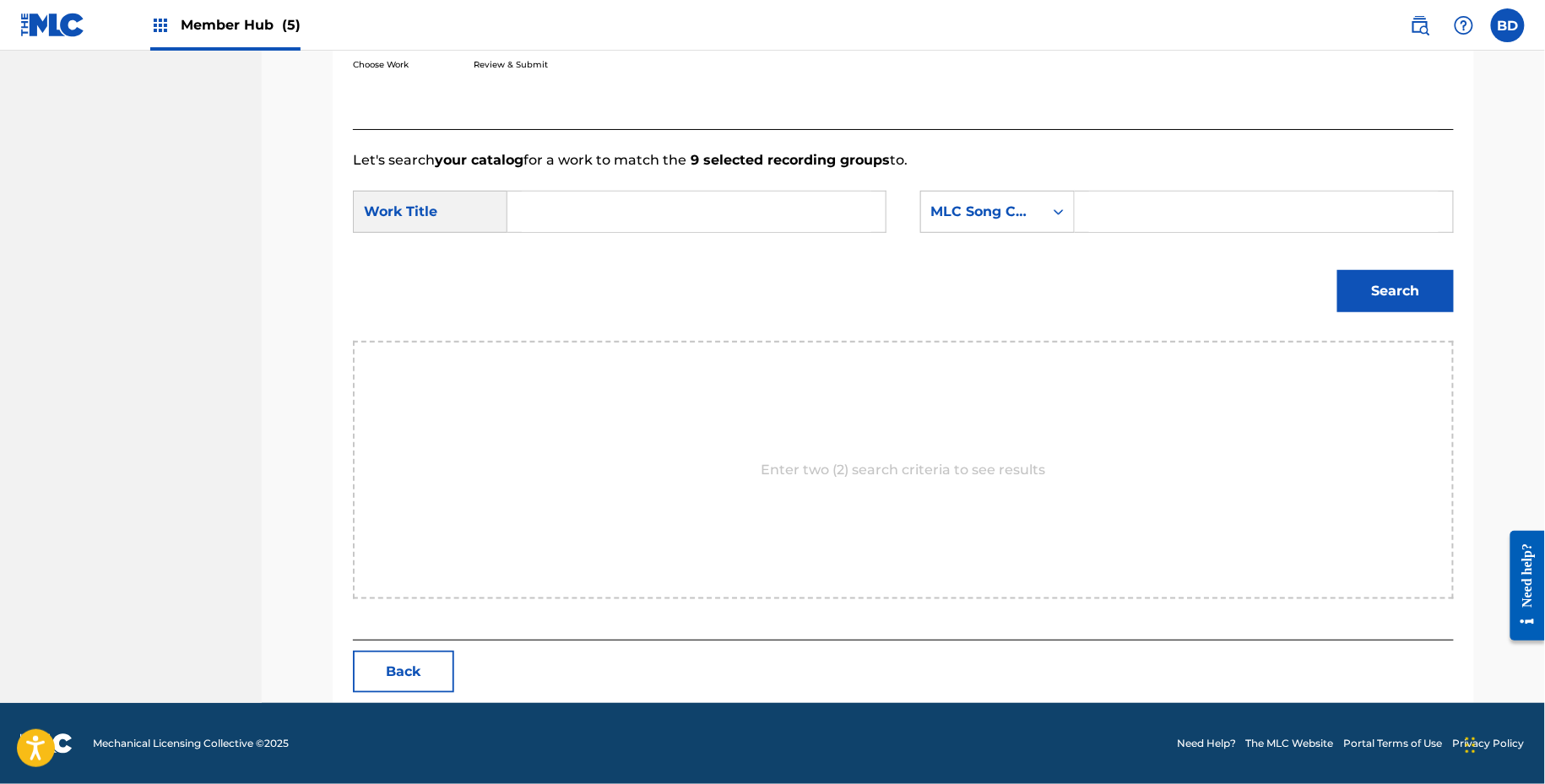
scroll to position [340, 0]
drag, startPoint x: 1103, startPoint y: 219, endPoint x: 1089, endPoint y: 219, distance: 14.0
click at [1104, 219] on input "Search Form" at bounding box center [1264, 212] width 349 height 41
paste input "W53PN3"
type input "W53PN3"
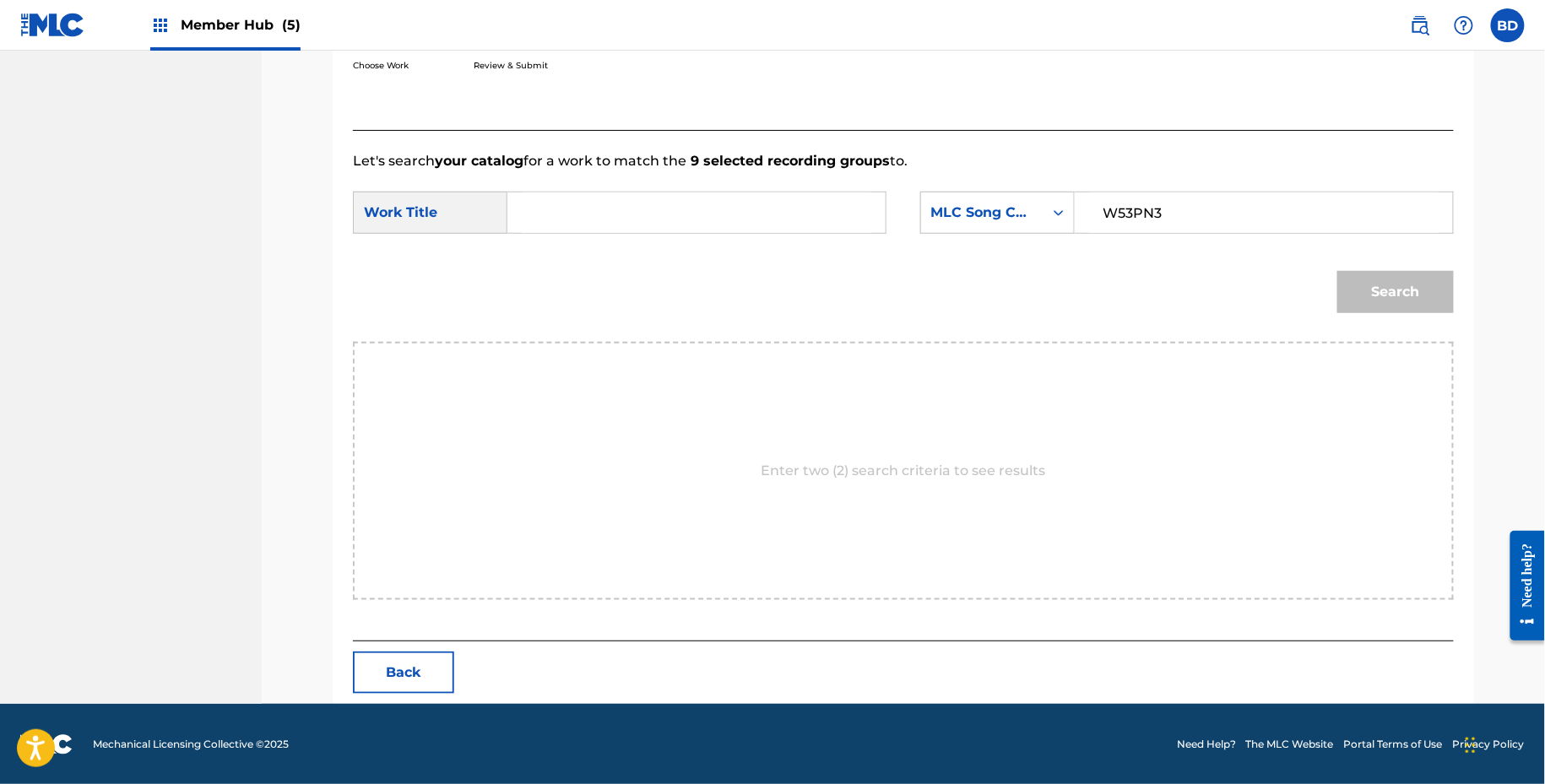
click at [710, 219] on input "Search Form" at bounding box center [697, 212] width 349 height 41
click at [1337, 271] on button "Search" at bounding box center [1396, 292] width 116 height 43
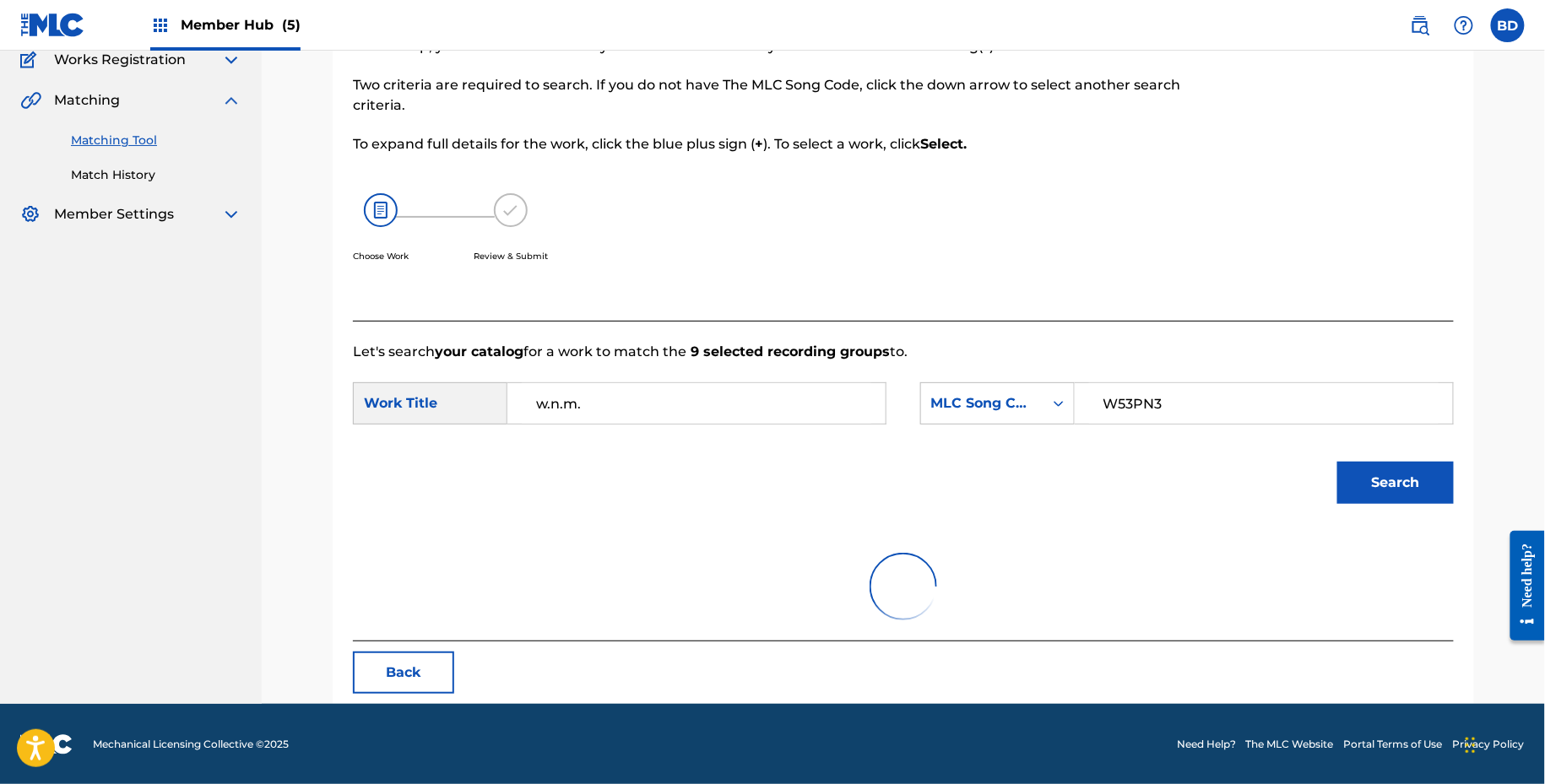
scroll to position [288, 0]
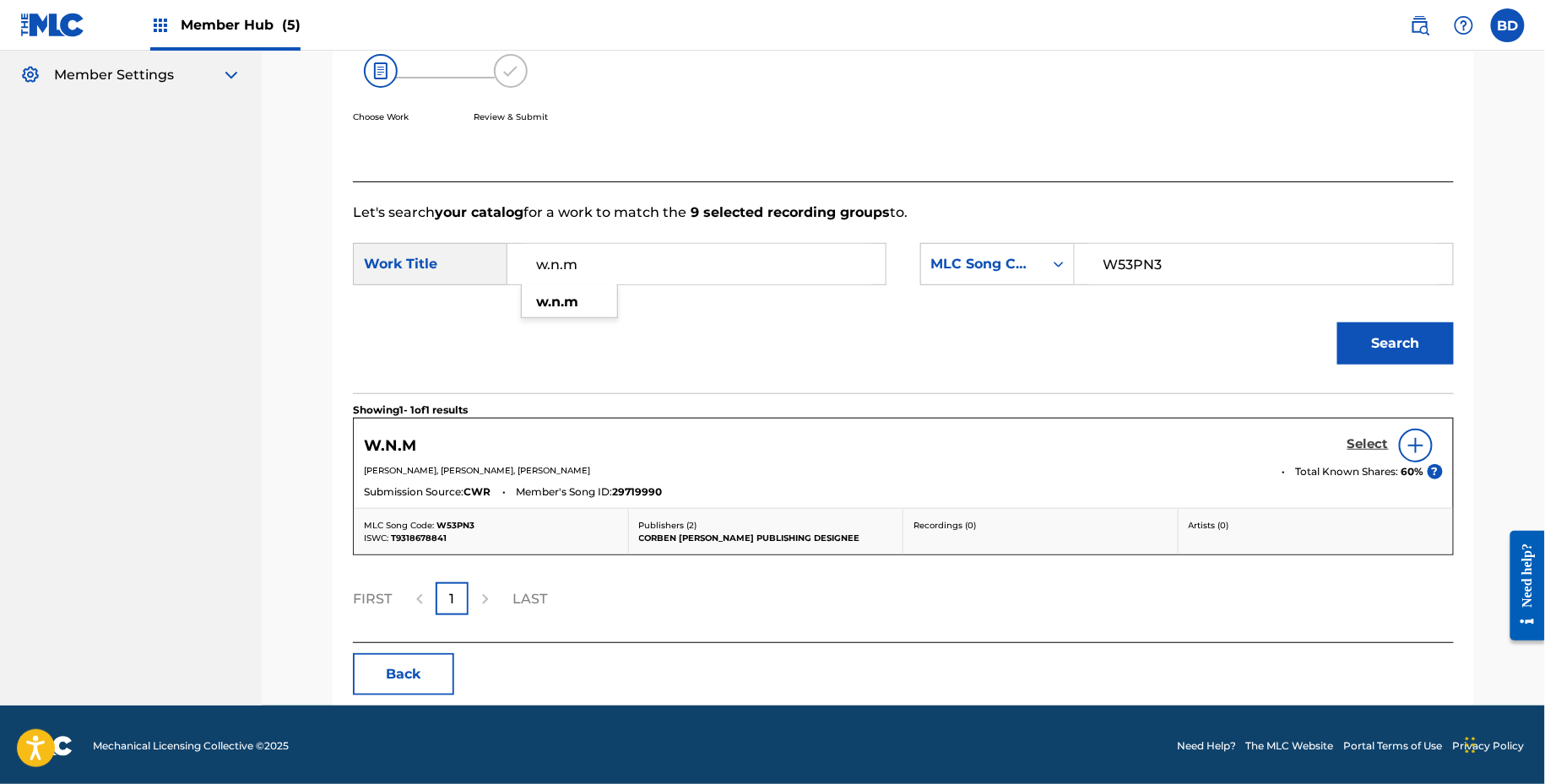
type input "w.n.m"
click at [1368, 441] on h5 "Select" at bounding box center [1368, 444] width 42 height 16
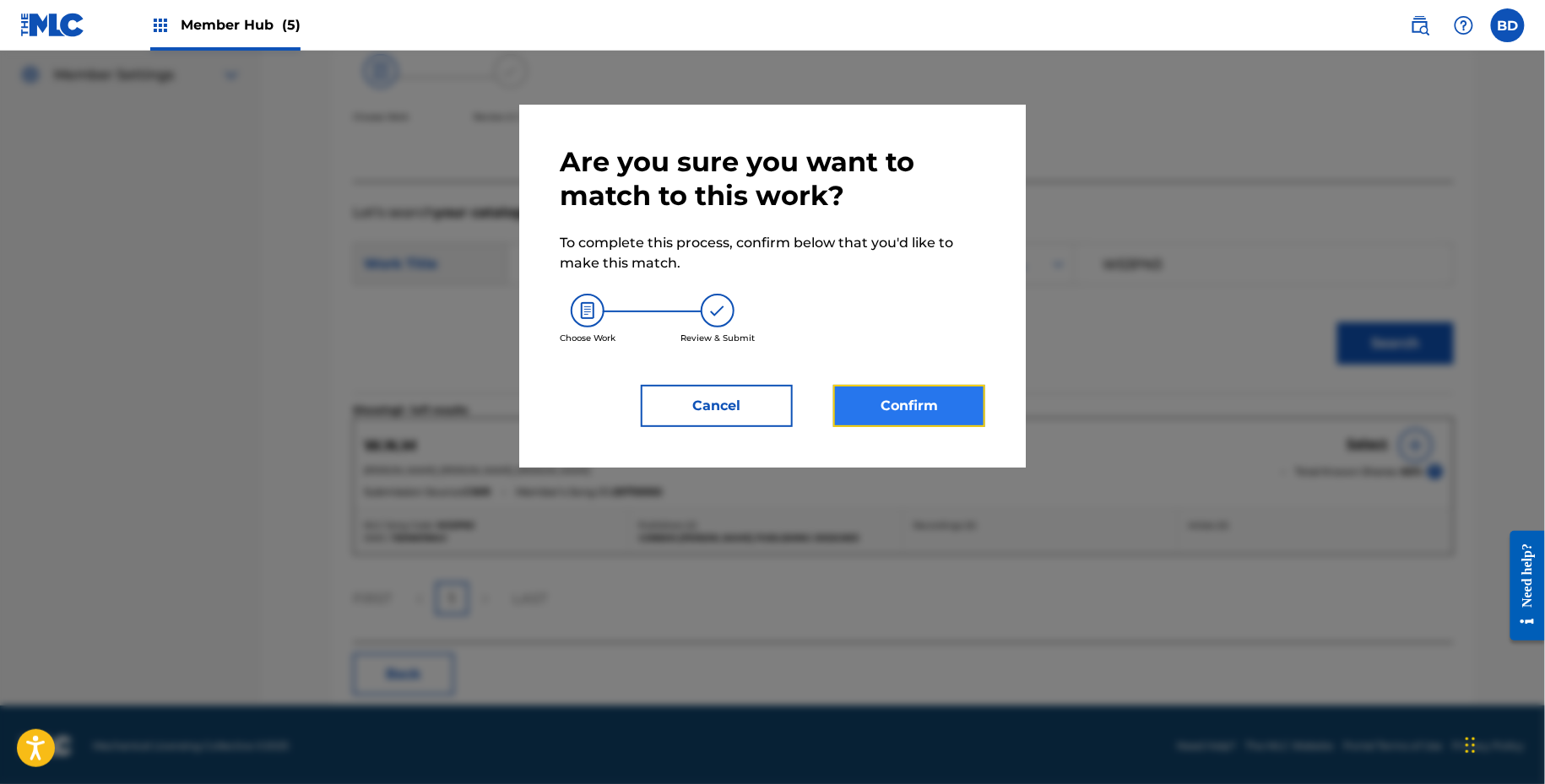
click at [893, 409] on button "Confirm" at bounding box center [909, 407] width 152 height 43
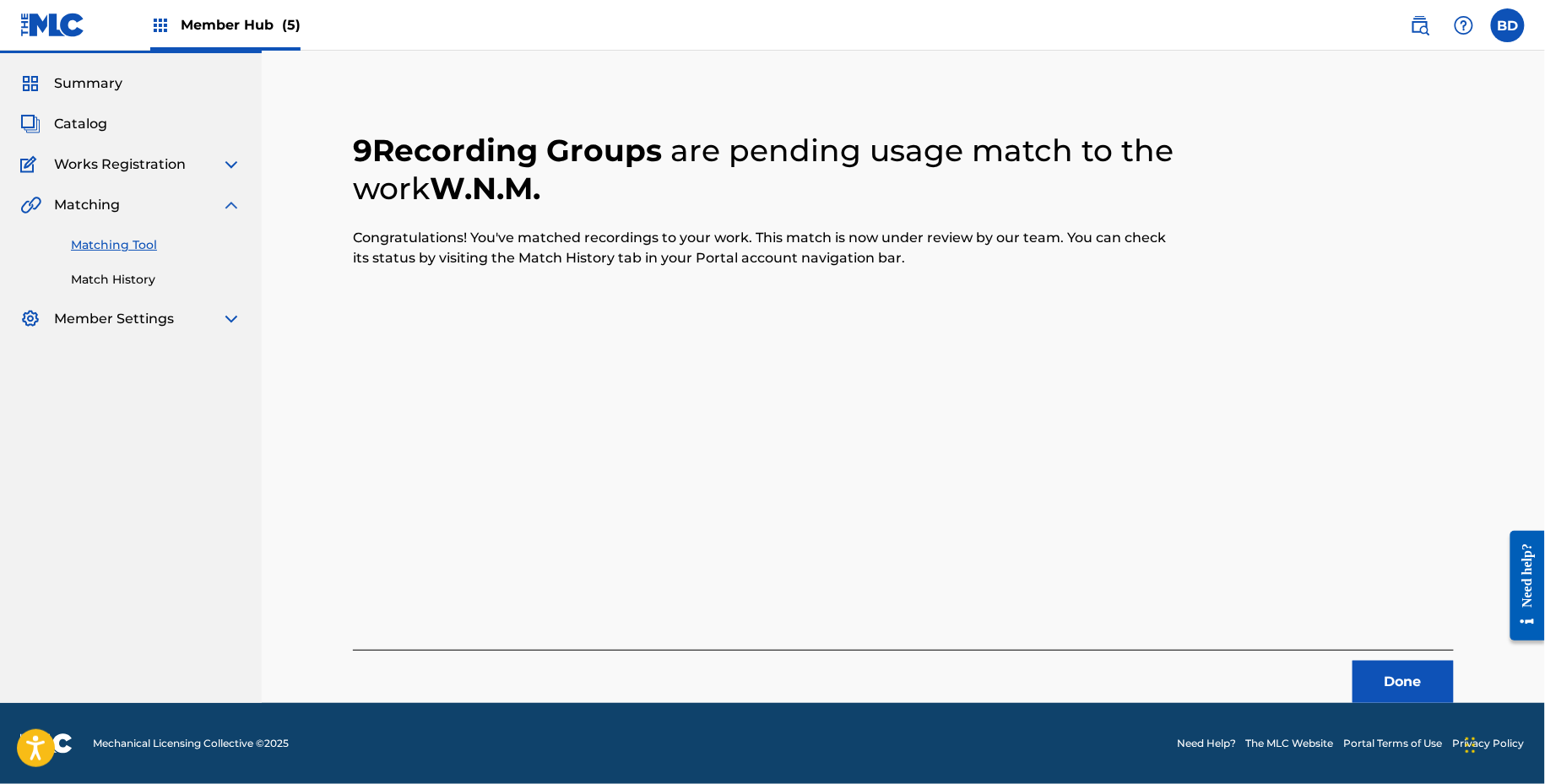
scroll to position [43, 0]
click at [107, 274] on link "Match History" at bounding box center [156, 280] width 171 height 17
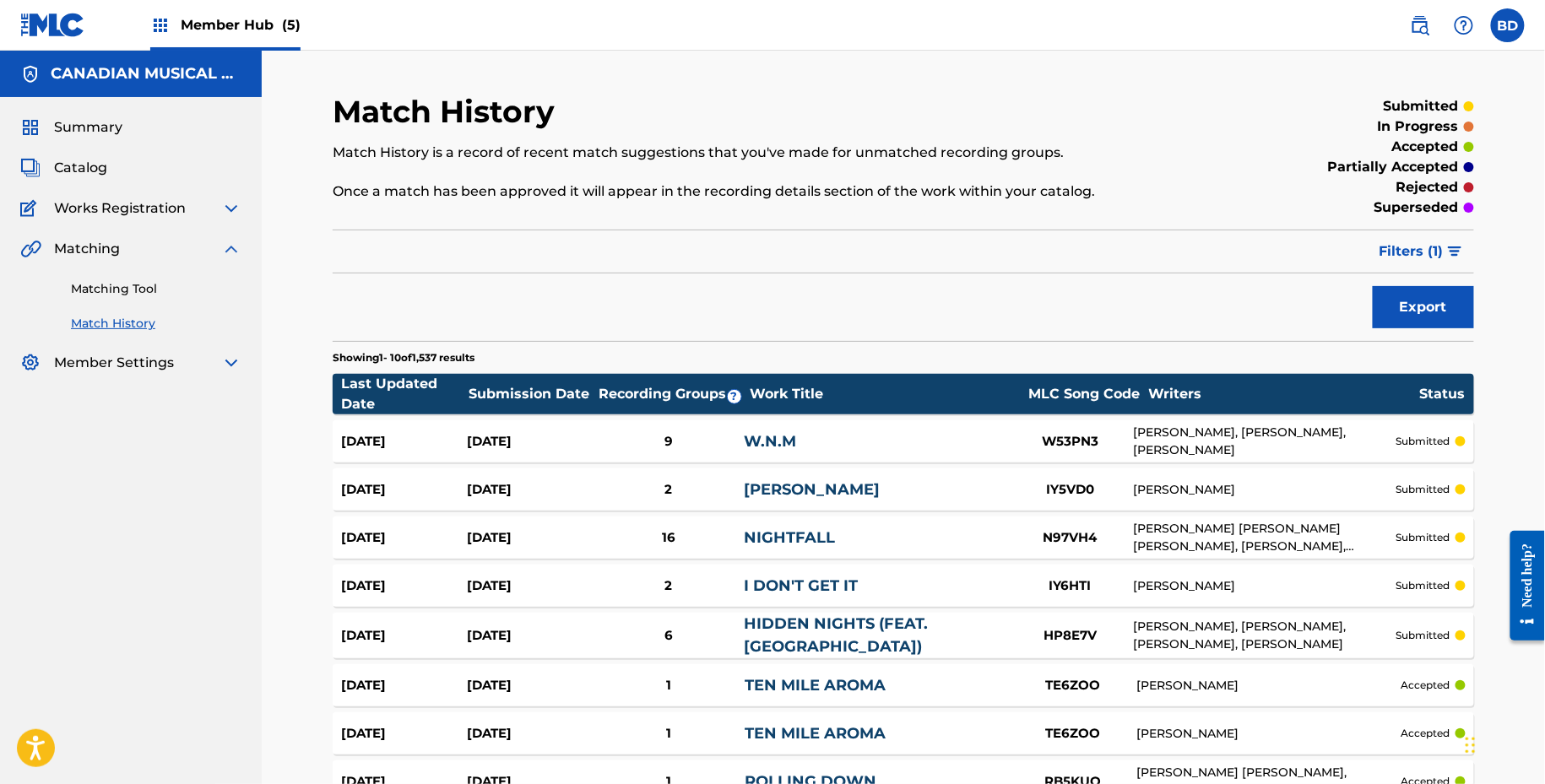
click at [623, 420] on div "Sep 30, 2025 Sep 30, 2025 9 W.N.M W53PN3 CORBEN NIKK BOWEN, FATIH SAYIN, MORITZ…" at bounding box center [904, 441] width 1141 height 43
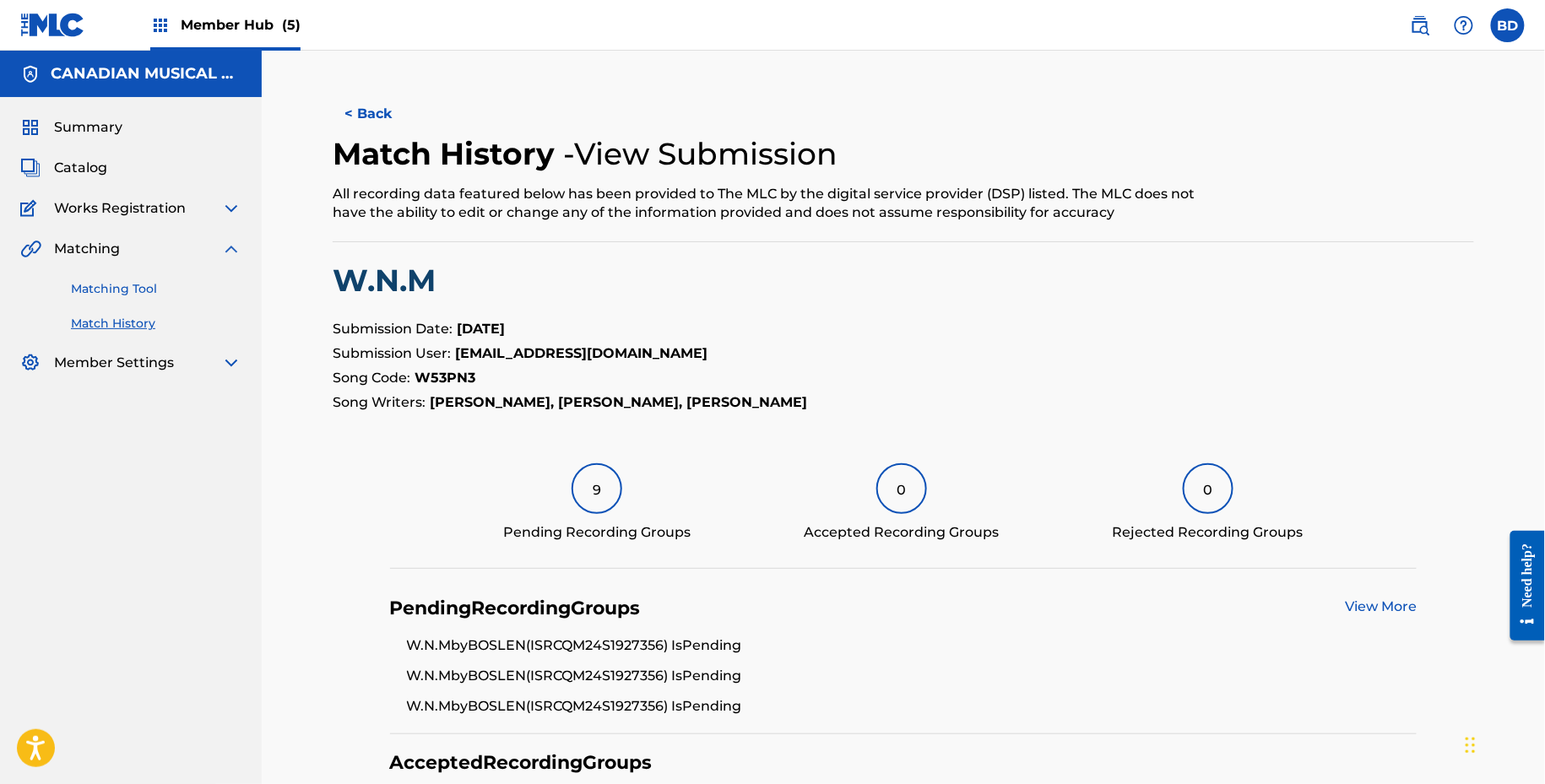
click at [214, 283] on link "Matching Tool" at bounding box center [156, 289] width 171 height 17
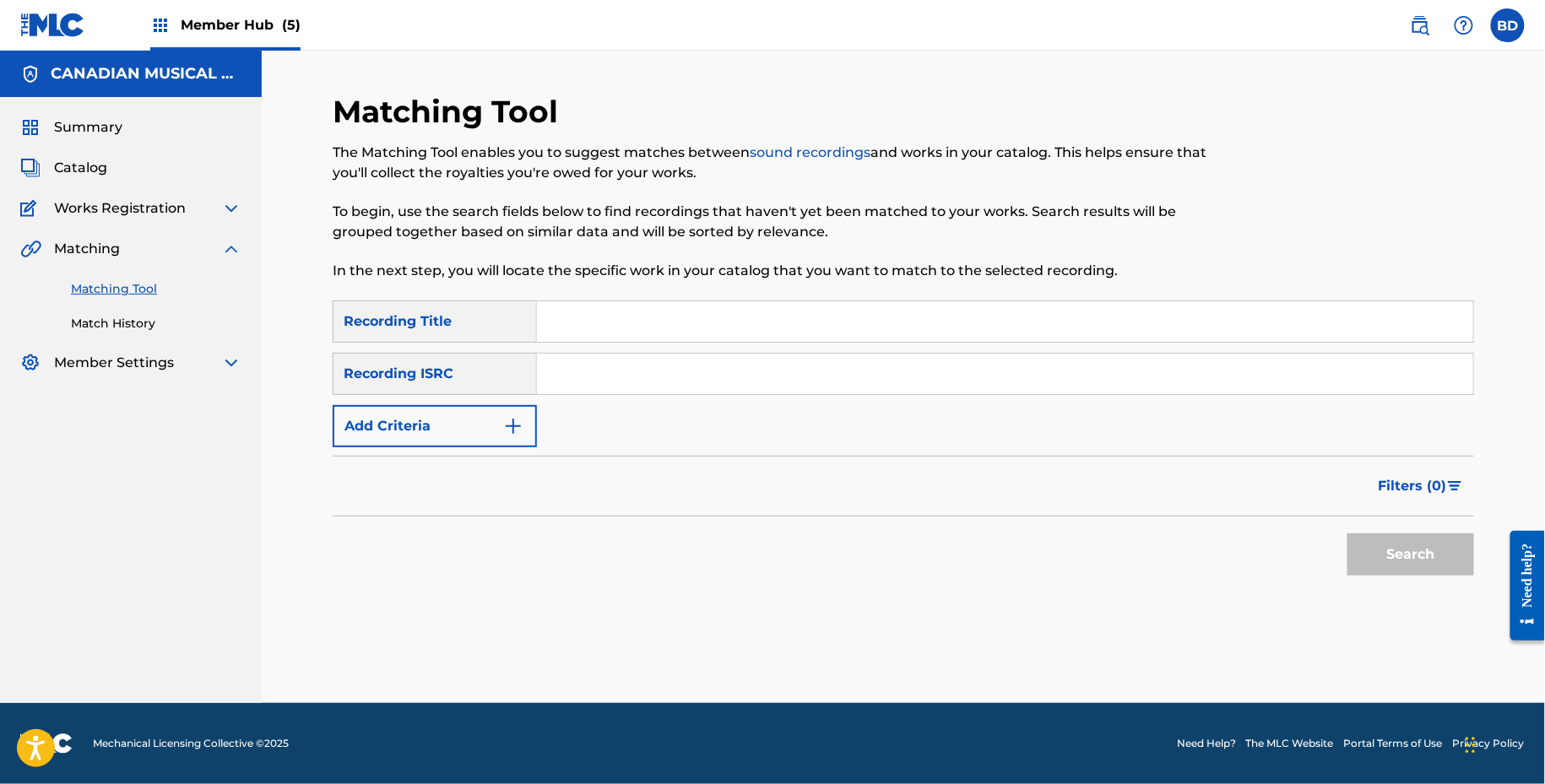
click at [784, 398] on div "SearchWithCriteriad7fe831f-adf6-4277-8931-6e79a5194c96 Recording Title SearchWi…" at bounding box center [904, 374] width 1141 height 147
click at [759, 365] on input "Search Form" at bounding box center [1004, 375] width 937 height 41
paste input "QM24S1927356"
type input "QM24S1927356"
click at [1348, 534] on button "Search" at bounding box center [1411, 555] width 127 height 43
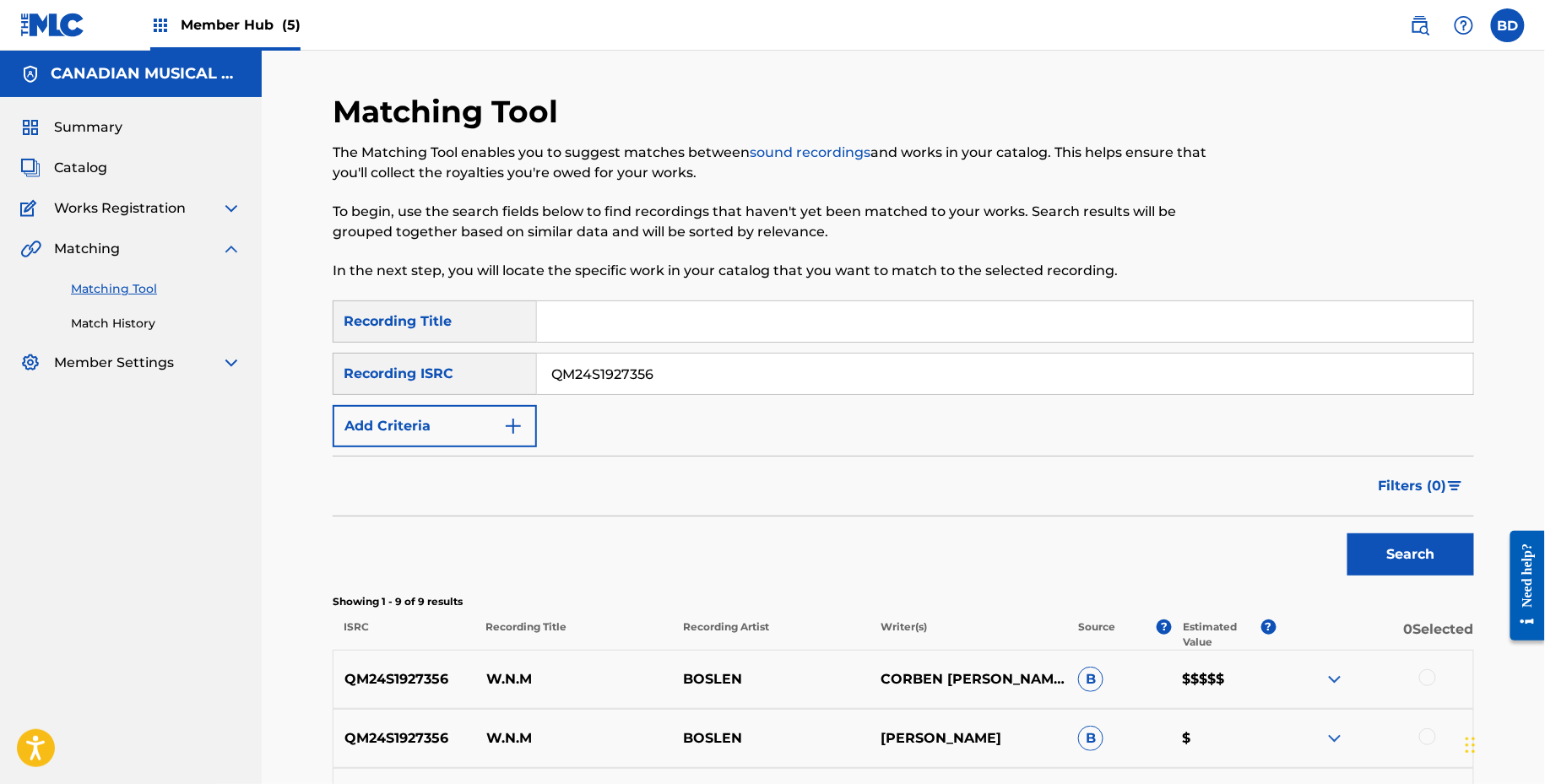
scroll to position [562, 0]
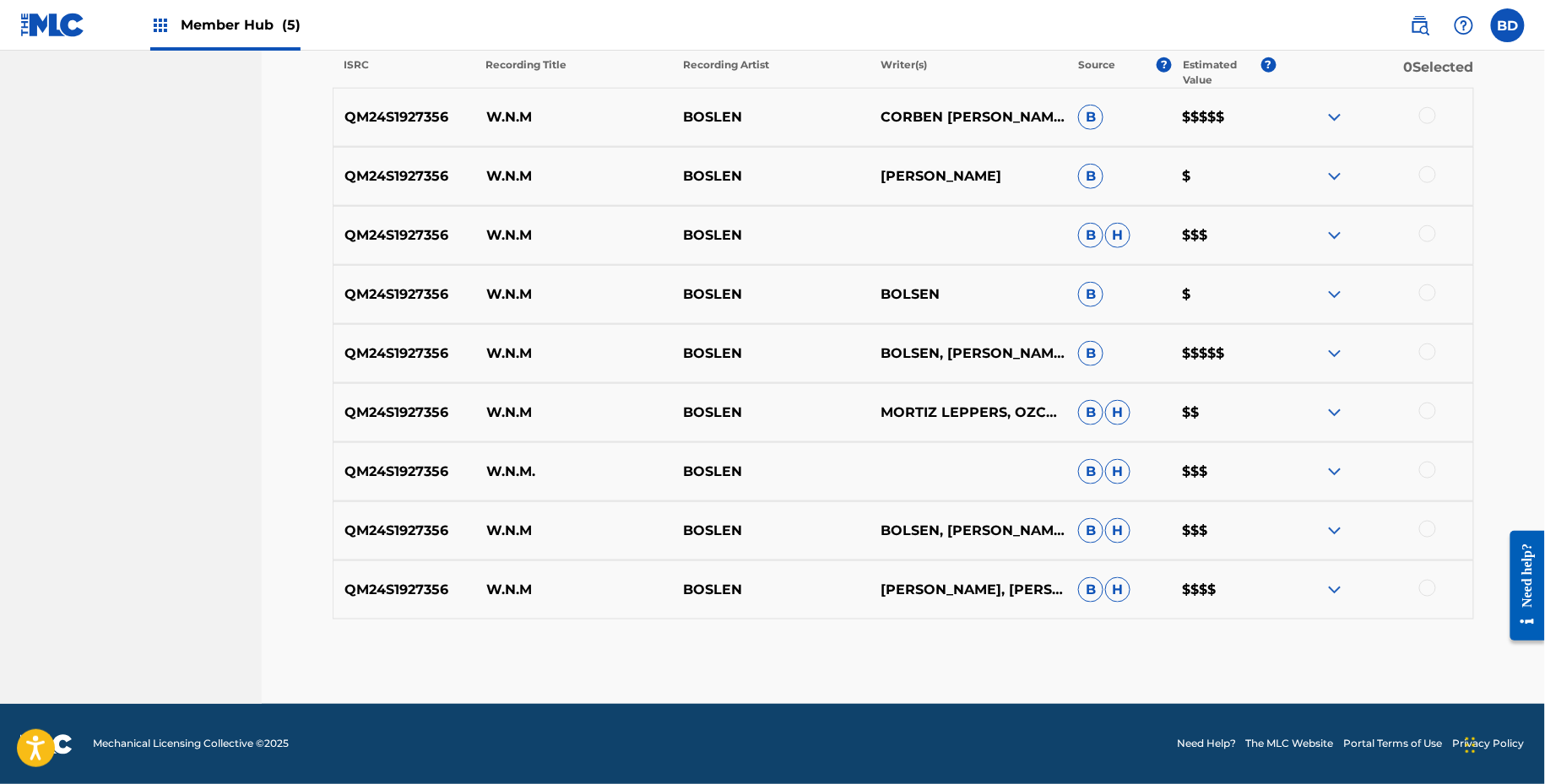
click at [1335, 588] on img at bounding box center [1334, 590] width 20 height 20
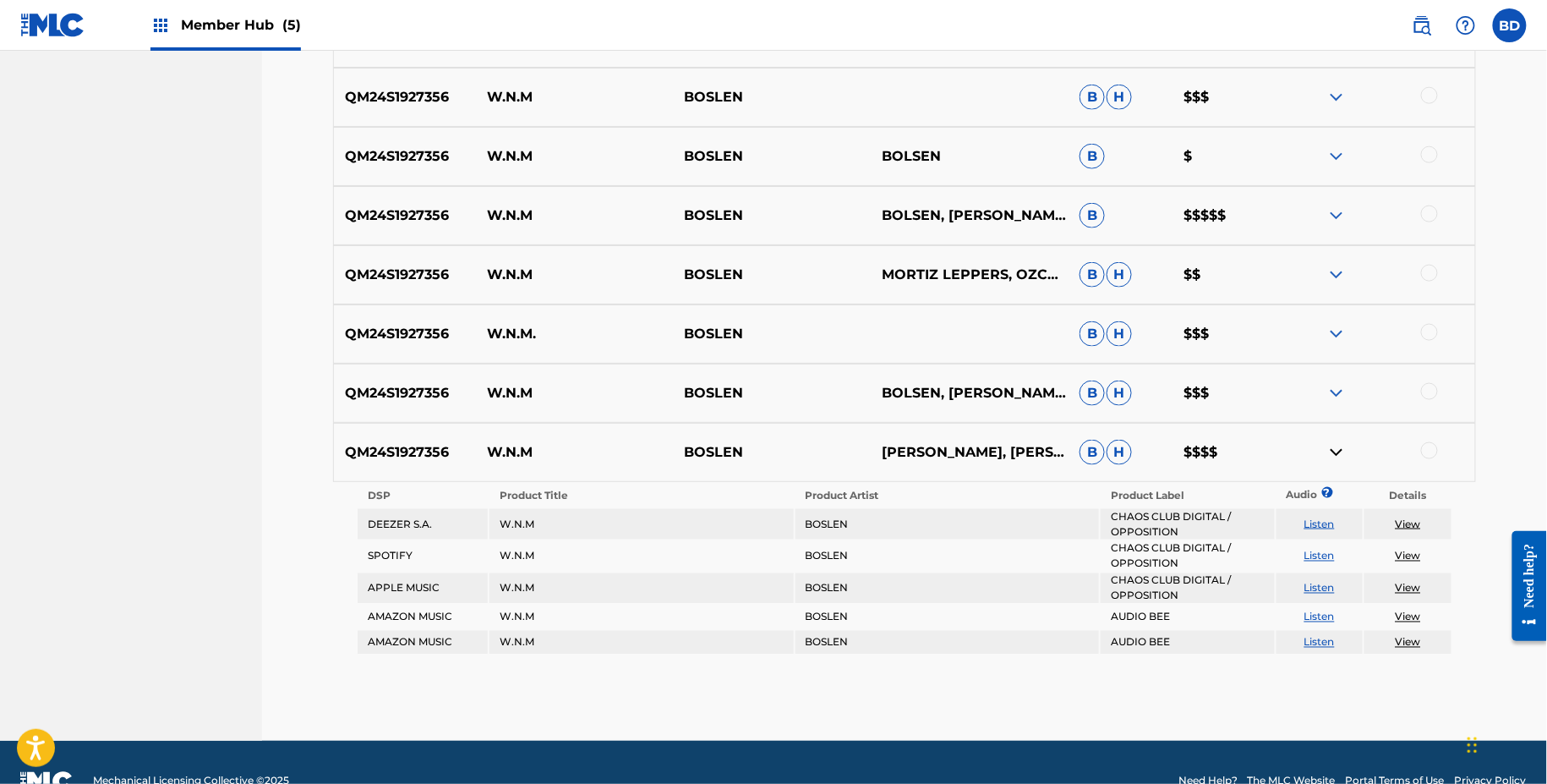
scroll to position [670, 0]
